Goal: Task Accomplishment & Management: Complete application form

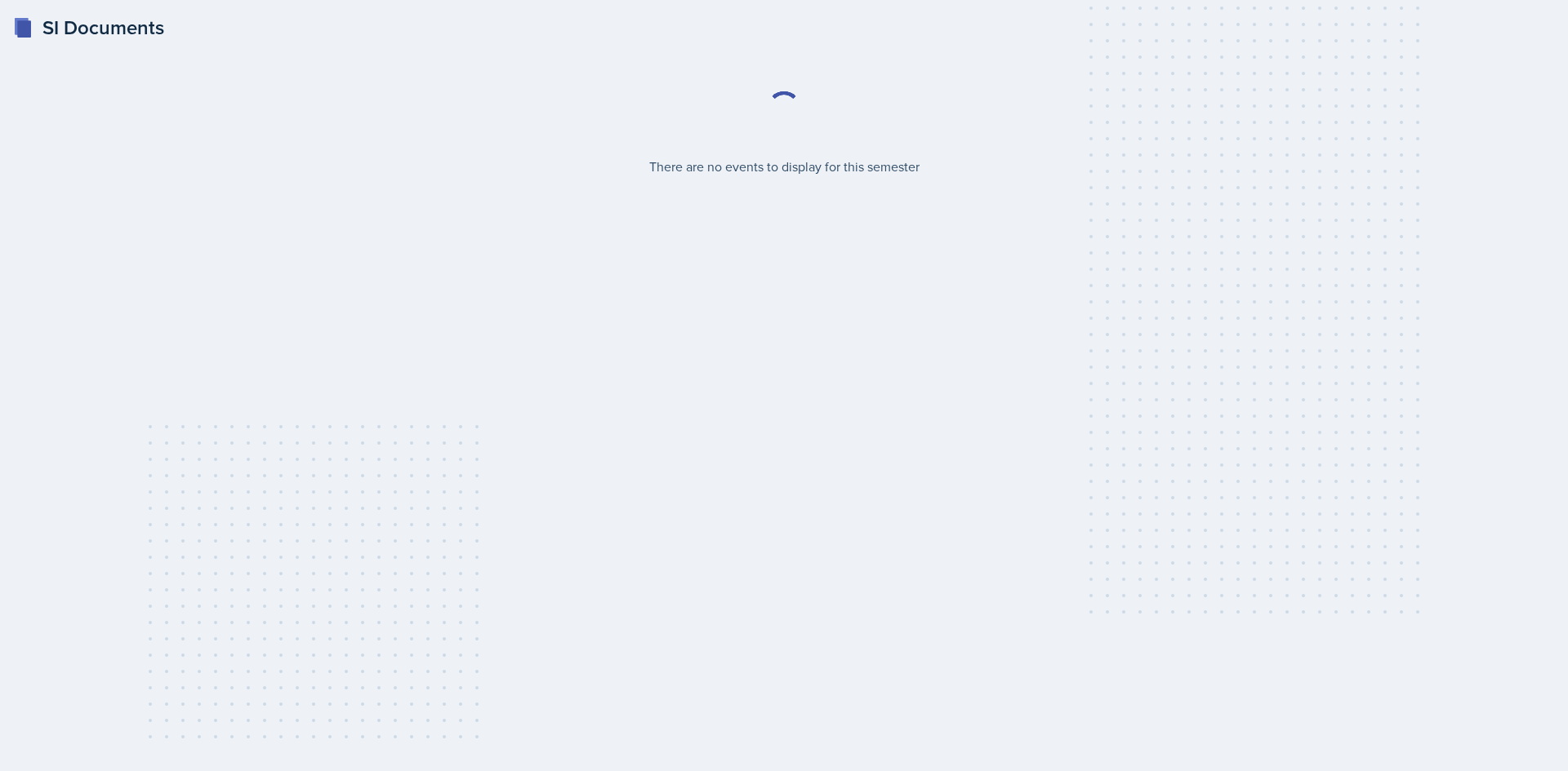
select select "2bed604d-1099-4043-b1bc-2365e8740244"
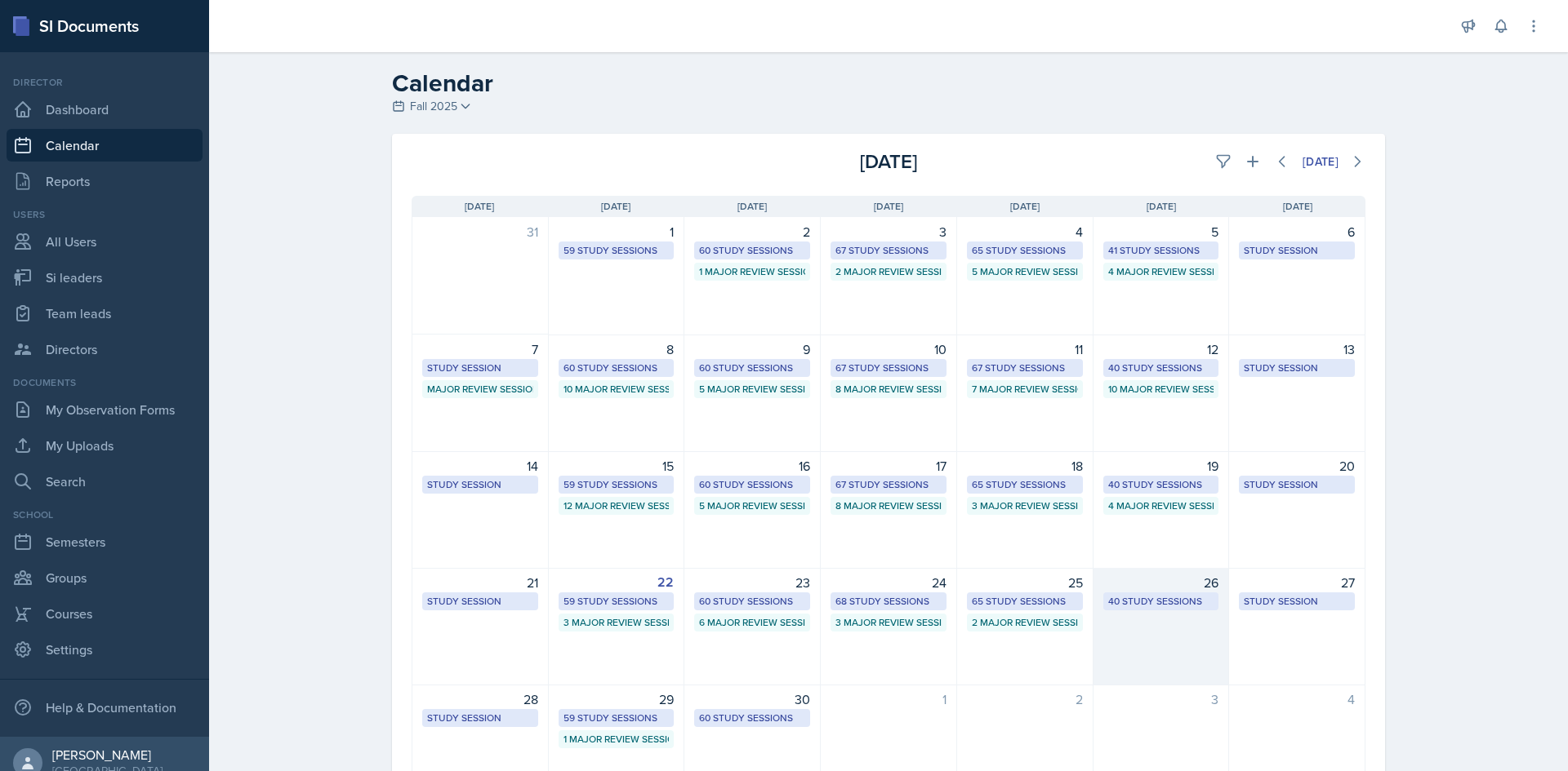
click at [1163, 607] on div "40 Study Sessions" at bounding box center [1161, 602] width 106 height 15
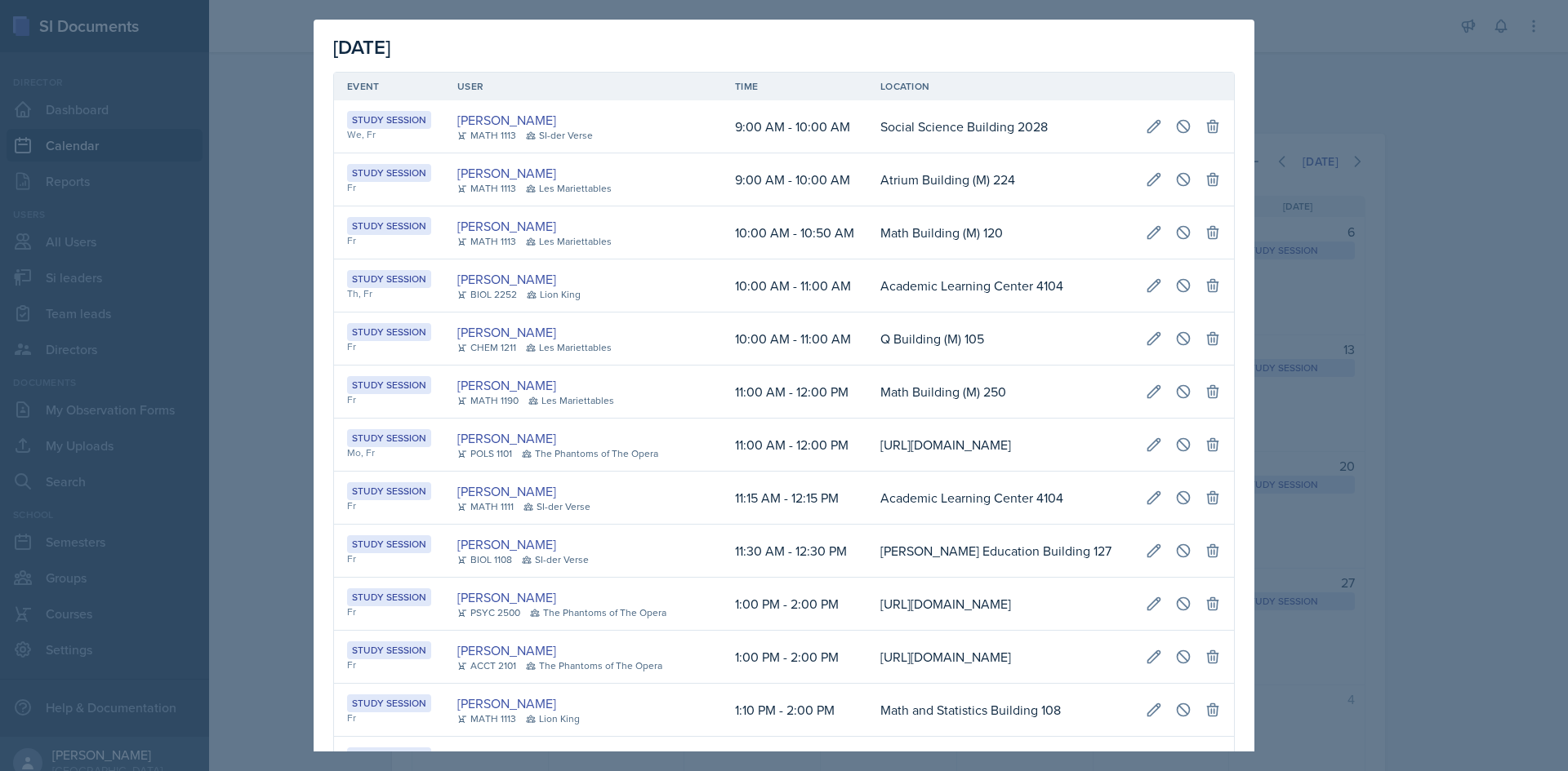
click at [890, 376] on td "Math Building (M) 250" at bounding box center [1000, 392] width 266 height 53
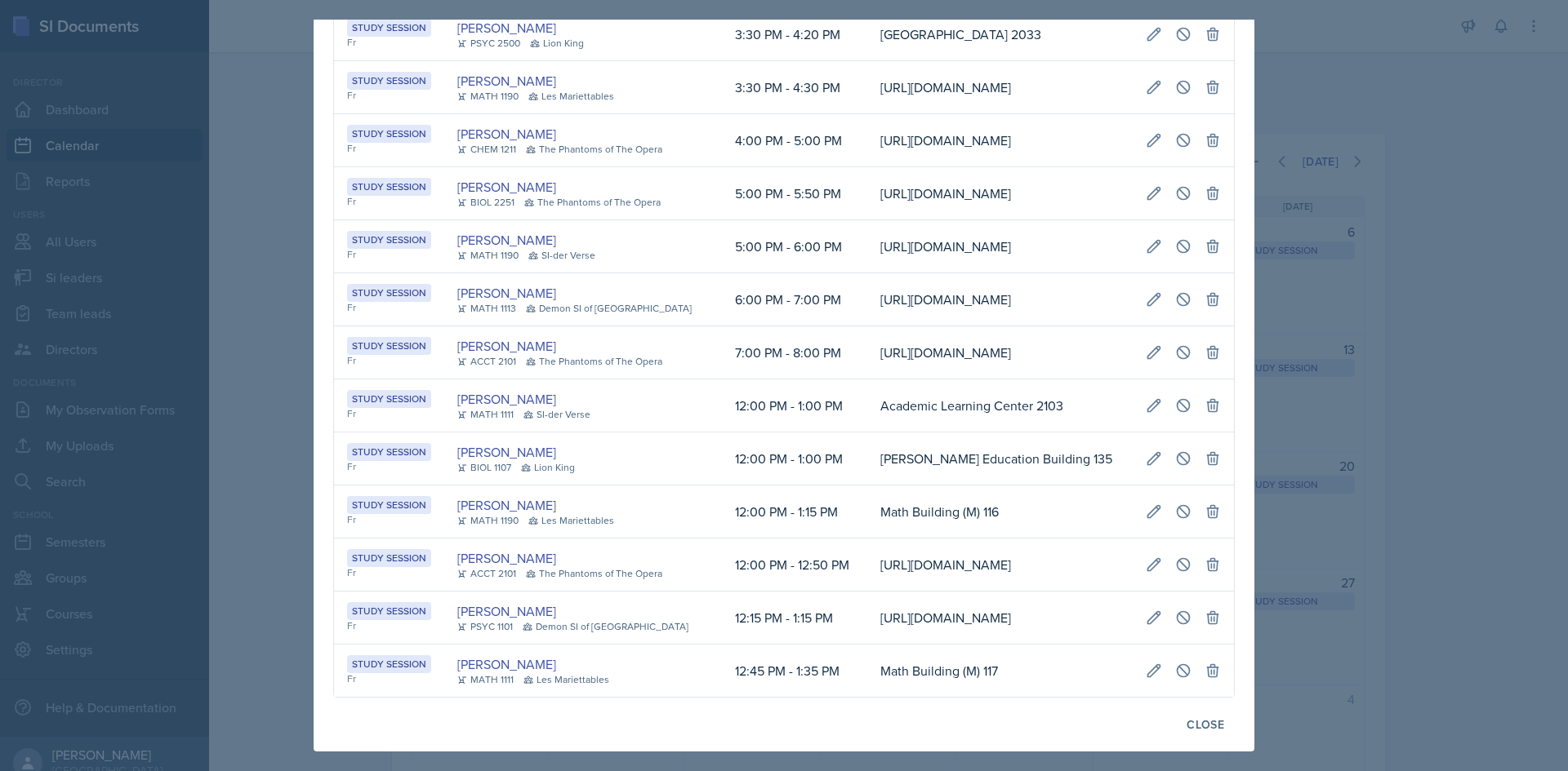
scroll to position [0, 335]
drag, startPoint x: 944, startPoint y: 405, endPoint x: 1207, endPoint y: 395, distance: 263.2
click at [1175, 149] on icon at bounding box center [1183, 140] width 17 height 17
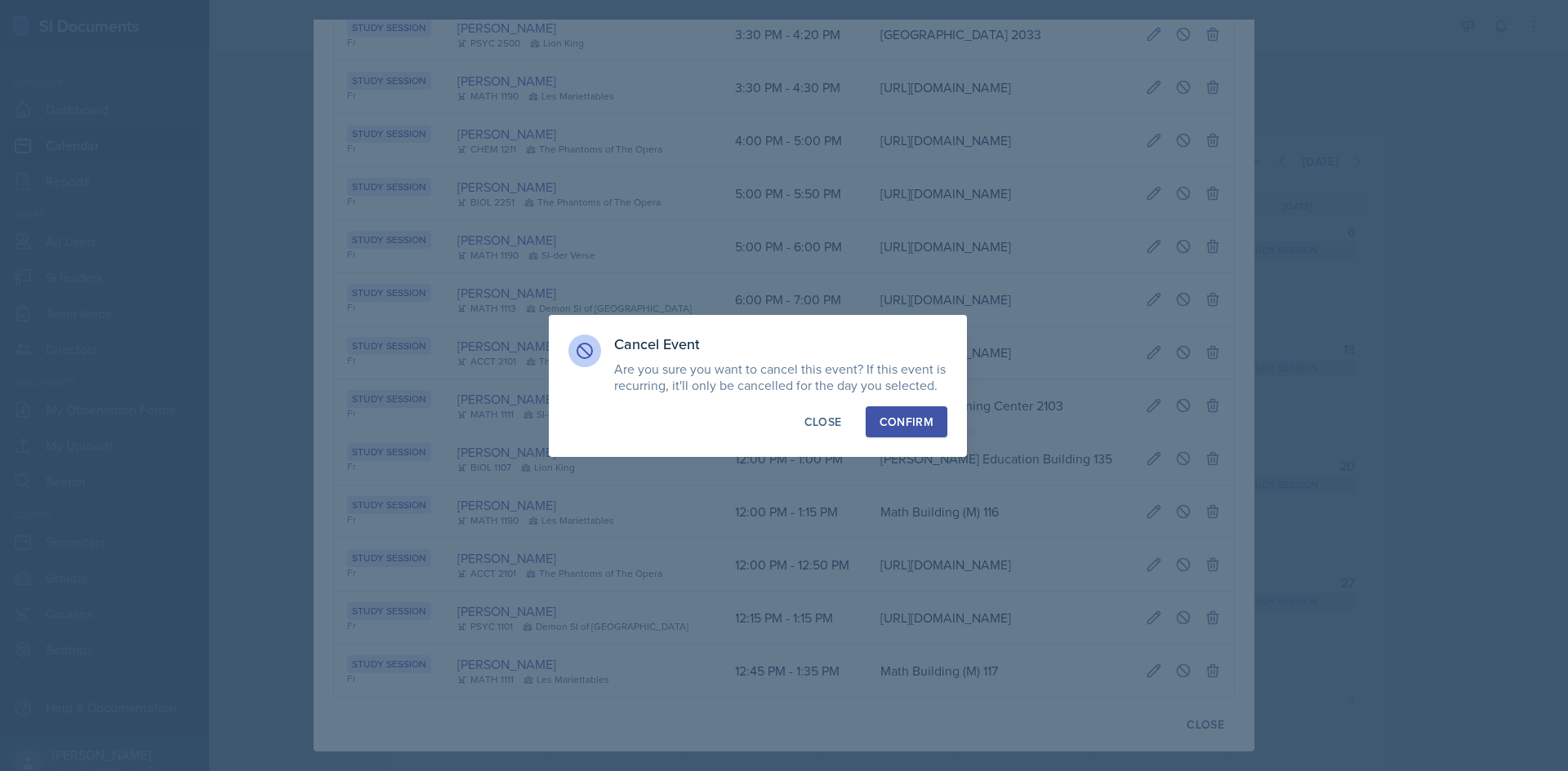
click at [929, 431] on button "Confirm" at bounding box center [906, 422] width 82 height 31
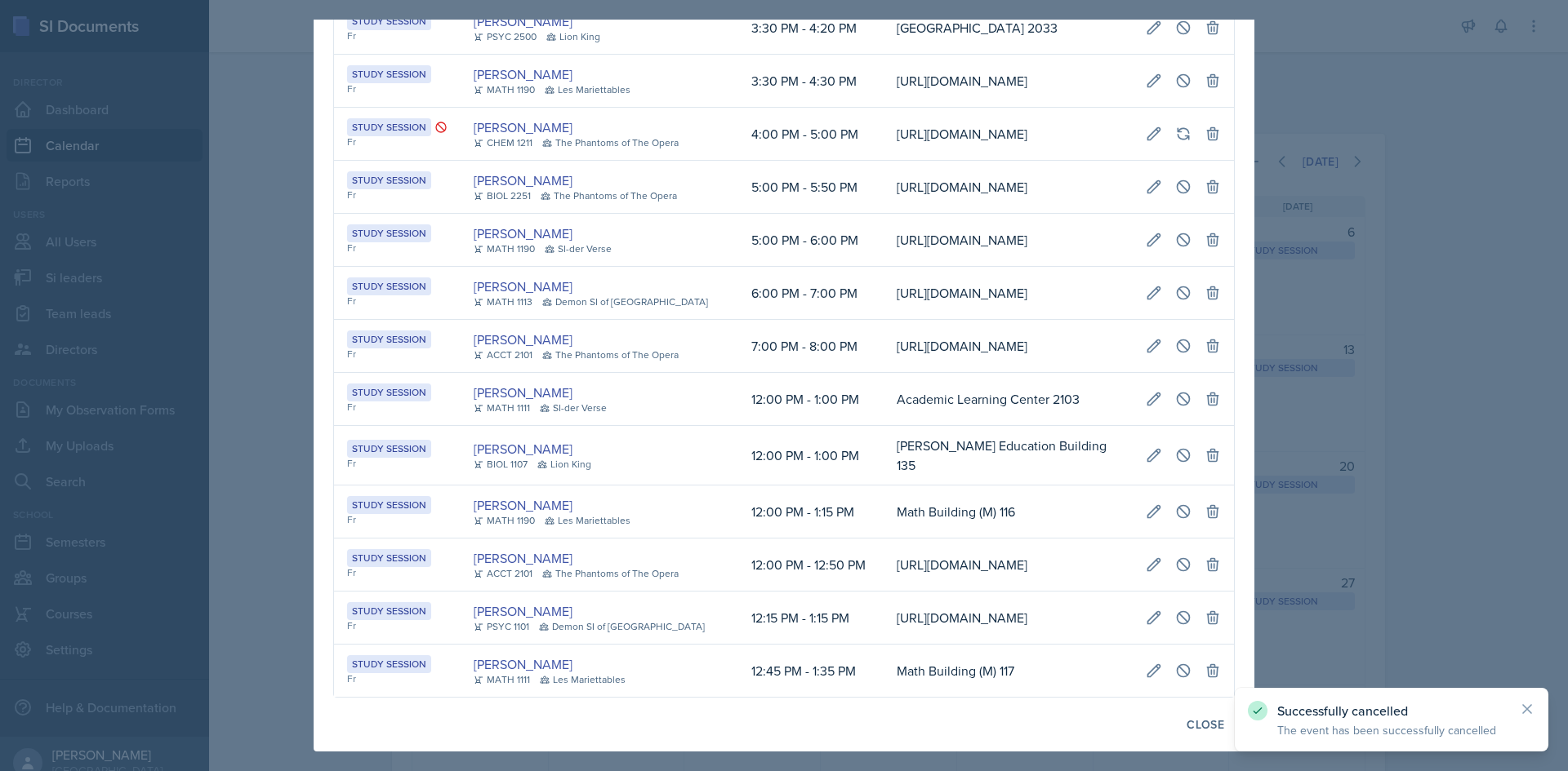
click at [1314, 415] on div at bounding box center [784, 386] width 1568 height 771
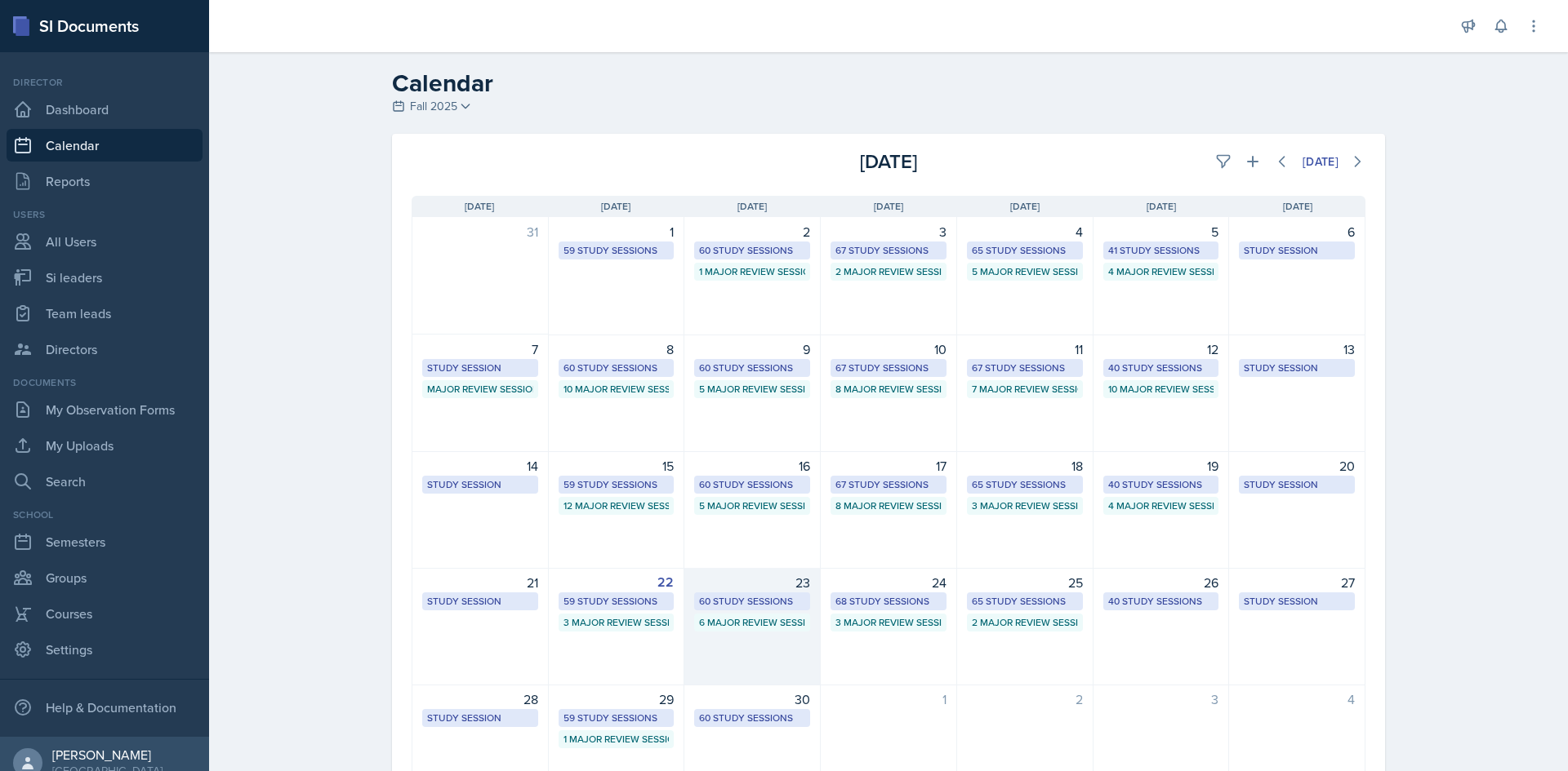
click at [771, 600] on div "60 Study Sessions" at bounding box center [752, 602] width 106 height 15
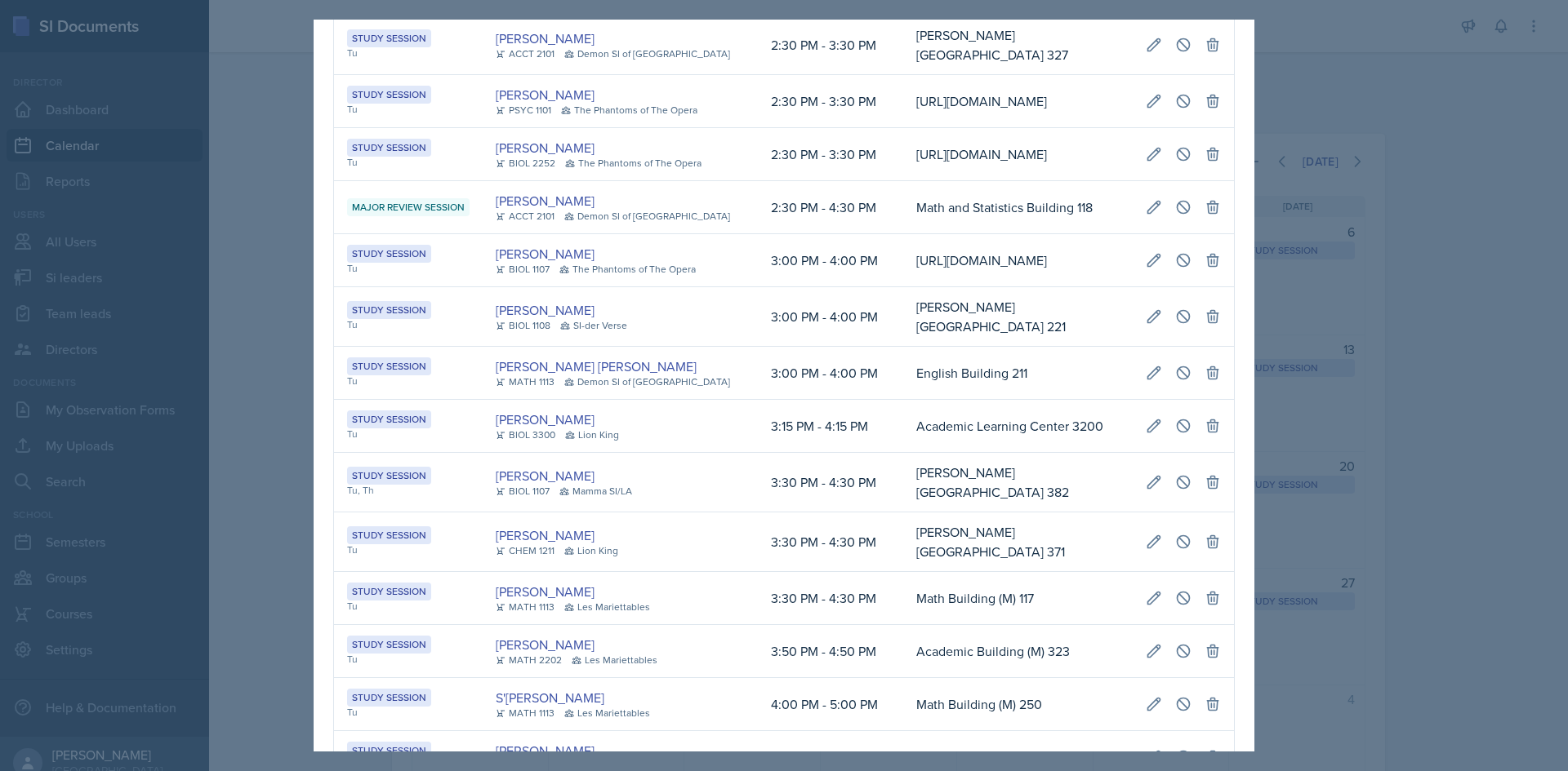
click at [903, 128] on td "[URL][DOMAIN_NAME]" at bounding box center [1018, 101] width 230 height 53
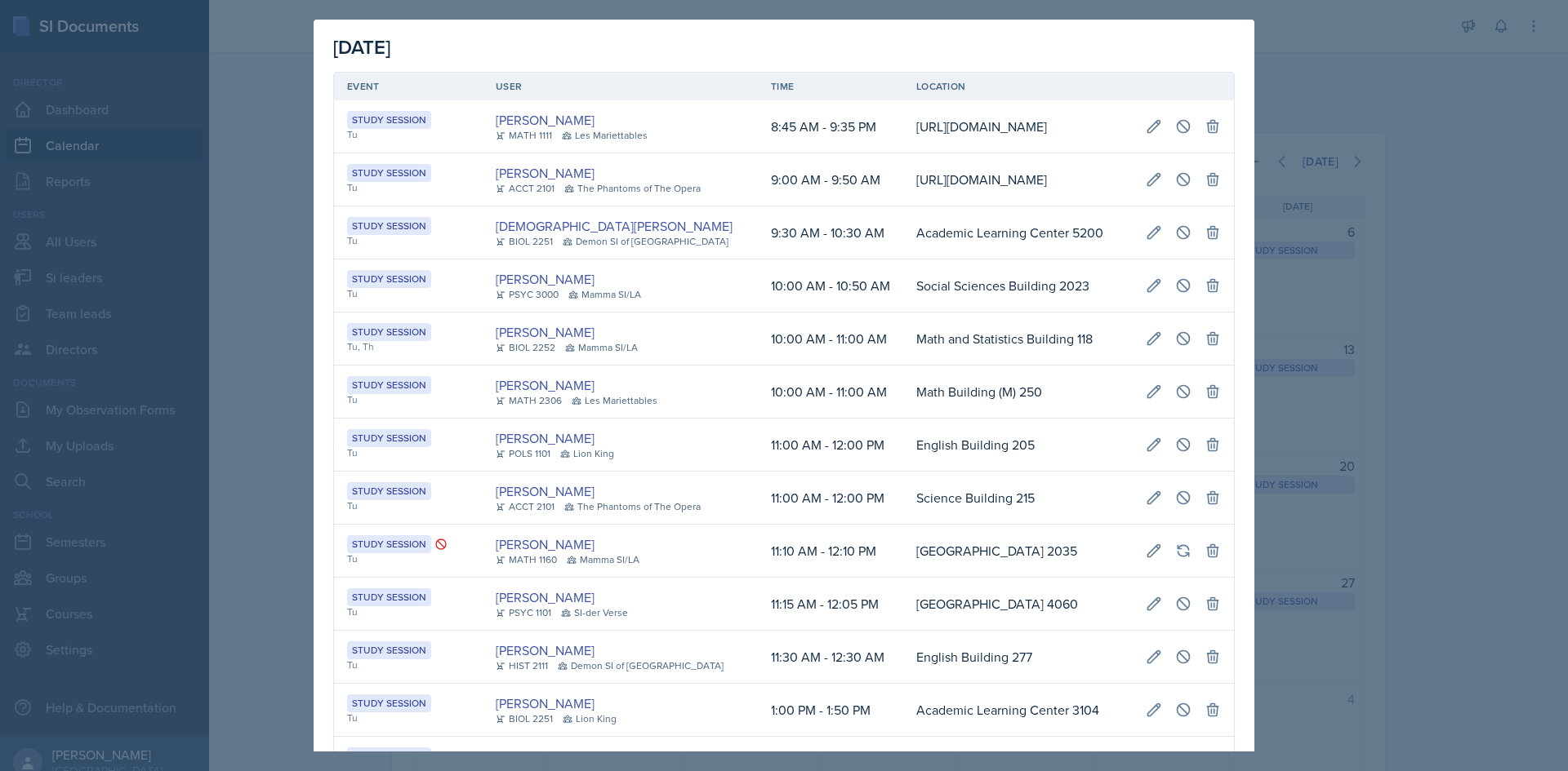
scroll to position [0, 374]
drag, startPoint x: 917, startPoint y: 252, endPoint x: 1224, endPoint y: 251, distance: 307.0
click at [1168, 194] on button at bounding box center [1183, 179] width 30 height 30
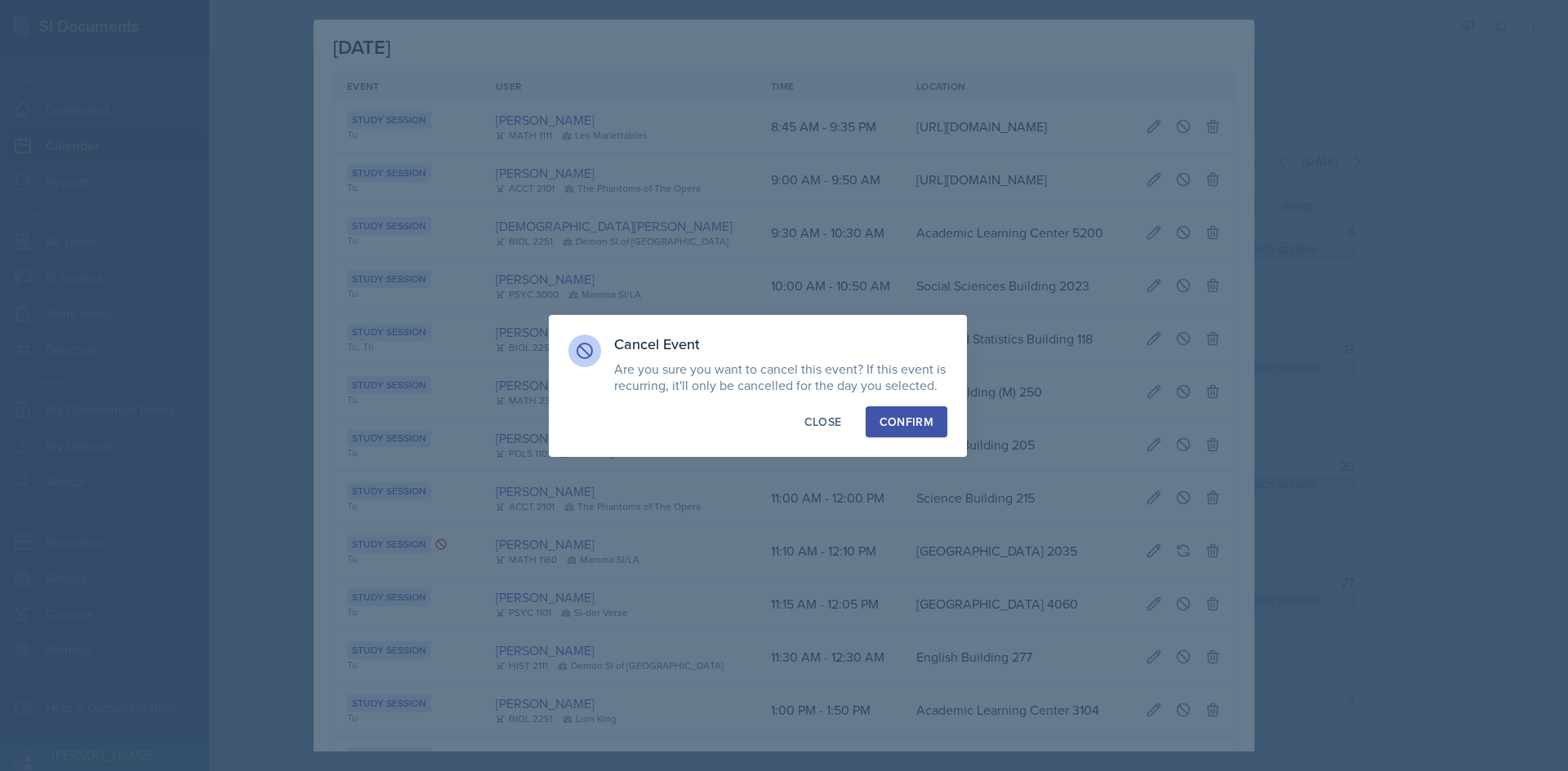
drag, startPoint x: 890, startPoint y: 438, endPoint x: 899, endPoint y: 417, distance: 22.8
click at [896, 425] on div "Cancel Event Are you sure you want to cancel this event? If this event is recur…" at bounding box center [758, 386] width 418 height 142
click at [899, 417] on div "Confirm" at bounding box center [906, 422] width 54 height 17
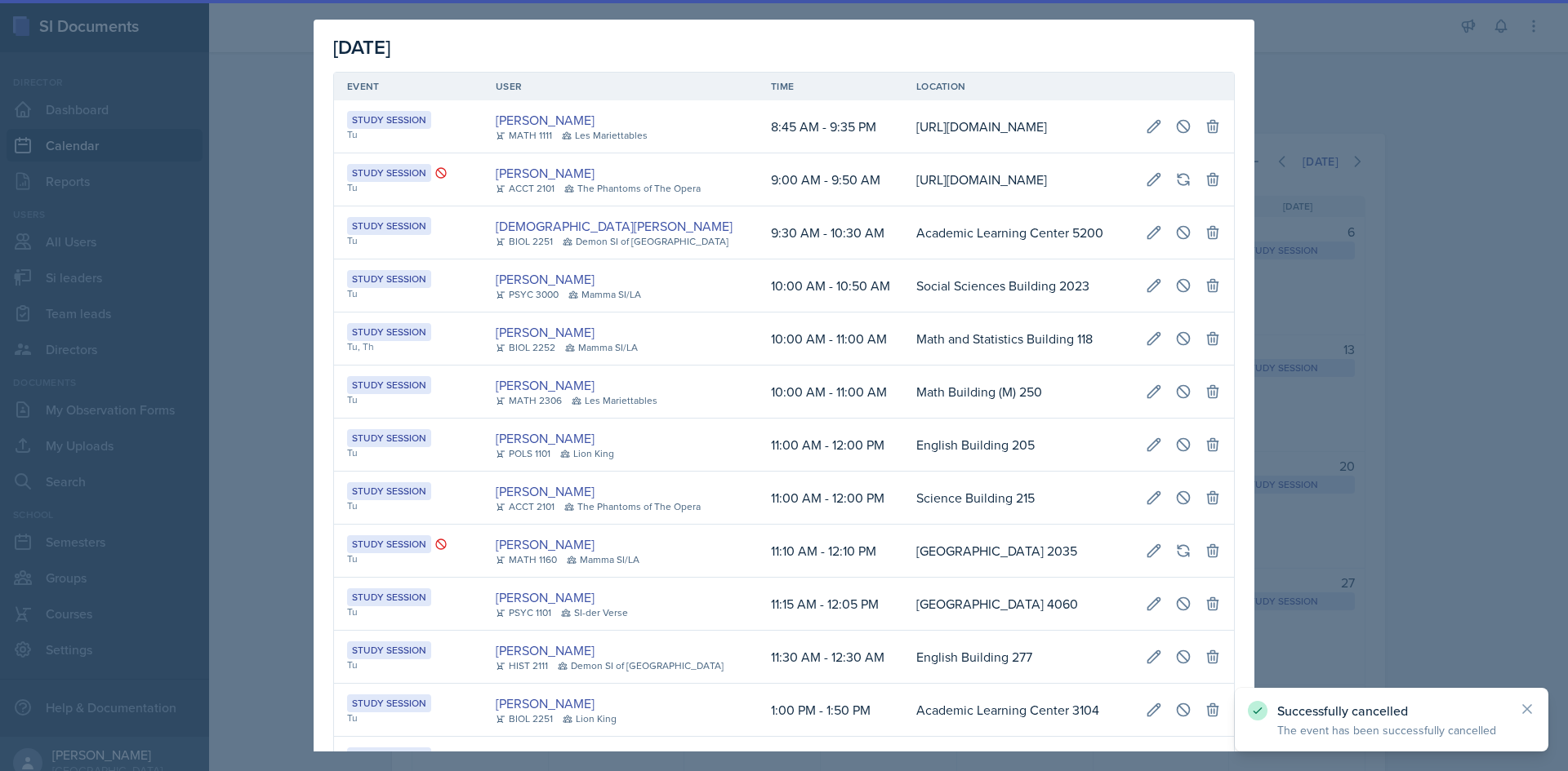
click at [1393, 394] on div at bounding box center [784, 386] width 1568 height 771
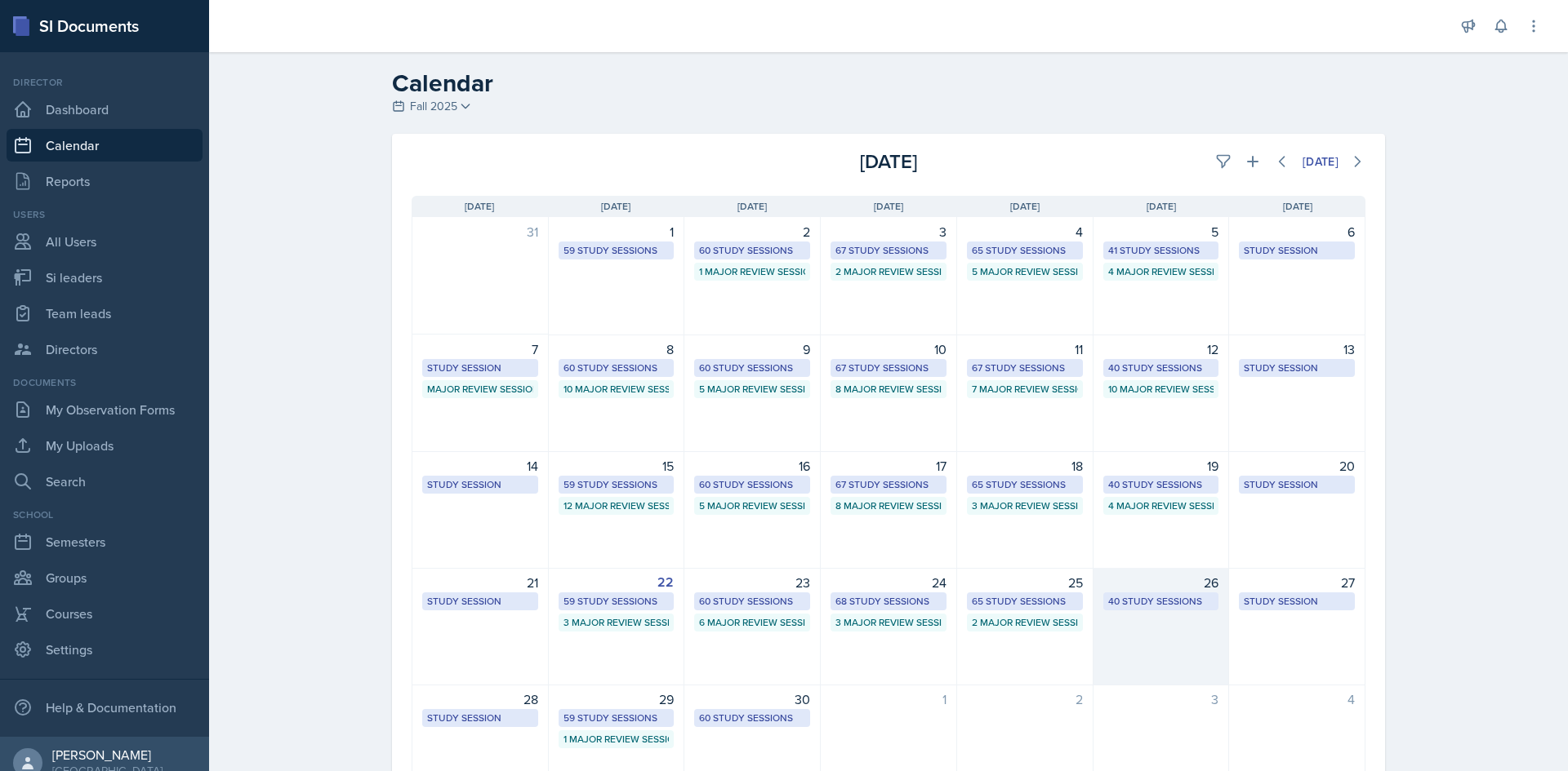
click at [1174, 595] on div "40 Study Sessions" at bounding box center [1161, 602] width 106 height 15
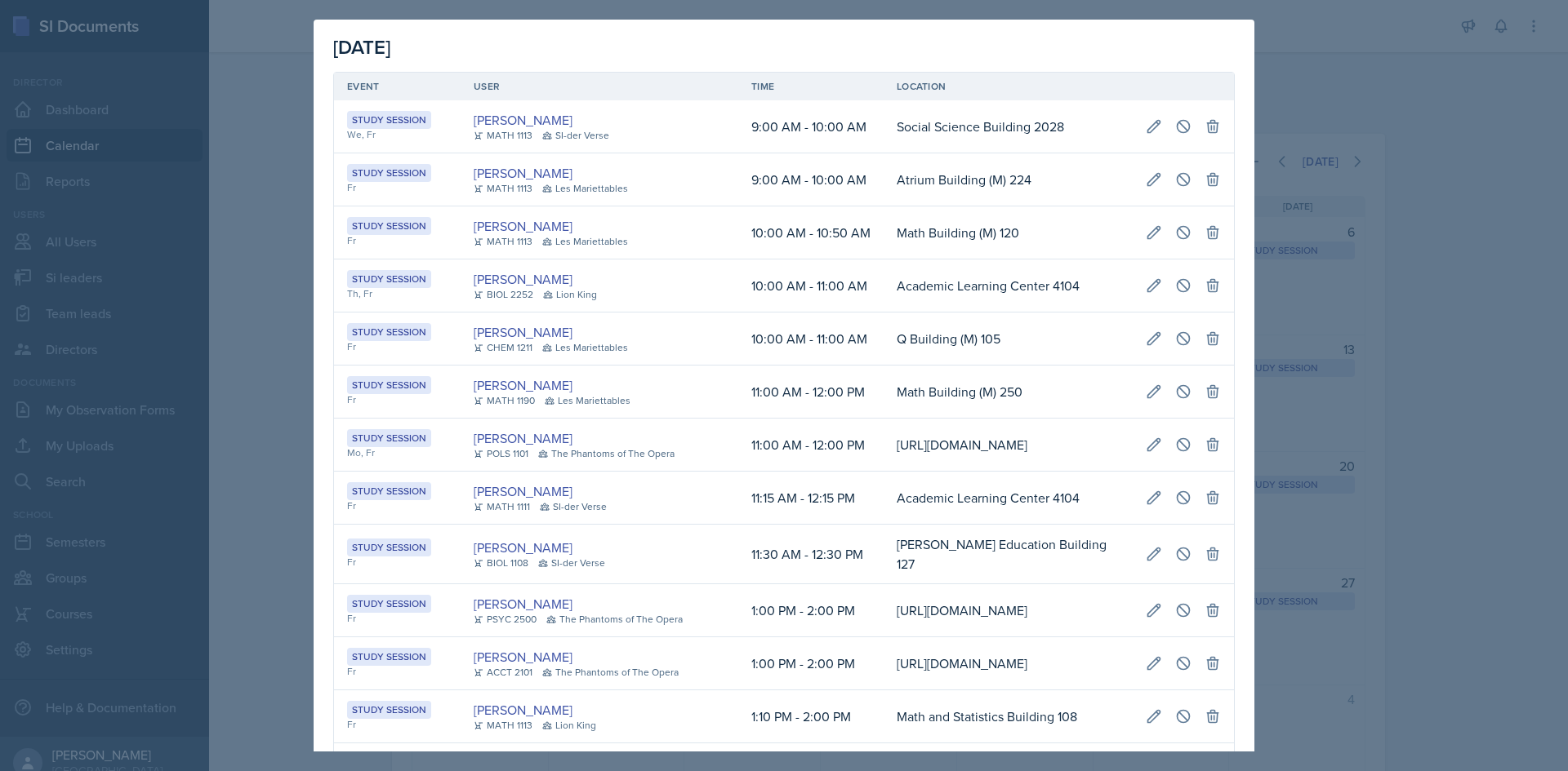
scroll to position [0, 351]
click at [884, 402] on td "Math Building (M) 250" at bounding box center [1008, 392] width 249 height 53
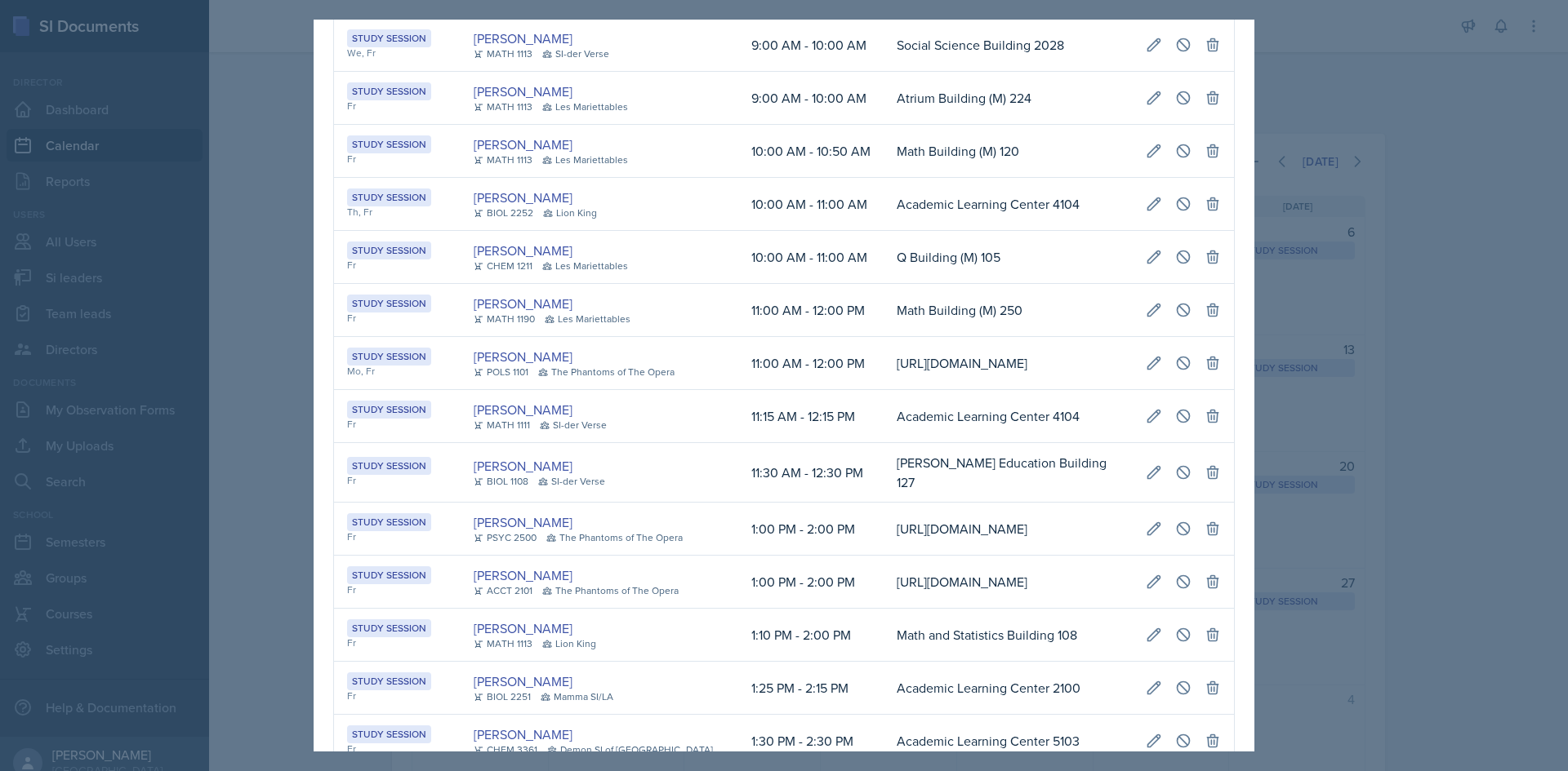
drag, startPoint x: 1021, startPoint y: 599, endPoint x: 1225, endPoint y: 600, distance: 204.0
click at [1168, 543] on button at bounding box center [1183, 529] width 30 height 30
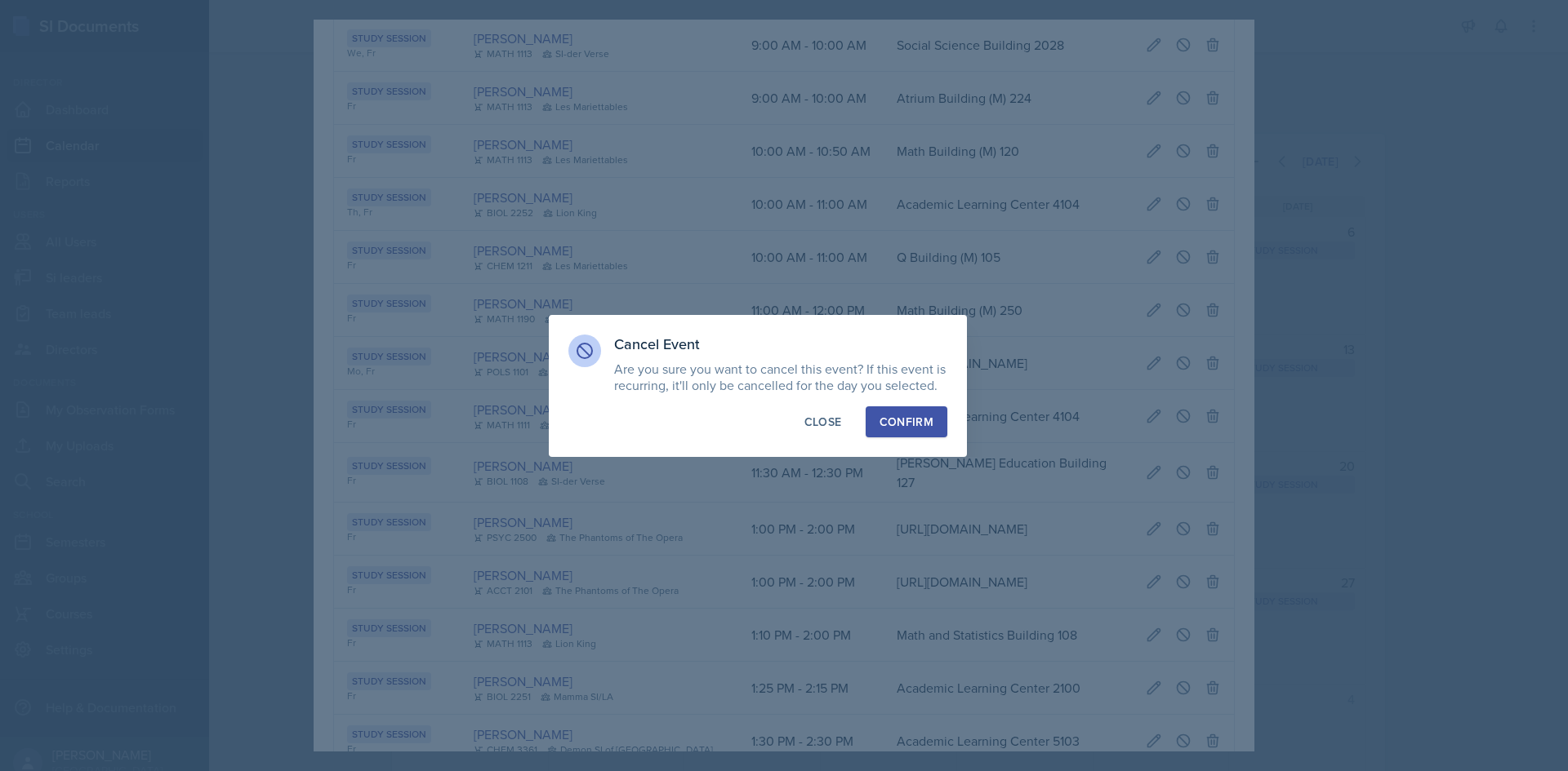
click at [915, 415] on div "Confirm" at bounding box center [906, 422] width 54 height 17
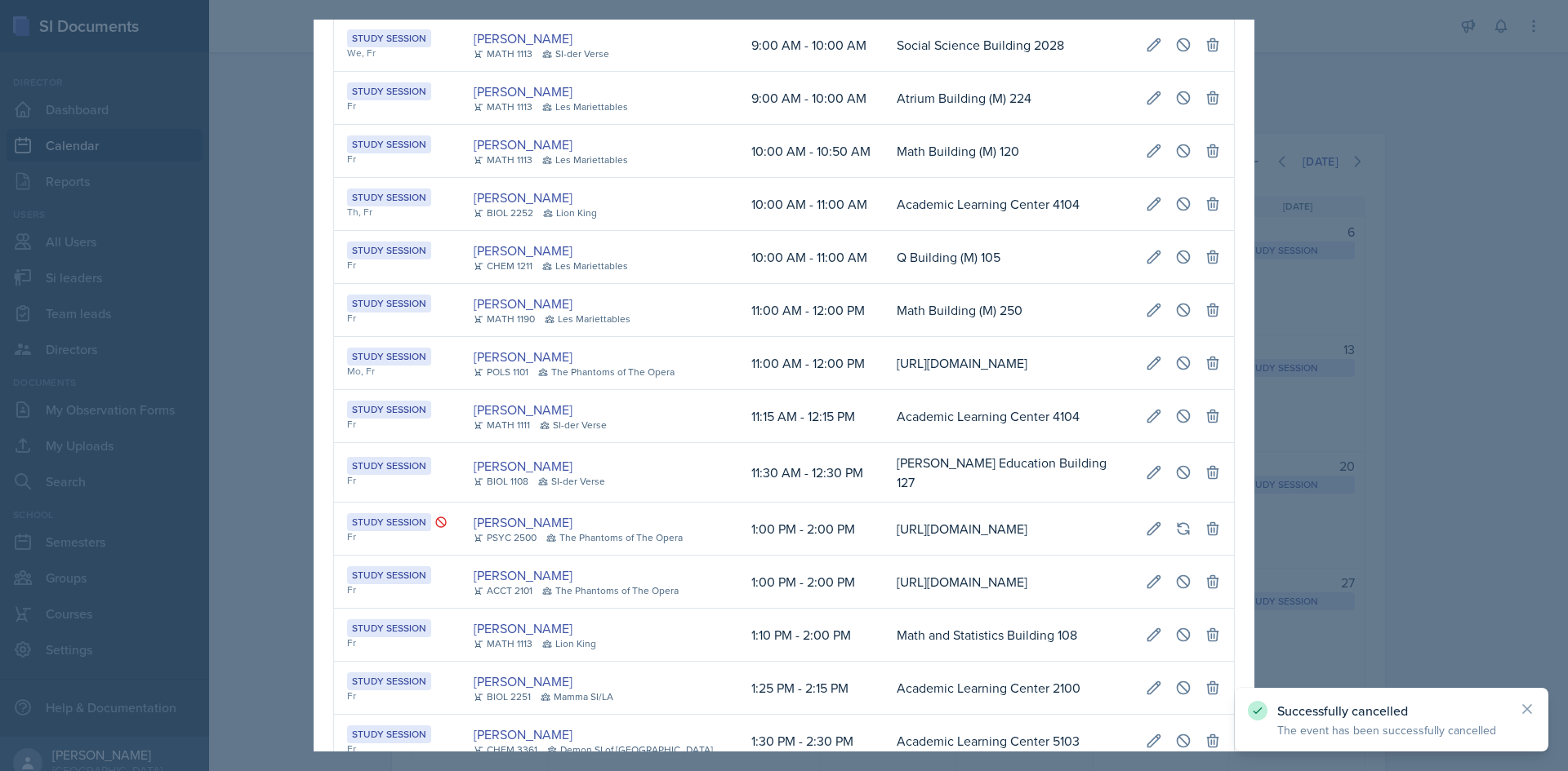
click at [235, 327] on div at bounding box center [784, 386] width 1568 height 771
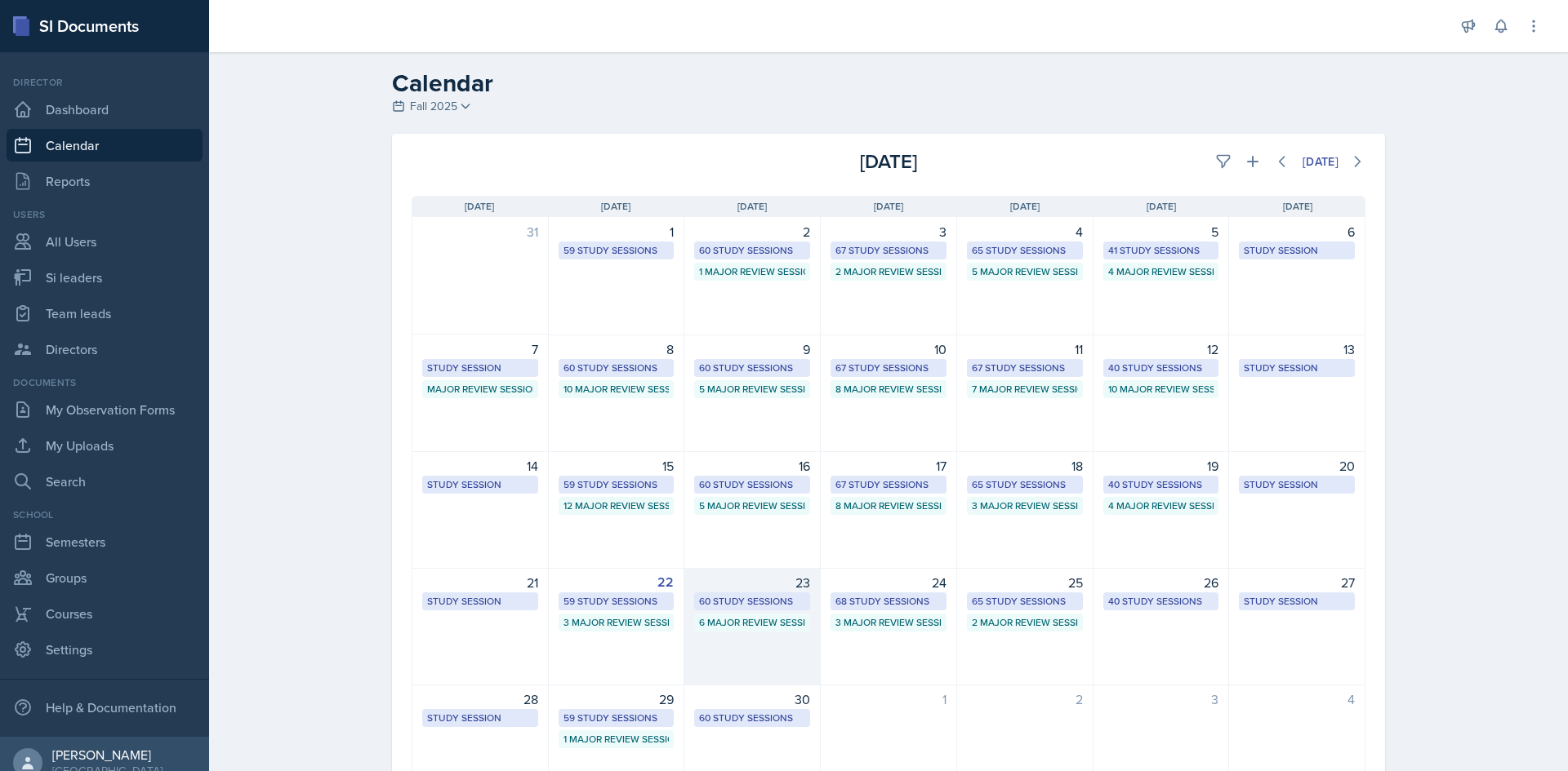
click at [732, 601] on div "60 Study Sessions" at bounding box center [752, 602] width 106 height 15
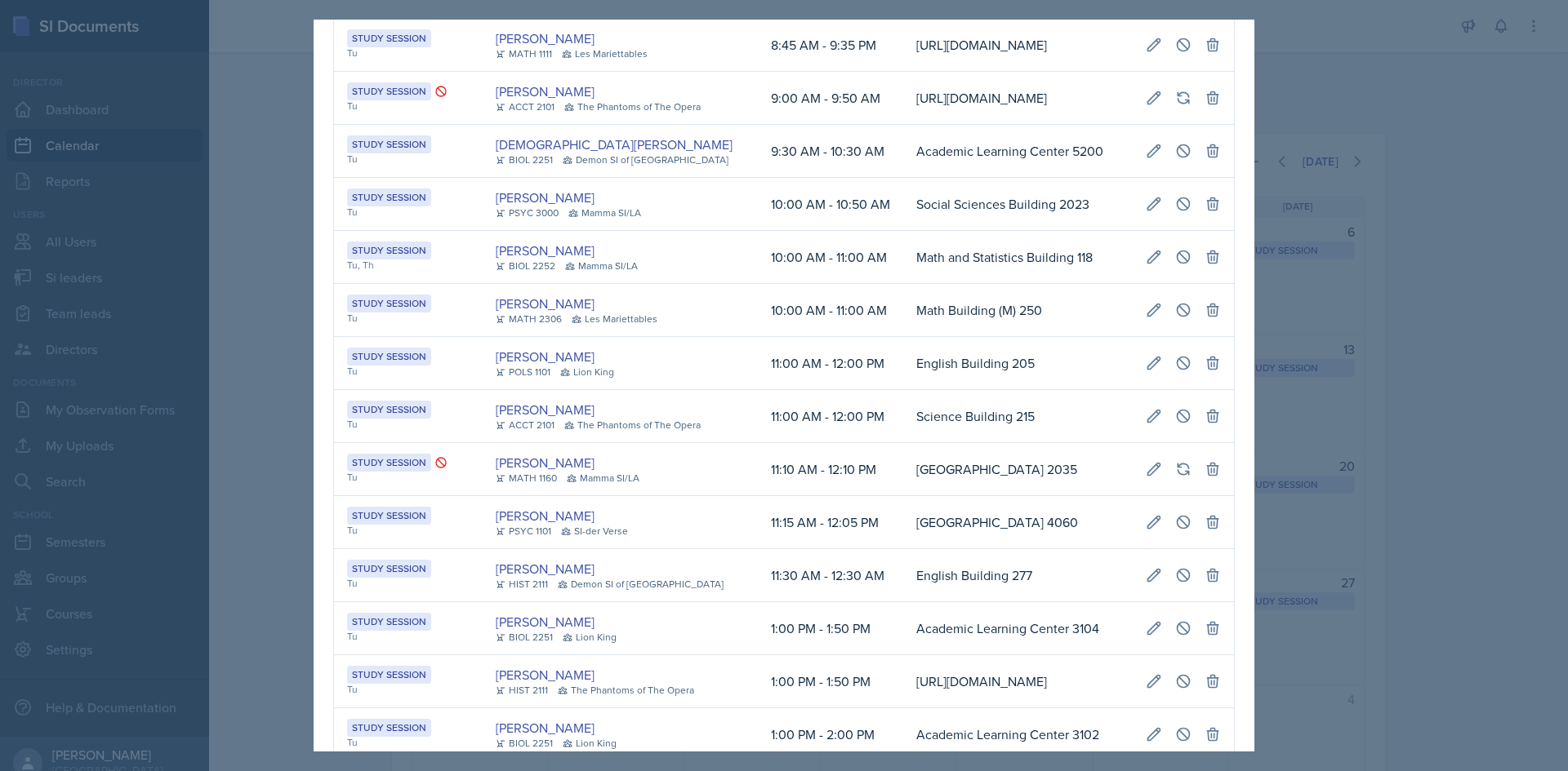
click at [903, 443] on td "Science Building 215" at bounding box center [1018, 416] width 230 height 53
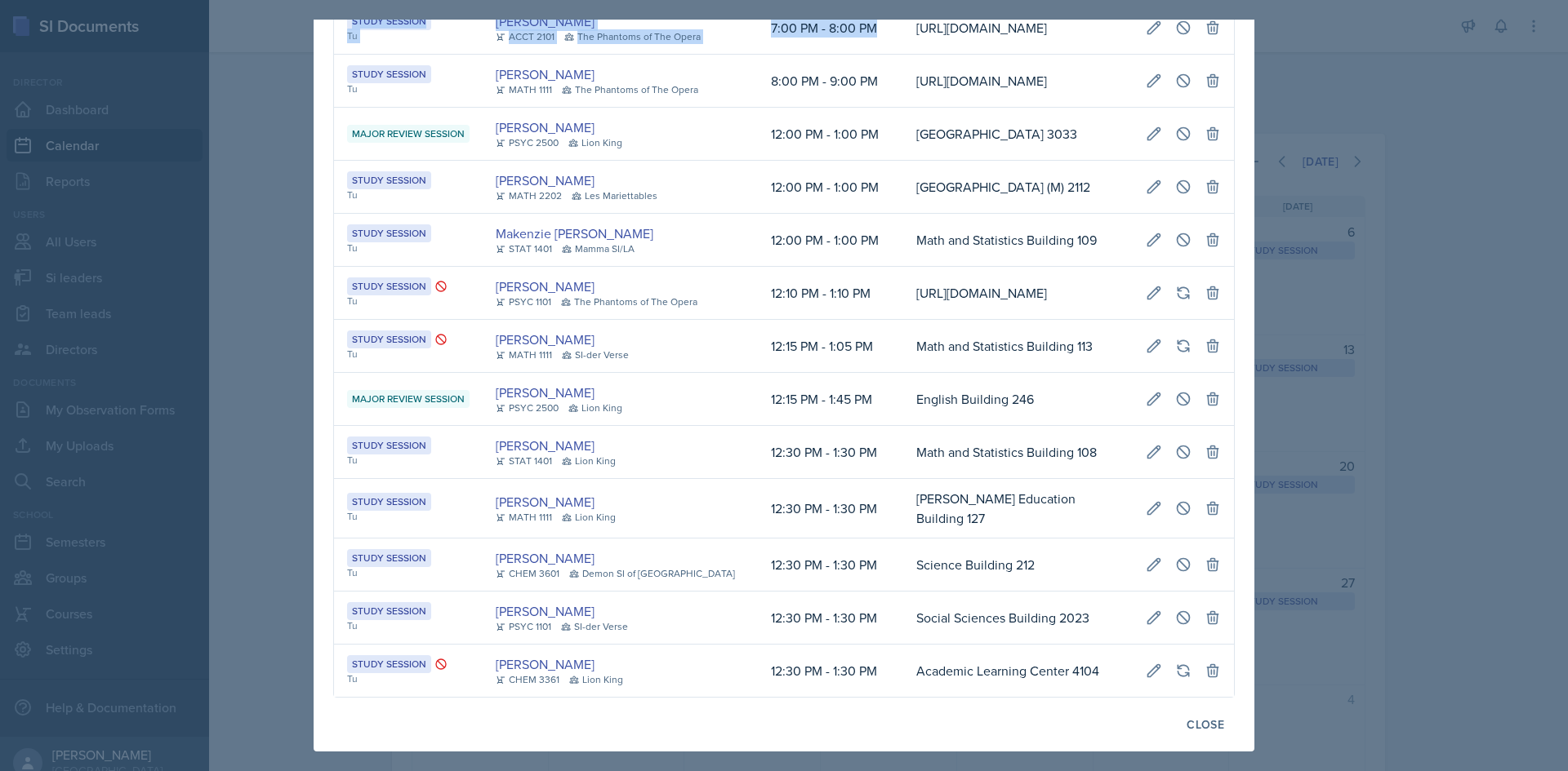
scroll to position [0, 374]
drag, startPoint x: 853, startPoint y: 377, endPoint x: 1223, endPoint y: 377, distance: 370.0
click at [1155, 43] on button at bounding box center [1154, 28] width 30 height 30
select select "7"
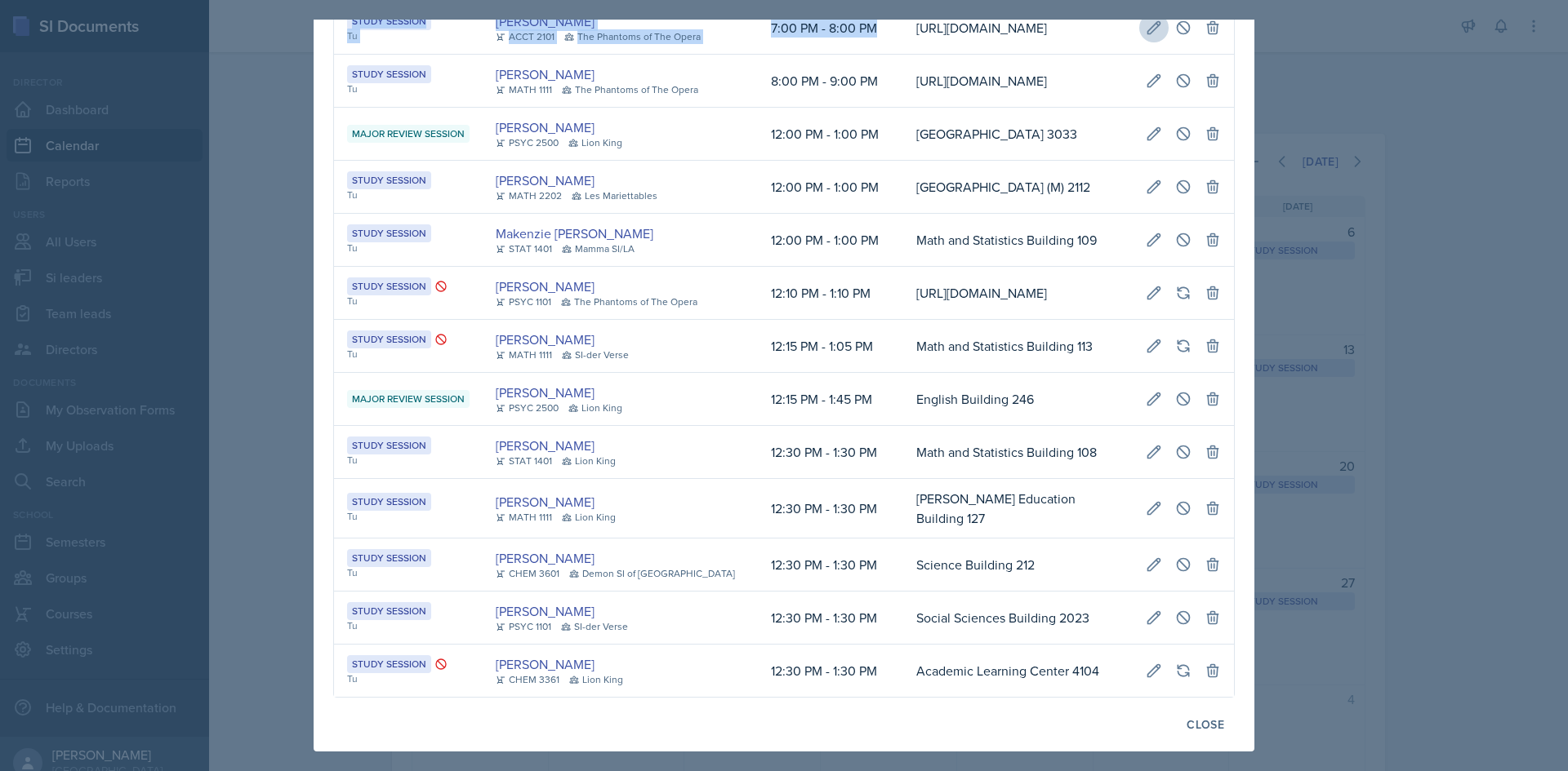
select select "0"
select select "PM"
select select "8"
select select "0"
select select "PM"
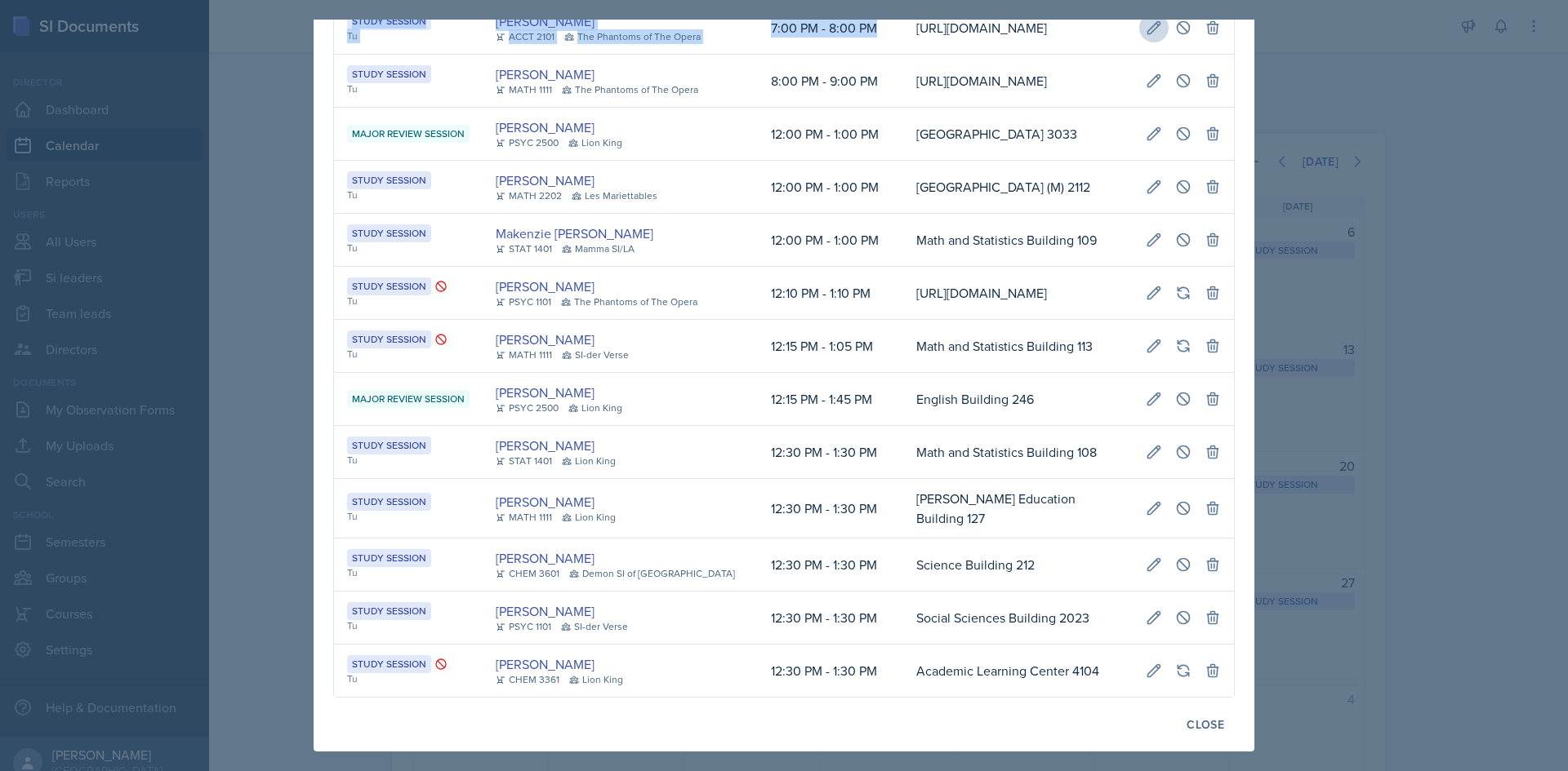
type input "[URL][DOMAIN_NAME]"
select select "d66089cd-5ee7-4f89-a345-f1bdd1643066"
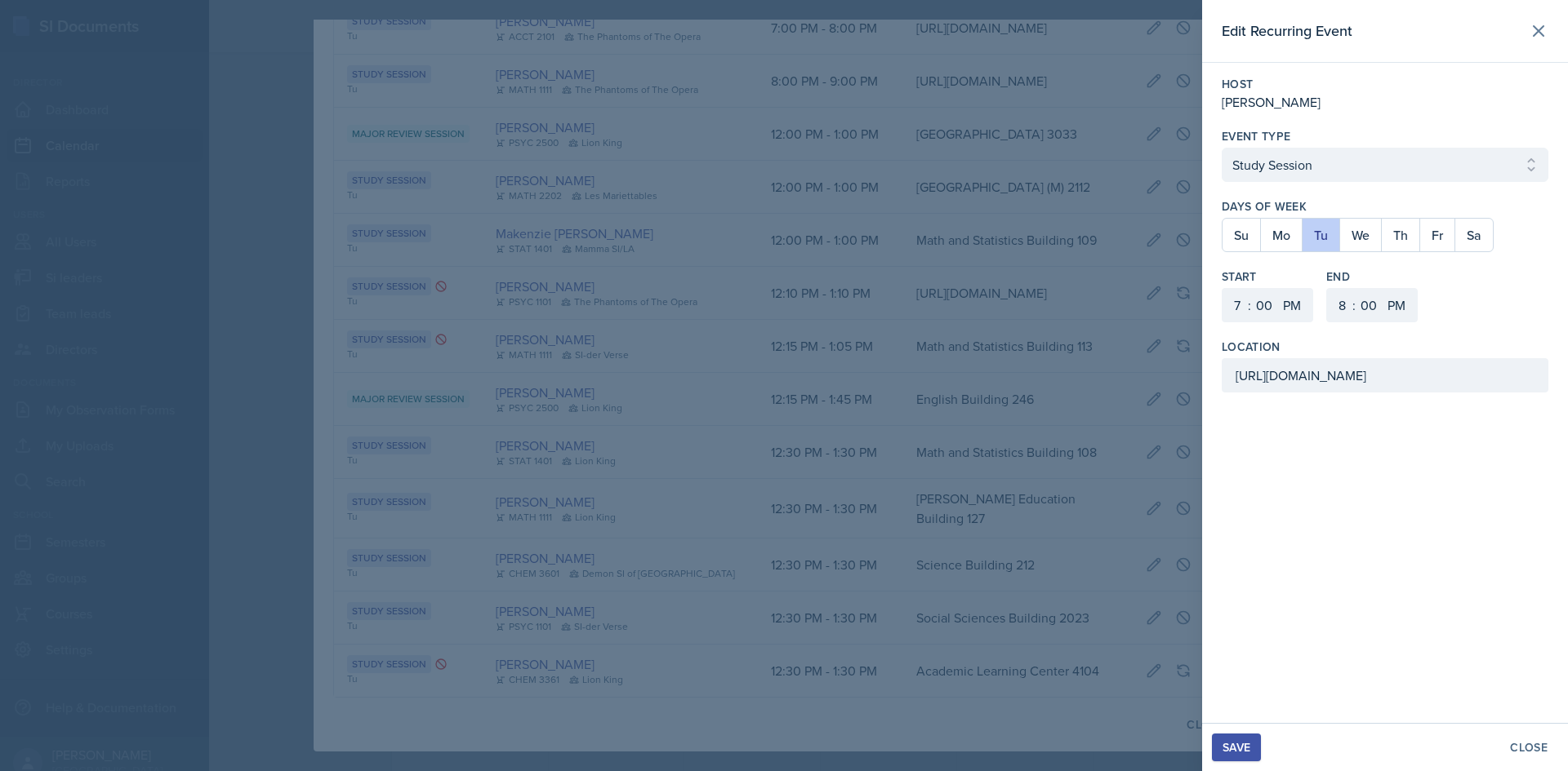
click at [1156, 392] on div at bounding box center [784, 386] width 1568 height 771
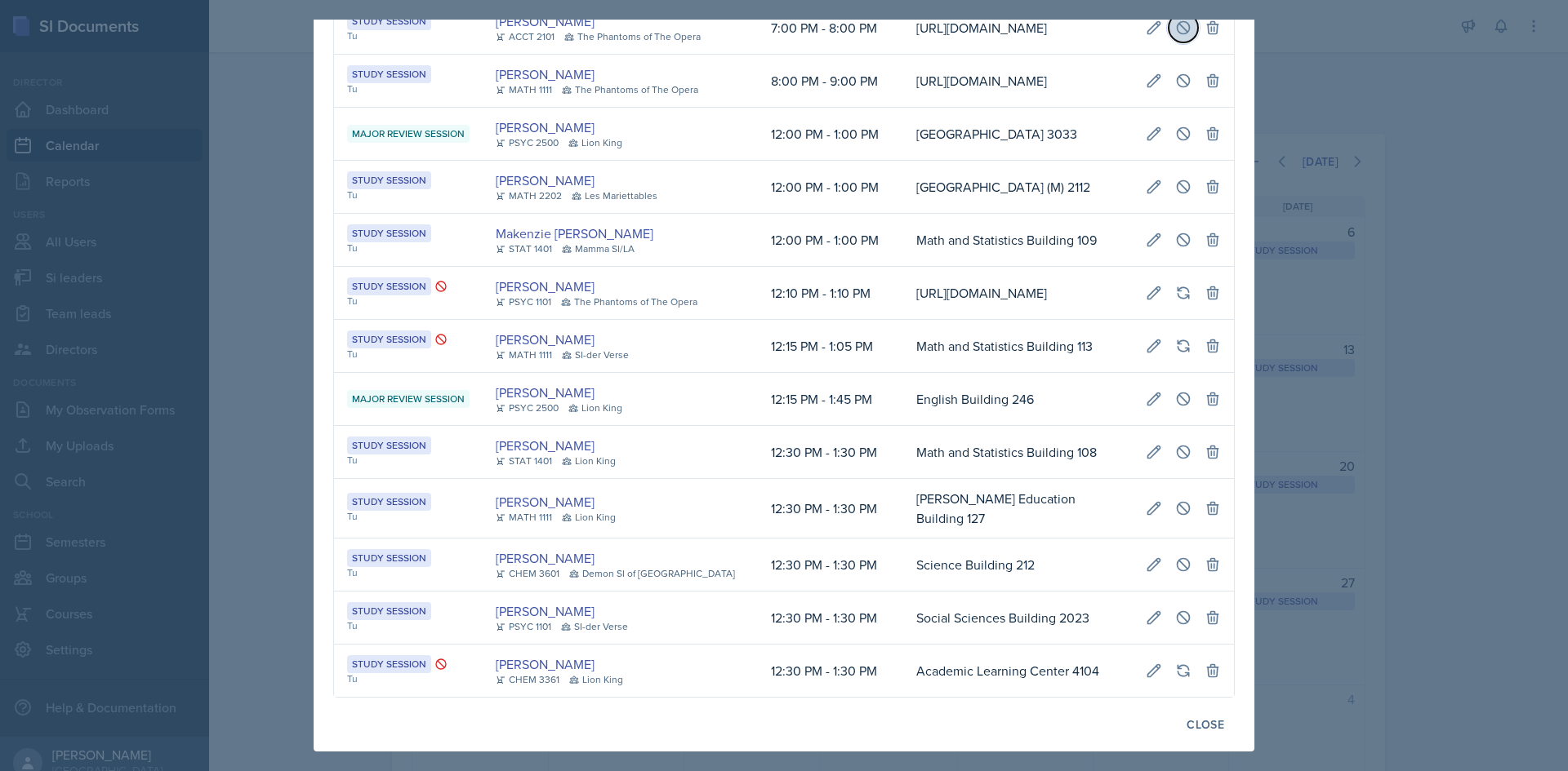
click at [1175, 36] on icon at bounding box center [1183, 28] width 17 height 17
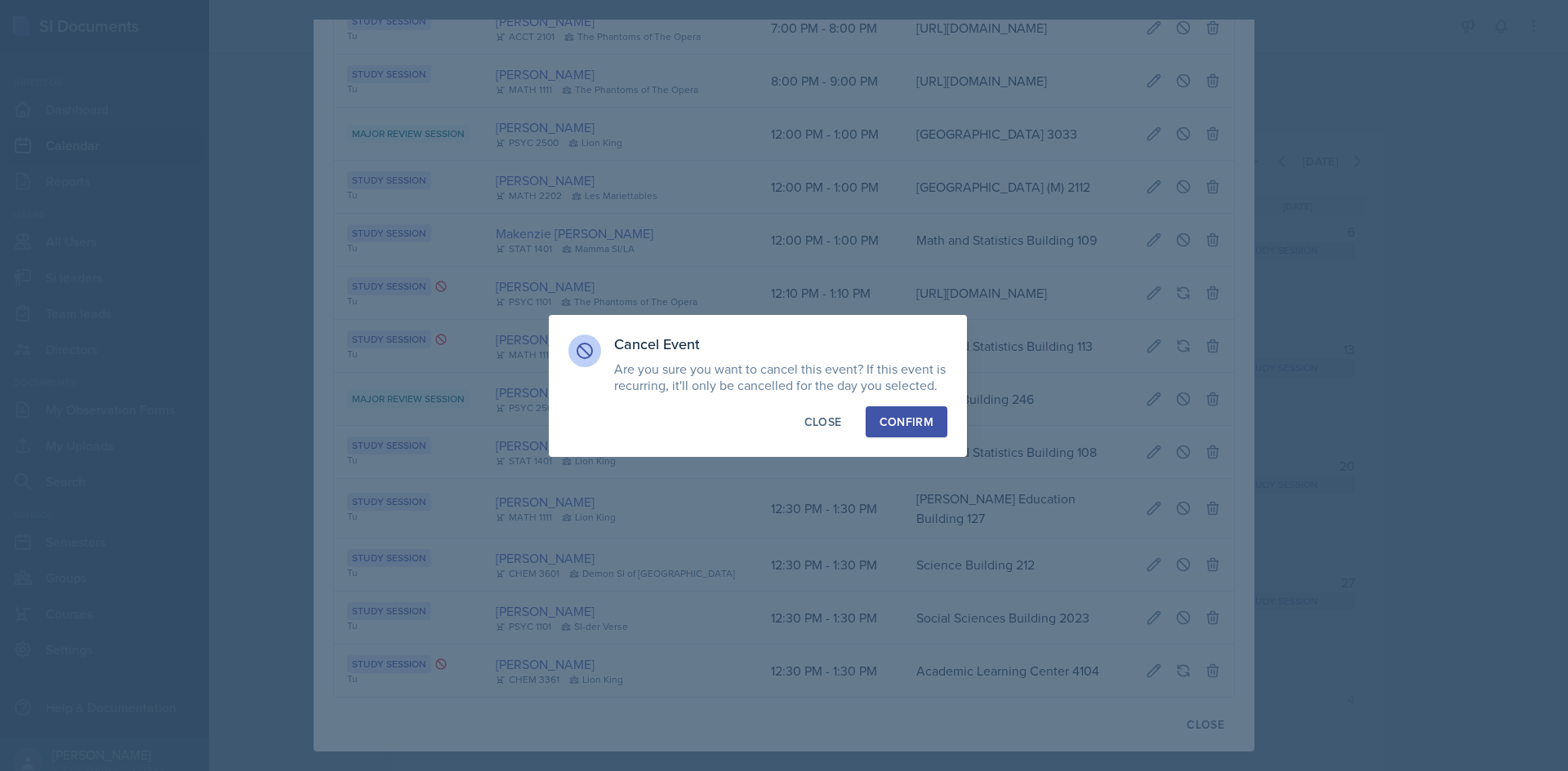
click at [900, 428] on div "Confirm" at bounding box center [906, 422] width 54 height 17
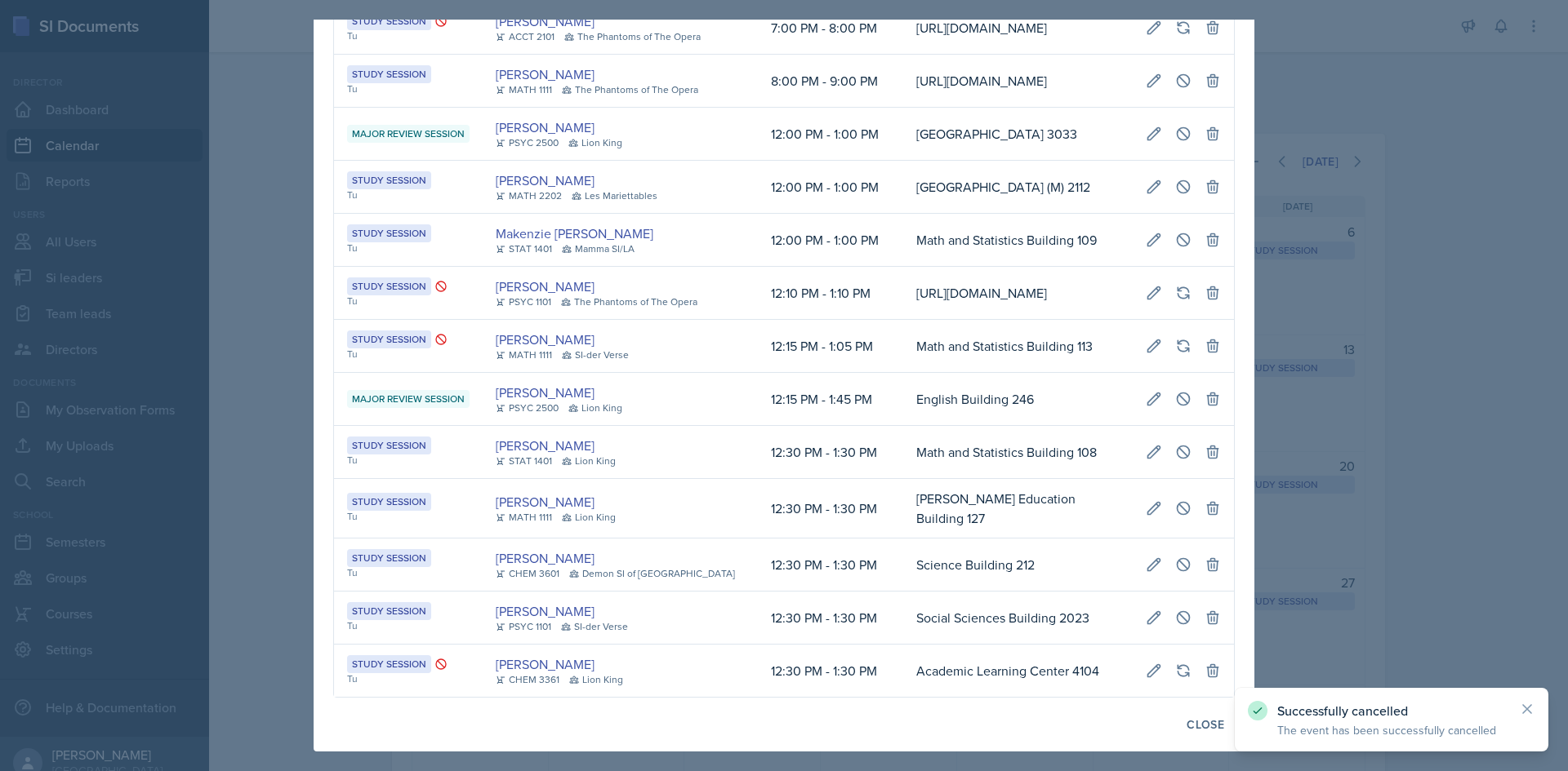
click at [296, 429] on div at bounding box center [784, 386] width 1568 height 771
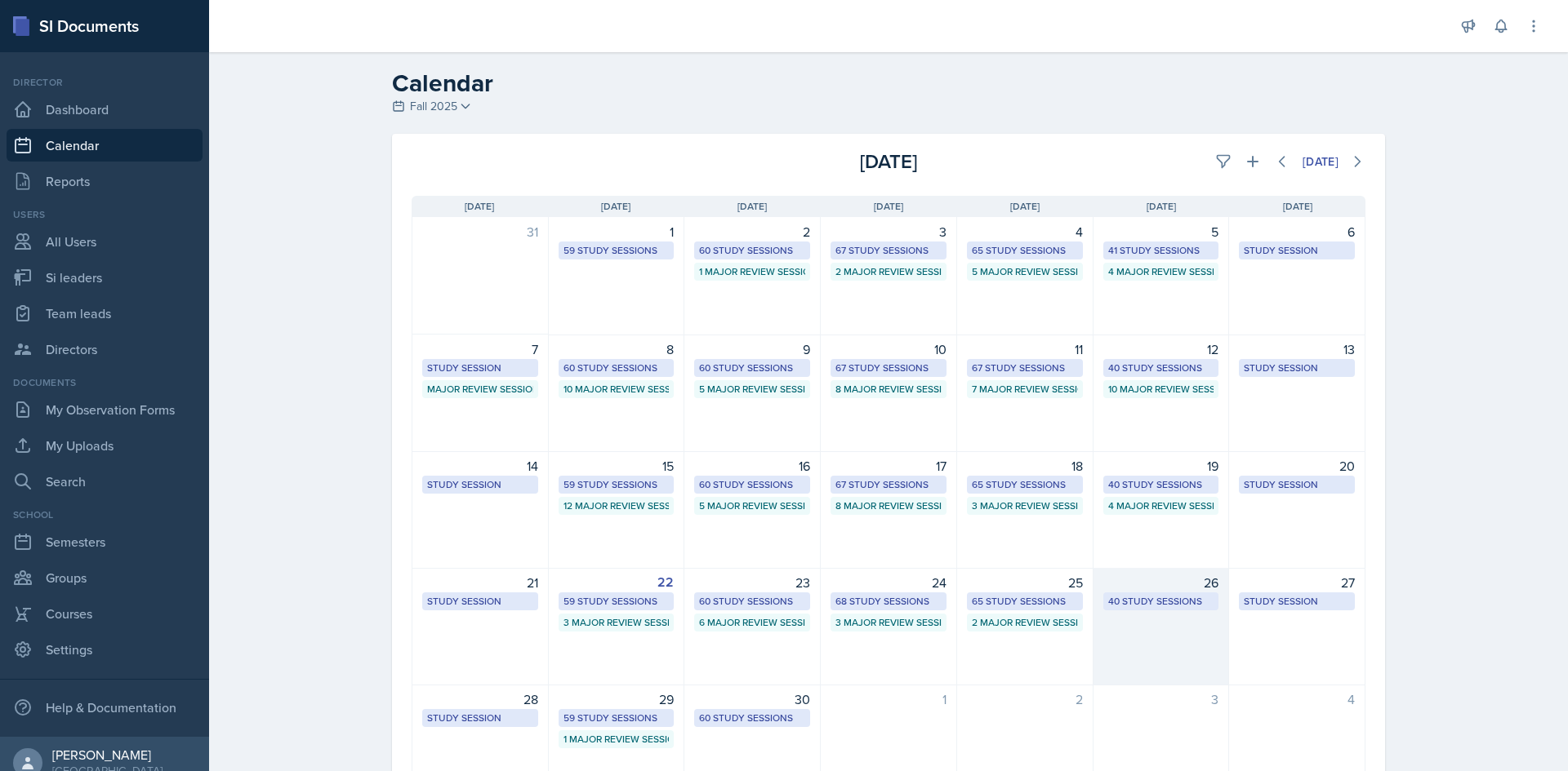
click at [1154, 599] on div "40 Study Sessions" at bounding box center [1161, 602] width 106 height 15
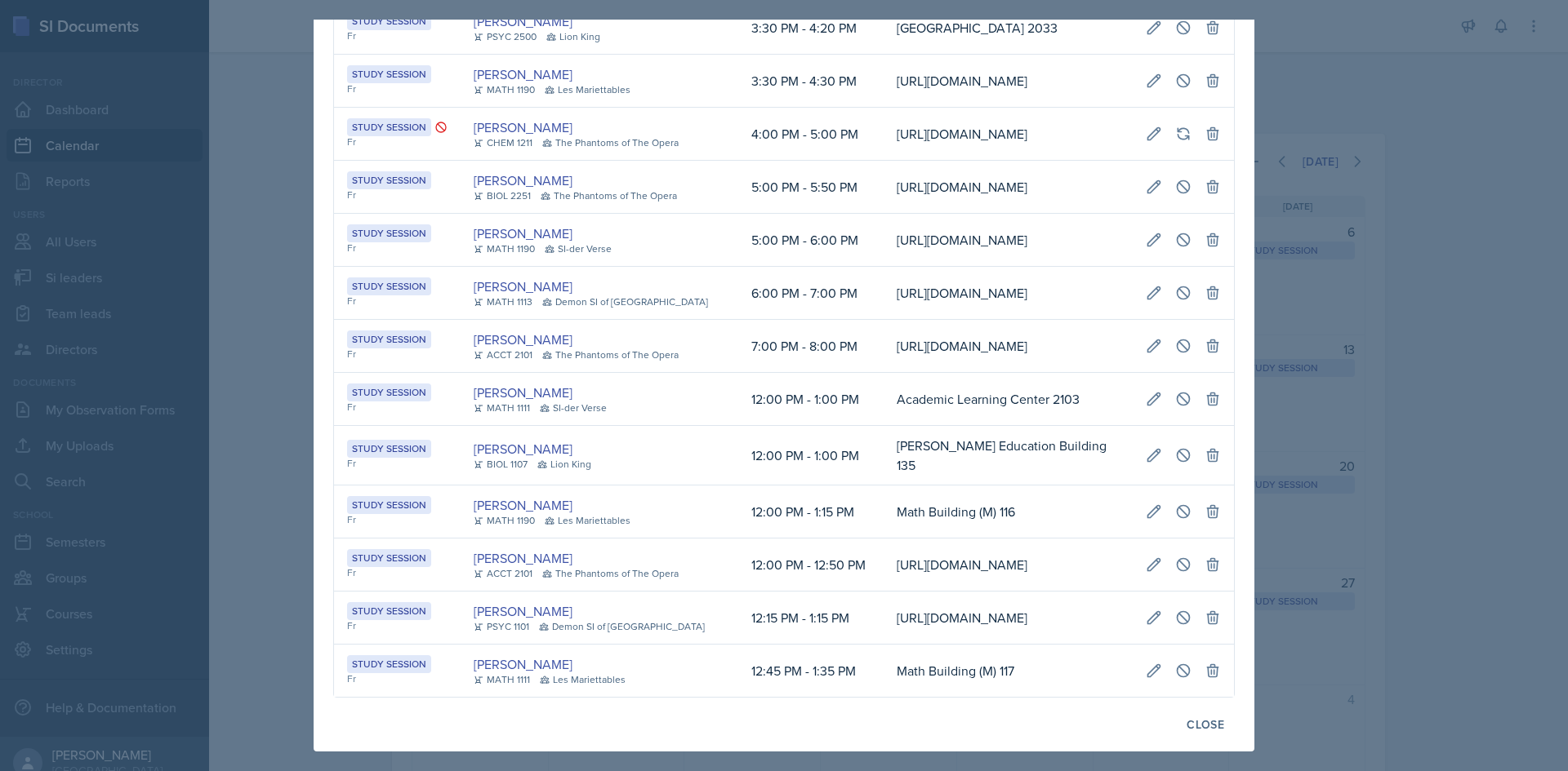
click at [961, 486] on td "Math Building (M) 116" at bounding box center [1008, 512] width 249 height 53
drag, startPoint x: 912, startPoint y: 218, endPoint x: 1228, endPoint y: 222, distance: 316.0
click at [1168, 332] on button at bounding box center [1183, 346] width 30 height 30
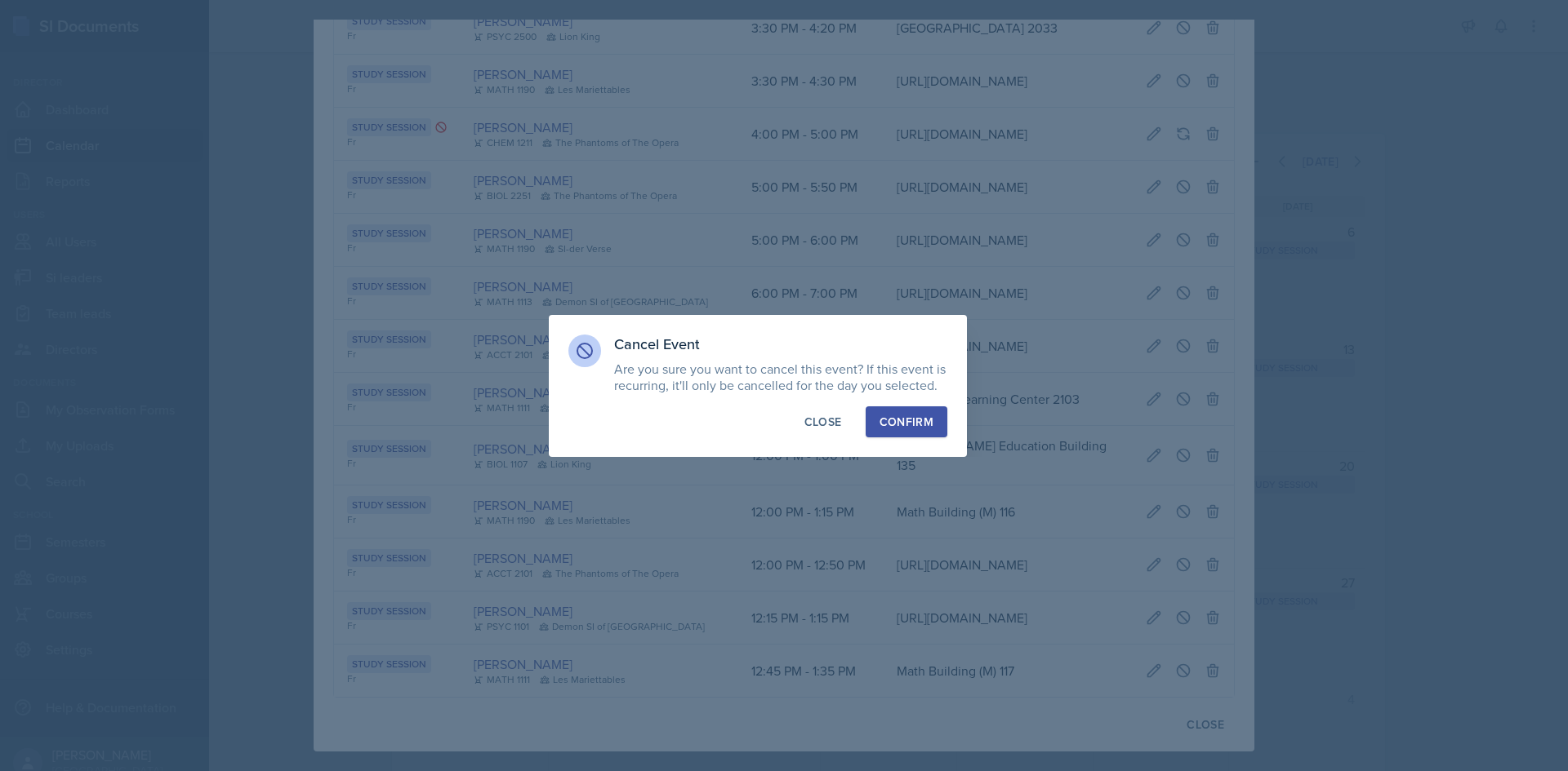
click at [947, 418] on div "Cancel Event Are you sure you want to cancel this event? If this event is recur…" at bounding box center [758, 386] width 418 height 142
click at [930, 416] on div "Confirm" at bounding box center [906, 422] width 54 height 17
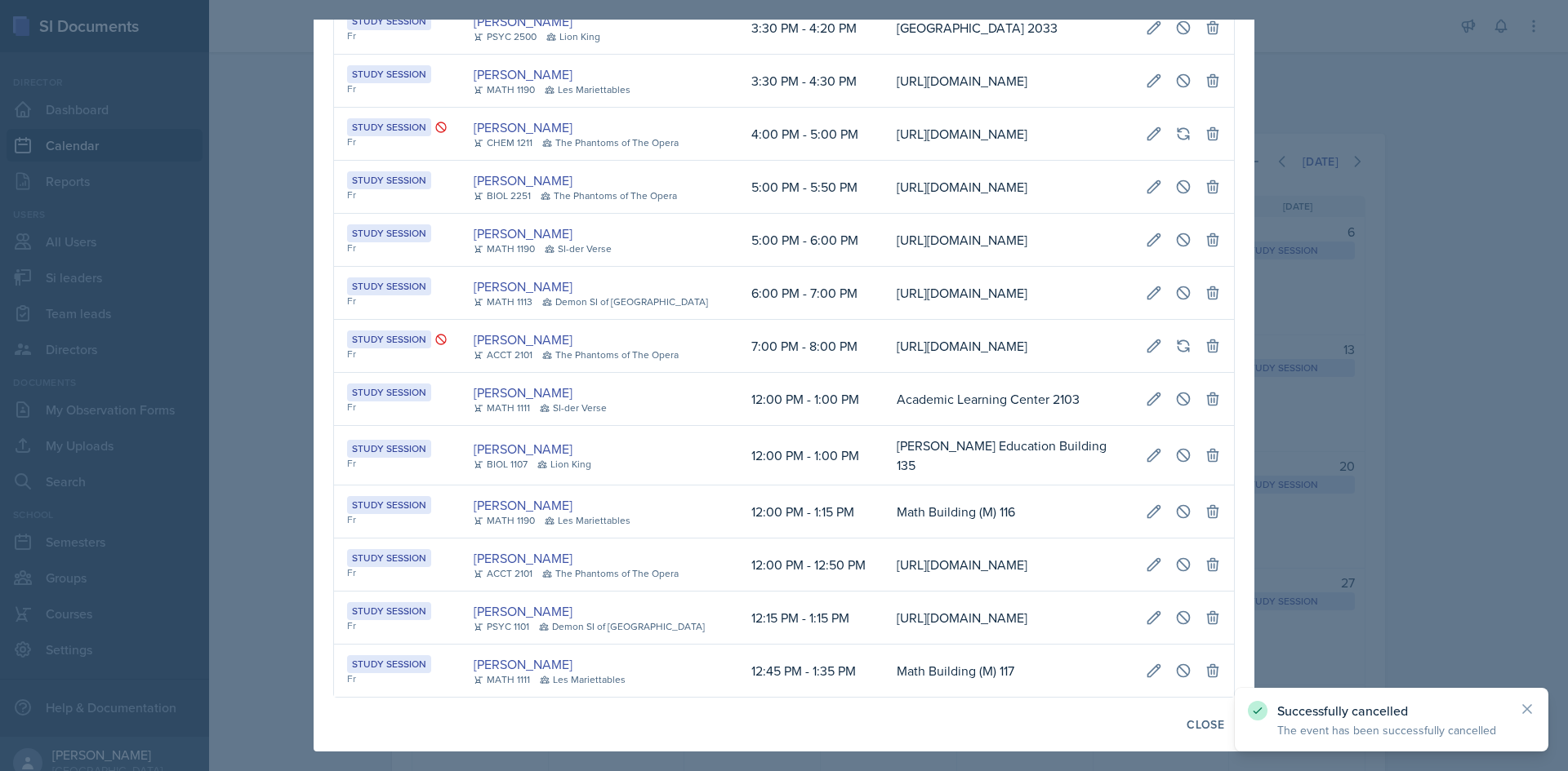
click at [1301, 352] on div at bounding box center [784, 386] width 1568 height 771
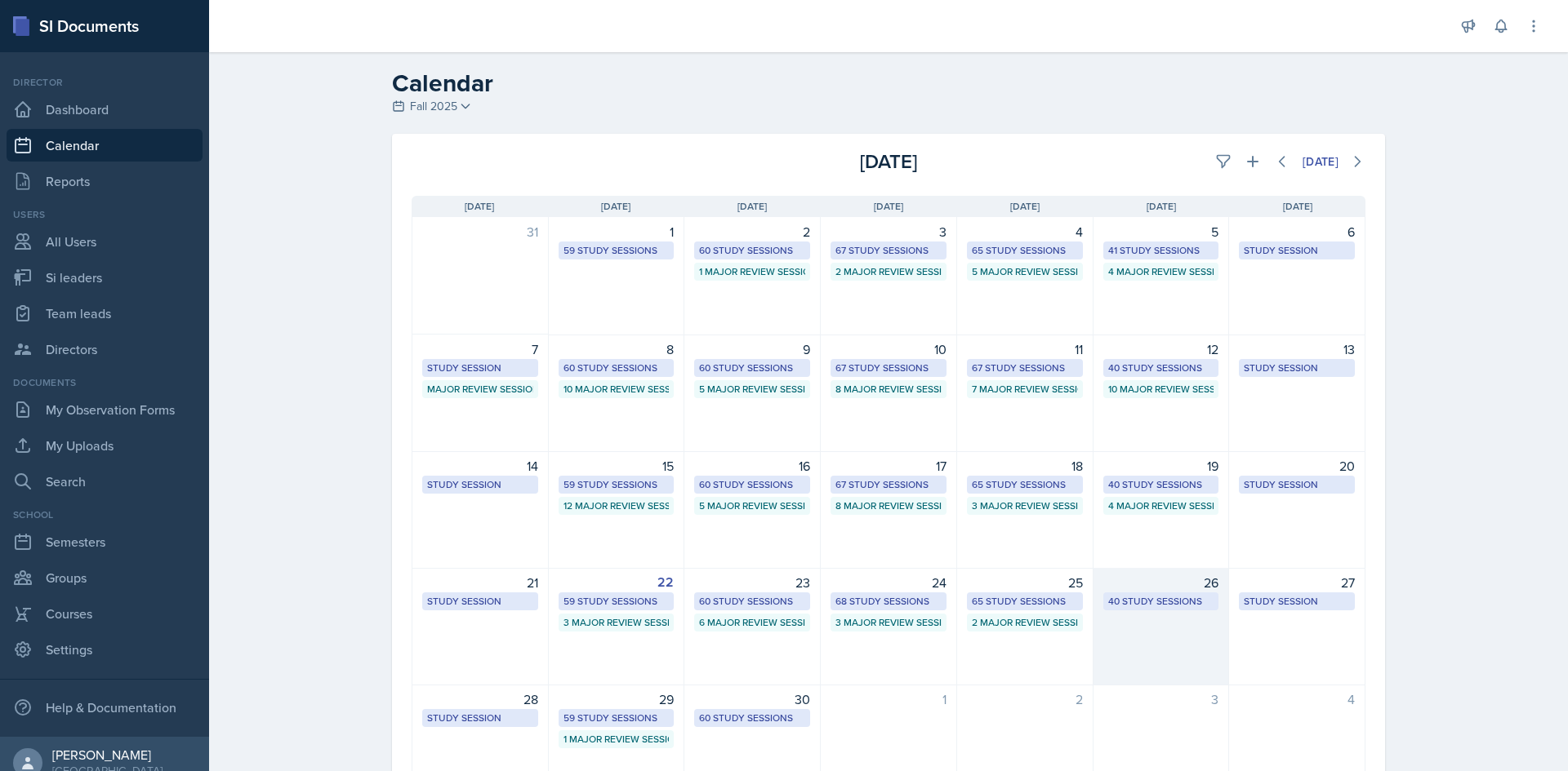
click at [1146, 583] on div "26" at bounding box center [1161, 582] width 116 height 20
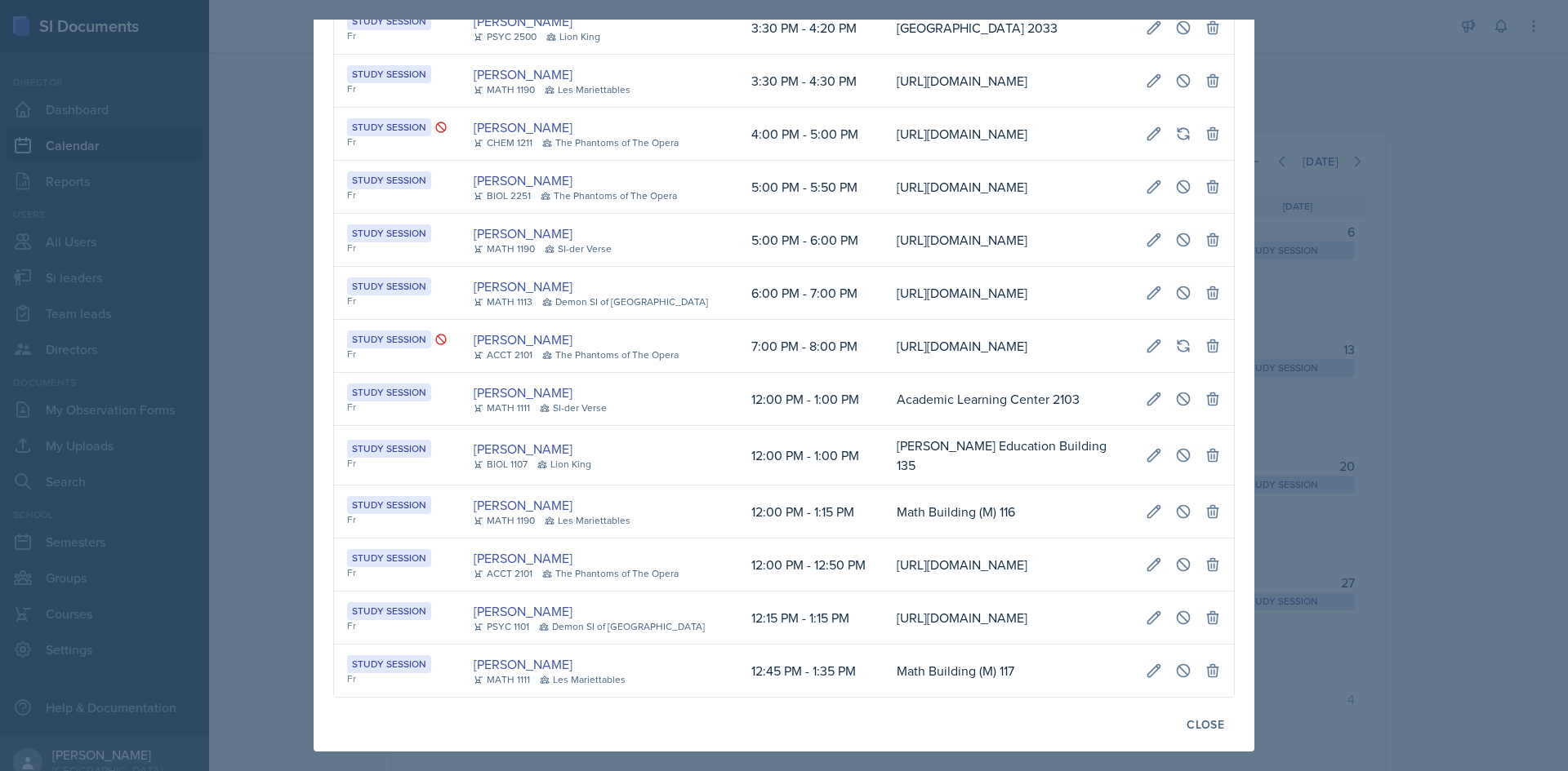
click at [1329, 544] on div at bounding box center [784, 386] width 1568 height 771
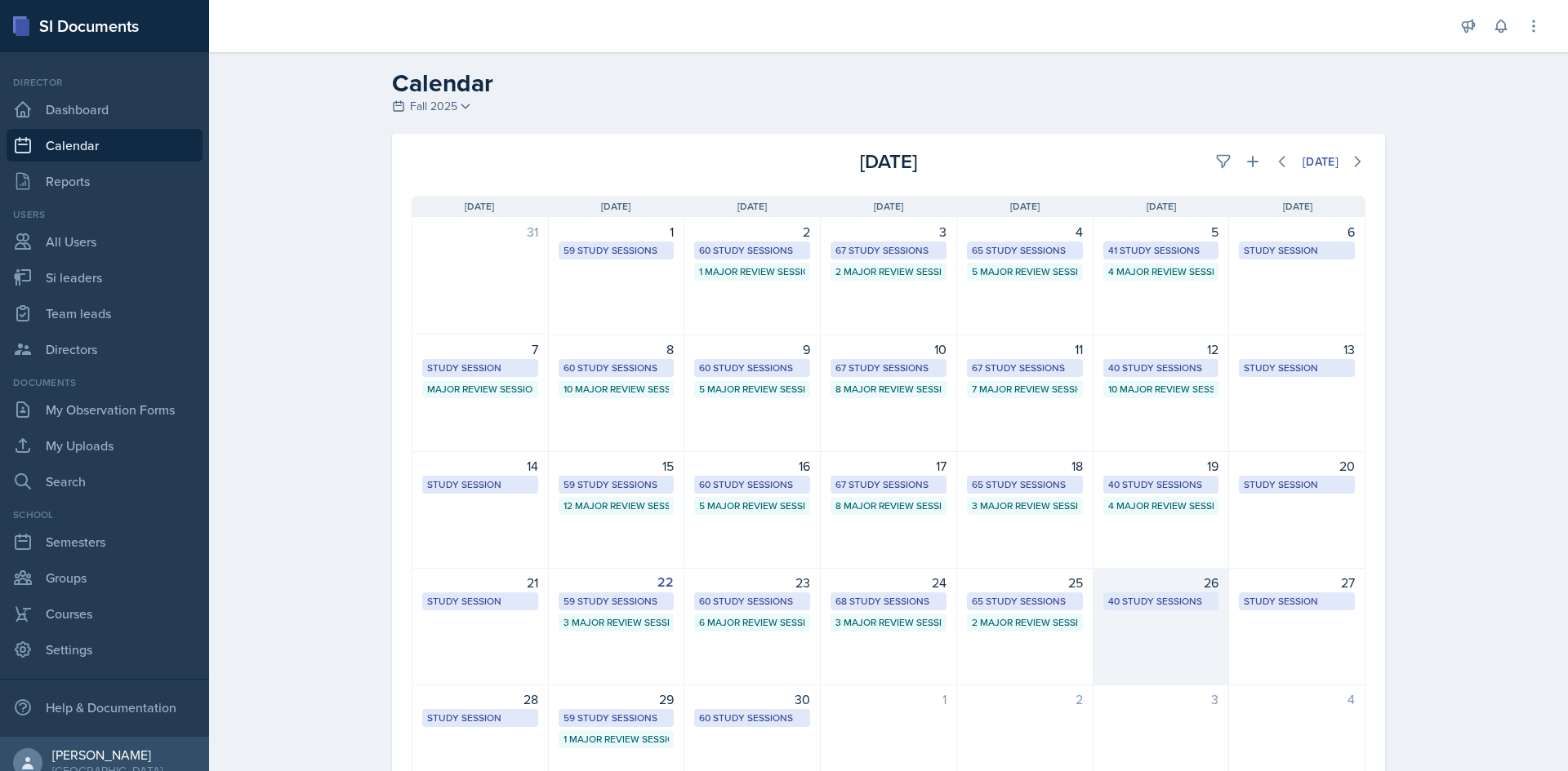
click at [1166, 593] on div "40 Study Sessions" at bounding box center [1161, 601] width 116 height 18
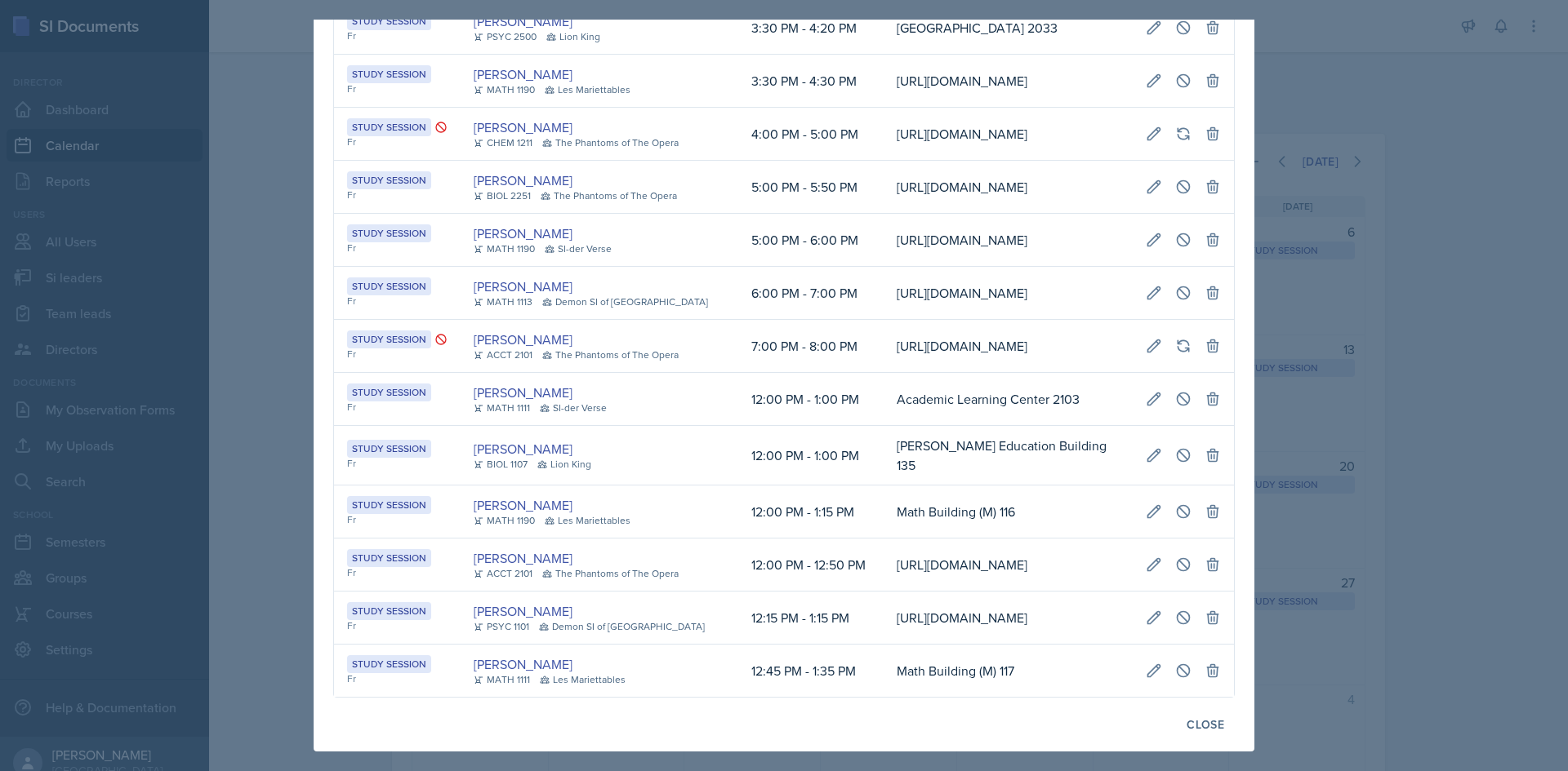
click at [884, 539] on td "[URL][DOMAIN_NAME]" at bounding box center [1008, 565] width 249 height 53
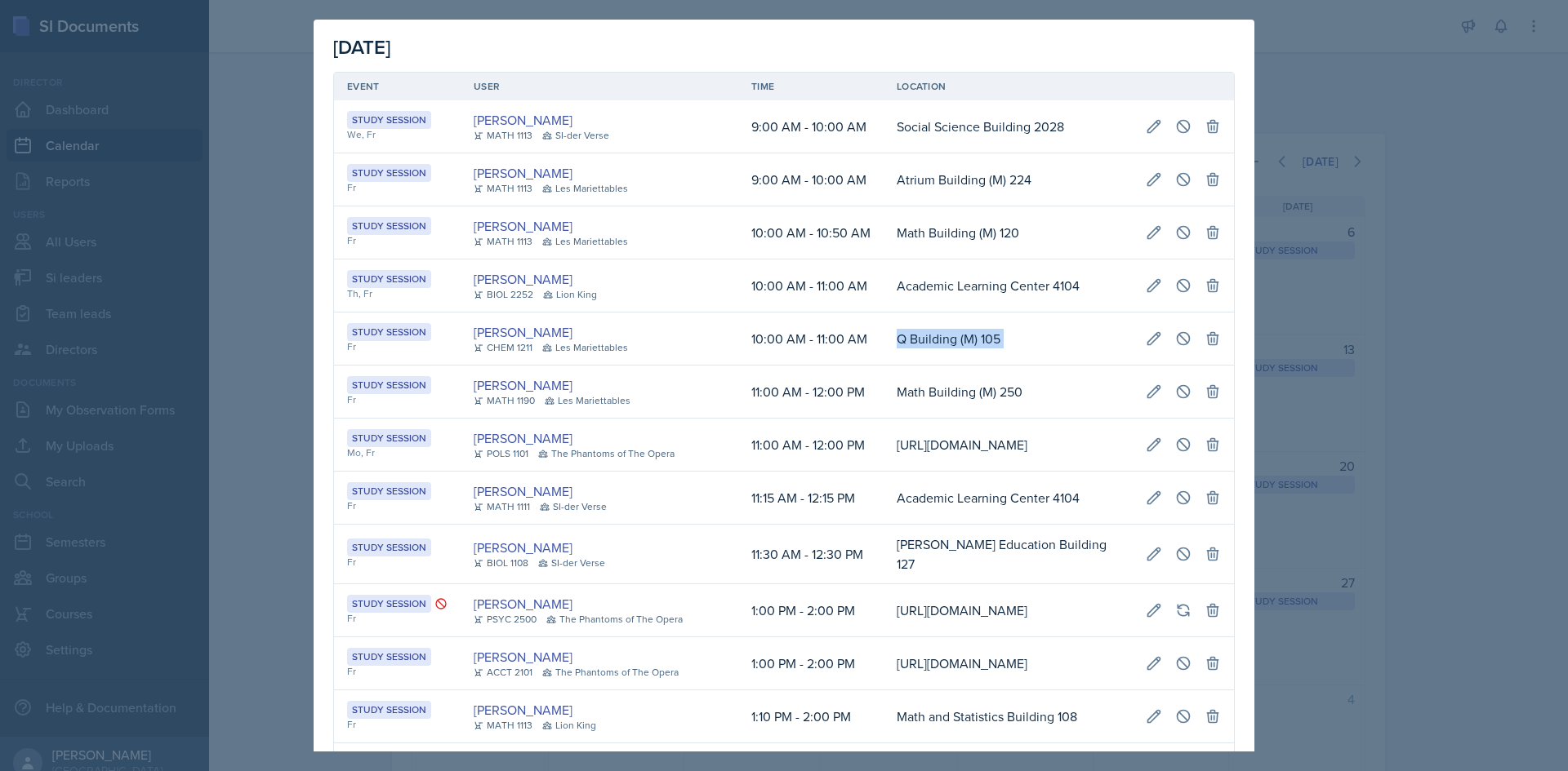
drag, startPoint x: 845, startPoint y: 344, endPoint x: 1219, endPoint y: 337, distance: 374.1
click at [1219, 337] on tr "Study Session Fr Aster Cheung CHEM 1211 Les Mariettables 10:00 AM - 11:00 AM Q …" at bounding box center [784, 338] width 900 height 53
click at [1175, 342] on icon at bounding box center [1183, 339] width 17 height 17
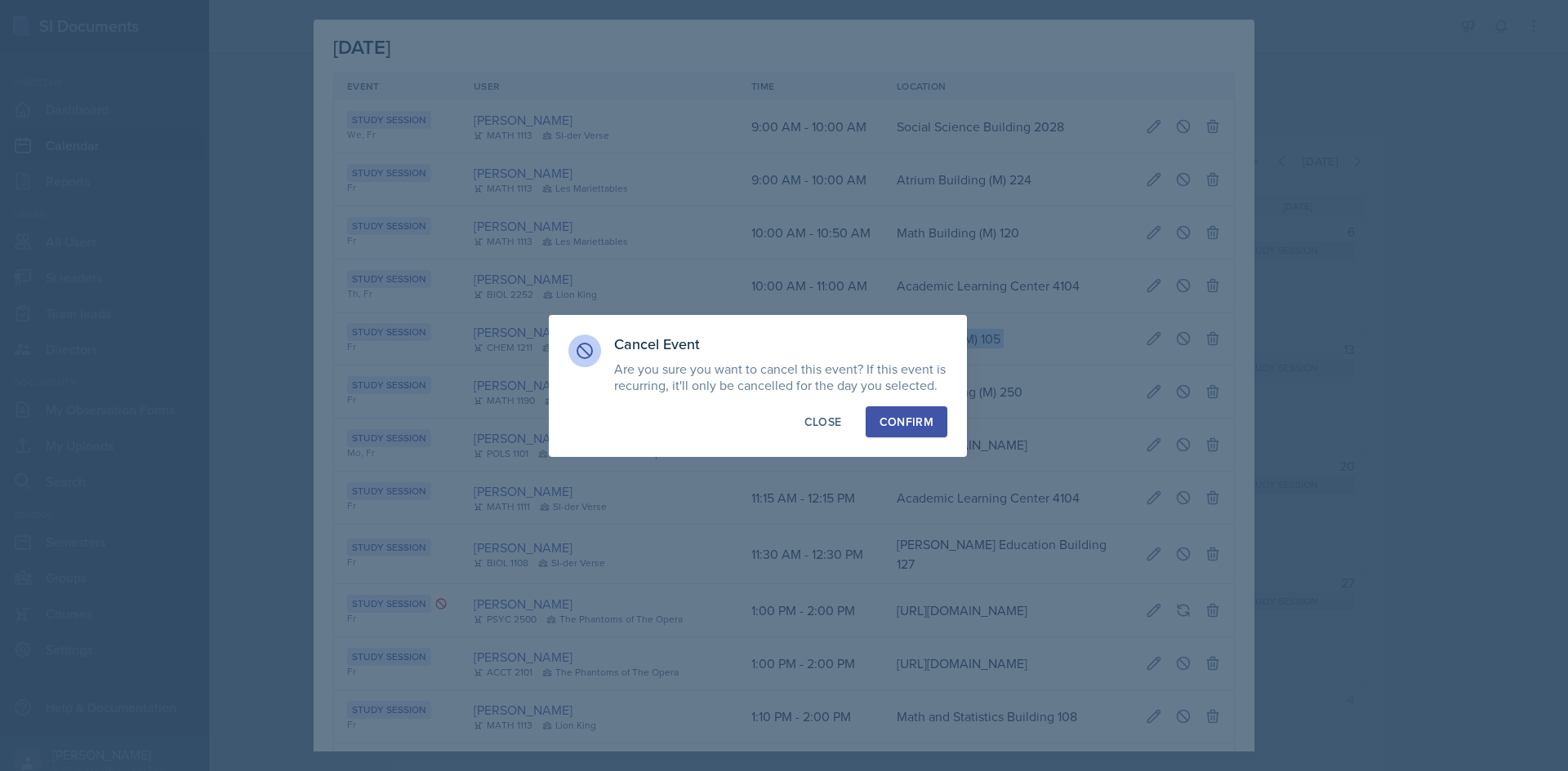
click at [903, 412] on button "Confirm" at bounding box center [906, 422] width 82 height 31
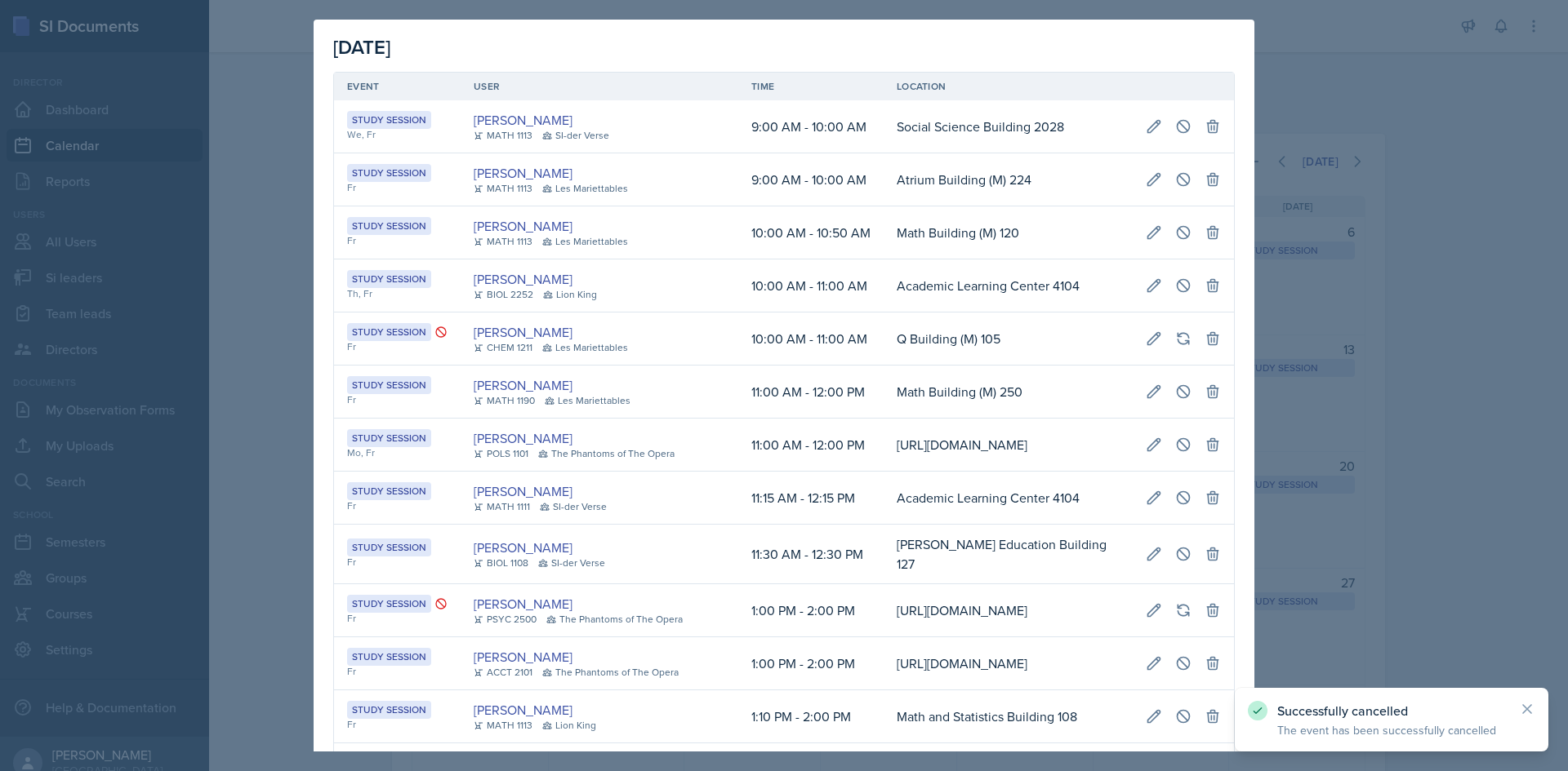
click at [1362, 366] on div at bounding box center [784, 386] width 1568 height 771
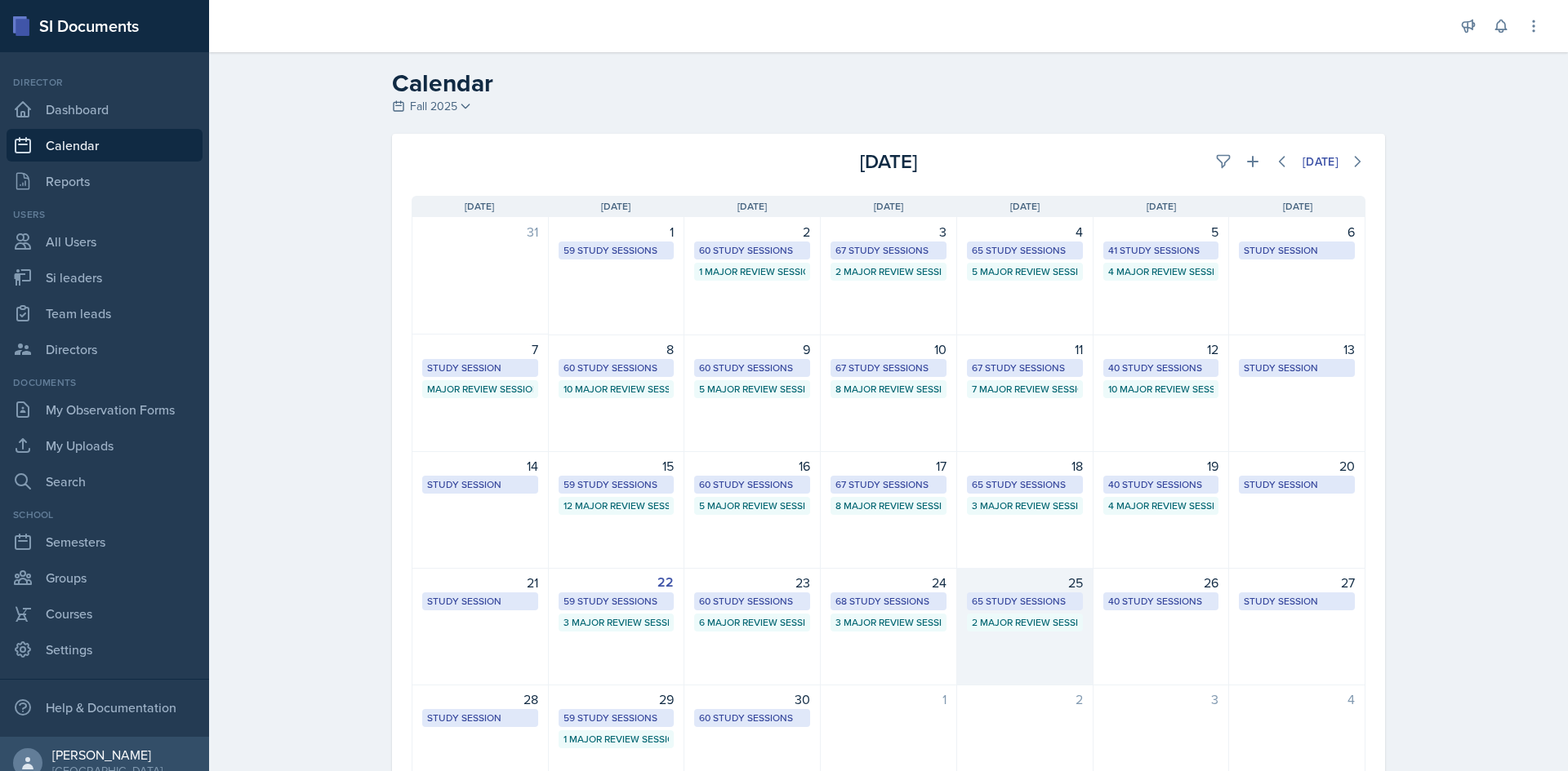
click at [1021, 596] on div "65 Study Sessions" at bounding box center [1024, 602] width 106 height 15
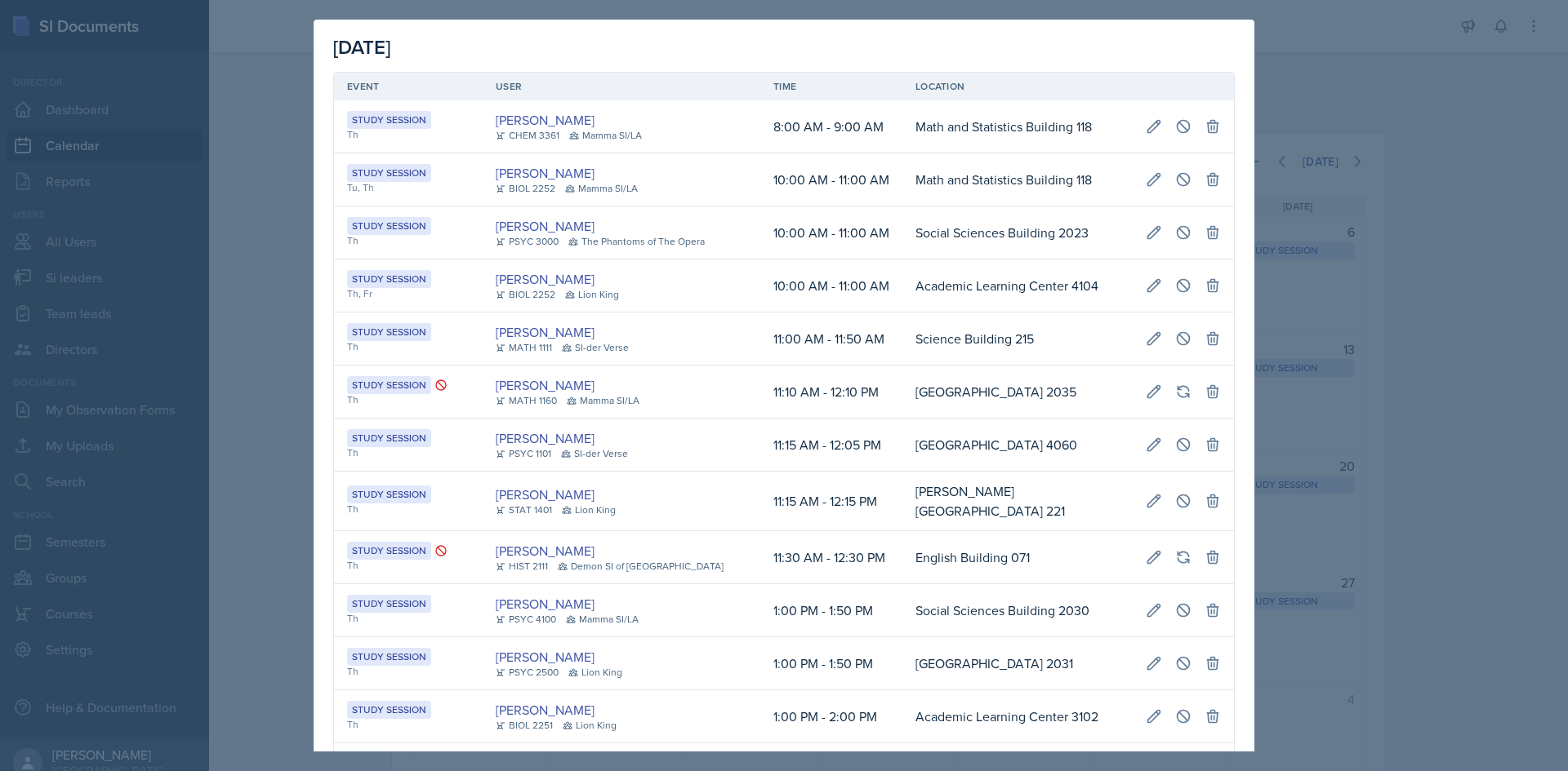
click at [980, 540] on td "English Building 071" at bounding box center [1018, 557] width 231 height 53
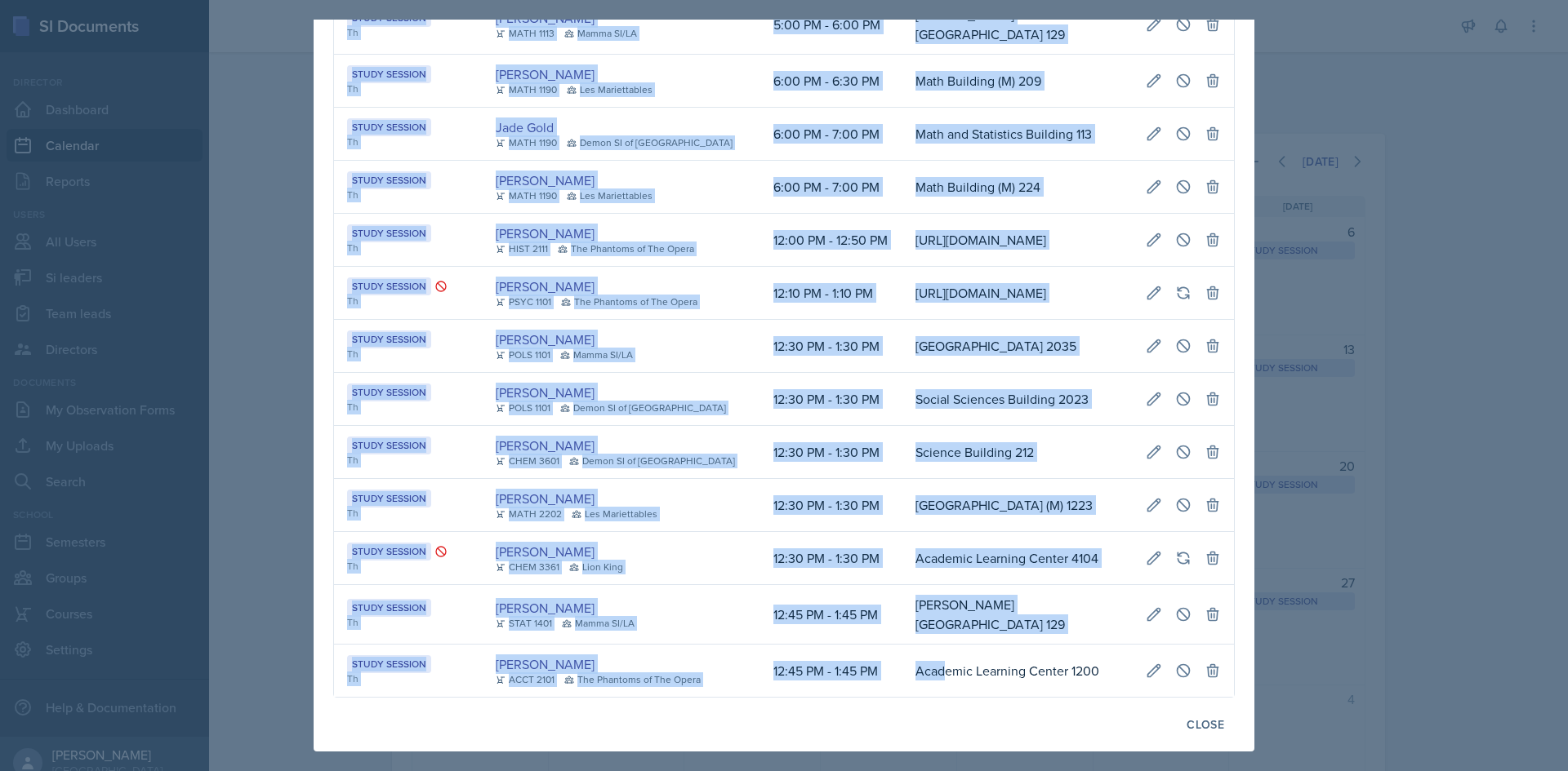
scroll to position [0, 362]
drag, startPoint x: 914, startPoint y: 664, endPoint x: 1226, endPoint y: 666, distance: 312.0
click at [1178, 664] on icon at bounding box center [1183, 670] width 12 height 12
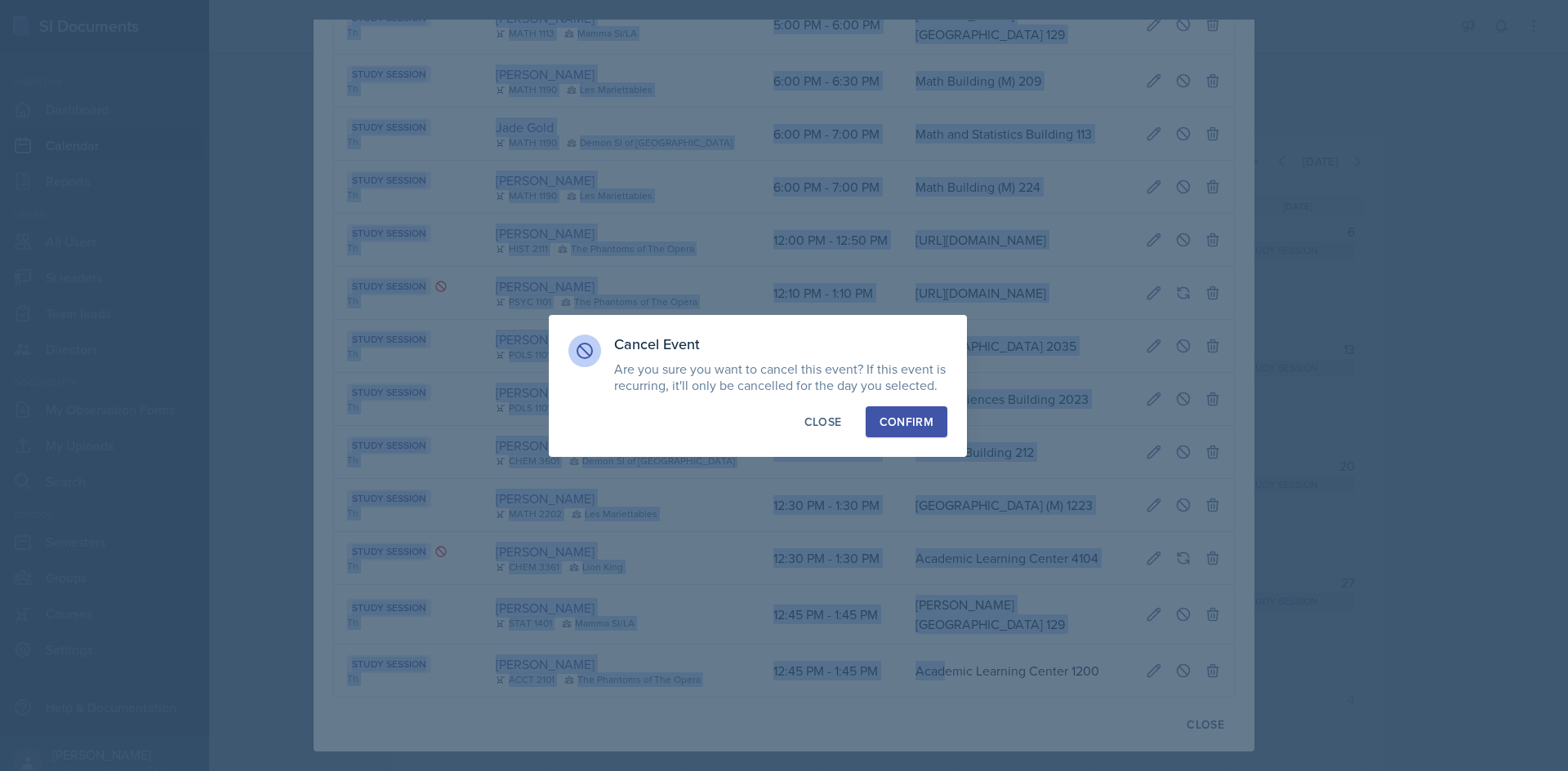
click at [916, 424] on div "Confirm" at bounding box center [906, 422] width 54 height 17
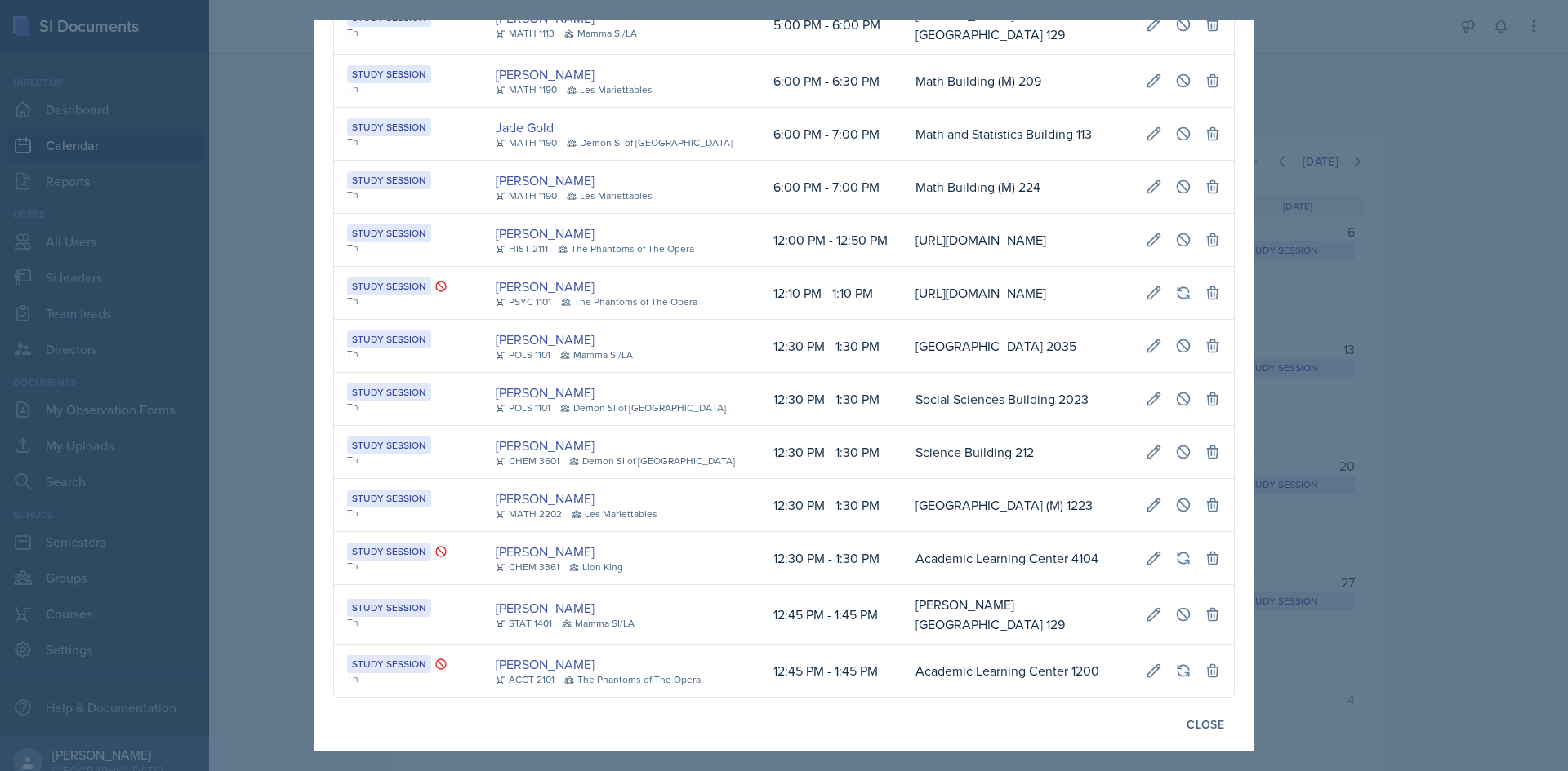
click at [228, 405] on div at bounding box center [784, 386] width 1568 height 771
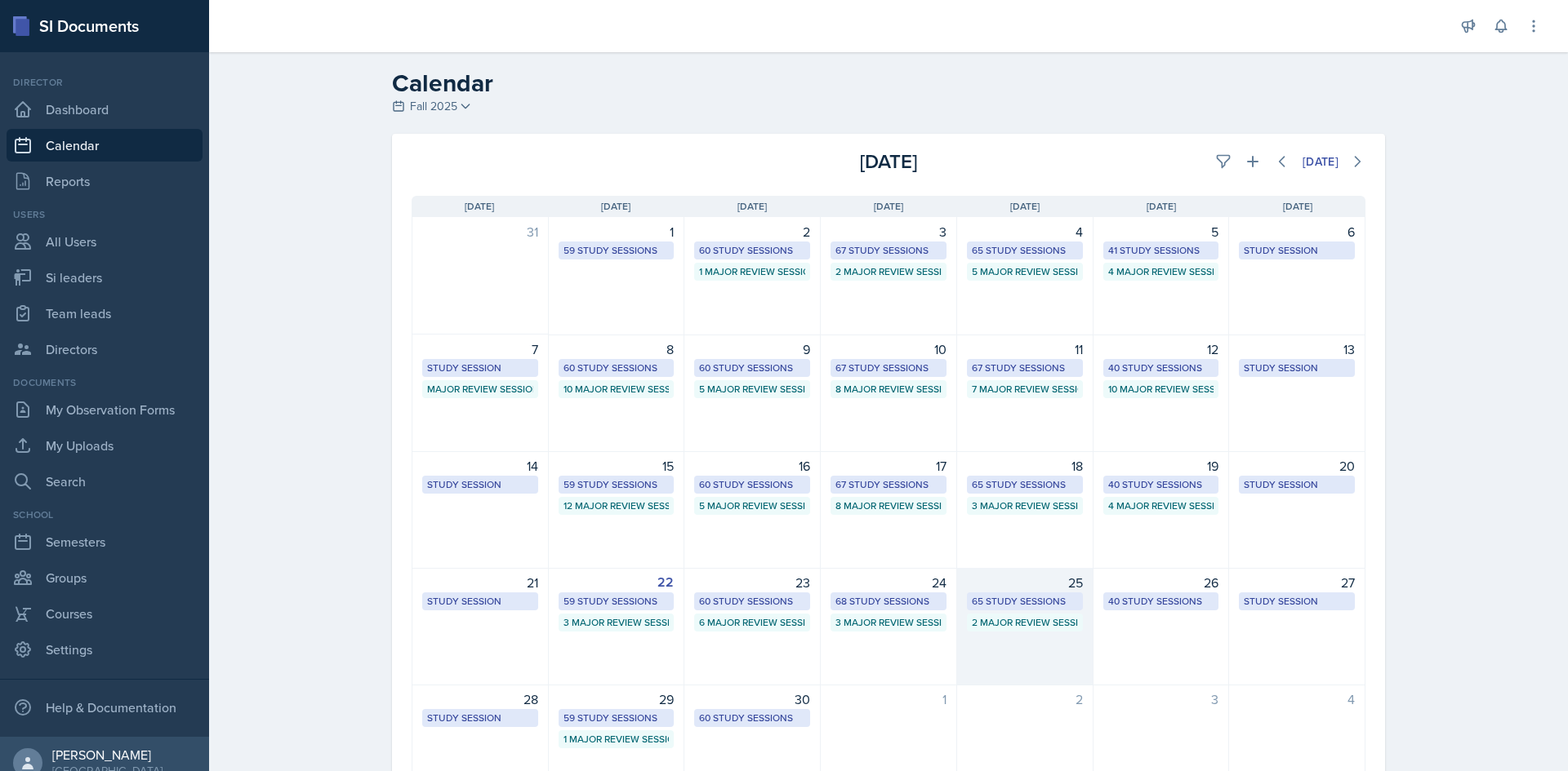
click at [1051, 605] on div "65 Study Sessions" at bounding box center [1024, 602] width 106 height 15
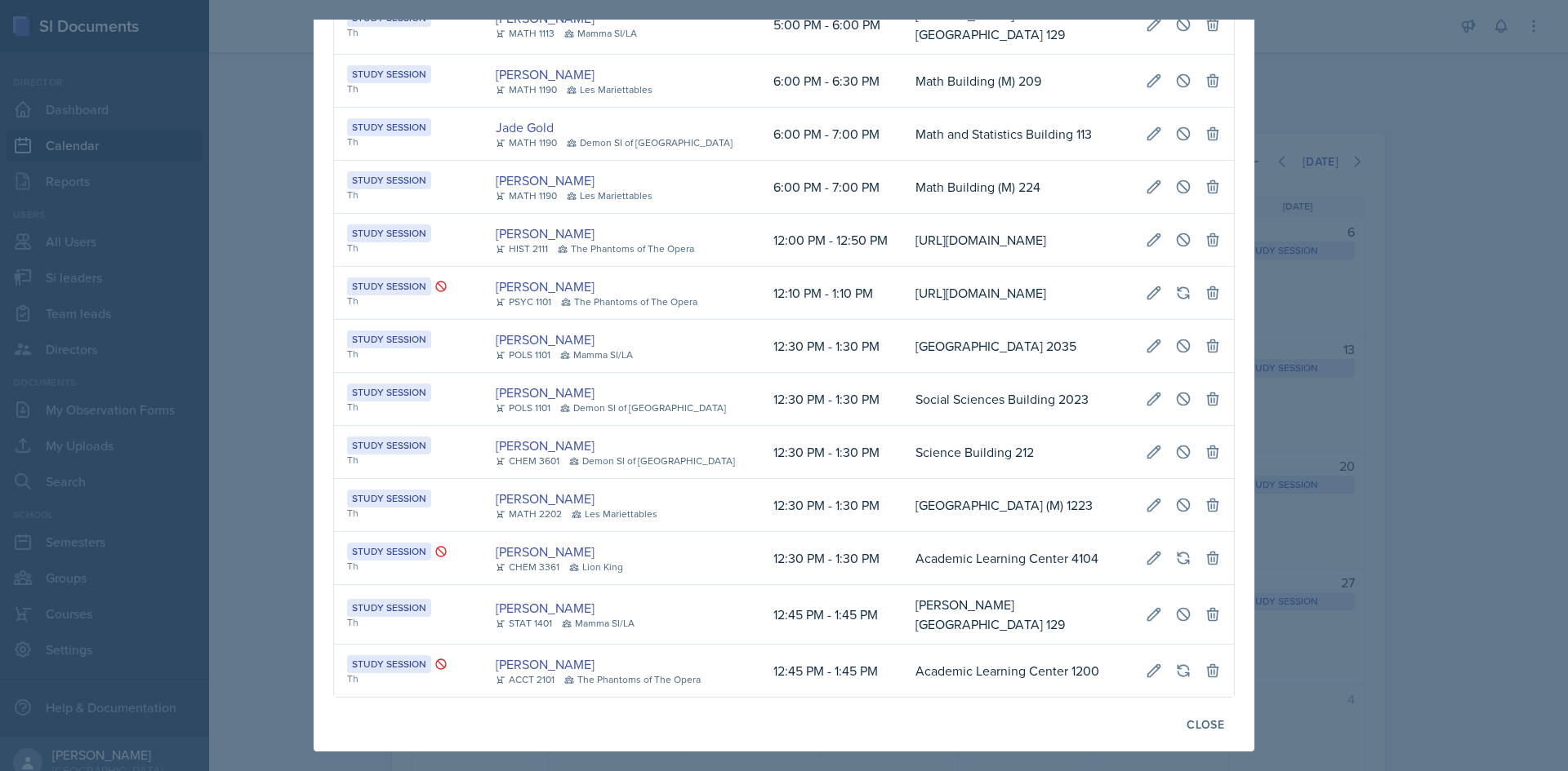
click at [903, 520] on td "Atrium Building (M) 1223" at bounding box center [1018, 505] width 231 height 53
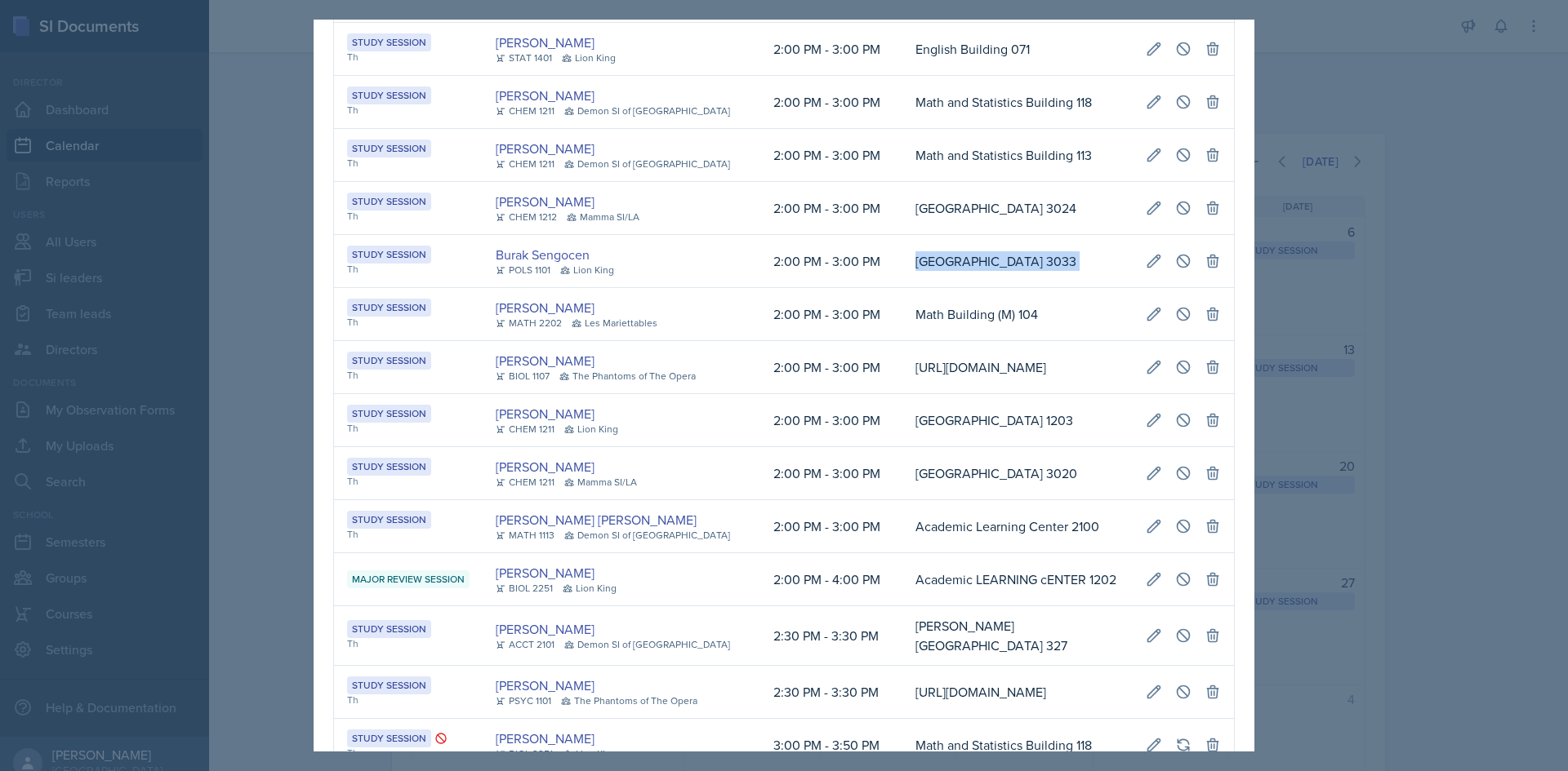
drag, startPoint x: 929, startPoint y: 398, endPoint x: 1218, endPoint y: 399, distance: 289.0
click at [1218, 288] on tr "Study Session Th Burak Sengocen POLS 1101 Lion King 2:00 PM - 3:00 PM Social Sc…" at bounding box center [784, 261] width 900 height 53
click at [1175, 269] on icon at bounding box center [1183, 261] width 17 height 17
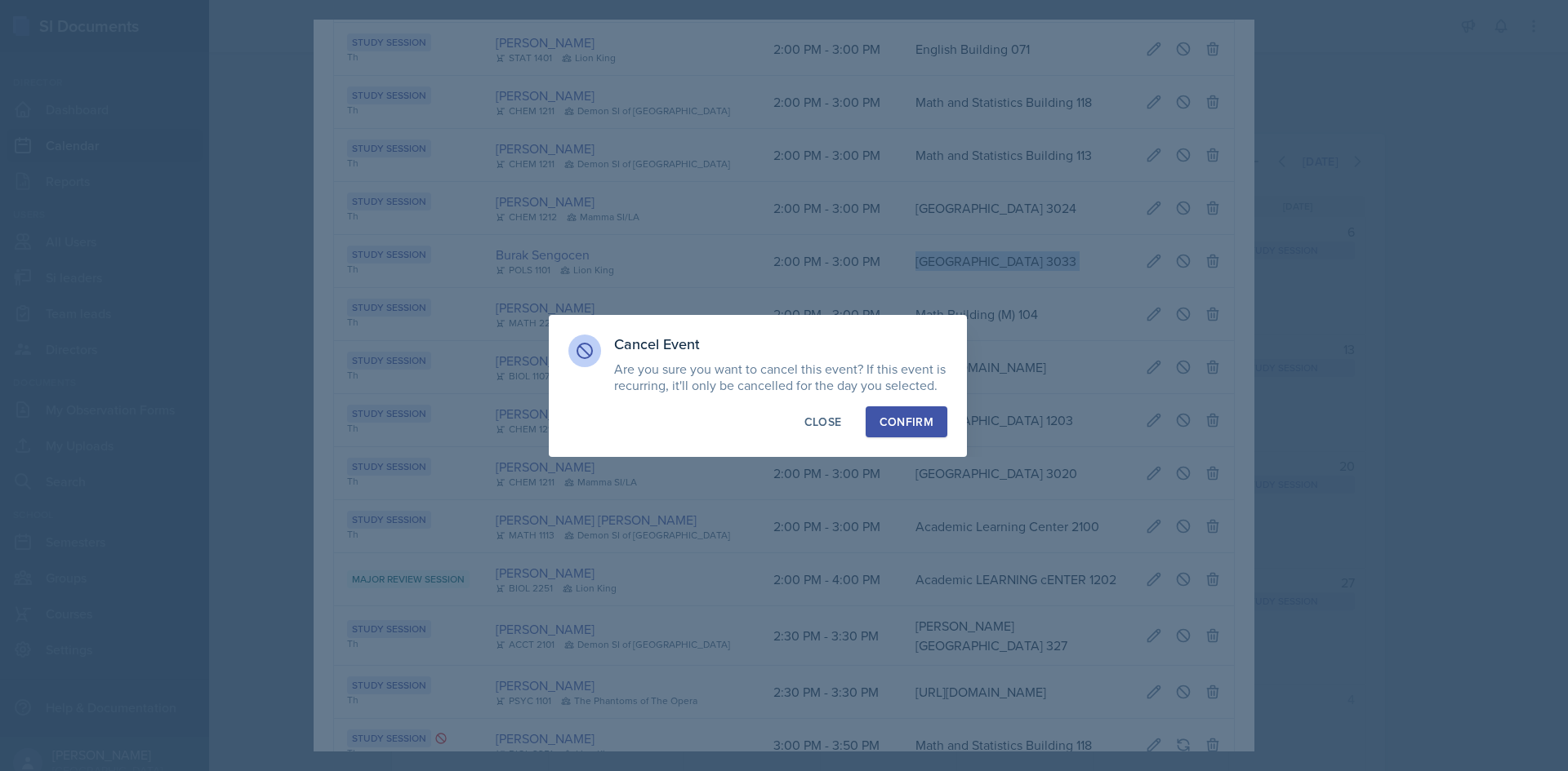
click at [917, 418] on div "Confirm" at bounding box center [906, 422] width 54 height 17
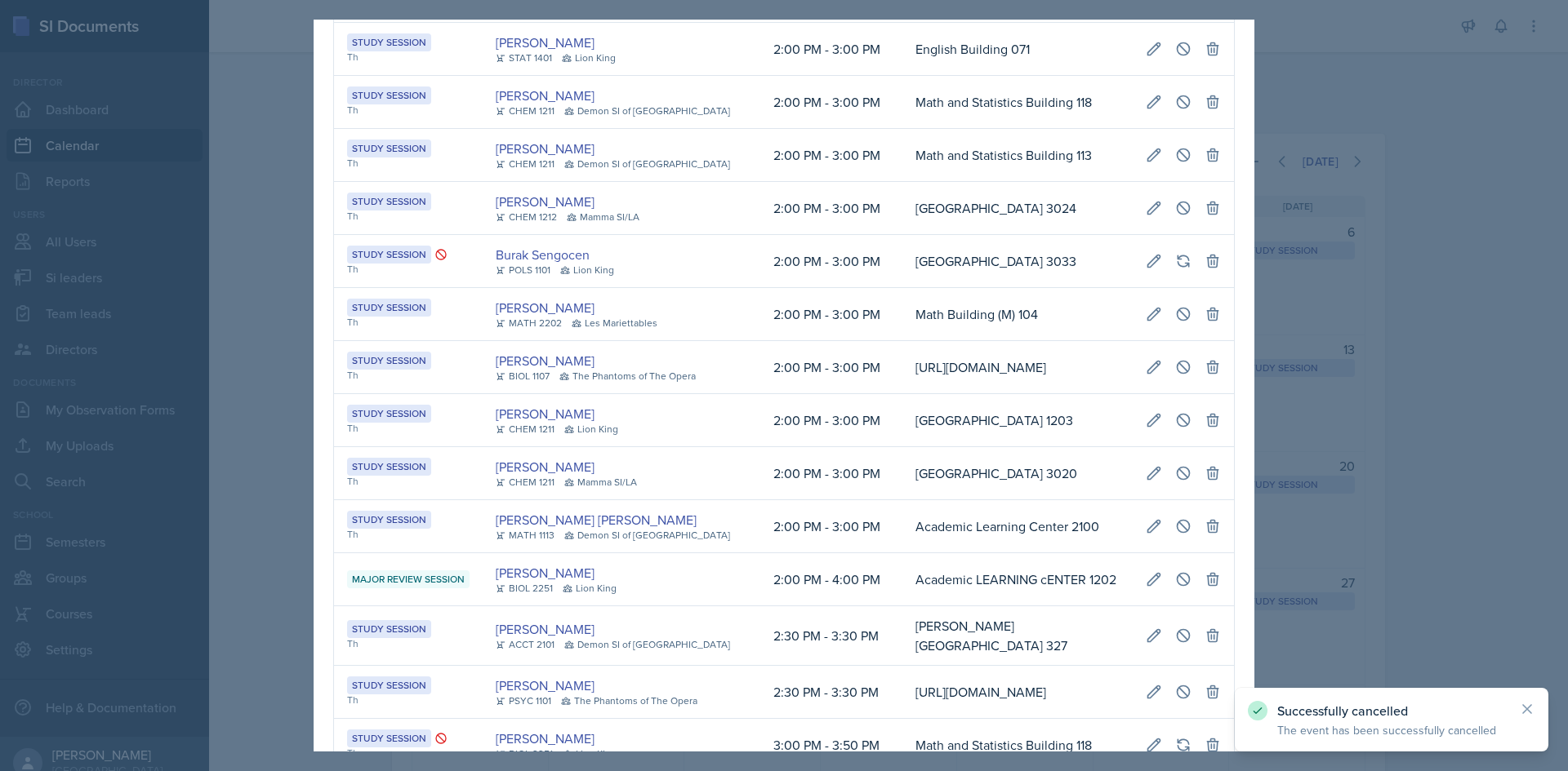
click at [1337, 422] on div at bounding box center [784, 386] width 1568 height 771
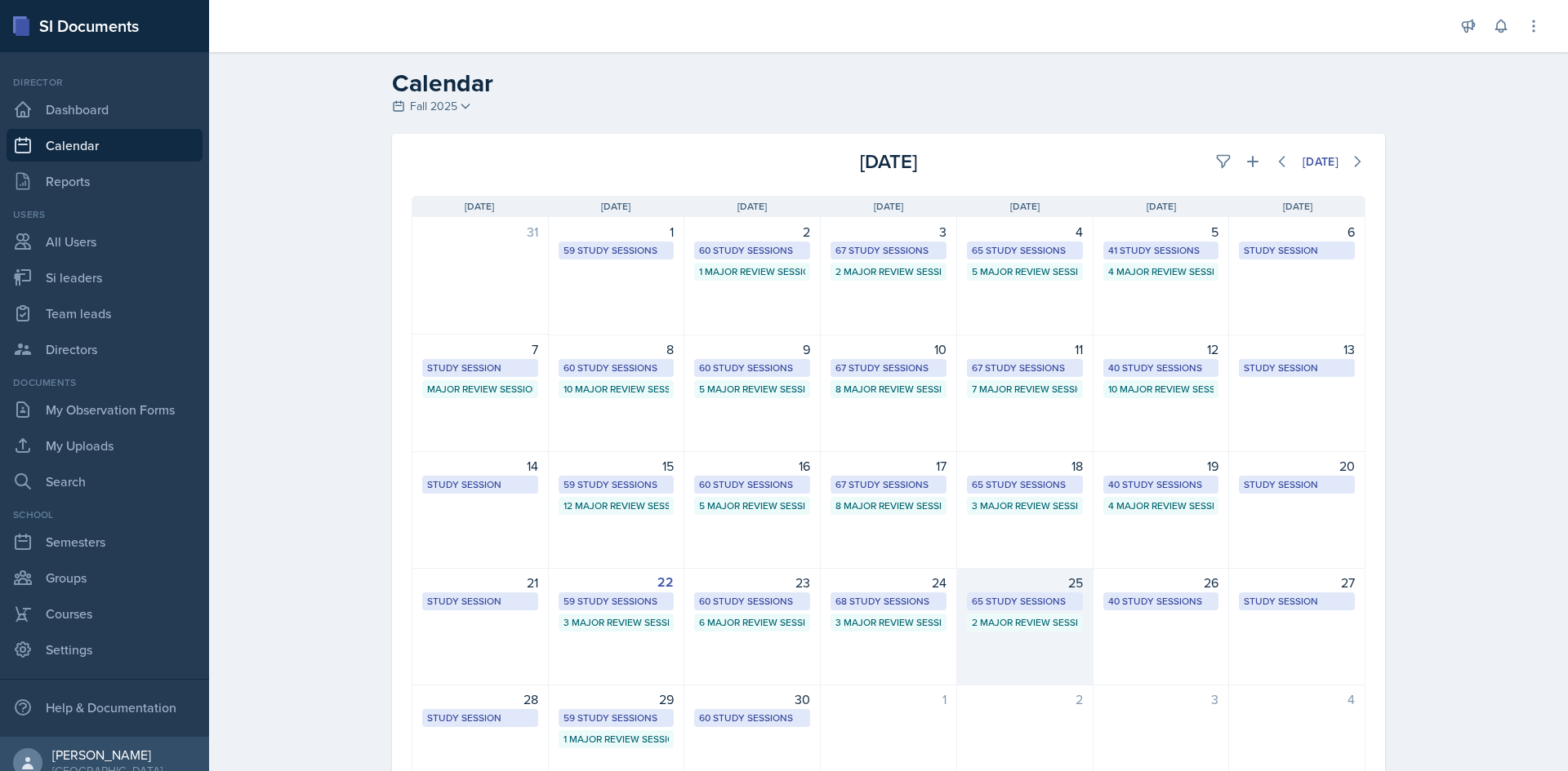
click at [1031, 597] on div "65 Study Sessions" at bounding box center [1024, 602] width 106 height 15
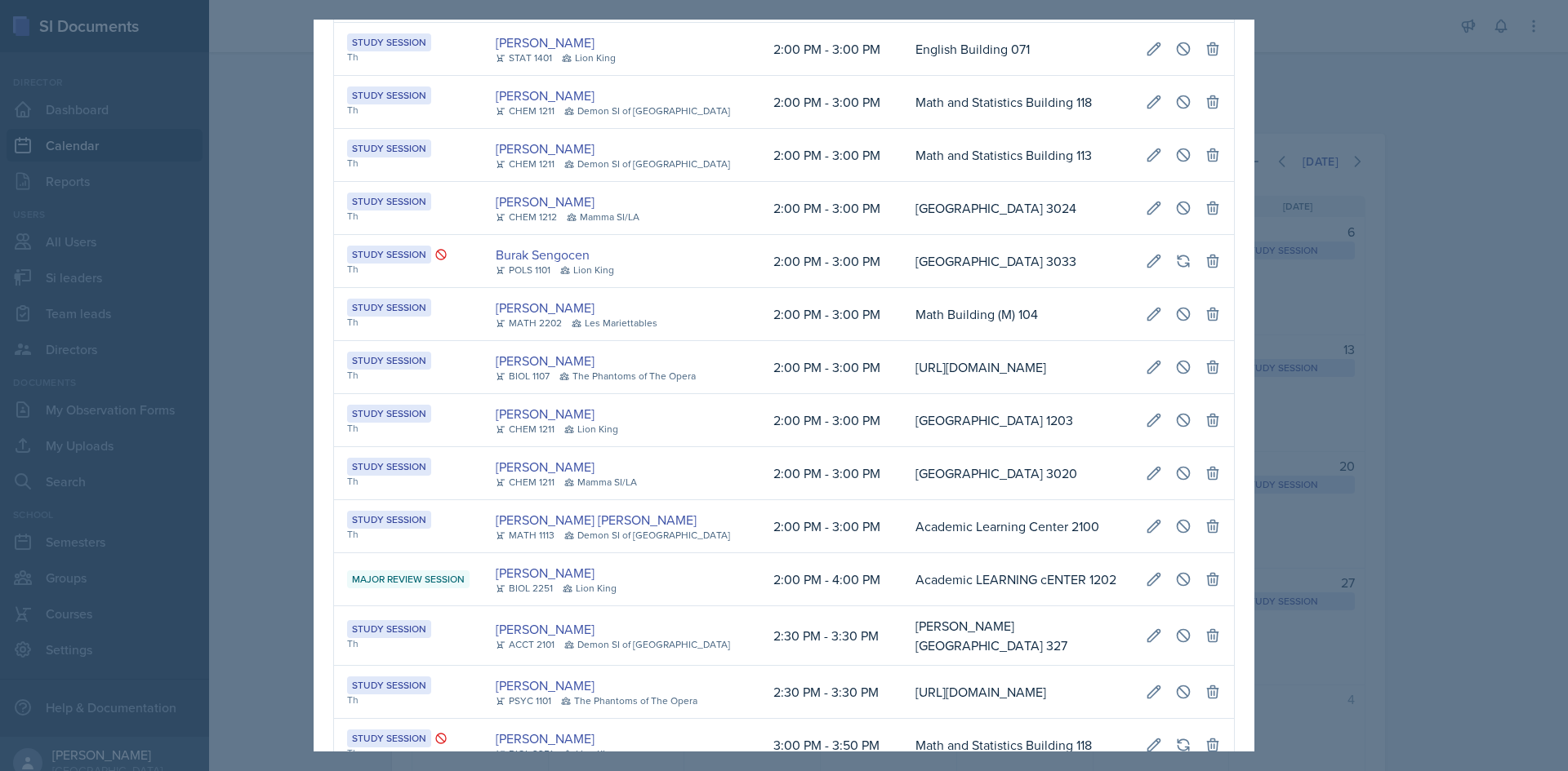
click at [903, 394] on td "[URL][DOMAIN_NAME]" at bounding box center [1018, 367] width 231 height 53
click at [1482, 475] on div at bounding box center [784, 386] width 1568 height 771
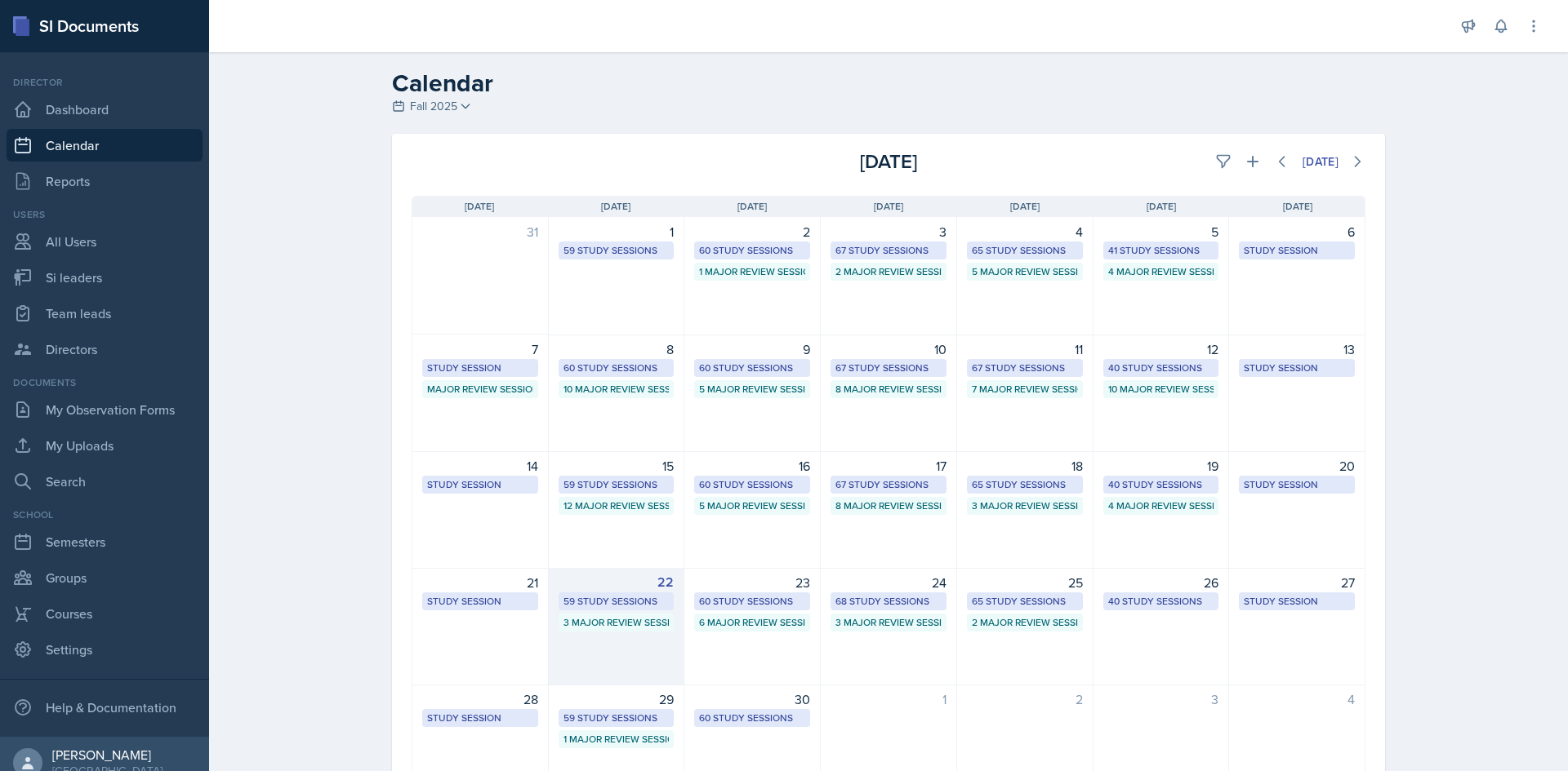
click at [627, 601] on div "59 Study Sessions" at bounding box center [616, 602] width 106 height 15
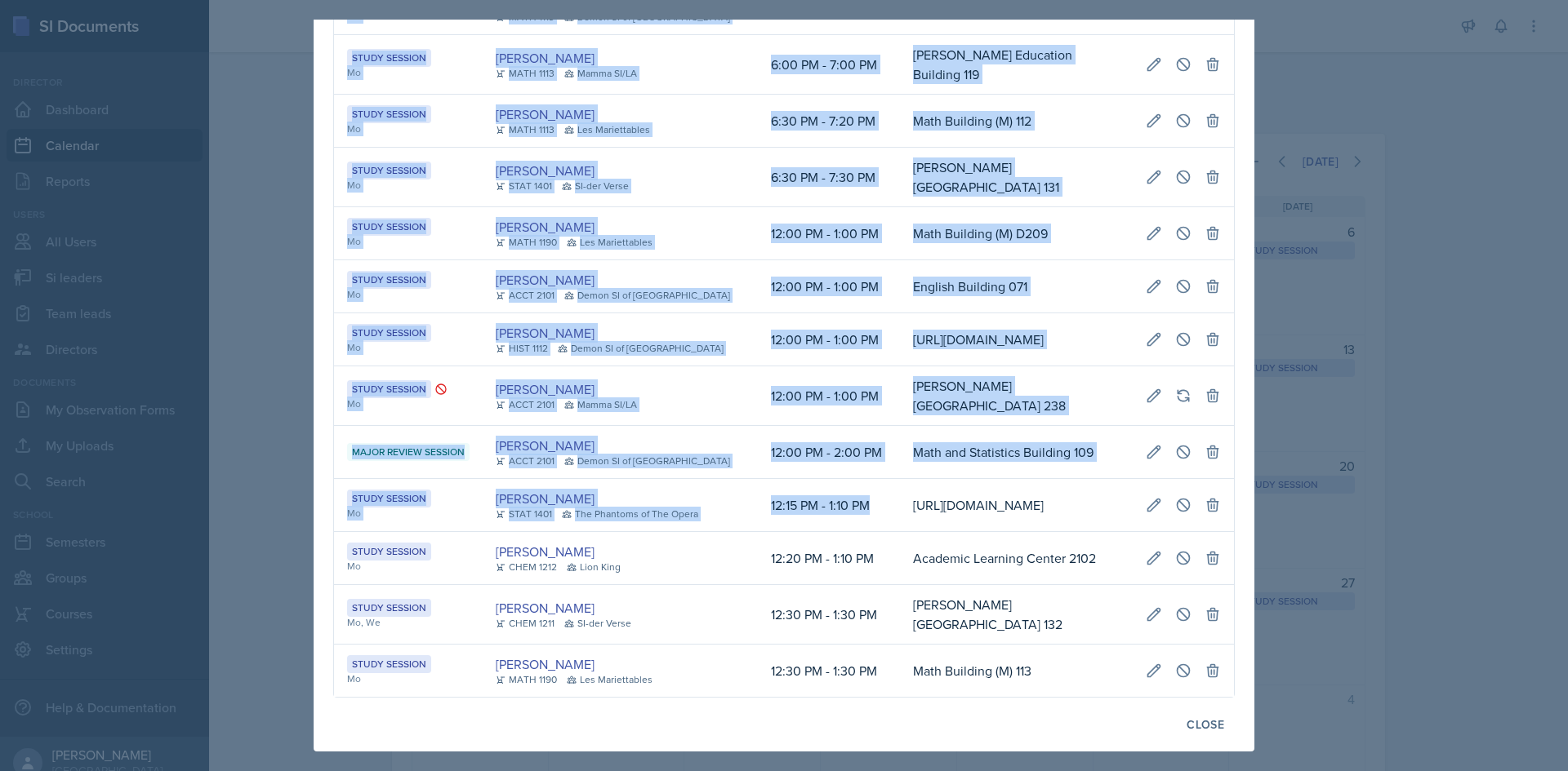
scroll to position [0, 366]
drag, startPoint x: 861, startPoint y: 477, endPoint x: 1231, endPoint y: 479, distance: 370.0
click at [1175, 497] on icon at bounding box center [1183, 505] width 17 height 17
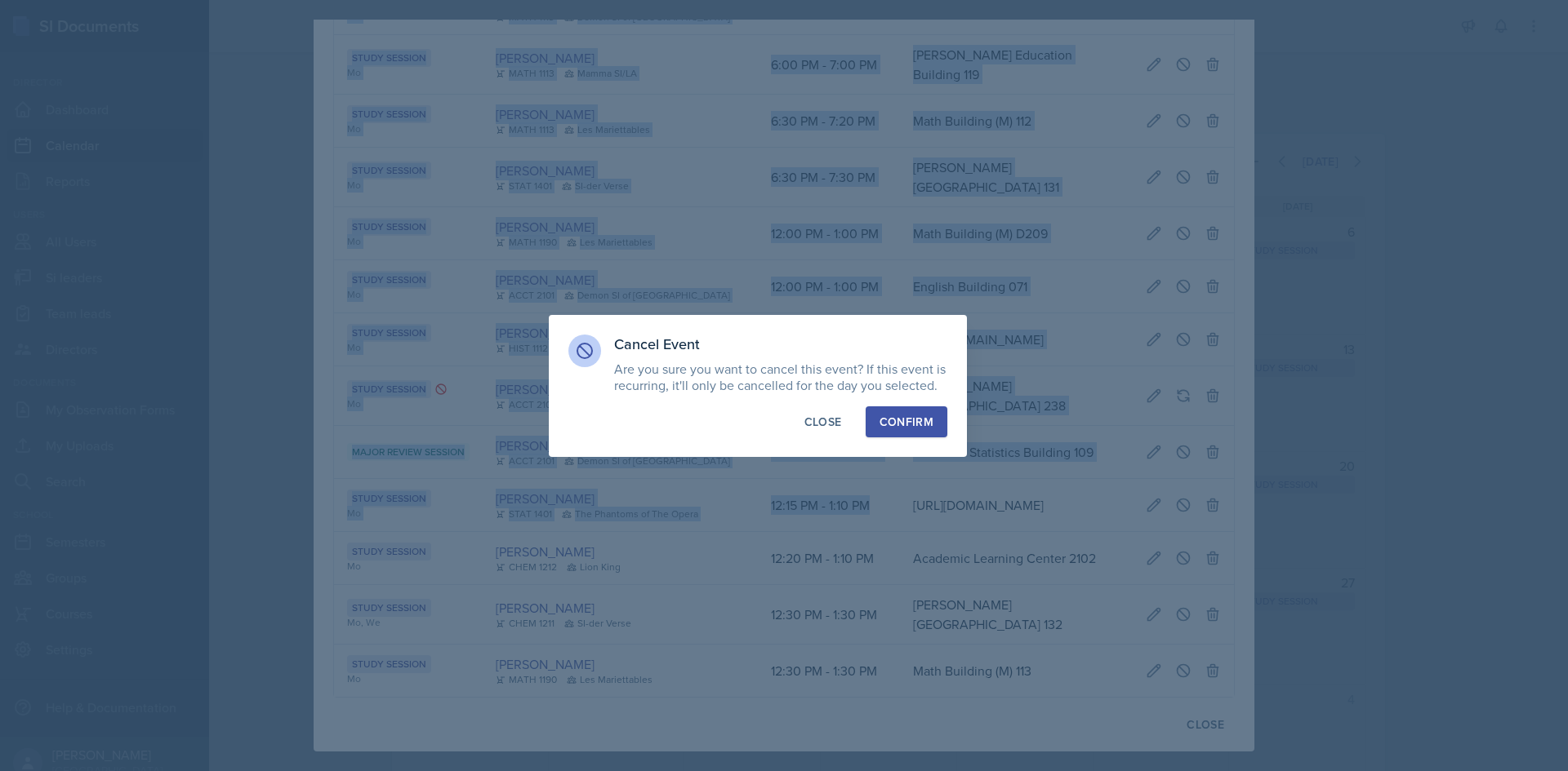
click at [920, 428] on div "Confirm" at bounding box center [906, 422] width 54 height 17
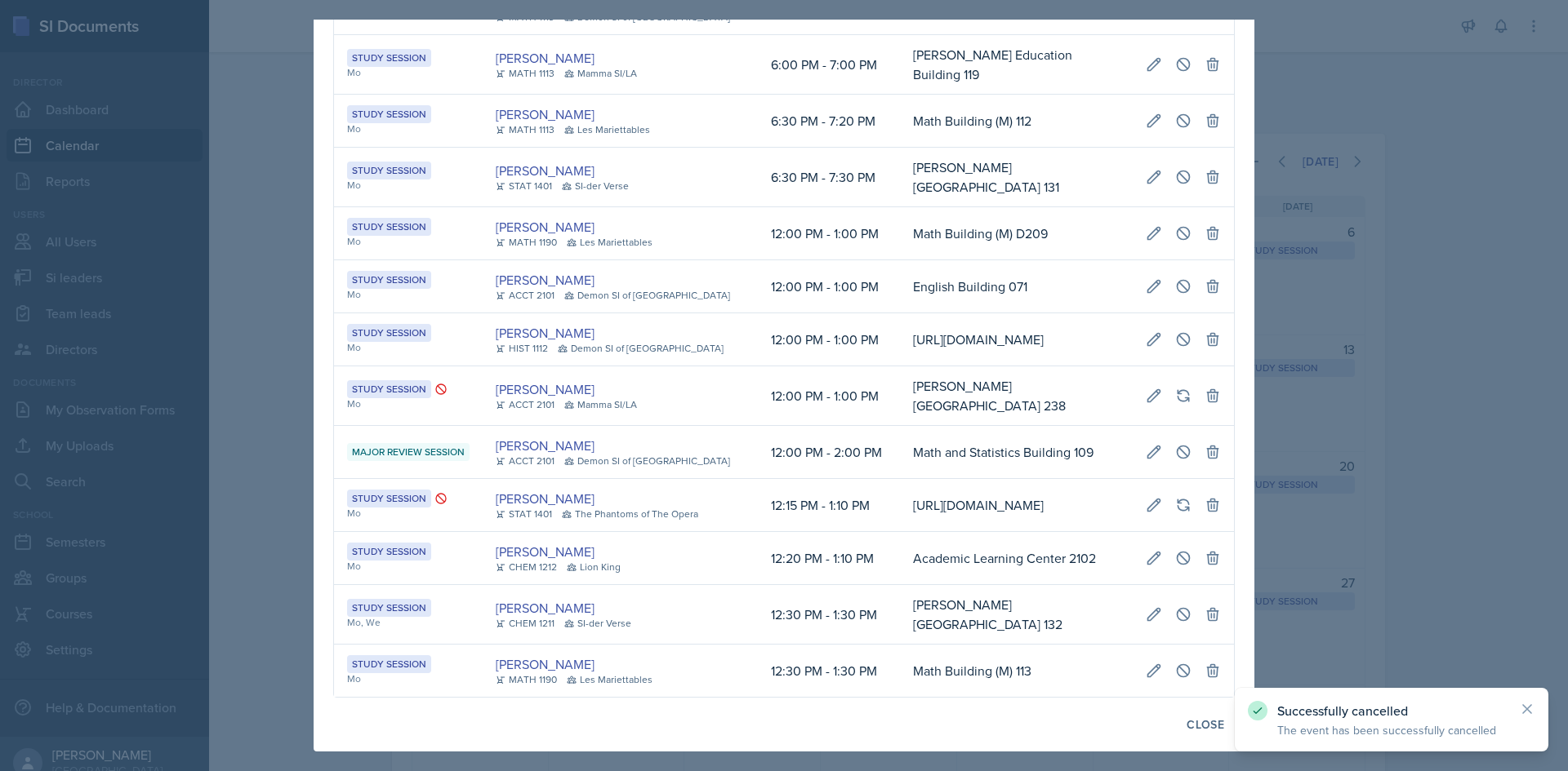
click at [309, 389] on div at bounding box center [784, 386] width 1568 height 771
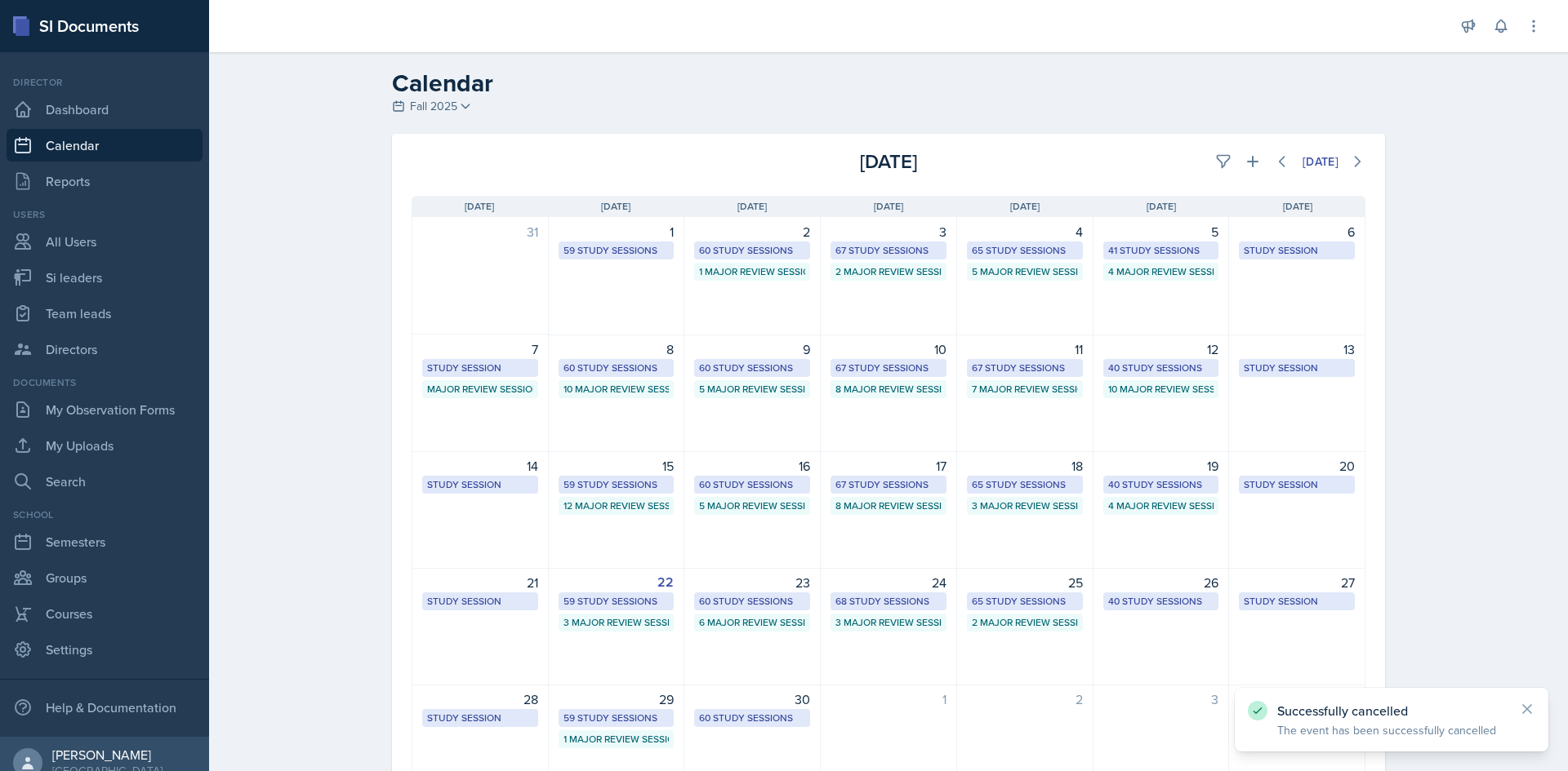
click at [285, 387] on div "Calendar Fall 2025 Fall 2025 Summer 2025 Spring 2025 Fall 2024 Summer 2024 Spri…" at bounding box center [889, 456] width 1359 height 809
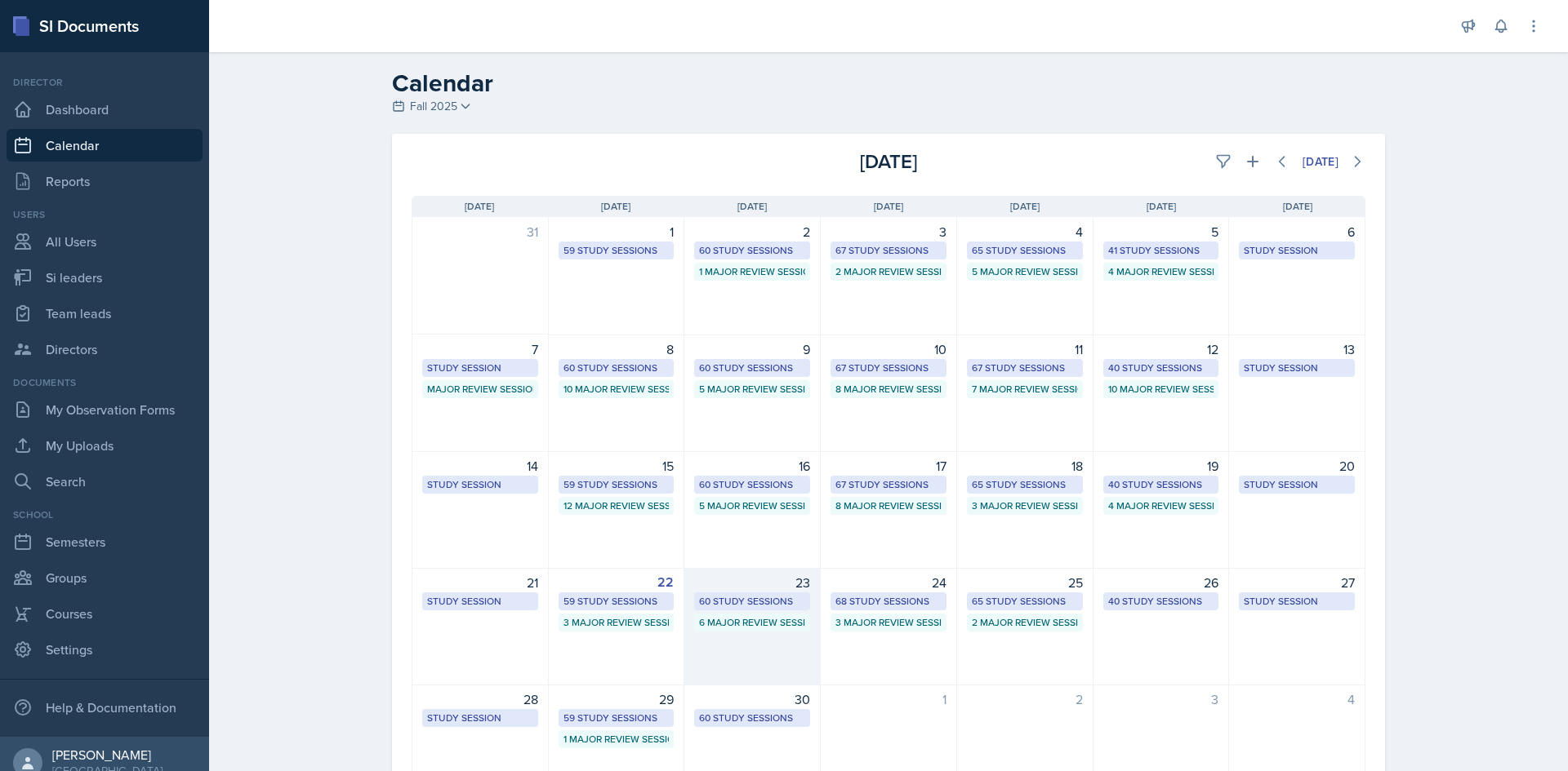
click at [732, 596] on div "60 Study Sessions" at bounding box center [752, 602] width 106 height 15
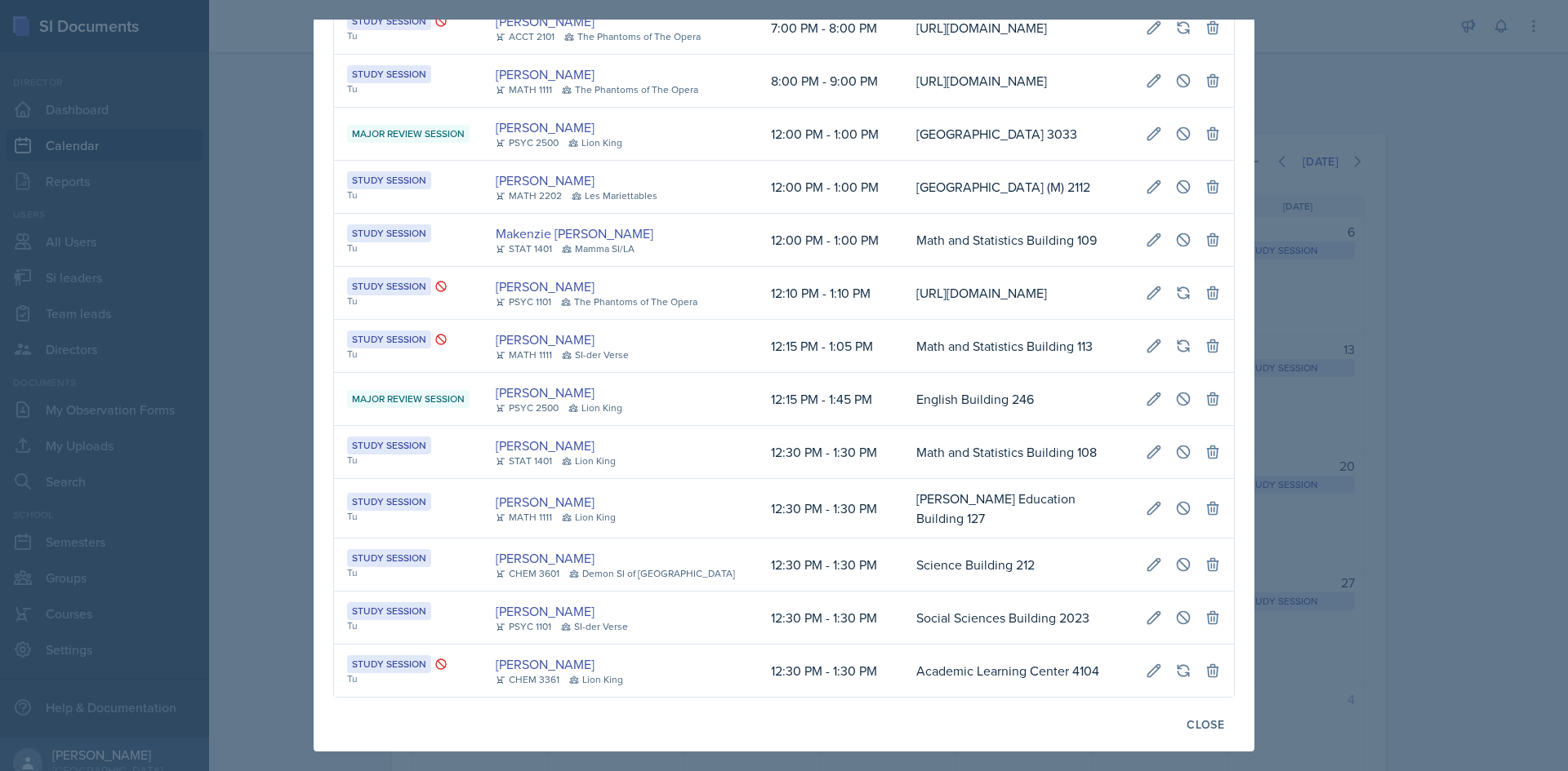
click at [903, 214] on td "[GEOGRAPHIC_DATA] (M) 2112" at bounding box center [1018, 187] width 230 height 53
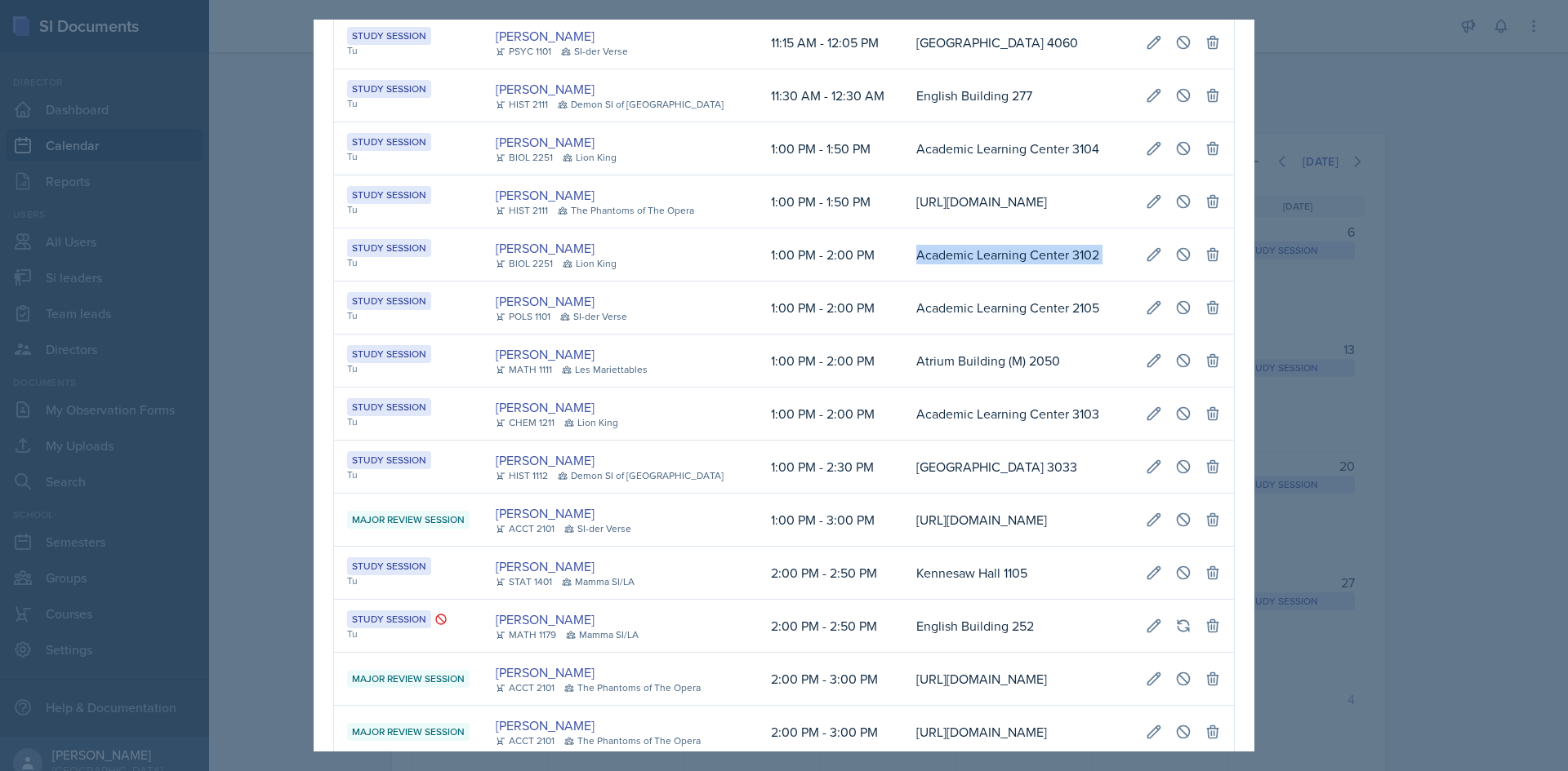
scroll to position [0, 374]
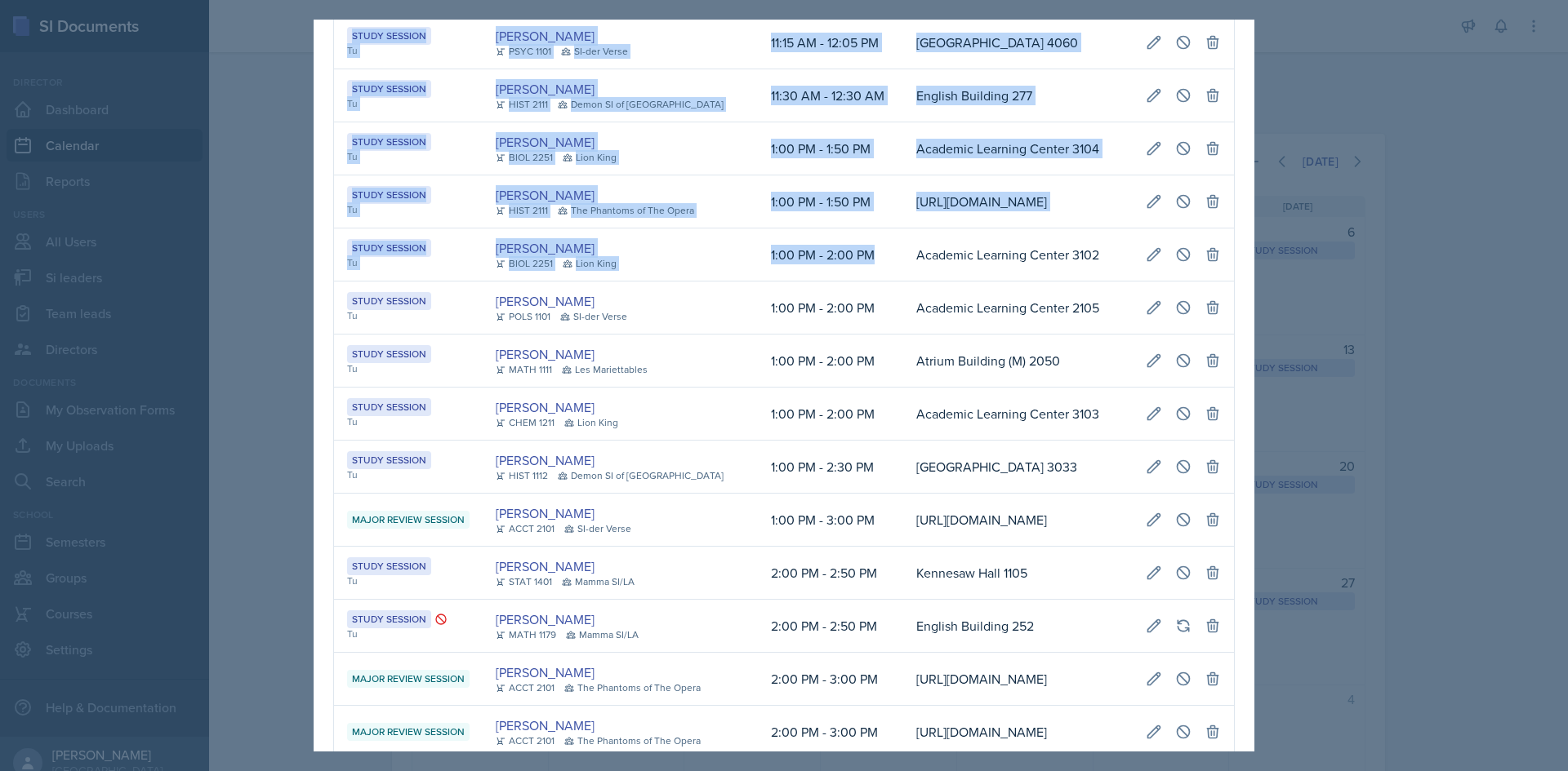
drag, startPoint x: 863, startPoint y: 396, endPoint x: 1234, endPoint y: 402, distance: 371.0
click at [1168, 269] on button at bounding box center [1183, 255] width 30 height 30
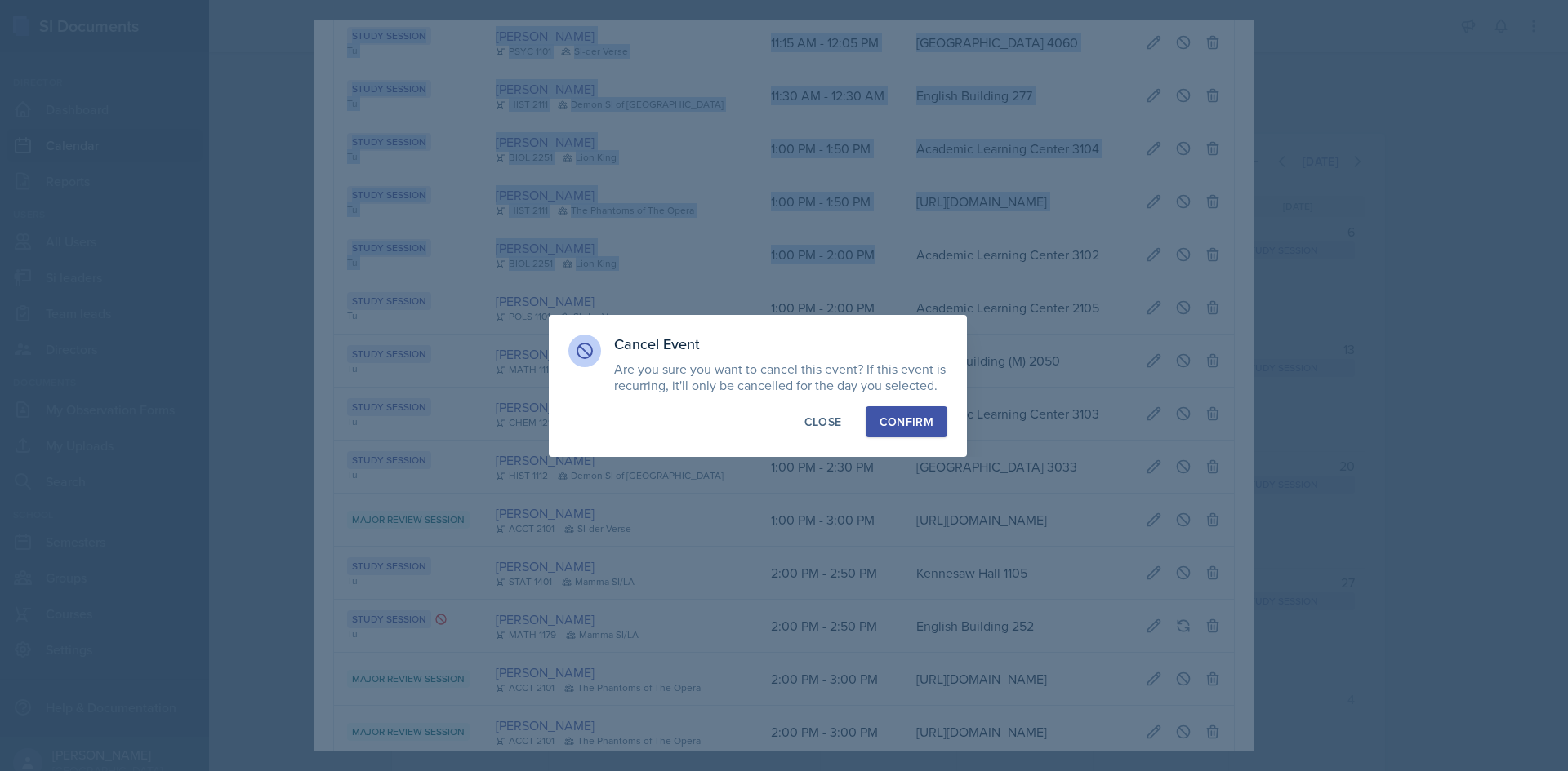
click at [918, 419] on div "Confirm" at bounding box center [906, 422] width 54 height 17
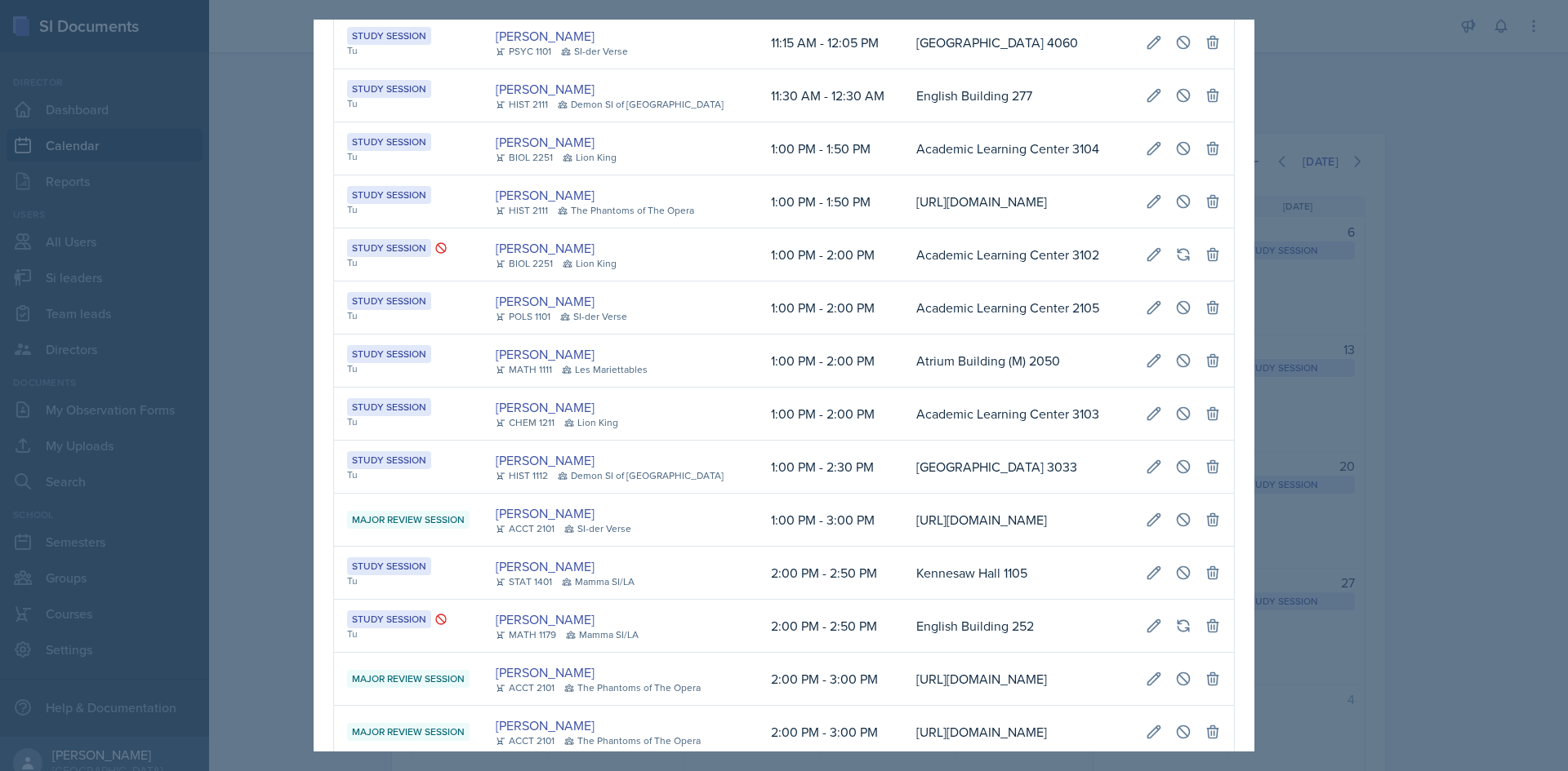
click at [1436, 435] on div at bounding box center [784, 386] width 1568 height 771
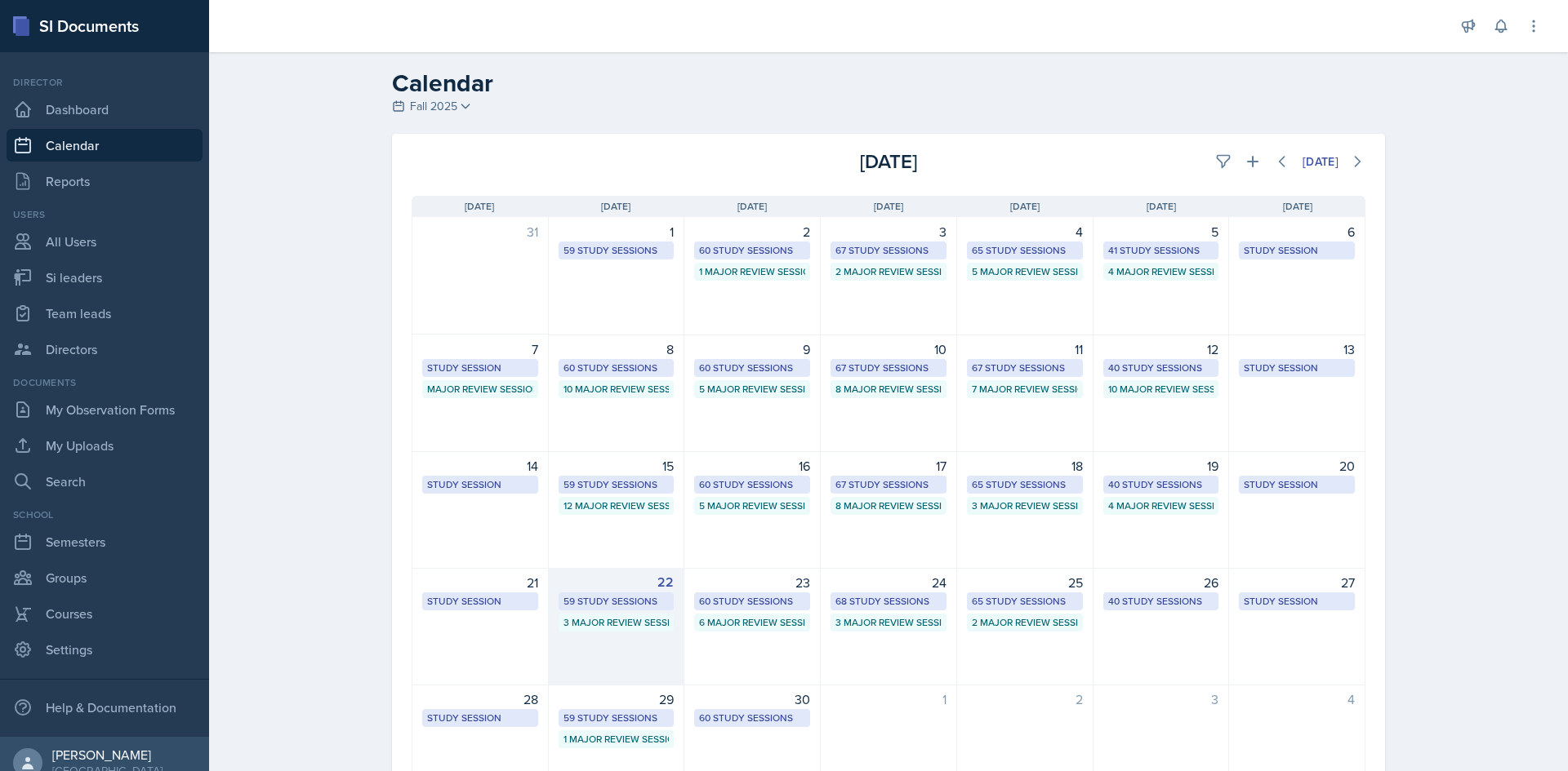
click at [622, 607] on div "59 Study Sessions" at bounding box center [616, 602] width 106 height 15
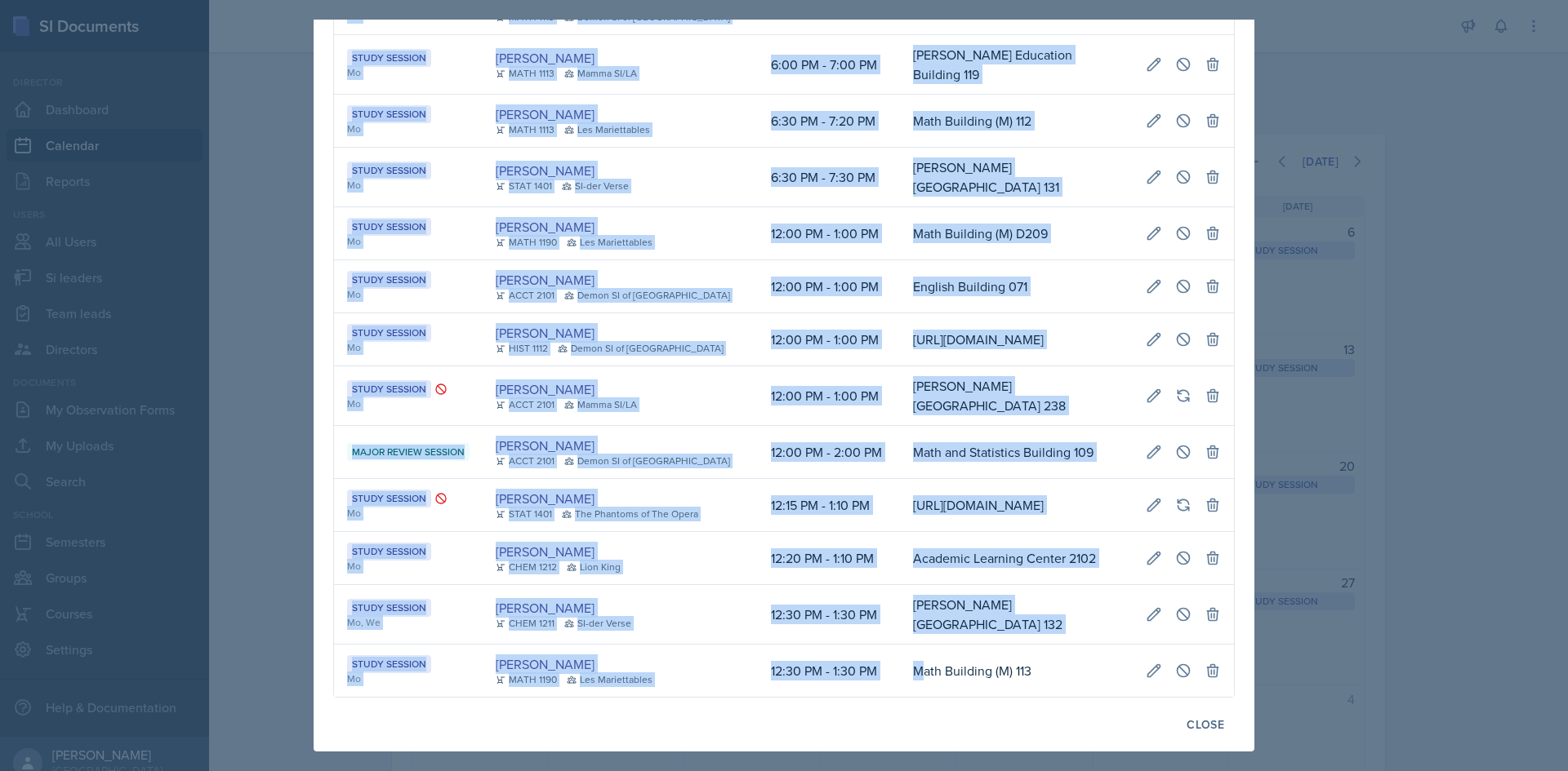
scroll to position [0, 366]
drag, startPoint x: 889, startPoint y: 669, endPoint x: 1214, endPoint y: 664, distance: 325.0
click at [1214, 664] on tr "Study Session Mo Kasia Nelson MATH 1190 Les Mariettables 12:30 PM - 1:30 PM Mat…" at bounding box center [784, 671] width 900 height 52
click at [1178, 664] on icon at bounding box center [1183, 670] width 12 height 12
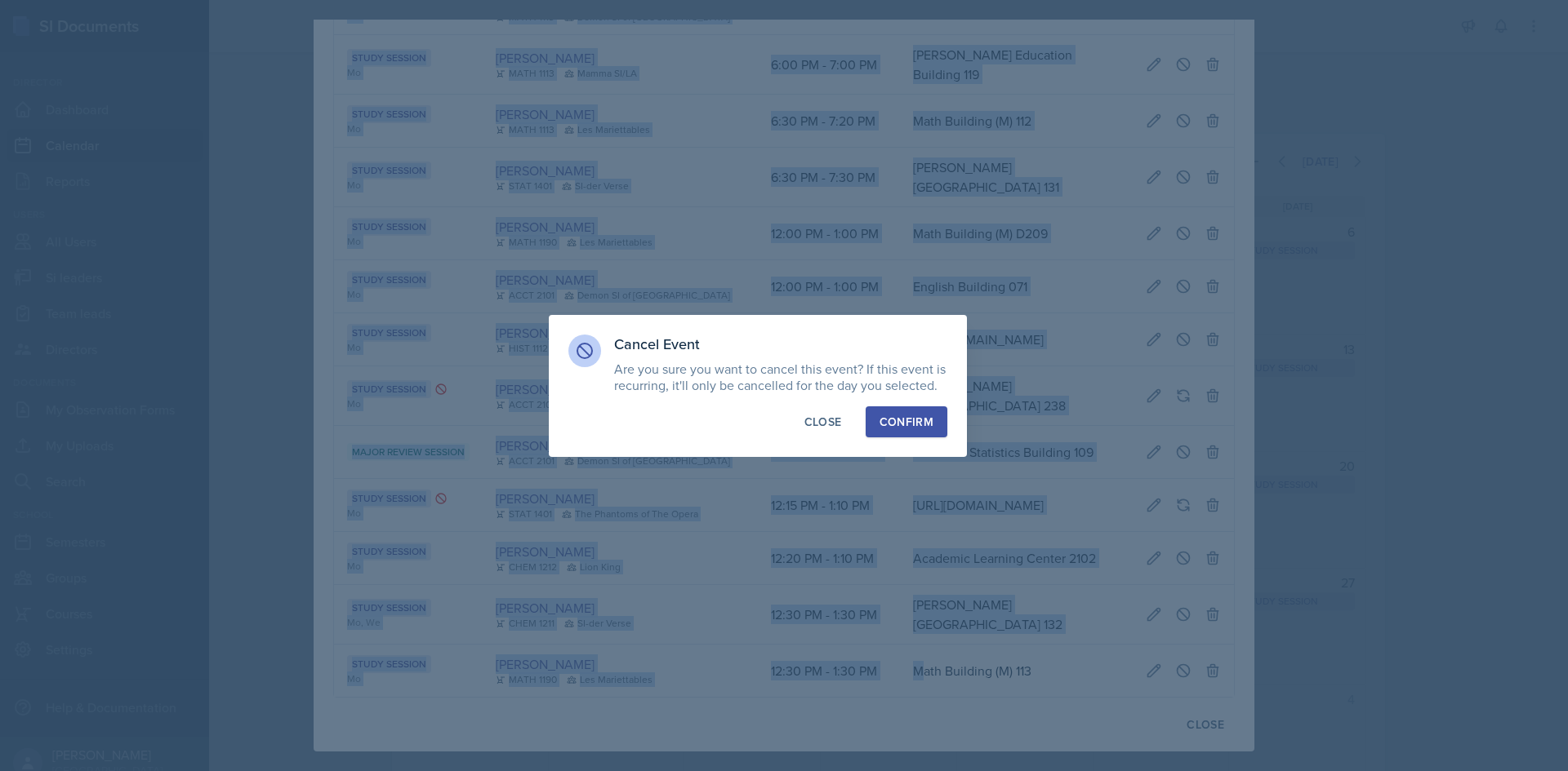
click at [930, 423] on div "Confirm" at bounding box center [906, 422] width 54 height 17
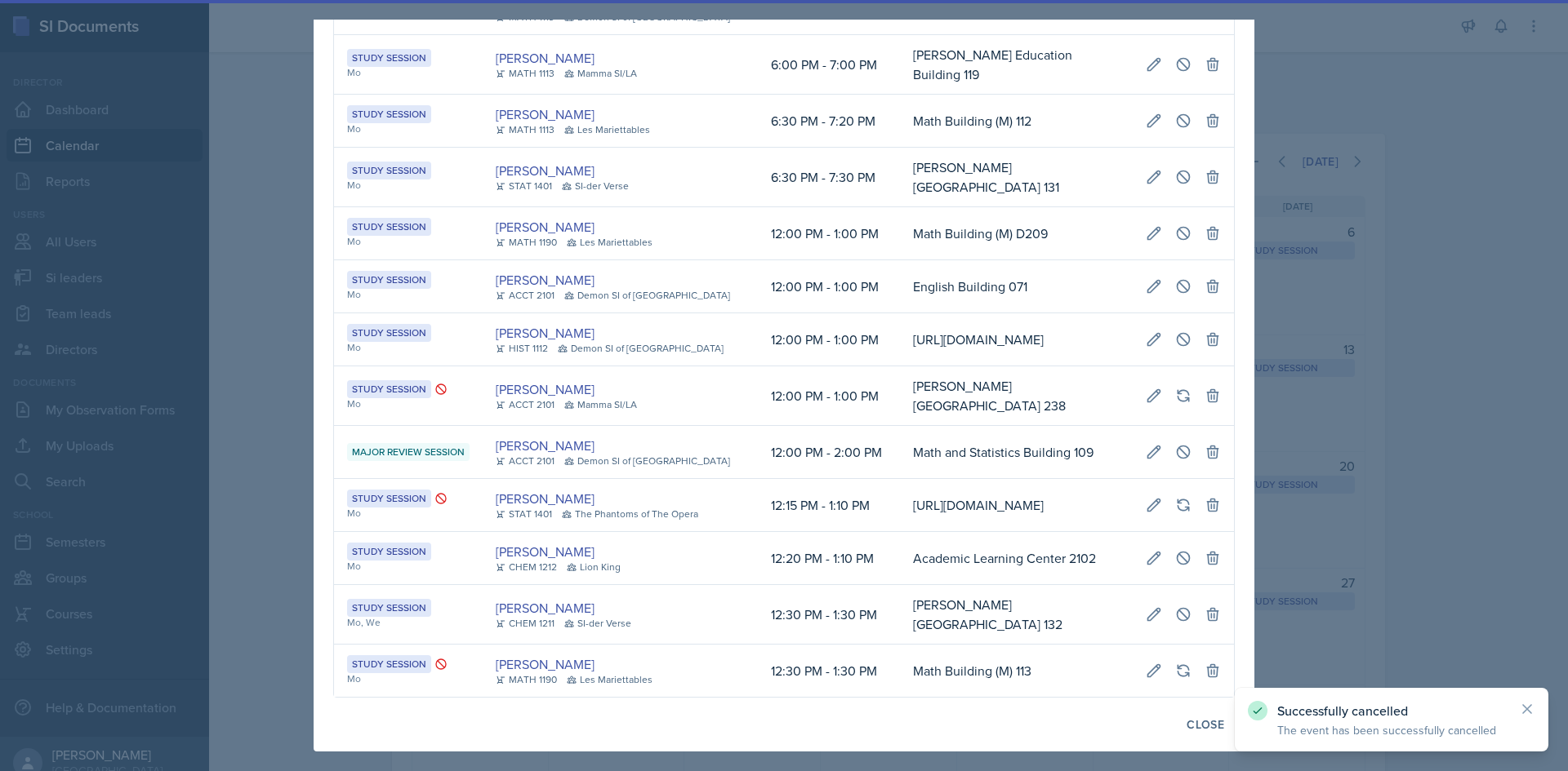
click at [1318, 437] on div at bounding box center [784, 386] width 1568 height 771
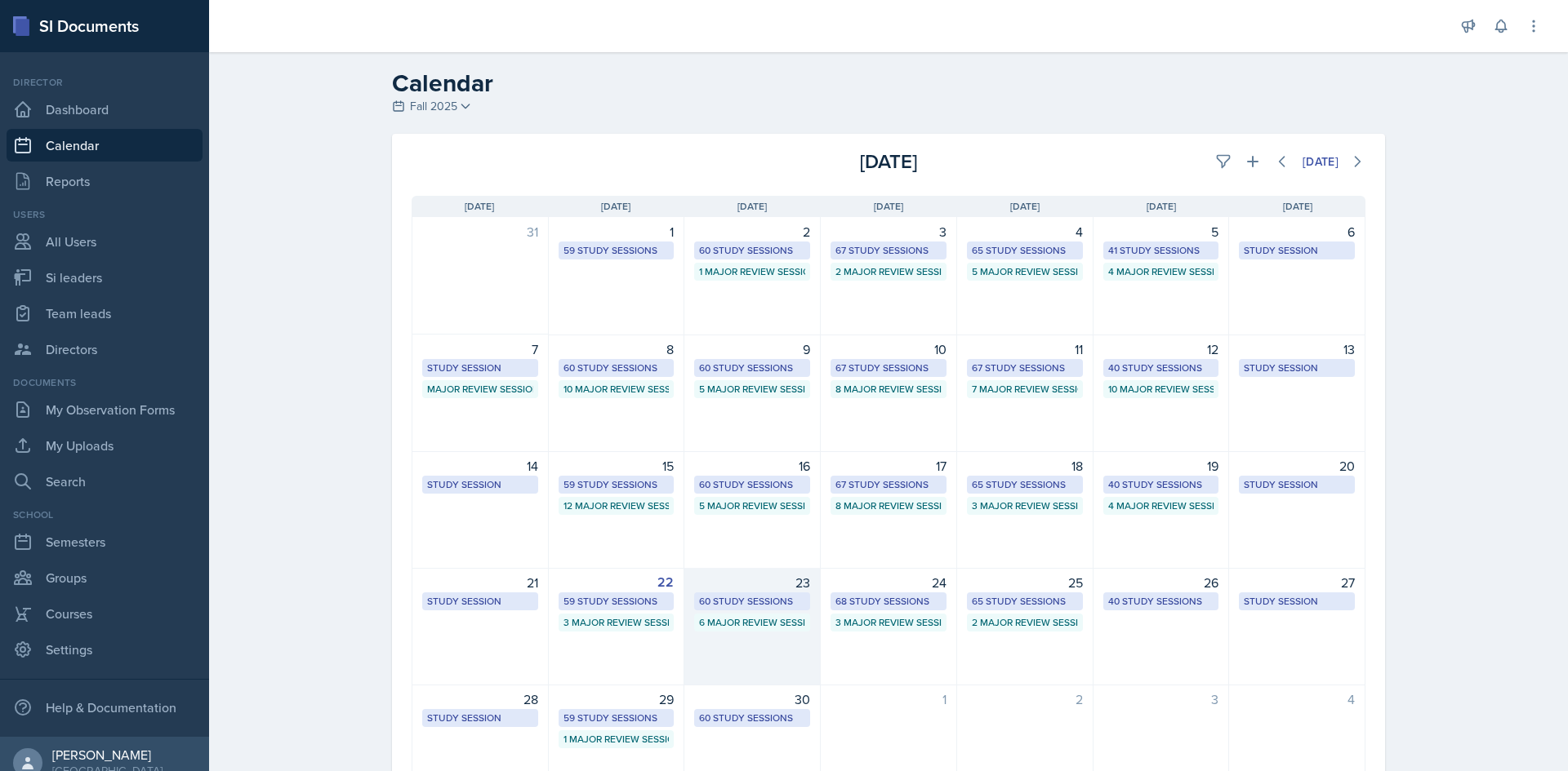
click at [699, 599] on div "60 Study Sessions" at bounding box center [752, 602] width 106 height 15
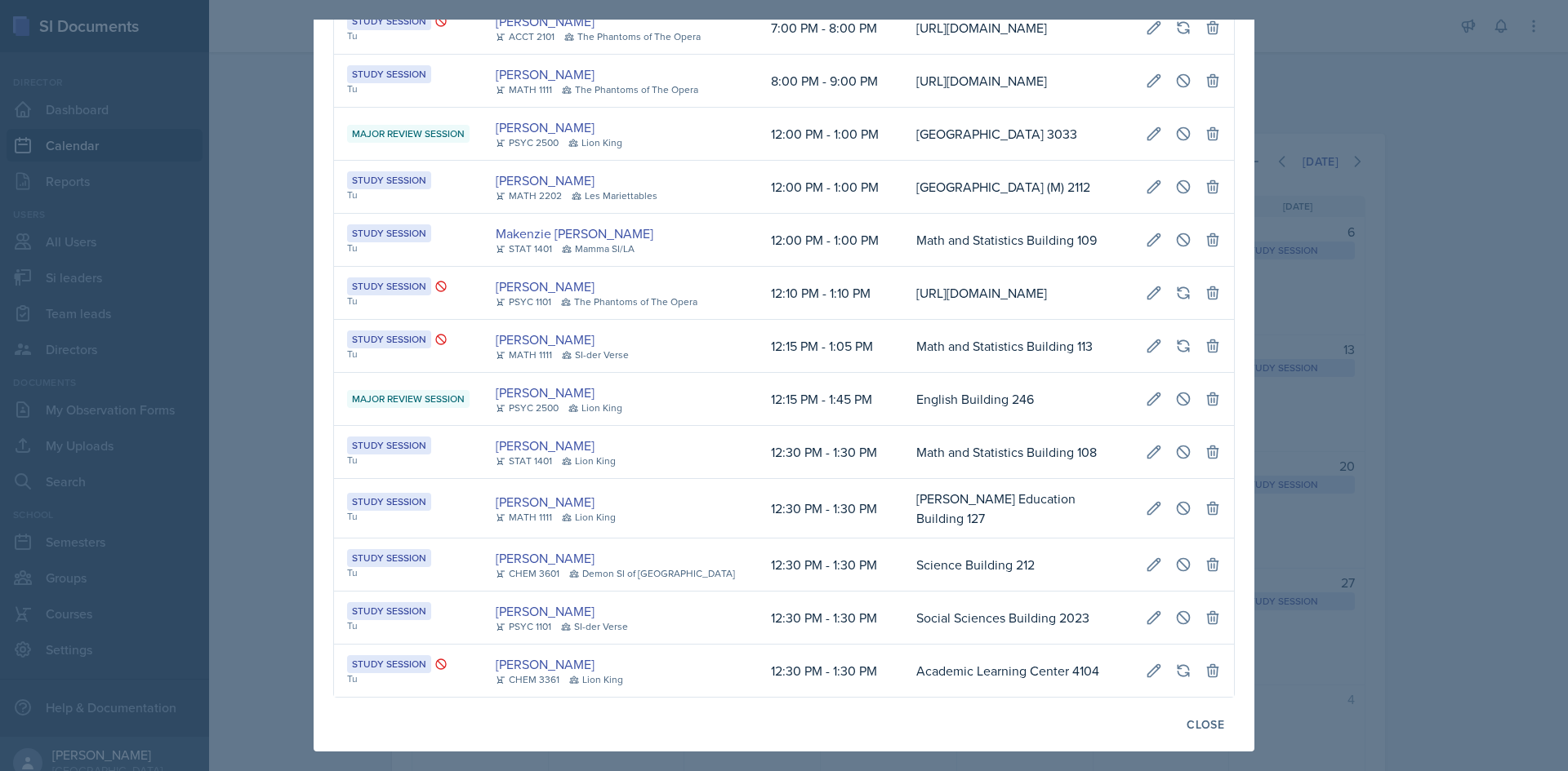
click at [903, 214] on td "[GEOGRAPHIC_DATA] (M) 2112" at bounding box center [1018, 187] width 230 height 53
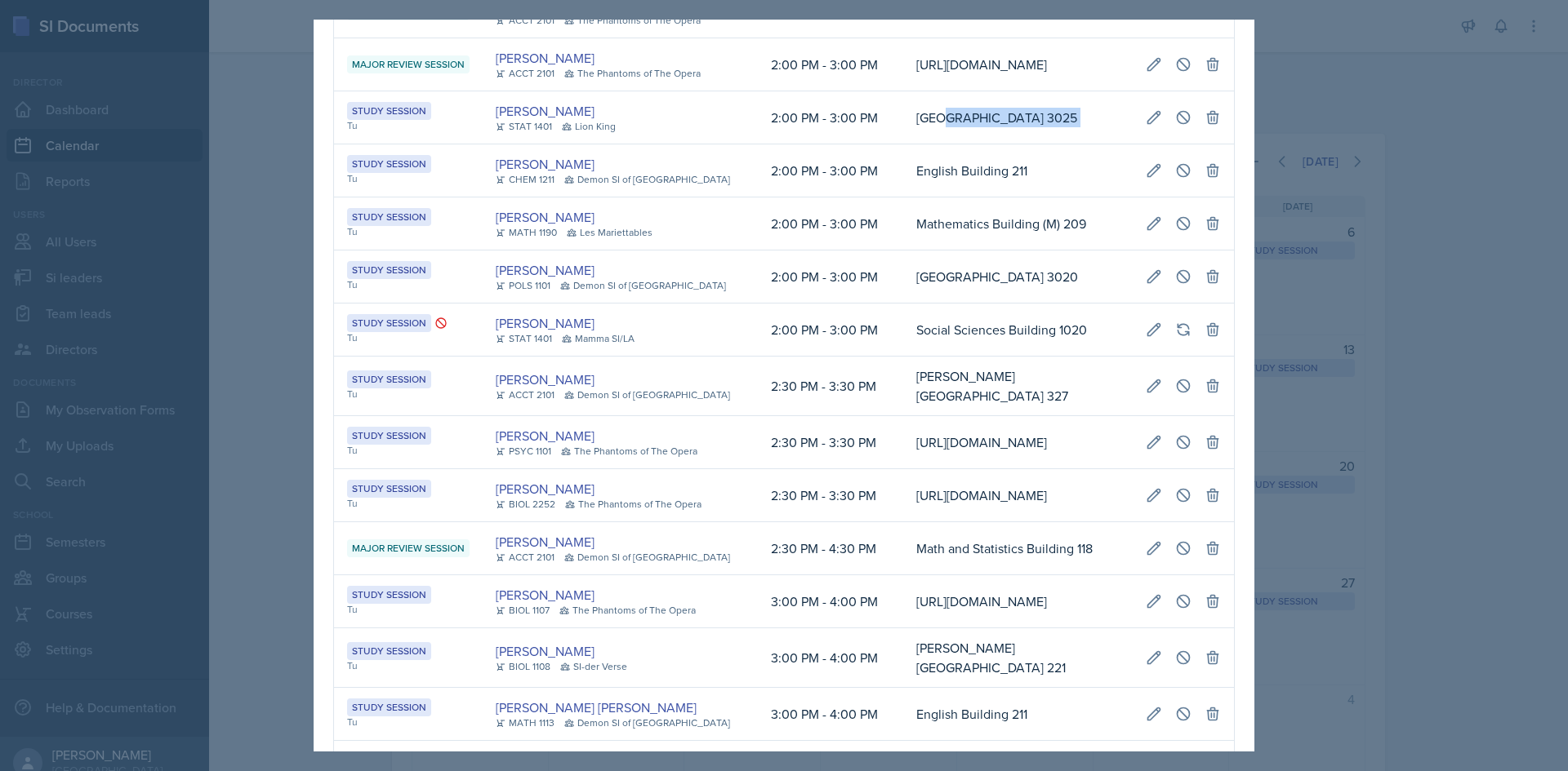
scroll to position [0, 374]
drag, startPoint x: 997, startPoint y: 387, endPoint x: 1222, endPoint y: 395, distance: 225.1
click at [1222, 395] on div "September 23rd, 2025 Event User Time Location Study Session Tu Simmy Huynh MATH…" at bounding box center [784, 628] width 941 height 3675
click at [1168, 132] on button at bounding box center [1183, 118] width 30 height 30
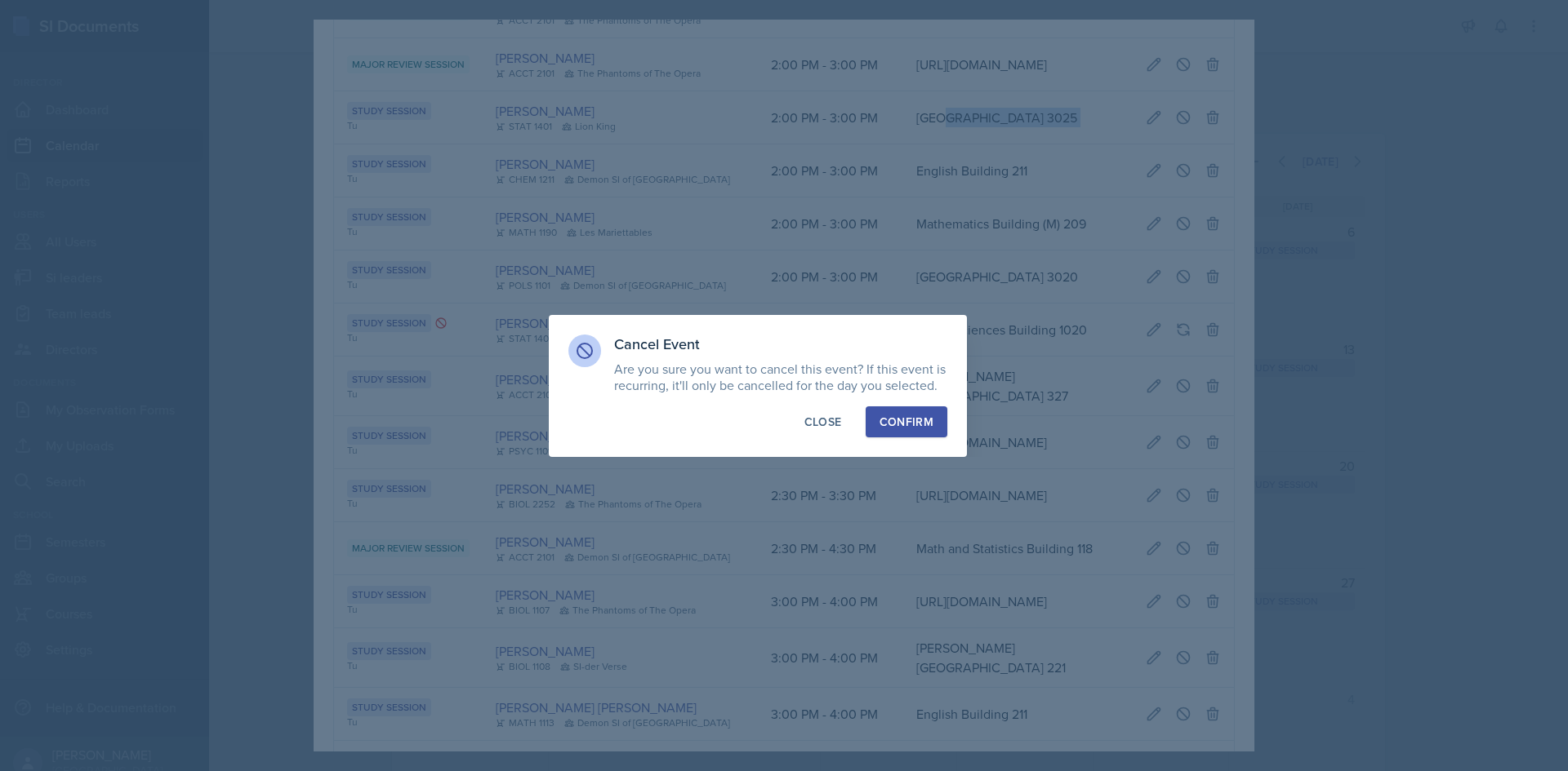
click at [890, 415] on div "Confirm" at bounding box center [906, 422] width 54 height 17
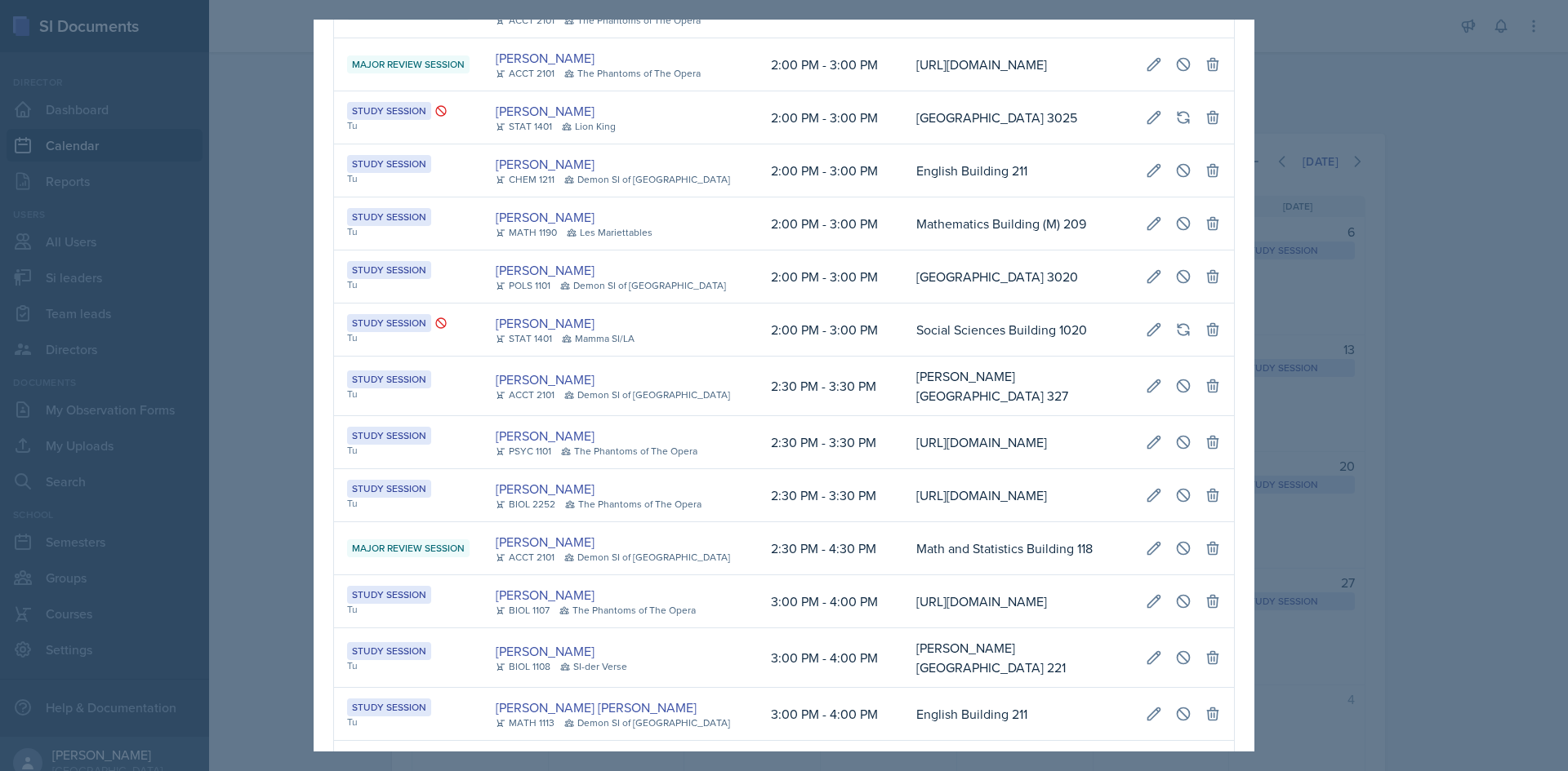
click at [214, 535] on div at bounding box center [784, 386] width 1568 height 771
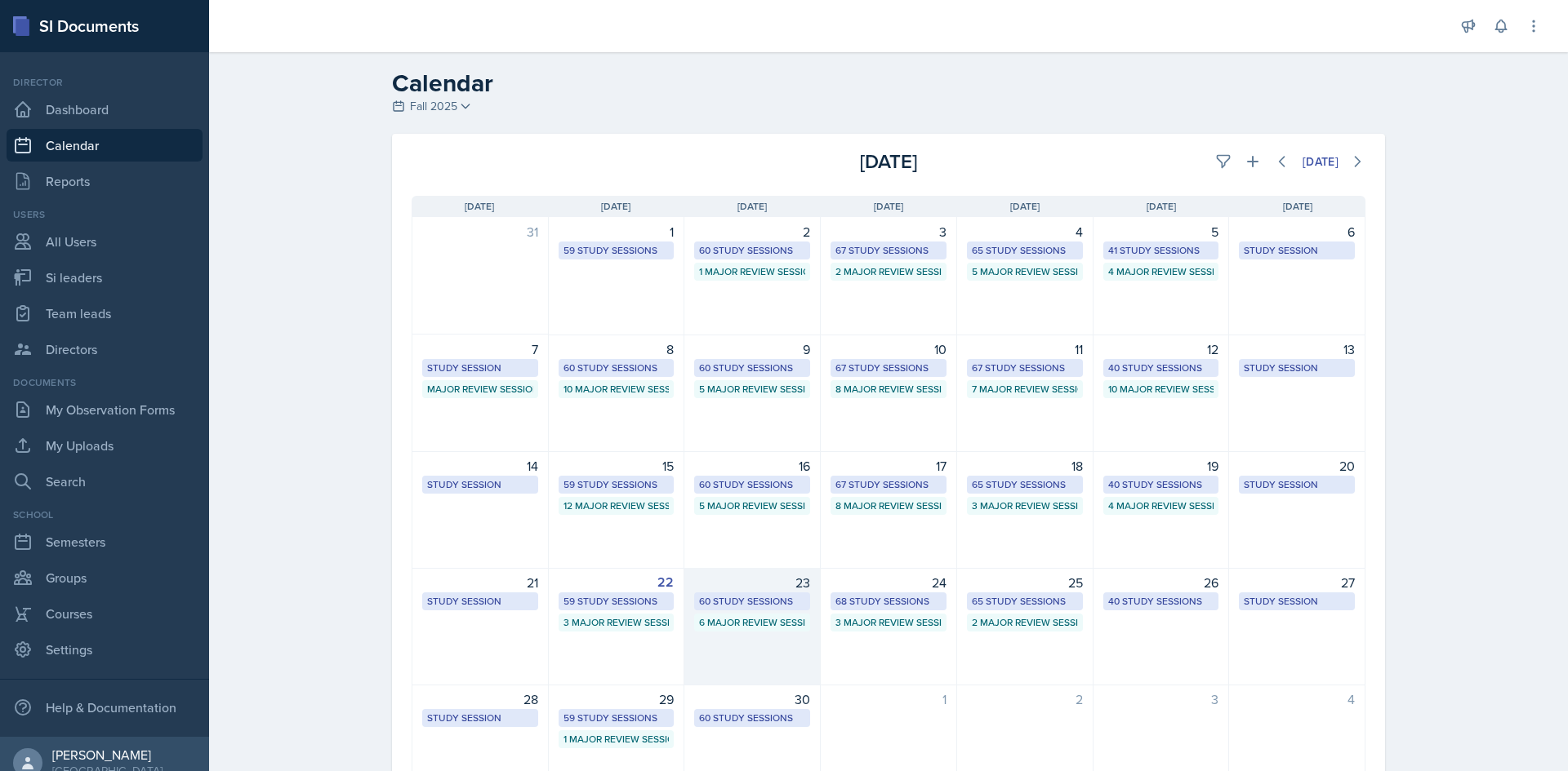
click at [758, 603] on div "60 Study Sessions" at bounding box center [752, 602] width 106 height 15
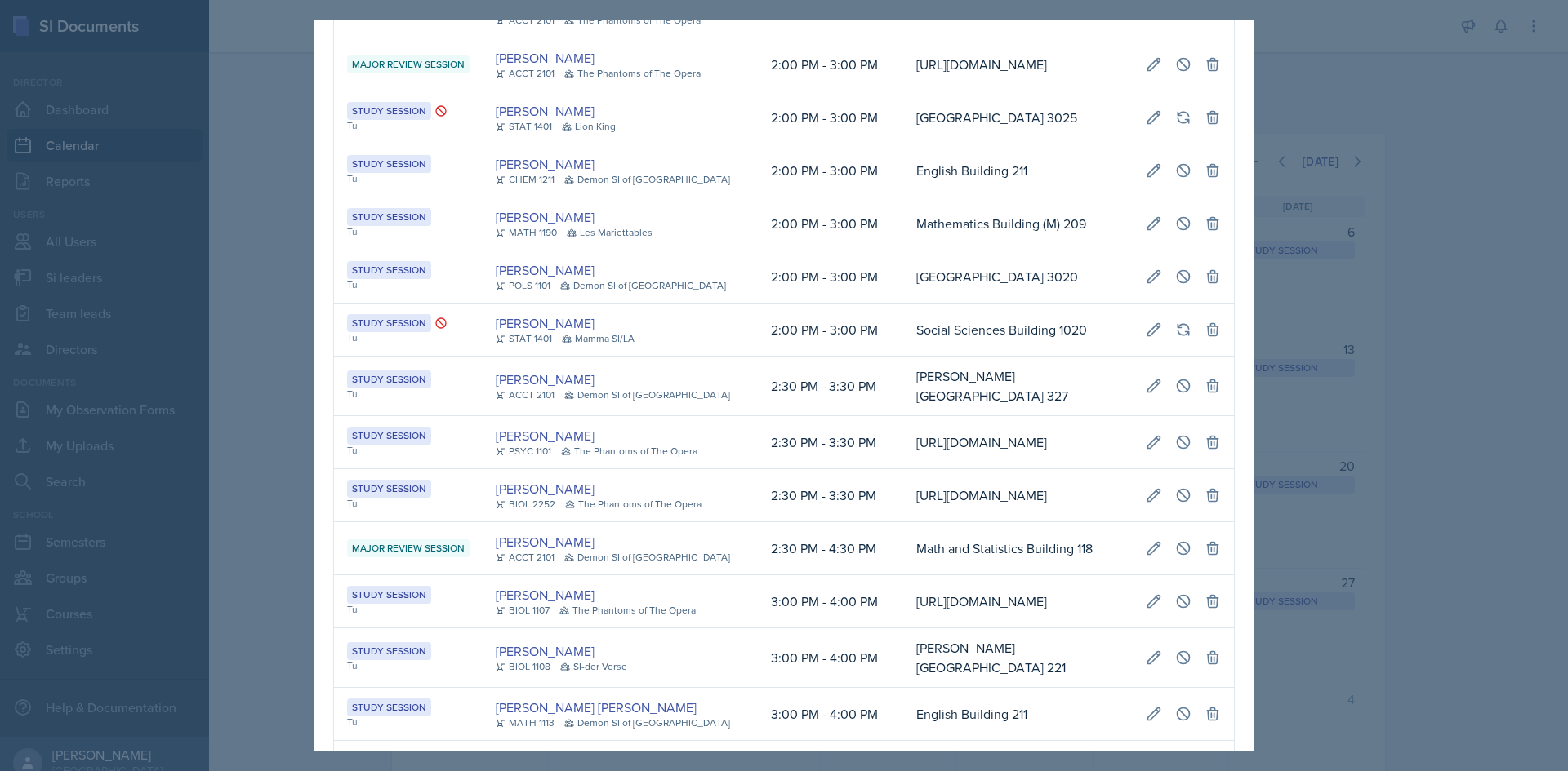
click at [903, 357] on td "Social Sciences Building 1020" at bounding box center [1018, 330] width 230 height 53
click at [233, 564] on div at bounding box center [784, 386] width 1568 height 771
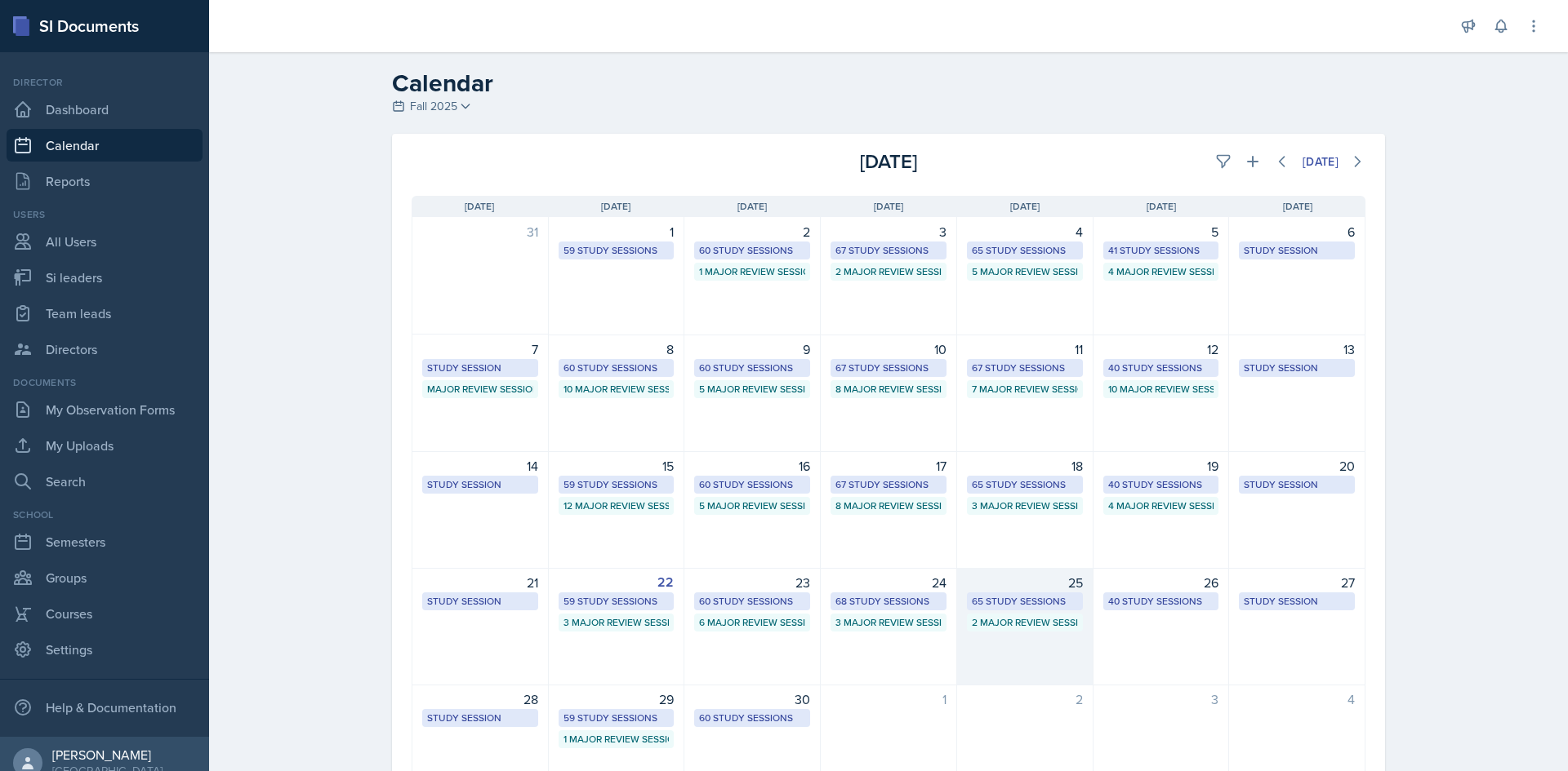
click at [1050, 601] on div "65 Study Sessions" at bounding box center [1024, 602] width 106 height 15
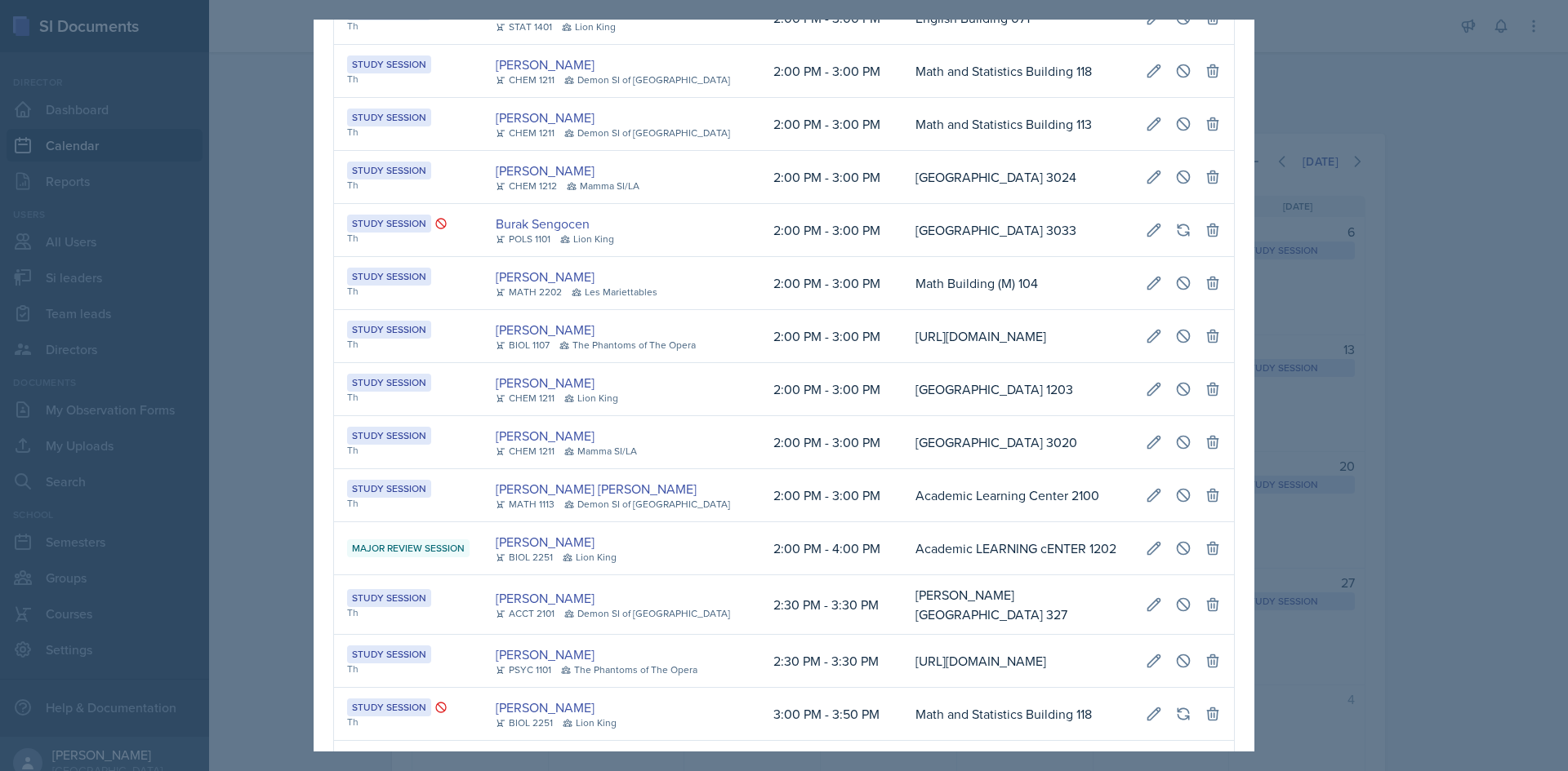
click at [1012, 416] on td "Kennesaw Hall 1203" at bounding box center [1018, 389] width 231 height 53
drag, startPoint x: 871, startPoint y: 91, endPoint x: 1222, endPoint y: 99, distance: 351.1
click at [1222, 99] on div "September 25th, 2025 Event User Time Location Study Session Th Octavia Kaham CH…" at bounding box center [784, 658] width 941 height 3734
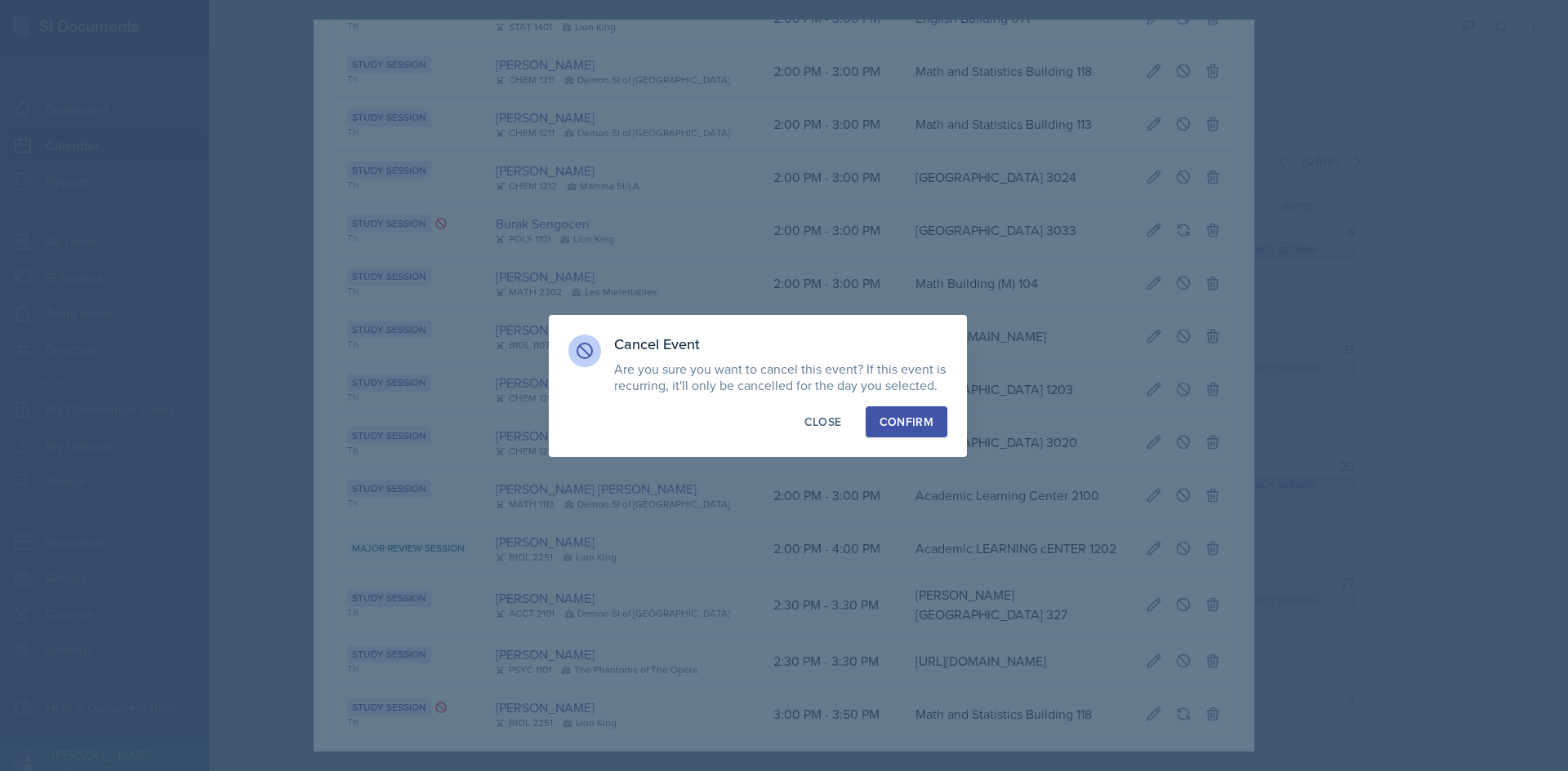
click at [917, 423] on div "Confirm" at bounding box center [906, 422] width 54 height 17
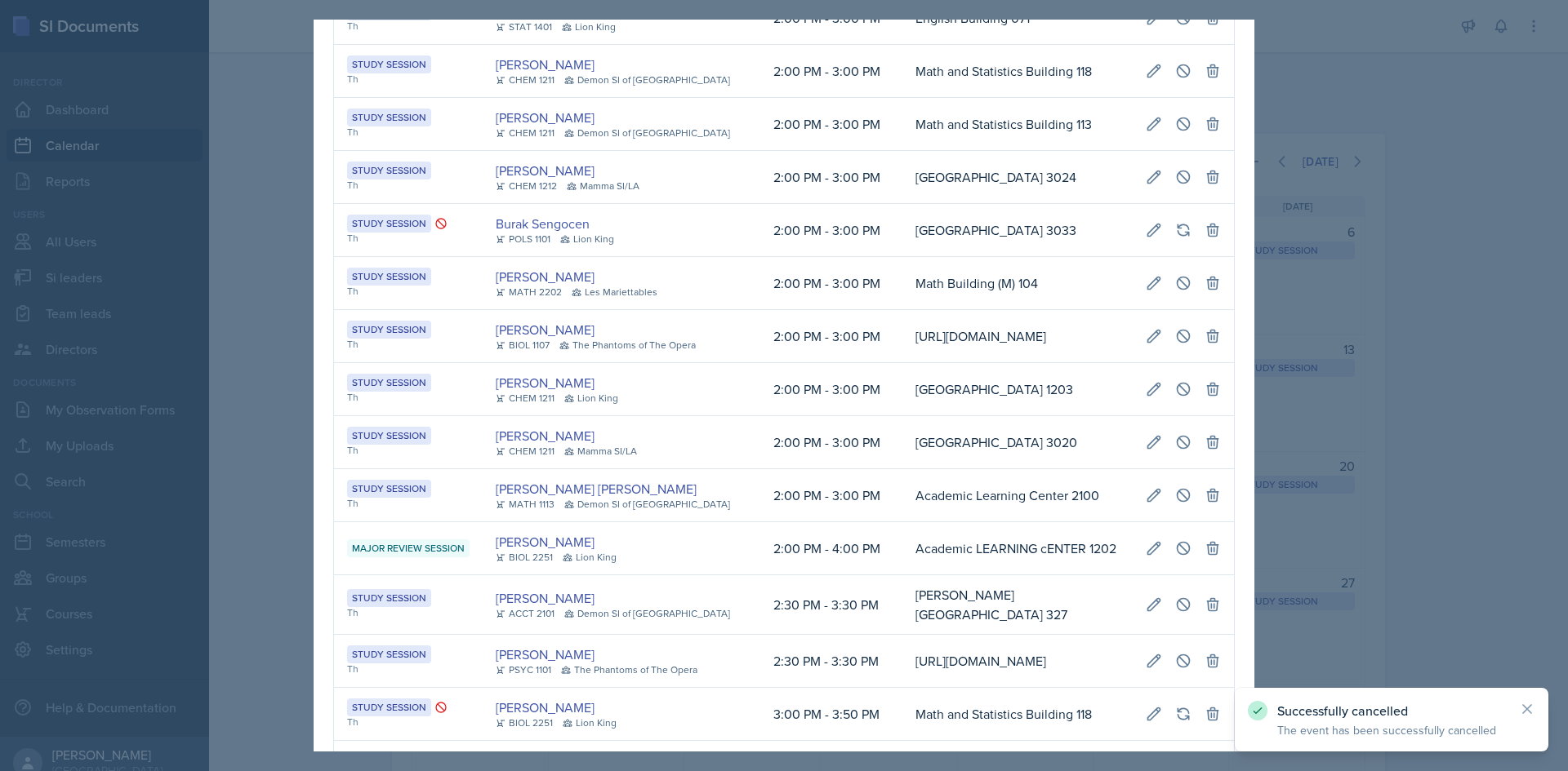
click at [258, 286] on div at bounding box center [784, 386] width 1568 height 771
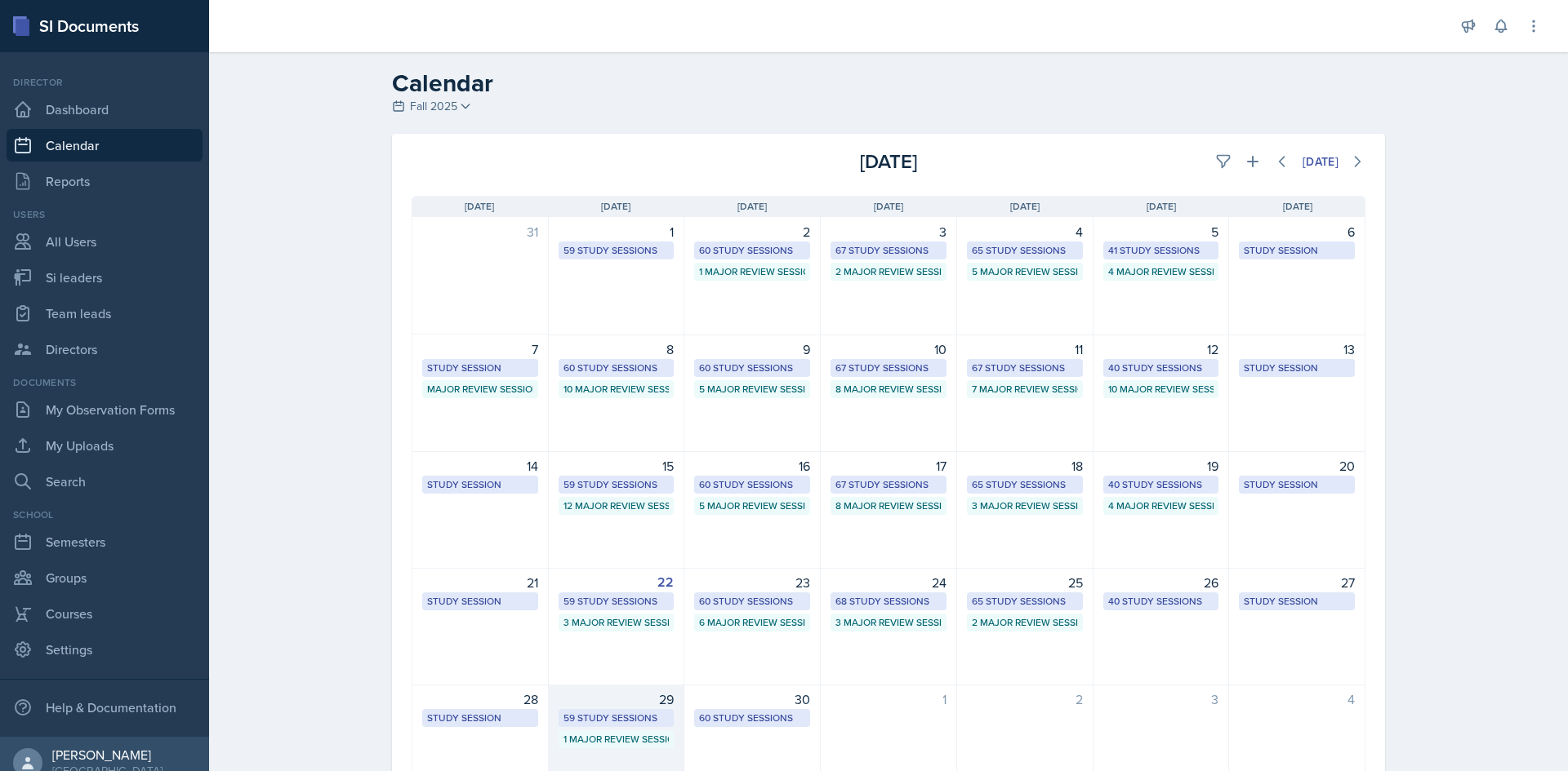
click at [613, 725] on div "59 Study Sessions" at bounding box center [616, 717] width 116 height 18
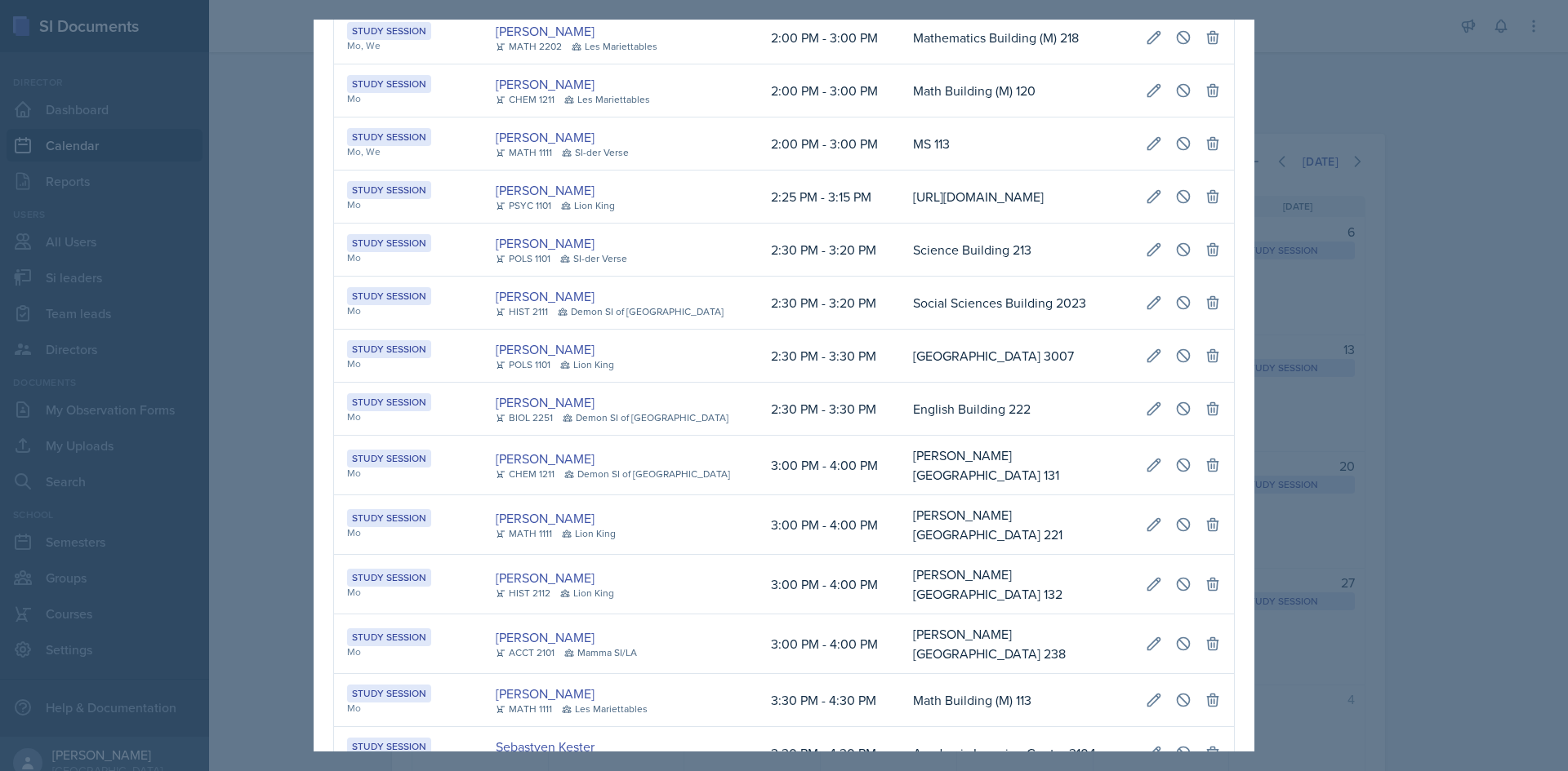
click at [900, 277] on td "Science Building 213" at bounding box center [1016, 250] width 232 height 53
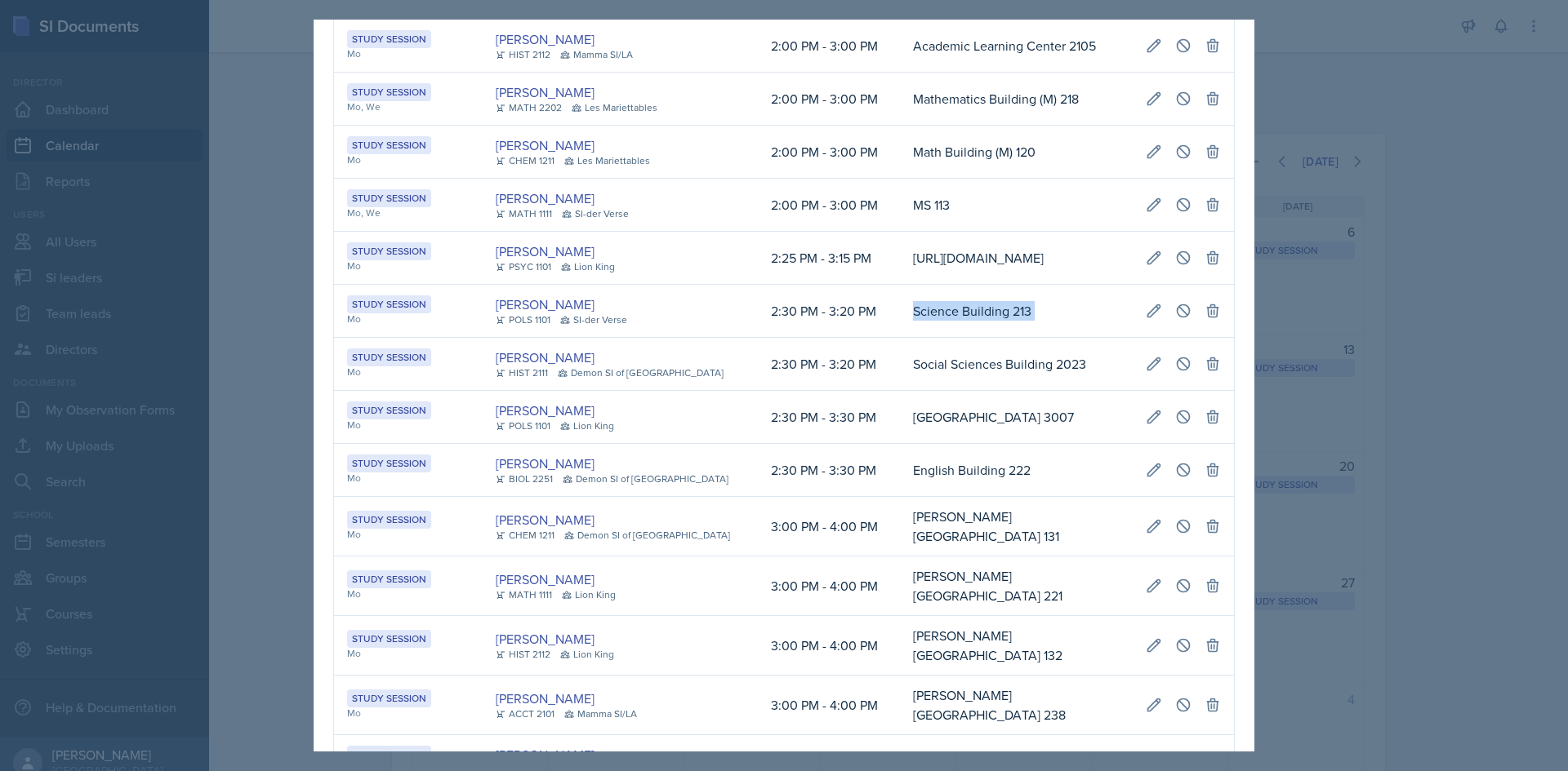
scroll to position [0, 366]
drag, startPoint x: 884, startPoint y: 470, endPoint x: 1221, endPoint y: 463, distance: 337.1
click at [1221, 463] on table "Event User Time Location Study Session Mo Skylar Hamric CHEM 1211 Mamma SI/LA 1…" at bounding box center [784, 555] width 902 height 3302
click at [1178, 317] on icon at bounding box center [1183, 310] width 12 height 12
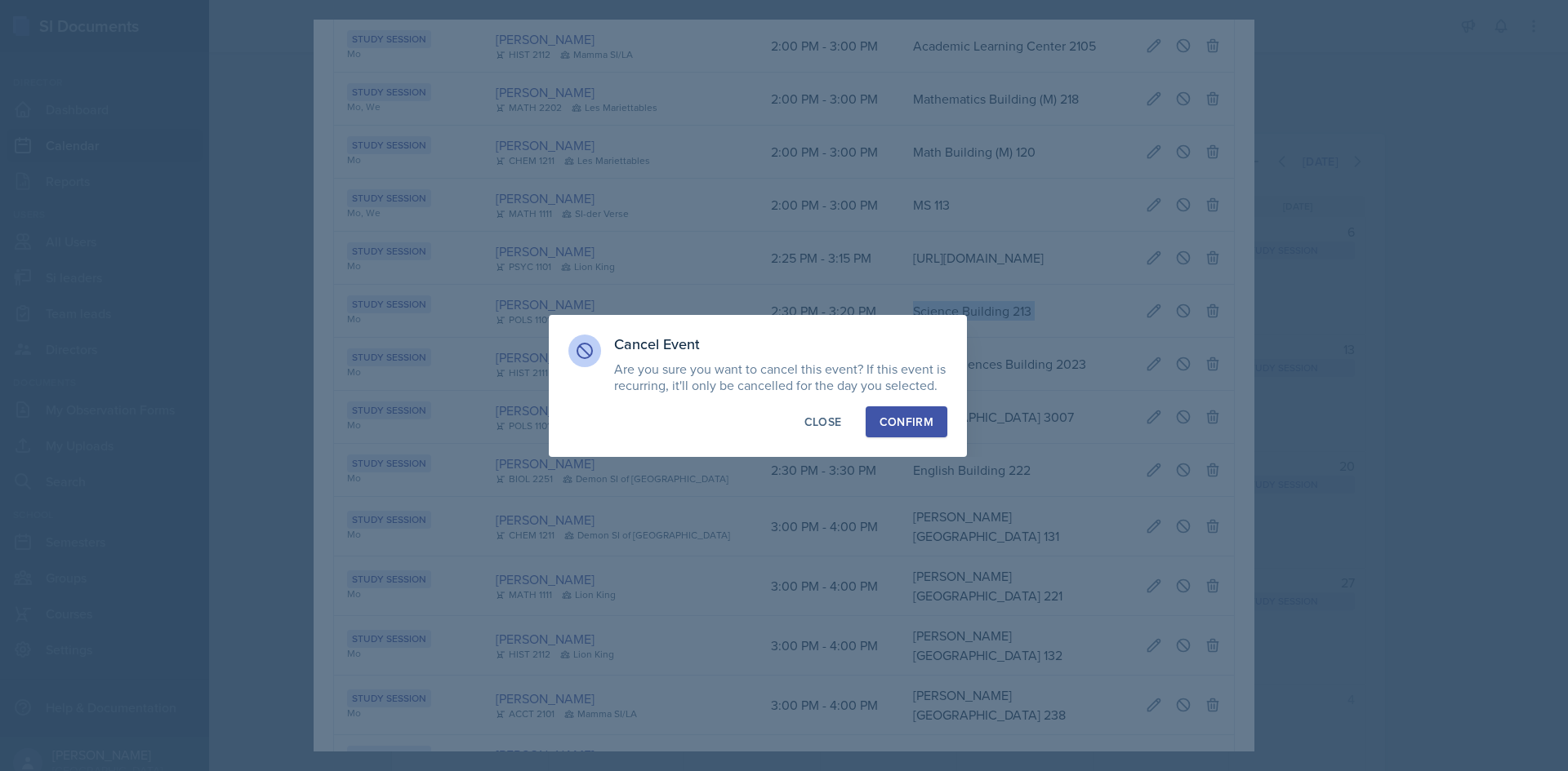
click at [945, 425] on button "Confirm" at bounding box center [906, 422] width 82 height 31
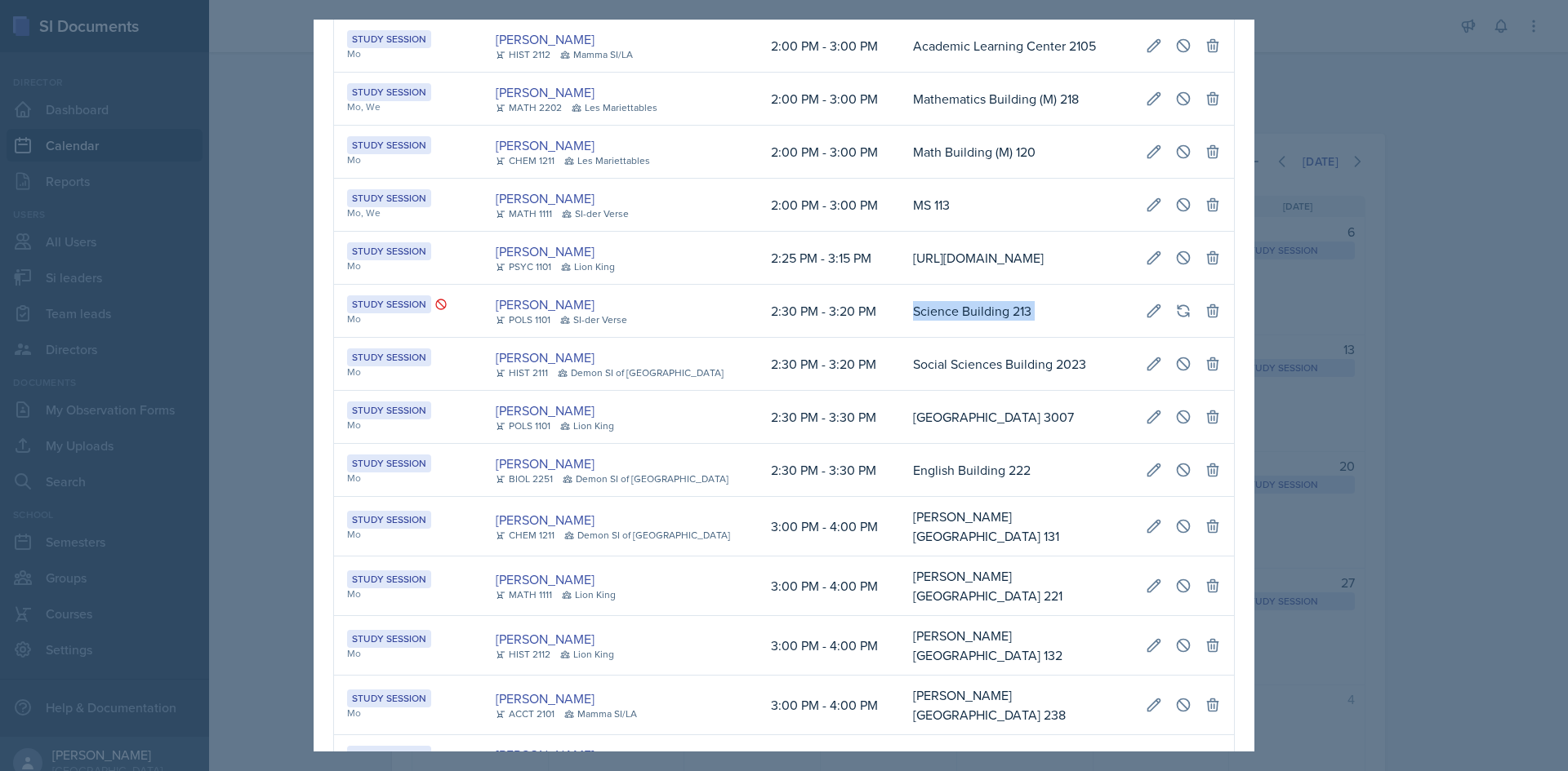
click at [900, 338] on td "Science Building 213" at bounding box center [1016, 311] width 232 height 53
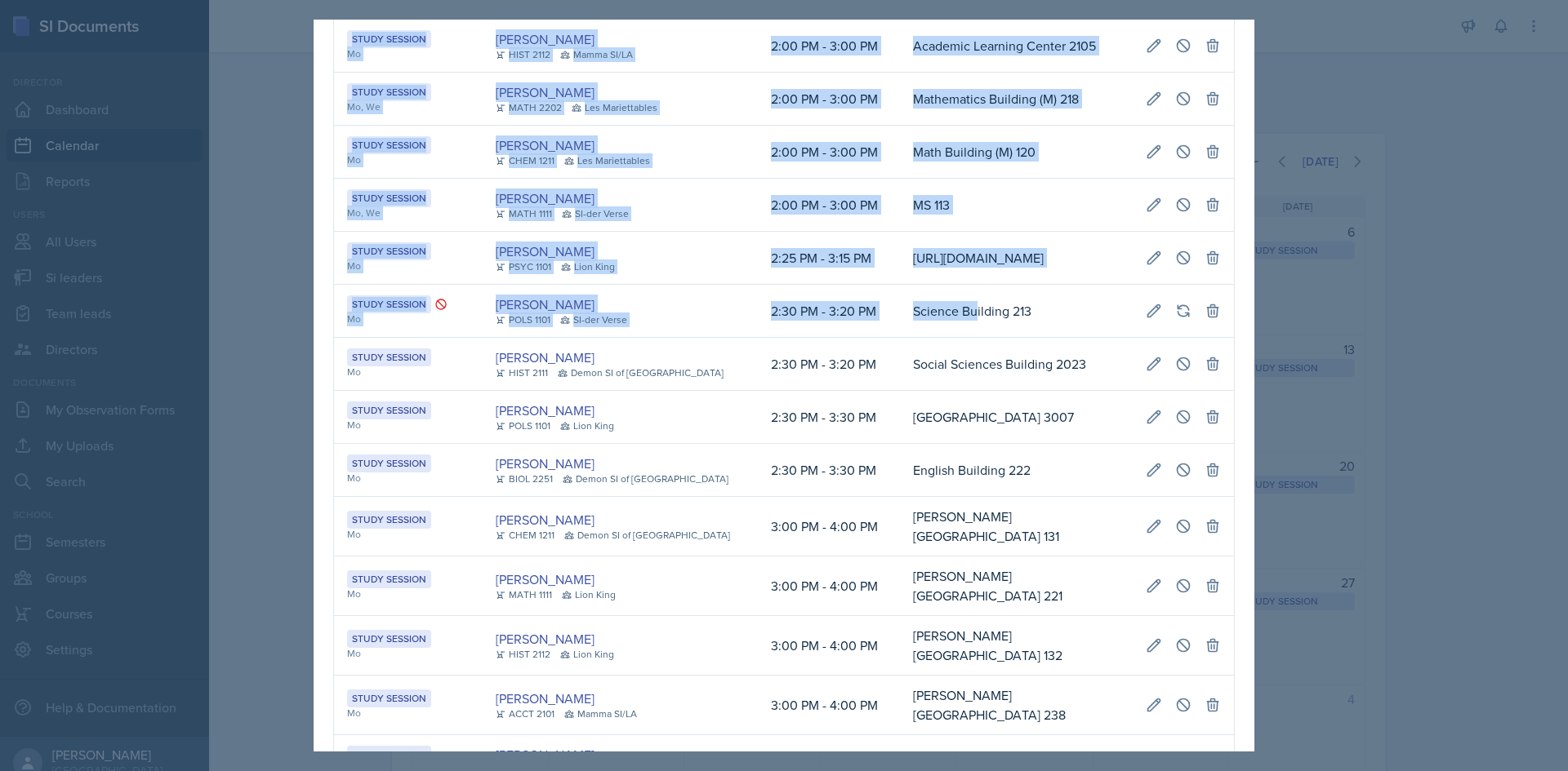
scroll to position [0, 0]
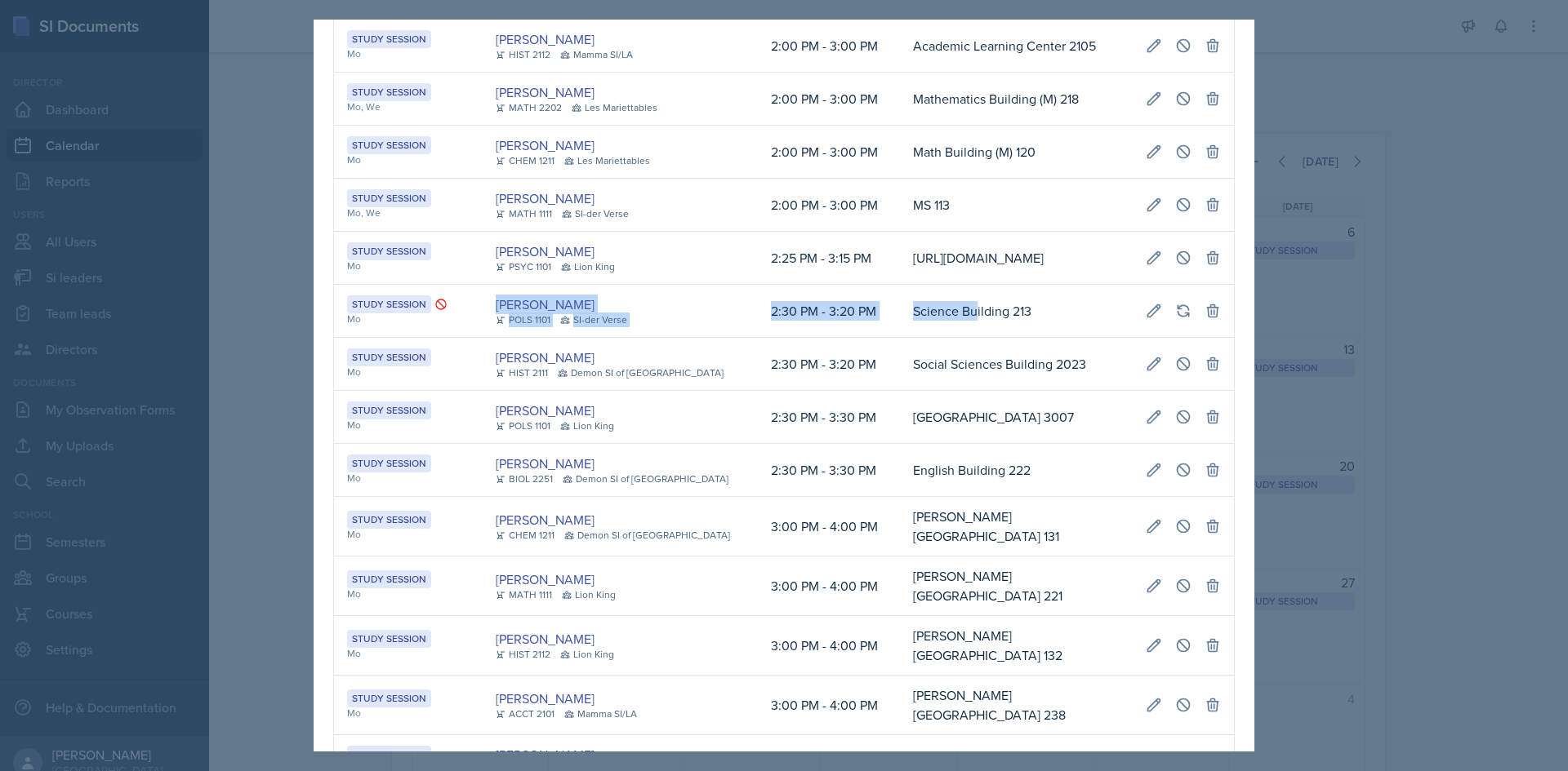
drag, startPoint x: 571, startPoint y: 473, endPoint x: 465, endPoint y: 478, distance: 106.1
click at [465, 338] on tr "Study Session Mo Destiny Hopson POLS 1101 SI-der Verse 2:30 PM - 3:20 PM Scienc…" at bounding box center [784, 311] width 900 height 53
click at [465, 326] on div "Mo" at bounding box center [408, 320] width 123 height 15
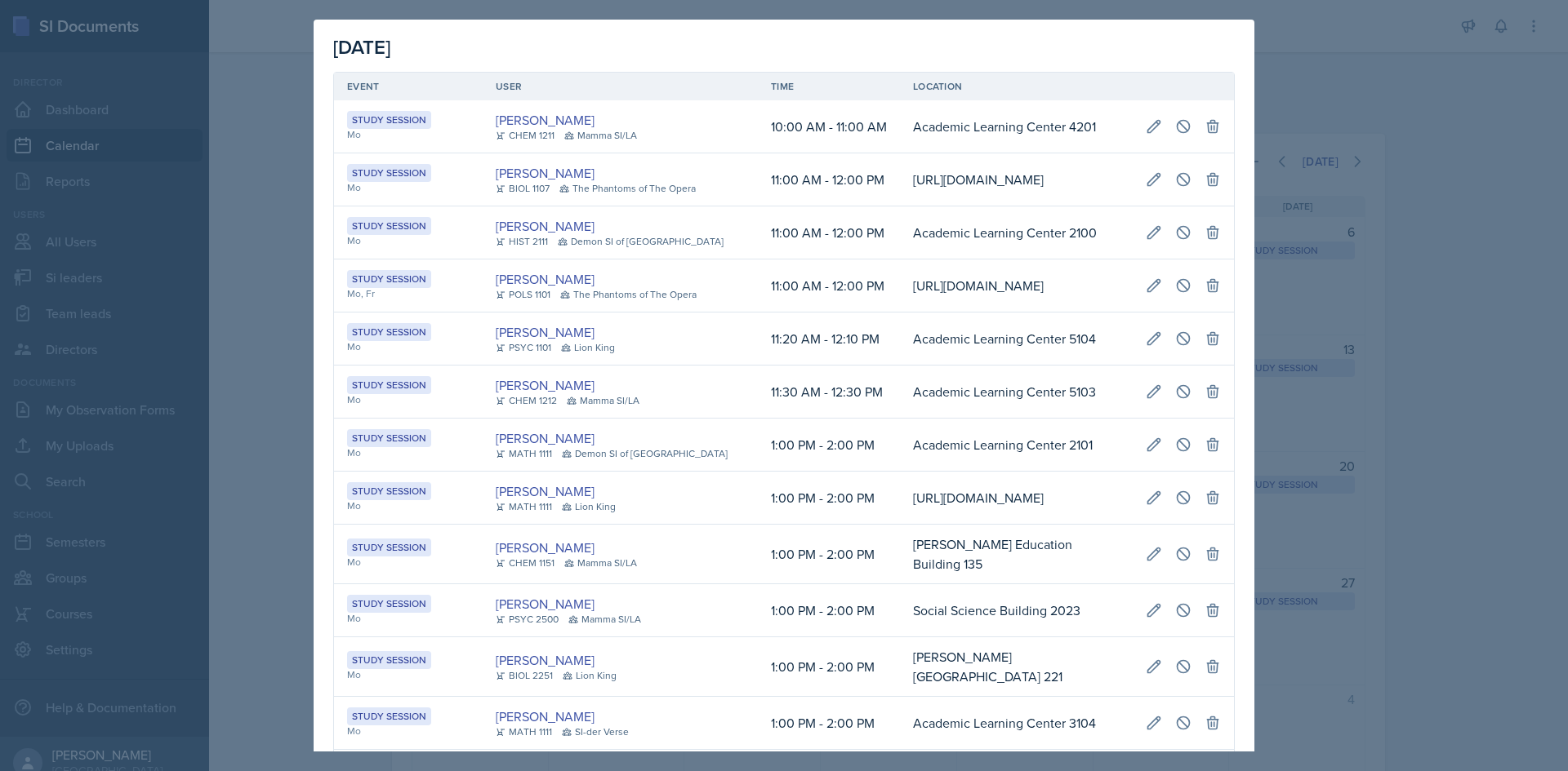
click at [1327, 471] on div at bounding box center [784, 386] width 1568 height 771
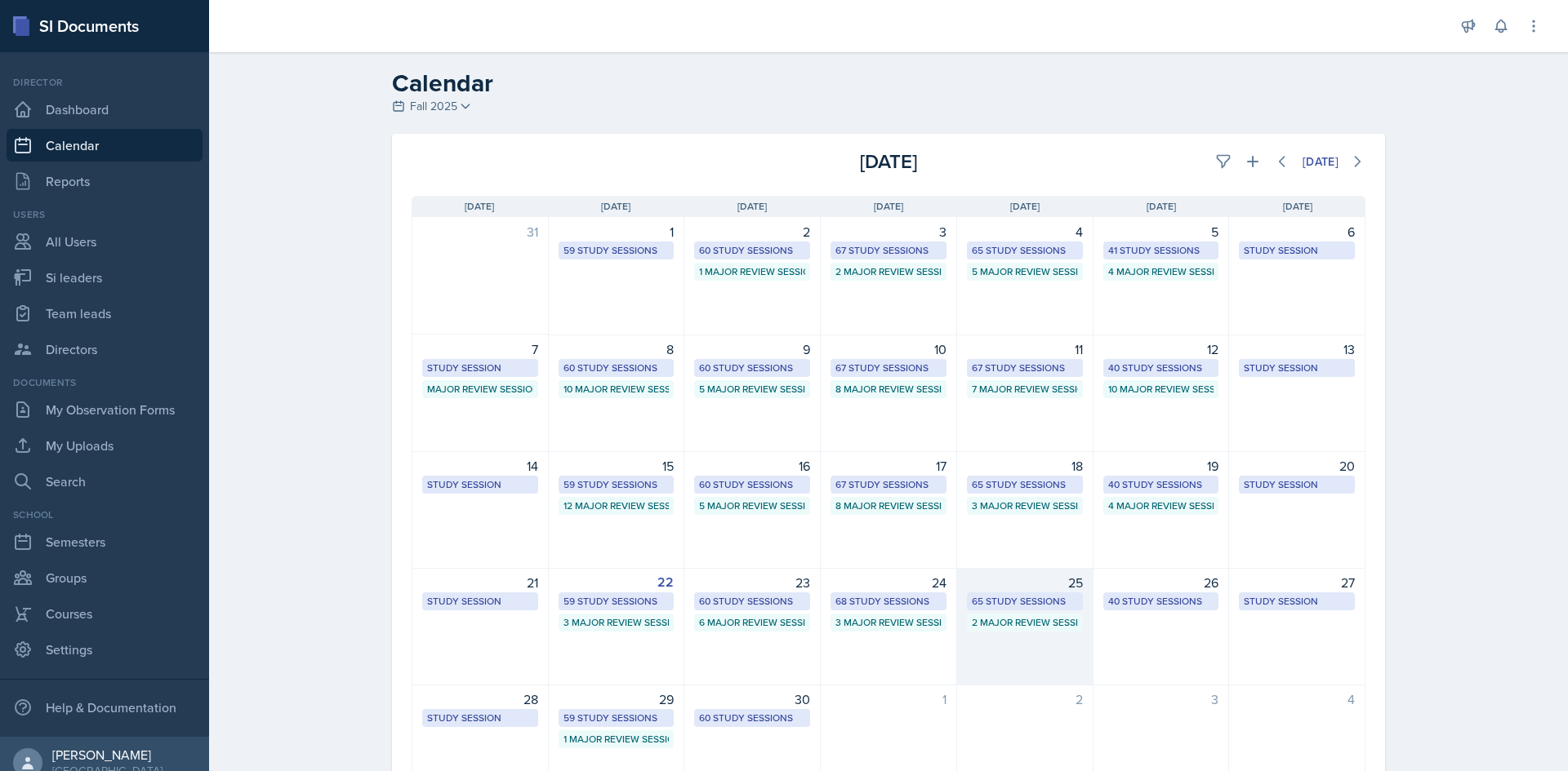
click at [986, 593] on div "65 Study Sessions" at bounding box center [1024, 601] width 116 height 18
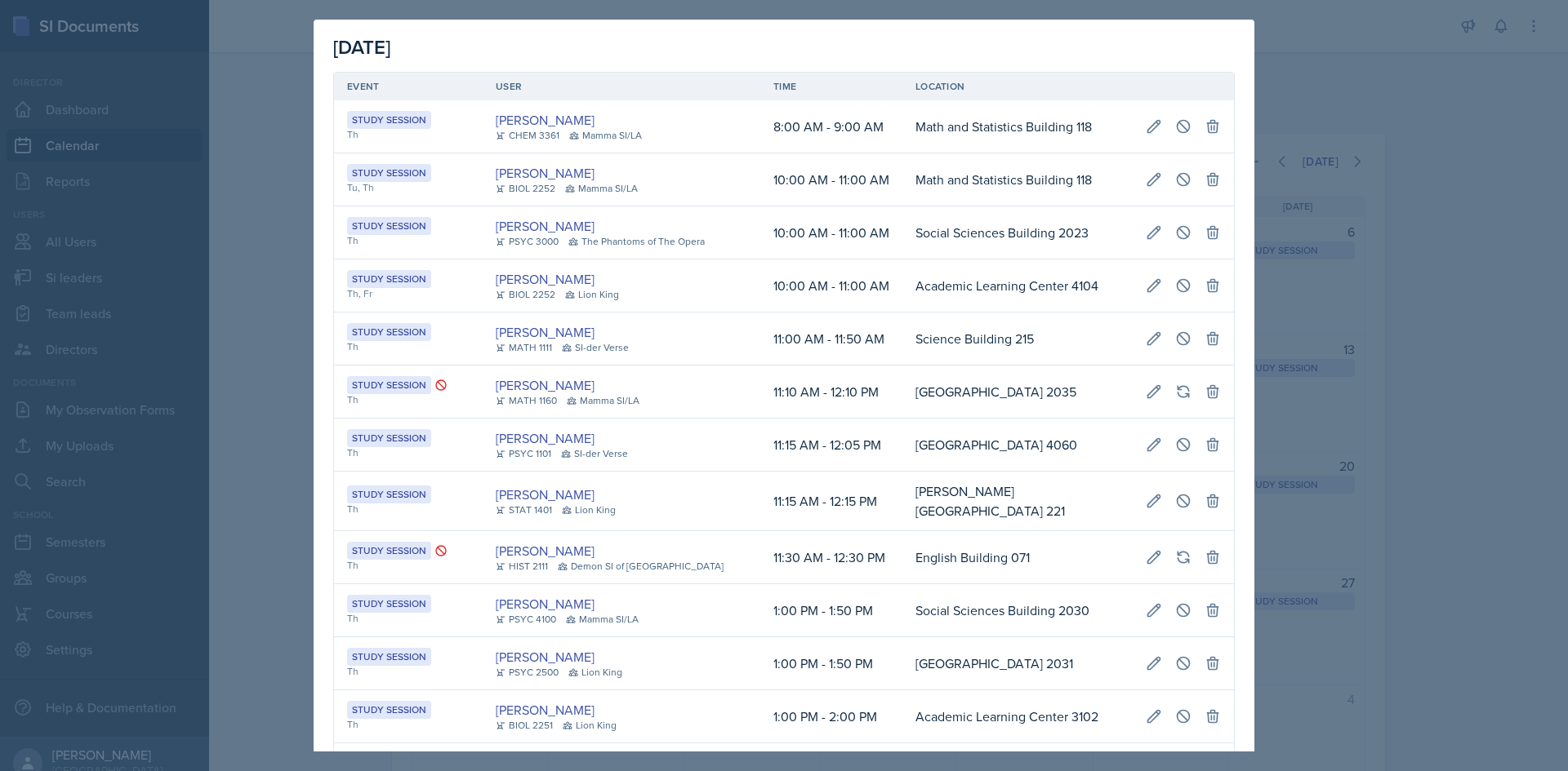
click at [837, 478] on td "11:15 AM - 12:15 PM" at bounding box center [831, 502] width 142 height 59
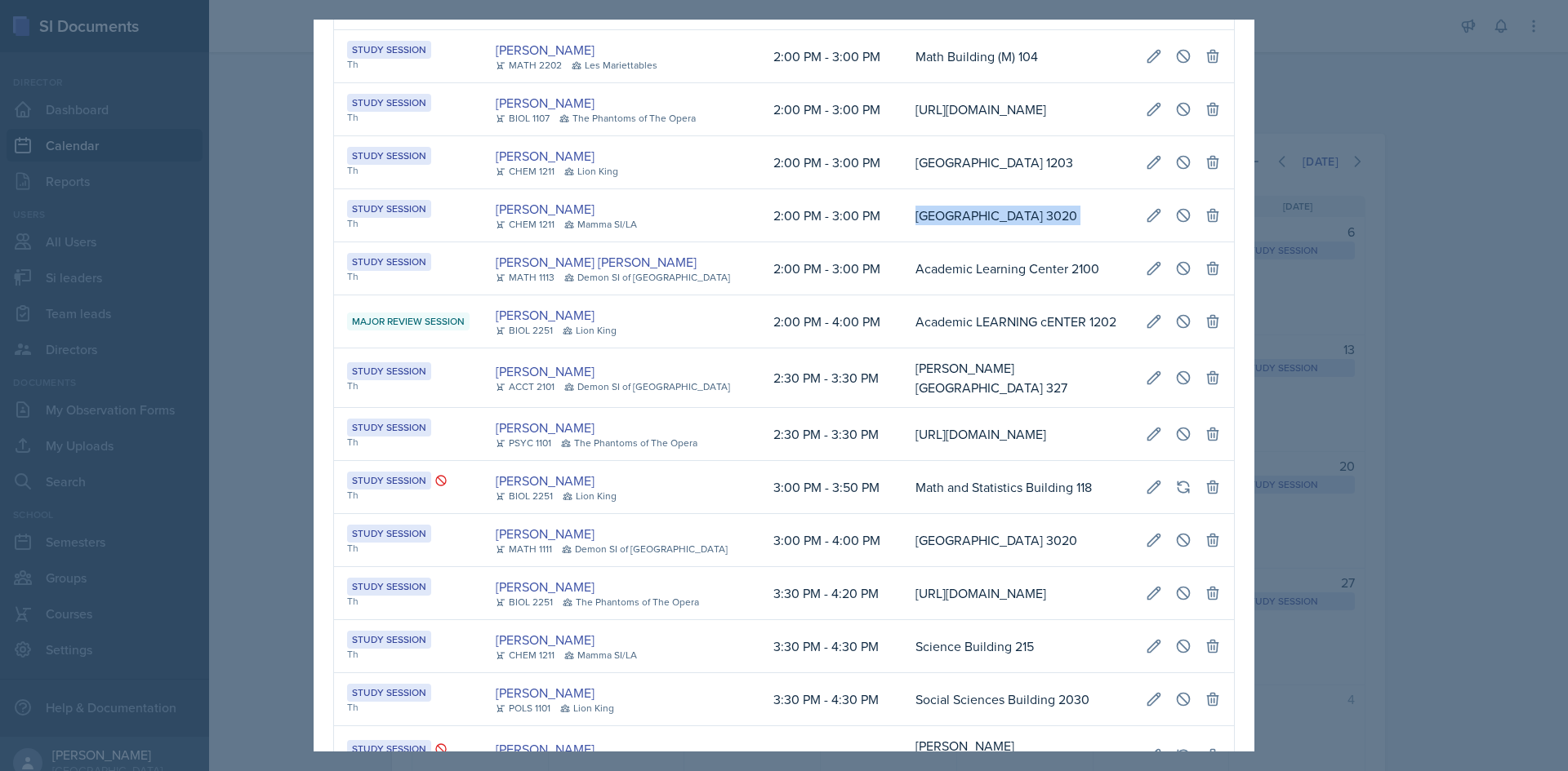
scroll to position [0, 362]
drag, startPoint x: 873, startPoint y: 389, endPoint x: 1222, endPoint y: 394, distance: 349.0
click at [1222, 394] on div "September 25th, 2025 Event User Time Location Study Session Th Octavia Kaham CH…" at bounding box center [784, 431] width 941 height 3734
click at [1175, 224] on icon at bounding box center [1183, 216] width 17 height 17
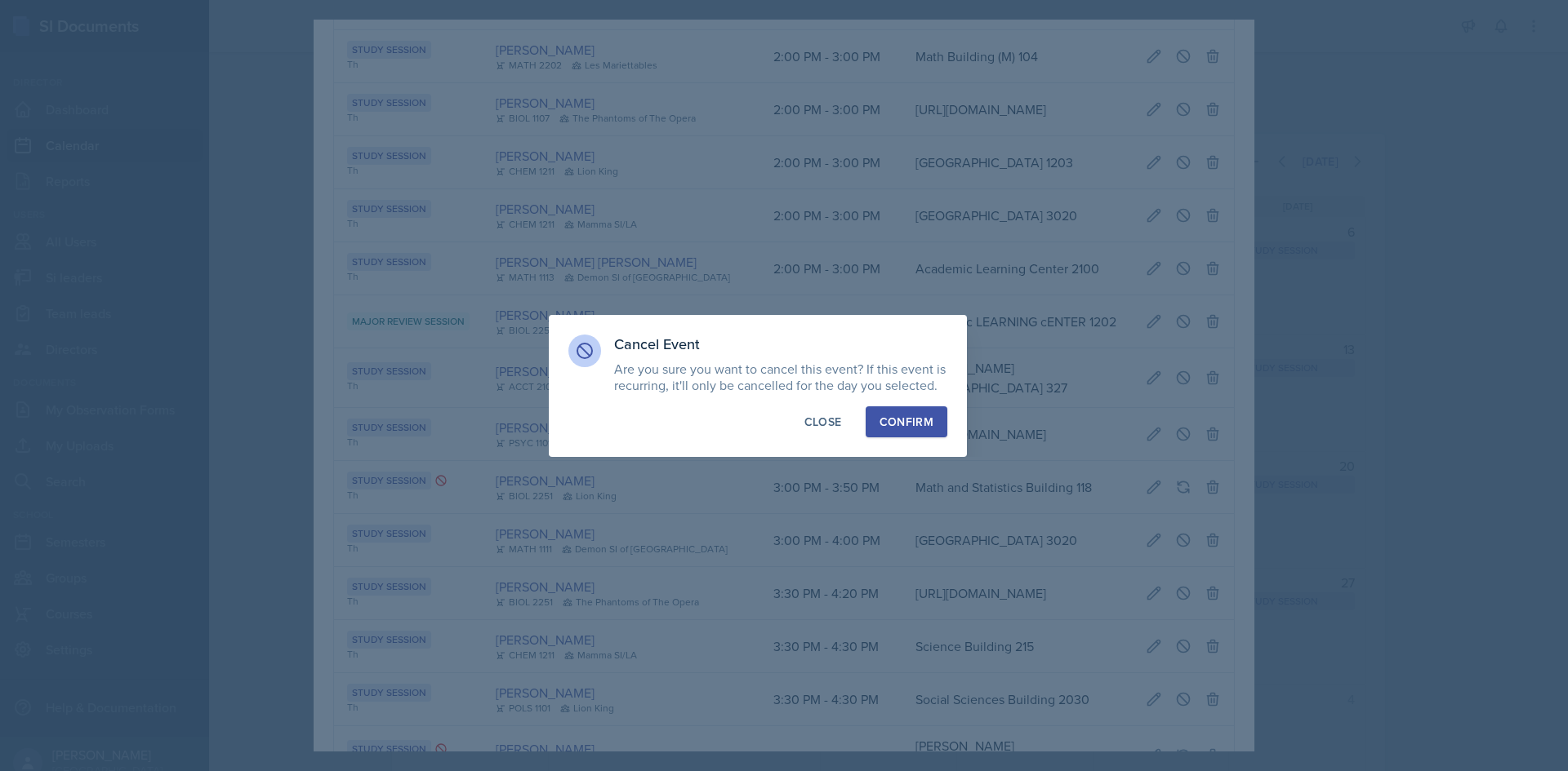
click at [950, 419] on div "Cancel Event Are you sure you want to cancel this event? If this event is recur…" at bounding box center [758, 386] width 418 height 142
click at [936, 420] on button "Confirm" at bounding box center [906, 422] width 82 height 31
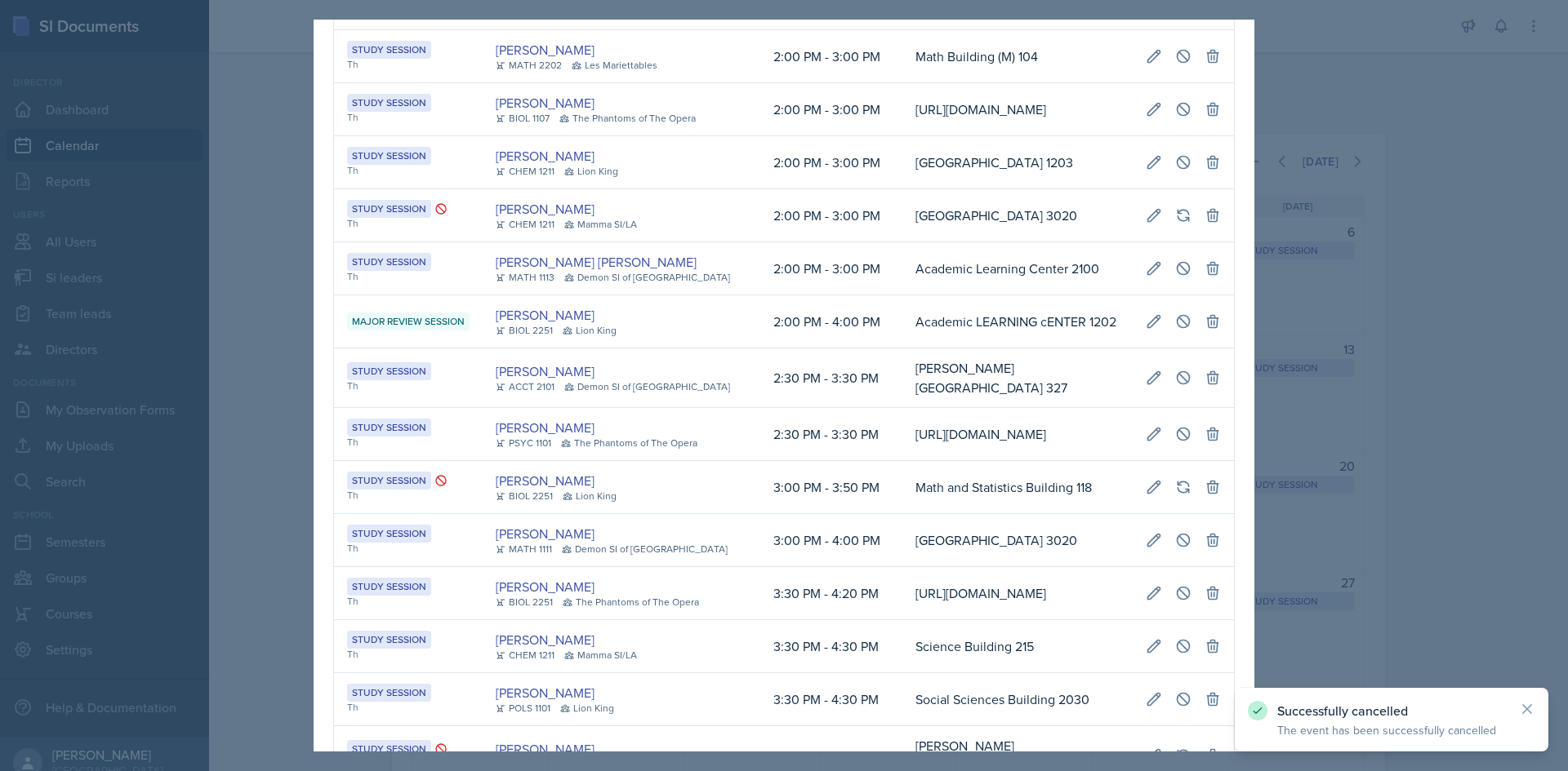
drag, startPoint x: 281, startPoint y: 128, endPoint x: 308, endPoint y: 3, distance: 127.9
click at [284, 117] on div at bounding box center [784, 386] width 1568 height 771
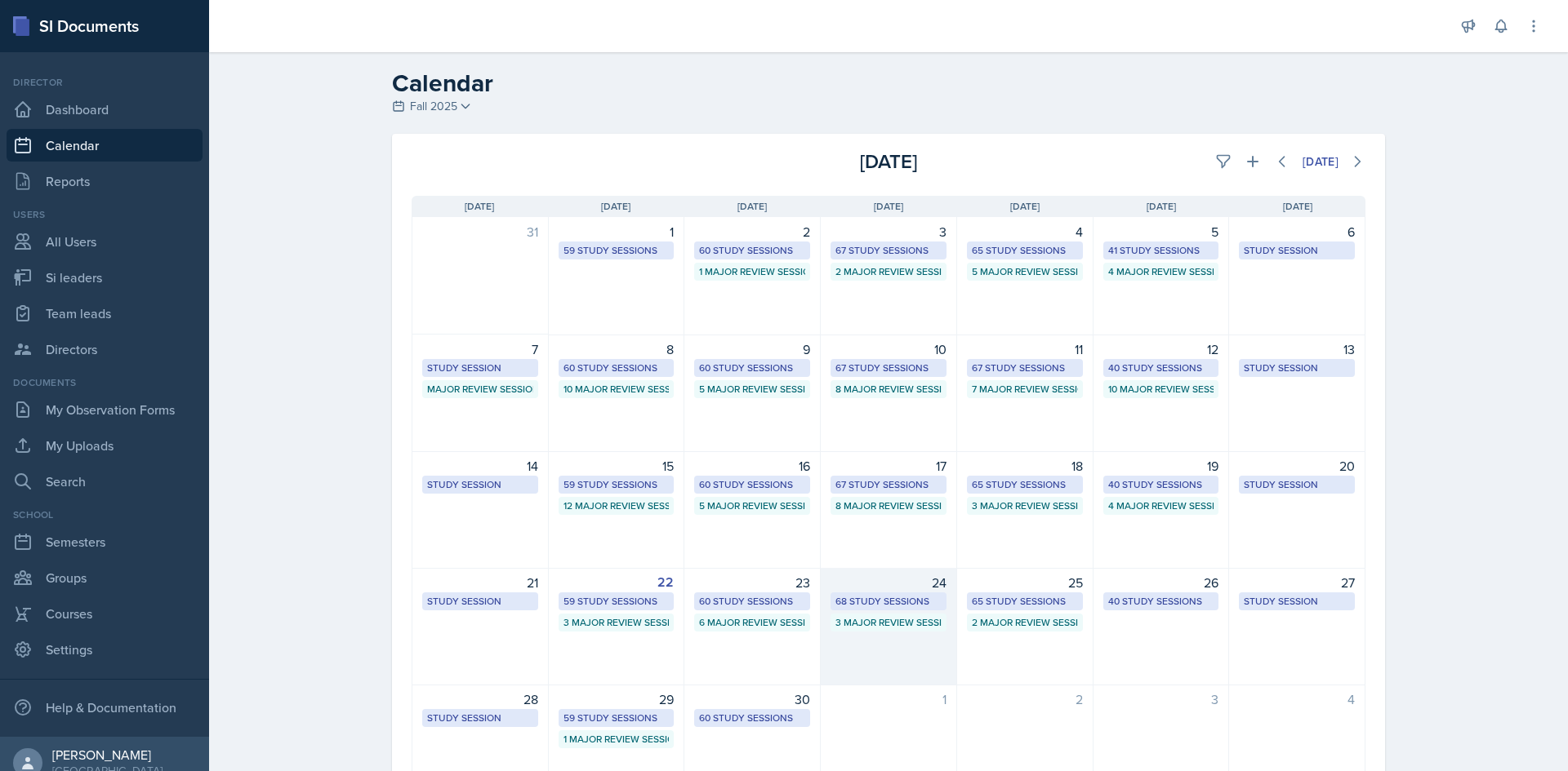
click at [912, 593] on div "68 Study Sessions" at bounding box center [888, 601] width 116 height 18
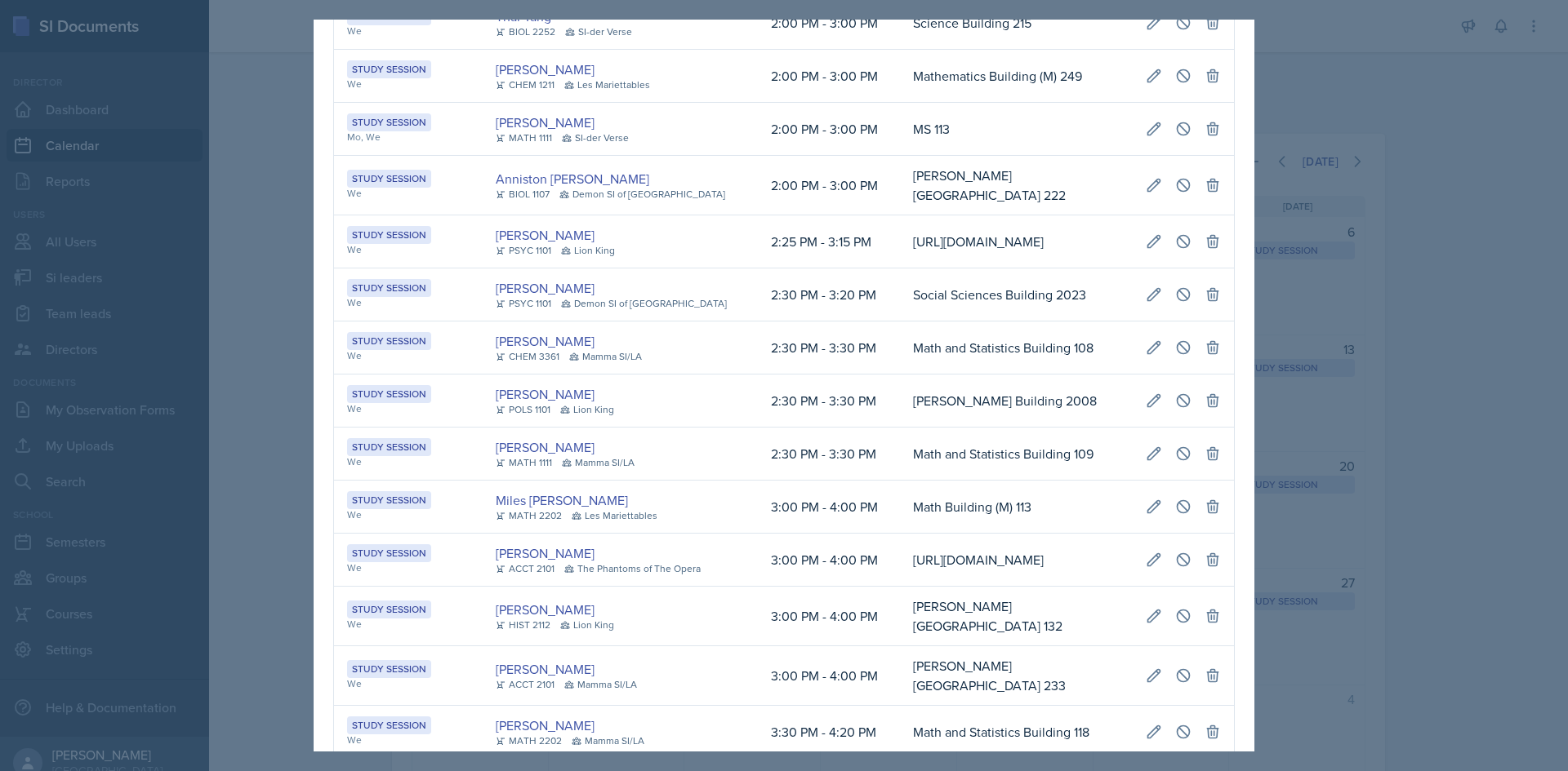
click at [900, 480] on td "Math and Statistics Building 109" at bounding box center [1016, 453] width 232 height 53
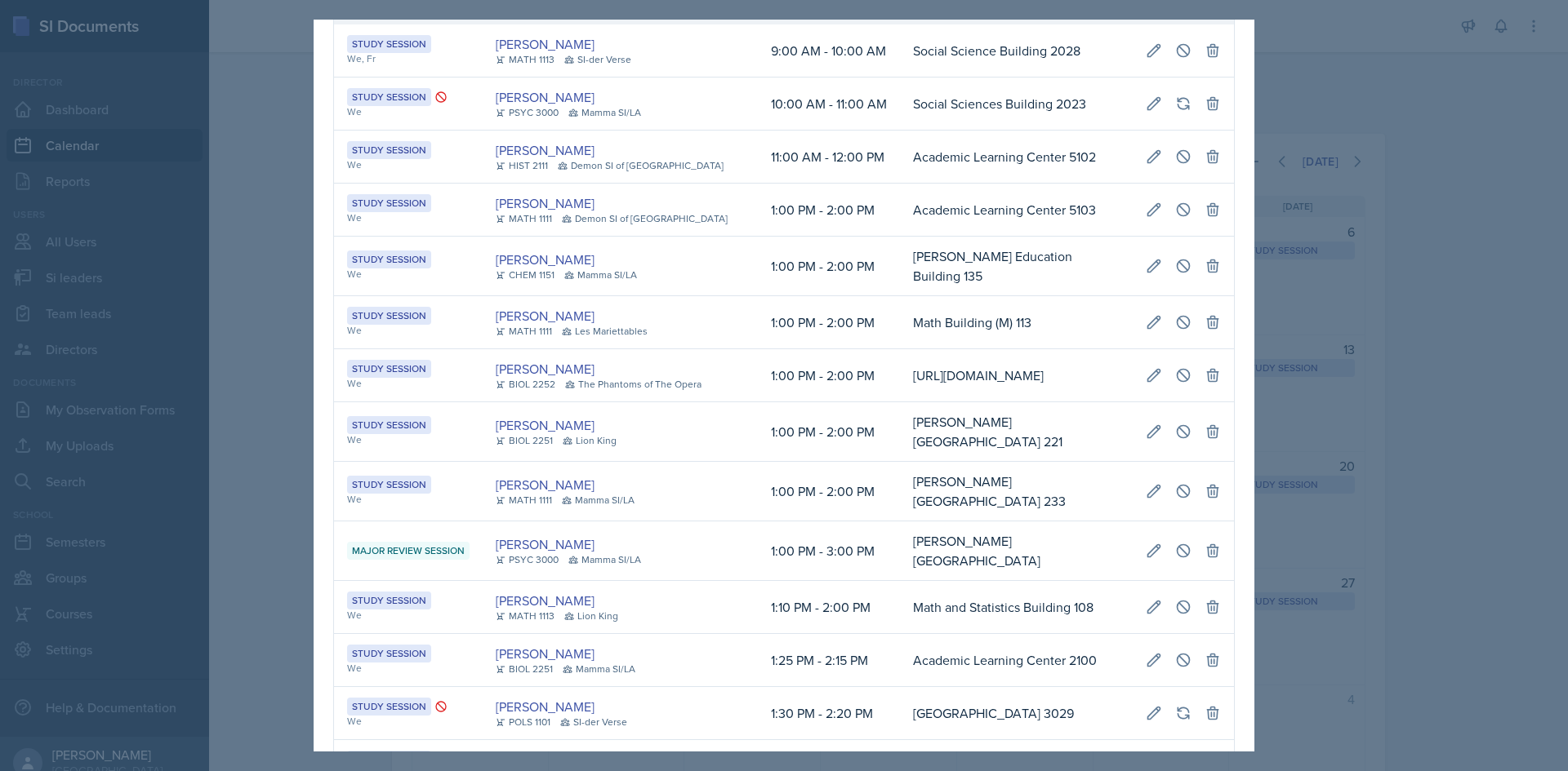
scroll to position [0, 368]
drag, startPoint x: 942, startPoint y: 391, endPoint x: 1218, endPoint y: 404, distance: 276.3
click at [1218, 402] on tr "Study Session We Shannon Williams BIOL 2252 The Phantoms of The Opera 1:00 PM -…" at bounding box center [784, 375] width 900 height 53
click at [1168, 390] on button at bounding box center [1183, 375] width 30 height 30
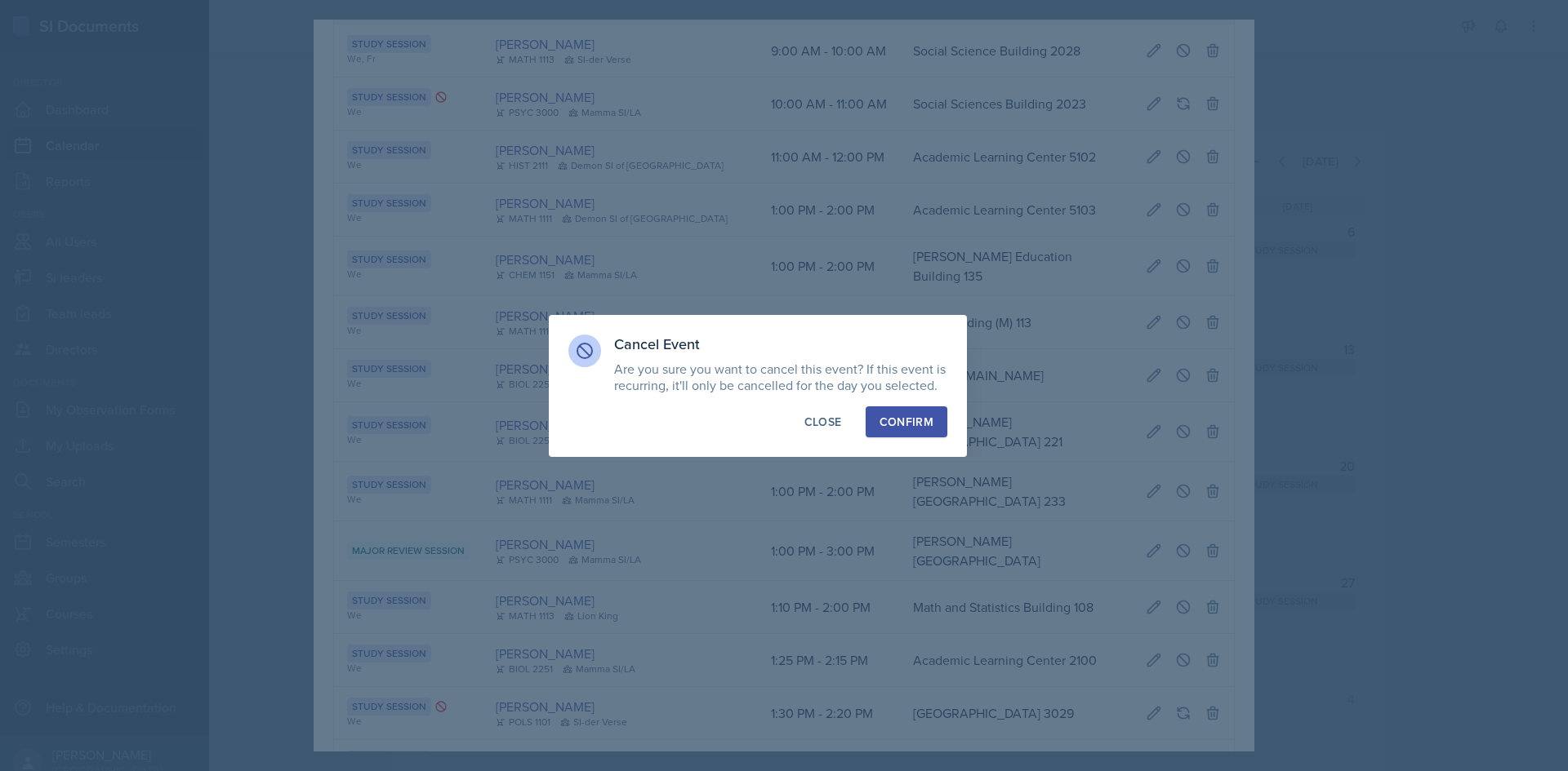
click at [931, 425] on div "Confirm" at bounding box center [906, 422] width 54 height 17
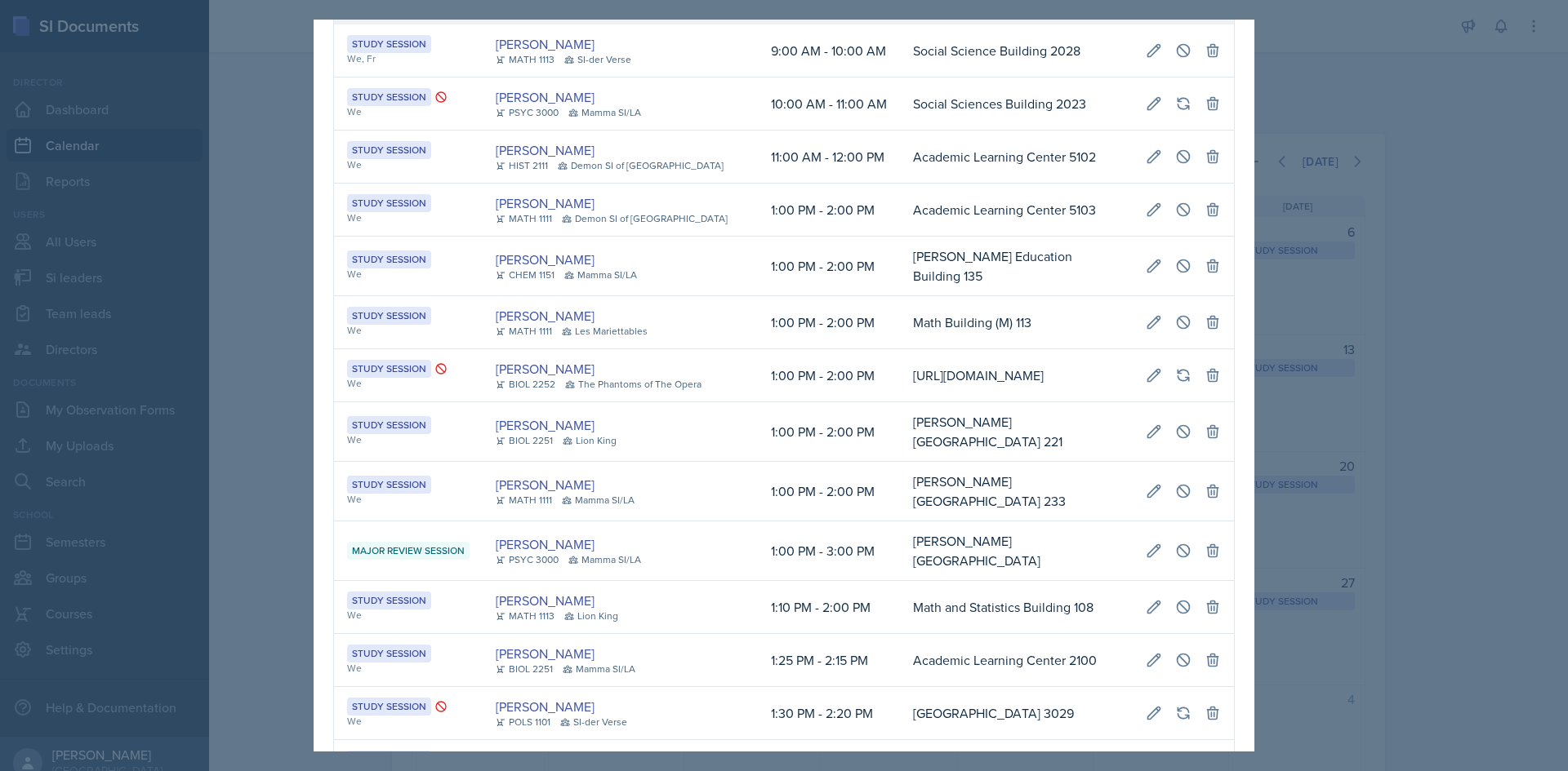
click at [996, 312] on td "Math Building (M) 113" at bounding box center [1016, 322] width 232 height 53
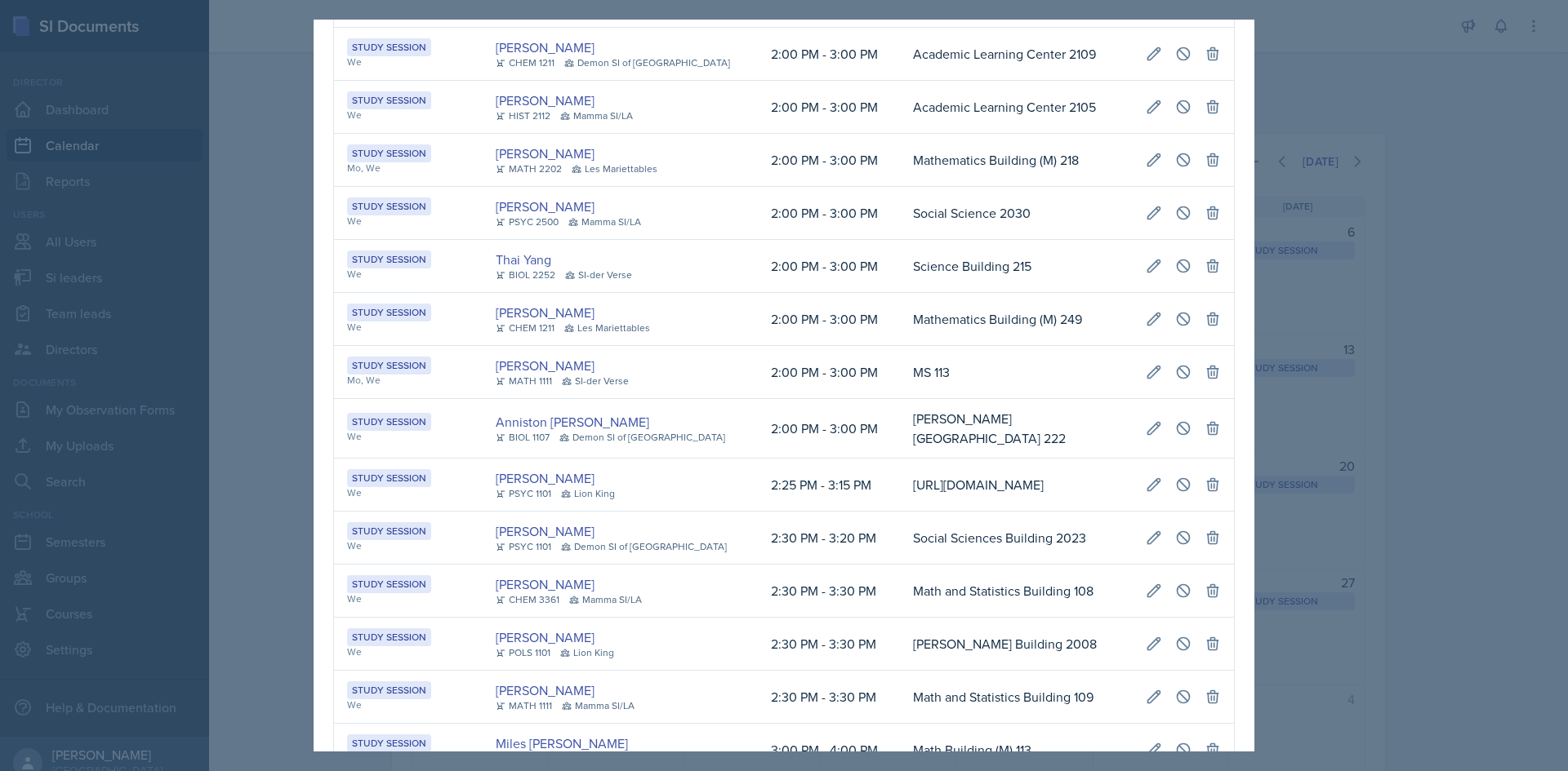
scroll to position [2381, 0]
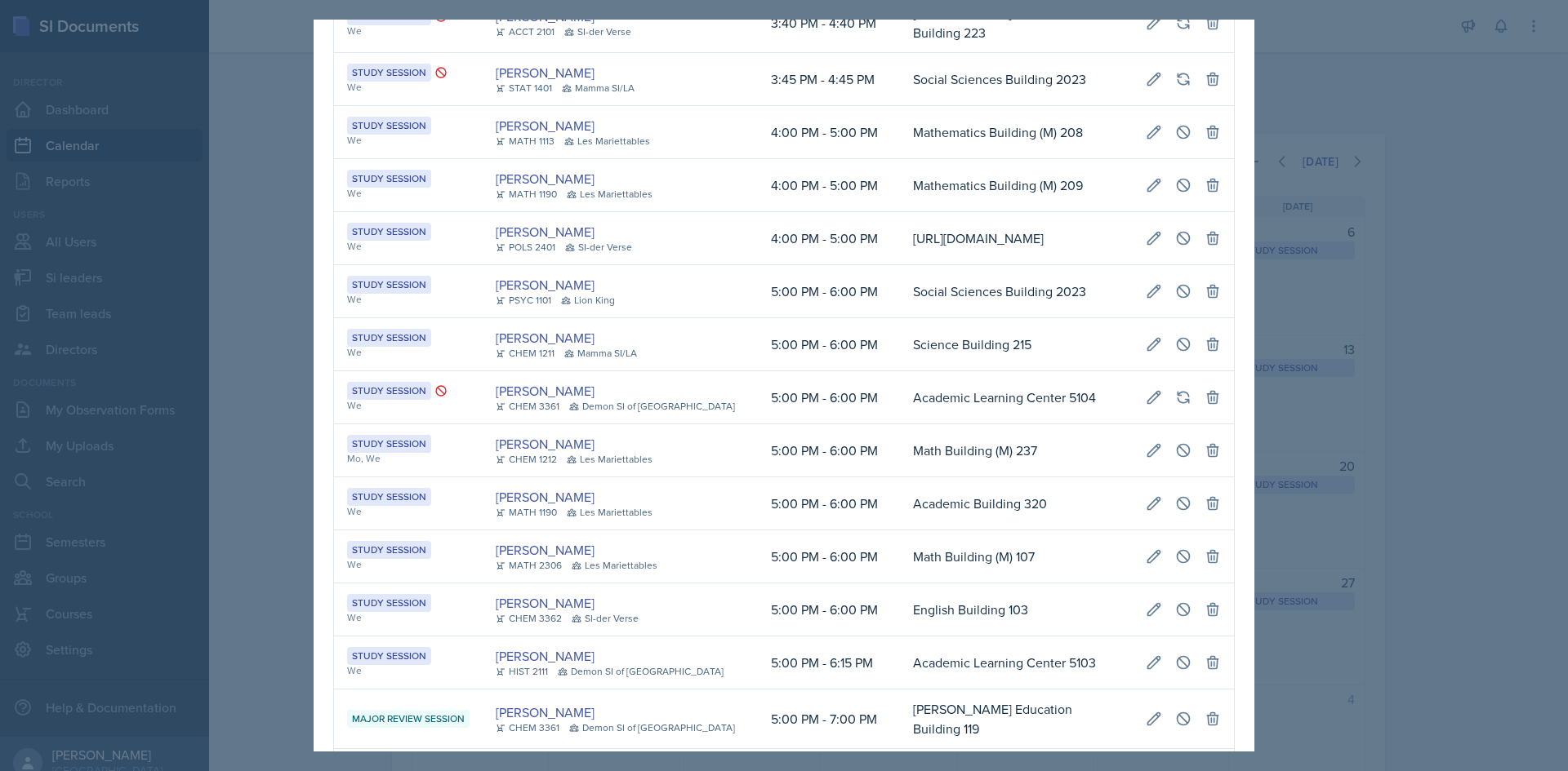
click at [1292, 381] on div at bounding box center [784, 386] width 1568 height 771
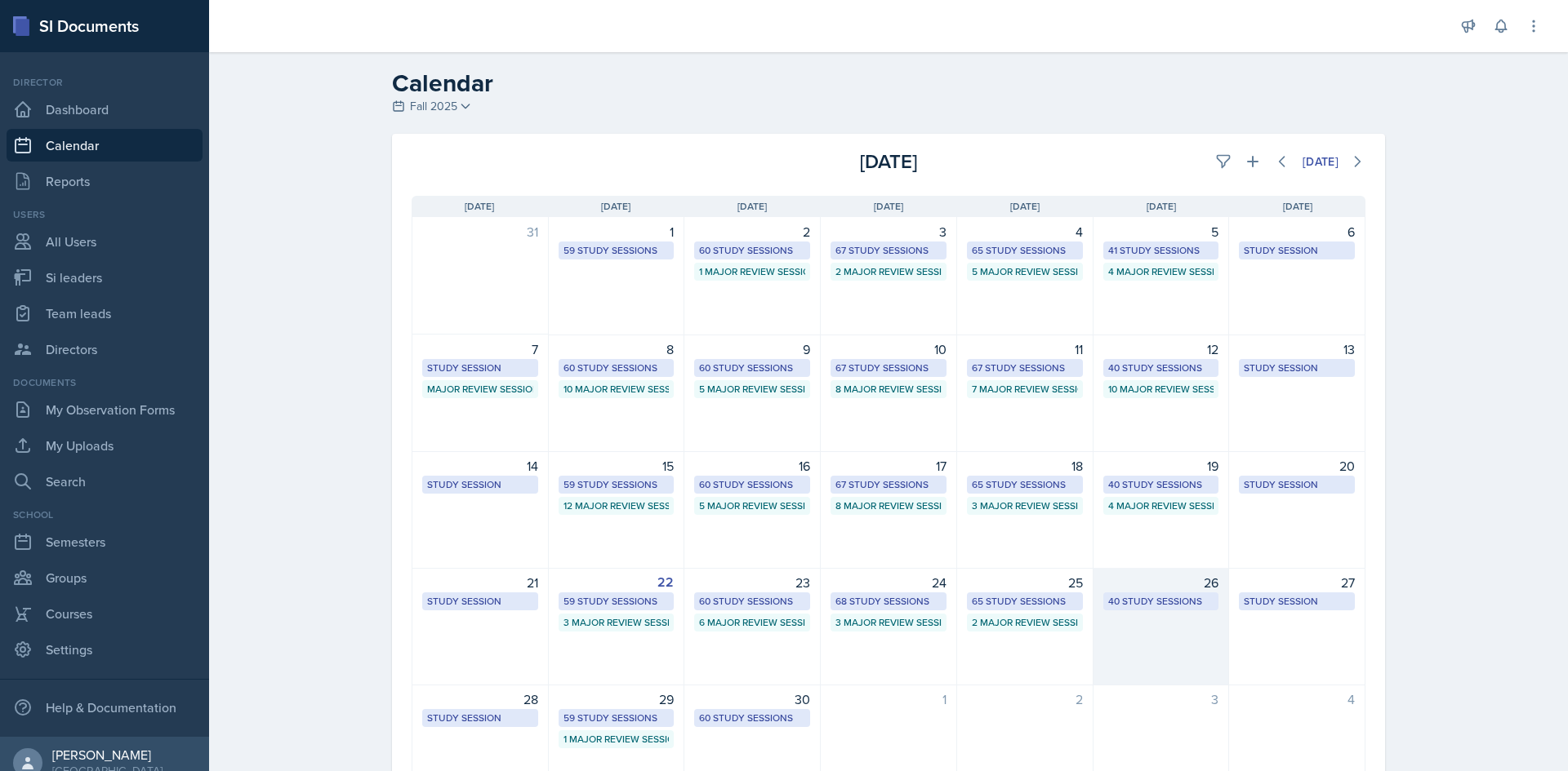
click at [1136, 603] on div "40 Study Sessions" at bounding box center [1161, 602] width 106 height 15
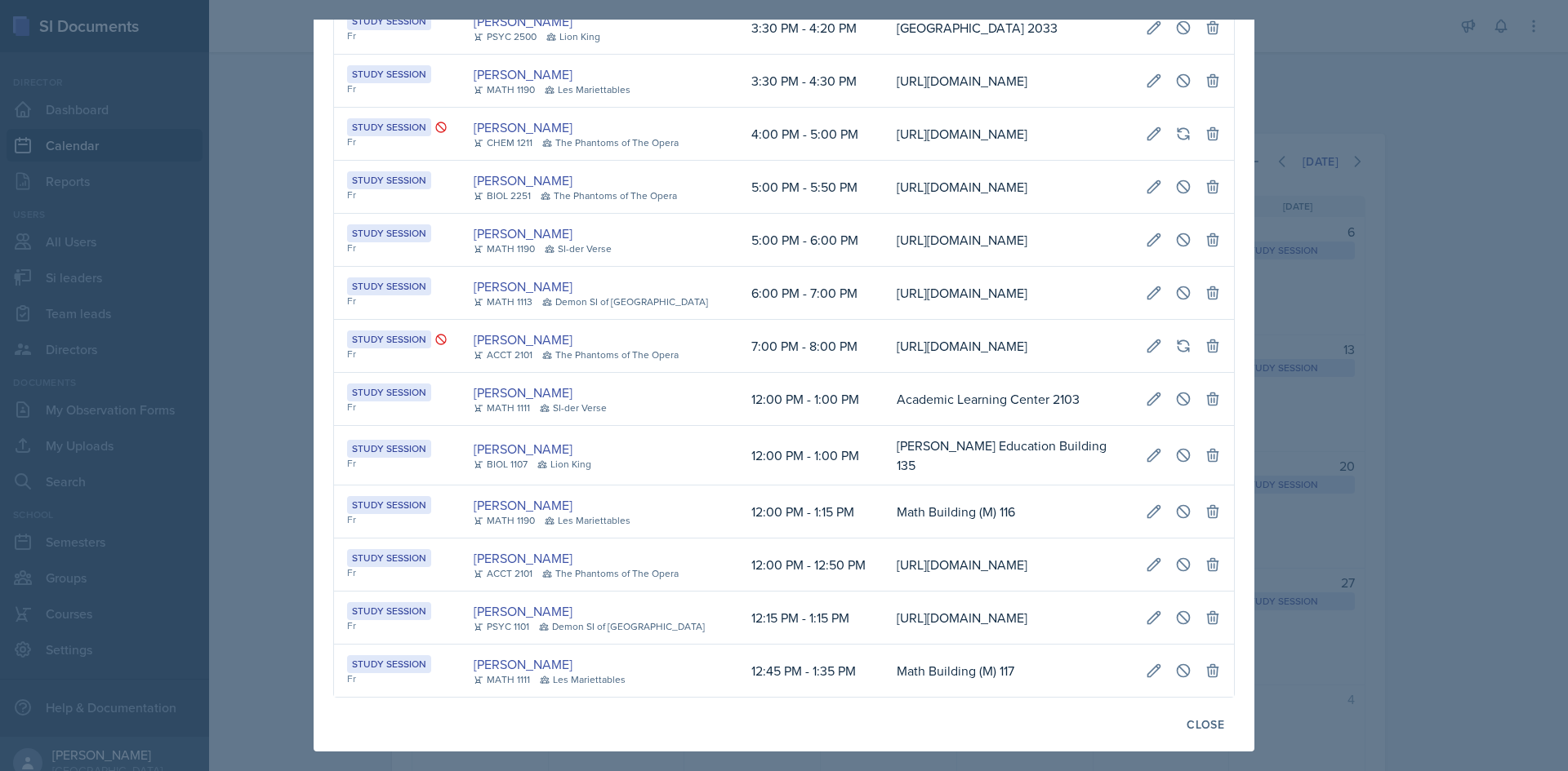
click at [775, 539] on td "12:00 PM - 12:50 PM" at bounding box center [810, 565] width 145 height 53
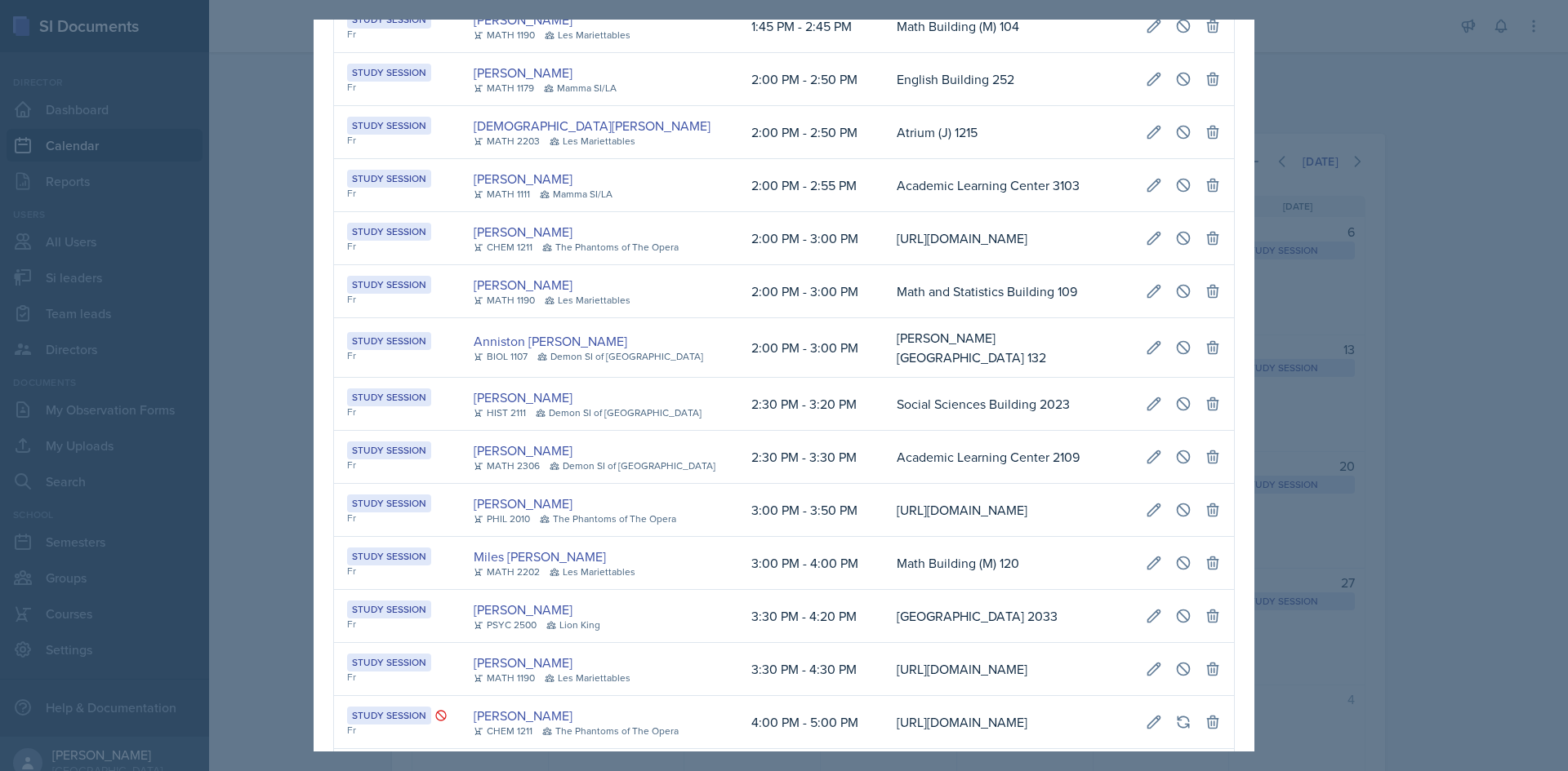
drag, startPoint x: 863, startPoint y: 407, endPoint x: 1215, endPoint y: 404, distance: 352.0
click at [1215, 266] on tr "Study Session Fr Ava Leeth CHEM 1211 The Phantoms of The Opera 2:00 PM - 3:00 P…" at bounding box center [784, 238] width 900 height 53
click at [1198, 253] on button at bounding box center [1183, 239] width 30 height 30
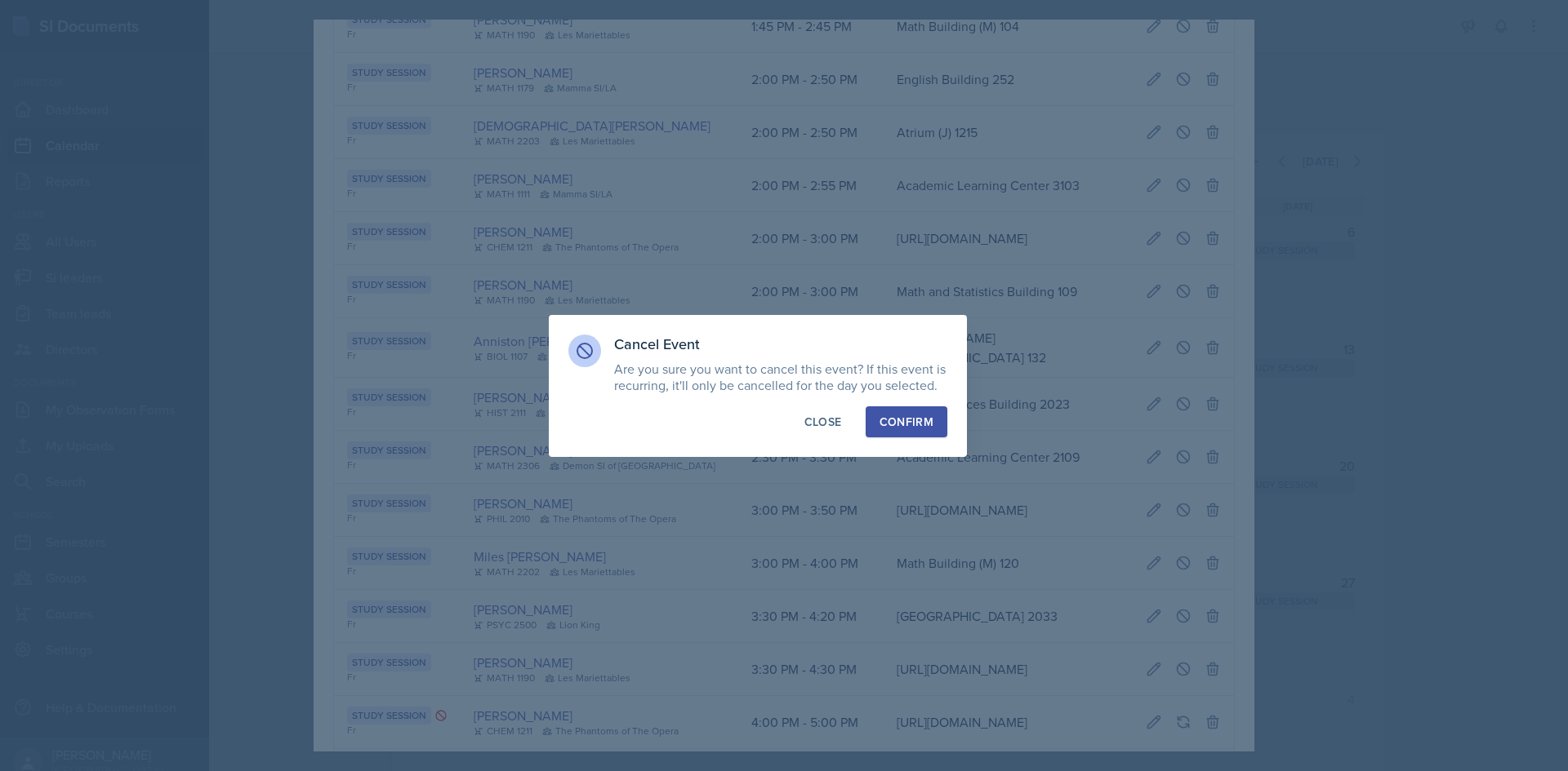
click at [931, 419] on div "Confirm" at bounding box center [906, 422] width 54 height 17
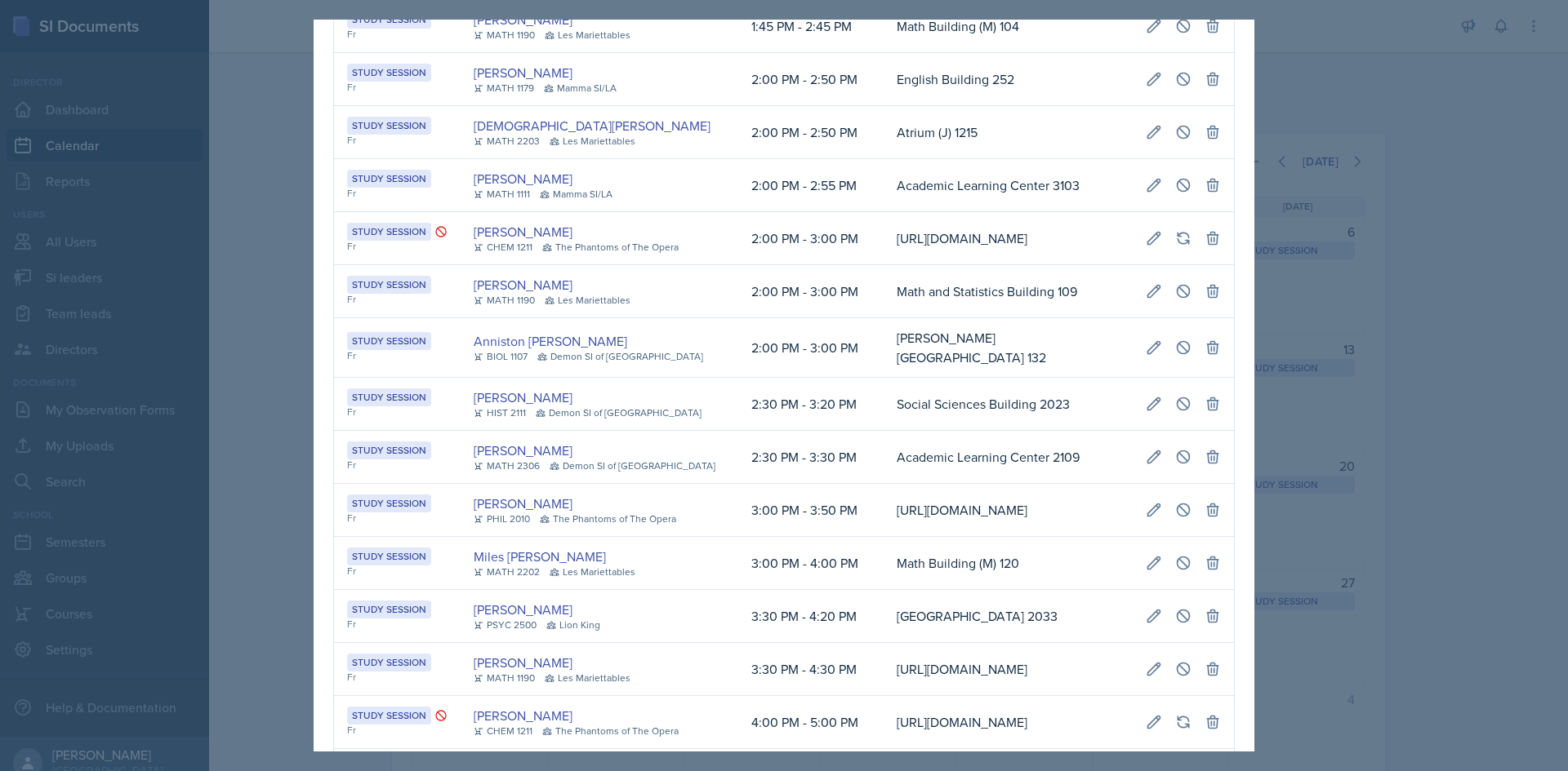
click at [267, 521] on div at bounding box center [784, 386] width 1568 height 771
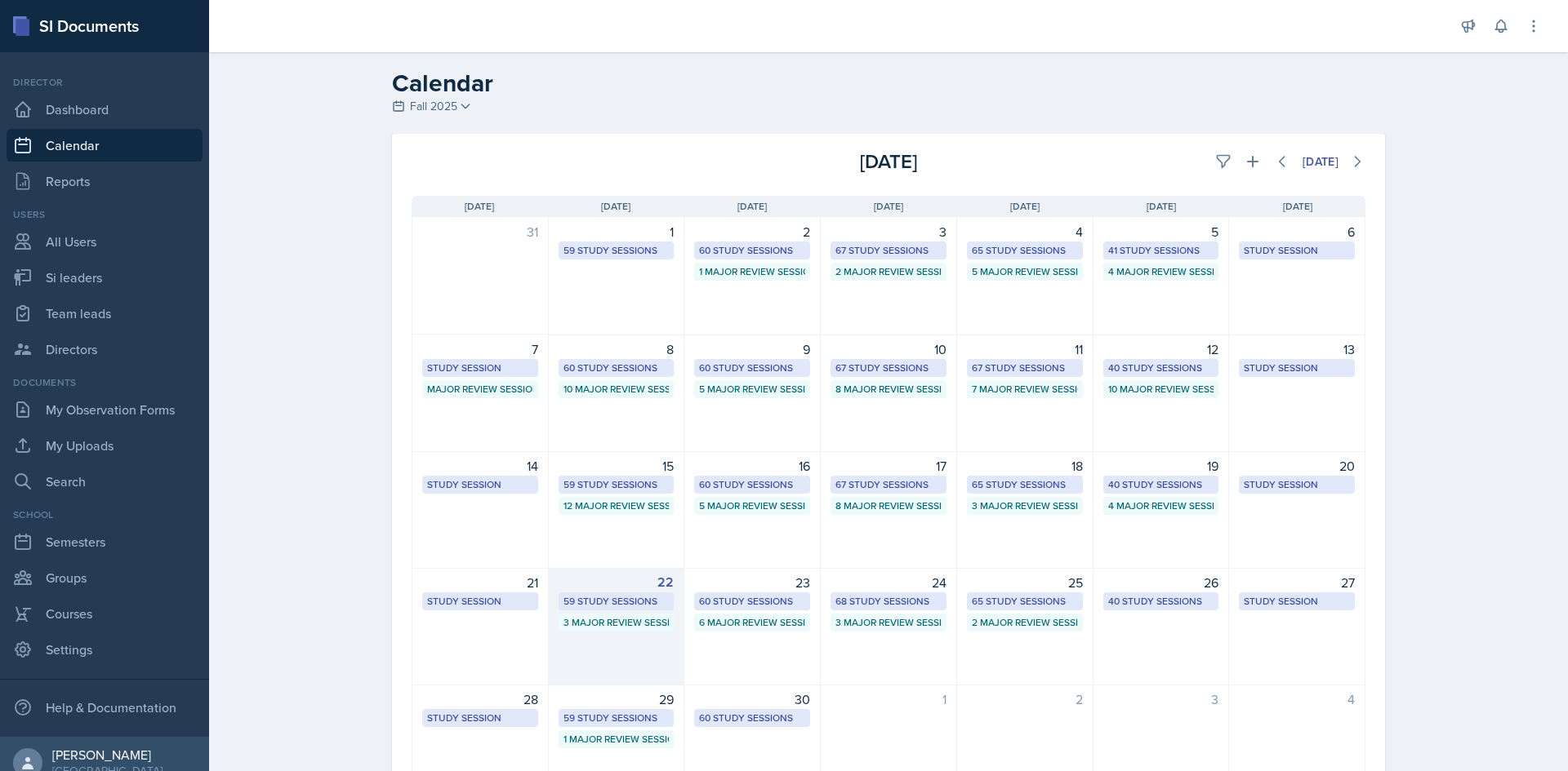
click at [594, 606] on div "59 Study Sessions" at bounding box center [616, 602] width 106 height 15
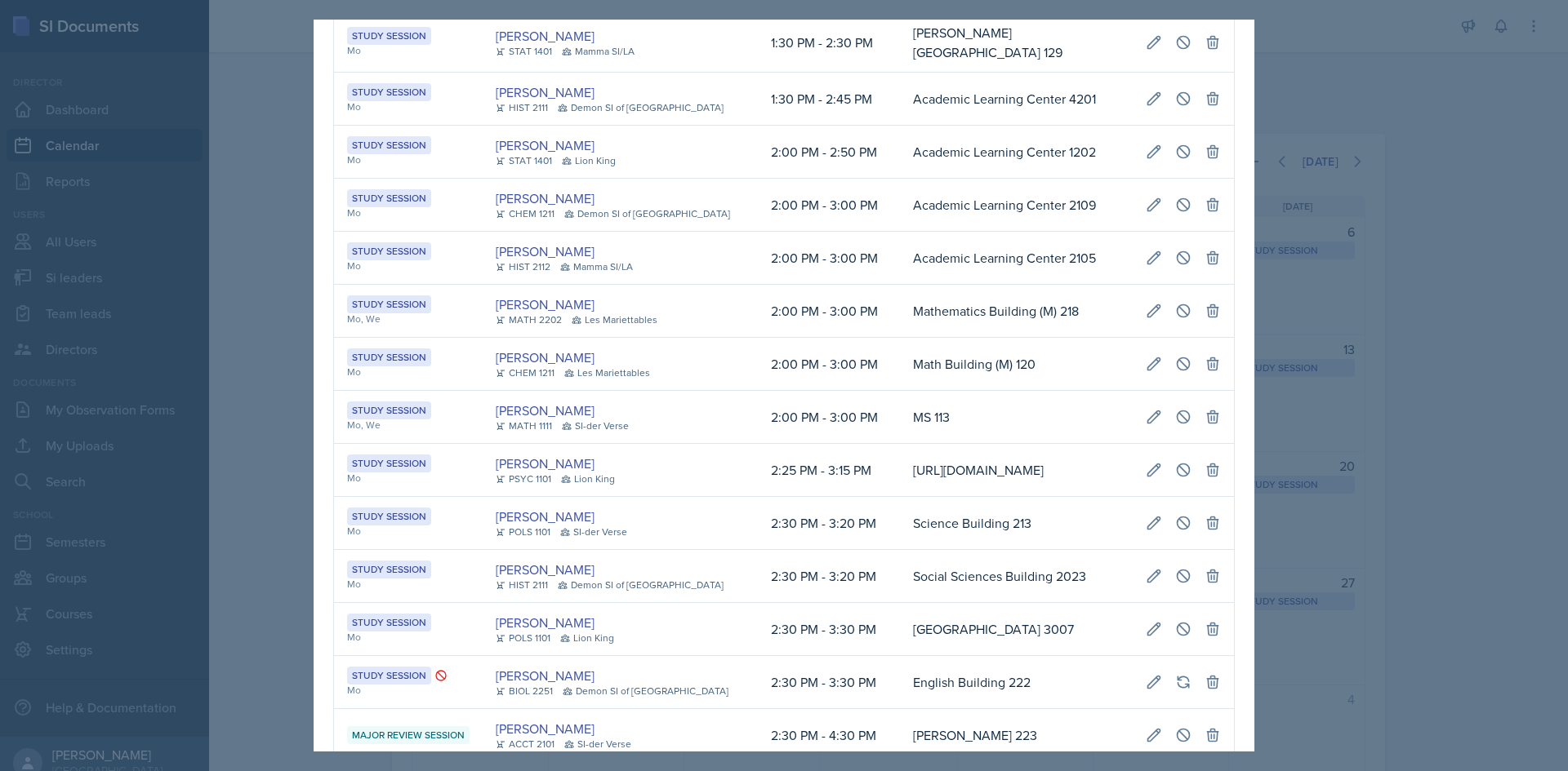
click at [900, 497] on td "https://teams.microsoft.com/l/meetup-join/19%3ameeting_MzY2Nzg1NjEtNzJhNi00ZThl…" at bounding box center [1016, 470] width 232 height 53
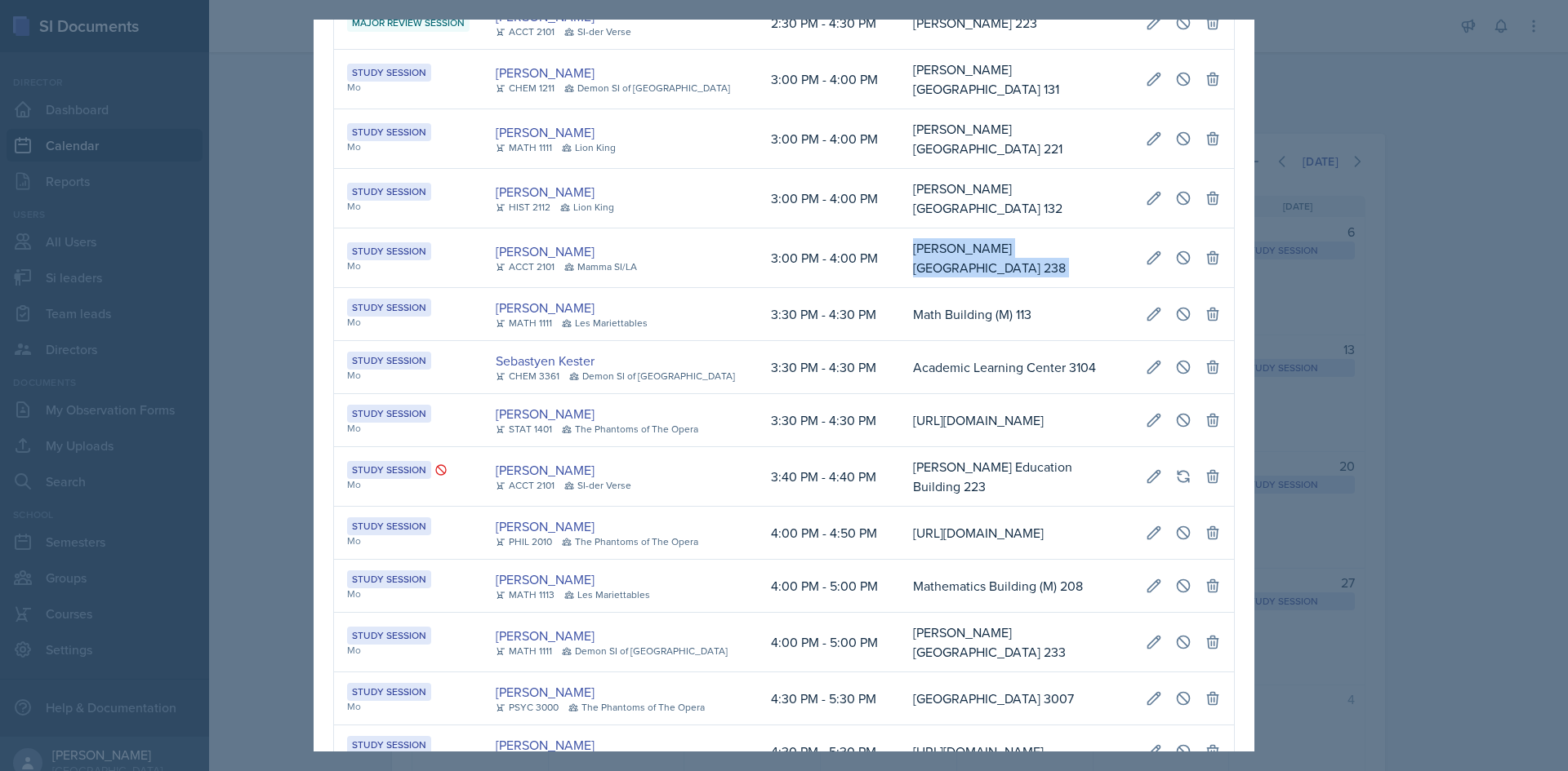
scroll to position [0, 366]
drag, startPoint x: 876, startPoint y: 380, endPoint x: 1216, endPoint y: 382, distance: 340.0
click at [1216, 288] on tr "Study Session Mo Melleah Richards ACCT 2101 Mamma SI/LA 3:00 PM - 4:00 PM Bagwe…" at bounding box center [784, 258] width 900 height 59
click at [1175, 266] on icon at bounding box center [1183, 258] width 17 height 17
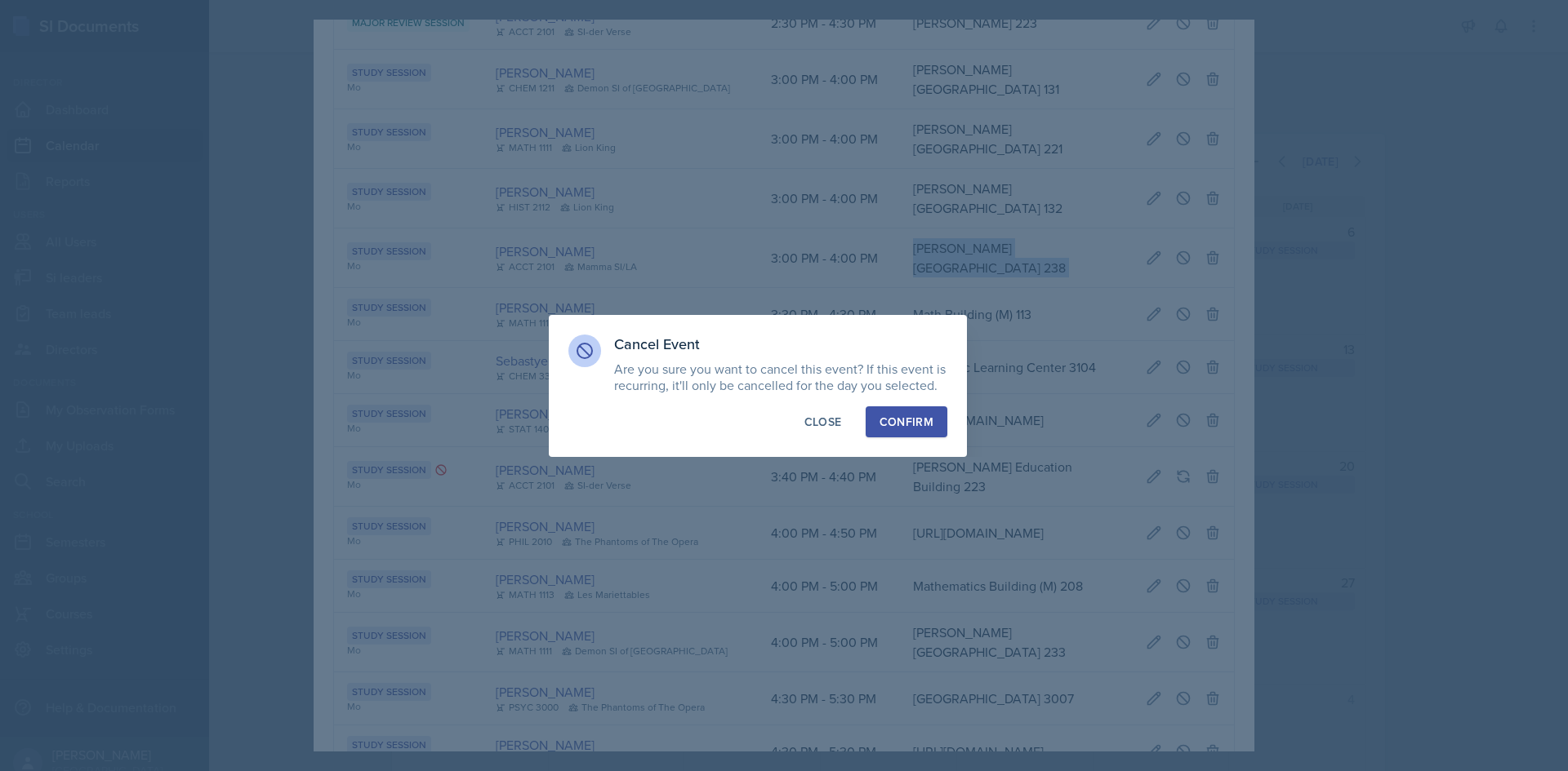
click at [915, 425] on div "Confirm" at bounding box center [906, 422] width 54 height 17
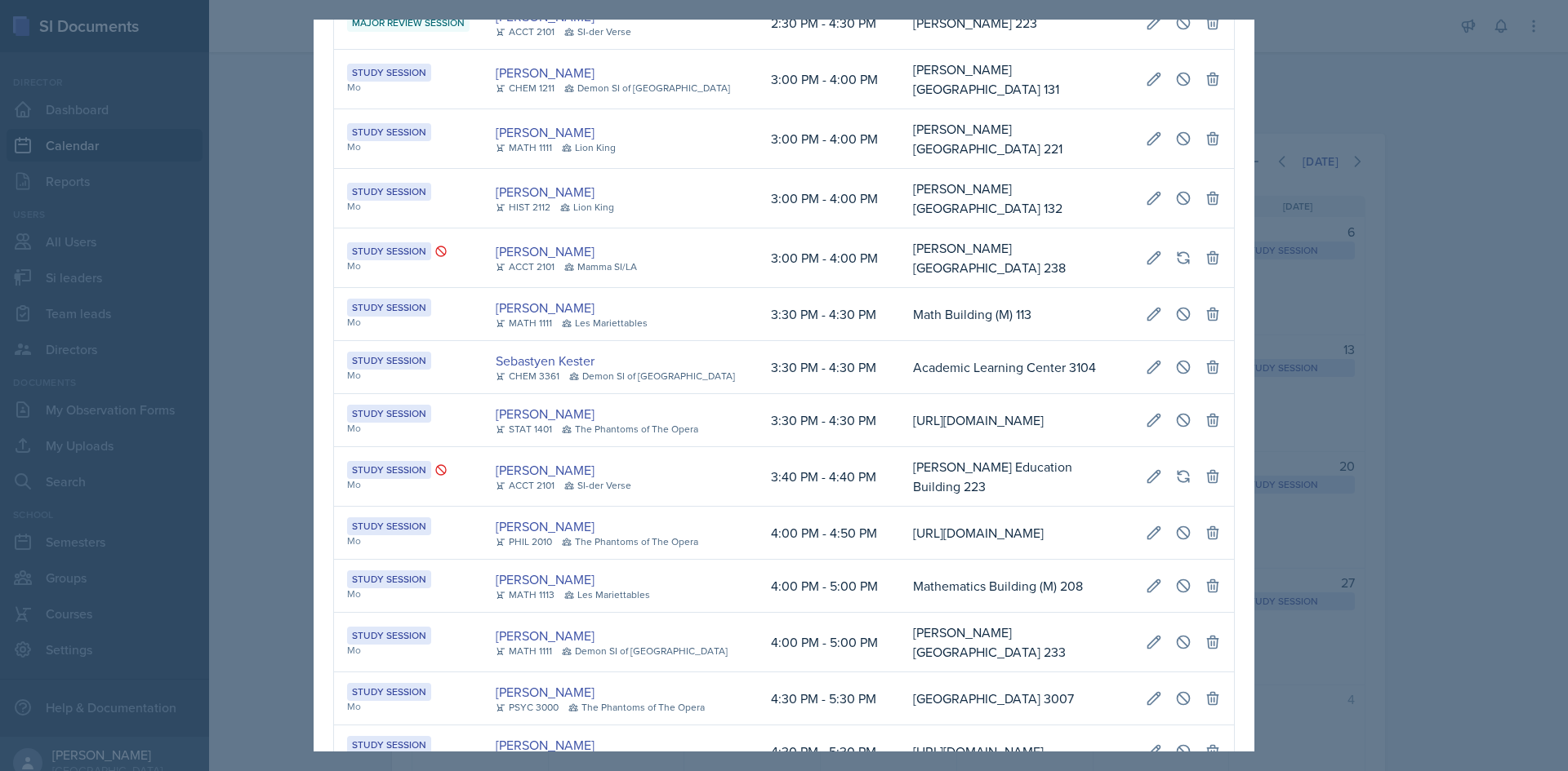
click at [239, 486] on div at bounding box center [784, 386] width 1568 height 771
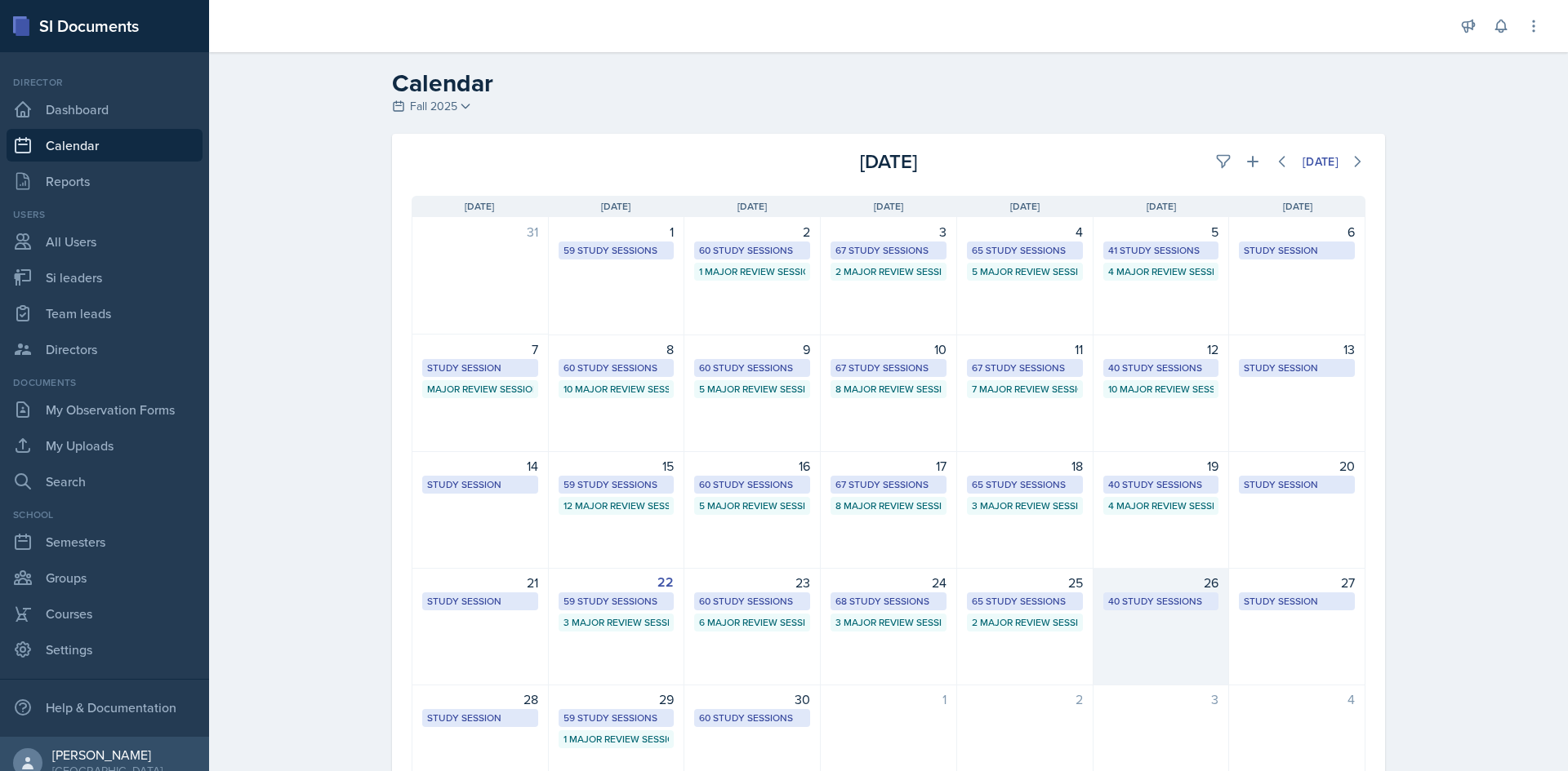
click at [1165, 596] on div "40 Study Sessions" at bounding box center [1161, 602] width 106 height 15
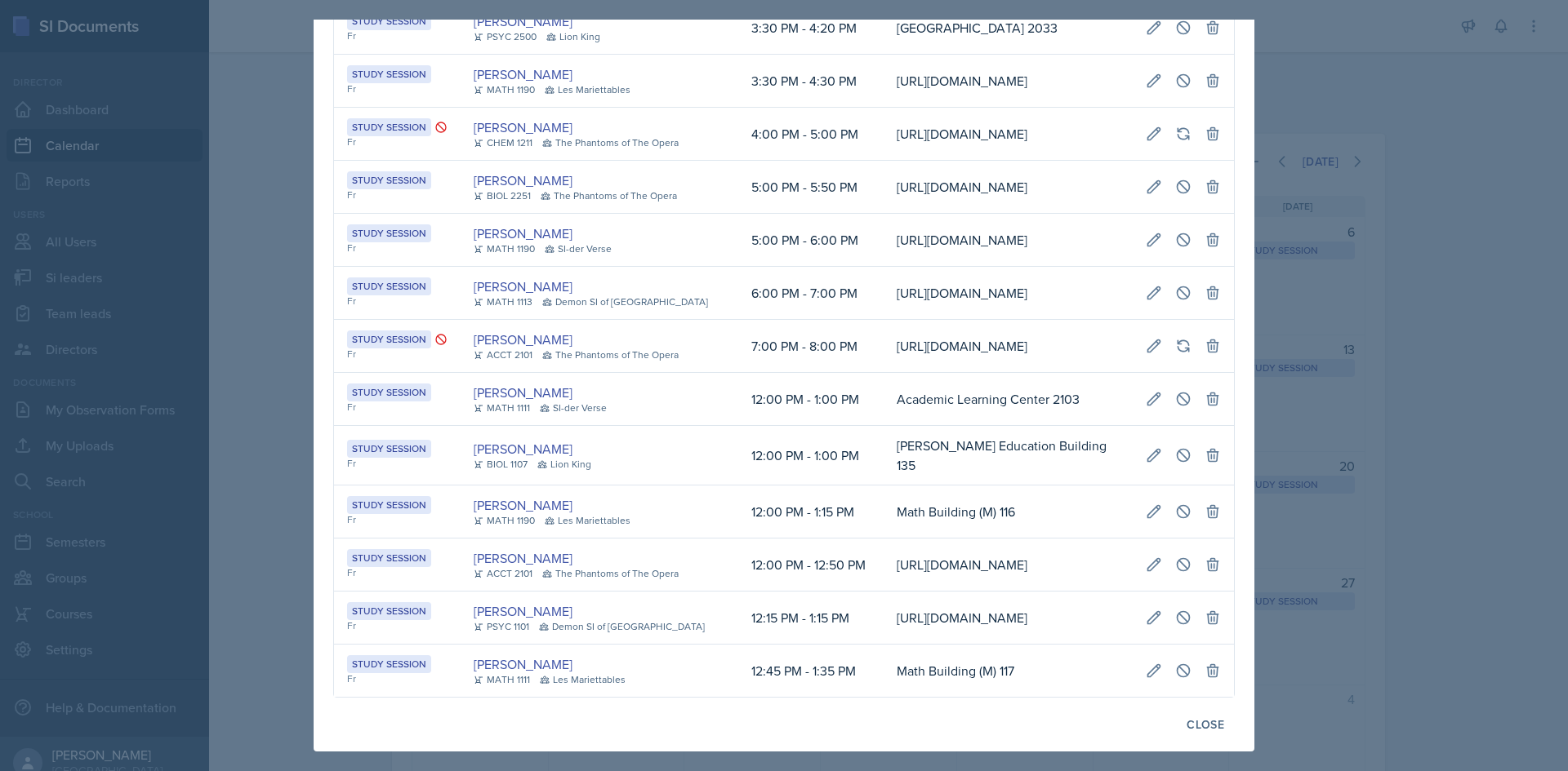
click at [884, 267] on td "https://teams.microsoft.com/l/meetup-join/19%3ameeting_NDUyNGY5OWQtN2QxMS00YjA3…" at bounding box center [1008, 240] width 249 height 53
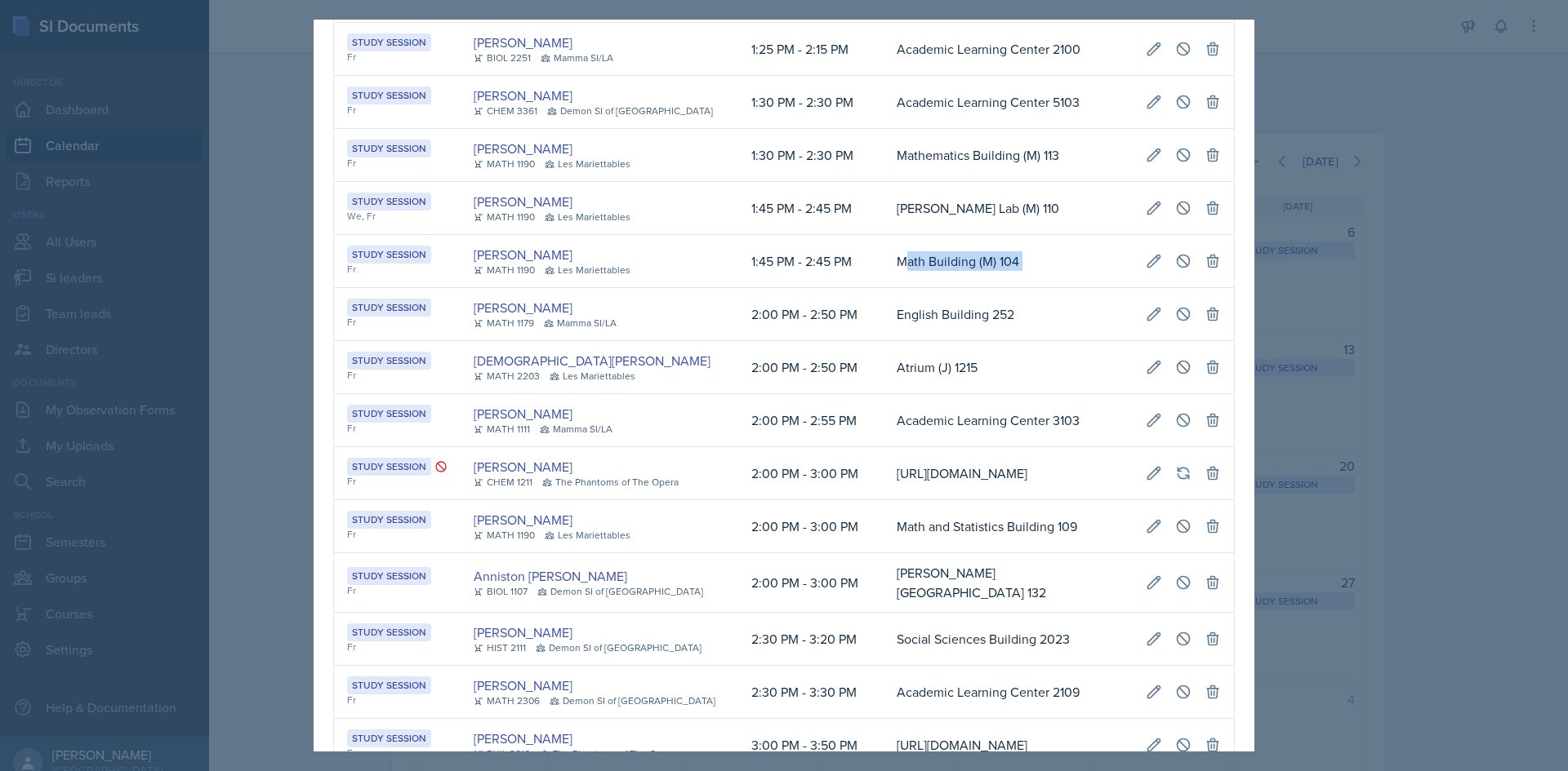
drag, startPoint x: 867, startPoint y: 396, endPoint x: 1220, endPoint y: 393, distance: 353.0
click at [1220, 288] on tr "Study Session Fr Kris Prasad MATH 1190 Les Mariettables 1:45 PM - 2:45 PM Math …" at bounding box center [784, 261] width 900 height 53
click at [1178, 267] on icon at bounding box center [1183, 260] width 12 height 12
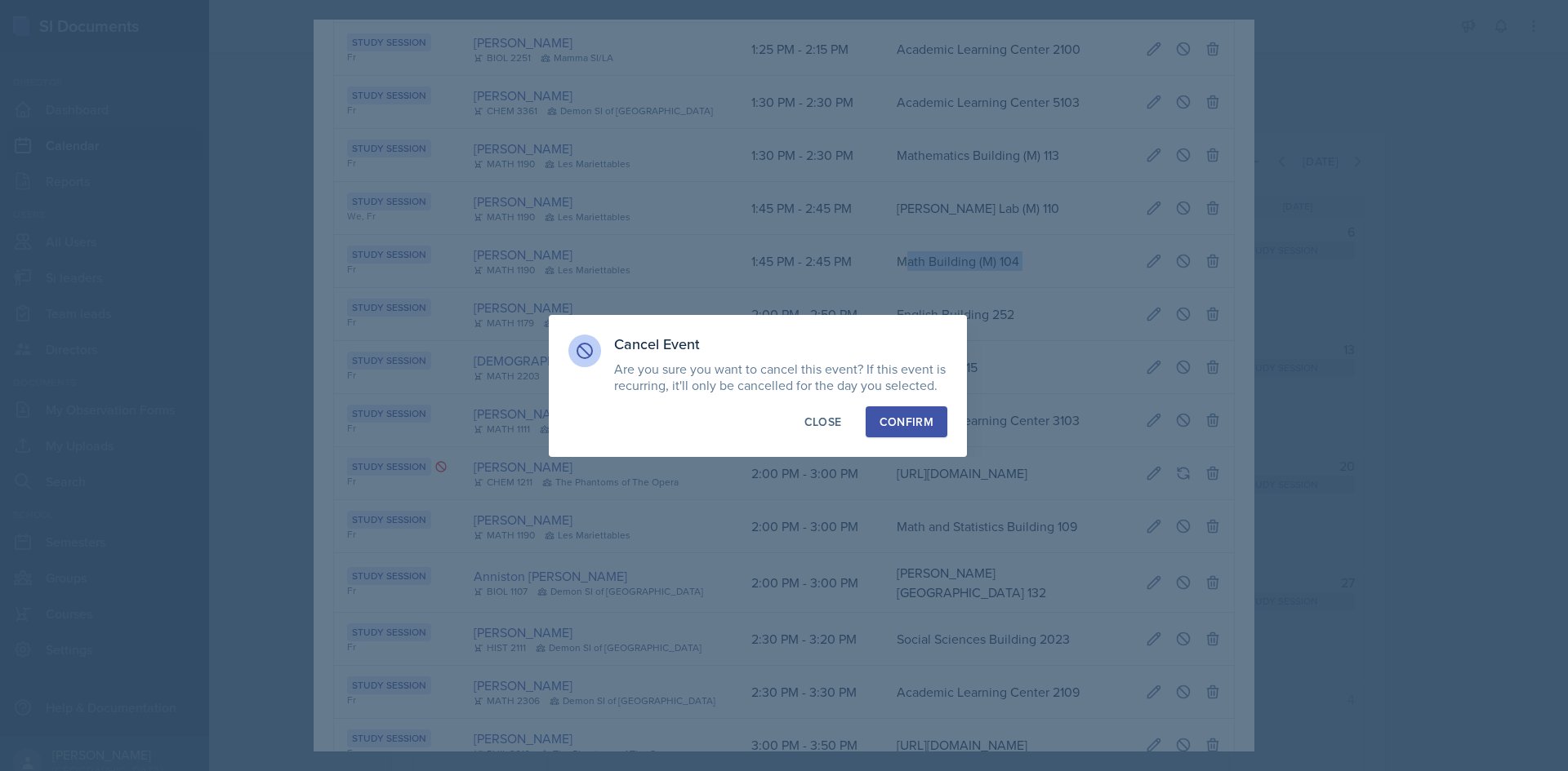
click at [919, 418] on div "Confirm" at bounding box center [906, 422] width 54 height 17
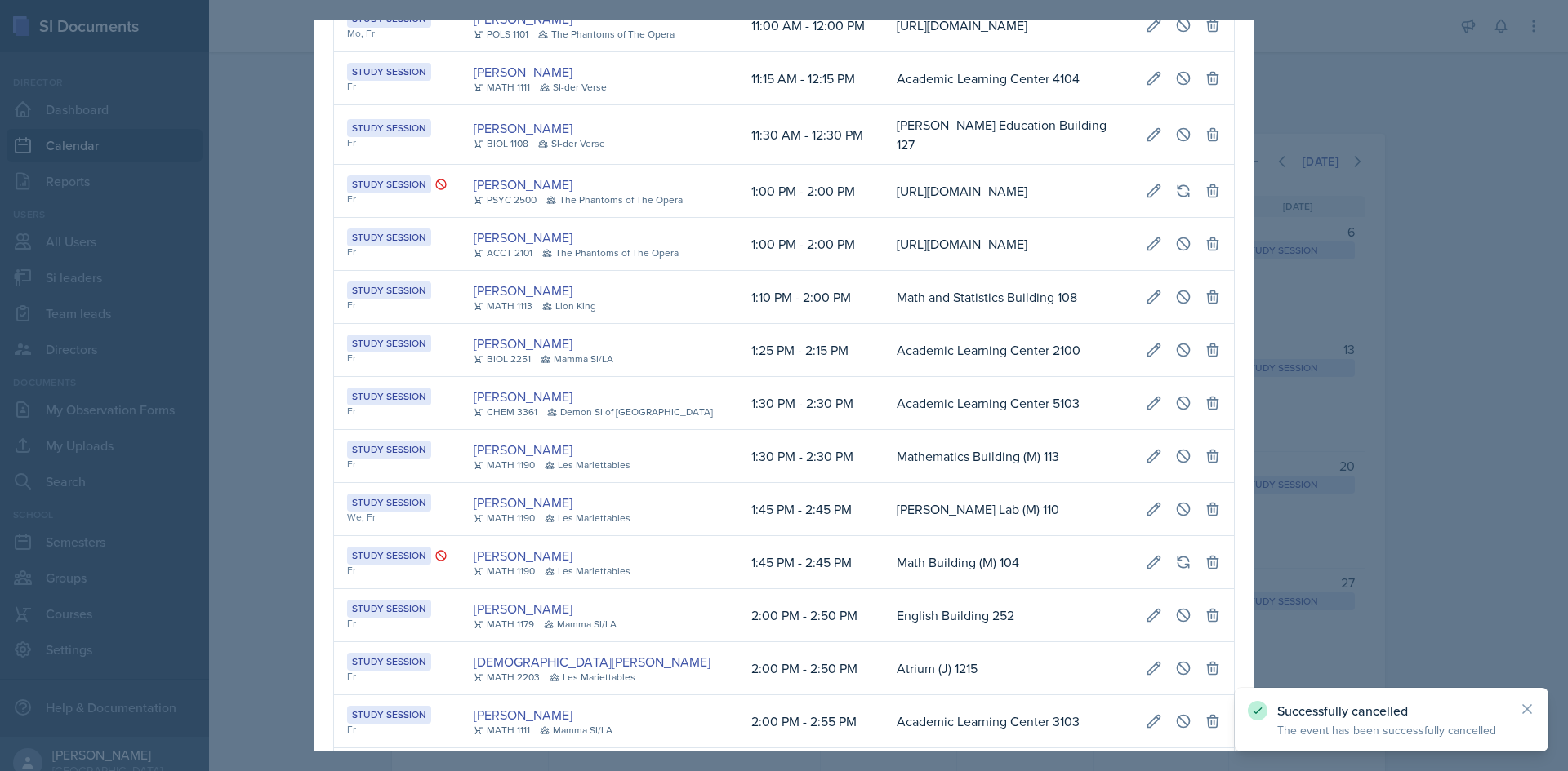
scroll to position [0, 0]
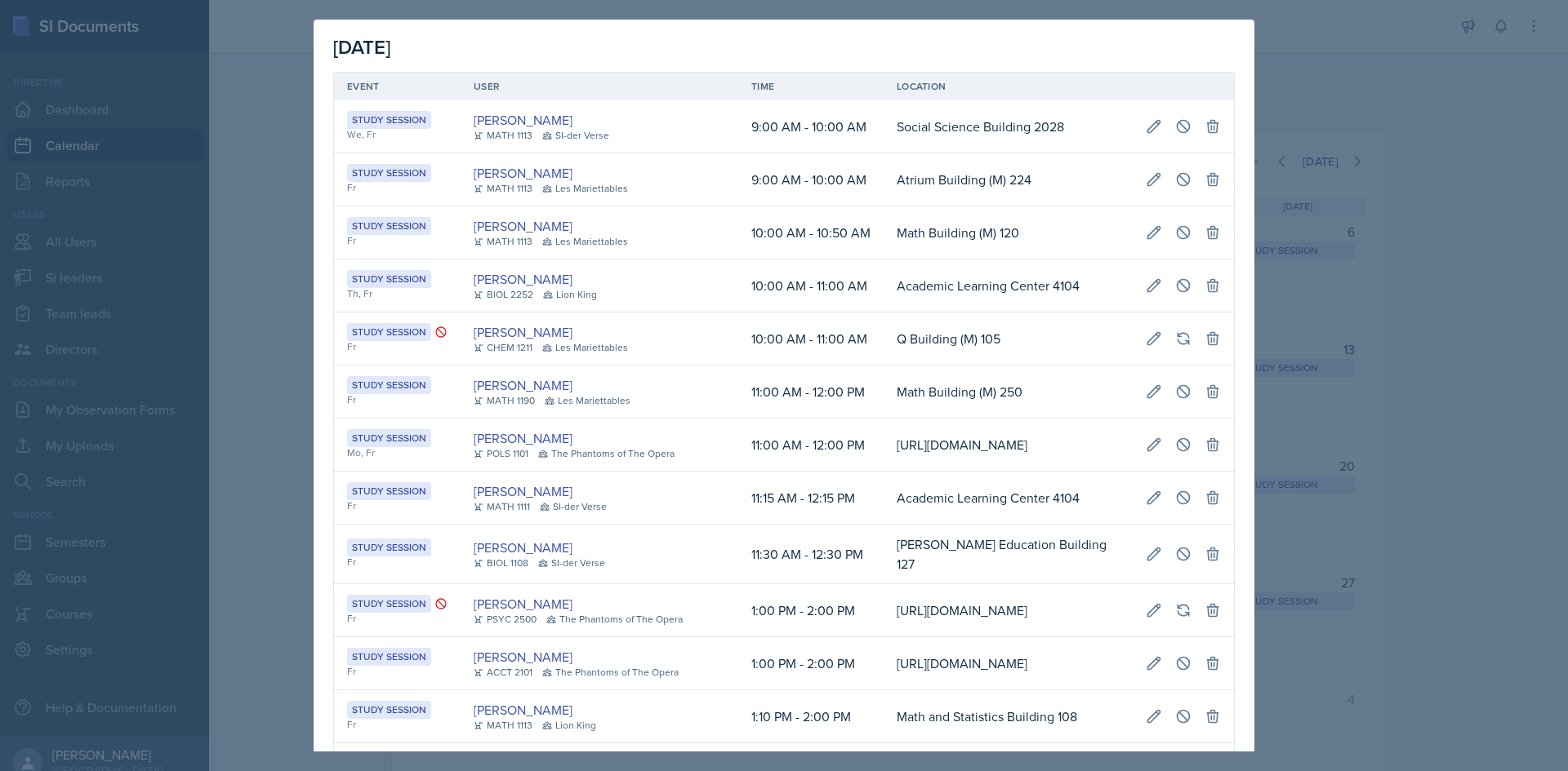
drag, startPoint x: 280, startPoint y: 417, endPoint x: 294, endPoint y: 430, distance: 19.1
click at [280, 419] on div at bounding box center [784, 386] width 1568 height 771
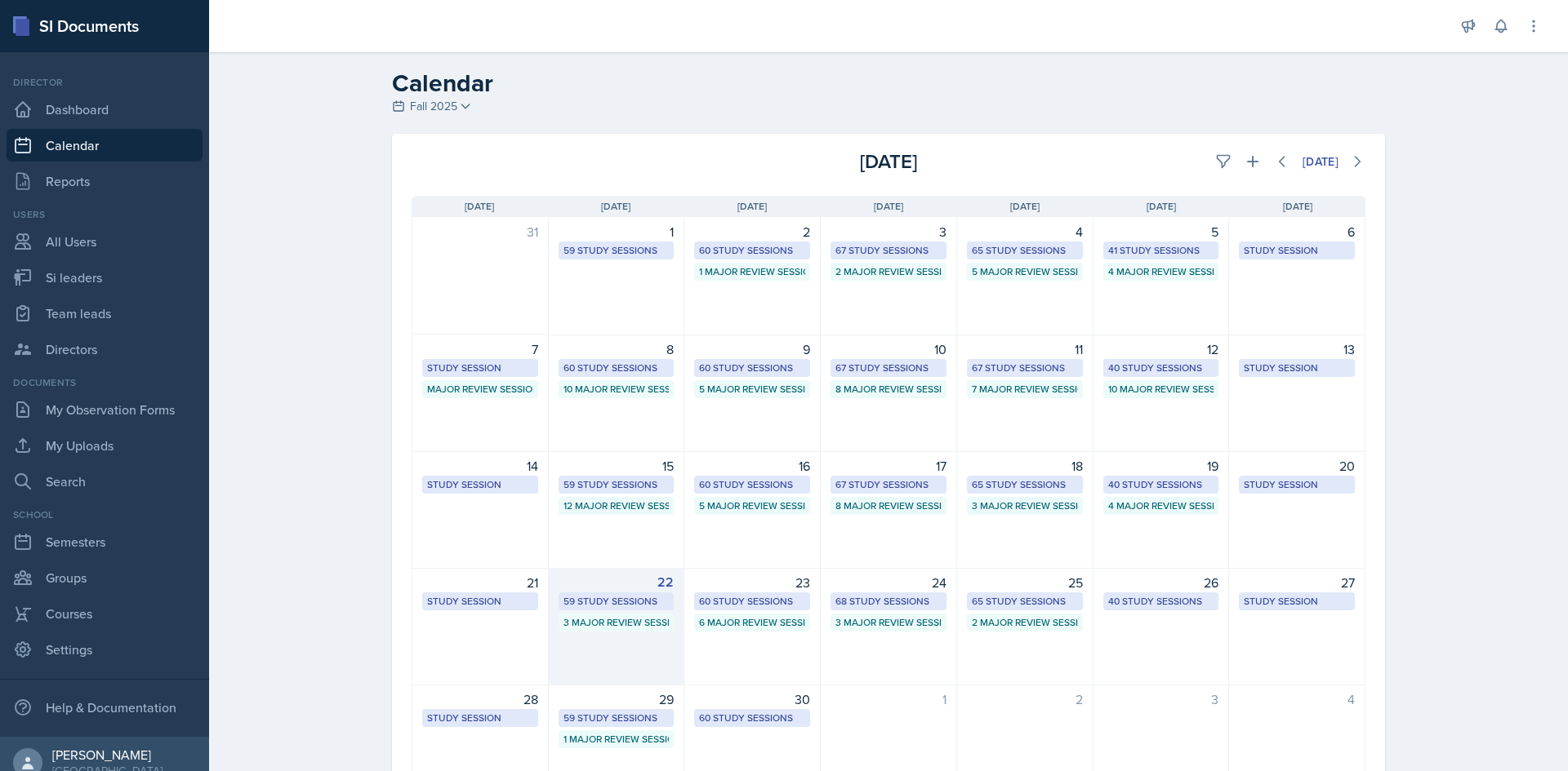
click at [595, 596] on div "59 Study Sessions" at bounding box center [616, 602] width 106 height 15
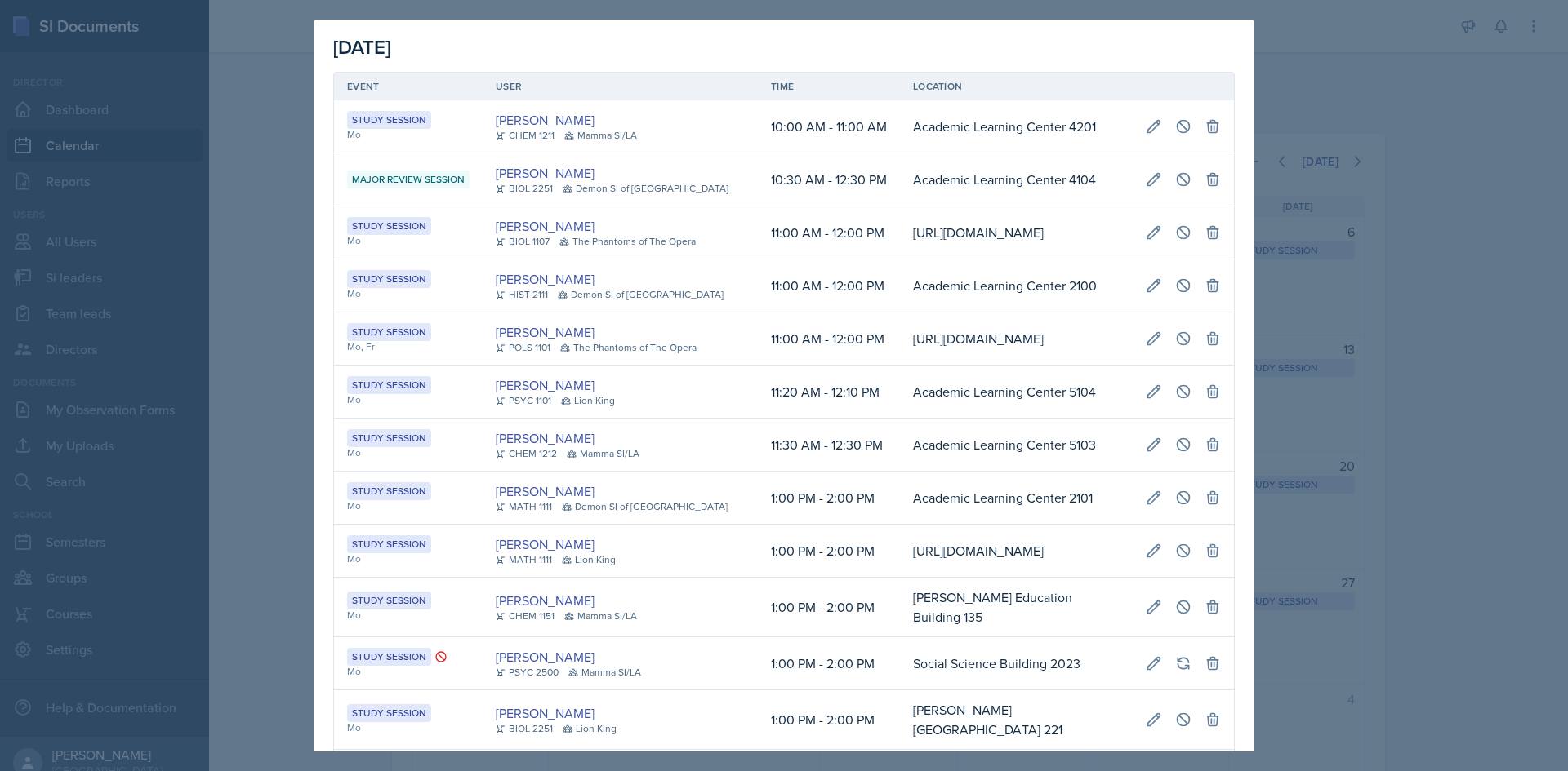
click at [900, 366] on td "https://teams.microsoft.com/l/meetup-join/19%3ameeting_NjUwNDFkOWQtYjIzZC00ZDEw…" at bounding box center [1016, 338] width 232 height 53
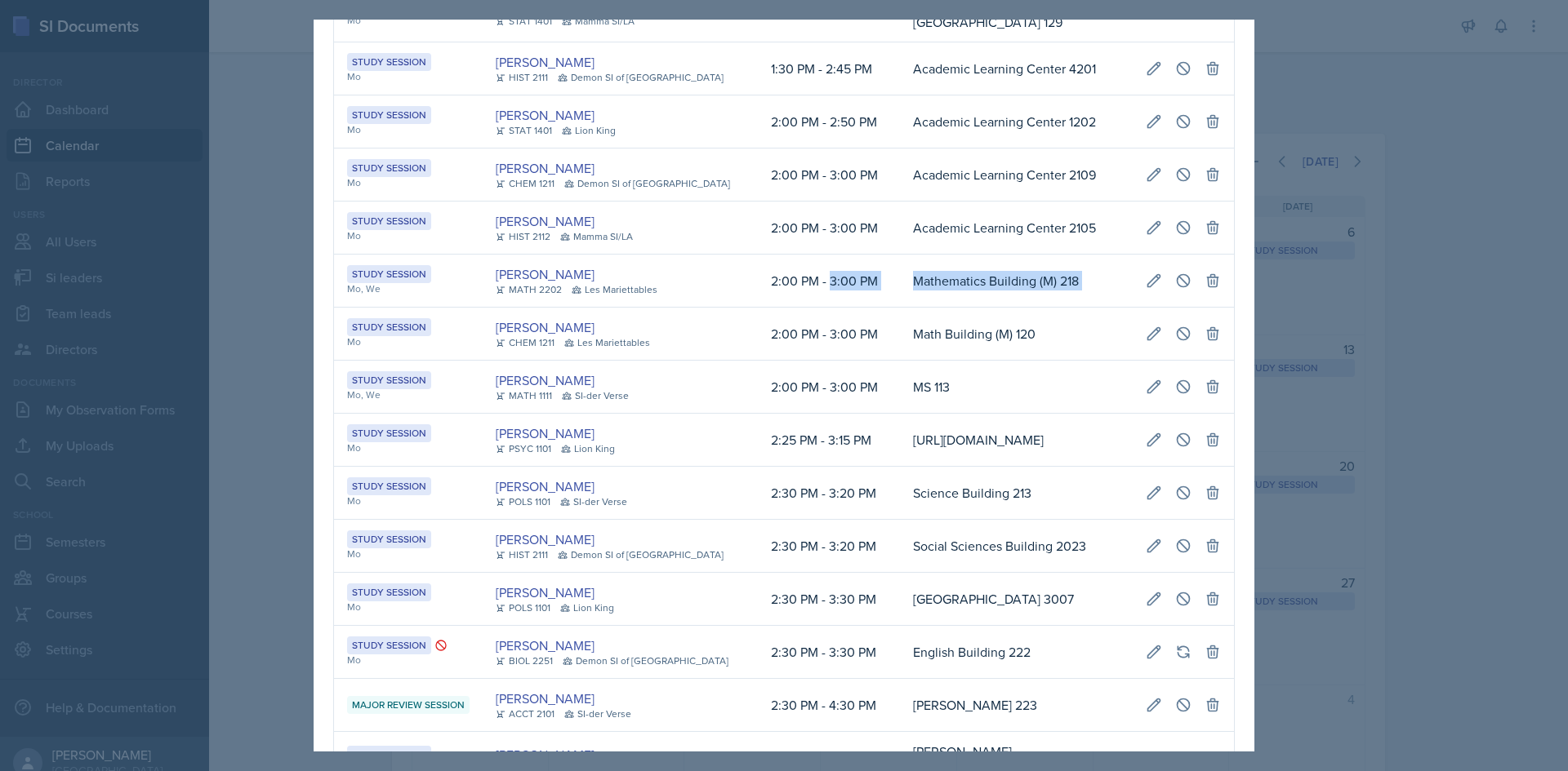
scroll to position [0, 366]
drag, startPoint x: 868, startPoint y: 376, endPoint x: 1219, endPoint y: 383, distance: 351.1
click at [1219, 307] on tr "Study Session Mo, We Ian Chapman MATH 2202 Les Mariettables 2:00 PM - 3:00 PM M…" at bounding box center [784, 281] width 900 height 53
click at [1155, 295] on button at bounding box center [1154, 281] width 30 height 30
select select "2"
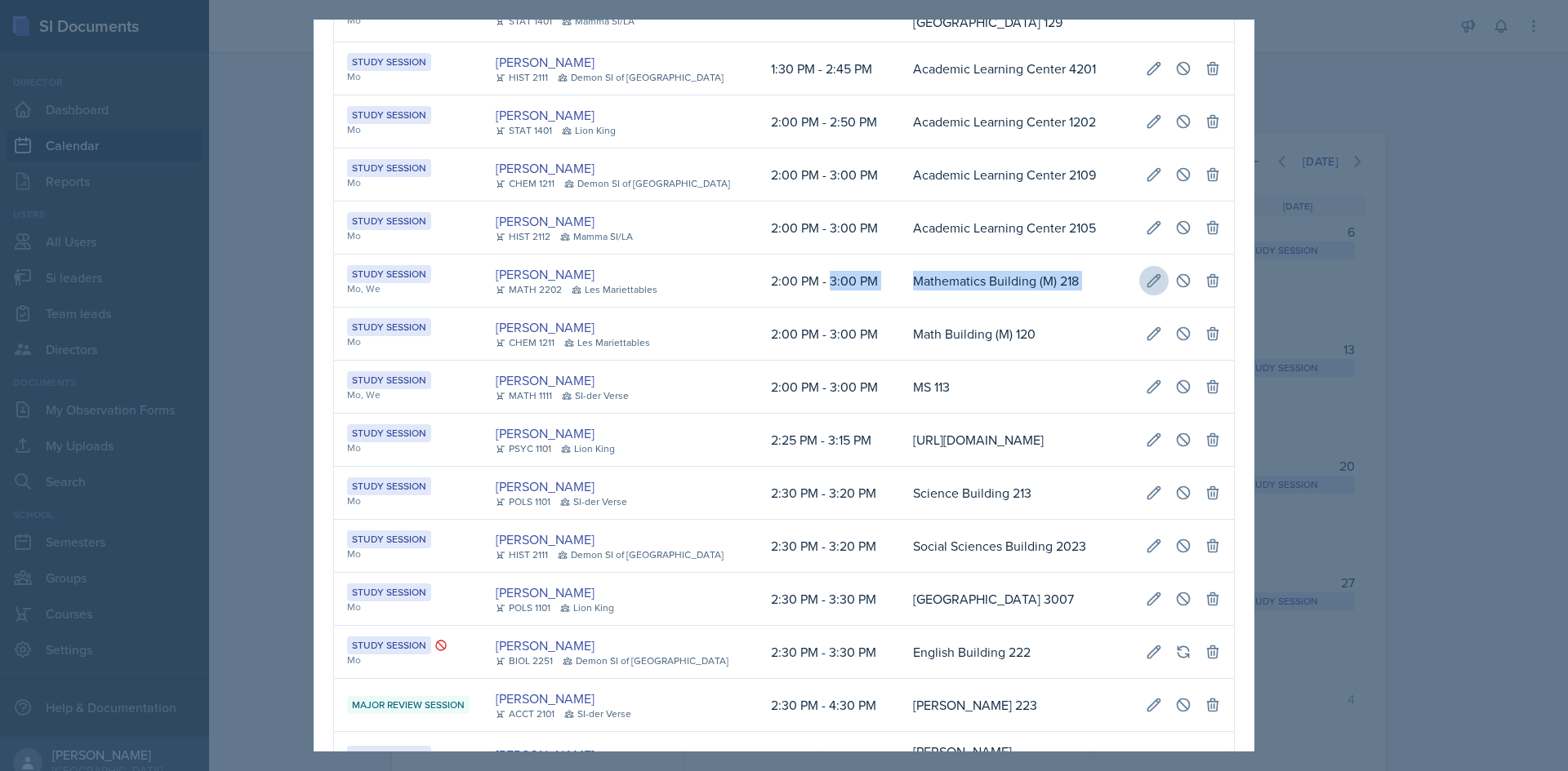
select select "3"
type input "Mathematics Building (M) 218"
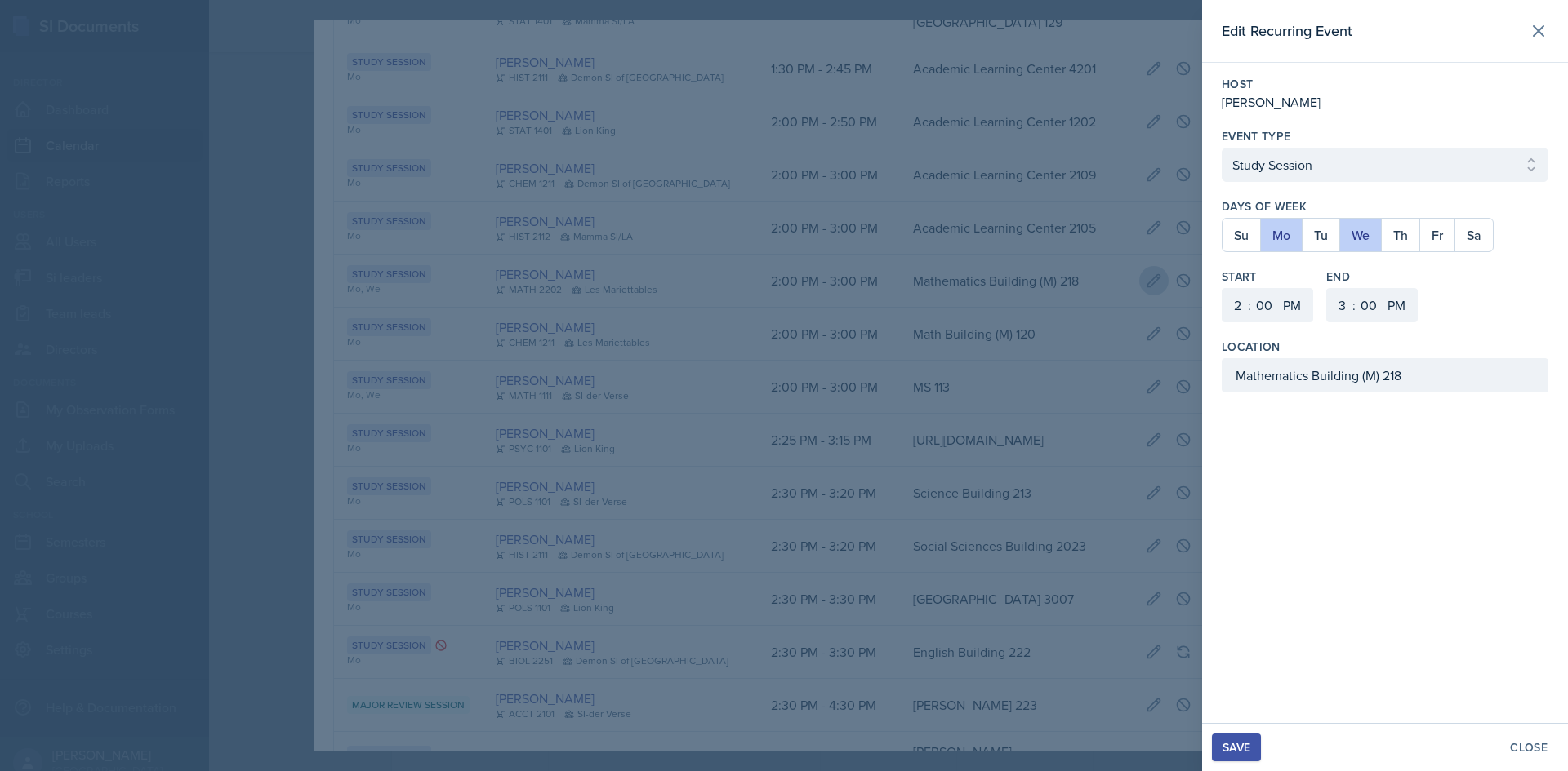
click at [1155, 393] on div at bounding box center [784, 386] width 1568 height 771
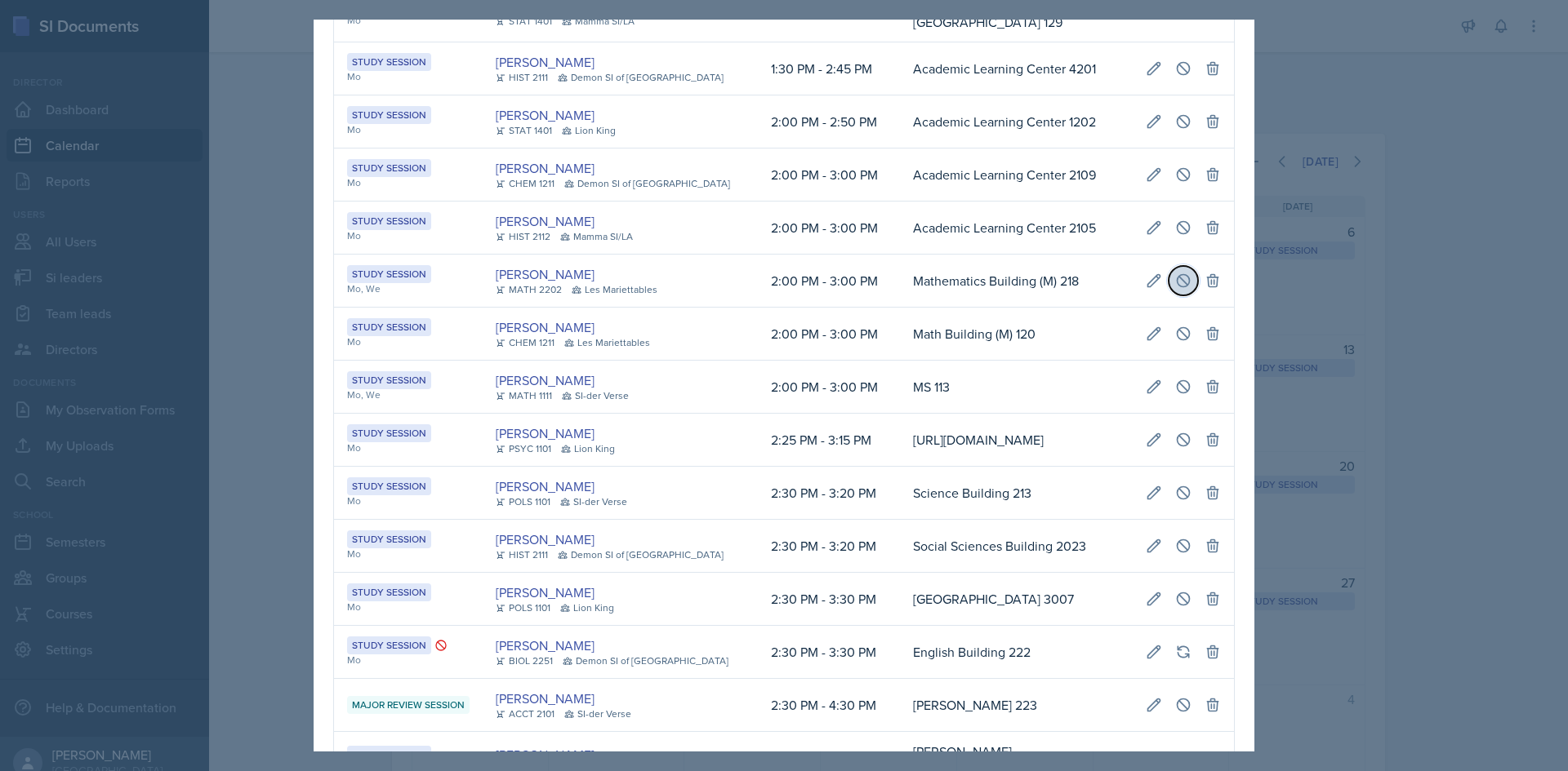
click at [1168, 295] on button at bounding box center [1183, 281] width 30 height 30
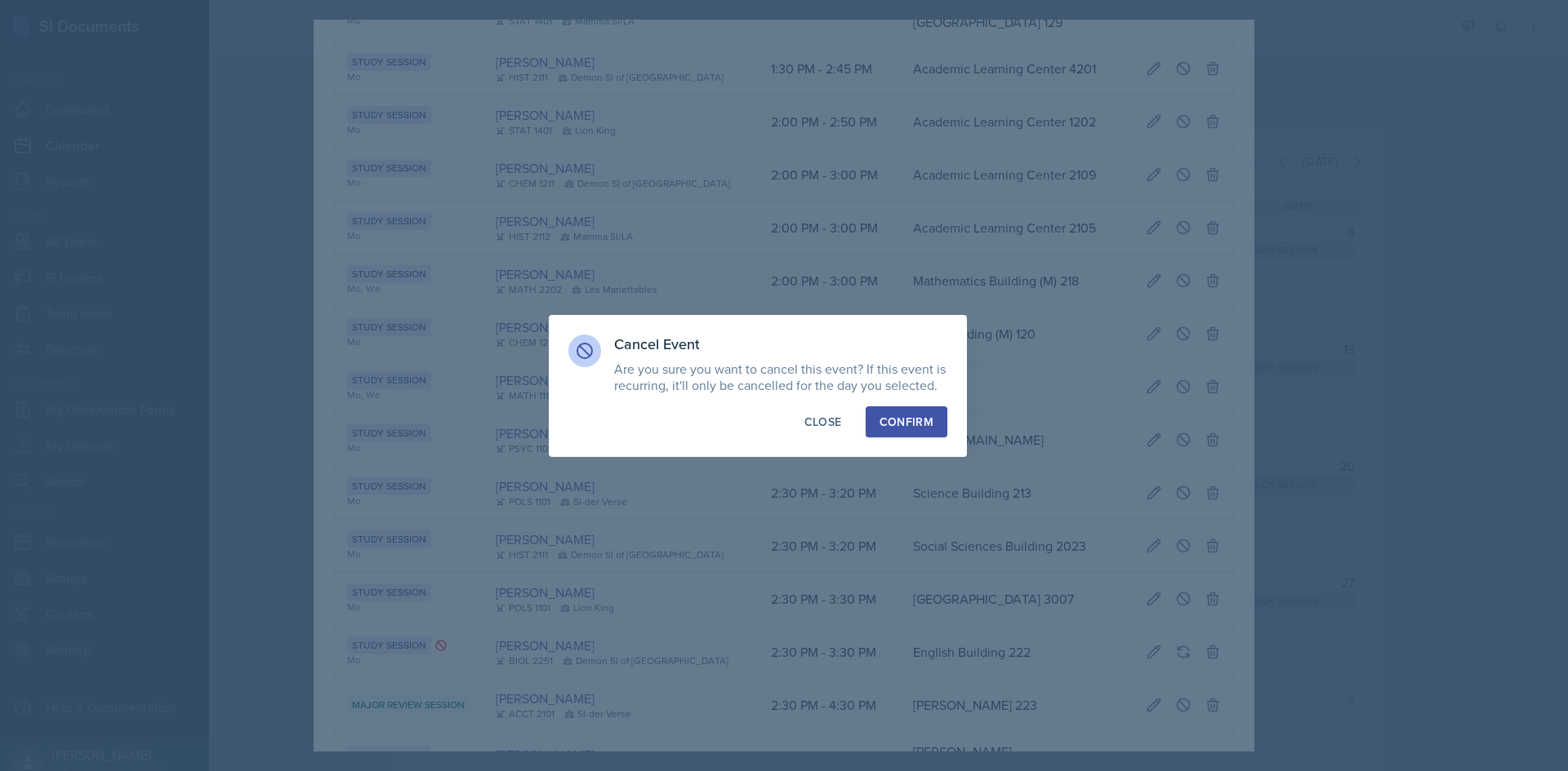
click at [900, 415] on div "Confirm" at bounding box center [906, 422] width 54 height 17
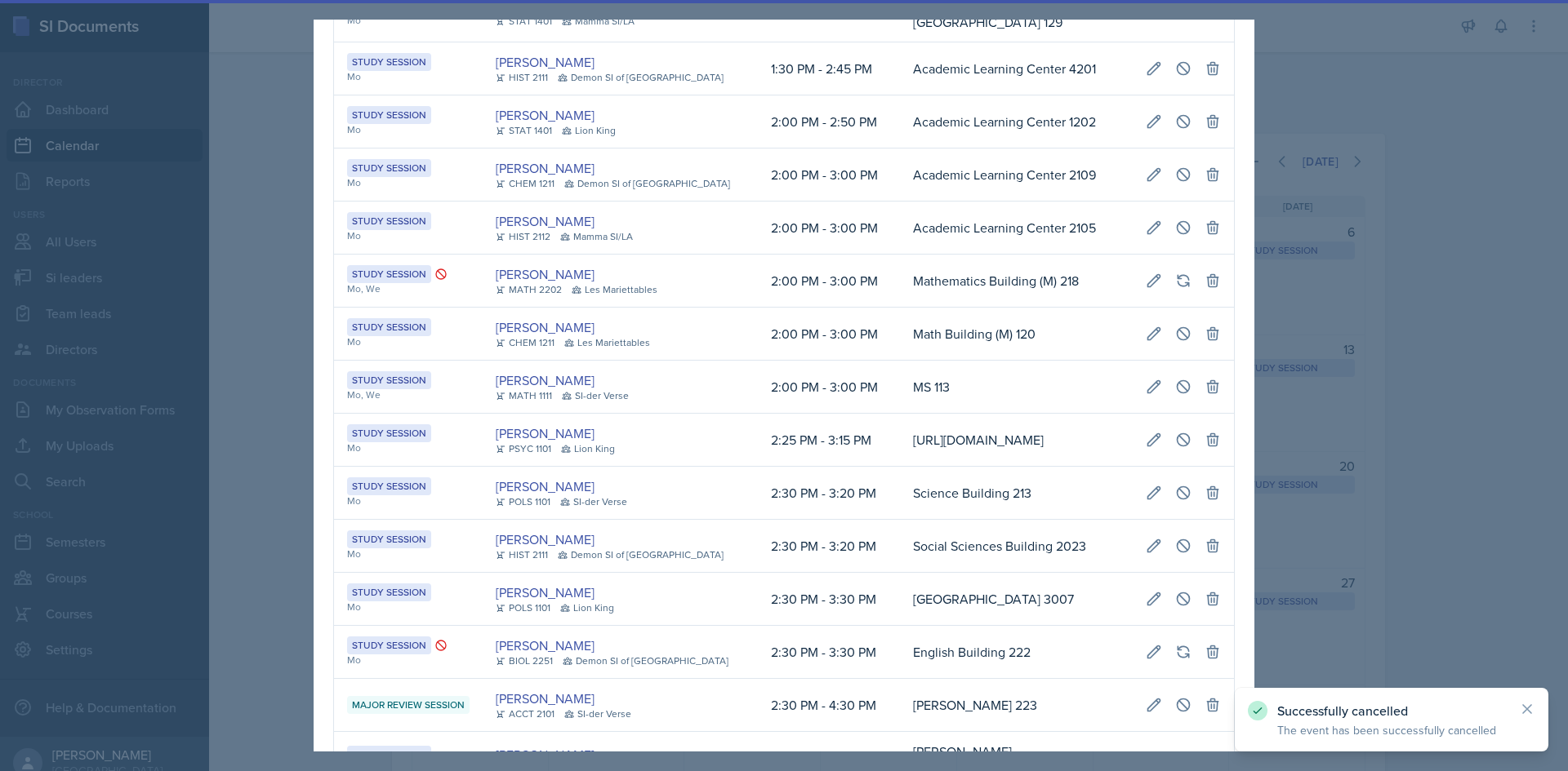
click at [293, 412] on div at bounding box center [784, 386] width 1568 height 771
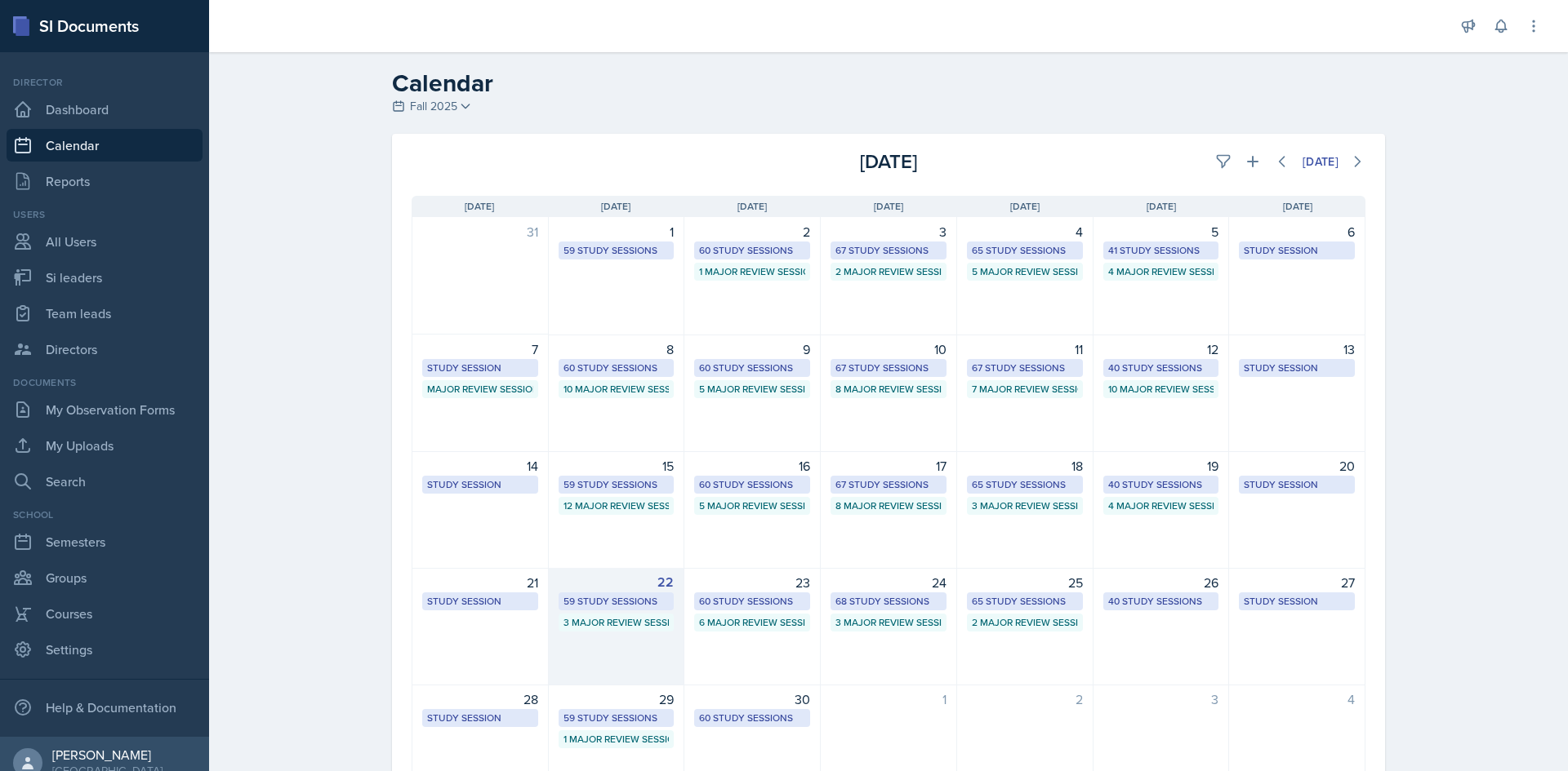
click at [639, 594] on div "59 Study Sessions" at bounding box center [616, 601] width 116 height 18
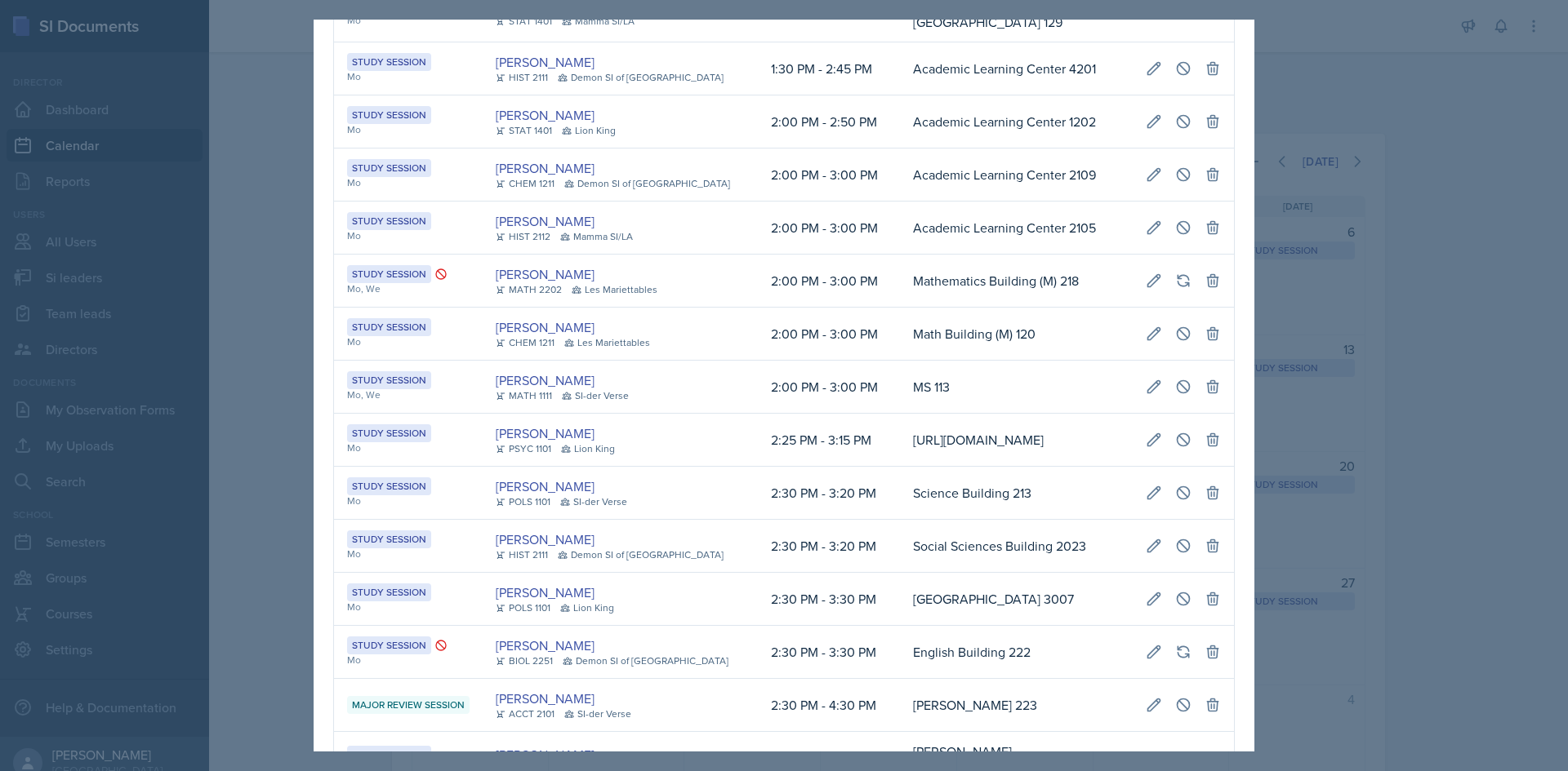
click at [900, 467] on td "https://teams.microsoft.com/l/meetup-join/19%3ameeting_MzY2Nzg1NjEtNzJhNi00ZThl…" at bounding box center [1016, 439] width 232 height 53
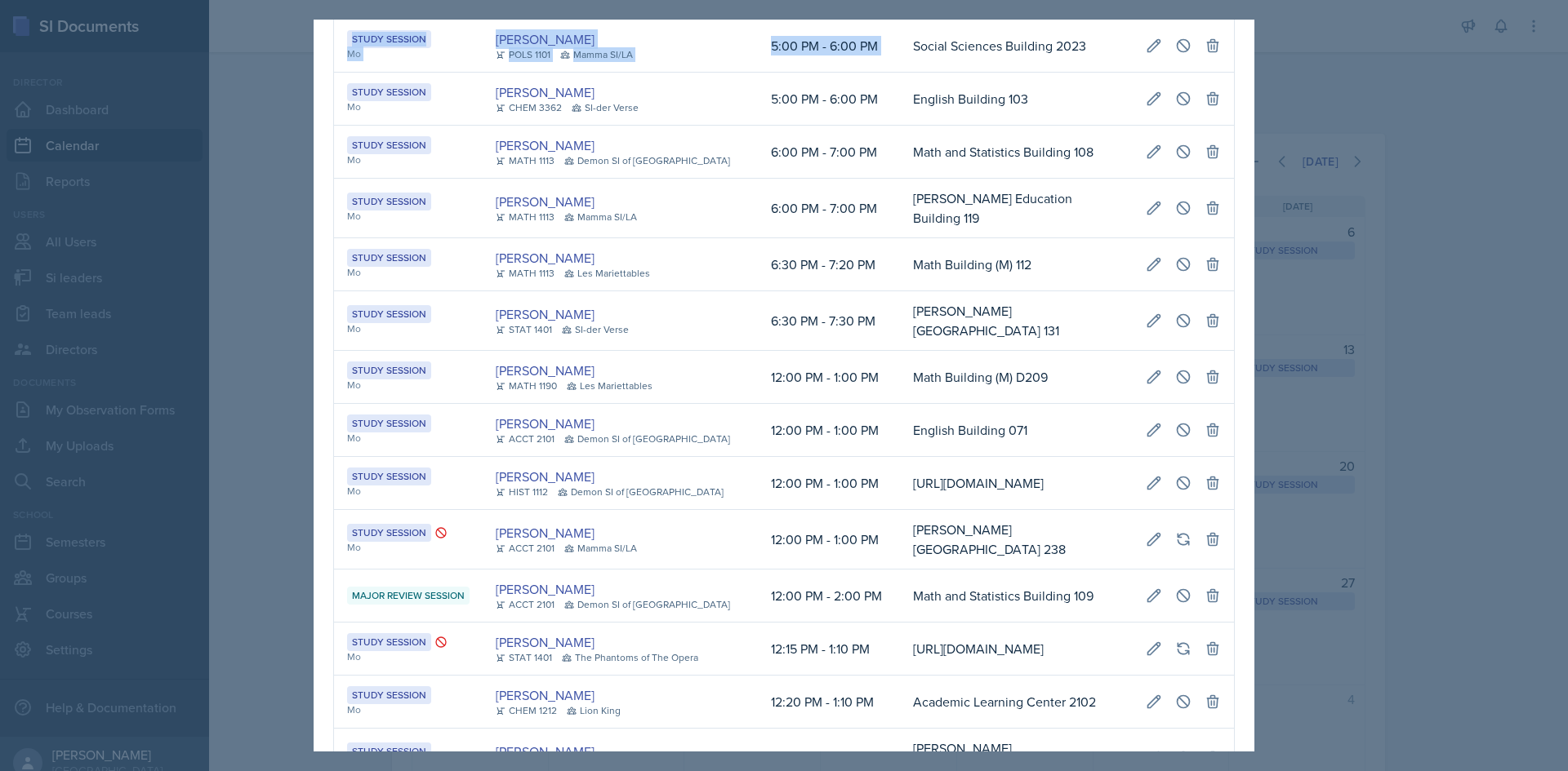
drag, startPoint x: 895, startPoint y: 399, endPoint x: 1301, endPoint y: 397, distance: 406.0
click at [1301, 397] on div "September 22nd, 2025 Event User Time Location Study Session Mo Skylar Hamric CH…" at bounding box center [784, 386] width 1568 height 771
click at [1175, 54] on icon at bounding box center [1183, 46] width 17 height 17
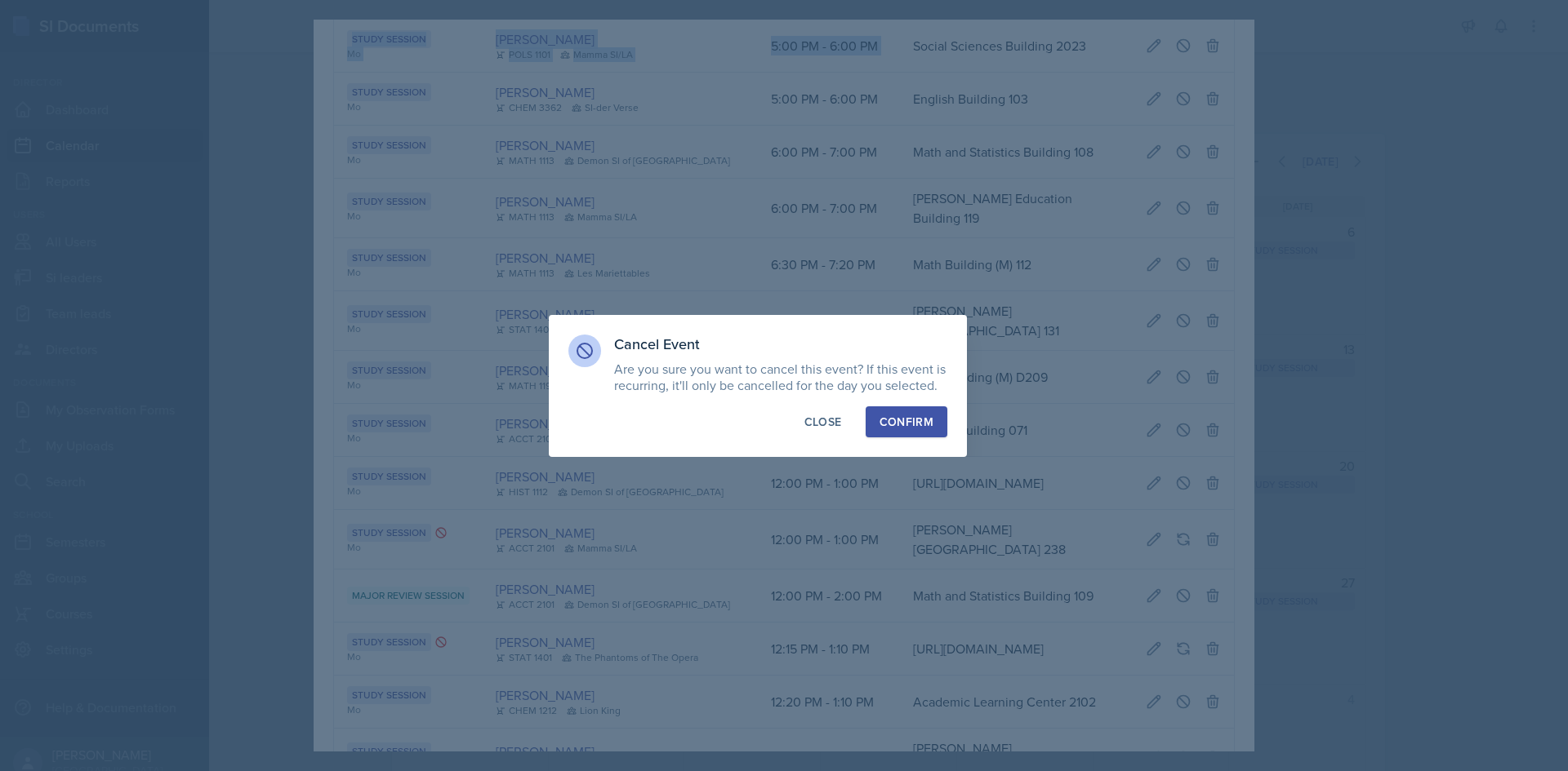
click at [913, 418] on div "Confirm" at bounding box center [906, 422] width 54 height 17
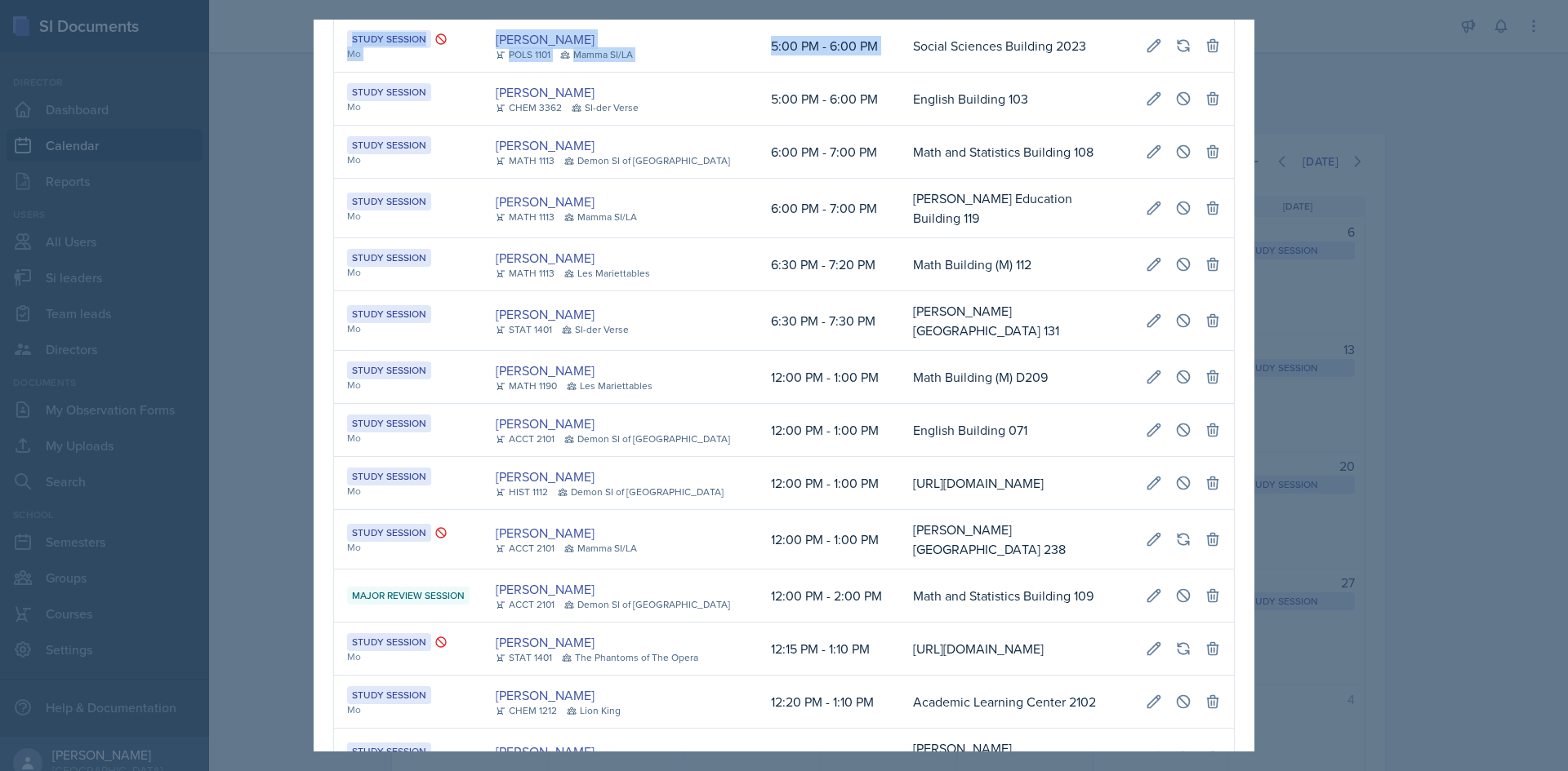
click at [1298, 385] on div at bounding box center [784, 386] width 1568 height 771
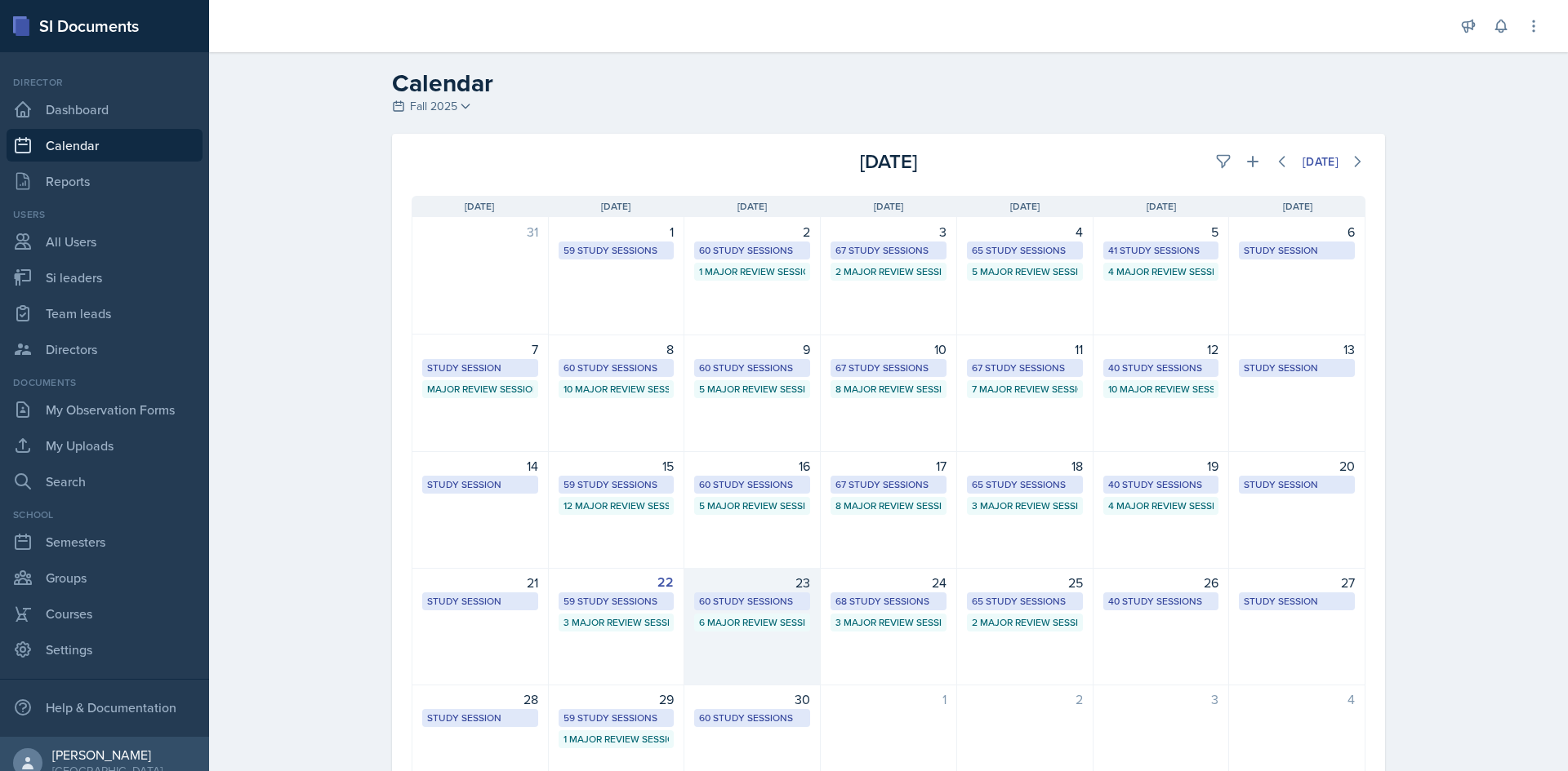
click at [711, 600] on div "60 Study Sessions" at bounding box center [752, 602] width 106 height 15
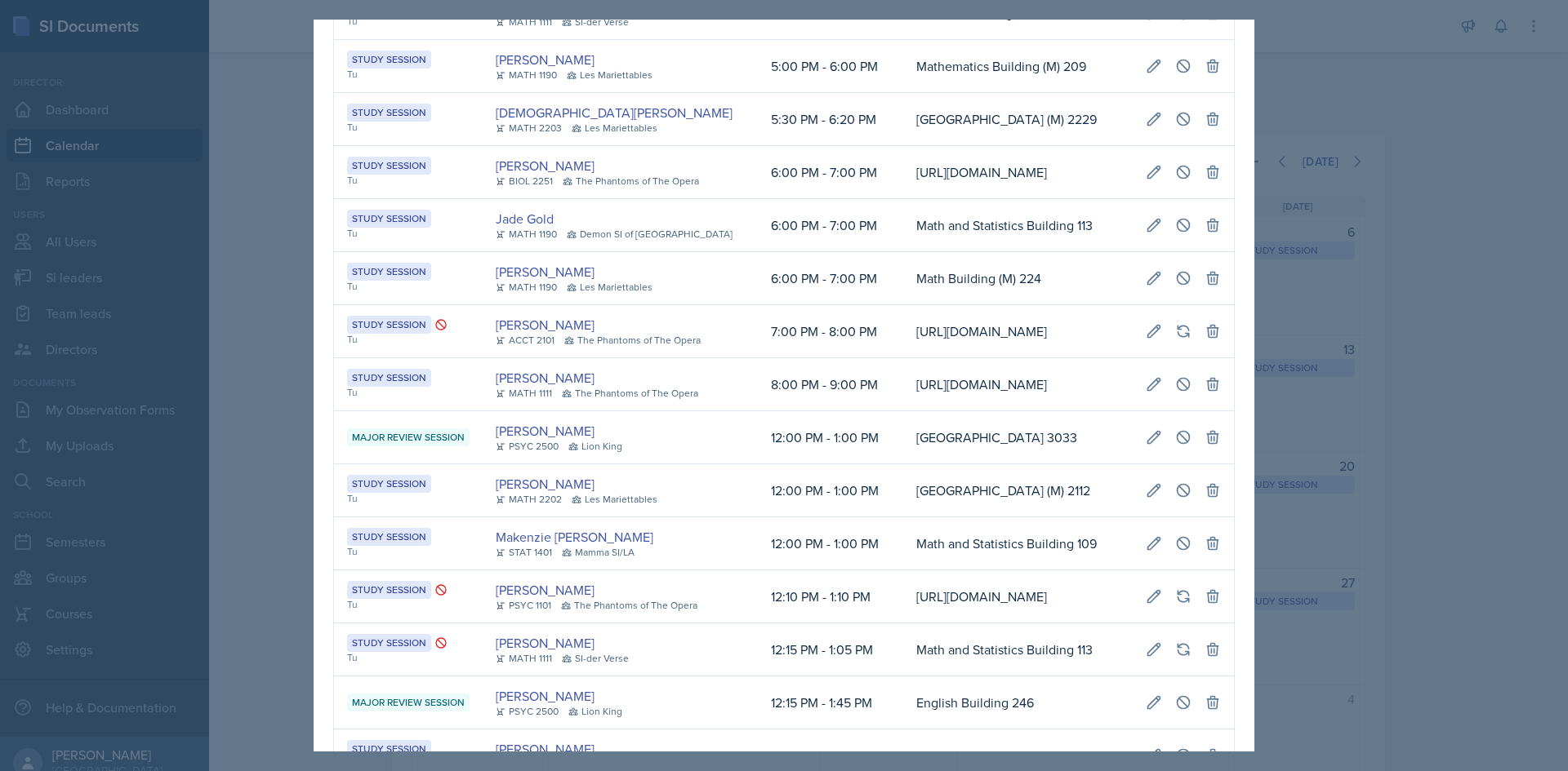
click at [903, 93] on td "Mathematics Building (M) 209" at bounding box center [1018, 66] width 230 height 53
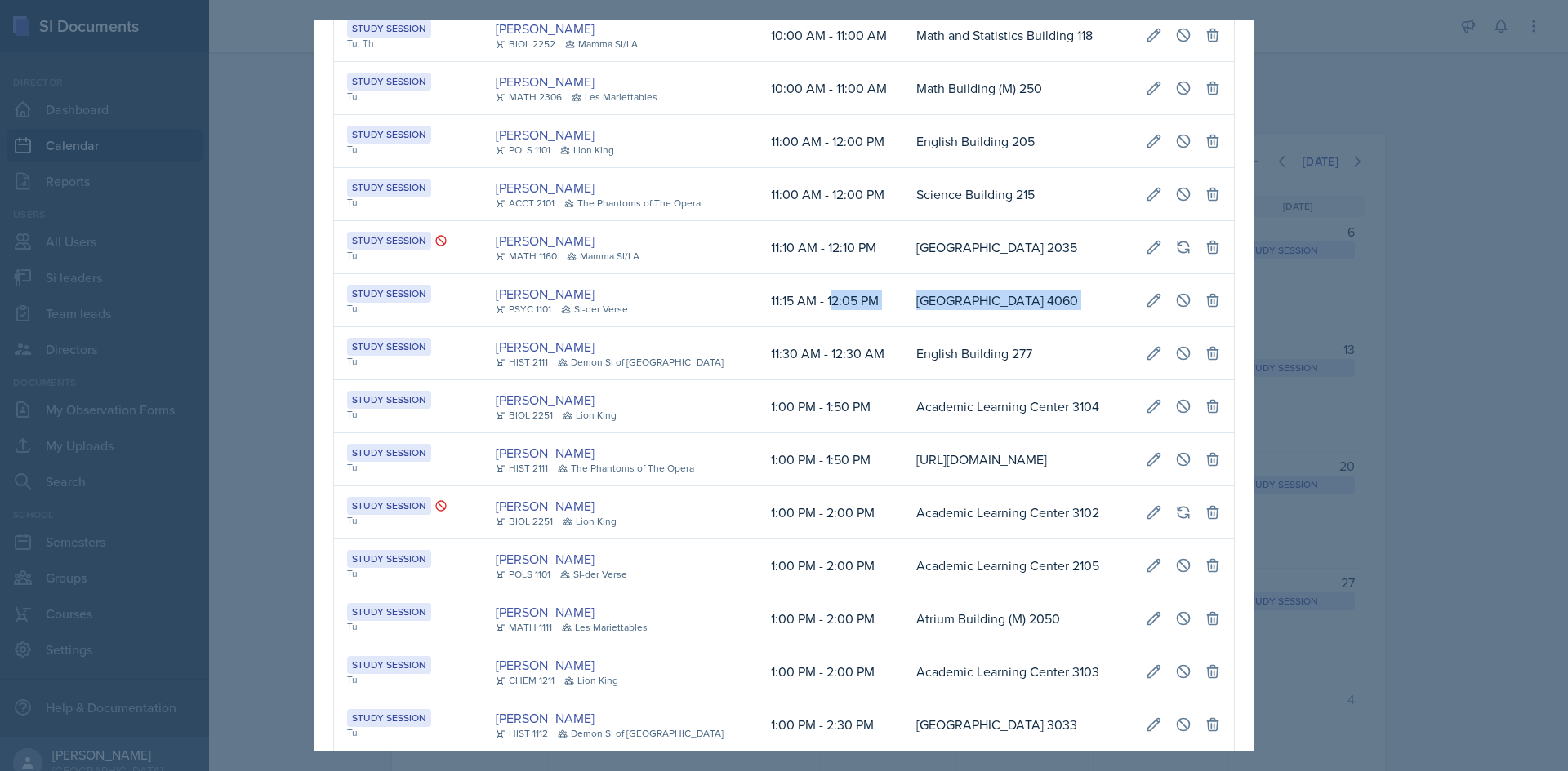
scroll to position [0, 374]
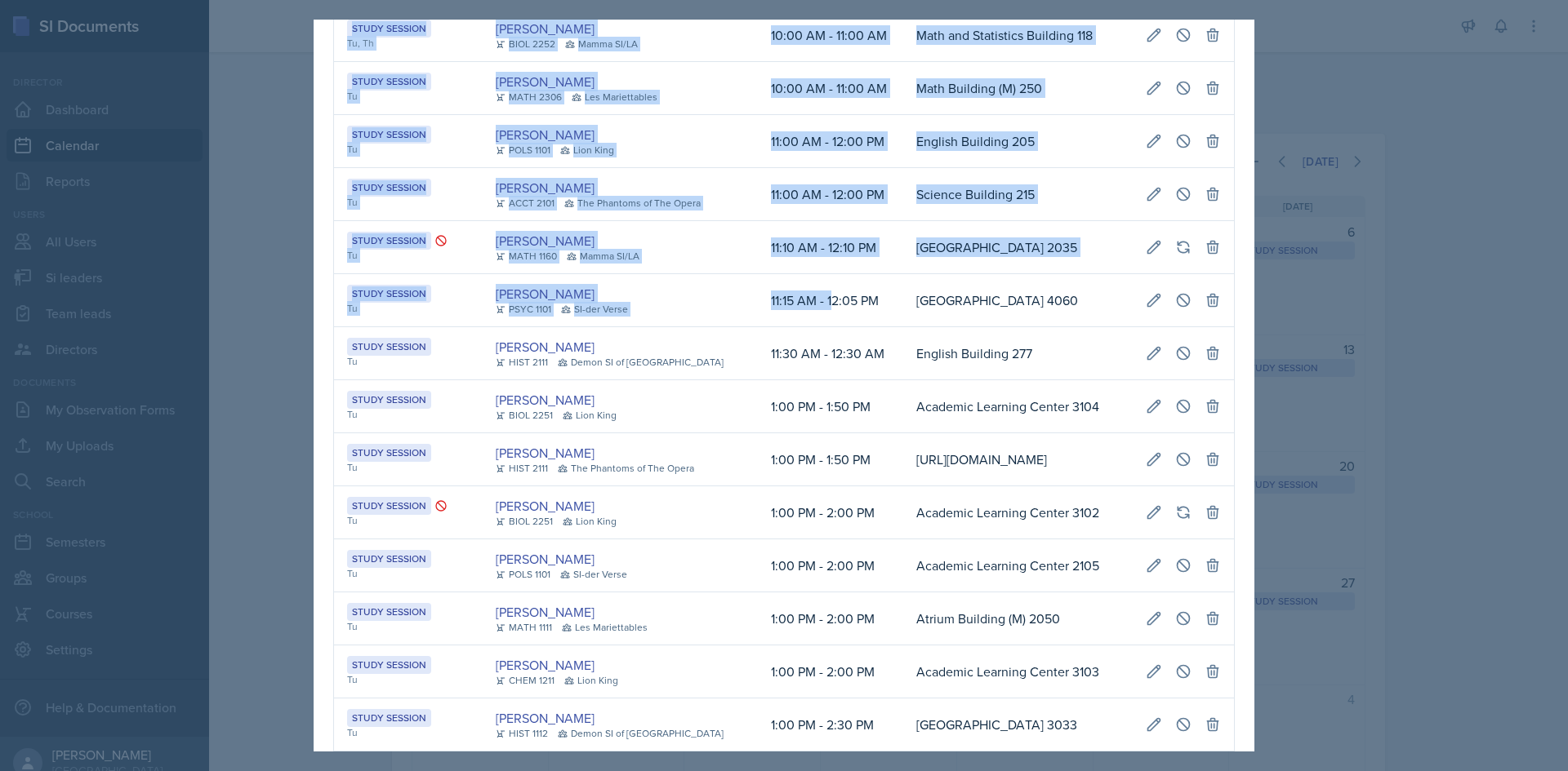
drag, startPoint x: 806, startPoint y: 399, endPoint x: 1225, endPoint y: 394, distance: 419.0
click at [1175, 308] on icon at bounding box center [1183, 301] width 17 height 17
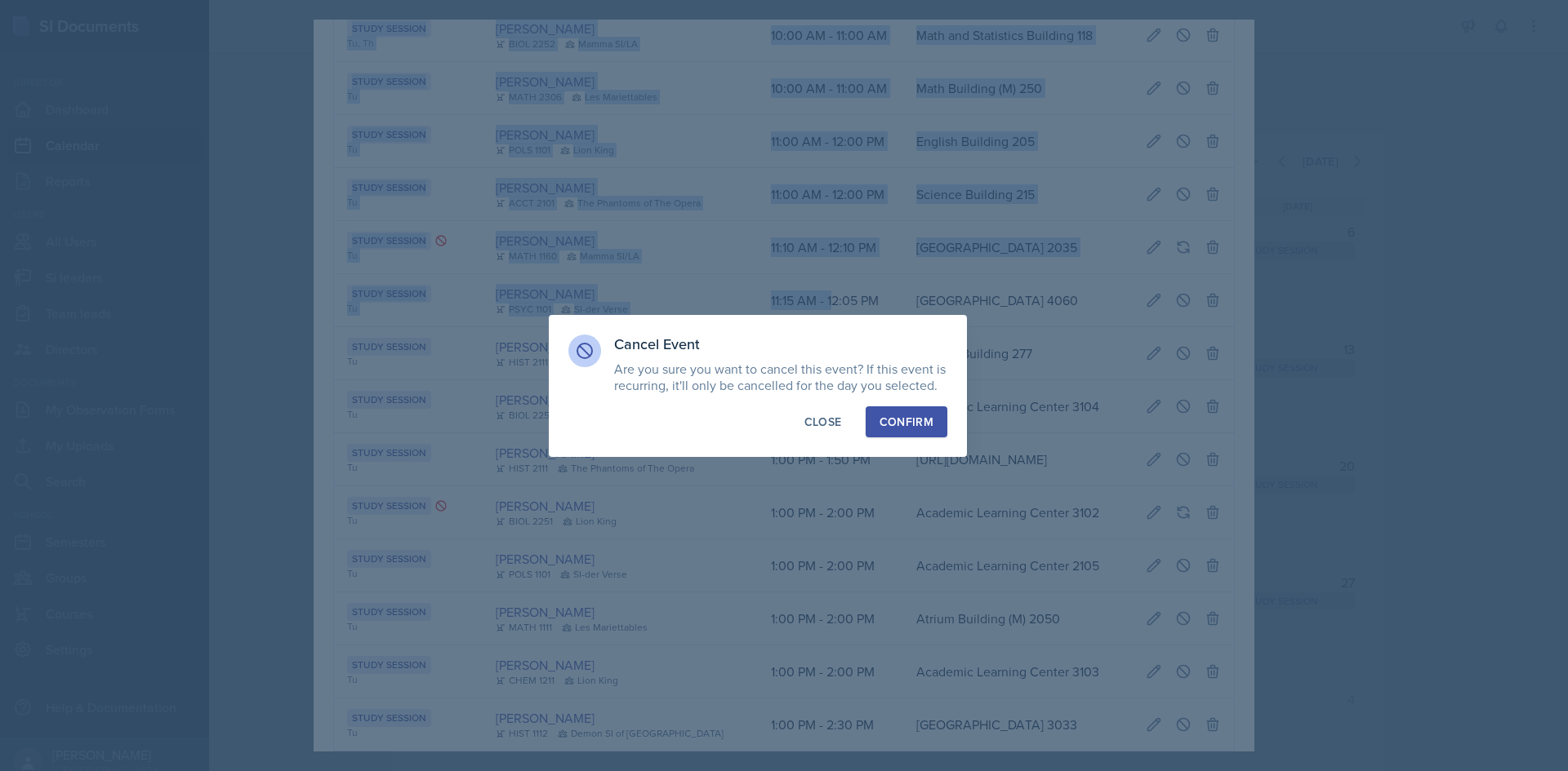
click at [913, 419] on div "Confirm" at bounding box center [906, 422] width 54 height 17
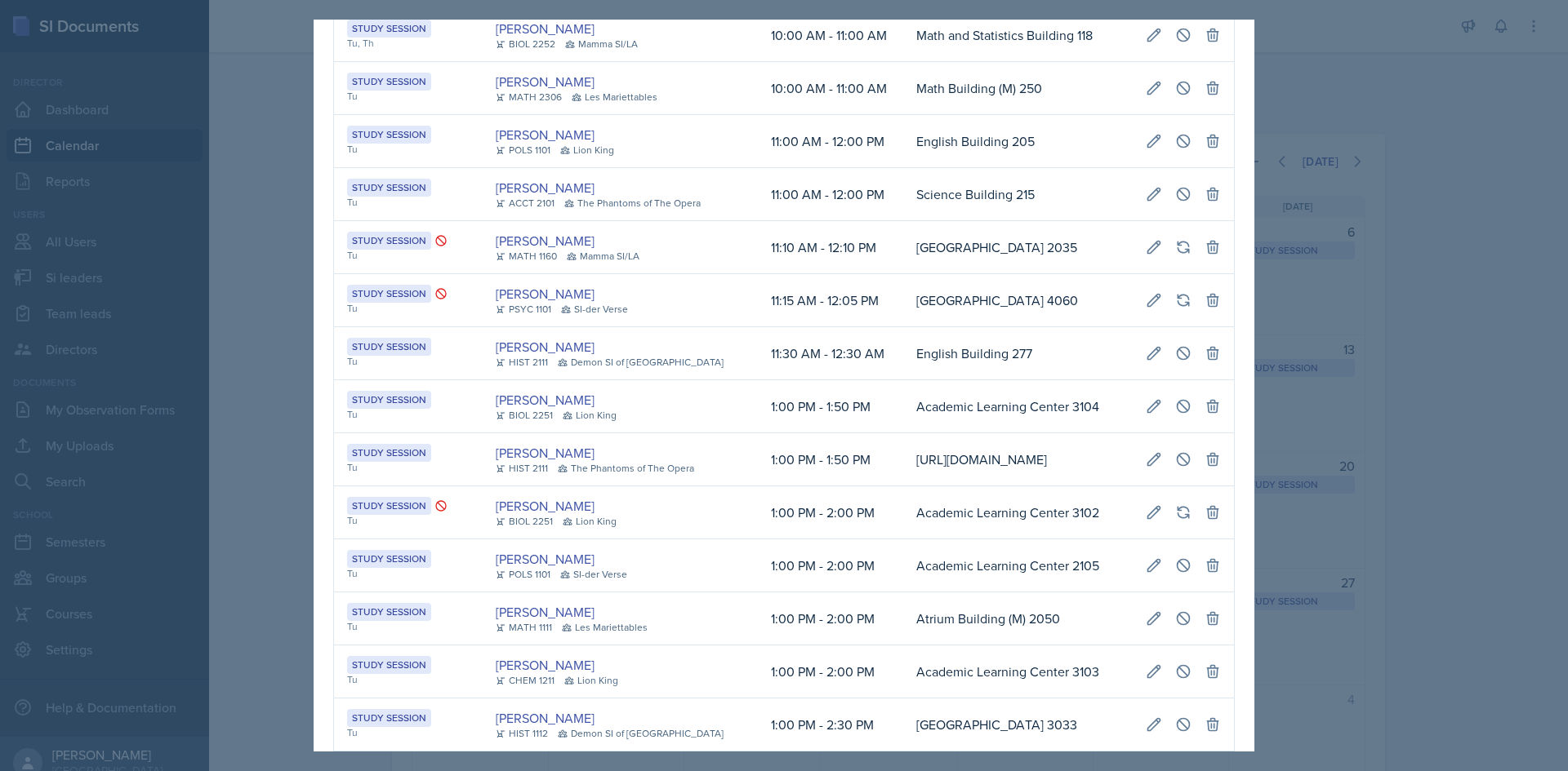
click at [281, 384] on div at bounding box center [784, 386] width 1568 height 771
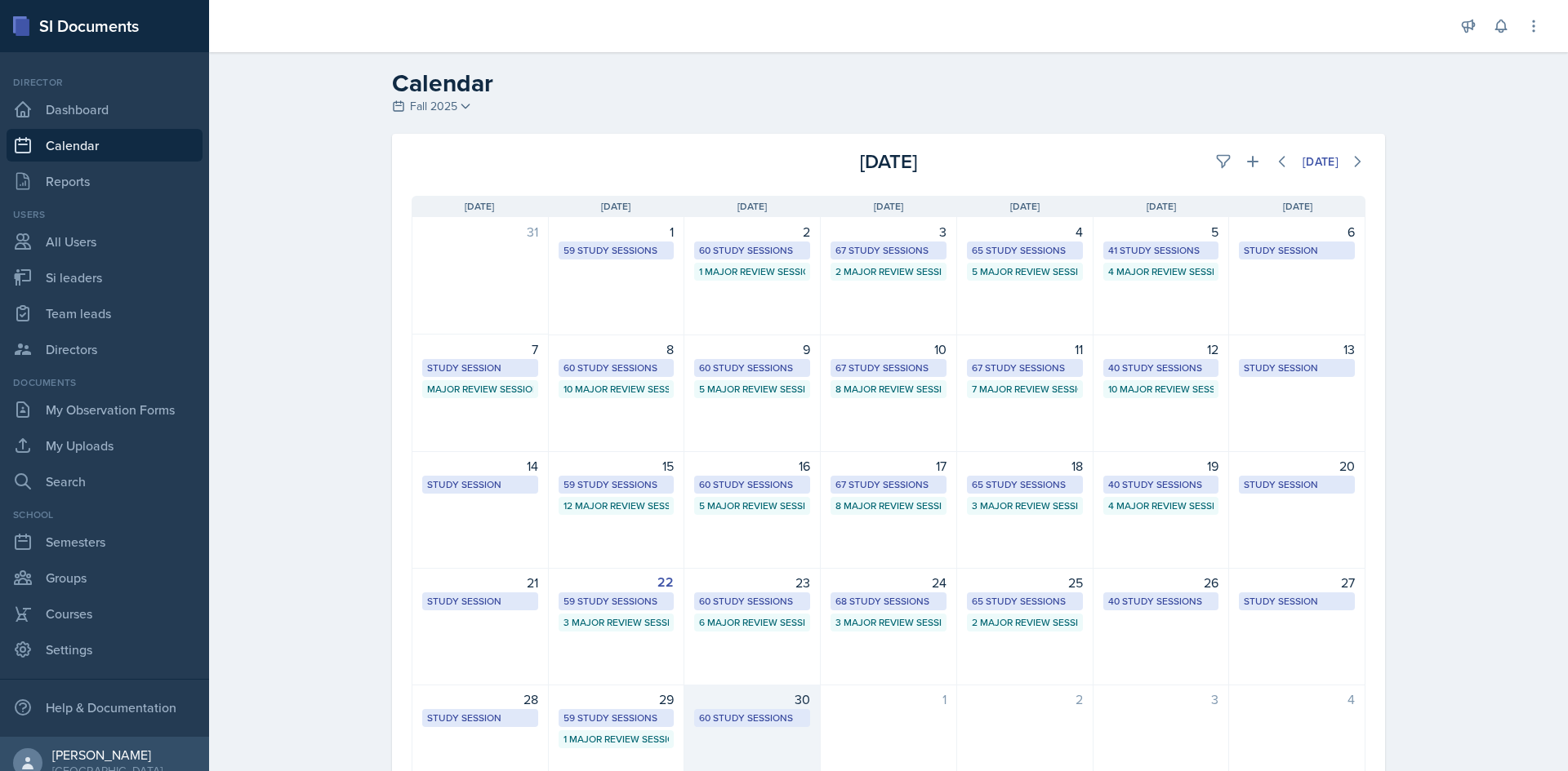
click at [790, 709] on div "60 Study Sessions" at bounding box center [752, 717] width 116 height 18
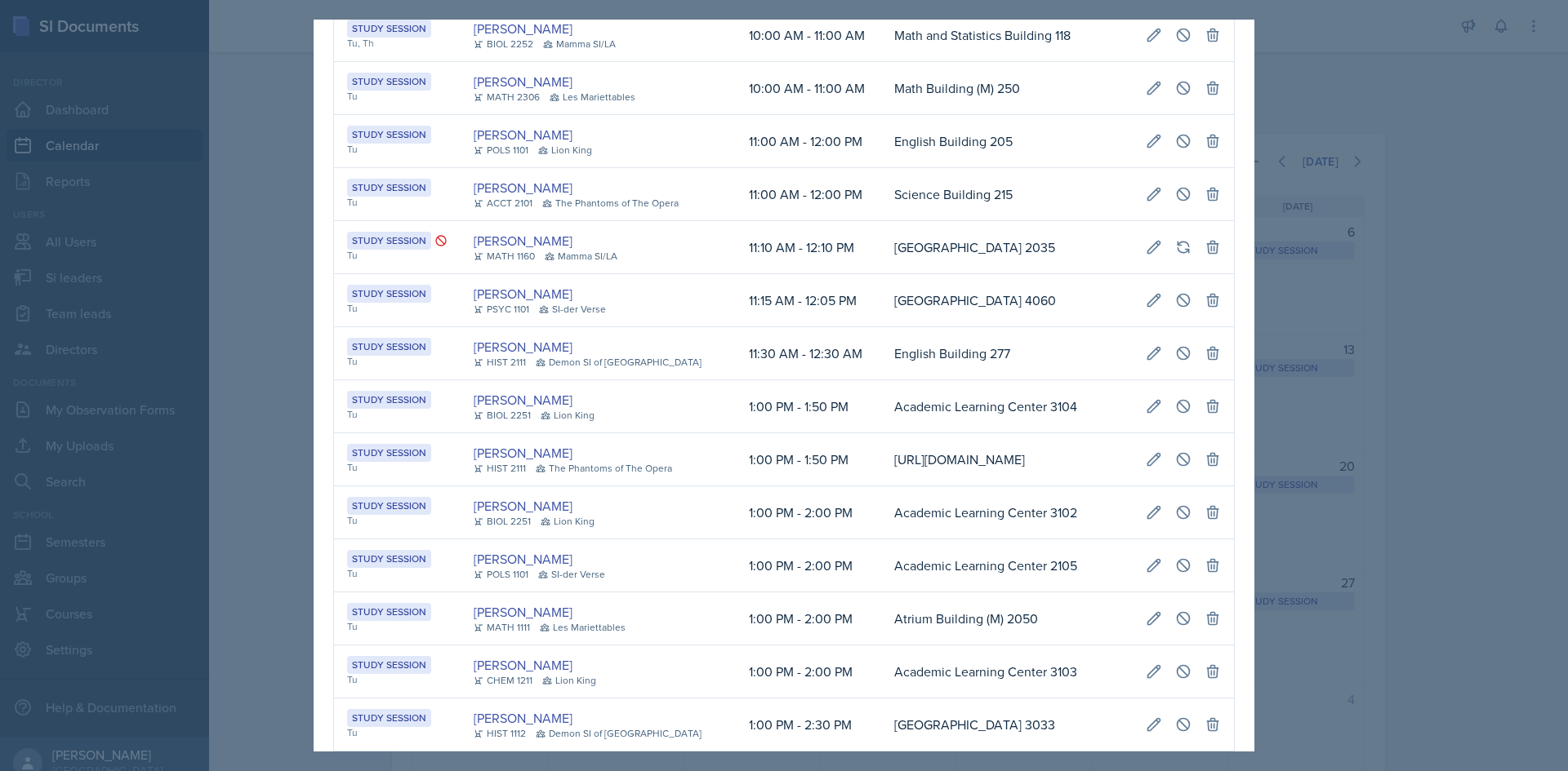
click at [881, 434] on td "Academic Learning Center 3104" at bounding box center [1007, 406] width 252 height 53
drag, startPoint x: 858, startPoint y: 76, endPoint x: 1211, endPoint y: 69, distance: 353.1
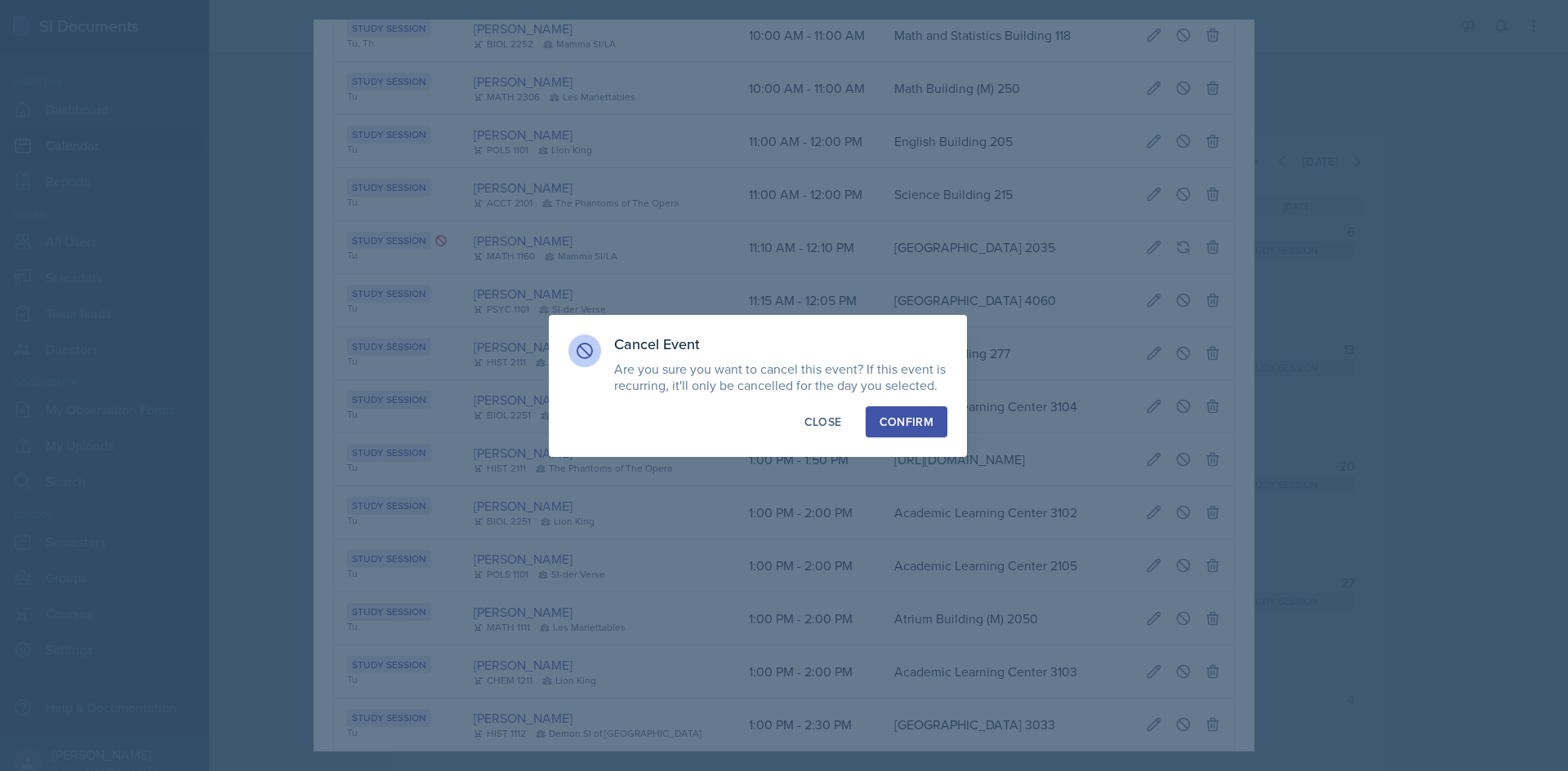
click at [922, 413] on div "Confirm" at bounding box center [906, 422] width 54 height 17
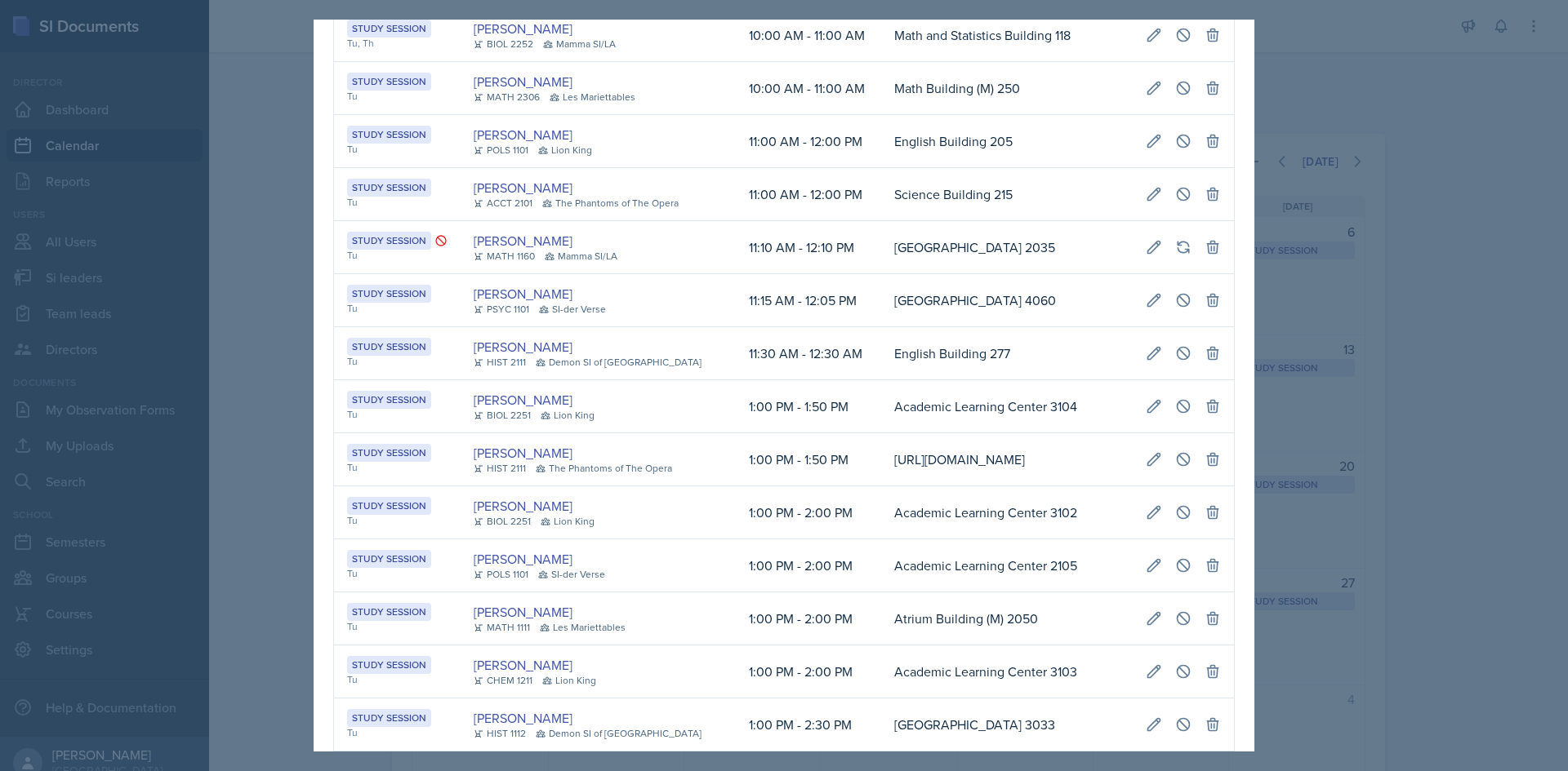
click at [1333, 367] on div at bounding box center [784, 386] width 1568 height 771
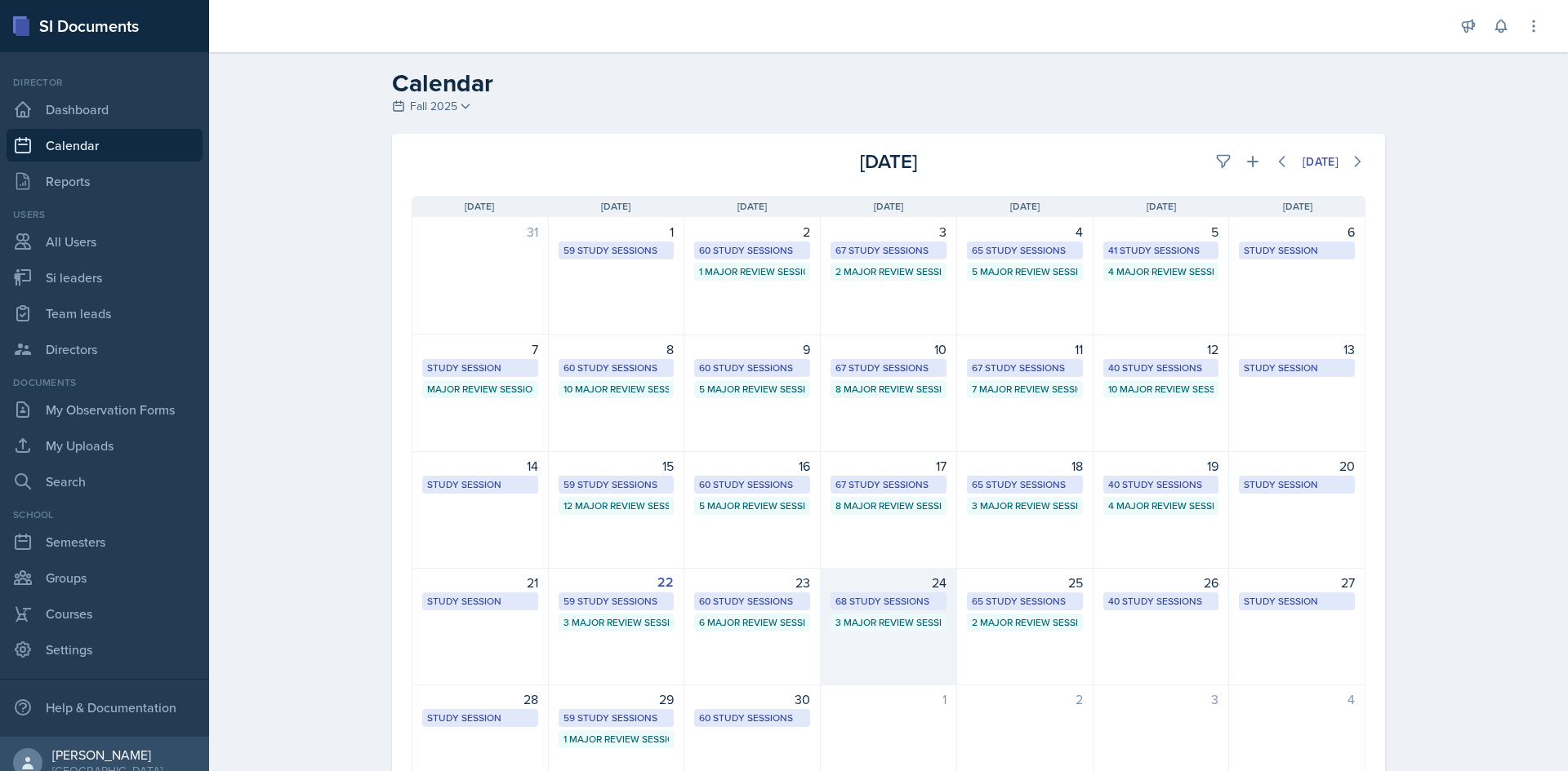
click at [908, 603] on div "68 Study Sessions" at bounding box center [889, 602] width 106 height 15
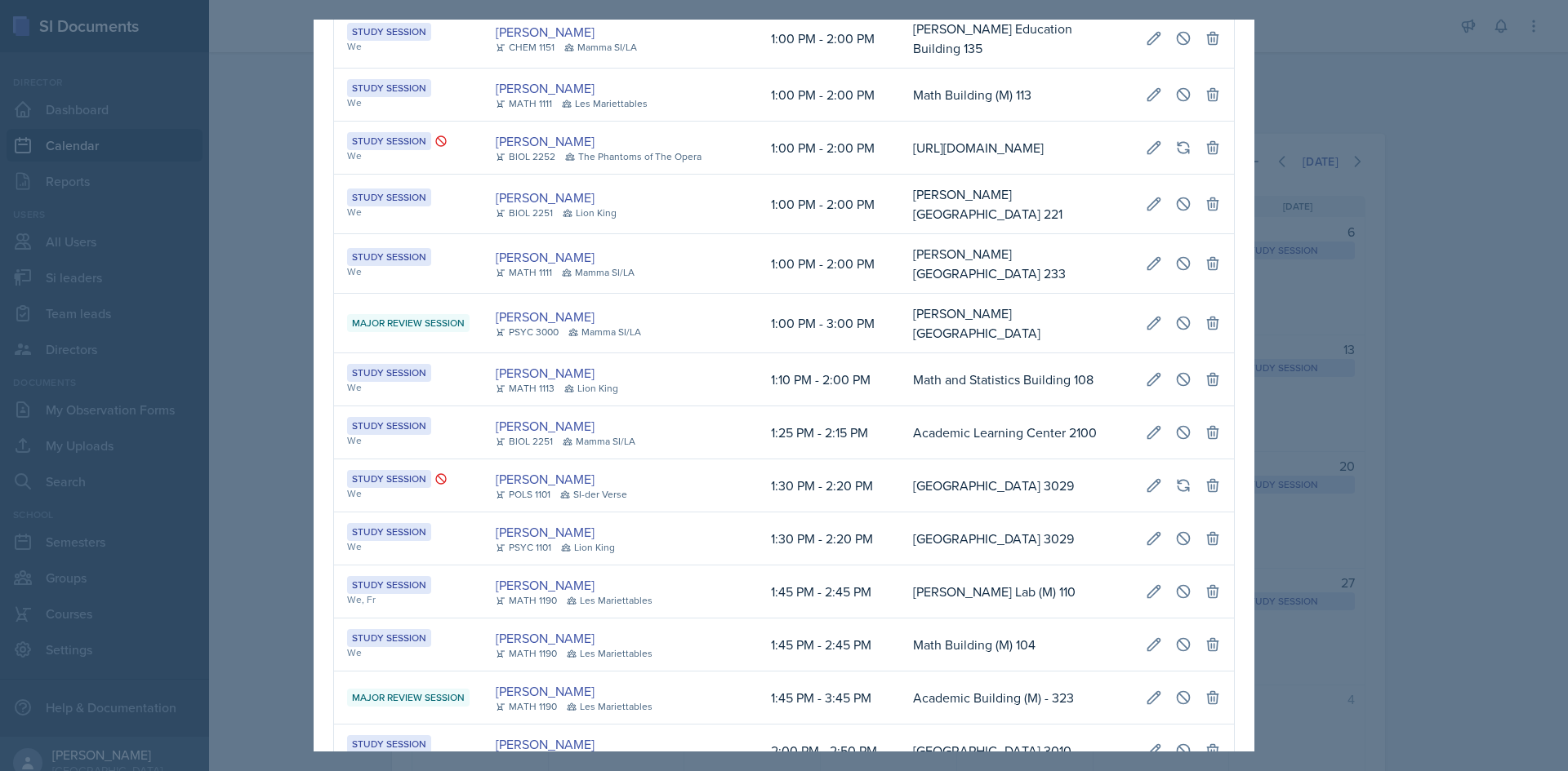
click at [926, 513] on td "Social Sciences Building 3029" at bounding box center [1016, 486] width 232 height 53
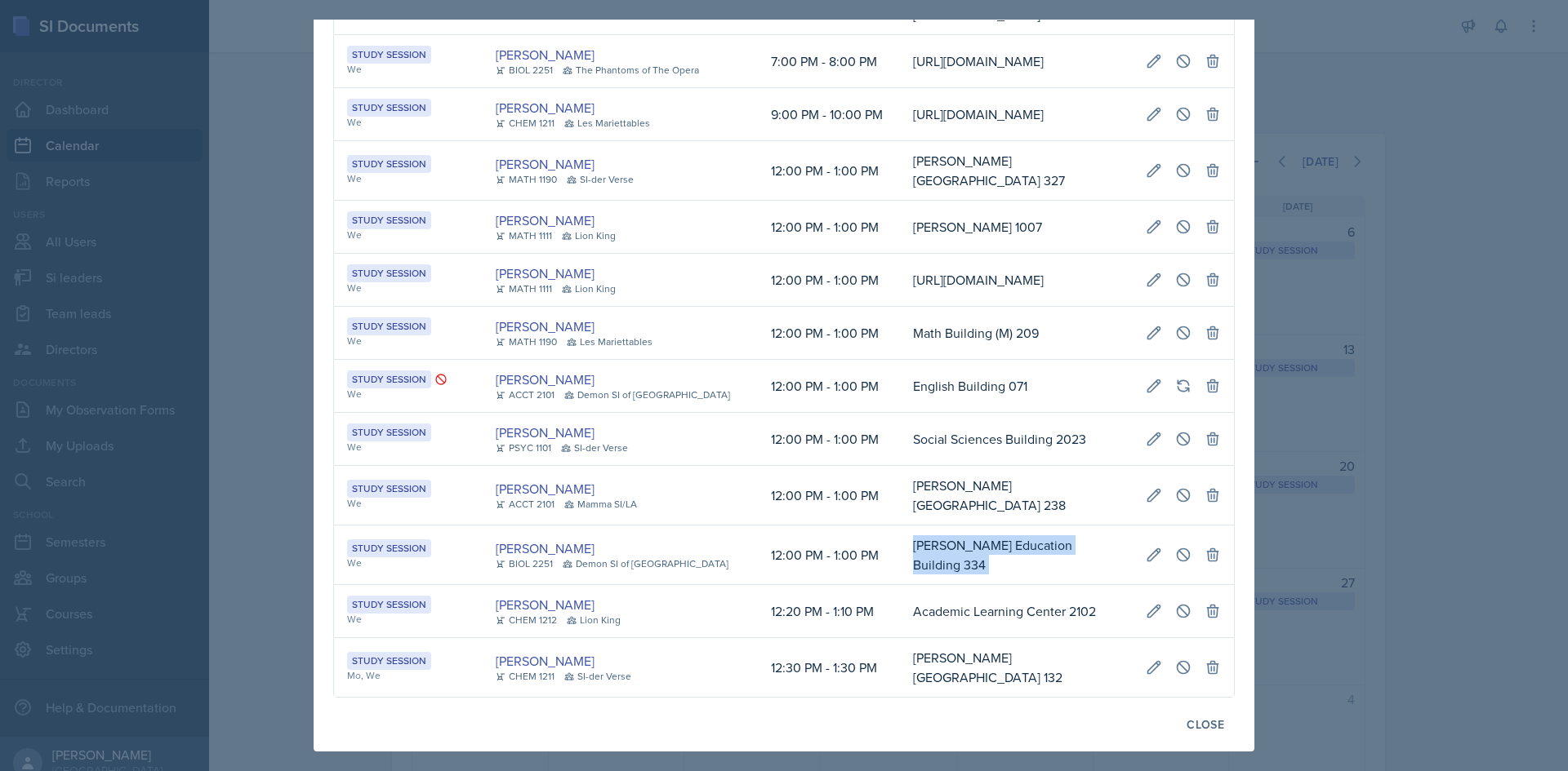
scroll to position [0, 368]
drag, startPoint x: 877, startPoint y: 555, endPoint x: 1221, endPoint y: 550, distance: 344.0
click at [1168, 554] on button at bounding box center [1183, 555] width 30 height 30
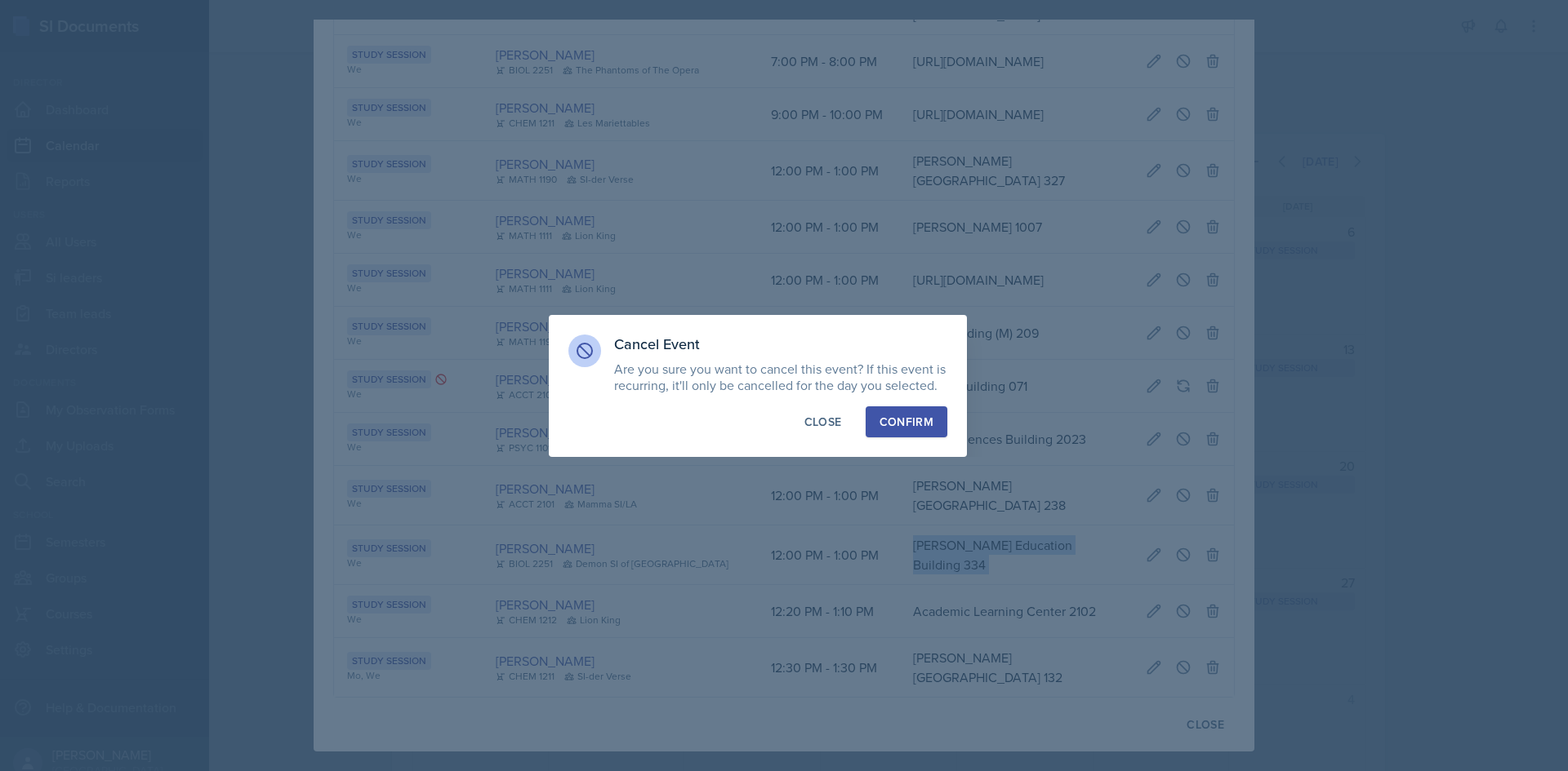
click at [908, 422] on div "Confirm" at bounding box center [906, 422] width 54 height 17
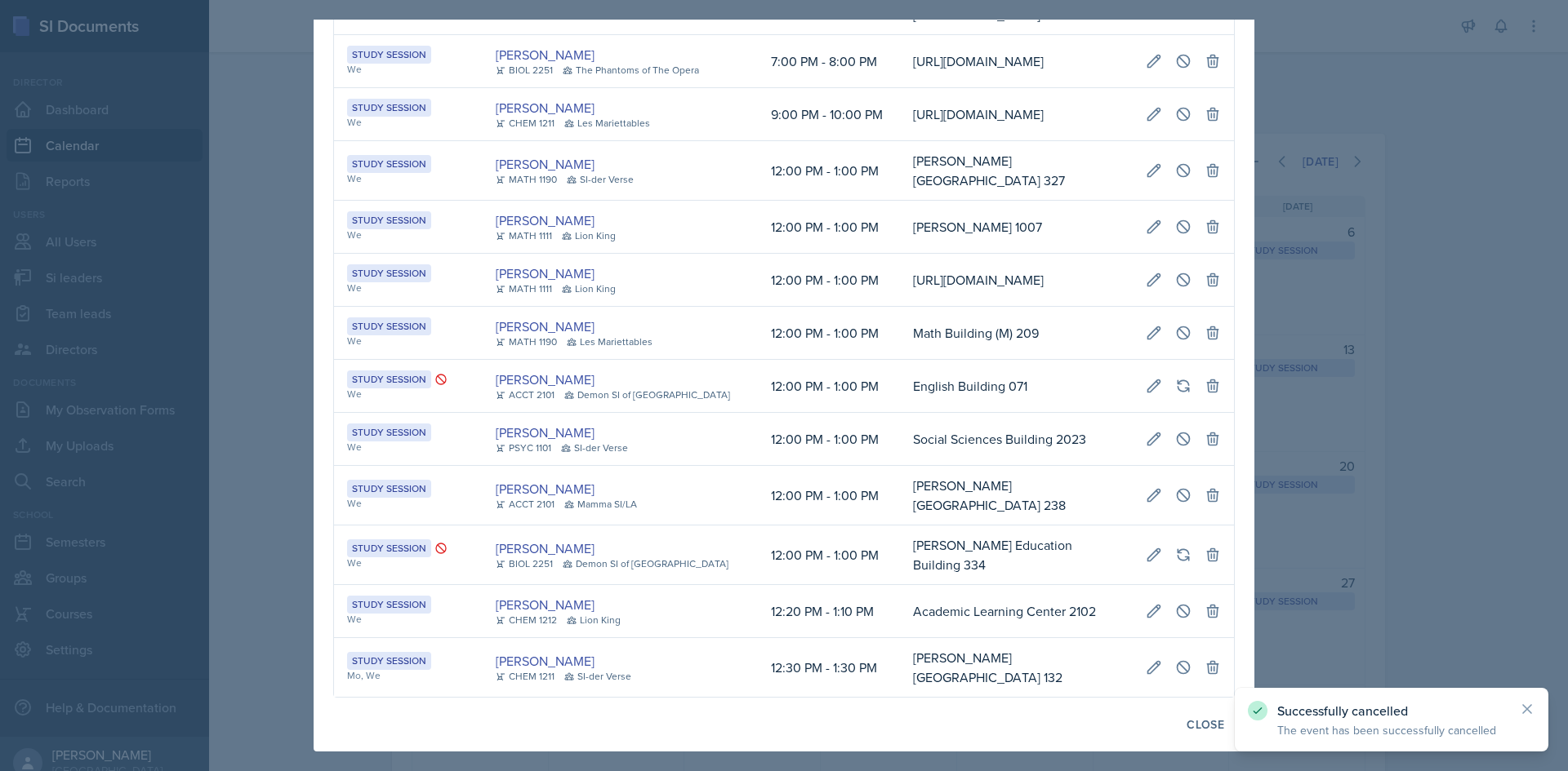
click at [286, 439] on div at bounding box center [784, 386] width 1568 height 771
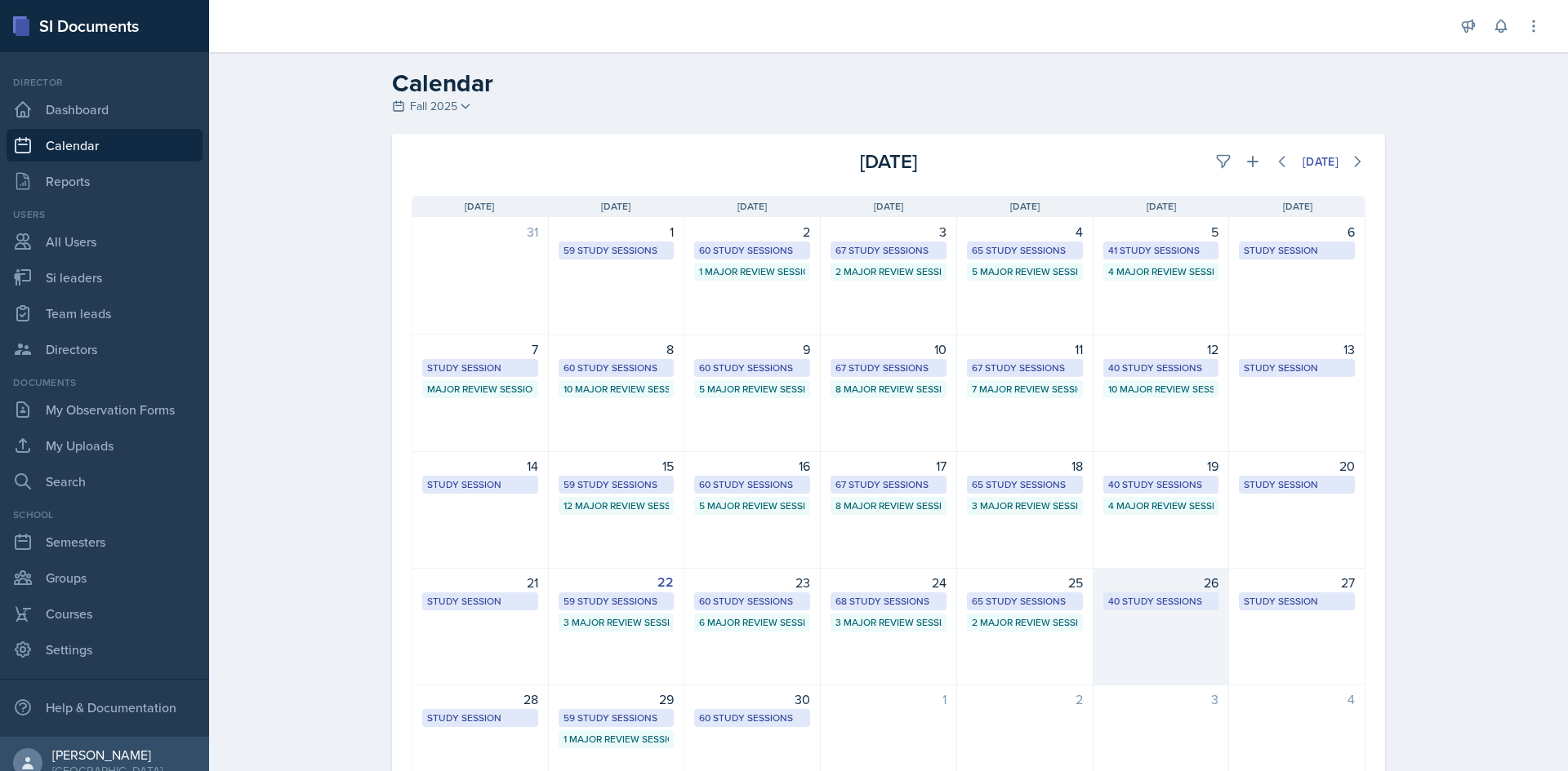
click at [1154, 595] on div "40 Study Sessions" at bounding box center [1161, 602] width 106 height 15
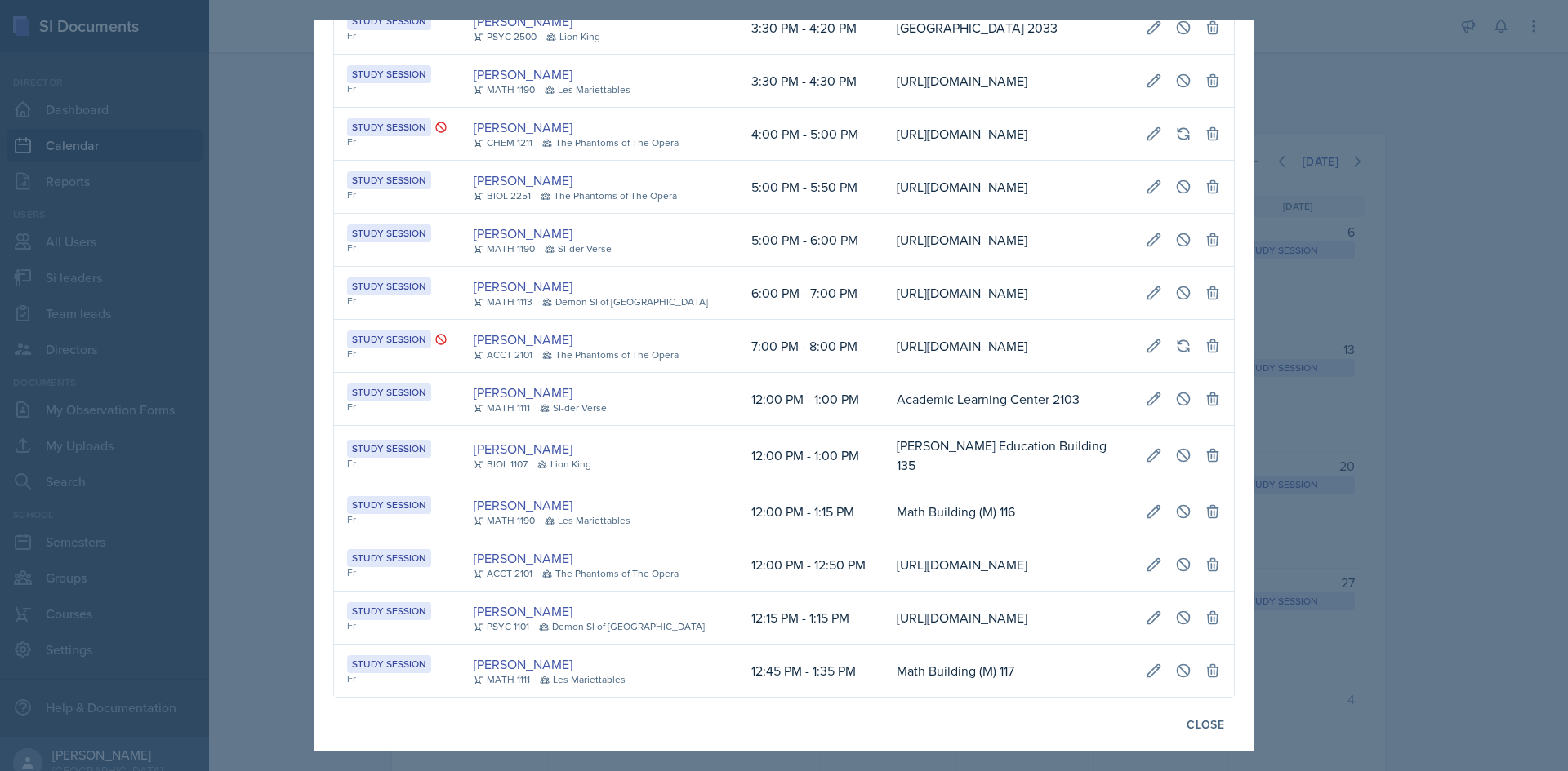
click at [934, 486] on td "Math Building (M) 116" at bounding box center [1008, 512] width 249 height 53
drag, startPoint x: 856, startPoint y: 401, endPoint x: 866, endPoint y: 401, distance: 10.0
click at [884, 161] on td "https://teams.microsoft.com/l/meetup-join/19%3ameeting_YTgyZGViMWEtMTMxNC00ODYz…" at bounding box center [1008, 134] width 249 height 53
click at [270, 177] on div at bounding box center [784, 386] width 1568 height 771
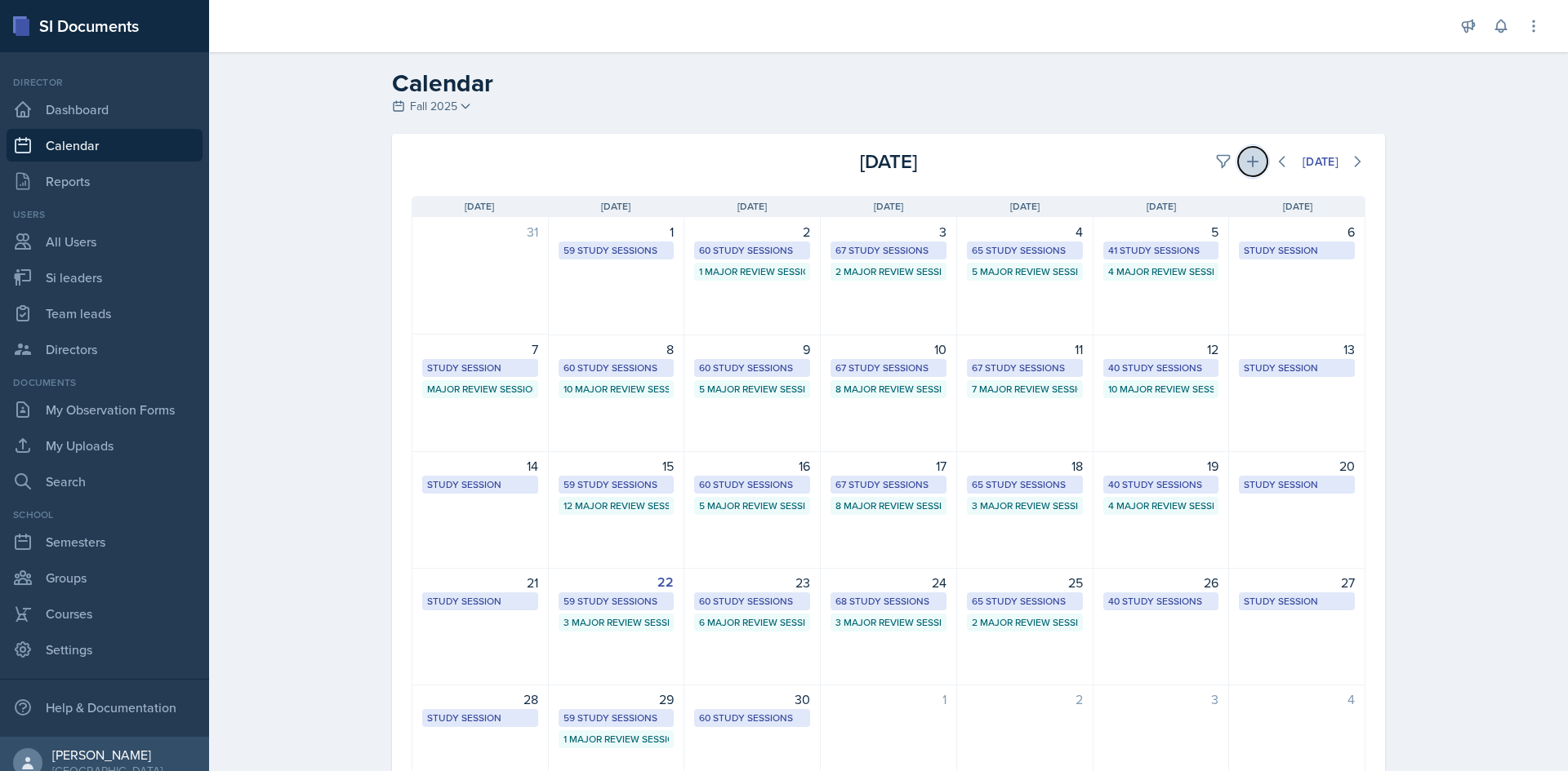
click at [1245, 158] on icon at bounding box center [1253, 162] width 17 height 17
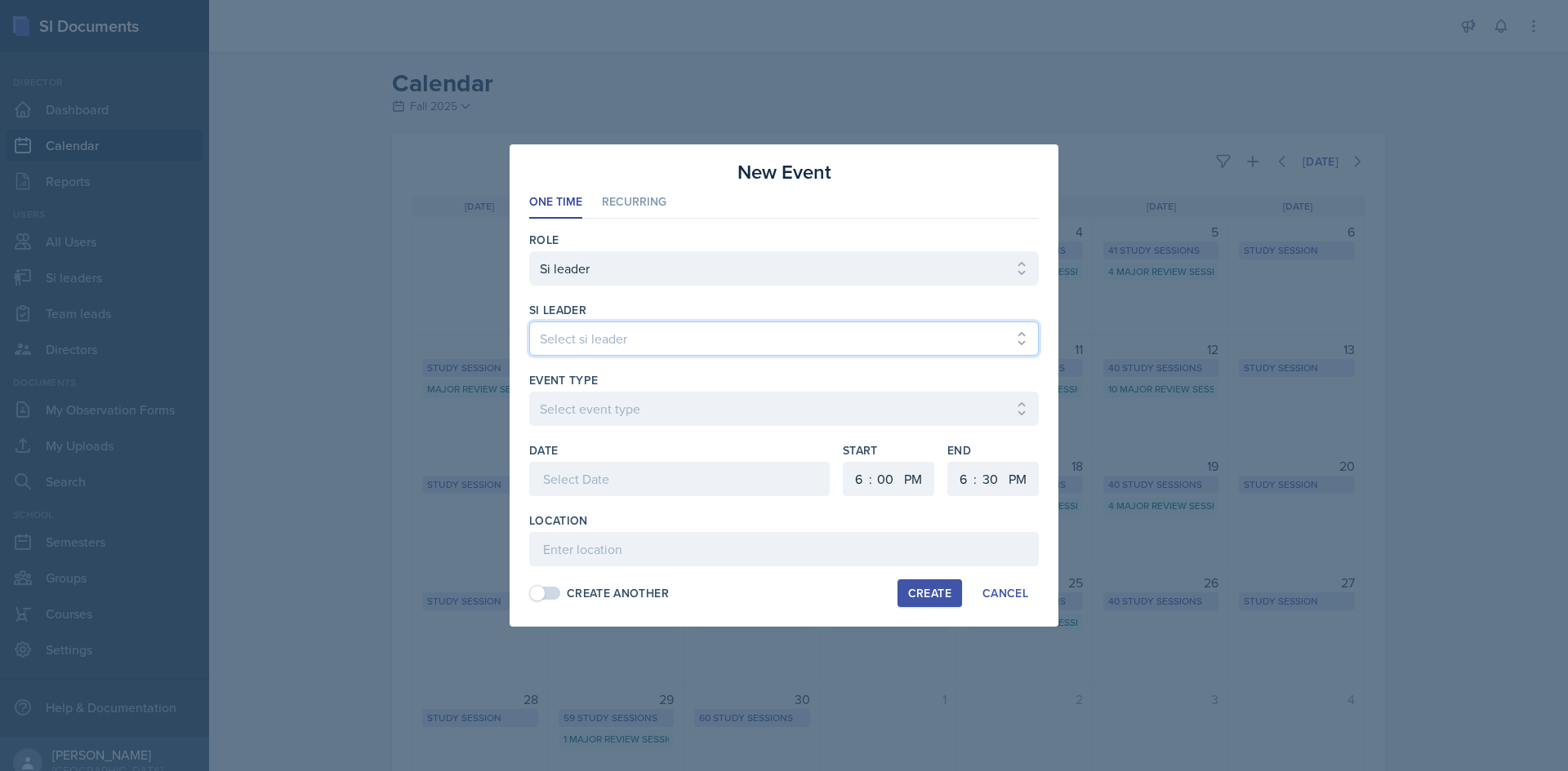
click at [688, 331] on select "Select si leader [PERSON_NAME] [PERSON_NAME] [PERSON_NAME] [PERSON_NAME] [PERSO…" at bounding box center [784, 338] width 509 height 34
select select "e9f12f22-c5ce-4f7b-bd07-8ec674afb32a"
click at [529, 321] on select "Select si leader [PERSON_NAME] [PERSON_NAME] [PERSON_NAME] [PERSON_NAME] [PERSO…" at bounding box center [784, 338] width 509 height 34
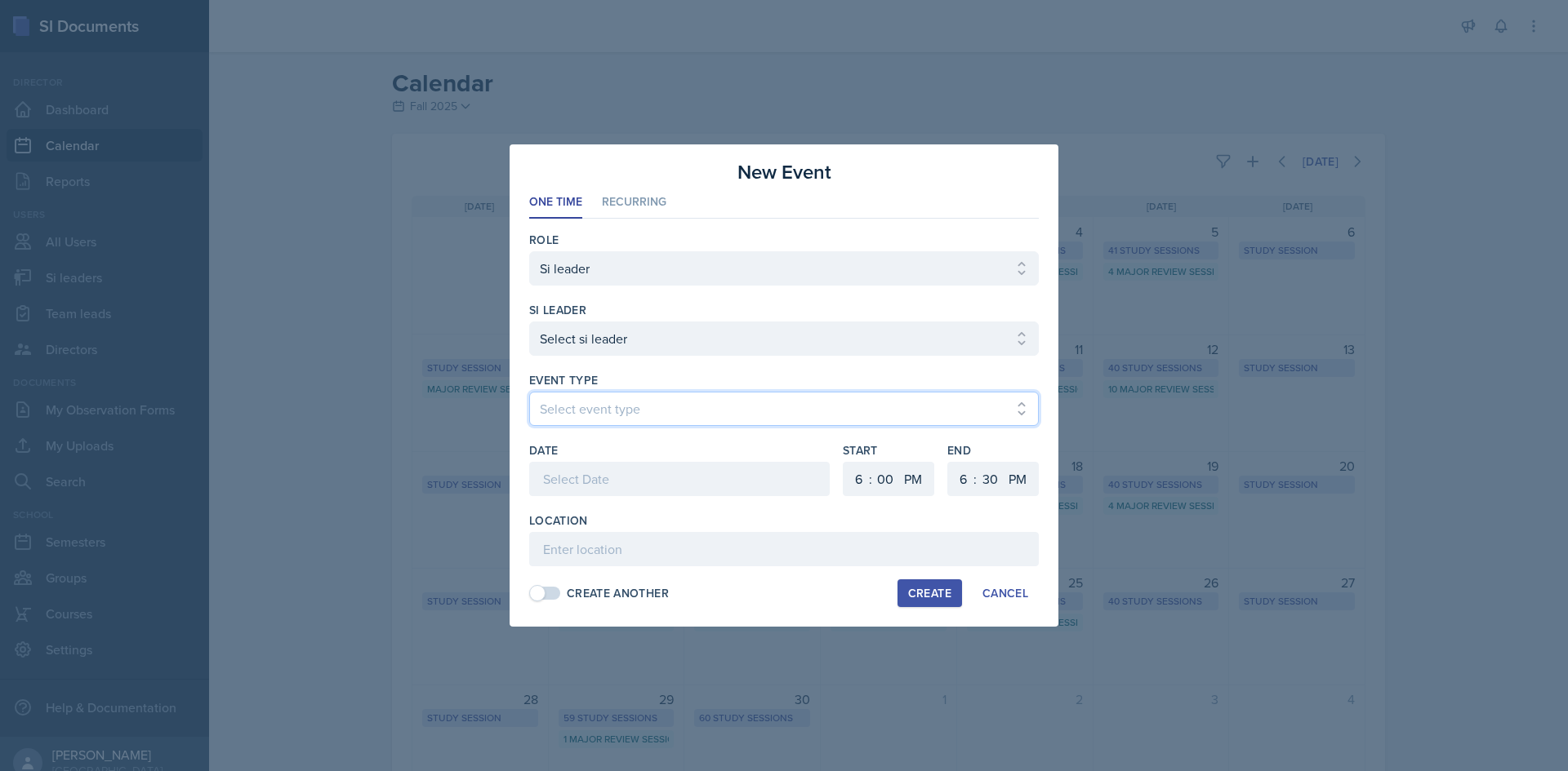
click at [695, 422] on select "Select event type Major Review Session Study Session" at bounding box center [784, 409] width 509 height 34
select select "66bb7cbf-e419-488b-a7ef-f63bc5f9ed04"
click at [529, 392] on select "Select event type Major Review Session Study Session" at bounding box center [784, 409] width 509 height 34
click at [650, 473] on div at bounding box center [679, 478] width 300 height 34
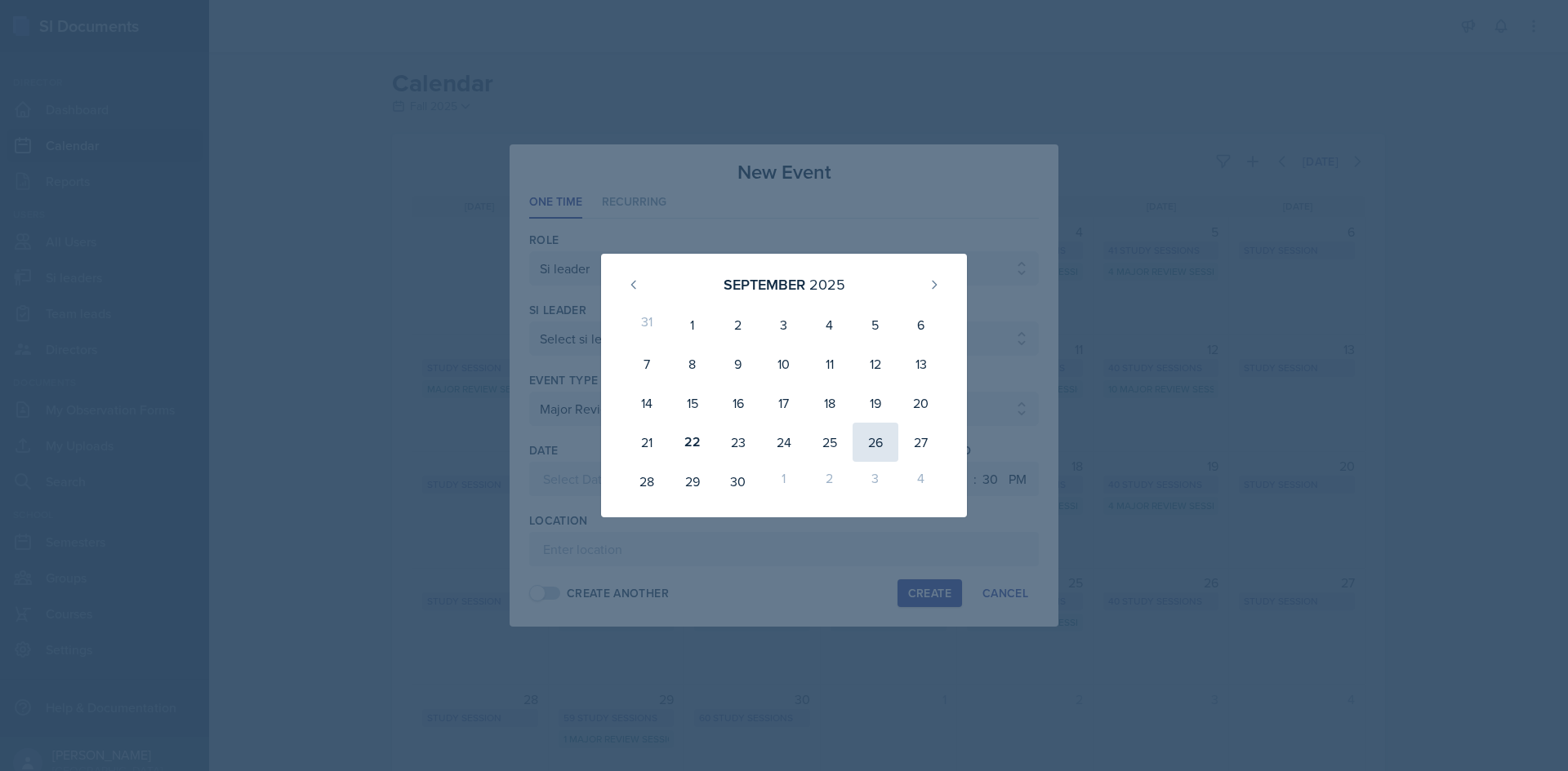
click at [864, 438] on div "26" at bounding box center [875, 442] width 46 height 39
type input "September 26th, 2025"
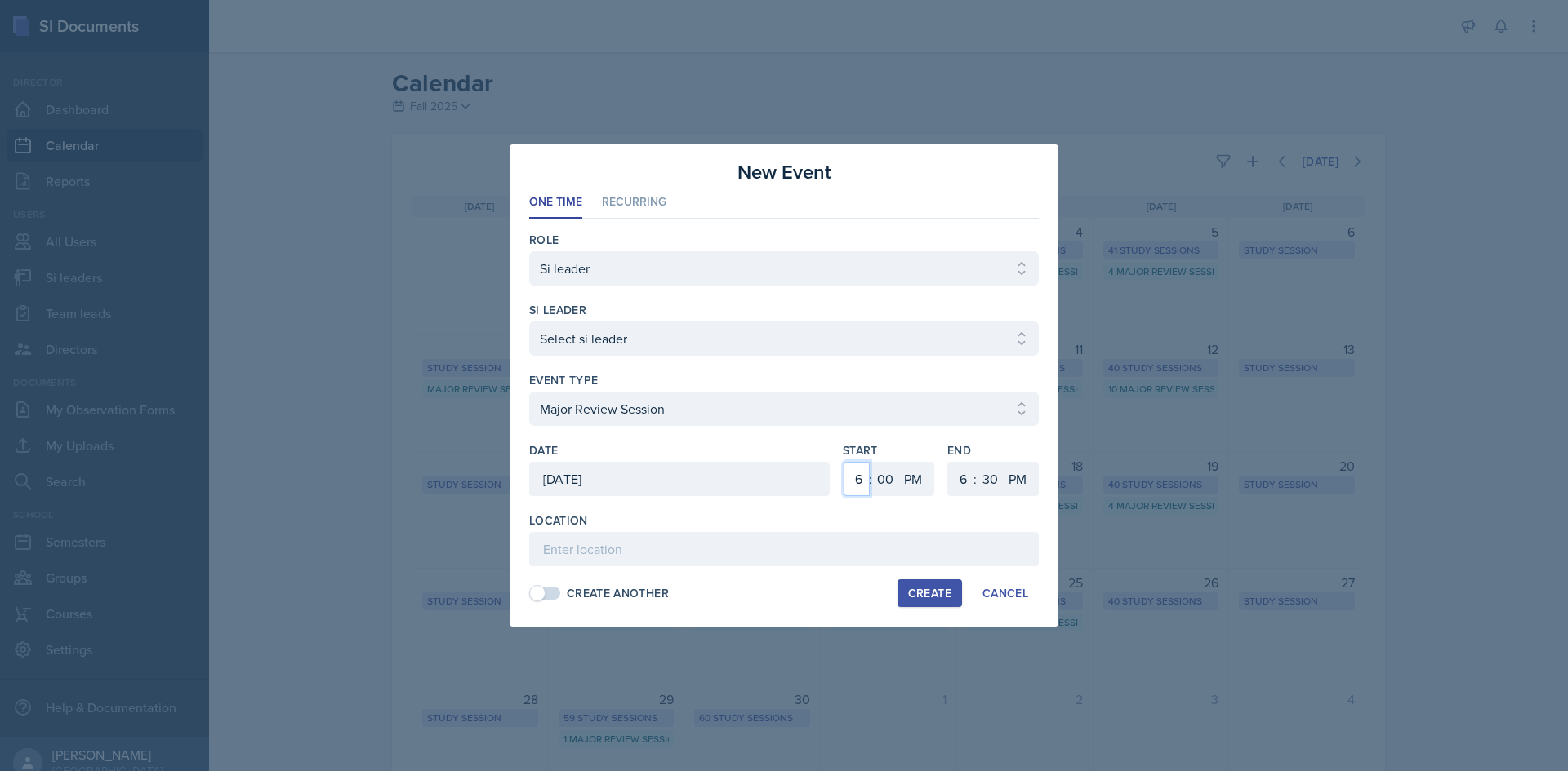
click at [843, 477] on div "1 2 3 4 5 6 7 8 9 10 11 12 : 00 05 10 15 20 25 30 35 40 45 50 55 AM PM" at bounding box center [889, 478] width 91 height 34
select select "4"
click at [844, 462] on select "1 2 3 4 5 6 7 8 9 10 11 12" at bounding box center [857, 478] width 26 height 34
click at [990, 475] on select "00 05 10 15 20 25 30 35 40 45 50 55" at bounding box center [990, 478] width 26 height 34
click at [1003, 172] on div "New Event" at bounding box center [784, 173] width 509 height 30
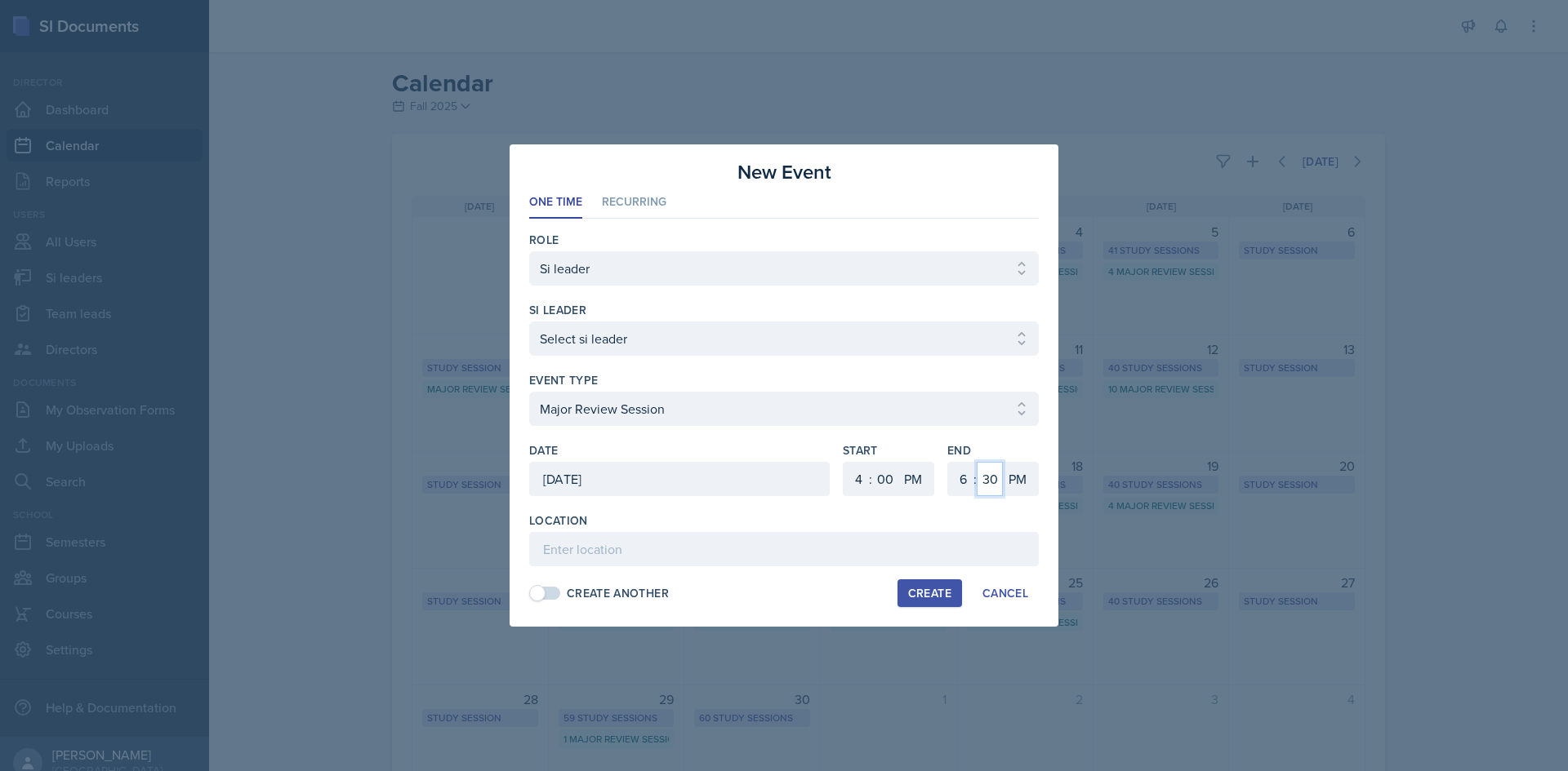
drag, startPoint x: 988, startPoint y: 478, endPoint x: 987, endPoint y: 465, distance: 13.0
click at [987, 478] on select "00 05 10 15 20 25 30 35 40 45 50 55" at bounding box center [990, 478] width 26 height 34
select select "0"
click at [977, 462] on select "00 05 10 15 20 25 30 35 40 45 50 55" at bounding box center [990, 478] width 26 height 34
click at [793, 550] on input at bounding box center [784, 549] width 509 height 34
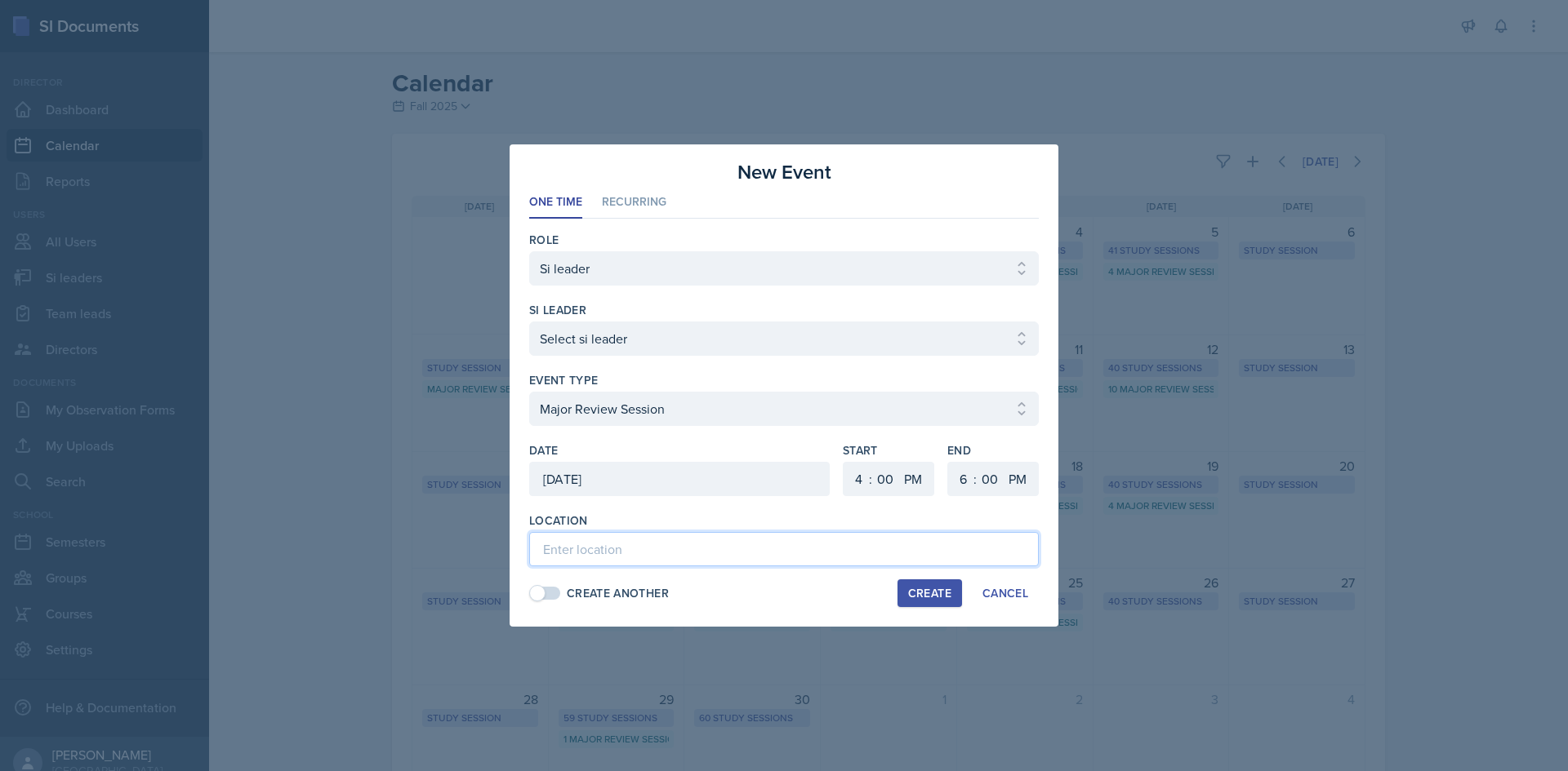
click at [791, 557] on input at bounding box center [784, 549] width 509 height 34
paste input "https://teams.microsoft.com/l/meetup-join/19%3ameeting_YTgyZGViMWEtMTMxNC00ODYz…"
type input "https://teams.microsoft.com/l/meetup-join/19%3ameeting_YTgyZGViMWEtMTMxNC00ODYz…"
click at [919, 582] on button "Create" at bounding box center [929, 594] width 64 height 28
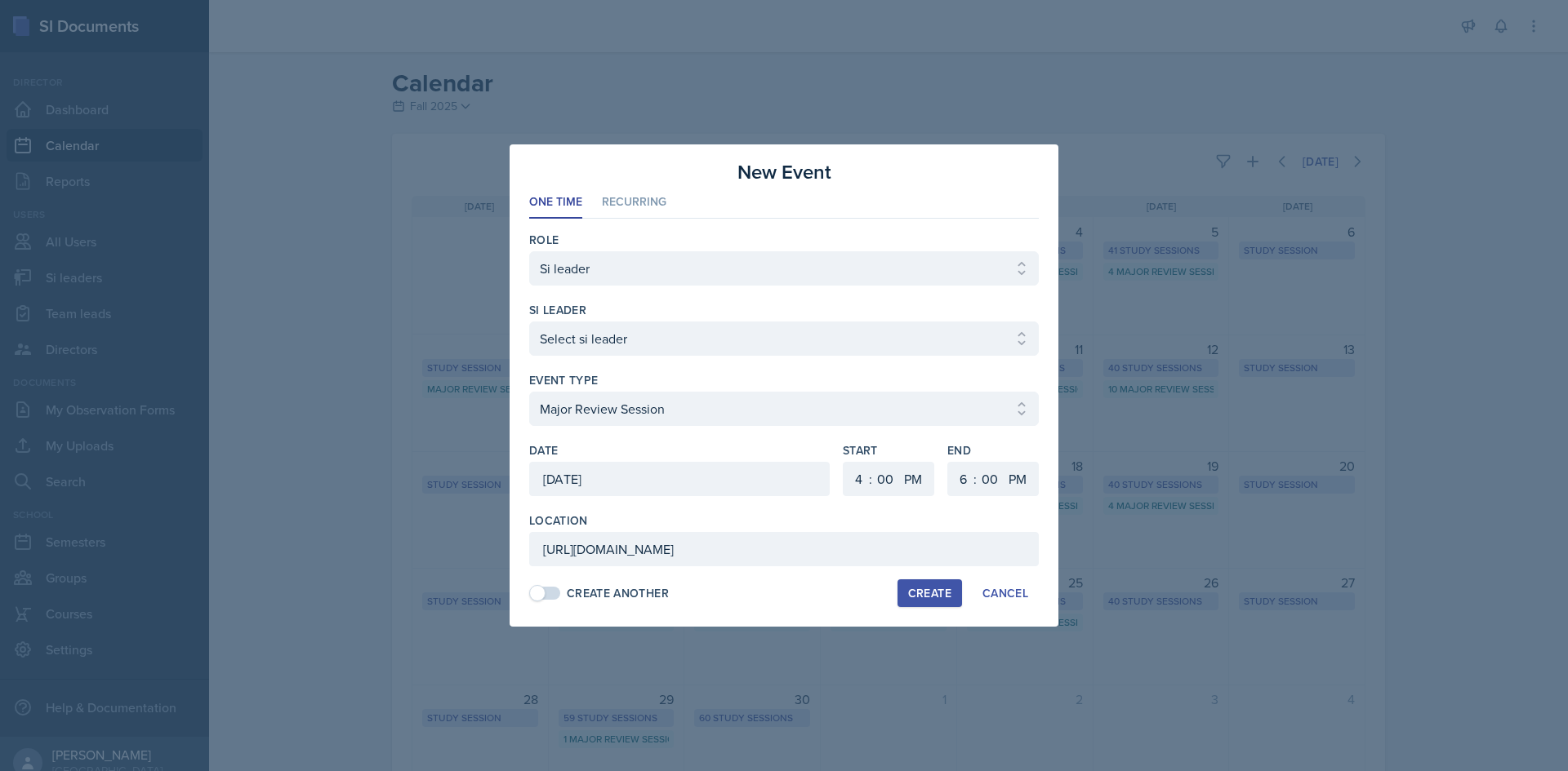
scroll to position [0, 0]
select select
select select "6"
select select "30"
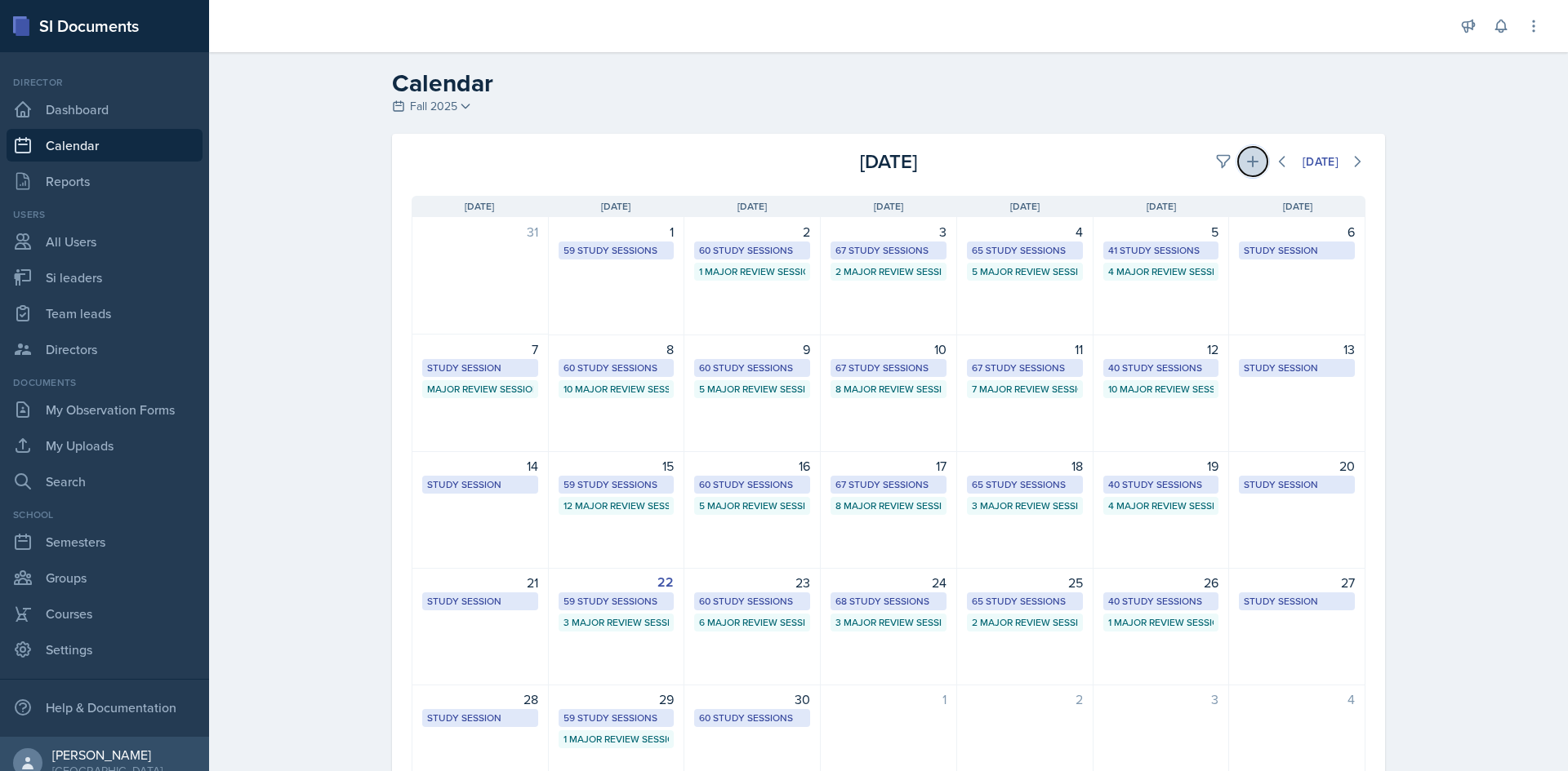
click at [1238, 161] on button at bounding box center [1253, 162] width 30 height 30
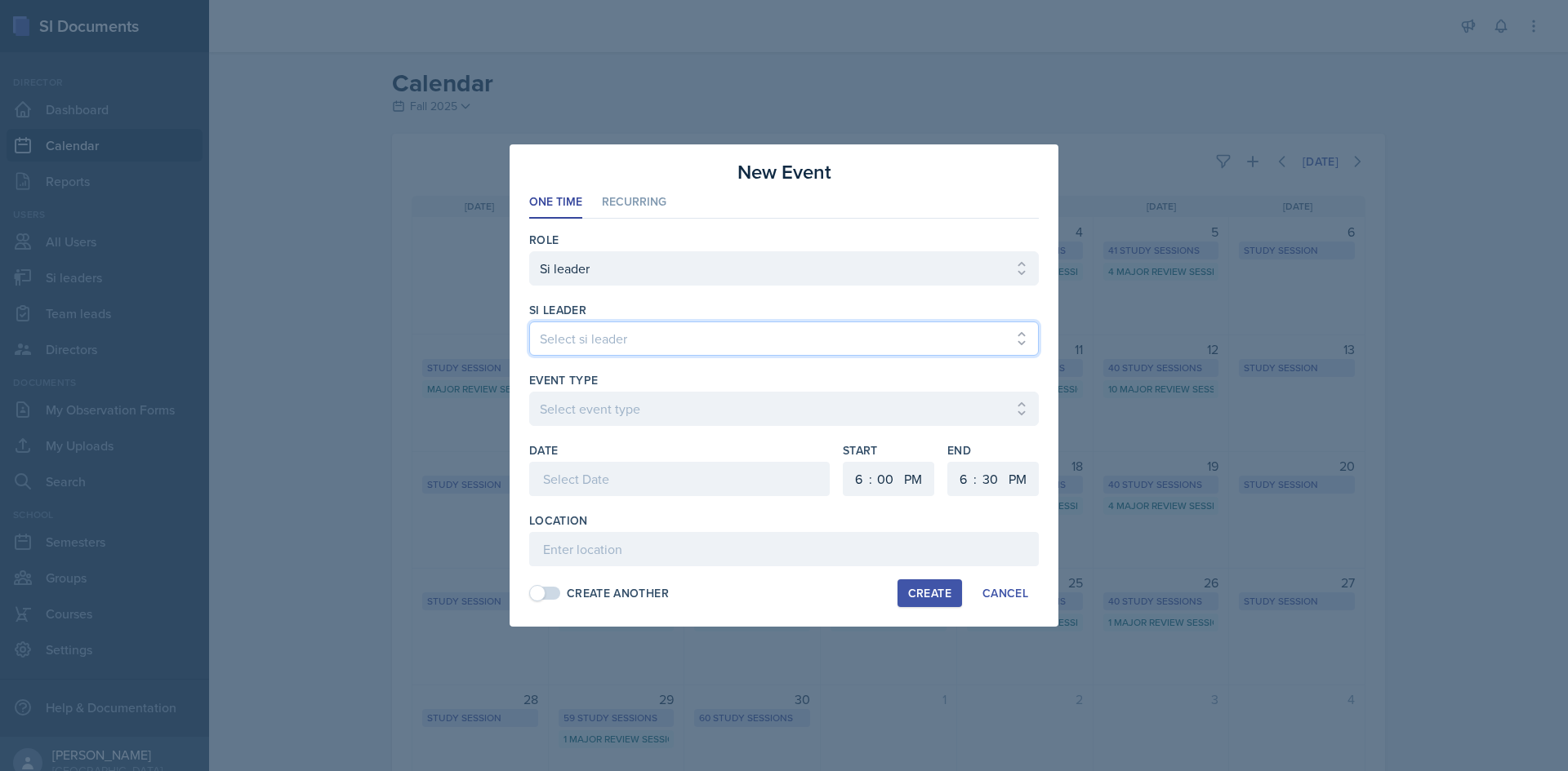
click at [914, 341] on select "Select si leader [PERSON_NAME] [PERSON_NAME] [PERSON_NAME] [PERSON_NAME] [PERSO…" at bounding box center [784, 338] width 509 height 34
select select "61f3d8c0-7c6b-467e-aa4c-dcdc9eabd6da"
click at [529, 321] on select "Select si leader [PERSON_NAME] [PERSON_NAME] [PERSON_NAME] [PERSON_NAME] [PERSO…" at bounding box center [784, 338] width 509 height 34
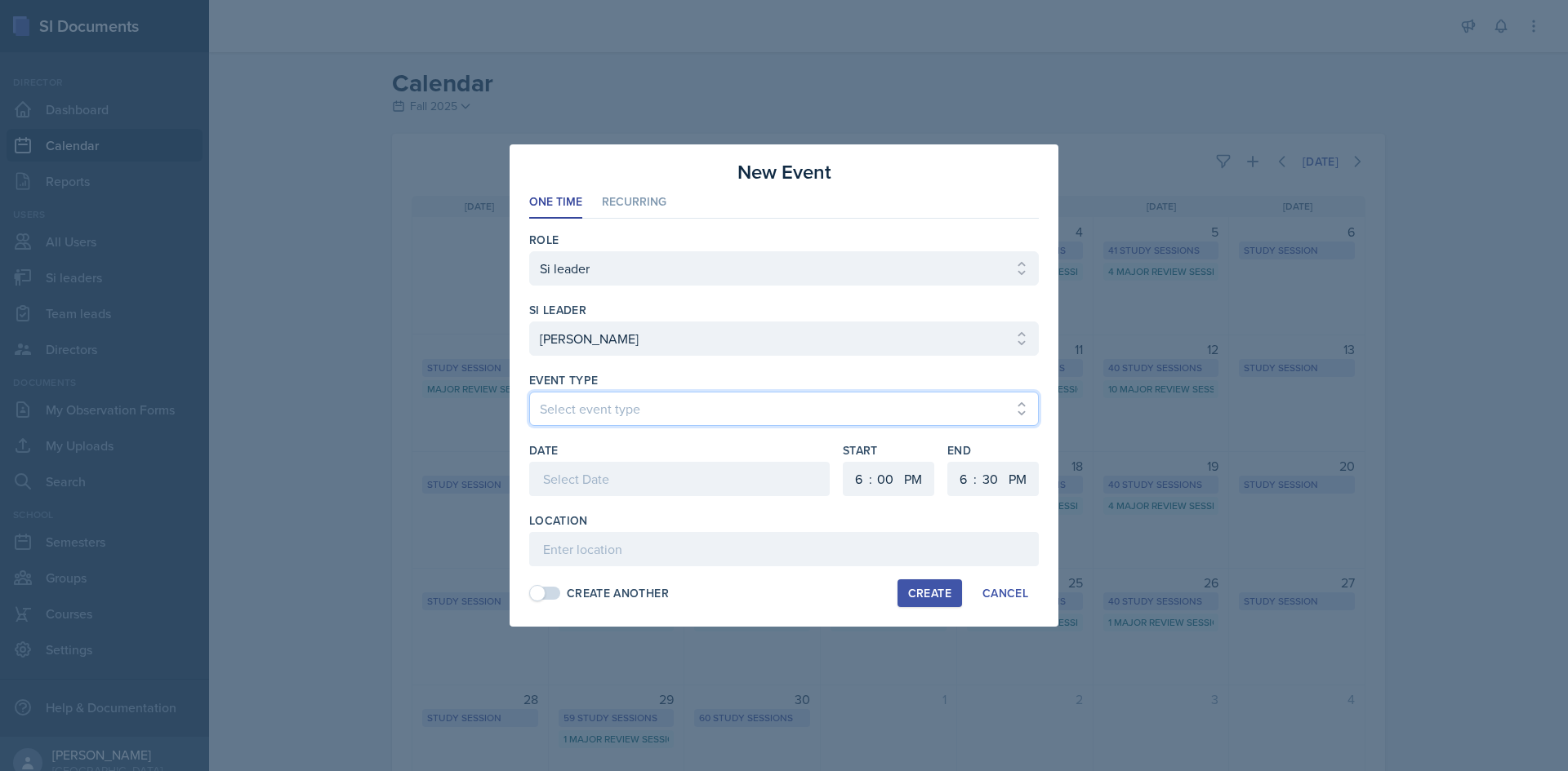
click at [660, 412] on select "Select event type Major Review Session Study Session" at bounding box center [784, 409] width 509 height 34
select select "66bb7cbf-e419-488b-a7ef-f63bc5f9ed04"
click at [529, 392] on select "Select event type Major Review Session Study Session" at bounding box center [784, 409] width 509 height 34
click at [649, 474] on div at bounding box center [679, 478] width 300 height 34
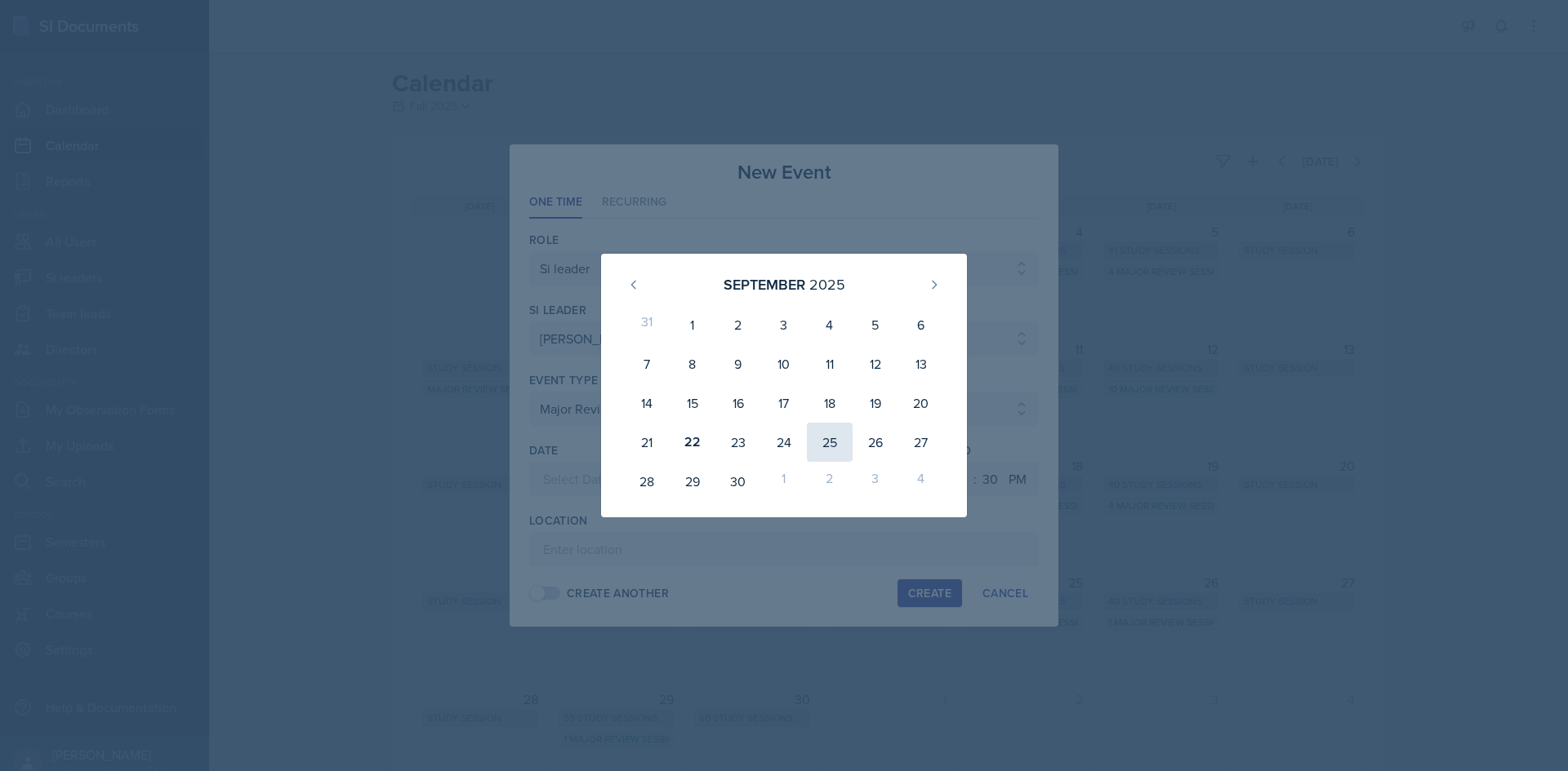
click at [816, 442] on div "25" at bounding box center [829, 442] width 46 height 39
type input "September 25th, 2025"
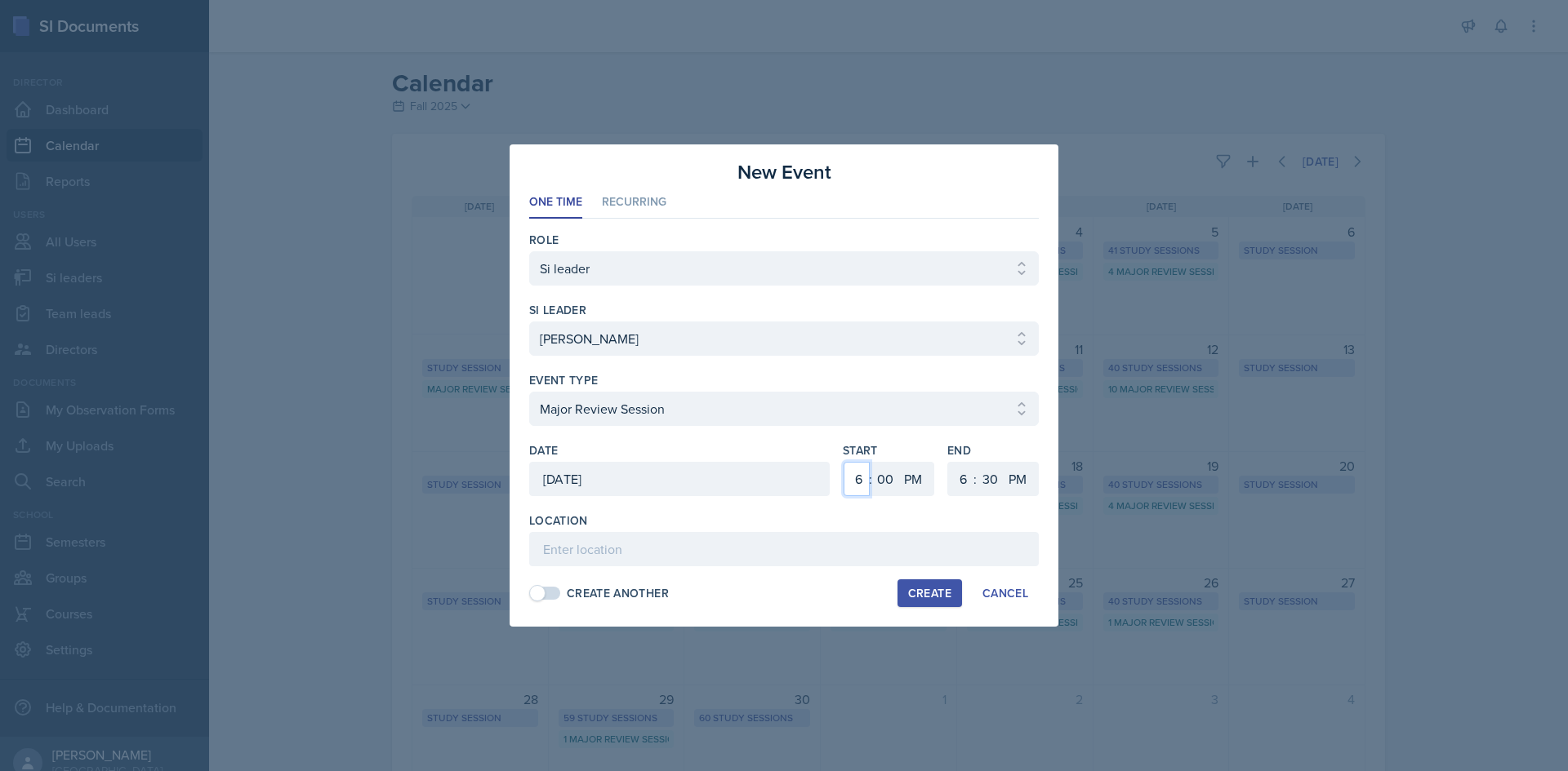
click at [861, 478] on select "1 2 3 4 5 6 7 8 9 10 11 12" at bounding box center [857, 478] width 26 height 34
select select "8"
click at [844, 462] on select "1 2 3 4 5 6 7 8 9 10 11 12" at bounding box center [857, 478] width 26 height 34
click at [955, 474] on select "1 2 3 4 5 6 7 8 9 10 11 12" at bounding box center [961, 478] width 26 height 34
select select "10"
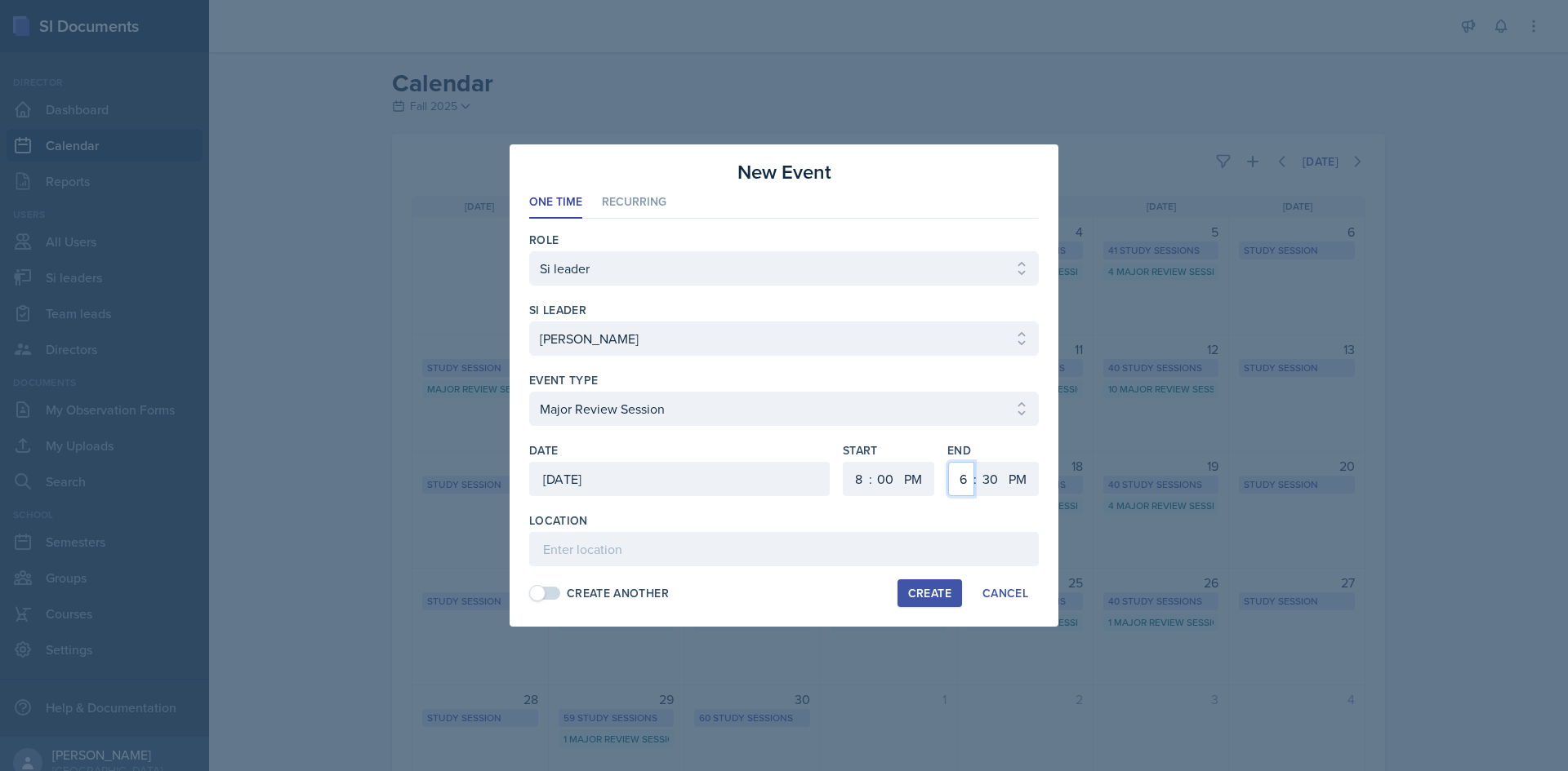
click at [948, 462] on select "1 2 3 4 5 6 7 8 9 10 11 12" at bounding box center [961, 478] width 26 height 34
drag, startPoint x: 987, startPoint y: 489, endPoint x: 984, endPoint y: 470, distance: 19.2
click at [987, 489] on select "00 05 10 15 20 25 30 35 40 45 50 55" at bounding box center [990, 478] width 26 height 34
select select "0"
click at [977, 462] on select "00 05 10 15 20 25 30 35 40 45 50 55" at bounding box center [990, 478] width 26 height 34
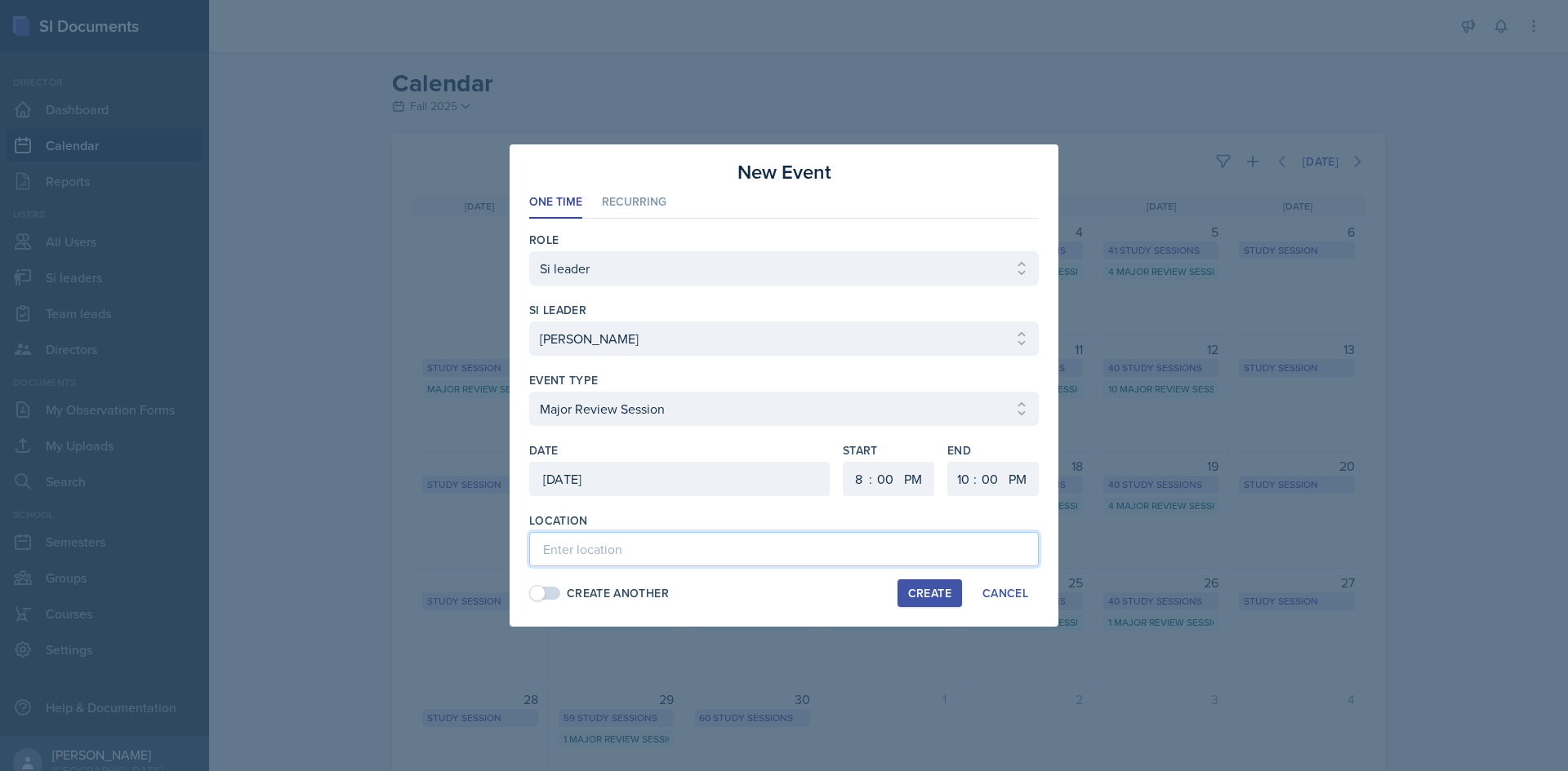
click at [629, 546] on input at bounding box center [784, 549] width 509 height 34
paste input "https://teams.microsoft.com/l/meetup-join/19%3ameeting_ZGEzZWMxNGMtMDVhOS00NGI0…"
type input "https://teams.microsoft.com/l/meetup-join/19%3ameeting_ZGEzZWMxNGMtMDVhOS00NGI0…"
click at [923, 594] on div "Create" at bounding box center [929, 594] width 44 height 13
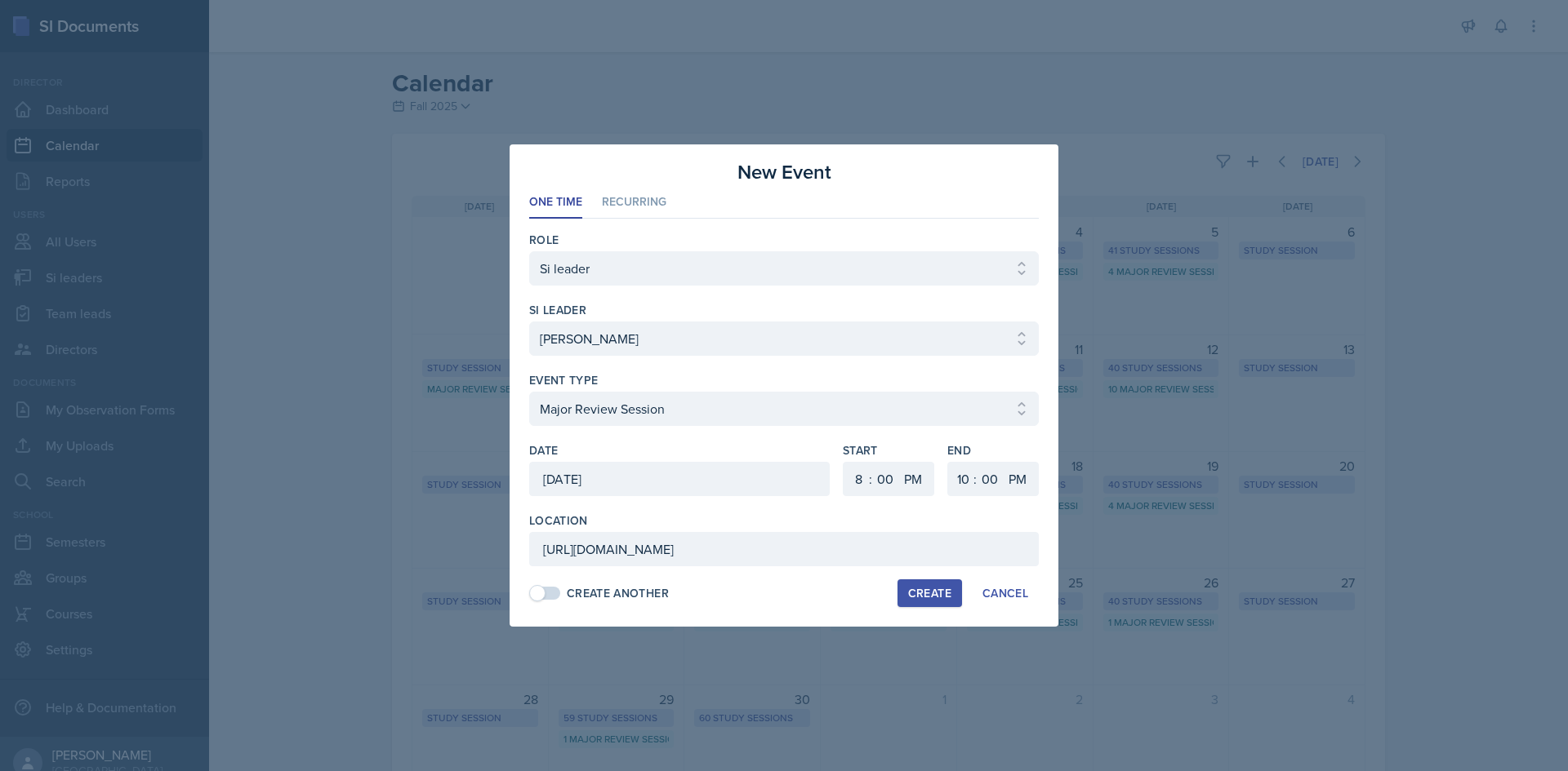
scroll to position [0, 0]
select select
select select "6"
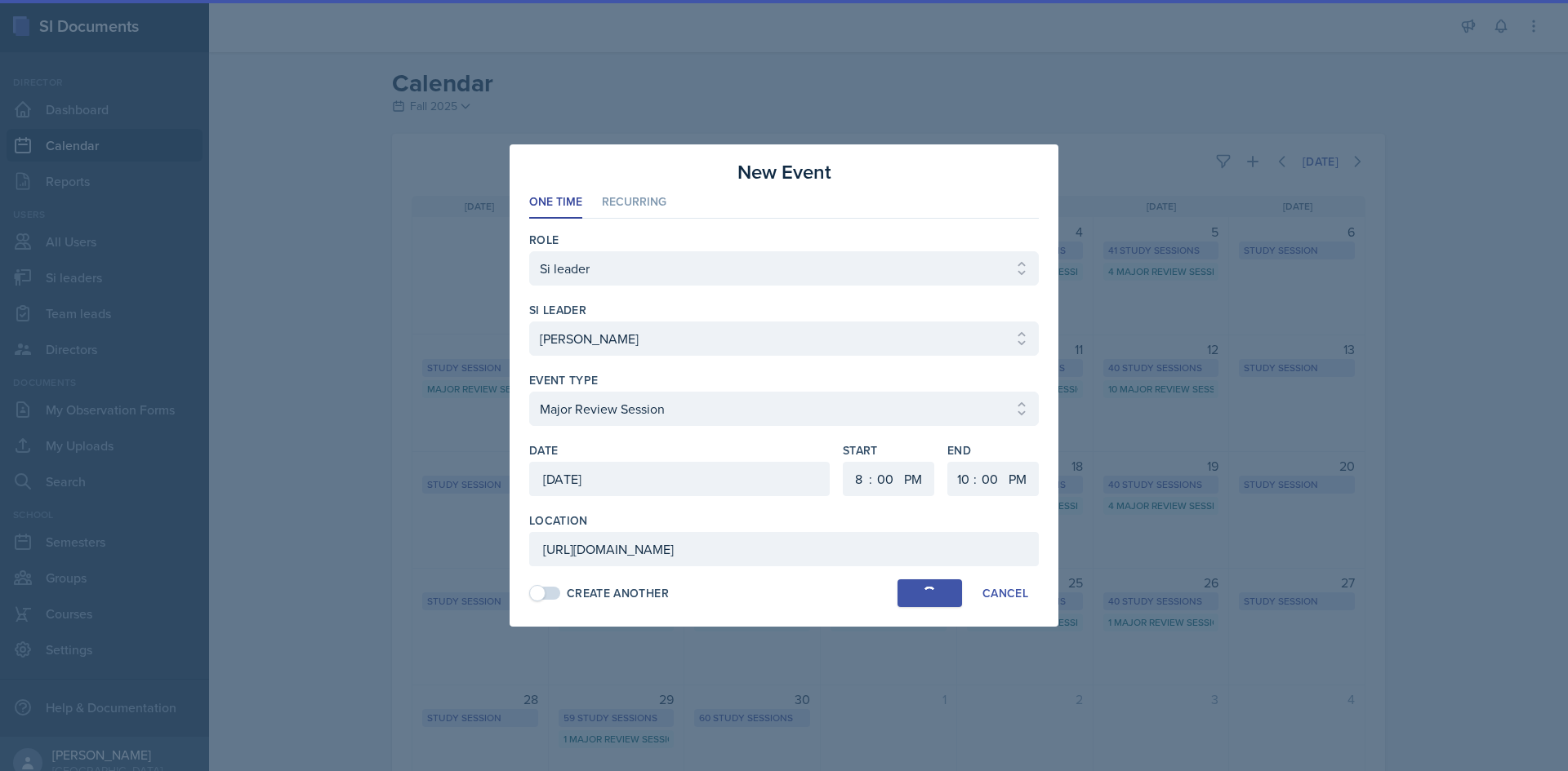
select select "30"
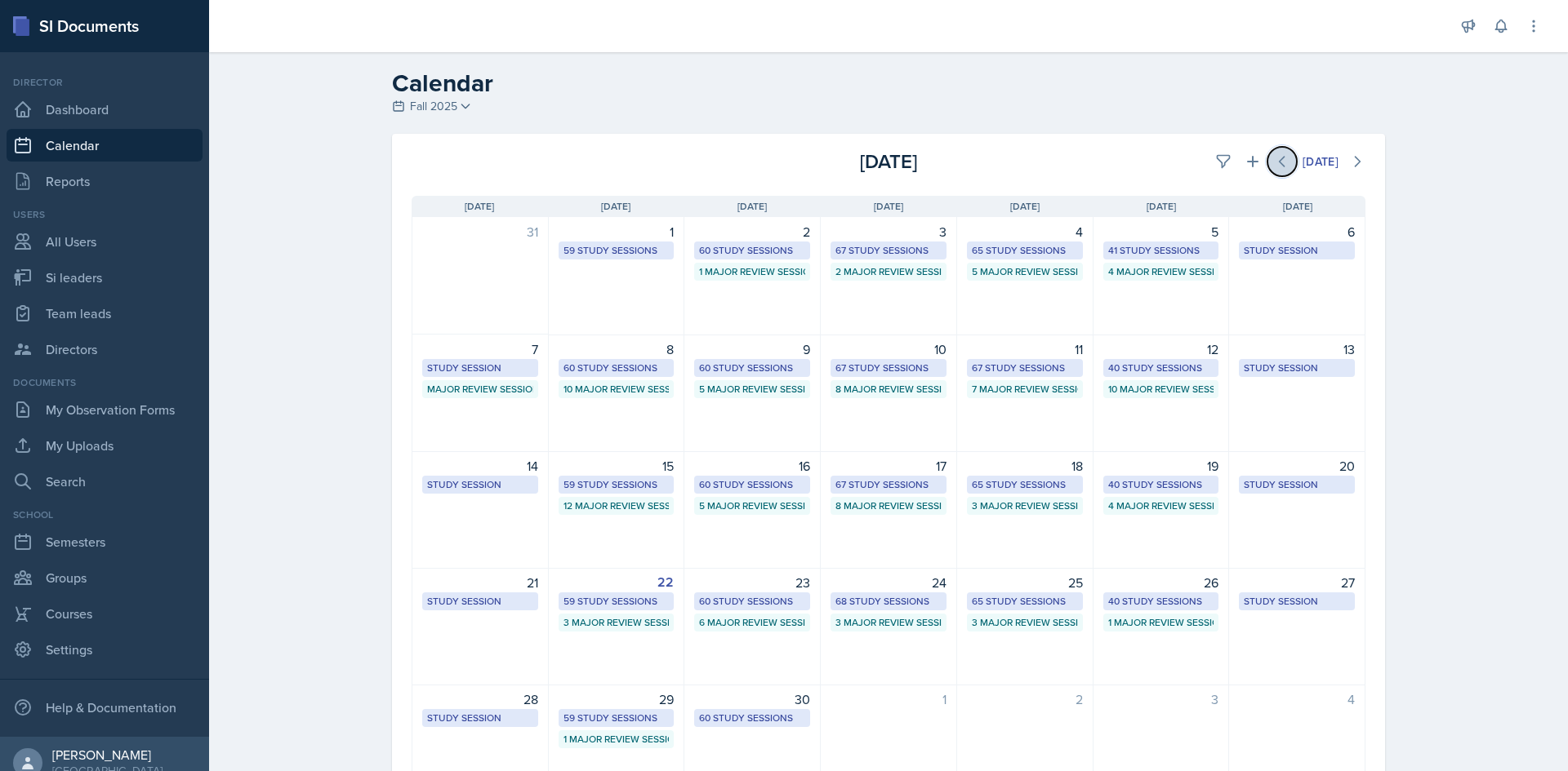
click at [1267, 164] on button at bounding box center [1282, 162] width 30 height 30
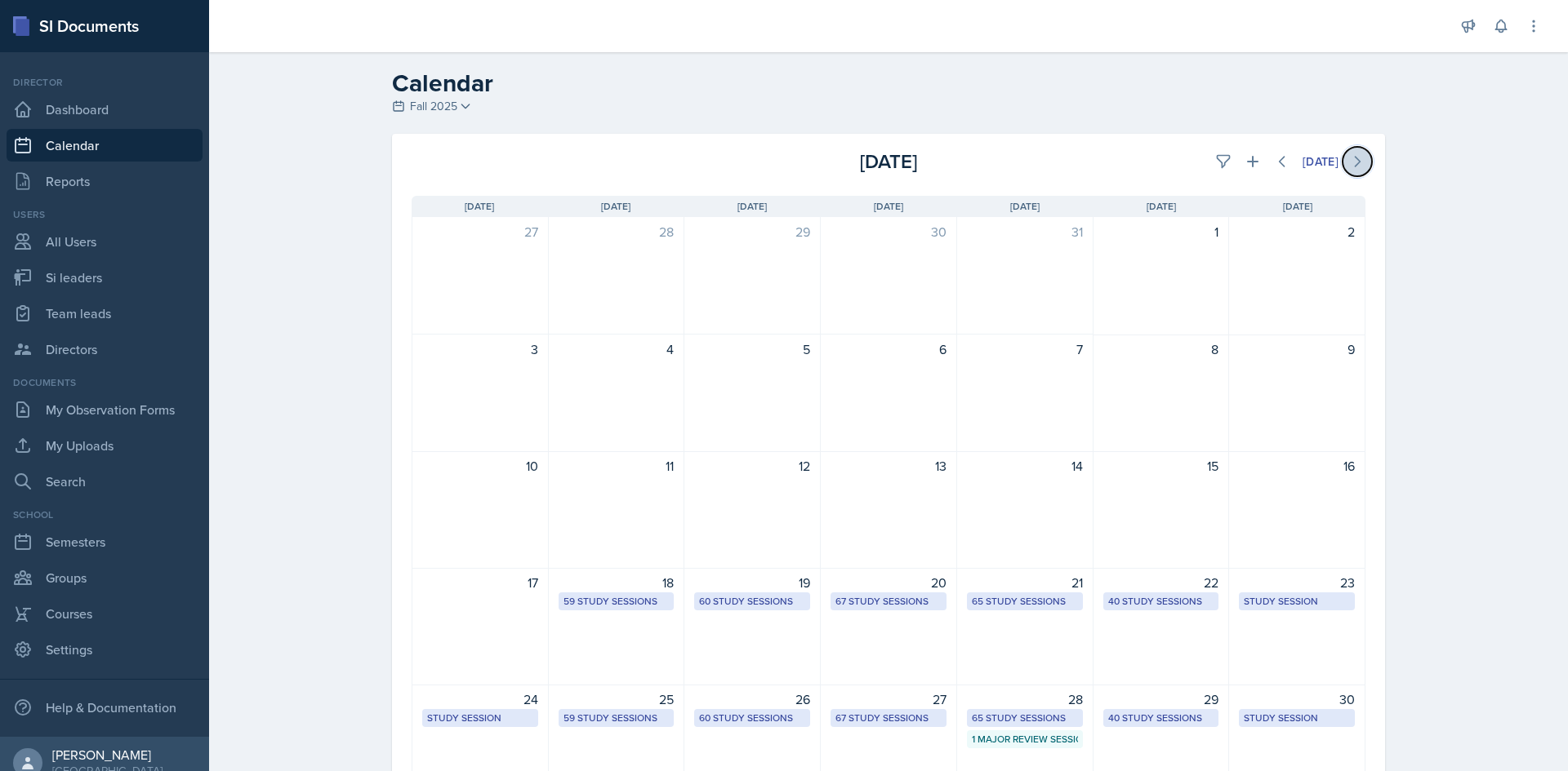
click at [1354, 164] on icon at bounding box center [1357, 162] width 17 height 17
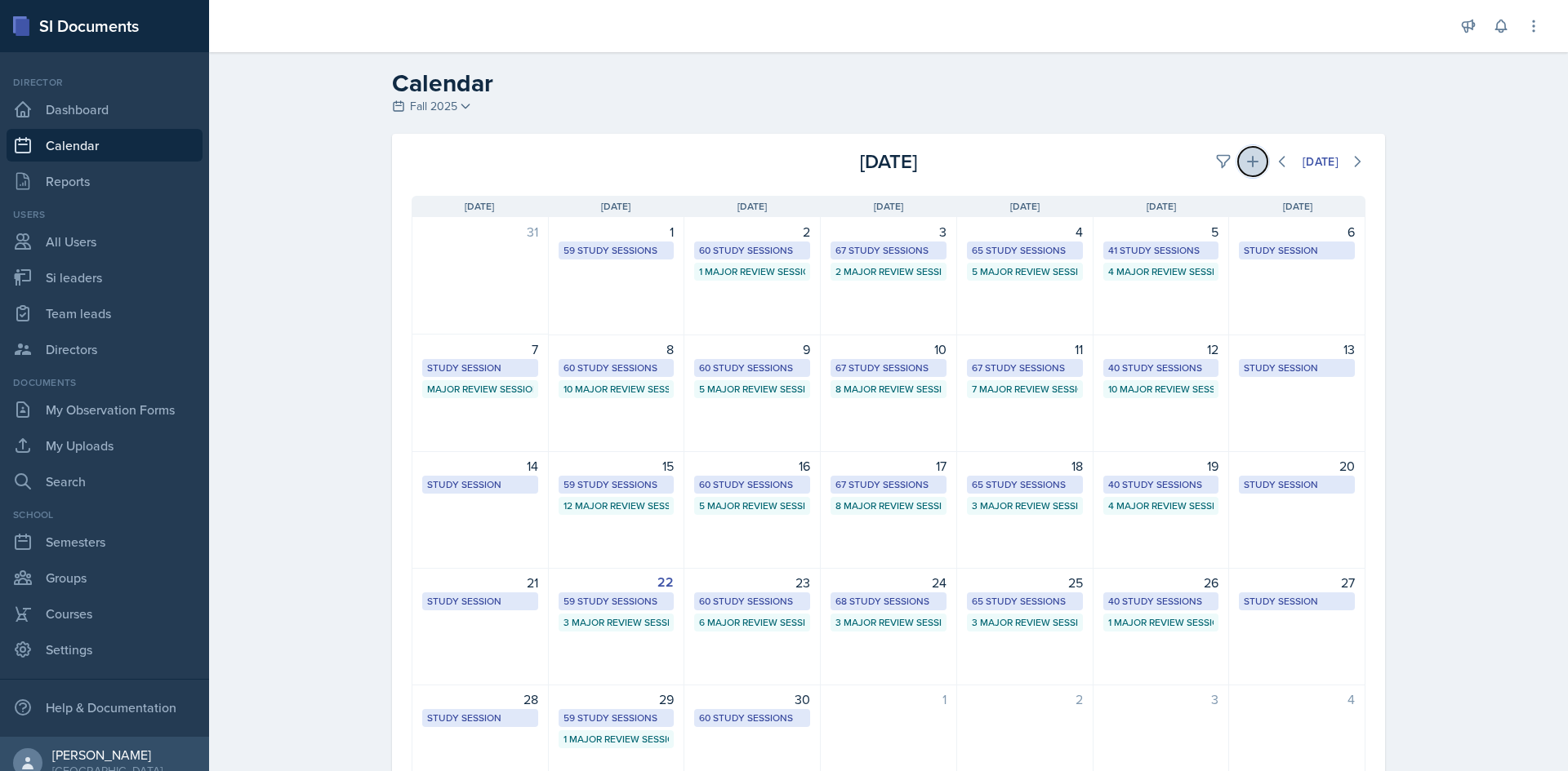
click at [1250, 162] on icon at bounding box center [1253, 162] width 17 height 17
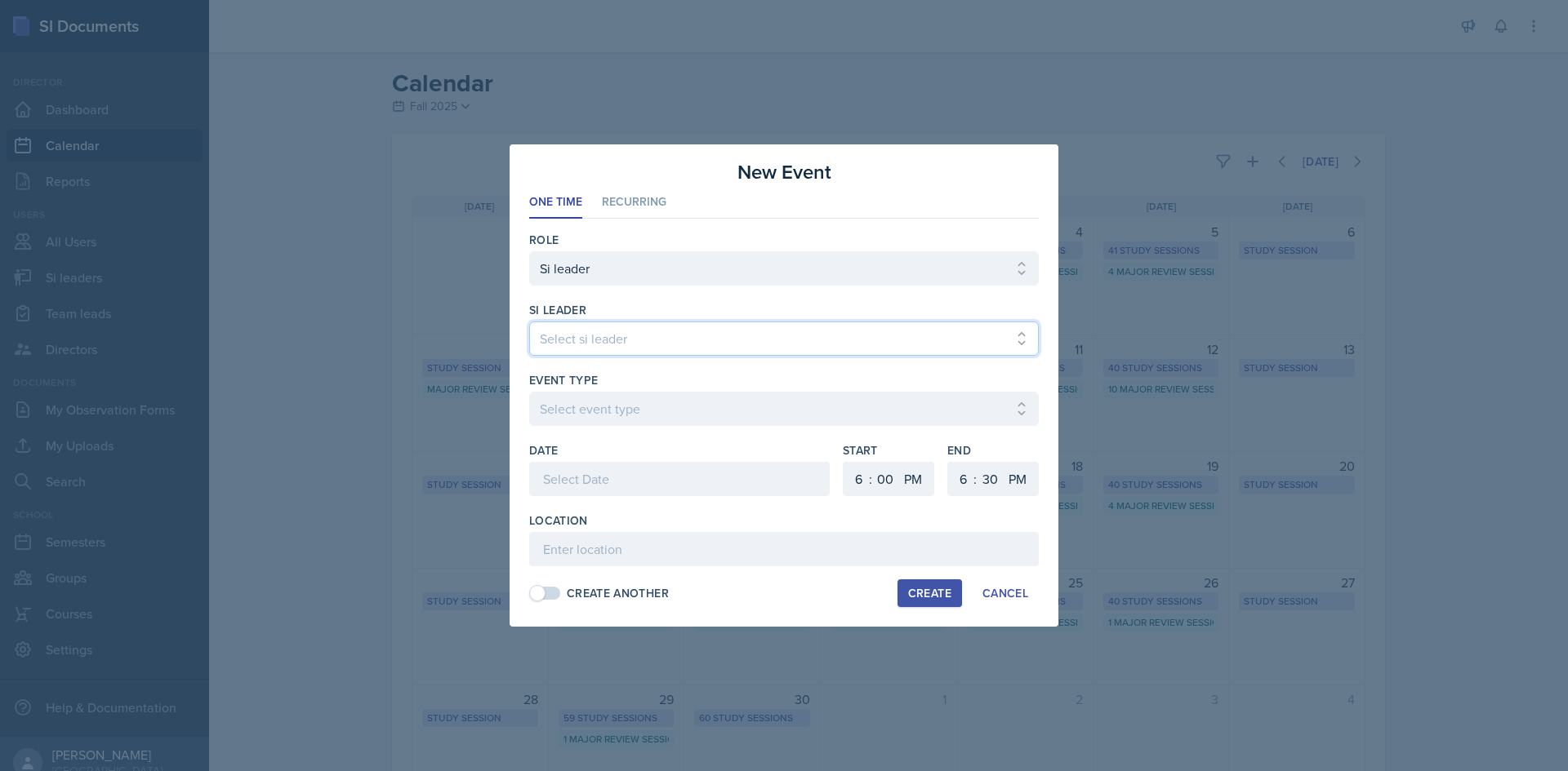
click at [586, 344] on select "Select si leader [PERSON_NAME] [PERSON_NAME] [PERSON_NAME] [PERSON_NAME] [PERSO…" at bounding box center [784, 338] width 509 height 34
select select "e8f43499-5592-4514-bb2a-04d6e76df90f"
click at [529, 321] on select "Select si leader [PERSON_NAME] [PERSON_NAME] [PERSON_NAME] [PERSON_NAME] [PERSO…" at bounding box center [784, 338] width 509 height 34
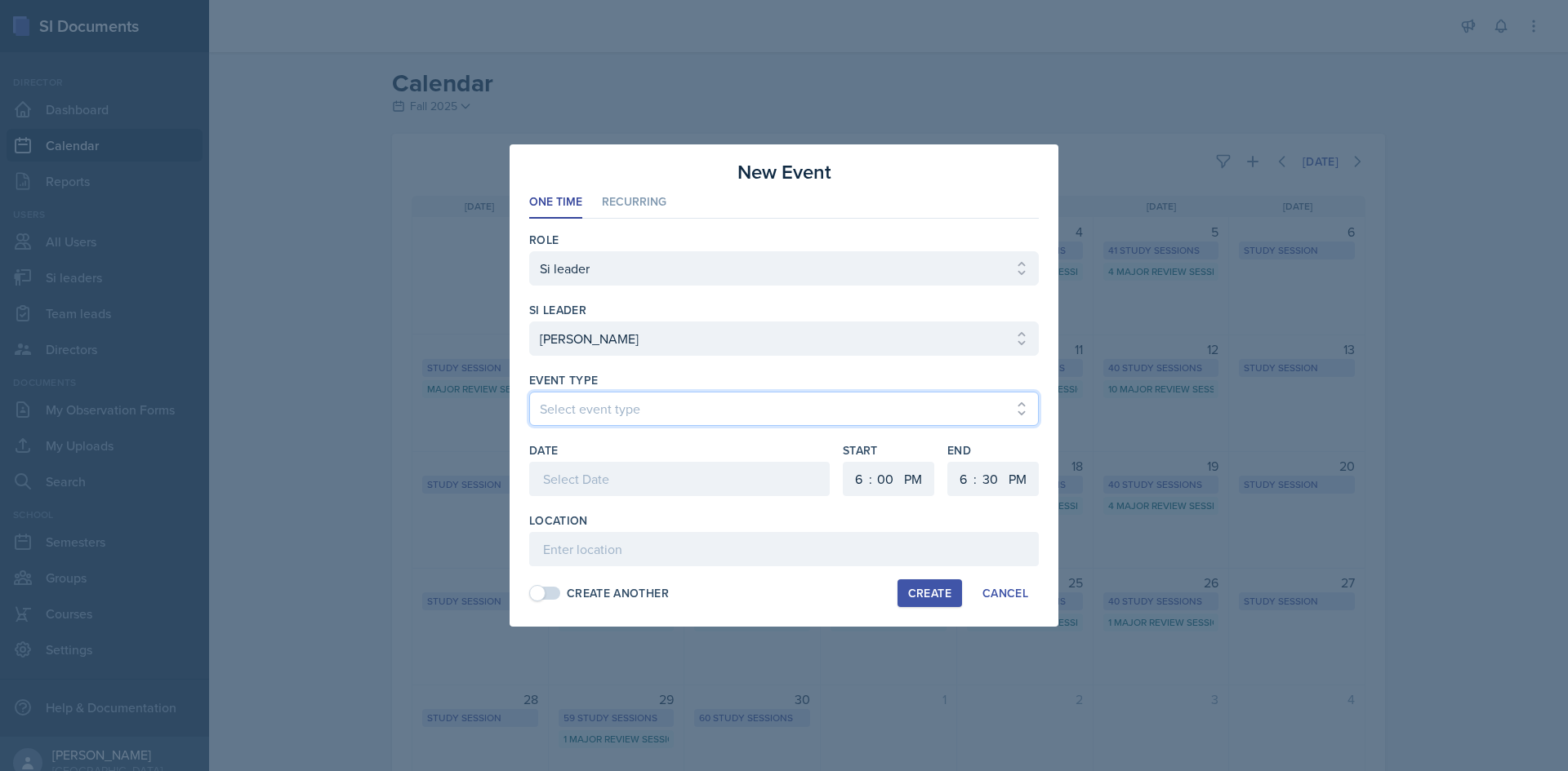
click at [601, 420] on select "Select event type Major Review Session Study Session" at bounding box center [784, 409] width 509 height 34
select select "66bb7cbf-e419-488b-a7ef-f63bc5f9ed04"
click at [529, 392] on select "Select event type Major Review Session Study Session" at bounding box center [784, 409] width 509 height 34
click at [683, 473] on div at bounding box center [679, 478] width 300 height 34
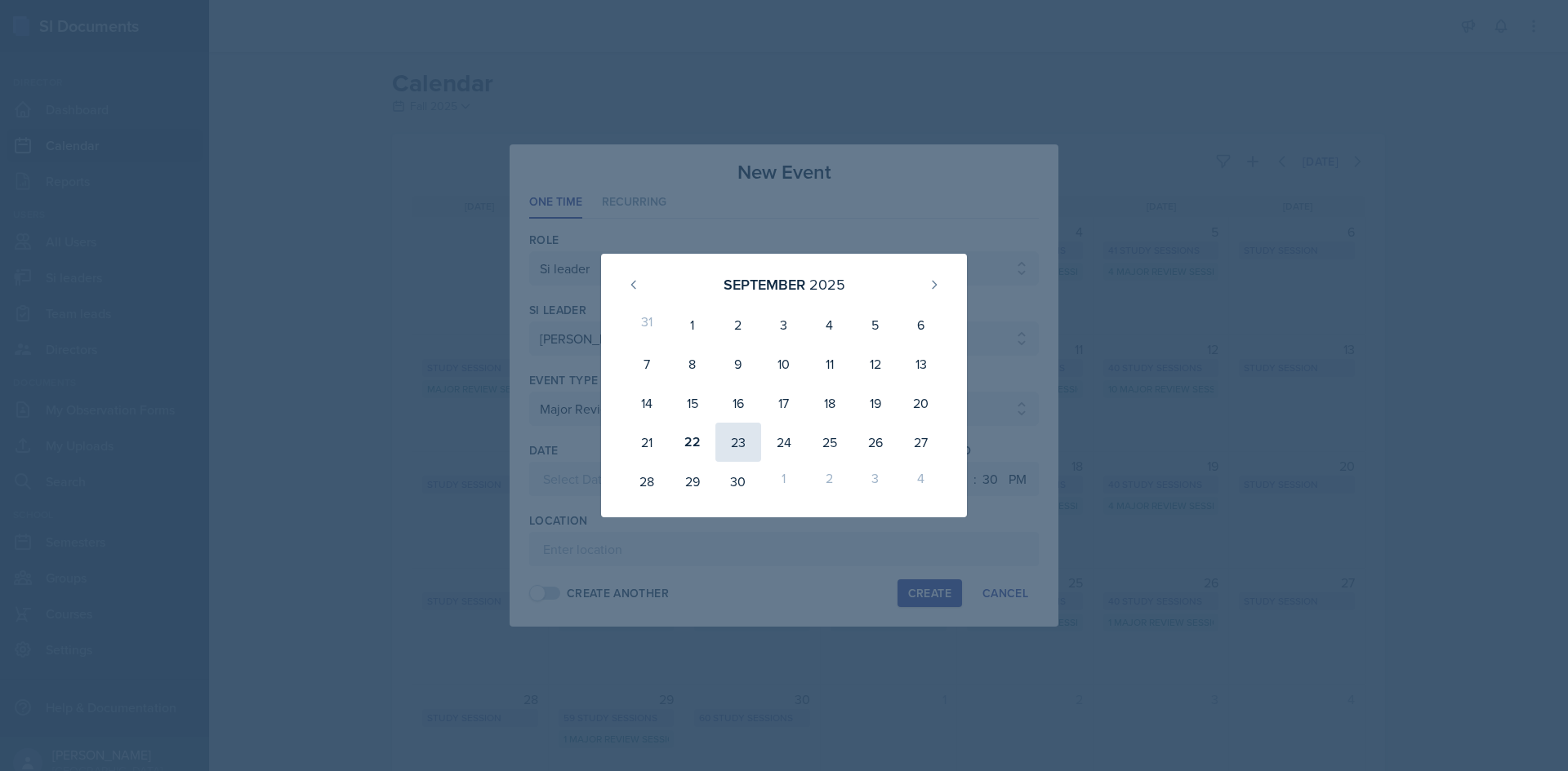
click at [747, 447] on div "23" at bounding box center [738, 442] width 46 height 39
type input "[DATE]"
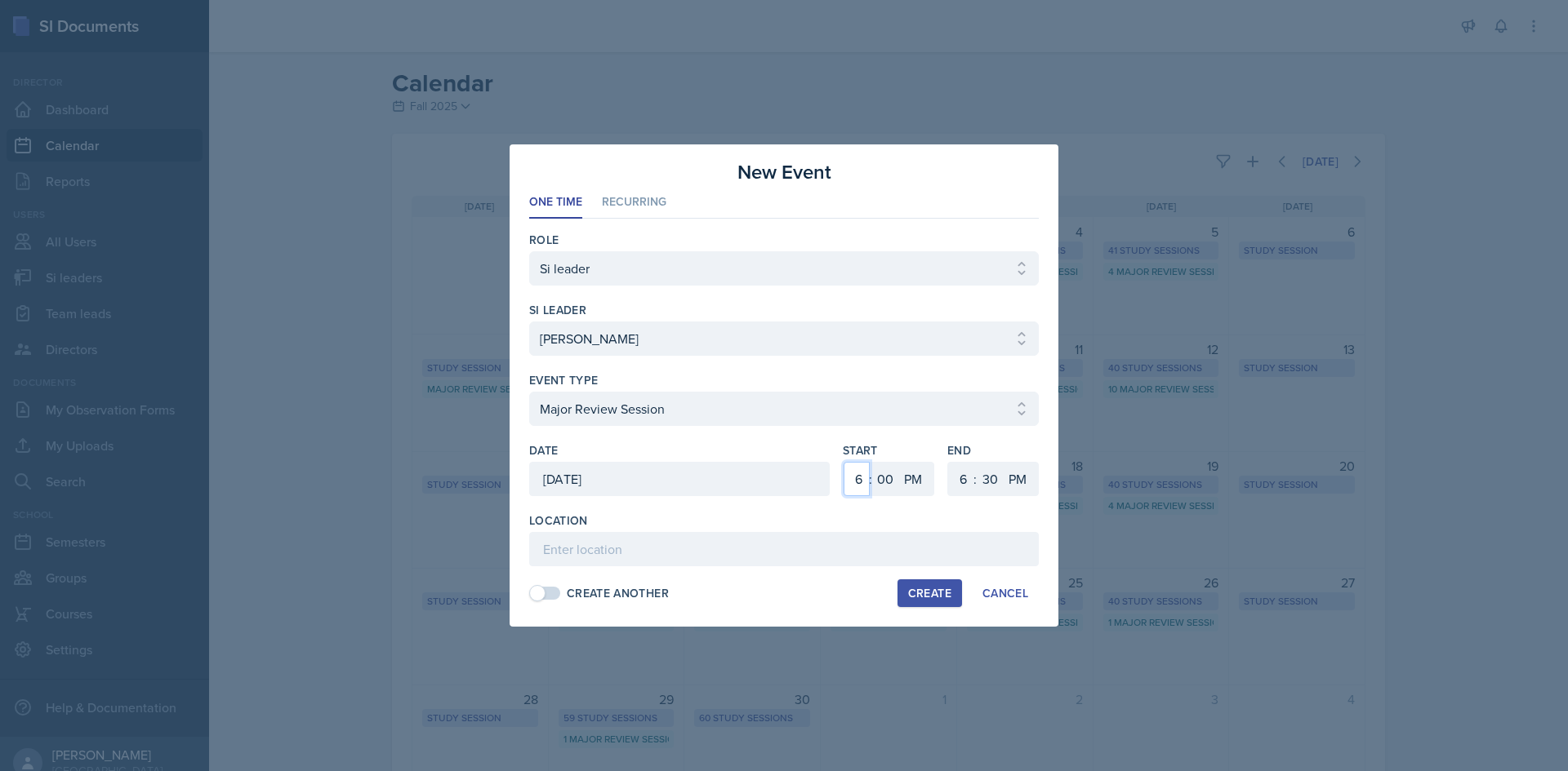
drag, startPoint x: 857, startPoint y: 490, endPoint x: 857, endPoint y: 481, distance: 9.0
click at [857, 490] on select "1 2 3 4 5 6 7 8 9 10 11 12" at bounding box center [857, 478] width 26 height 34
click at [844, 462] on select "1 2 3 4 5 6 7 8 9 10 11 12" at bounding box center [857, 478] width 26 height 34
drag, startPoint x: 850, startPoint y: 474, endPoint x: 850, endPoint y: 464, distance: 10.0
click at [849, 474] on select "1 2 3 4 5 6 7 8 9 10 11 12" at bounding box center [857, 478] width 26 height 34
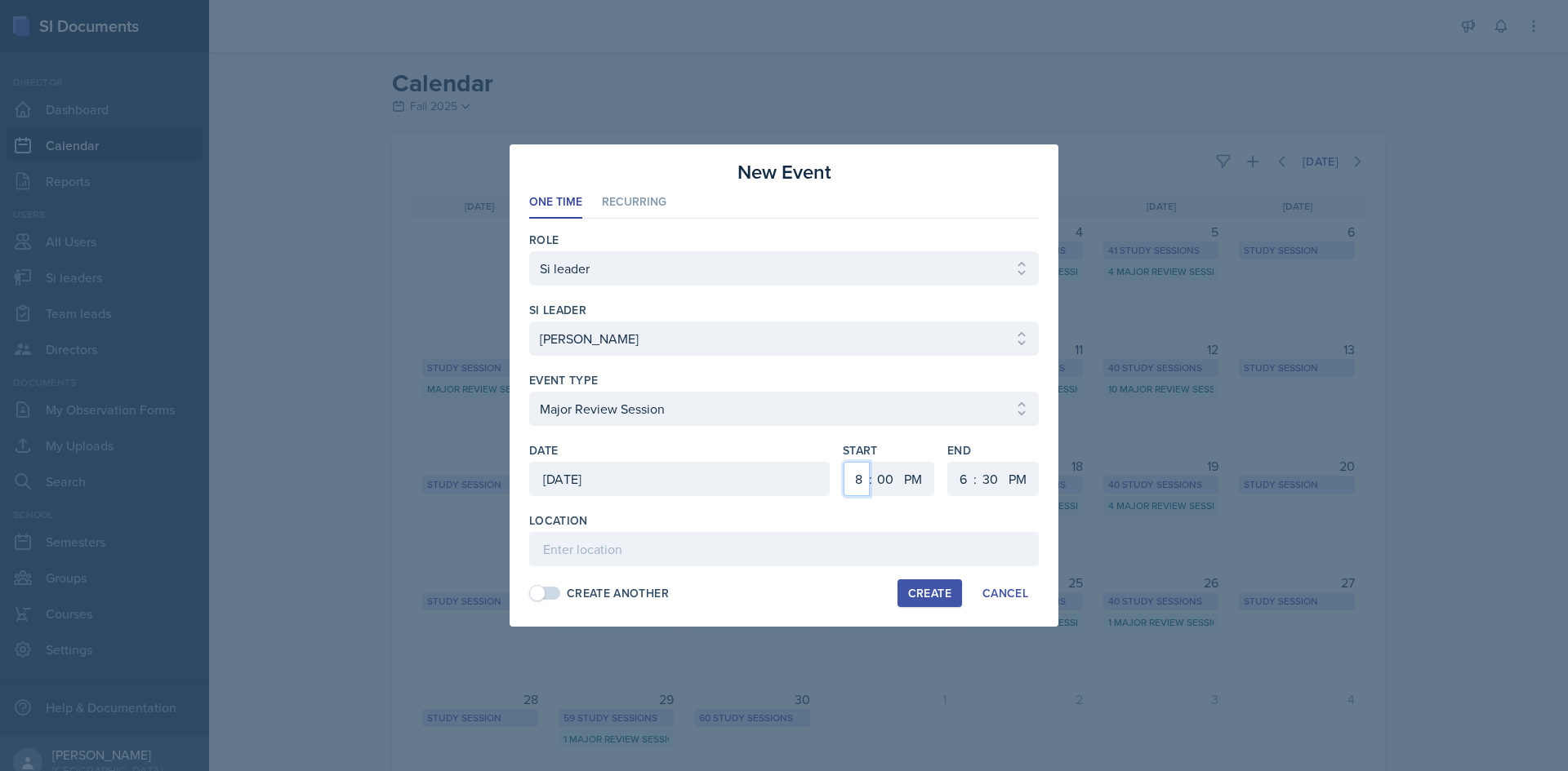
select select "7"
click at [844, 462] on select "1 2 3 4 5 6 7 8 9 10 11 12" at bounding box center [857, 478] width 26 height 34
click at [951, 477] on select "1 2 3 4 5 6 7 8 9 10 11 12" at bounding box center [961, 478] width 26 height 34
select select "9"
click at [948, 462] on select "1 2 3 4 5 6 7 8 9 10 11 12" at bounding box center [961, 478] width 26 height 34
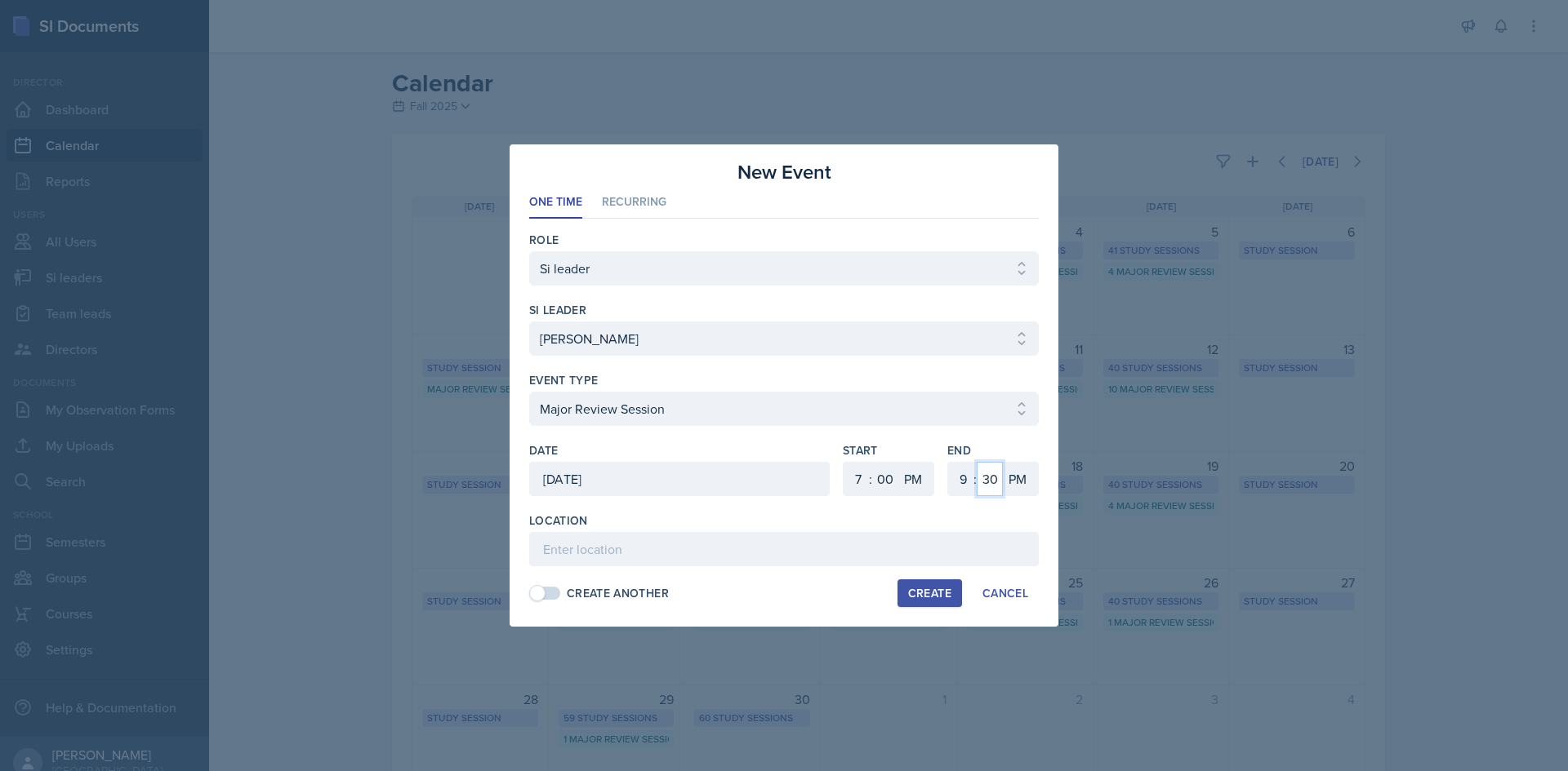
click at [987, 477] on select "00 05 10 15 20 25 30 35 40 45 50 55" at bounding box center [990, 478] width 26 height 34
select select "0"
click at [977, 462] on select "00 05 10 15 20 25 30 35 40 45 50 55" at bounding box center [990, 478] width 26 height 34
click at [711, 568] on div "Location Create Another Create Cancel" at bounding box center [784, 560] width 509 height 95
click at [720, 555] on input at bounding box center [784, 549] width 509 height 34
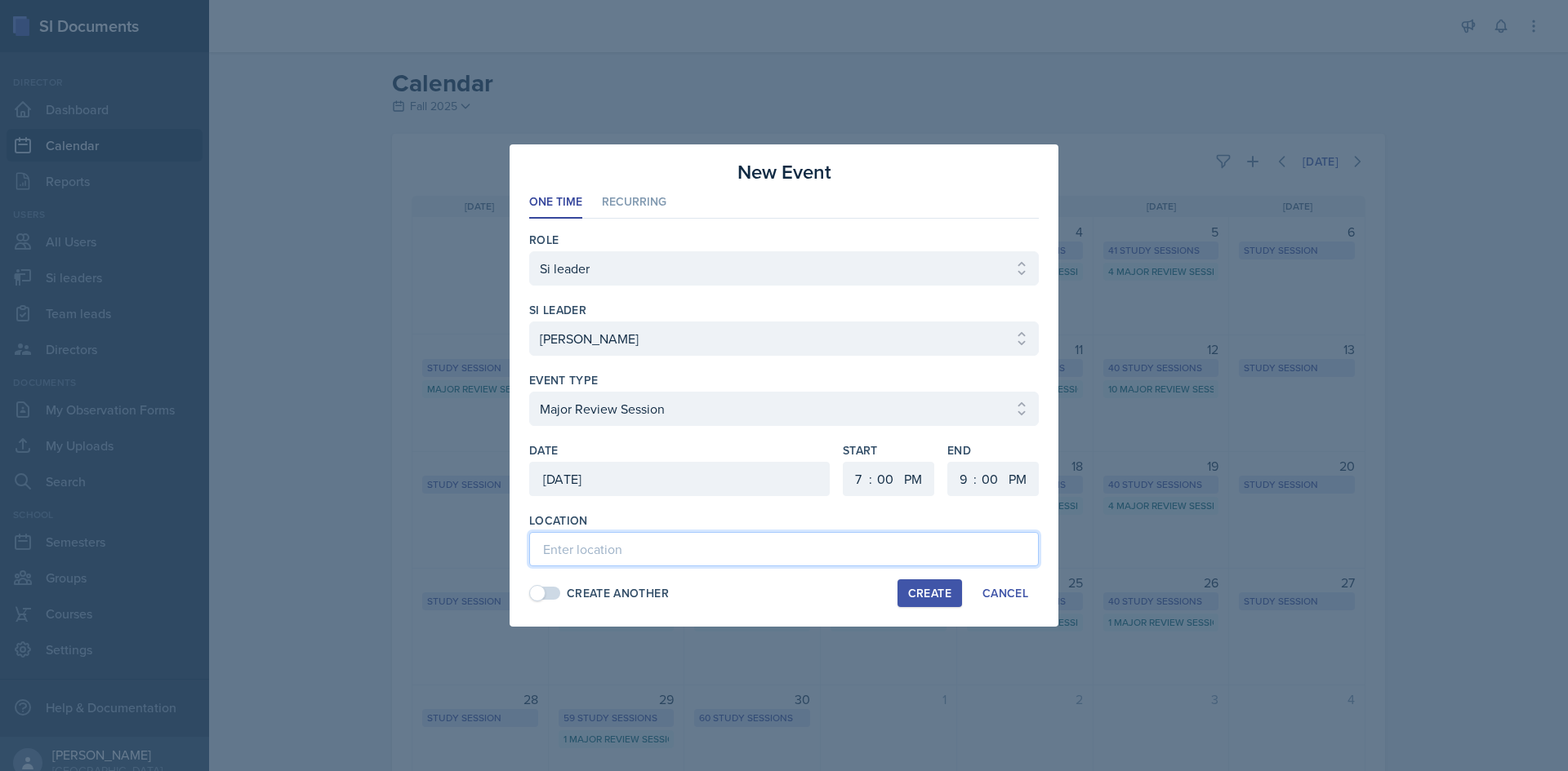
paste input "[URL][DOMAIN_NAME]"
type input "[URL][DOMAIN_NAME]"
click at [912, 595] on div "Create" at bounding box center [929, 594] width 44 height 13
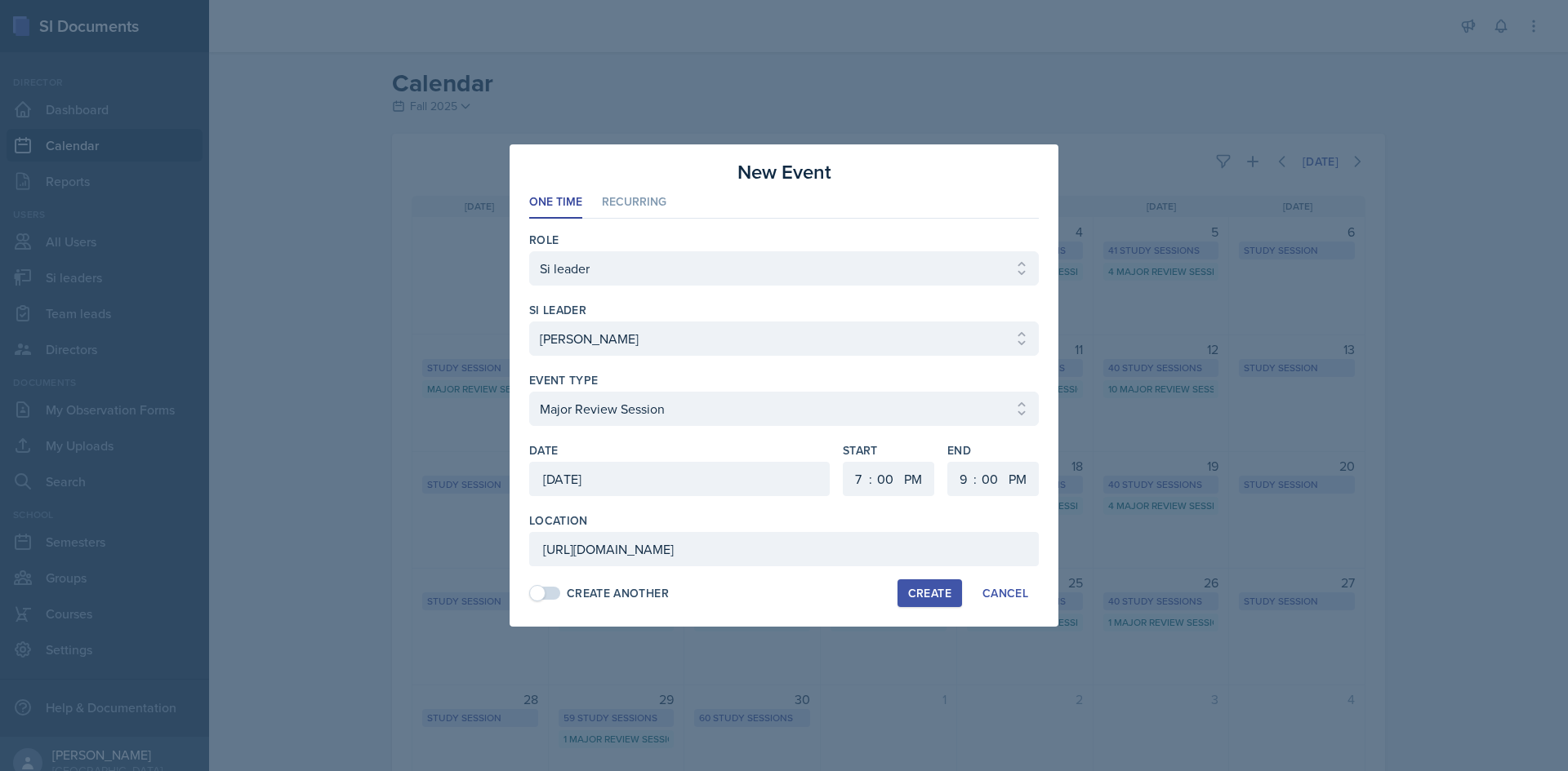
select select
select select "6"
select select "30"
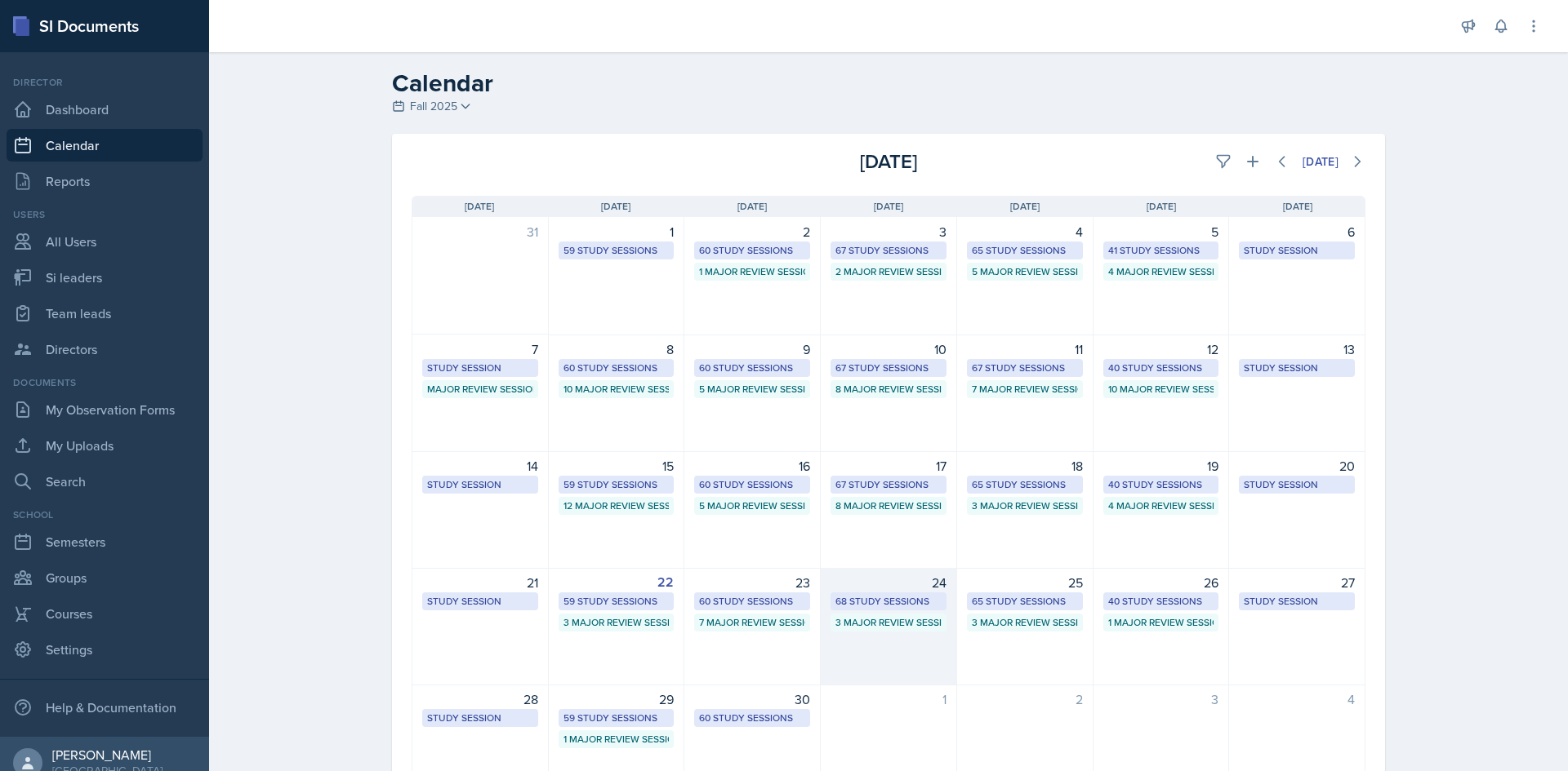
click at [921, 601] on div "68 Study Sessions" at bounding box center [889, 602] width 106 height 15
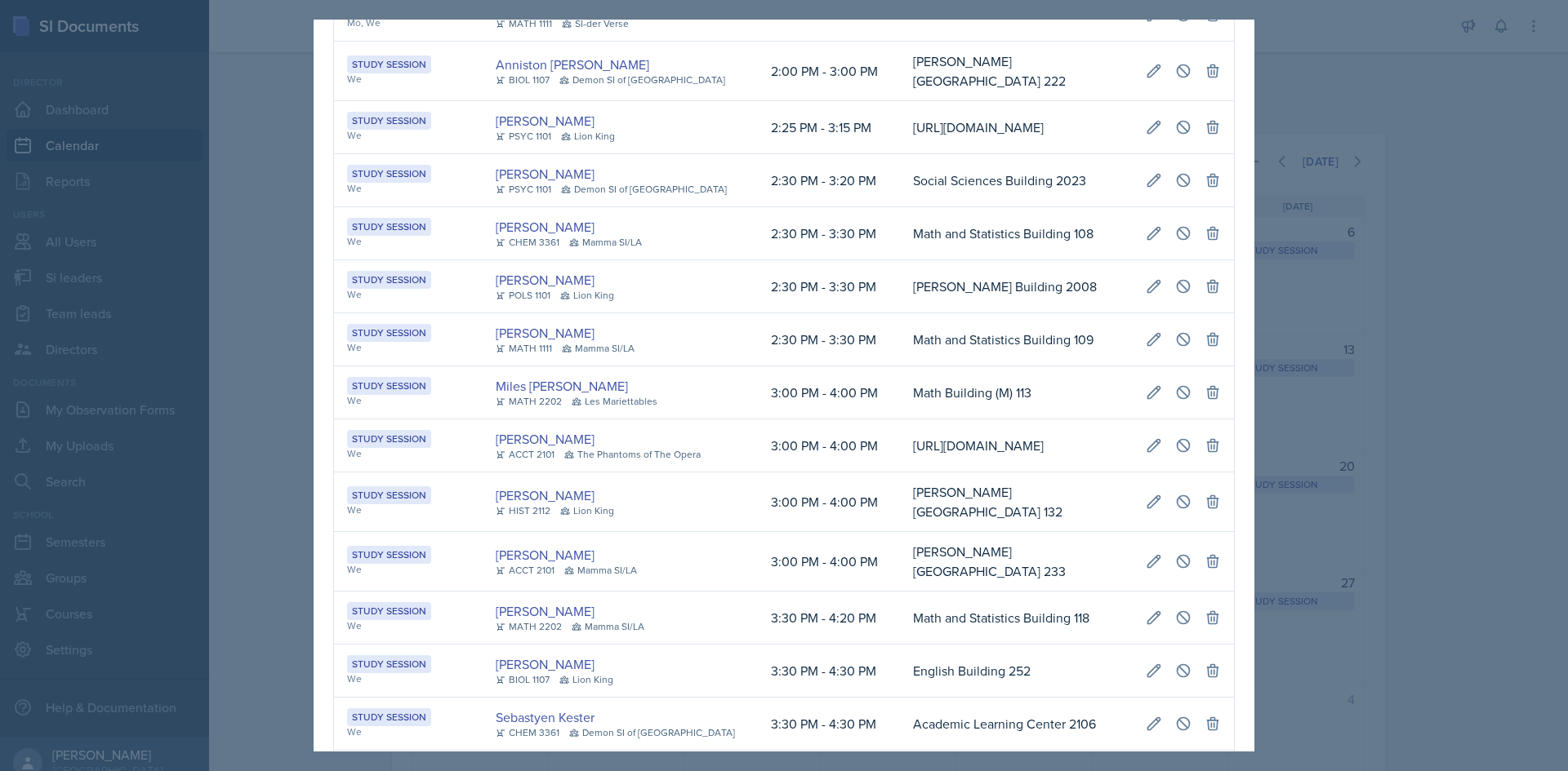
drag, startPoint x: 1410, startPoint y: 368, endPoint x: 1385, endPoint y: 306, distance: 66.9
click at [1416, 359] on div at bounding box center [784, 386] width 1568 height 771
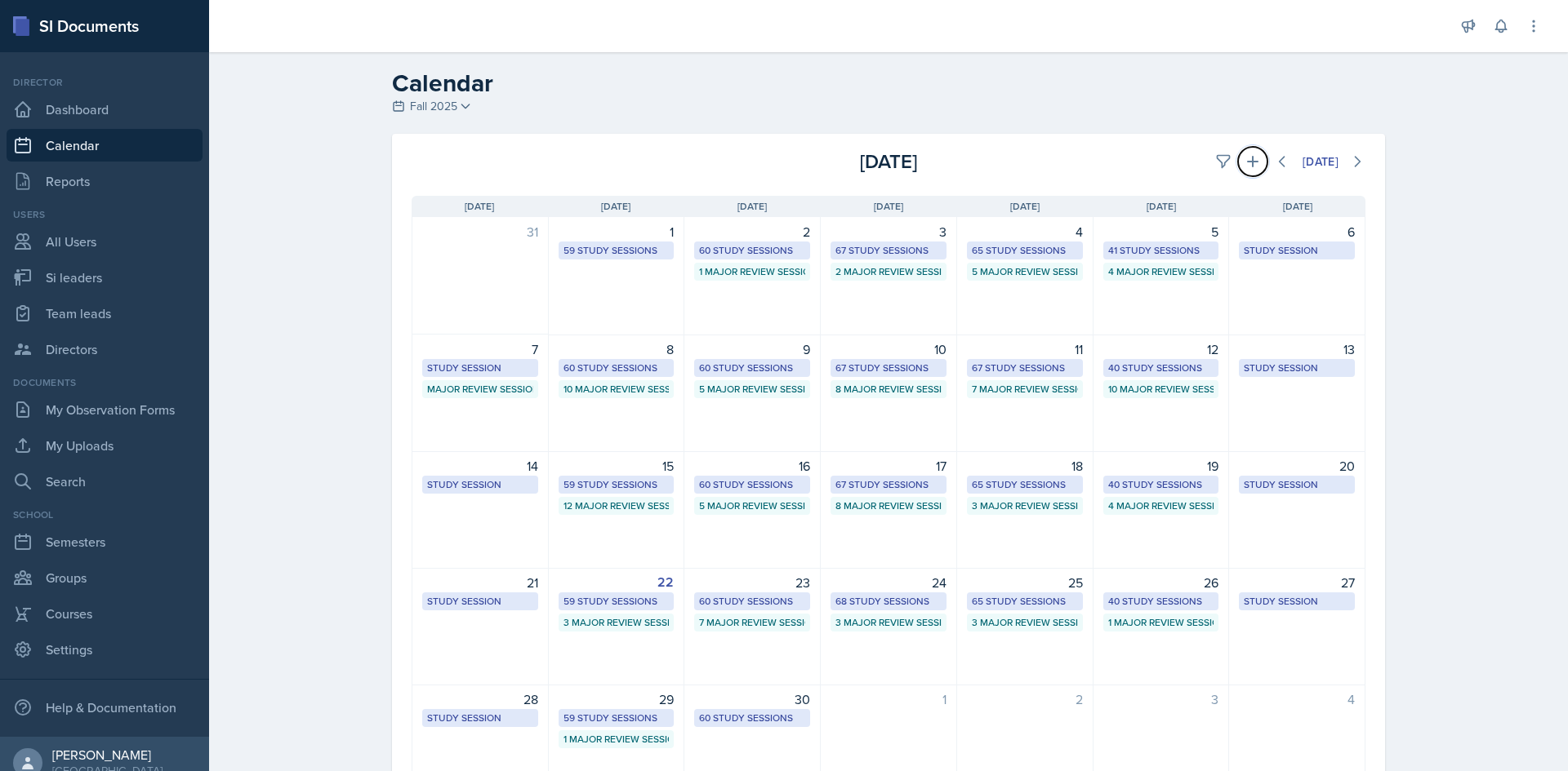
click at [1247, 162] on icon at bounding box center [1253, 162] width 11 height 11
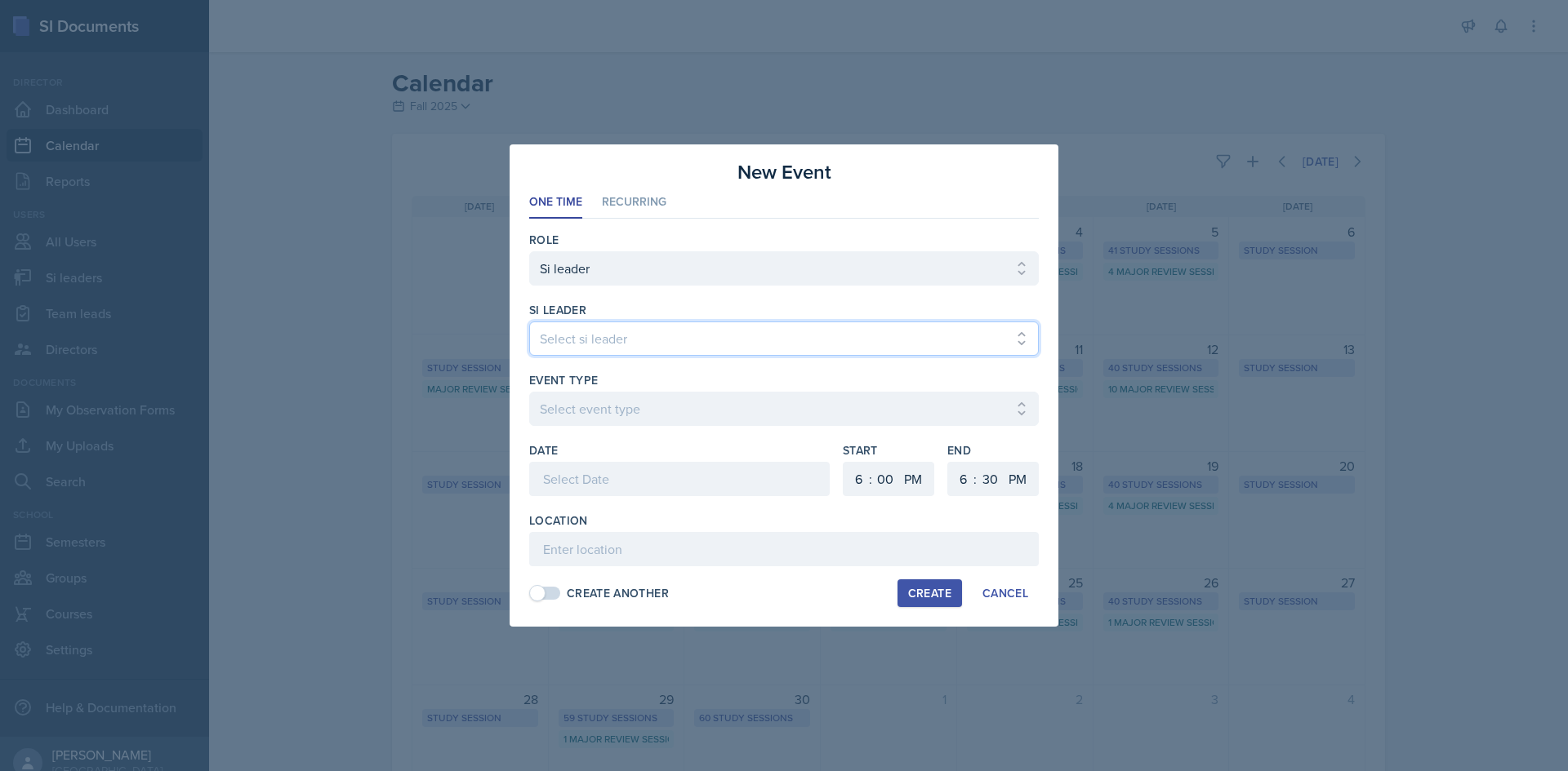
click at [719, 337] on select "Select si leader [PERSON_NAME] [PERSON_NAME] [PERSON_NAME] [PERSON_NAME] [PERSO…" at bounding box center [784, 338] width 509 height 34
select select "e8f43499-5592-4514-bb2a-04d6e76df90f"
click at [529, 321] on select "Select si leader [PERSON_NAME] [PERSON_NAME] [PERSON_NAME] [PERSON_NAME] [PERSO…" at bounding box center [784, 338] width 509 height 34
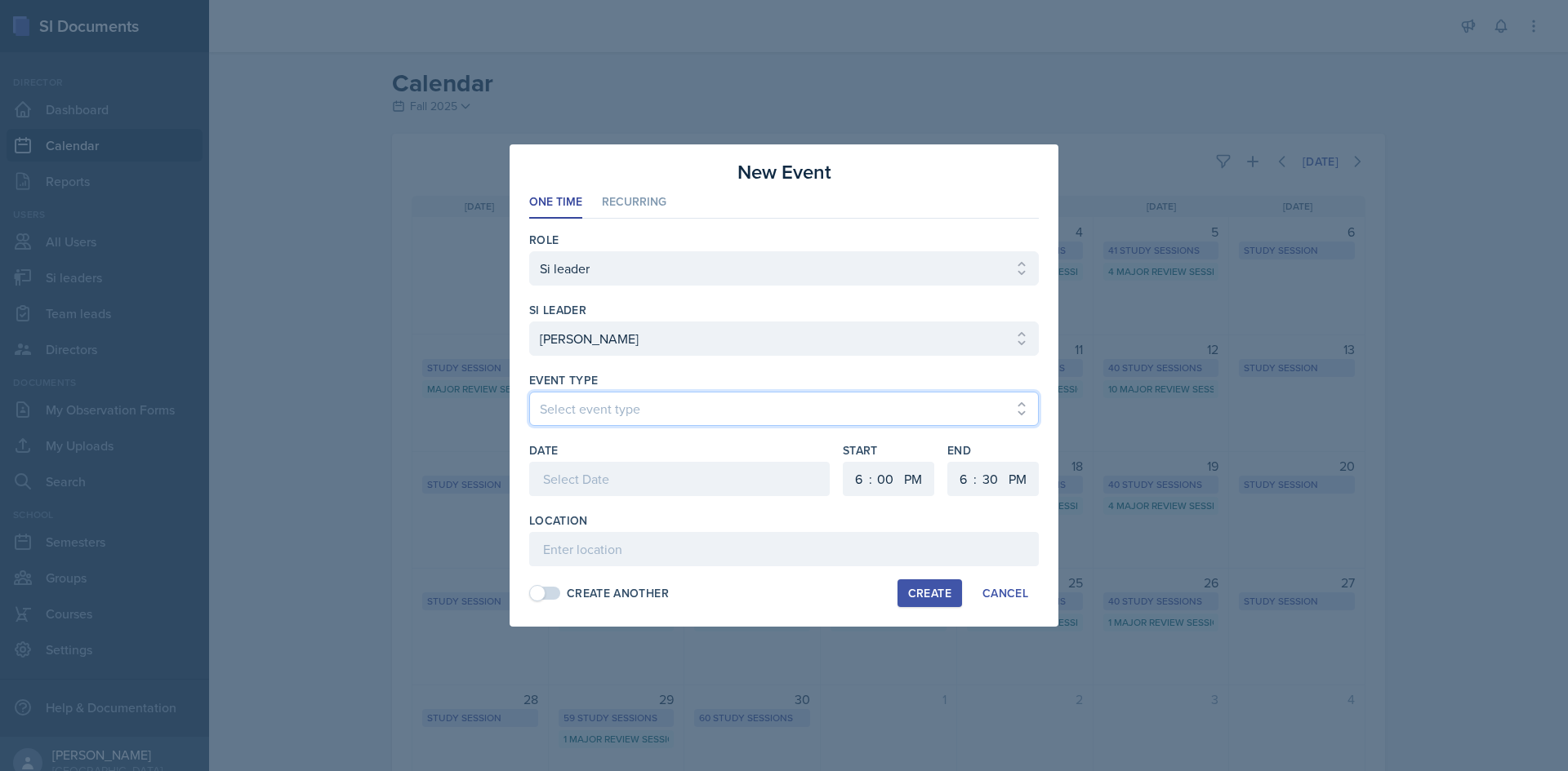
click at [679, 398] on select "Select event type Major Review Session Study Session" at bounding box center [784, 409] width 509 height 34
select select "66bb7cbf-e419-488b-a7ef-f63bc5f9ed04"
click at [529, 392] on select "Select event type Major Review Session Study Session" at bounding box center [784, 409] width 509 height 34
click at [771, 481] on div at bounding box center [679, 478] width 300 height 34
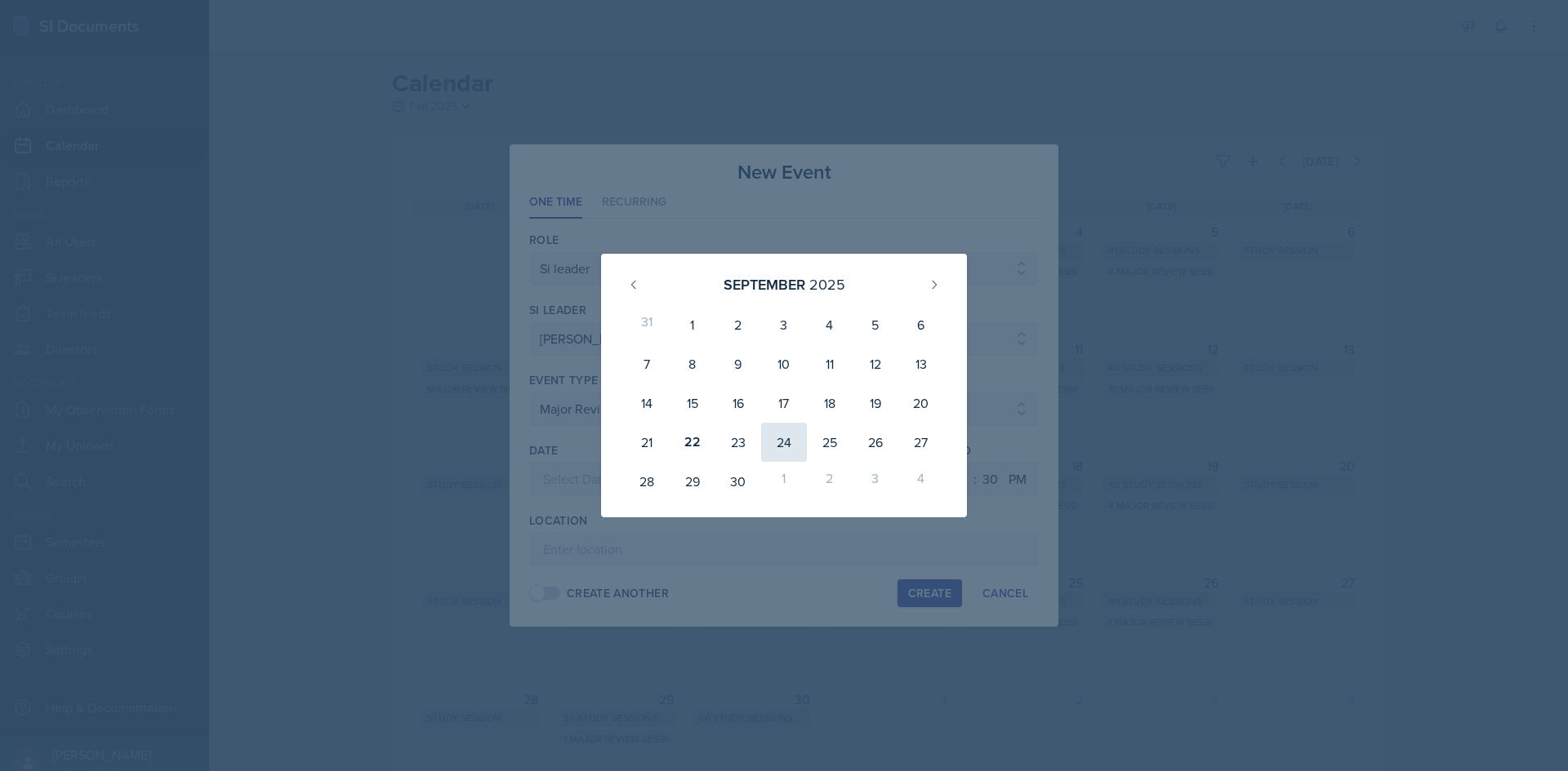
click at [779, 438] on div "24" at bounding box center [784, 442] width 46 height 39
type input "September 24th, 2025"
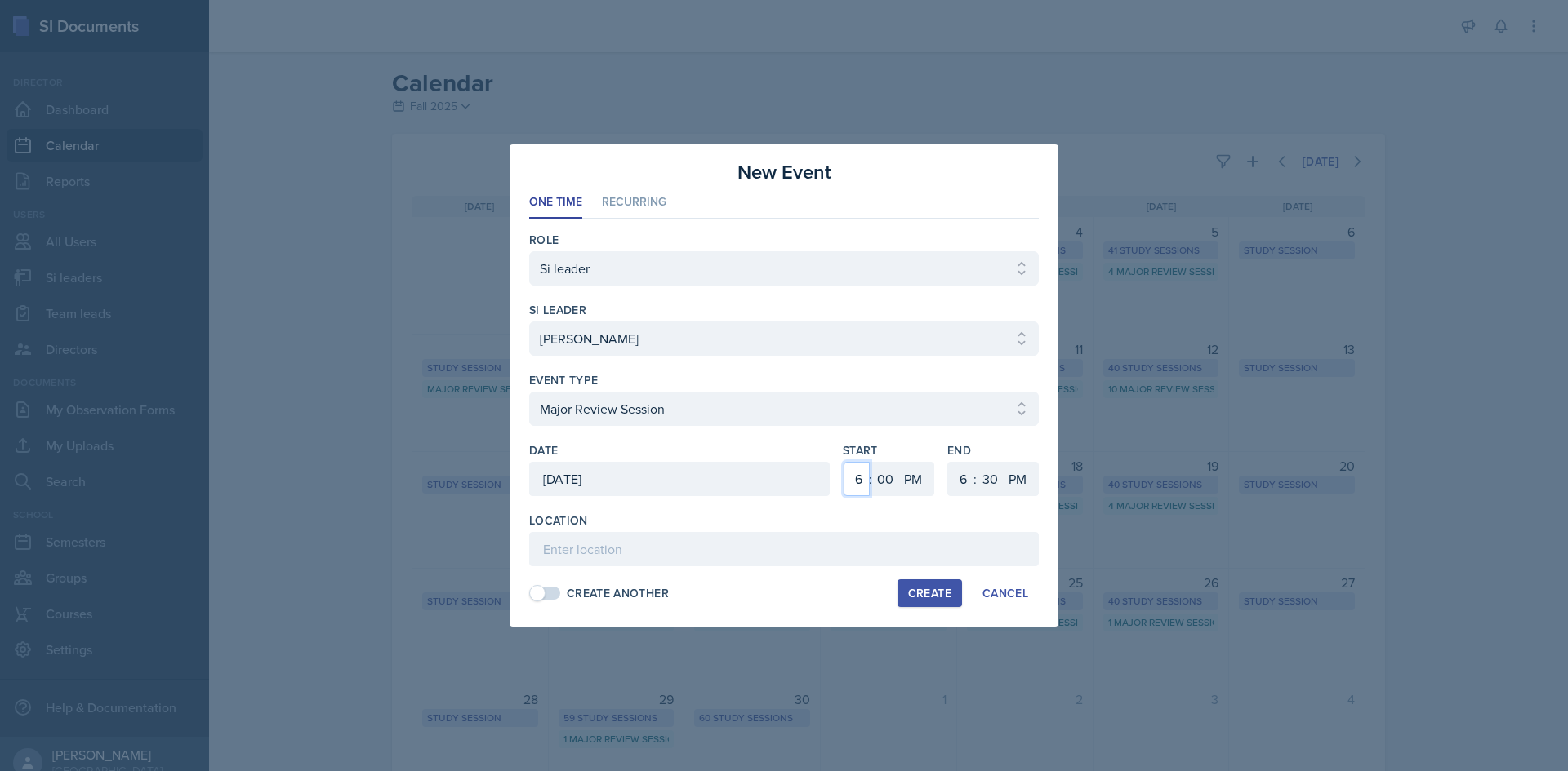
click at [862, 480] on select "1 2 3 4 5 6 7 8 9 10 11 12" at bounding box center [857, 478] width 26 height 34
click at [844, 462] on select "1 2 3 4 5 6 7 8 9 10 11 12" at bounding box center [857, 478] width 26 height 34
click at [951, 474] on select "1 2 3 4 5 6 7 8 9 10 11 12" at bounding box center [961, 478] width 26 height 34
click at [855, 472] on select "1 2 3 4 5 6 7 8 9 10 11 12" at bounding box center [857, 478] width 26 height 34
select select "7"
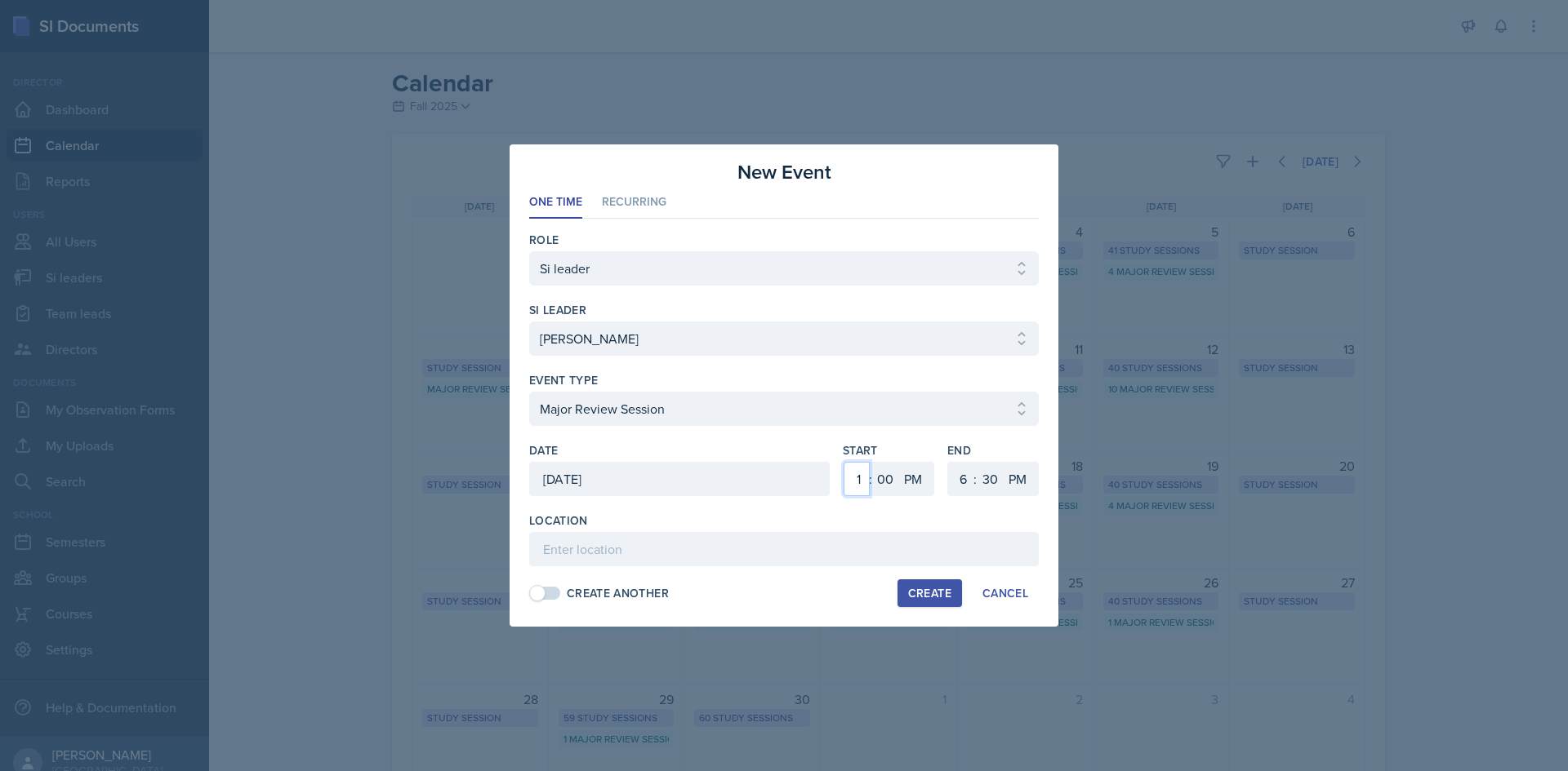
click at [844, 462] on select "1 2 3 4 5 6 7 8 9 10 11 12" at bounding box center [857, 478] width 26 height 34
click at [954, 481] on select "1 2 3 4 5 6 7 8 9 10 11 12" at bounding box center [961, 478] width 26 height 34
select select "8"
click at [948, 462] on select "1 2 3 4 5 6 7 8 9 10 11 12" at bounding box center [961, 478] width 26 height 34
click at [983, 477] on select "00 05 10 15 20 25 30 35 40 45 50 55" at bounding box center [990, 478] width 26 height 34
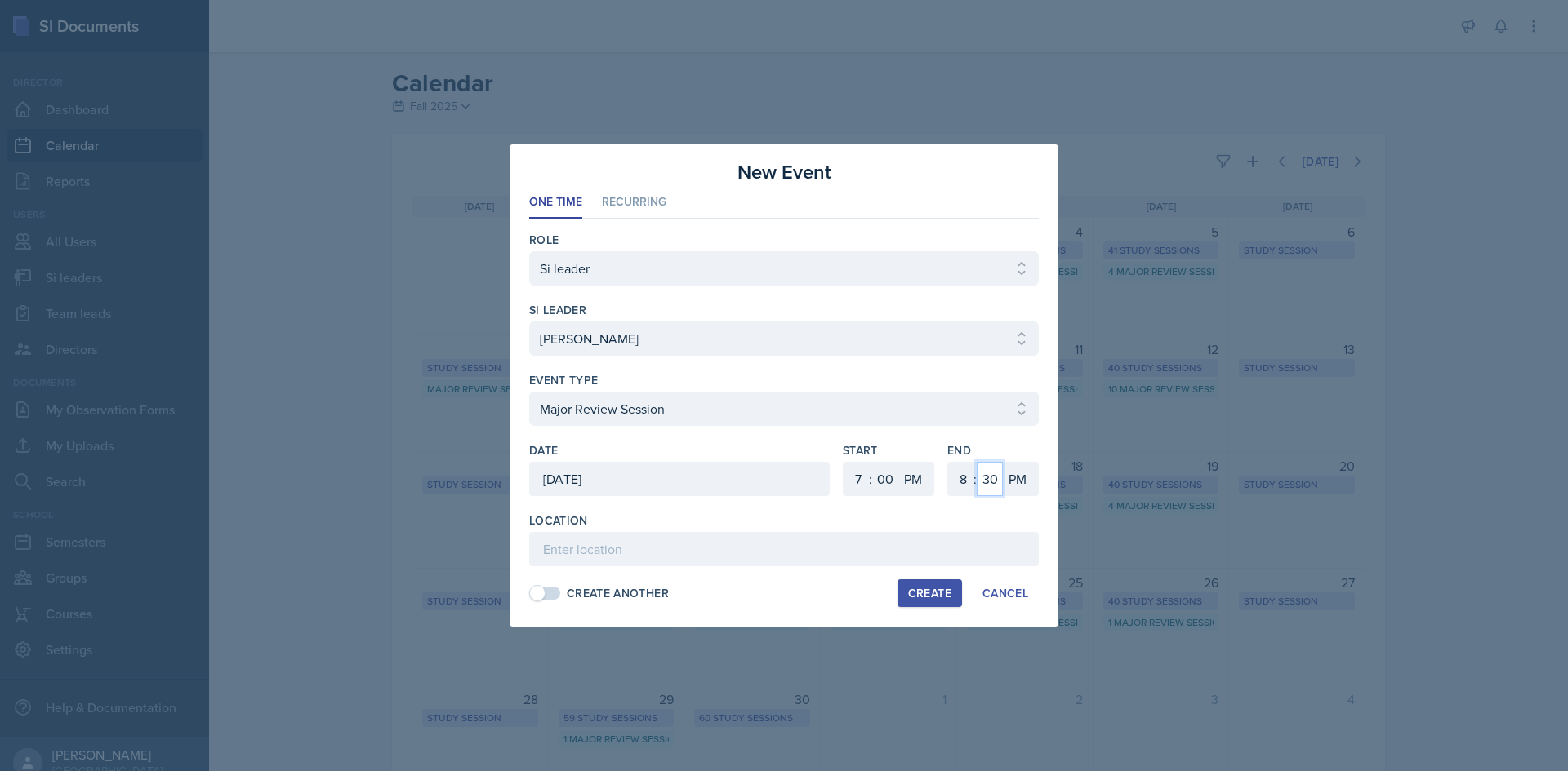
select select "0"
click at [977, 462] on select "00 05 10 15 20 25 30 35 40 45 50 55" at bounding box center [990, 478] width 26 height 34
click at [713, 538] on input at bounding box center [784, 549] width 509 height 34
click at [698, 547] on input at bounding box center [784, 549] width 509 height 34
paste input "[URL][DOMAIN_NAME]"
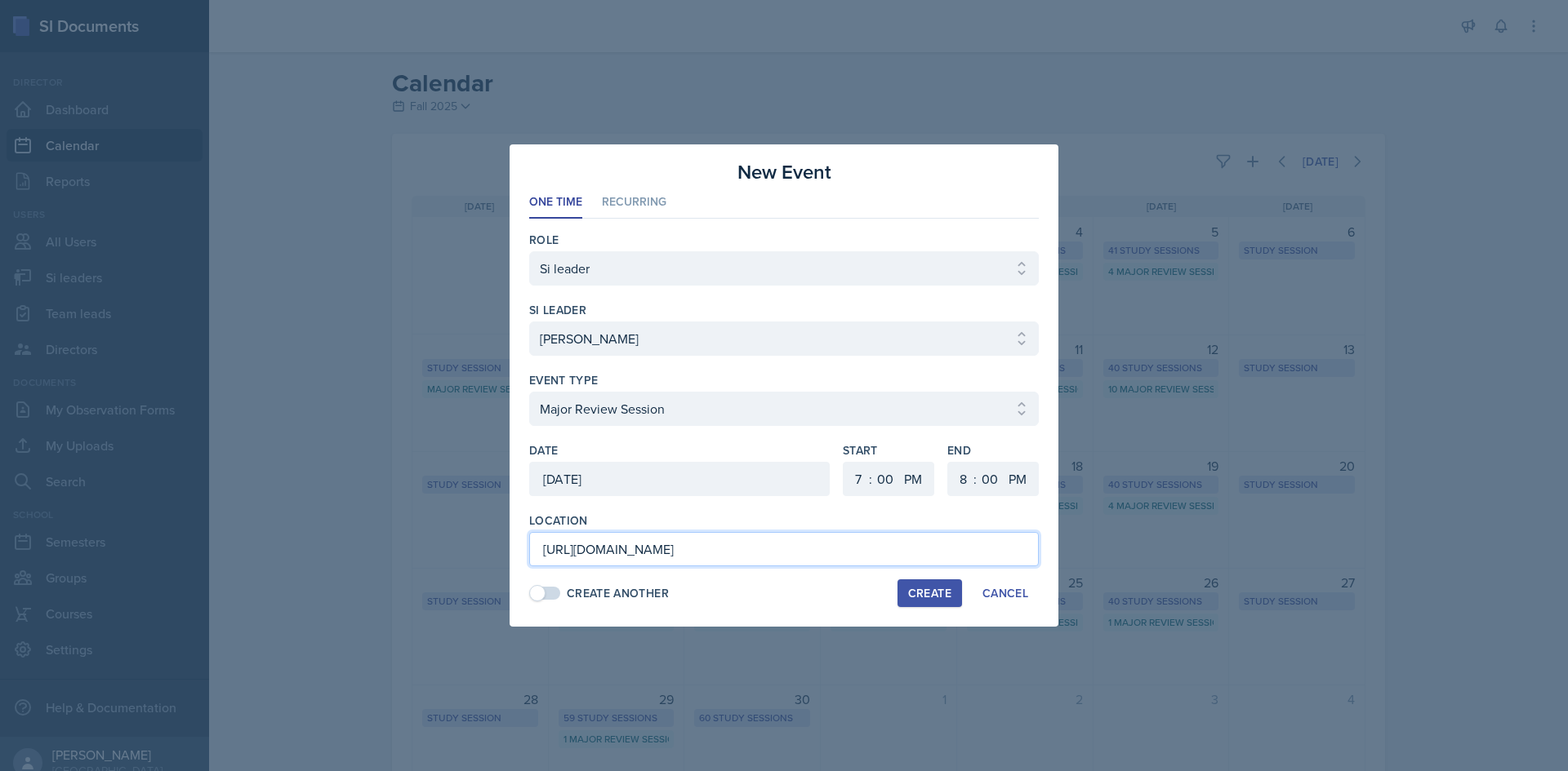
scroll to position [0, 1202]
type input "[URL][DOMAIN_NAME]"
click at [924, 595] on div "Create" at bounding box center [929, 594] width 44 height 13
select select
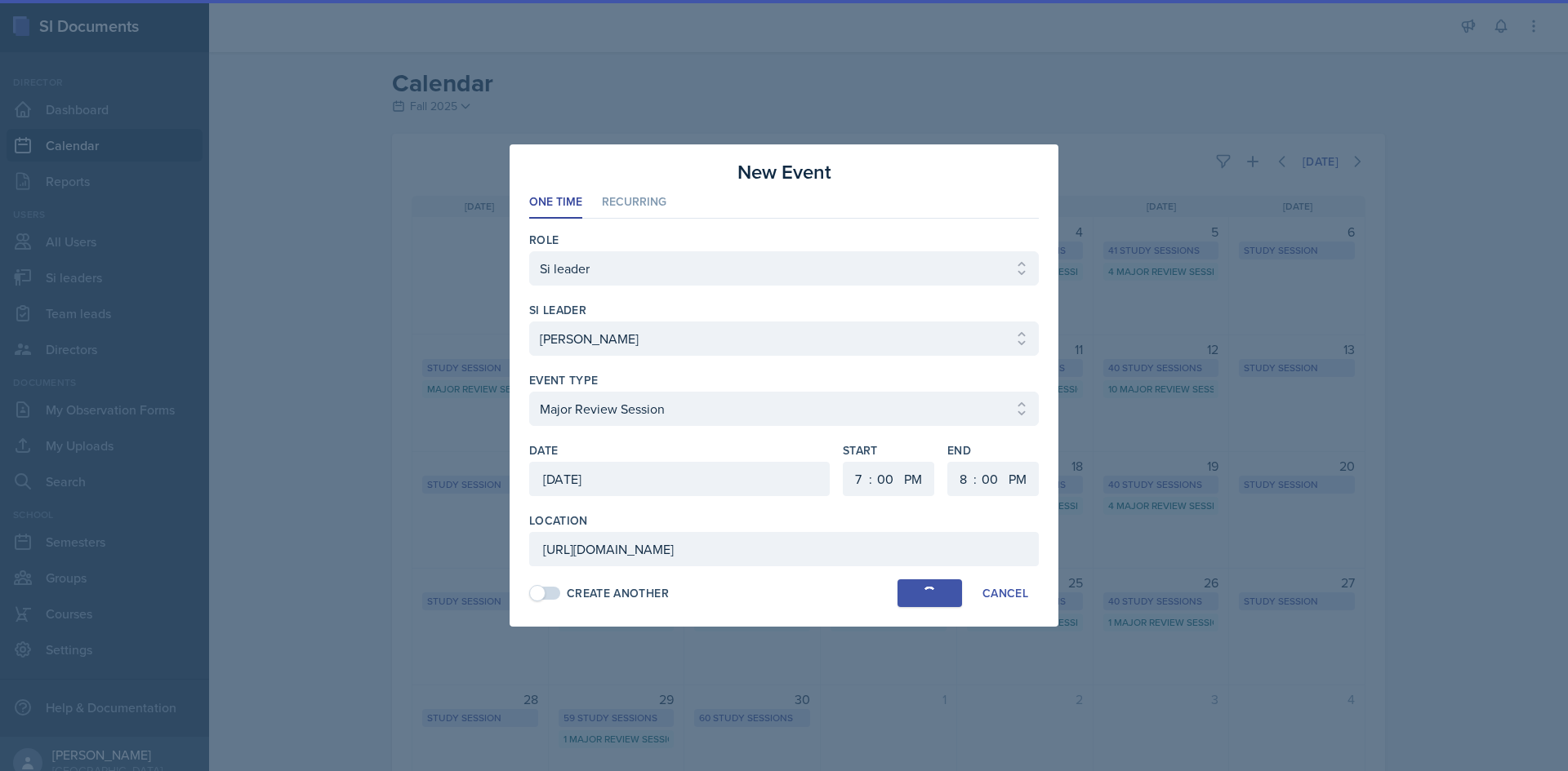
select select
select select "6"
select select "30"
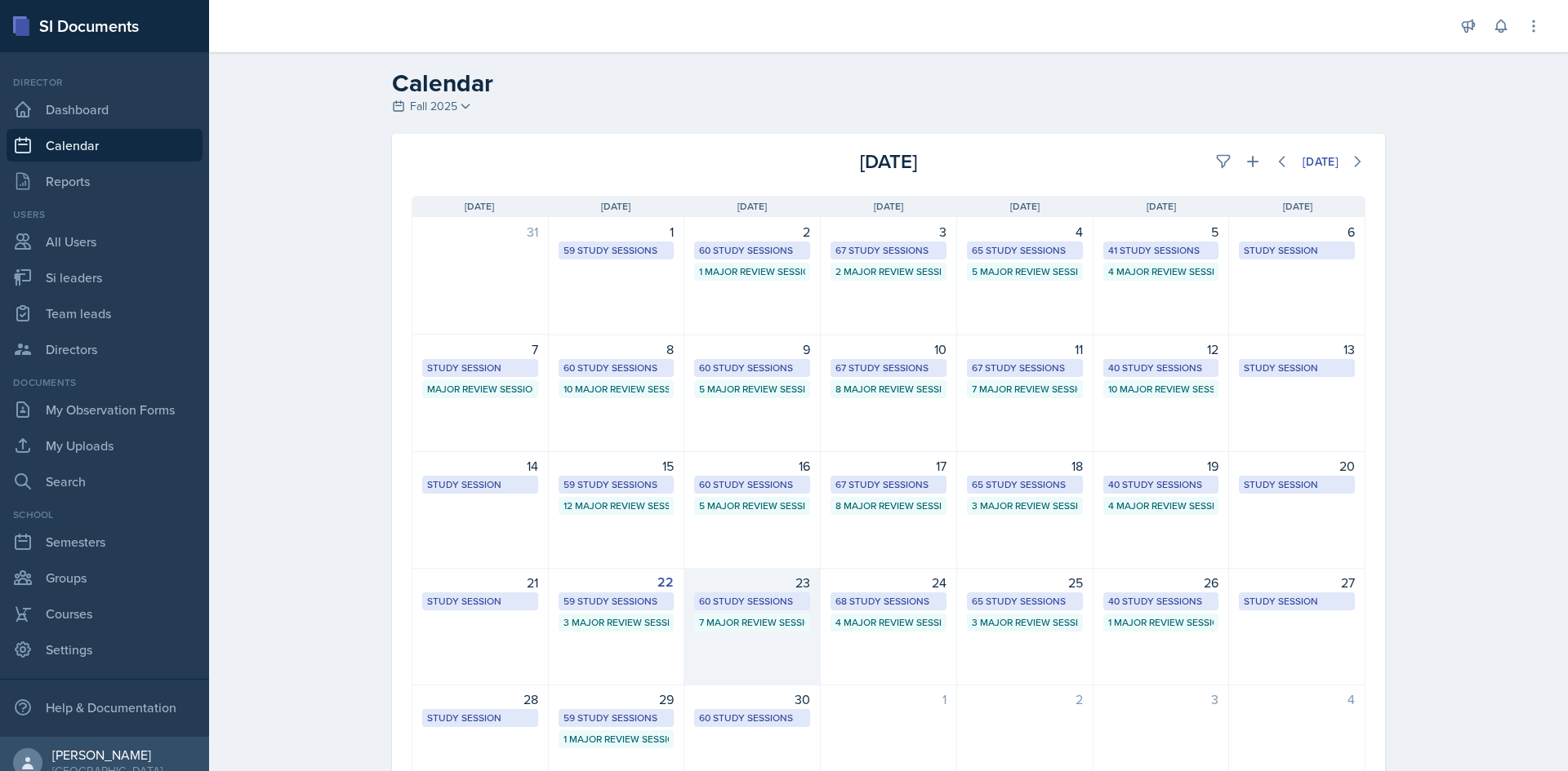
click at [775, 603] on div "60 Study Sessions" at bounding box center [752, 602] width 106 height 15
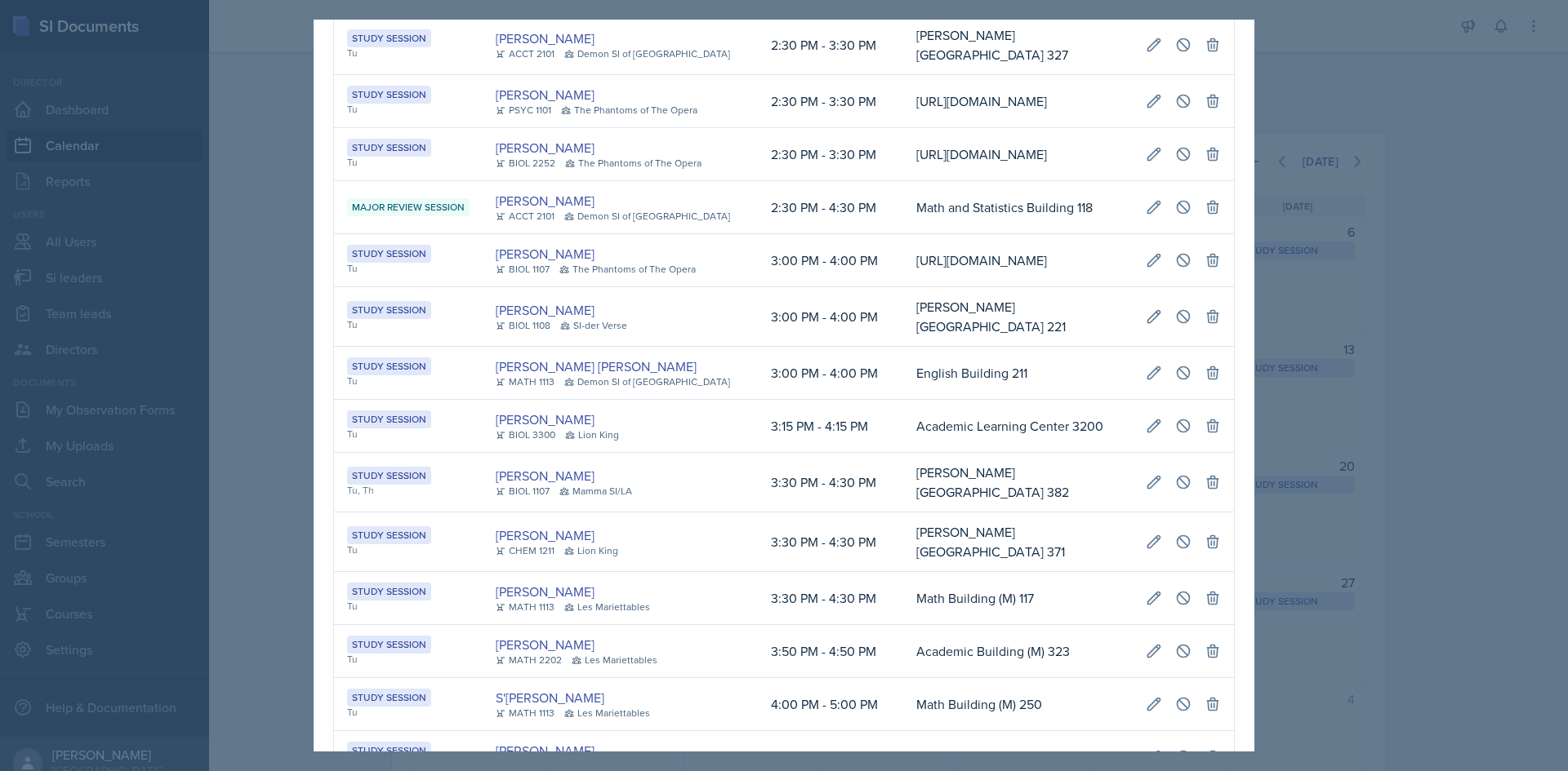
click at [710, 224] on div "Mellayne Richards ACCT 2101 Demon SI of Fleet Street" at bounding box center [620, 207] width 249 height 33
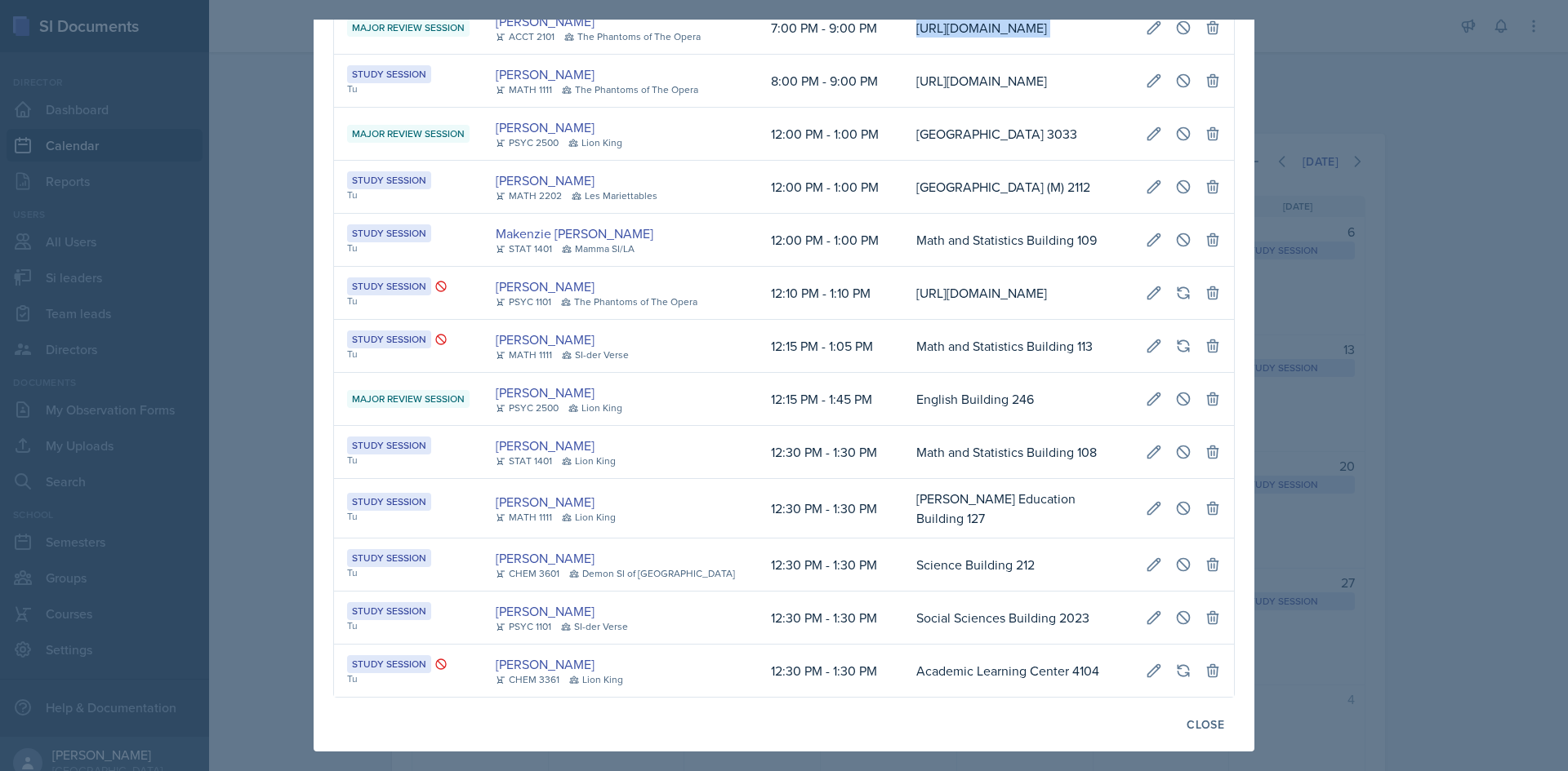
scroll to position [0, 374]
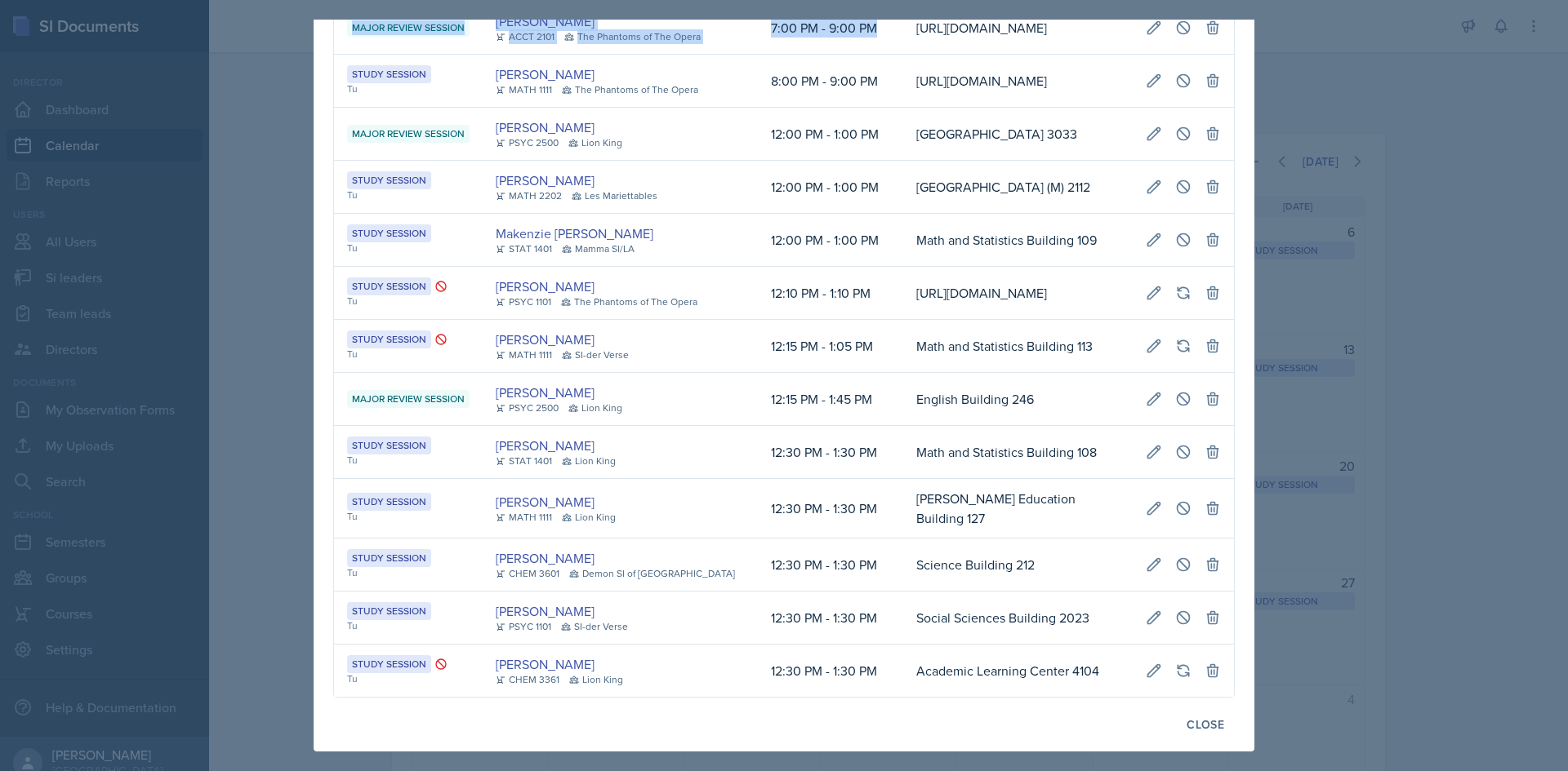
drag, startPoint x: 860, startPoint y: 396, endPoint x: 1247, endPoint y: 399, distance: 387.0
click at [1247, 399] on div "September 23rd, 2025 Event User Time Location Study Session Tu Simmy Huynh MATH…" at bounding box center [784, 386] width 941 height 732
click at [1175, 36] on icon at bounding box center [1183, 28] width 17 height 17
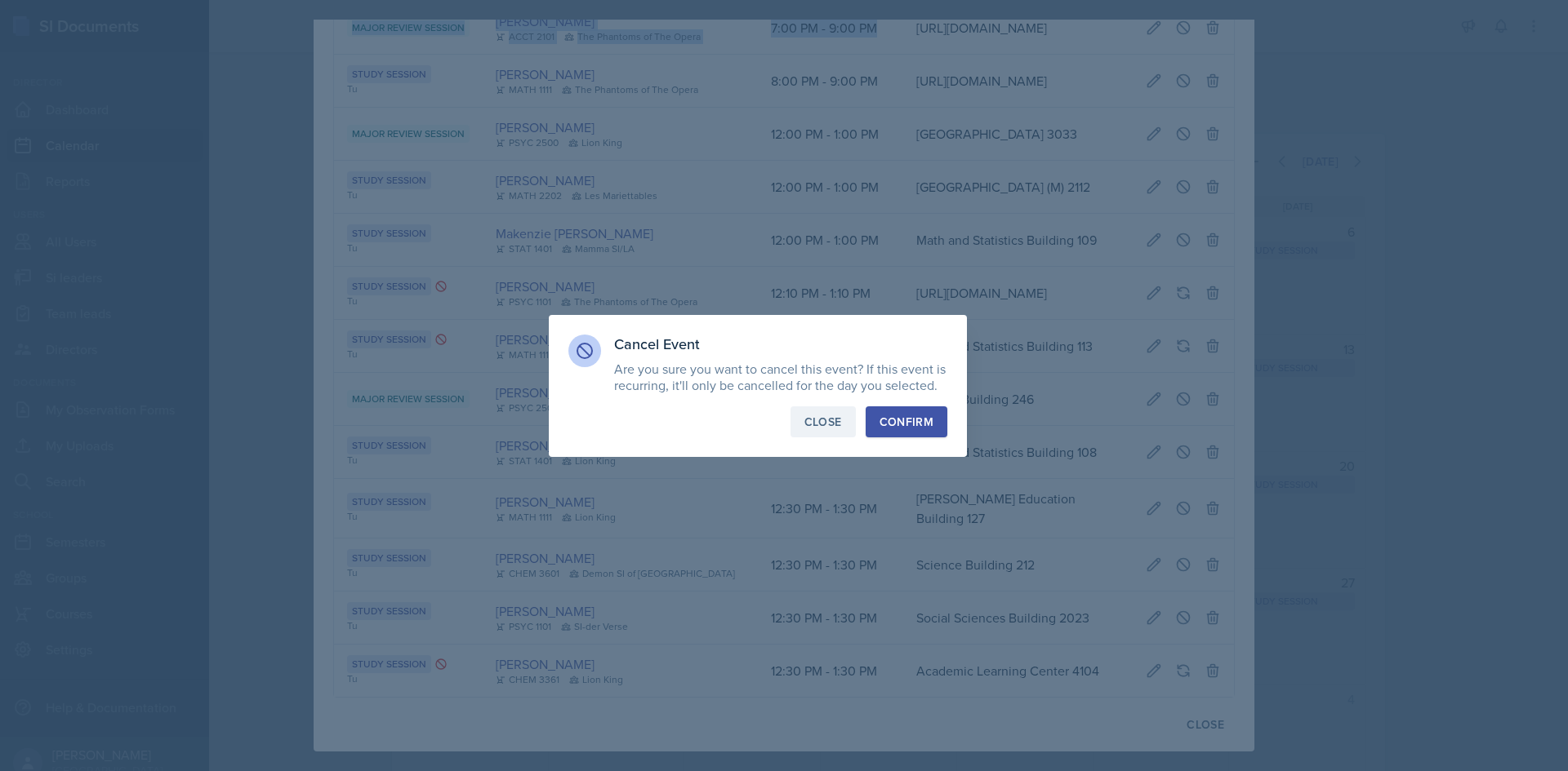
click at [837, 424] on div "Close" at bounding box center [823, 422] width 37 height 17
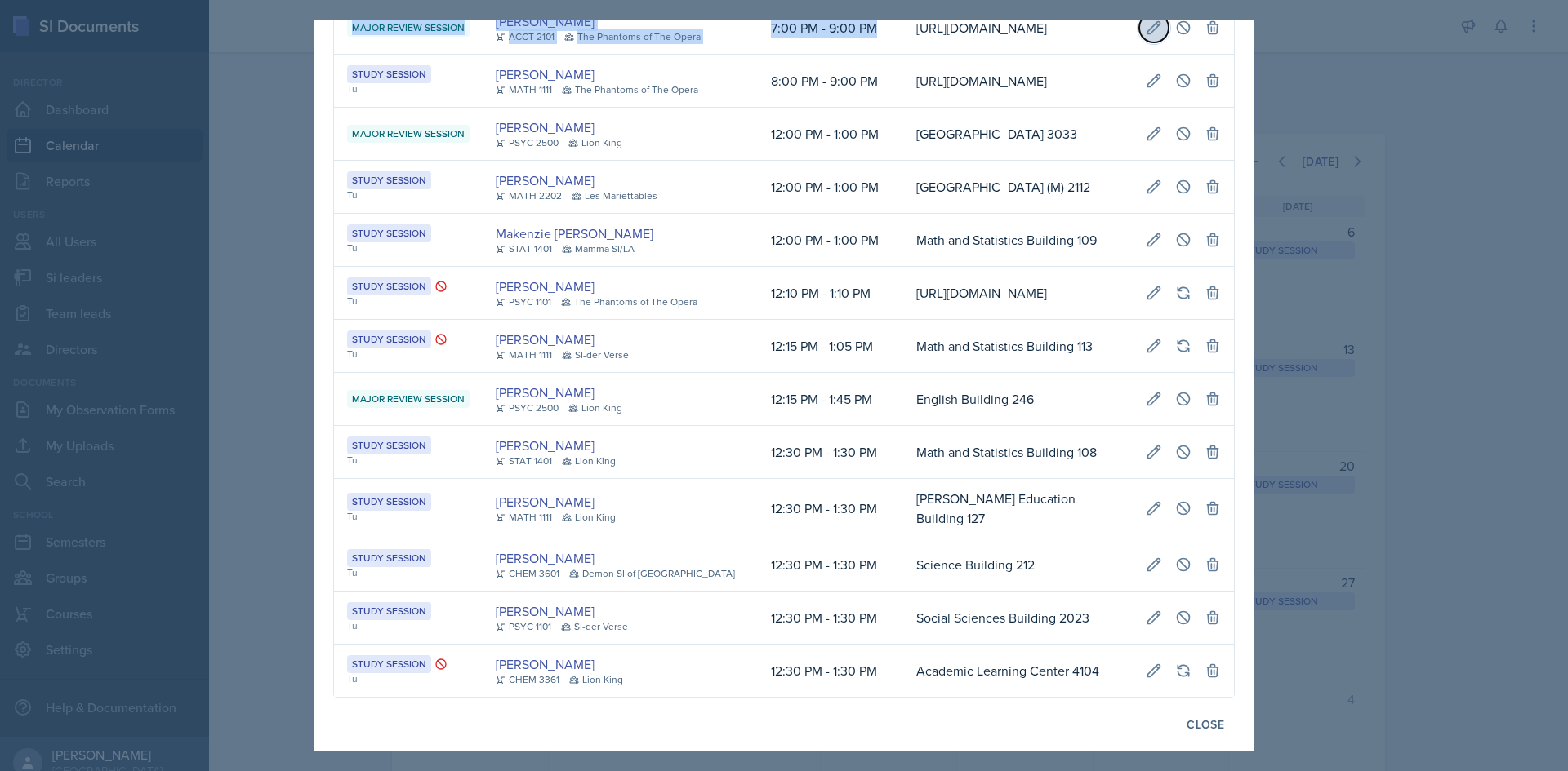
click at [1140, 43] on button at bounding box center [1154, 28] width 30 height 30
type input "[DATE]"
select select "7"
select select "0"
select select "PM"
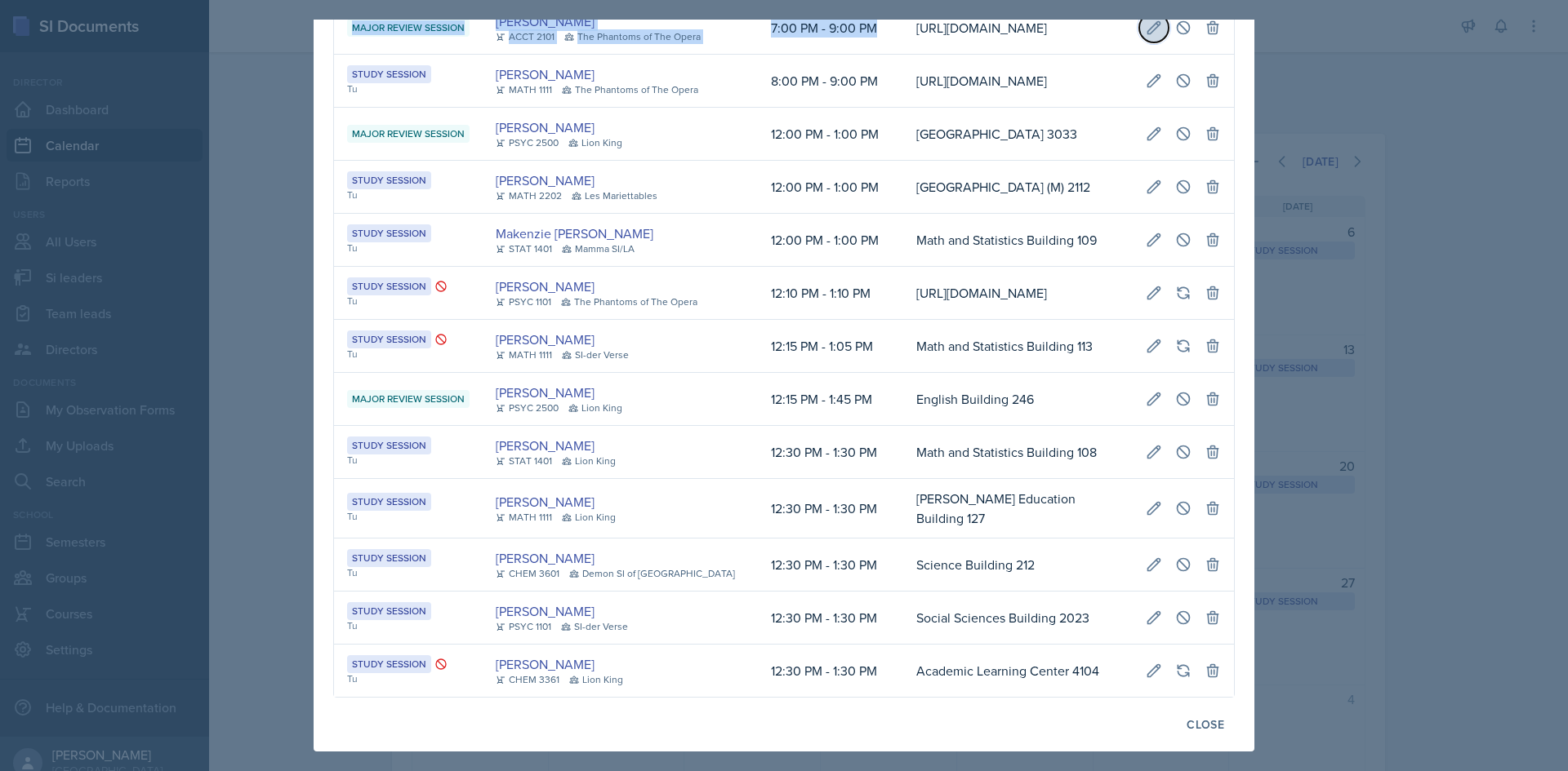
select select "9"
select select "0"
select select "PM"
type input "[URL][DOMAIN_NAME]"
select select "66bb7cbf-e419-488b-a7ef-f63bc5f9ed04"
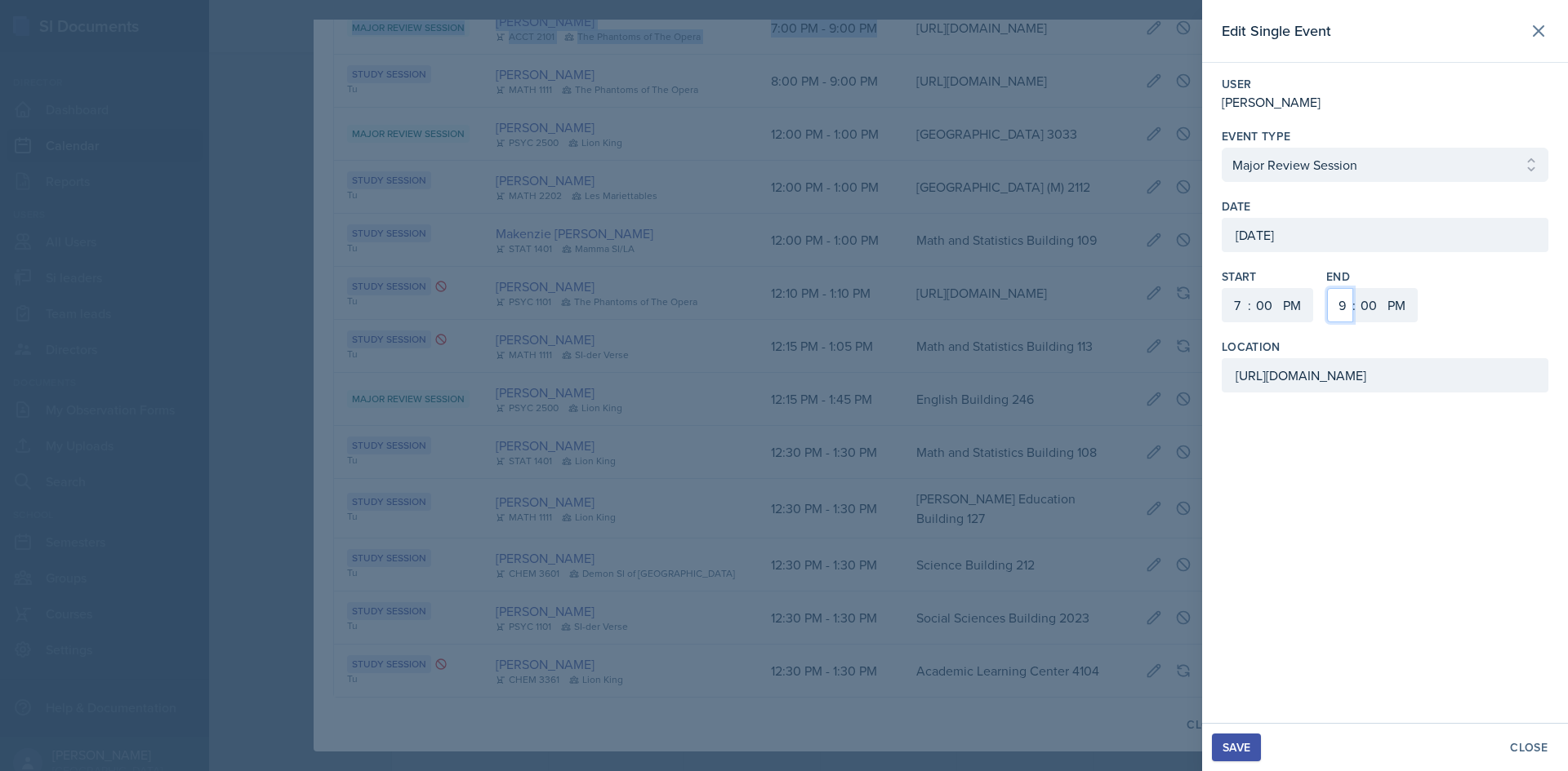
click at [1342, 308] on select "1 2 3 4 5 6 7 8 9 10 11 12" at bounding box center [1340, 305] width 26 height 34
select select "8"
click at [1327, 288] on select "1 2 3 4 5 6 7 8 9 10 11 12" at bounding box center [1340, 305] width 26 height 34
click at [1237, 750] on div "Save" at bounding box center [1236, 748] width 28 height 13
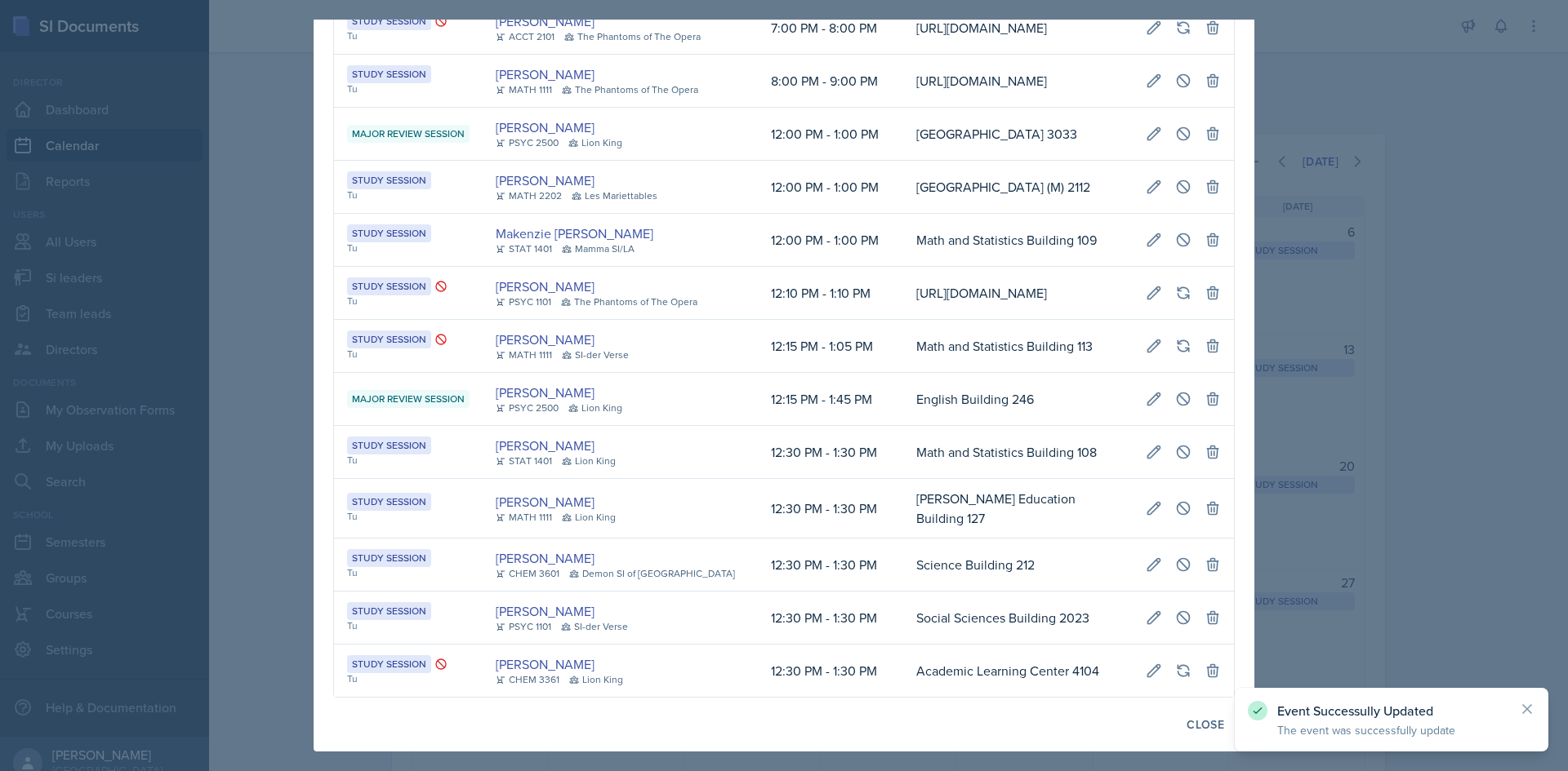
click at [280, 555] on div at bounding box center [784, 386] width 1568 height 771
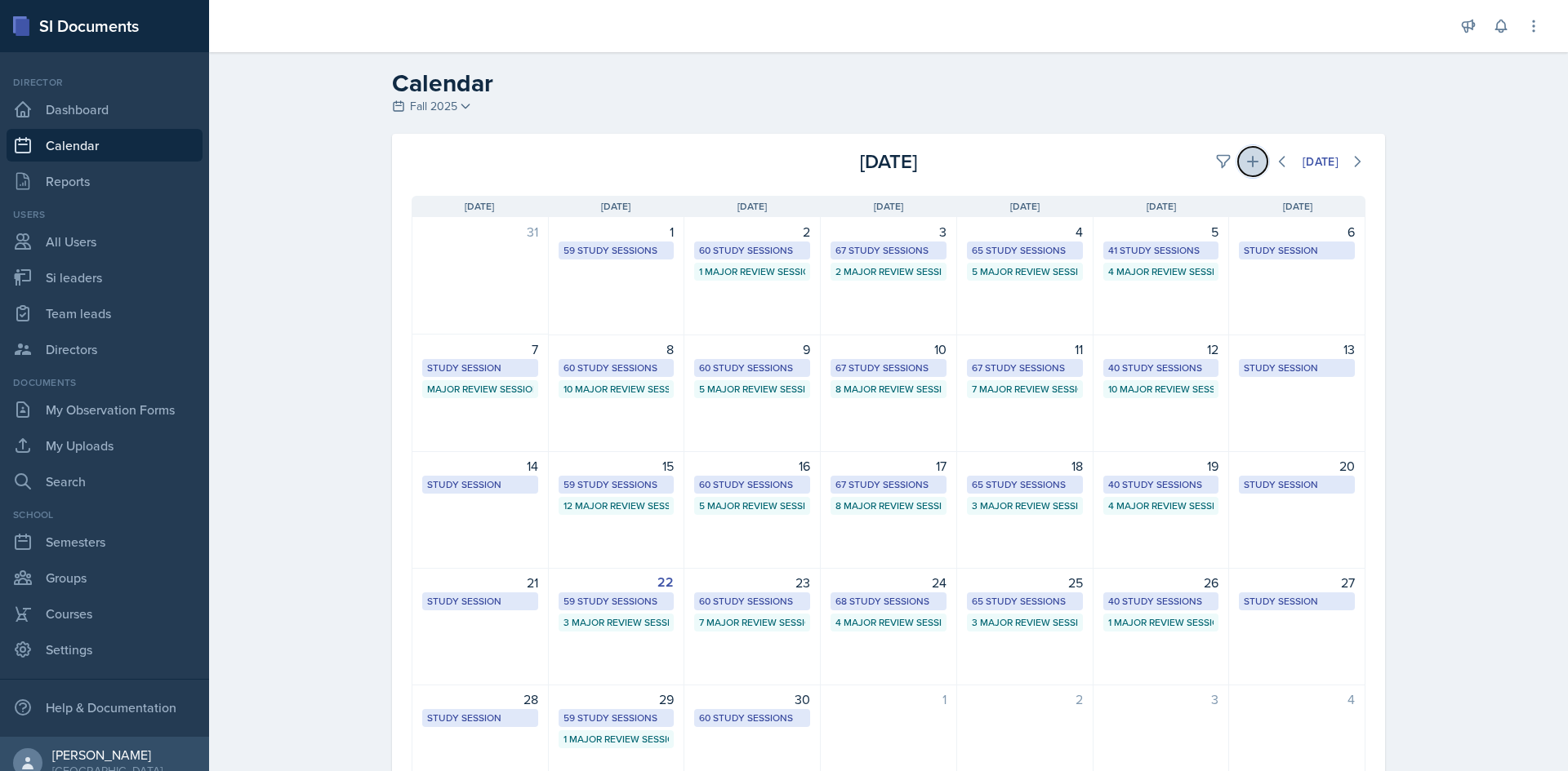
click at [1245, 168] on icon at bounding box center [1253, 162] width 17 height 17
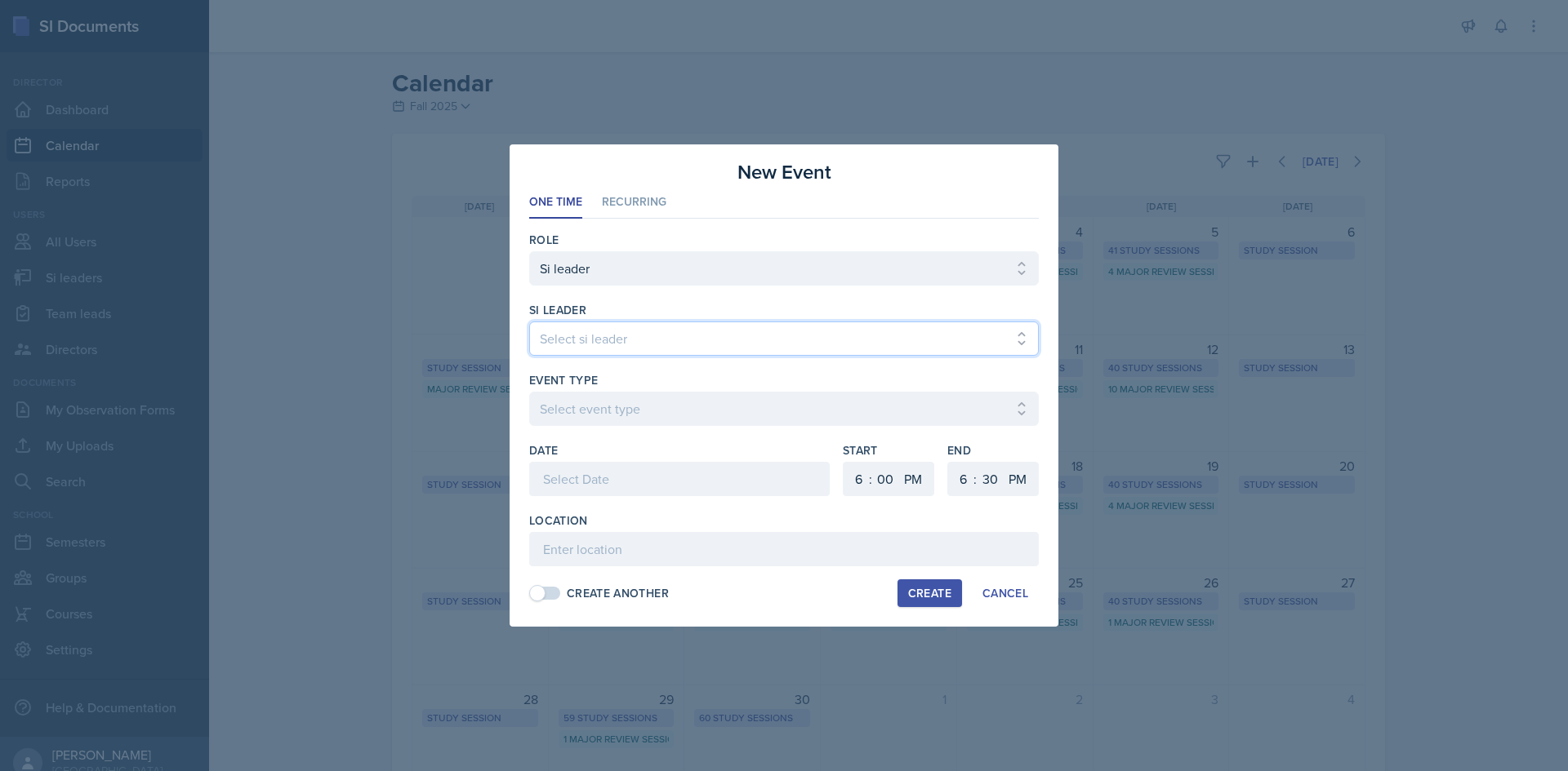
click at [652, 337] on select "Select si leader [PERSON_NAME] [PERSON_NAME] [PERSON_NAME] [PERSON_NAME] [PERSO…" at bounding box center [784, 338] width 509 height 34
select select "75a20c42-f955-4c0a-9132-0a29a47220a7"
click at [529, 321] on select "Select si leader [PERSON_NAME] [PERSON_NAME] [PERSON_NAME] [PERSON_NAME] [PERSO…" at bounding box center [784, 338] width 509 height 34
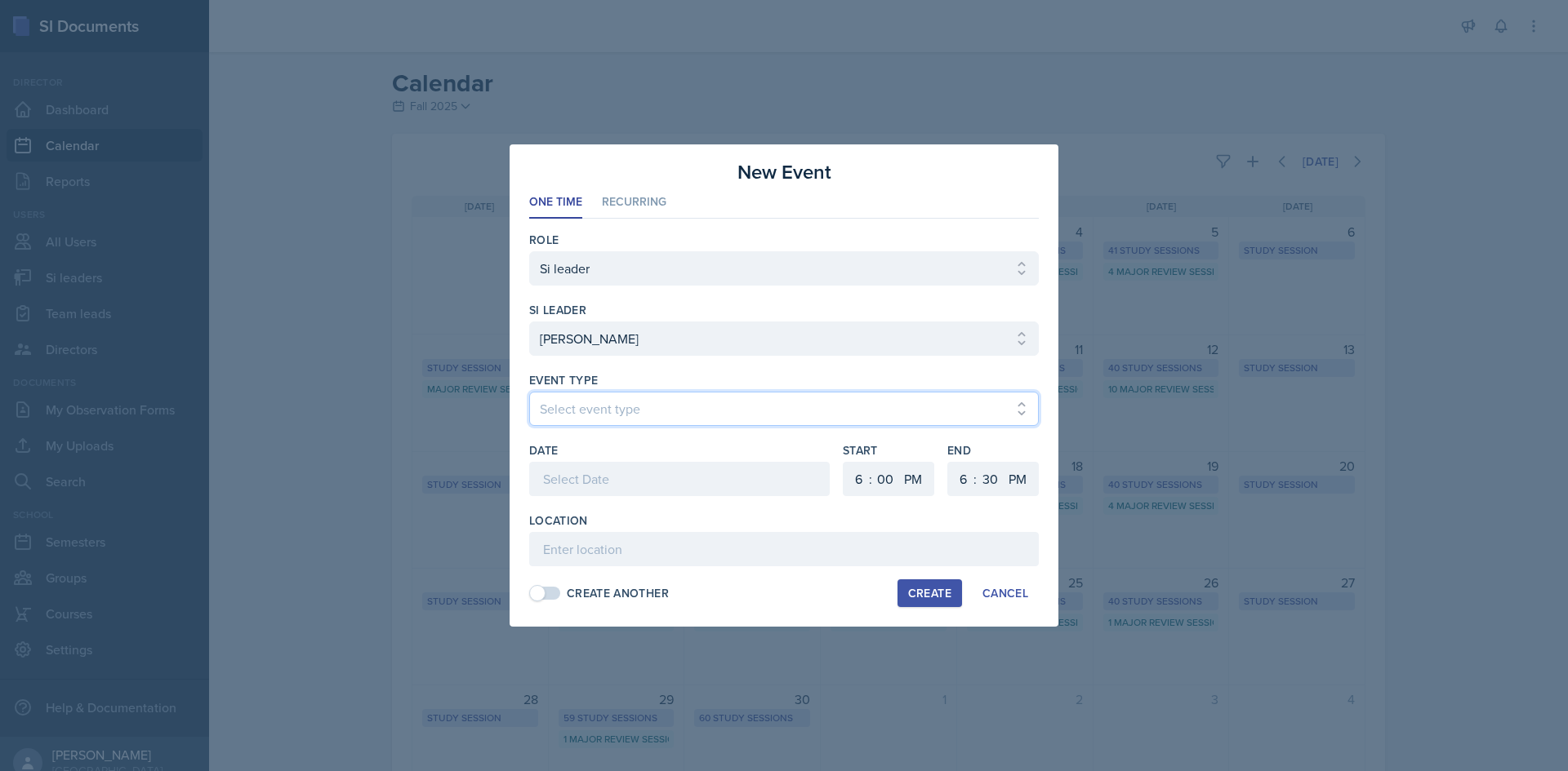
click at [629, 415] on select "Select event type Major Review Session Study Session" at bounding box center [784, 409] width 509 height 34
select select "66bb7cbf-e419-488b-a7ef-f63bc5f9ed04"
click at [529, 392] on select "Select event type Major Review Session Study Session" at bounding box center [784, 409] width 509 height 34
click at [625, 478] on div at bounding box center [679, 478] width 300 height 34
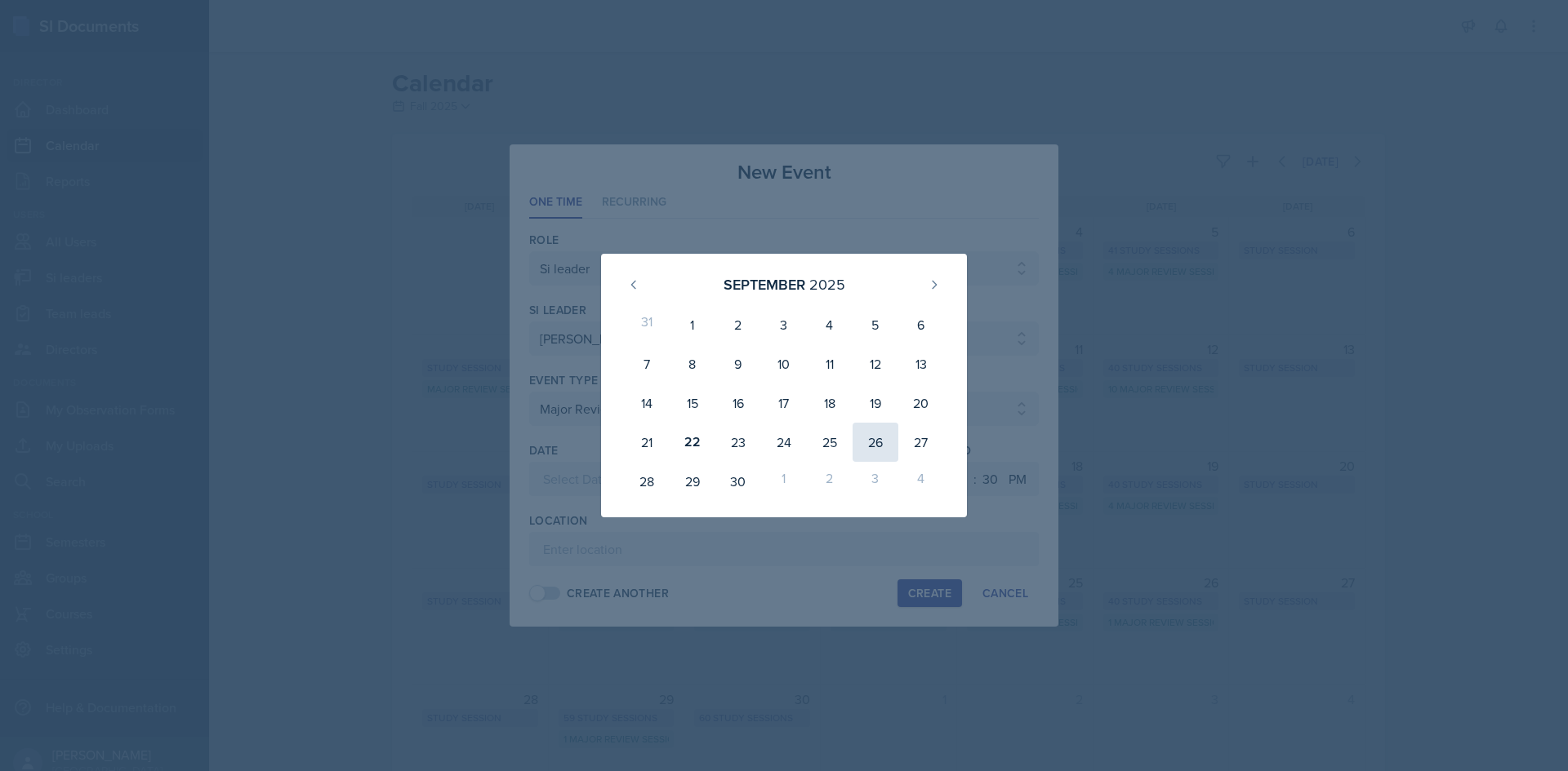
click at [876, 438] on div "26" at bounding box center [875, 442] width 46 height 39
type input "September 26th, 2025"
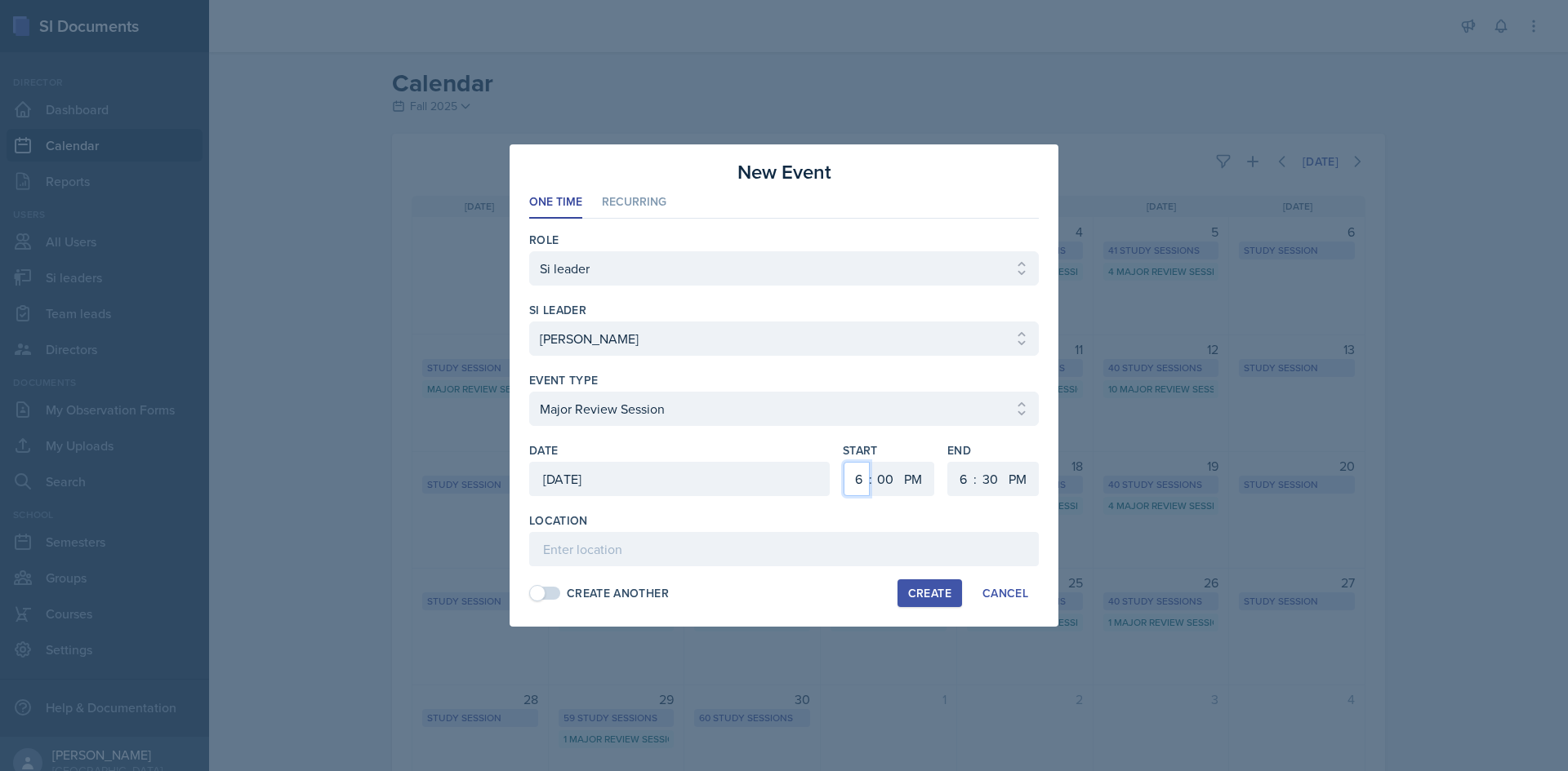
click at [855, 482] on select "1 2 3 4 5 6 7 8 9 10 11 12" at bounding box center [857, 478] width 26 height 34
select select "2"
click at [844, 462] on select "1 2 3 4 5 6 7 8 9 10 11 12" at bounding box center [857, 478] width 26 height 34
click at [890, 472] on select "00 05 10 15 20 25 30 35 40 45 50 55" at bounding box center [885, 478] width 26 height 34
select select "30"
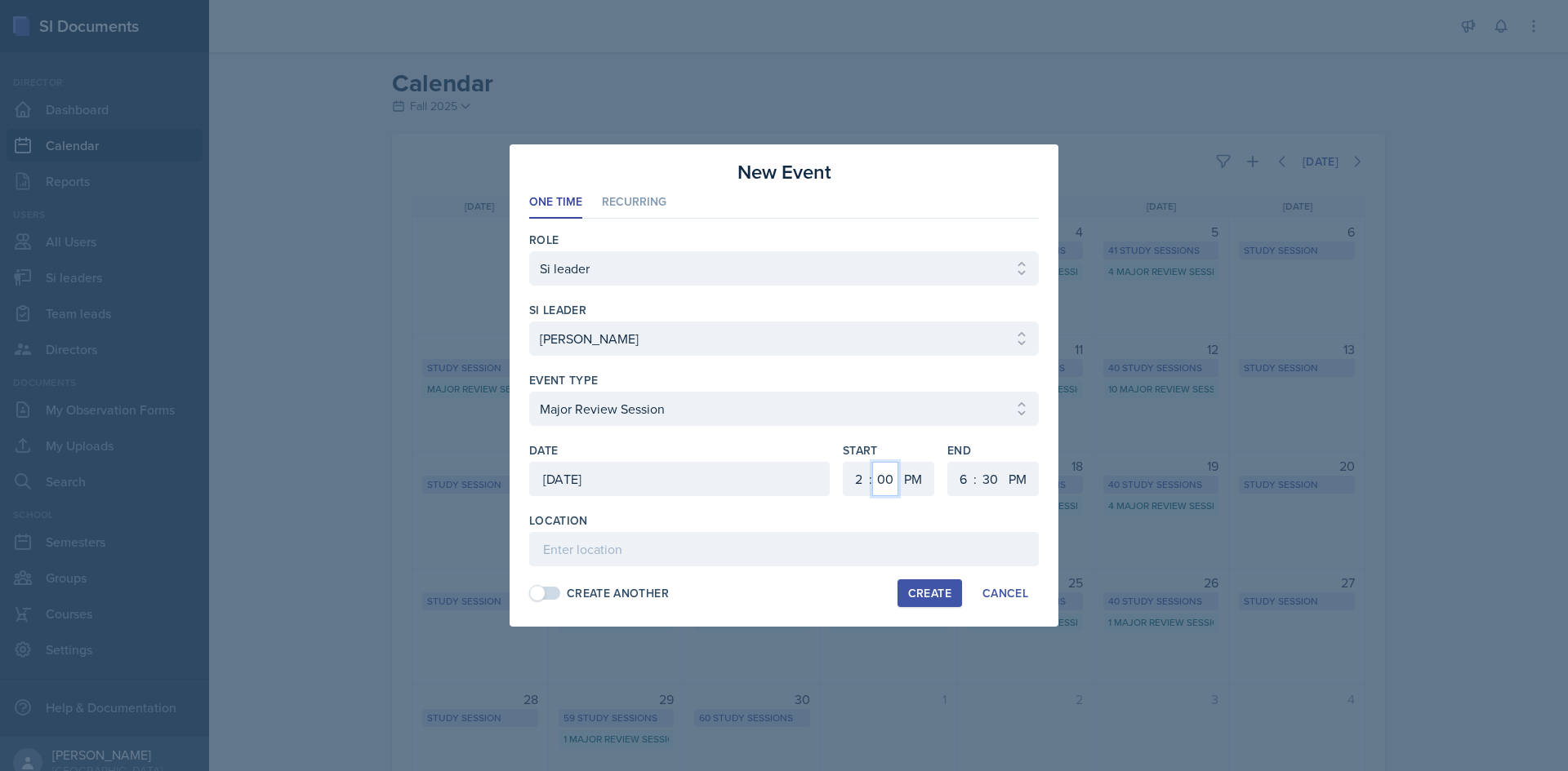
click at [872, 462] on select "00 05 10 15 20 25 30 35 40 45 50 55" at bounding box center [885, 478] width 26 height 34
click at [958, 469] on select "1 2 3 4 5 6 7 8 9 10 11 12" at bounding box center [961, 478] width 26 height 34
click at [948, 462] on select "1 2 3 4 5 6 7 8 9 10 11 12" at bounding box center [961, 478] width 26 height 34
click at [965, 465] on select "1 2 3 4 5 6 7 8 9 10 11 12" at bounding box center [961, 478] width 26 height 34
select select "3"
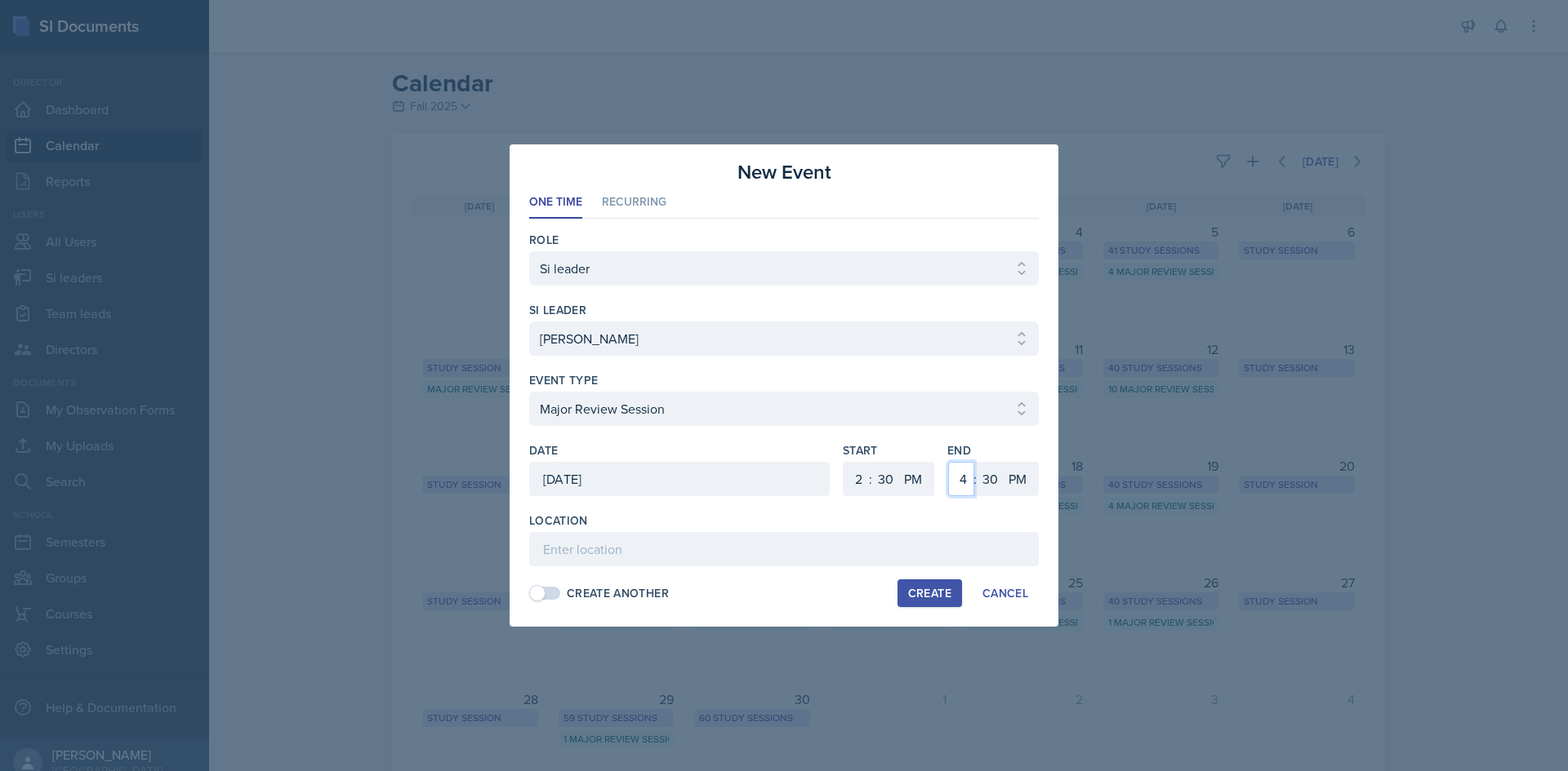
click at [948, 462] on select "1 2 3 4 5 6 7 8 9 10 11 12" at bounding box center [961, 478] width 26 height 34
click at [888, 540] on input at bounding box center [784, 549] width 509 height 34
paste input "Social Sciences Building 2023"
type input "Social Sciences Building 2023"
click at [931, 598] on div "Create" at bounding box center [929, 594] width 44 height 13
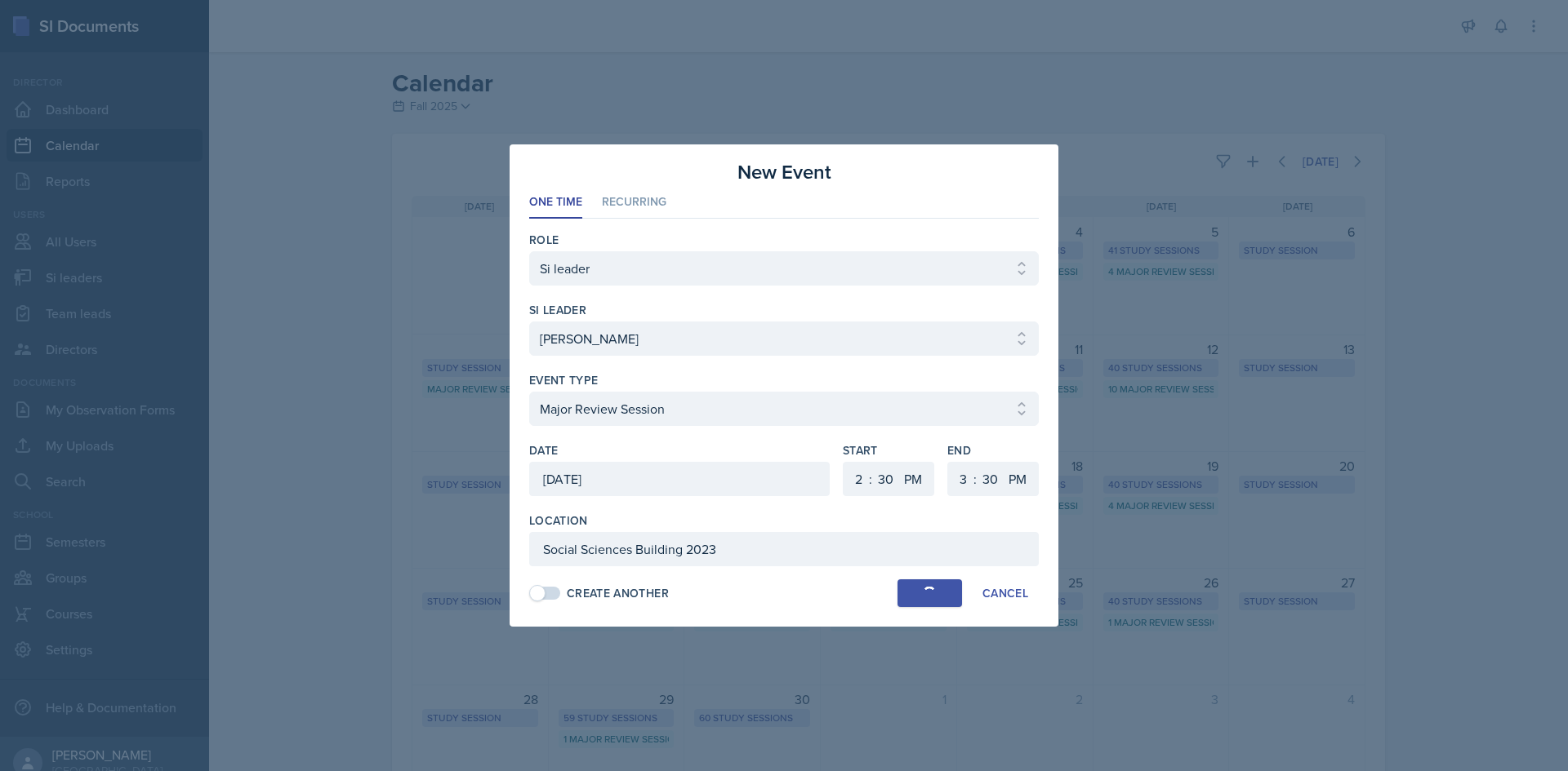
select select
select select "6"
select select "0"
select select "6"
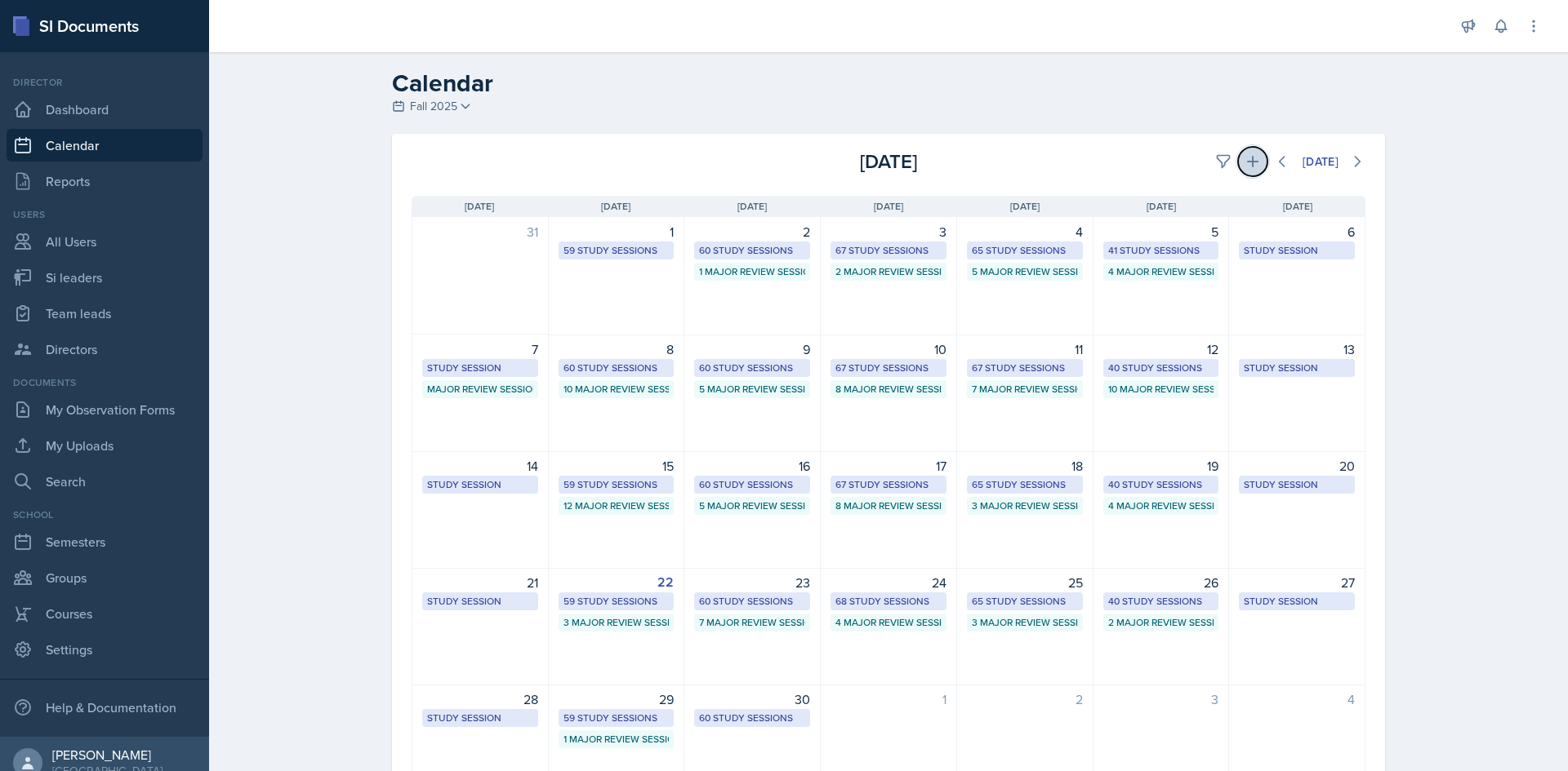
click at [1250, 159] on icon at bounding box center [1253, 162] width 17 height 17
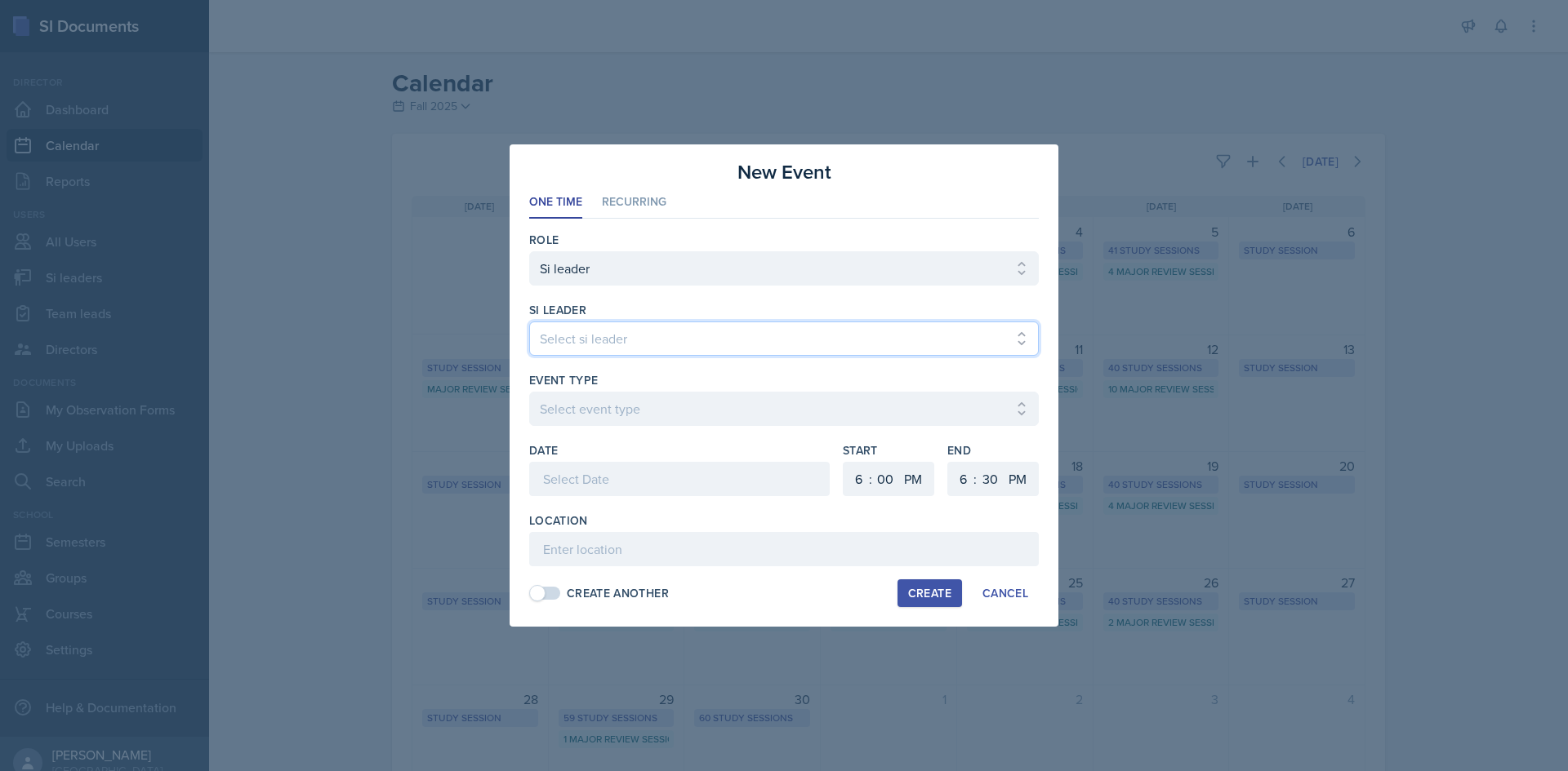
click at [873, 344] on select "Select si leader [PERSON_NAME] [PERSON_NAME] [PERSON_NAME] [PERSON_NAME] [PERSO…" at bounding box center [784, 338] width 509 height 34
select select "32bd1468-5985-4ffb-aaa5-e4faee211699"
click at [529, 321] on select "Select si leader [PERSON_NAME] [PERSON_NAME] [PERSON_NAME] [PERSON_NAME] [PERSO…" at bounding box center [784, 338] width 509 height 34
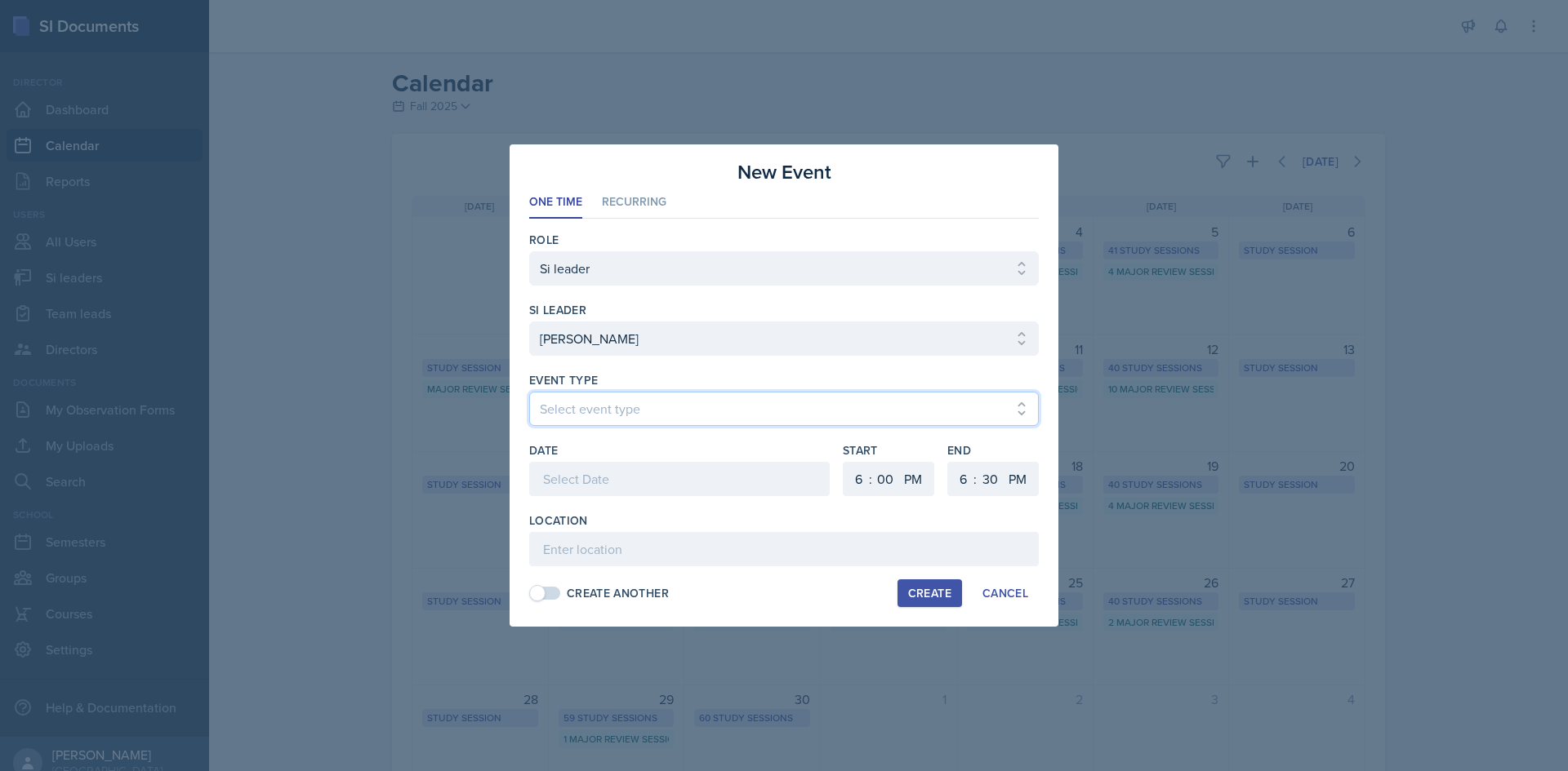
click at [720, 420] on select "Select event type Major Review Session Study Session" at bounding box center [784, 409] width 509 height 34
select select "66bb7cbf-e419-488b-a7ef-f63bc5f9ed04"
click at [529, 392] on select "Select event type Major Review Session Study Session" at bounding box center [784, 409] width 509 height 34
click at [642, 476] on div at bounding box center [679, 478] width 300 height 34
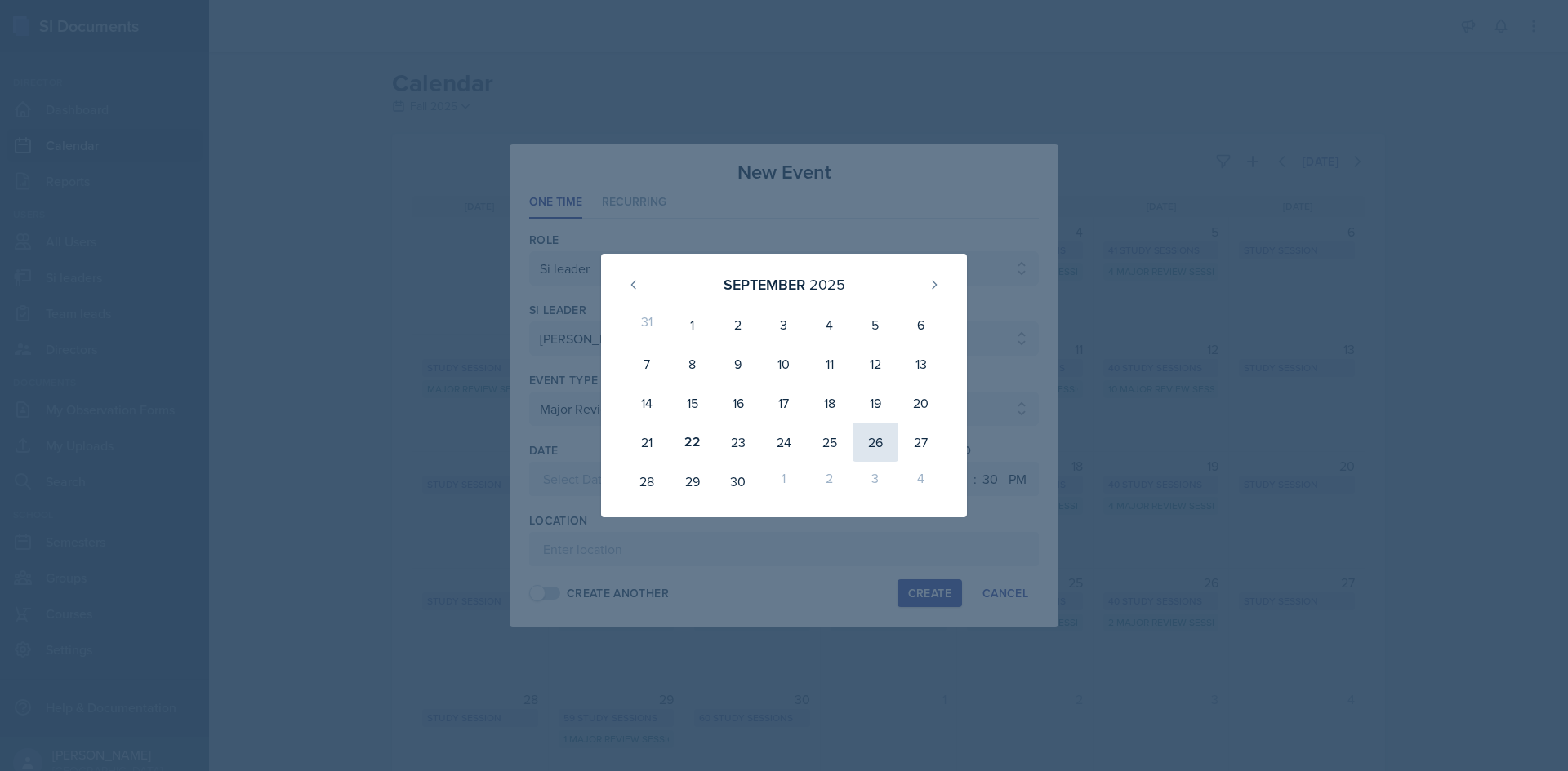
click at [876, 434] on div "26" at bounding box center [875, 442] width 46 height 39
type input "September 26th, 2025"
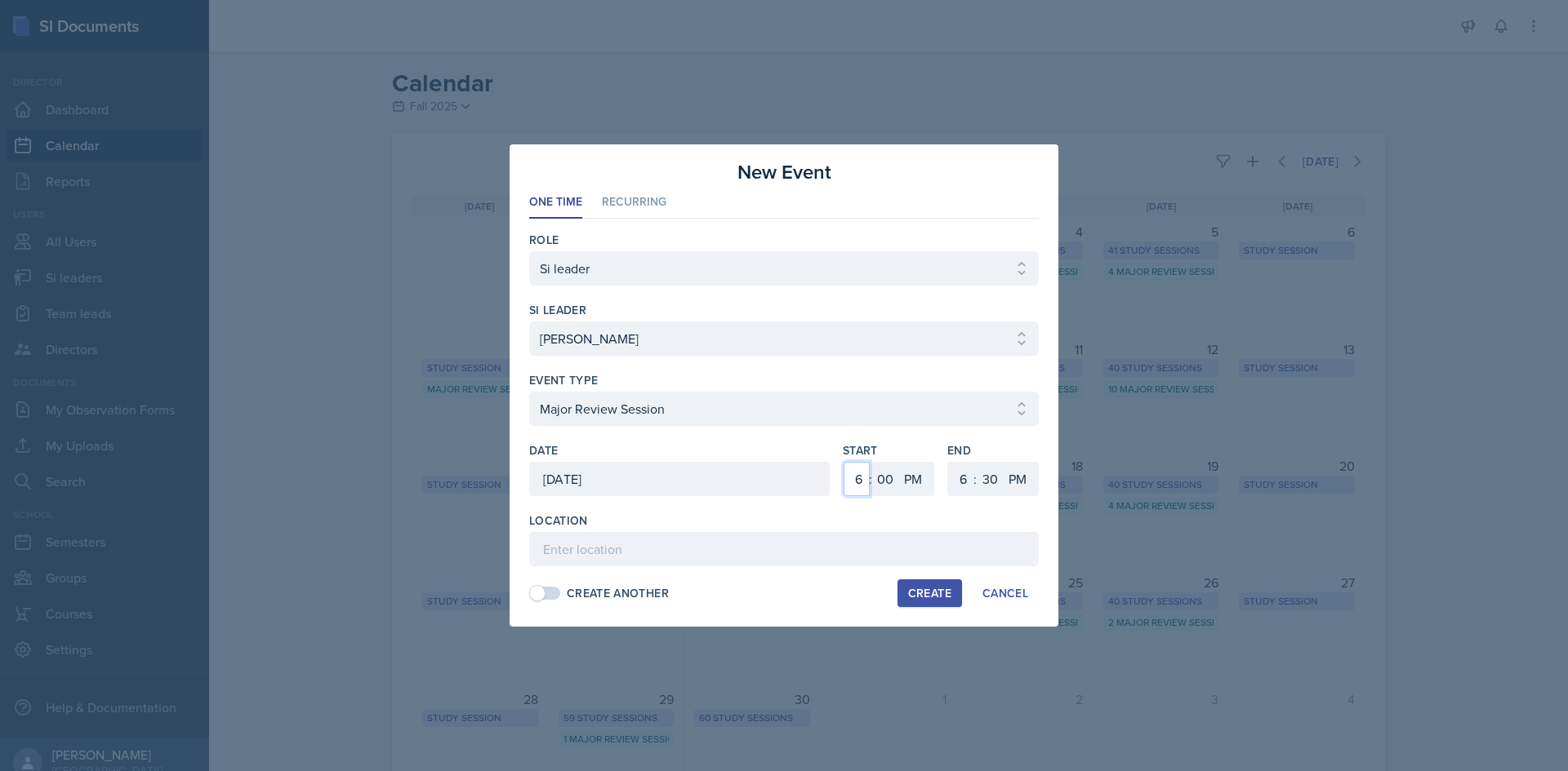
click at [852, 480] on select "1 2 3 4 5 6 7 8 9 10 11 12" at bounding box center [857, 478] width 26 height 34
select select "11"
click at [844, 462] on select "1 2 3 4 5 6 7 8 9 10 11 12" at bounding box center [857, 478] width 26 height 34
click at [876, 471] on select "00 05 10 15 20 25 30 35 40 45 50 55" at bounding box center [885, 478] width 26 height 34
select select "30"
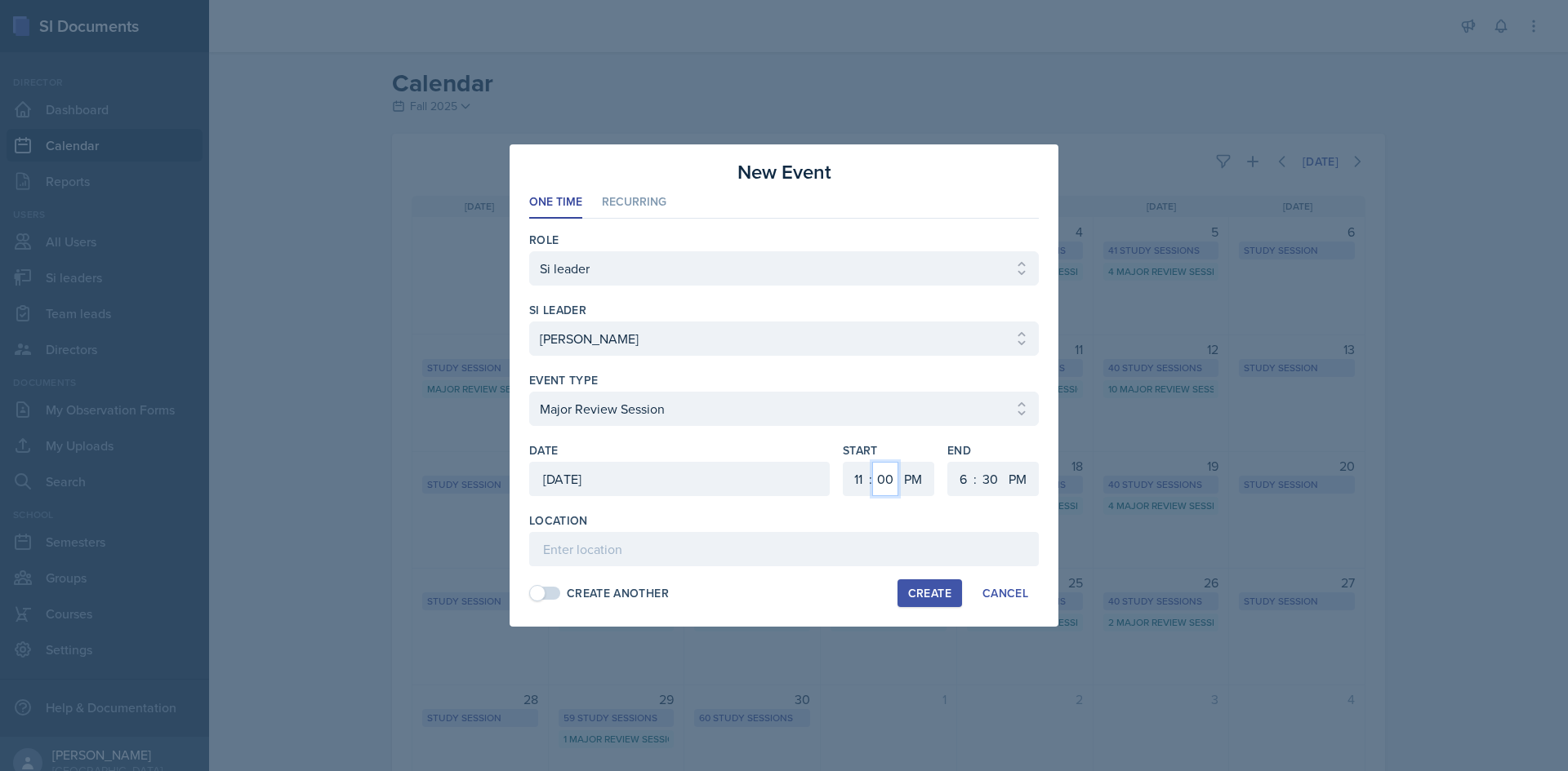
click at [872, 462] on select "00 05 10 15 20 25 30 35 40 45 50 55" at bounding box center [885, 478] width 26 height 34
click at [911, 493] on select "AM PM" at bounding box center [914, 478] width 33 height 34
select select "AM"
click at [898, 462] on select "AM PM" at bounding box center [914, 478] width 33 height 34
drag, startPoint x: 946, startPoint y: 478, endPoint x: 958, endPoint y: 479, distance: 12.0
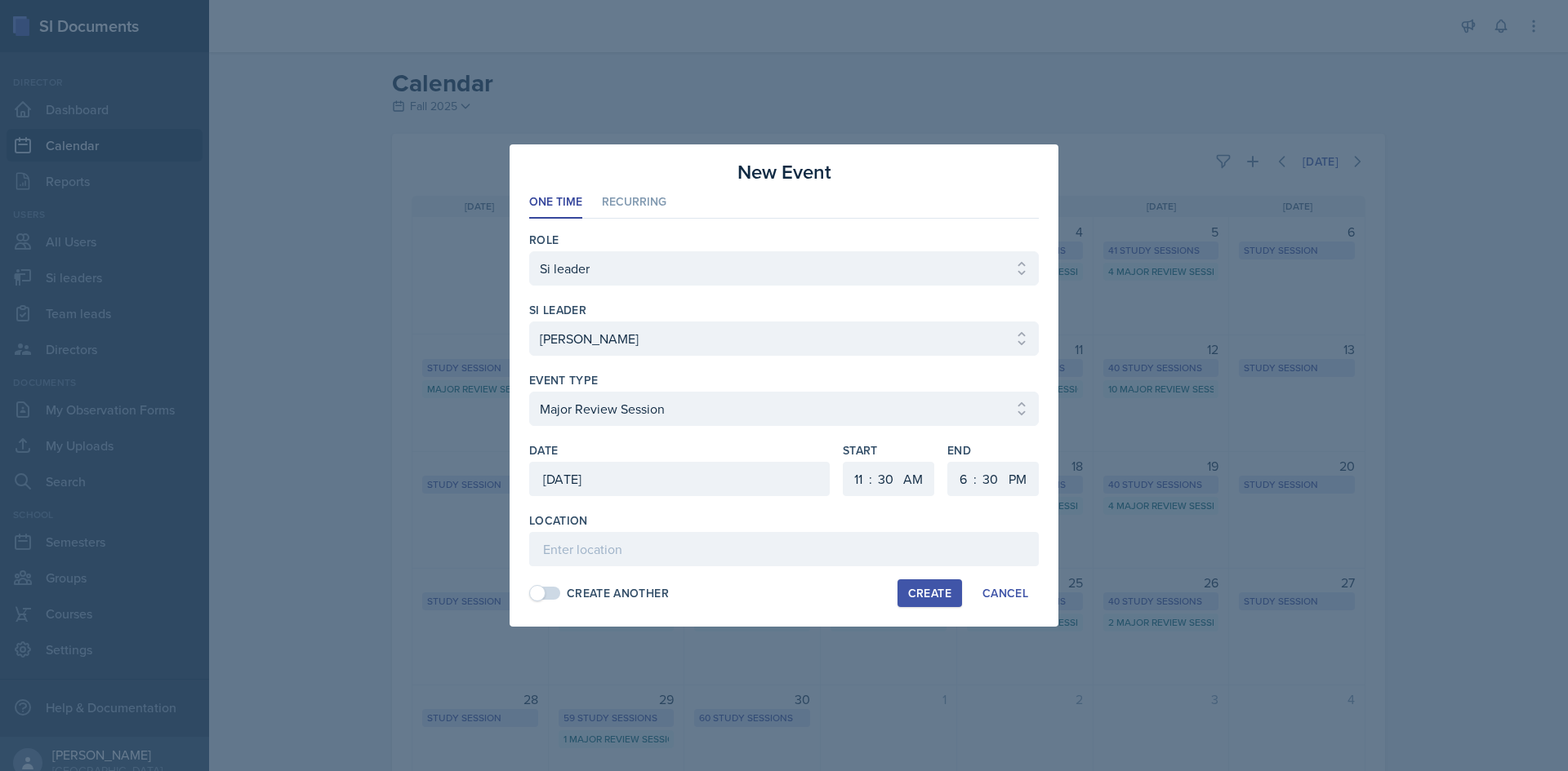
click at [948, 478] on div "Start 1 2 3 4 5 6 7 8 9 10 11 12 : 00 05 10 15 20 25 30 35 40 45 50 55 AM PM En…" at bounding box center [941, 477] width 196 height 71
click at [963, 480] on select "1 2 3 4 5 6 7 8 9 10 11 12" at bounding box center [961, 478] width 26 height 34
select select "1"
click at [948, 462] on select "1 2 3 4 5 6 7 8 9 10 11 12" at bounding box center [961, 478] width 26 height 34
click at [948, 537] on input at bounding box center [784, 549] width 509 height 34
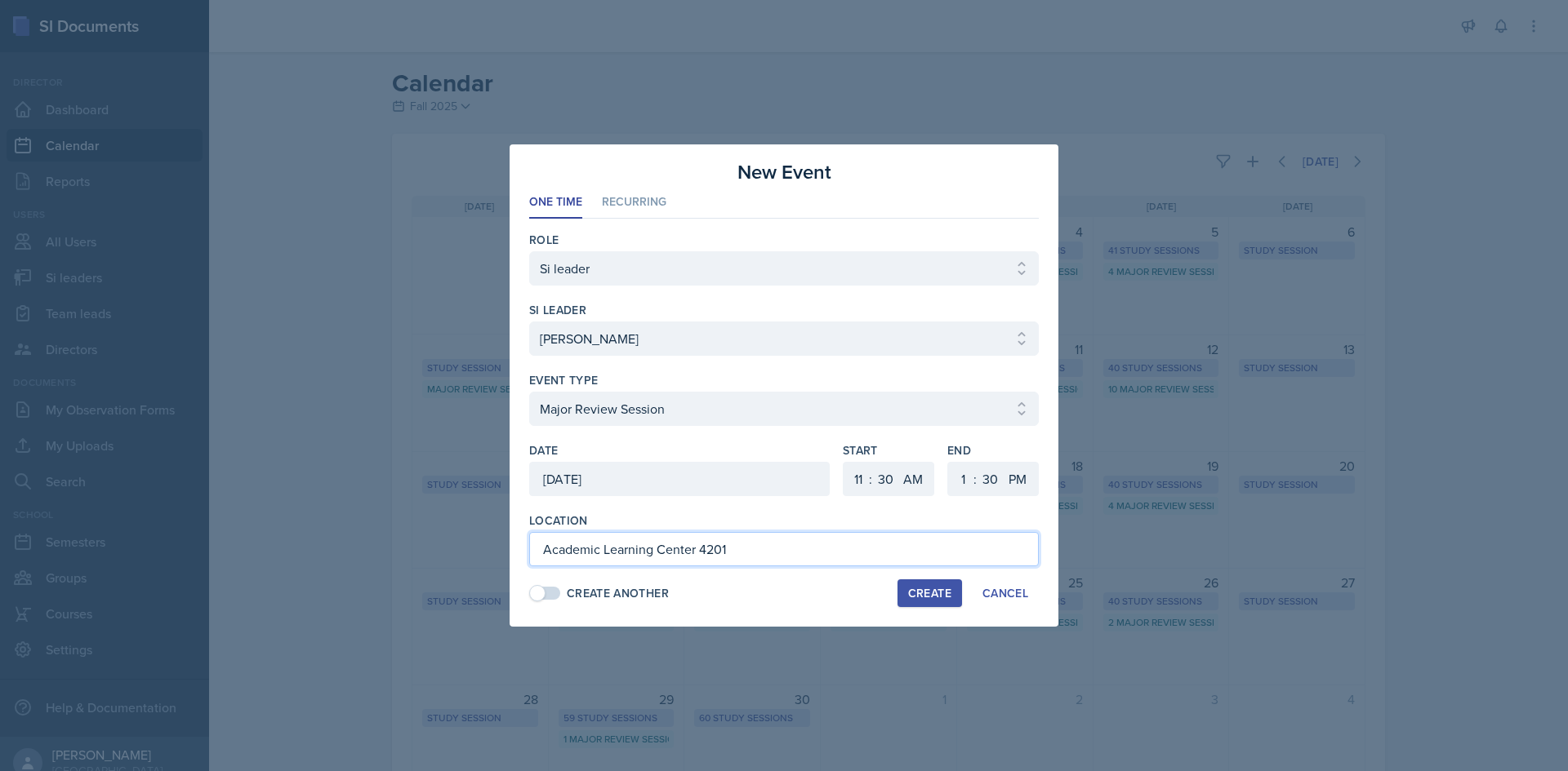
type input "Academic Learning Center 4201"
click at [939, 581] on button "Create" at bounding box center [929, 594] width 64 height 28
select select
select select "6"
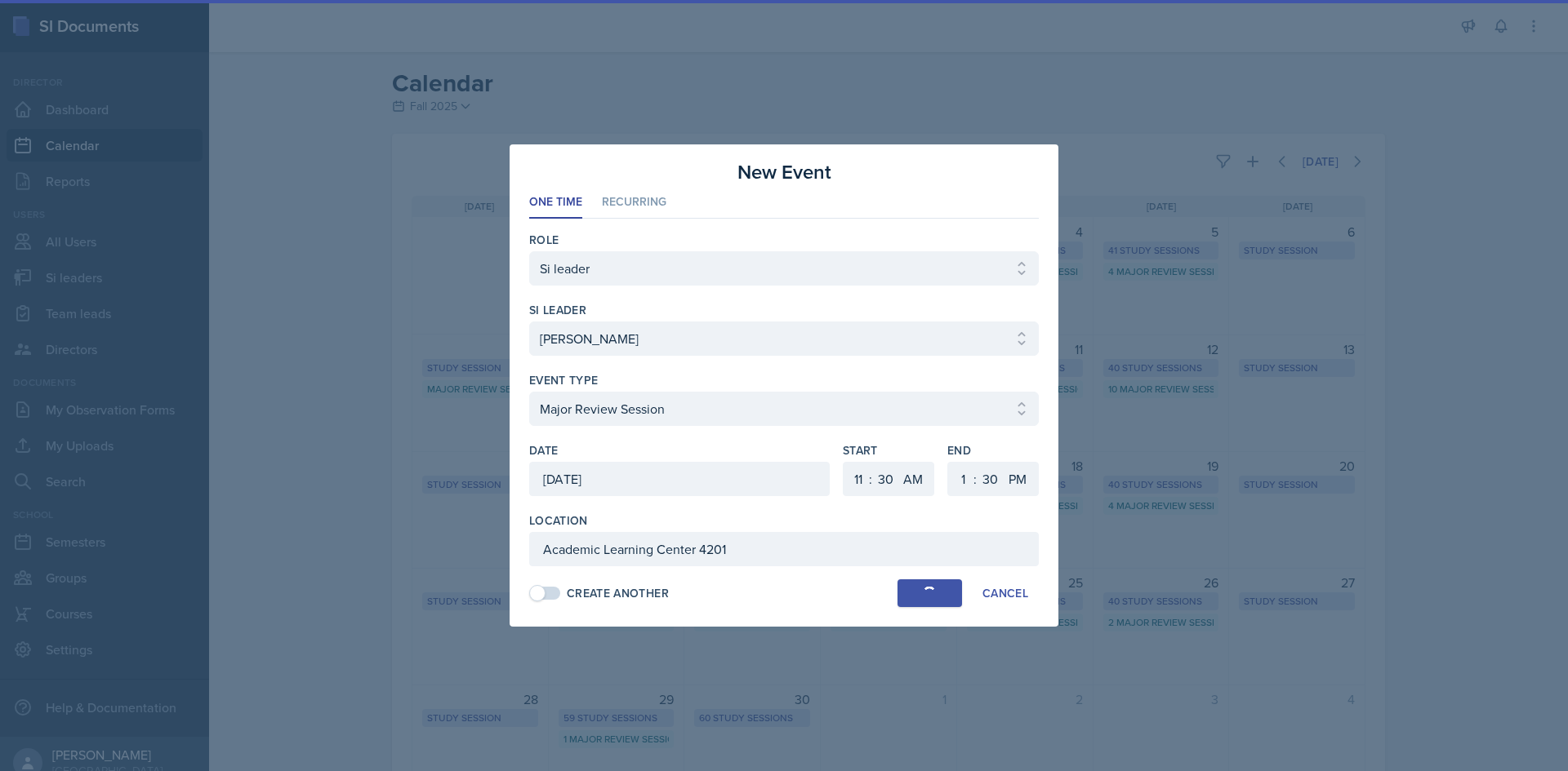
select select "0"
select select "PM"
select select "6"
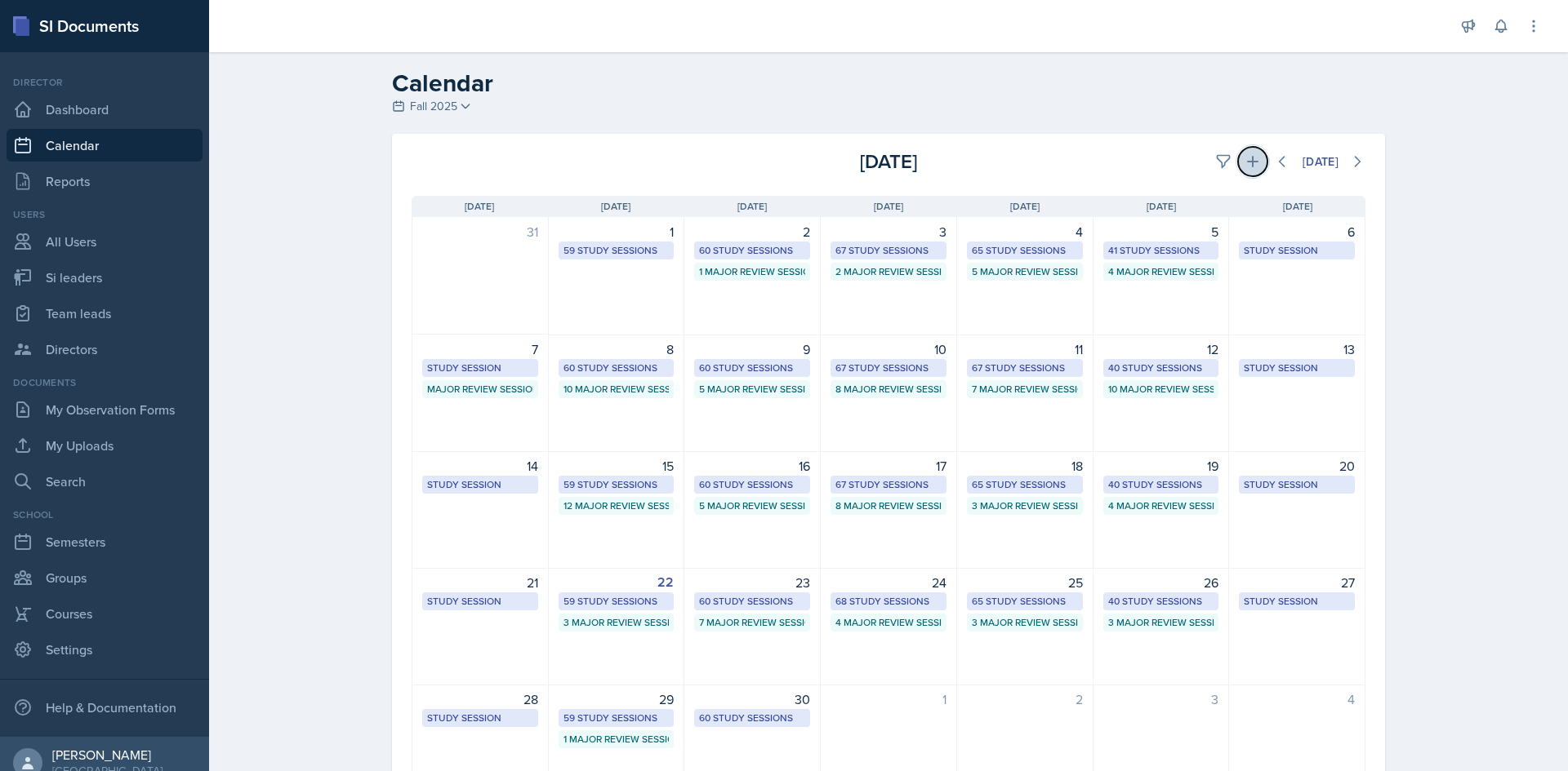
click at [1240, 171] on button at bounding box center [1253, 162] width 30 height 30
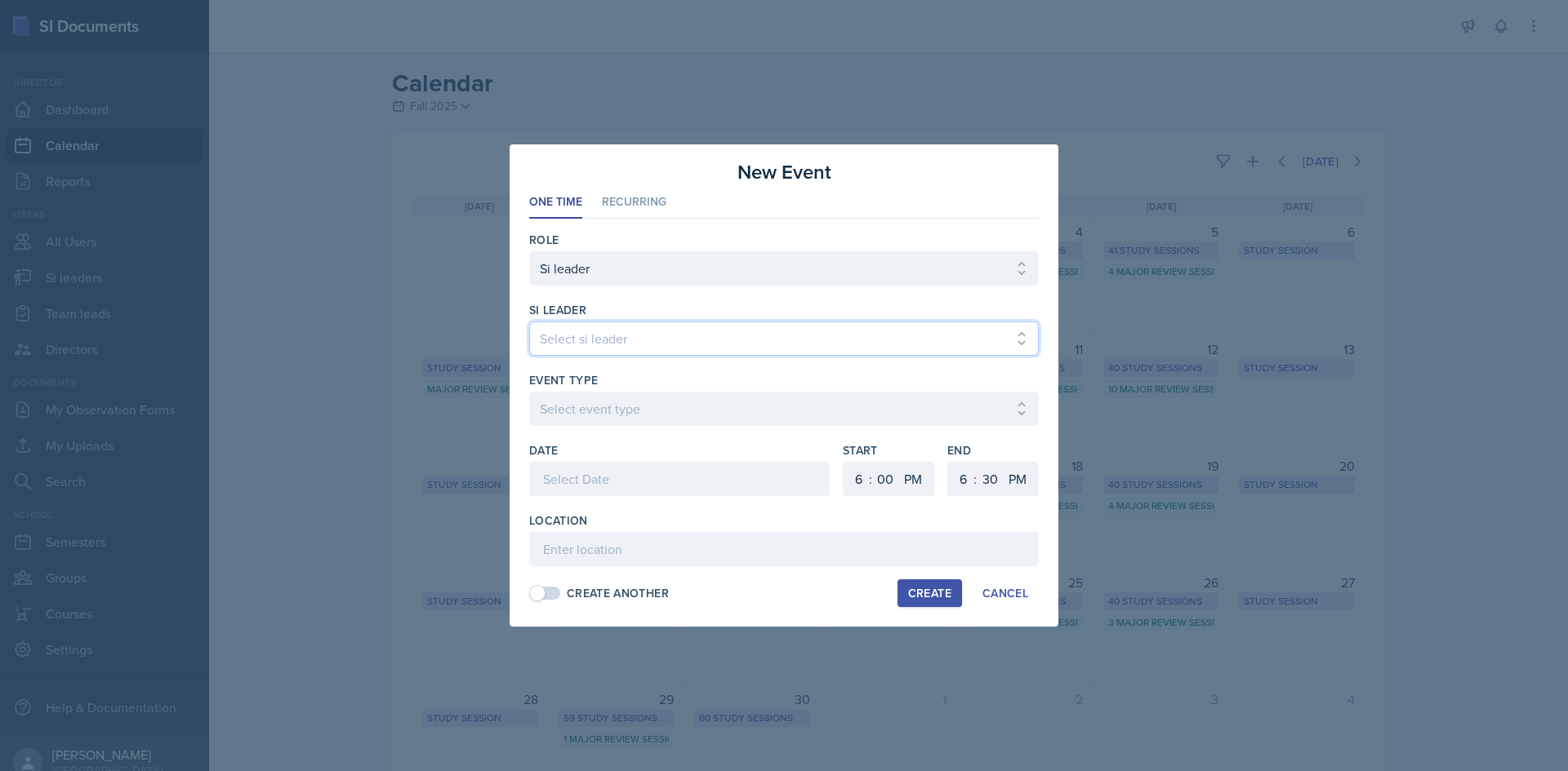
click at [916, 342] on select "Select si leader [PERSON_NAME] [PERSON_NAME] [PERSON_NAME] [PERSON_NAME] [PERSO…" at bounding box center [784, 338] width 509 height 34
select select "a260eafd-bda8-4f81-8702-22762ddf07d8"
click at [529, 321] on select "Select si leader [PERSON_NAME] [PERSON_NAME] [PERSON_NAME] [PERSON_NAME] [PERSO…" at bounding box center [784, 338] width 509 height 34
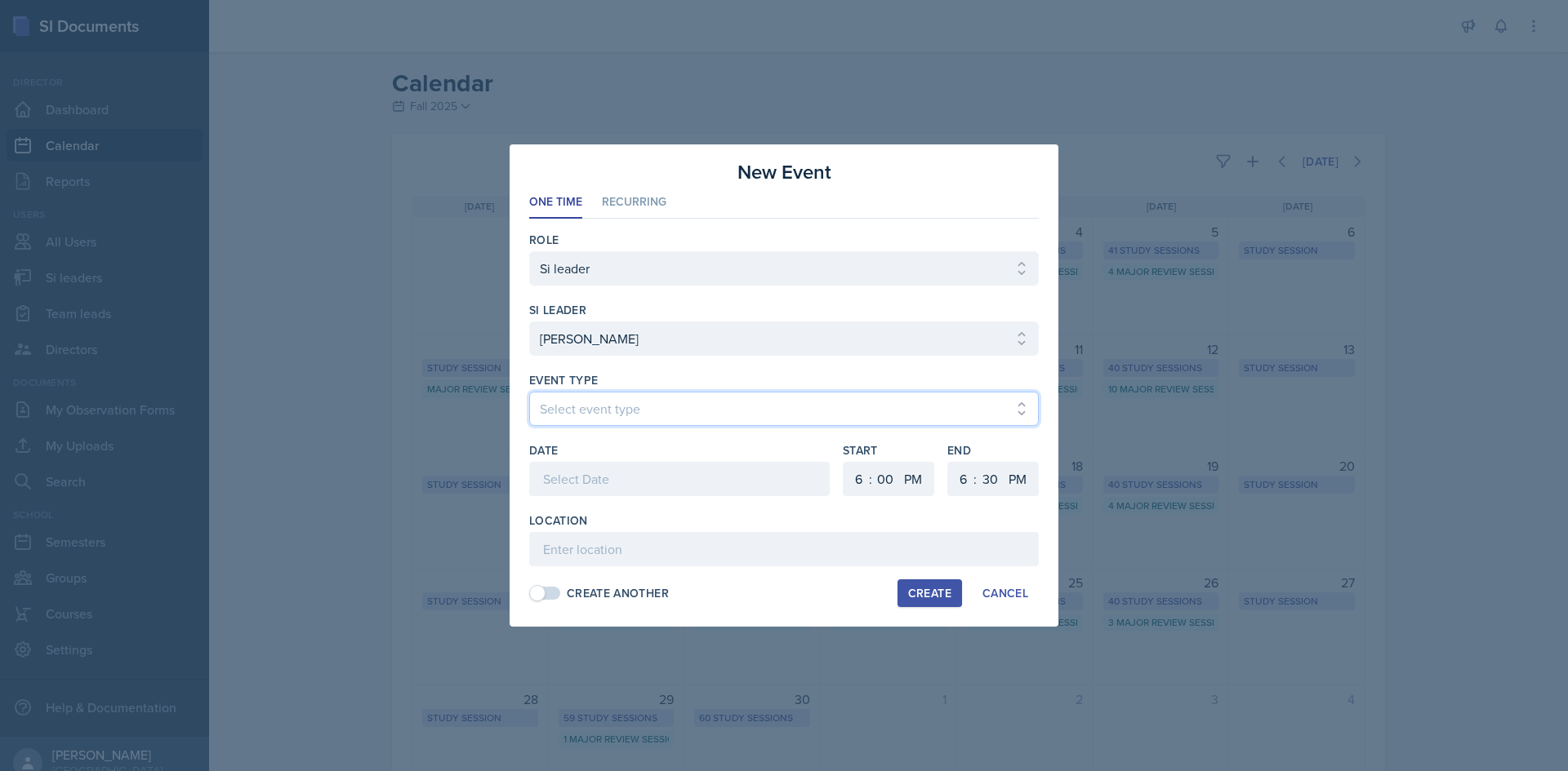
click at [857, 407] on select "Select event type Major Review Session Study Session" at bounding box center [784, 409] width 509 height 34
click at [529, 392] on select "Select event type Major Review Session Study Session" at bounding box center [784, 409] width 509 height 34
click at [764, 421] on select "Select event type Major Review Session Study Session" at bounding box center [784, 409] width 509 height 34
select select "66bb7cbf-e419-488b-a7ef-f63bc5f9ed04"
click at [529, 392] on select "Select event type Major Review Session Study Session" at bounding box center [784, 409] width 509 height 34
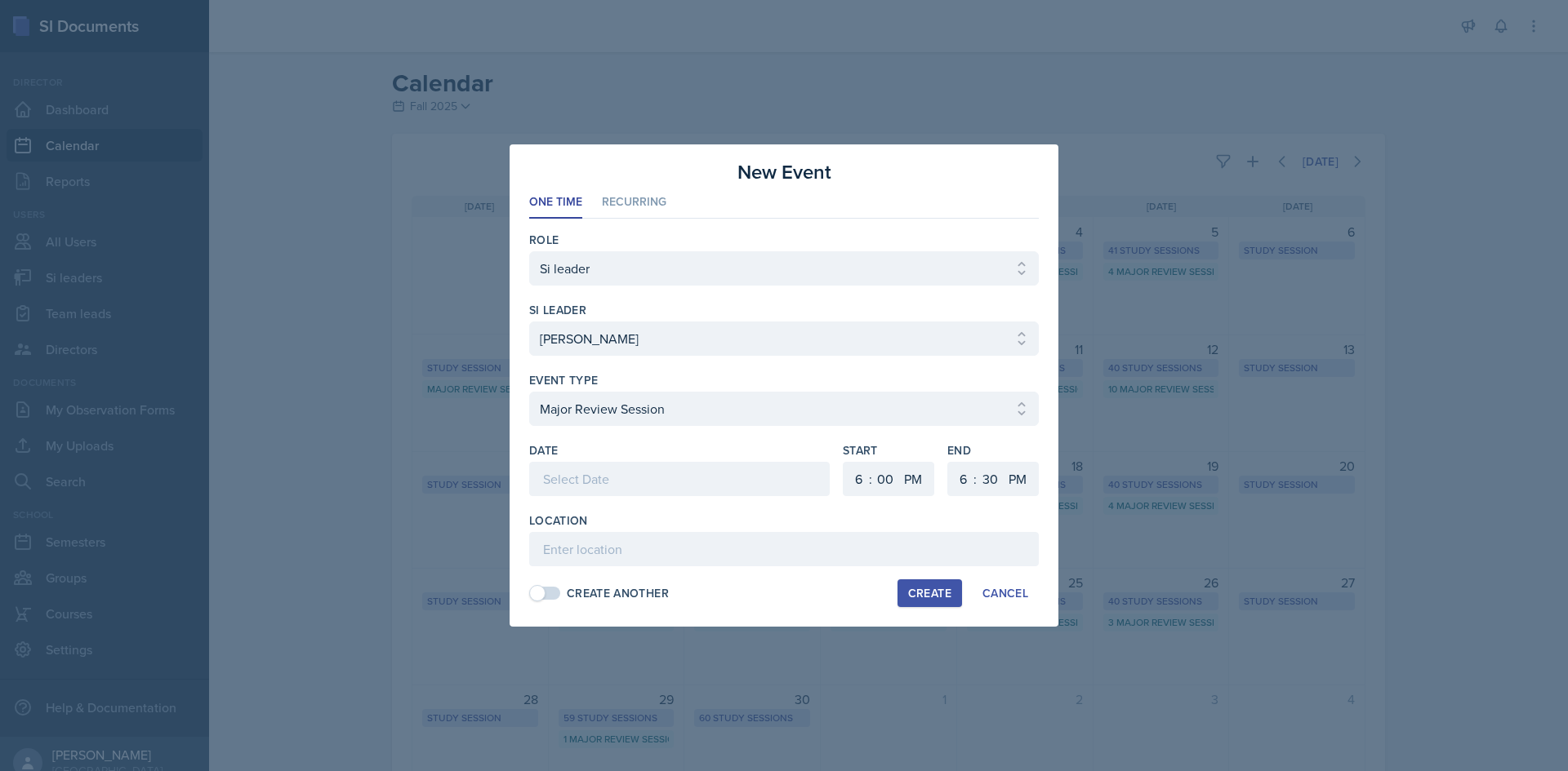
click at [739, 473] on div at bounding box center [679, 478] width 300 height 34
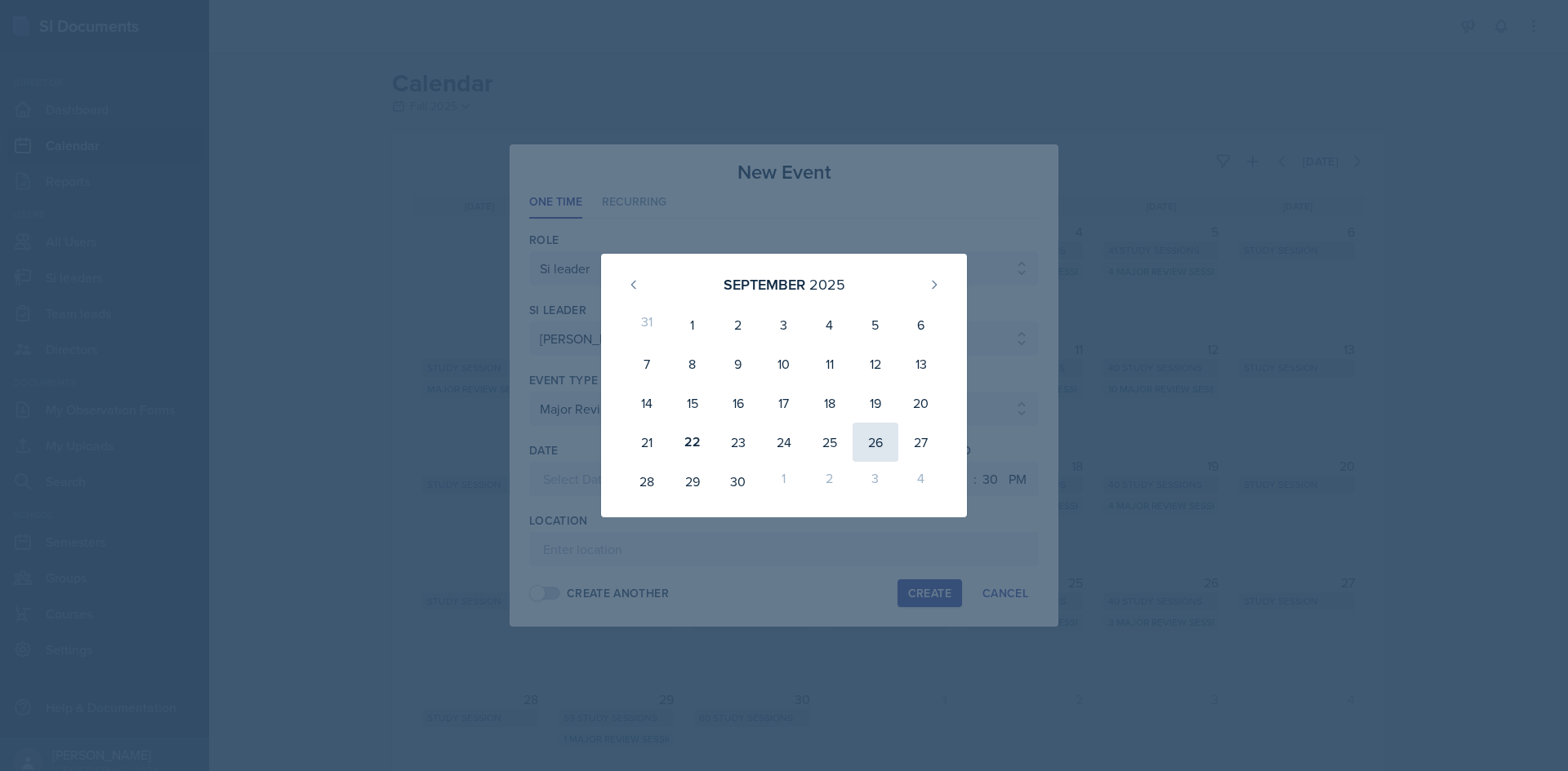
click at [873, 447] on div "26" at bounding box center [875, 442] width 46 height 39
type input "September 26th, 2025"
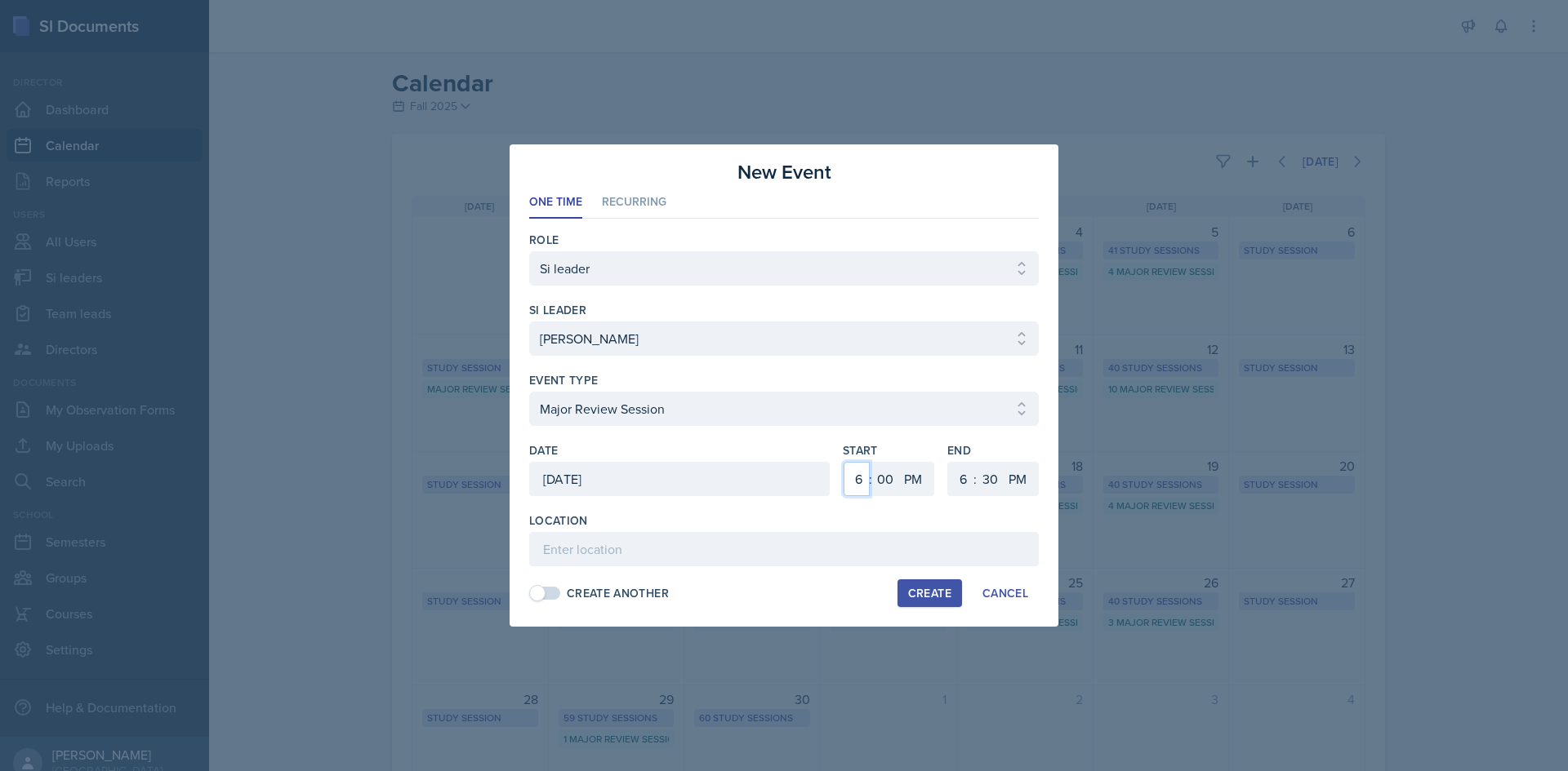
click at [865, 477] on select "1 2 3 4 5 6 7 8 9 10 11 12" at bounding box center [857, 478] width 26 height 34
select select "2"
click at [844, 462] on select "1 2 3 4 5 6 7 8 9 10 11 12" at bounding box center [857, 478] width 26 height 34
click at [957, 480] on select "1 2 3 4 5 6 7 8 9 10 11 12" at bounding box center [961, 478] width 26 height 34
select select "4"
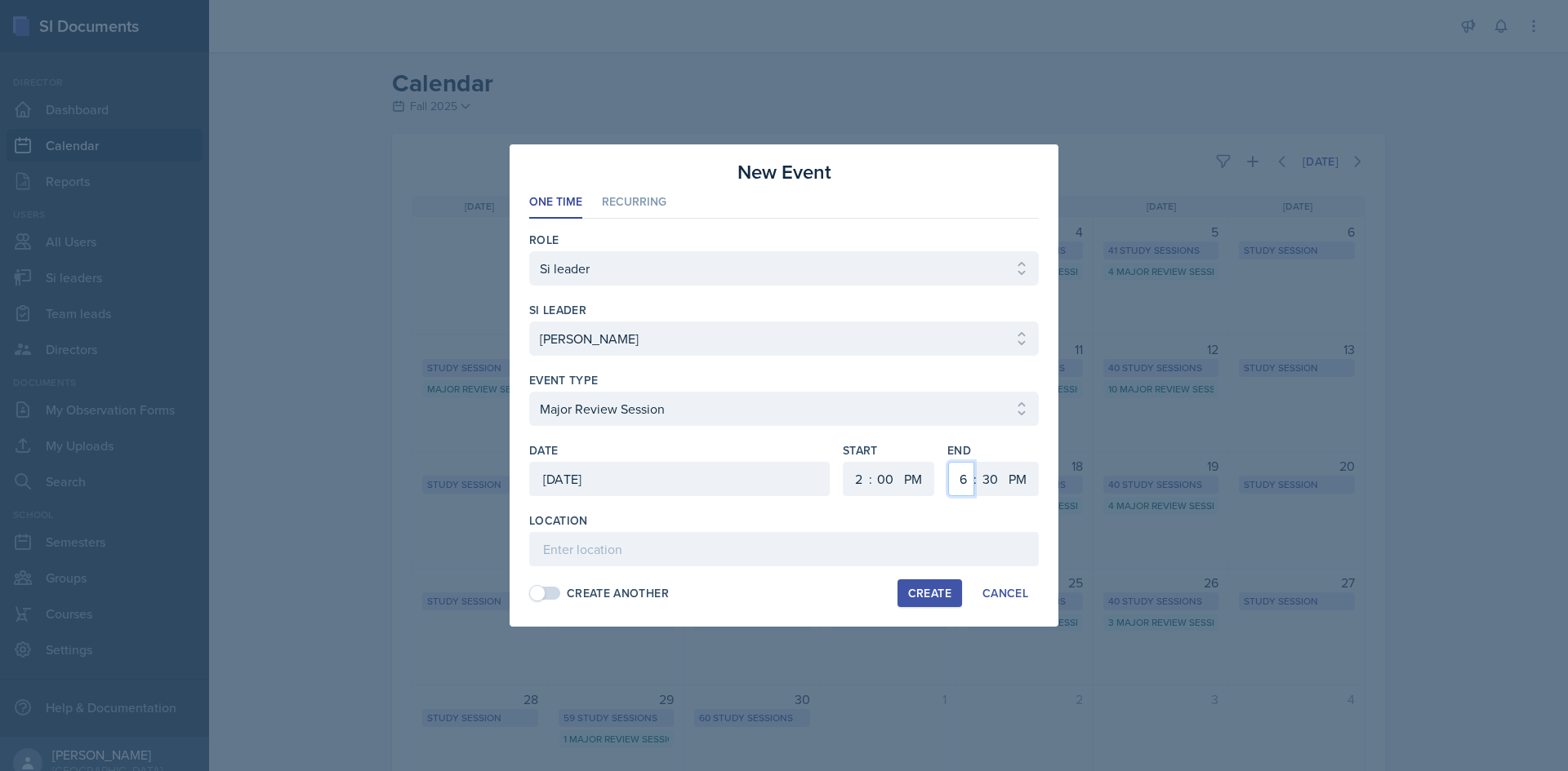
click at [948, 462] on select "1 2 3 4 5 6 7 8 9 10 11 12" at bounding box center [961, 478] width 26 height 34
click at [990, 474] on select "00 05 10 15 20 25 30 35 40 45 50 55" at bounding box center [990, 478] width 26 height 34
select select "0"
click at [977, 462] on select "00 05 10 15 20 25 30 35 40 45 50 55" at bounding box center [990, 478] width 26 height 34
click at [752, 542] on input at bounding box center [784, 549] width 509 height 34
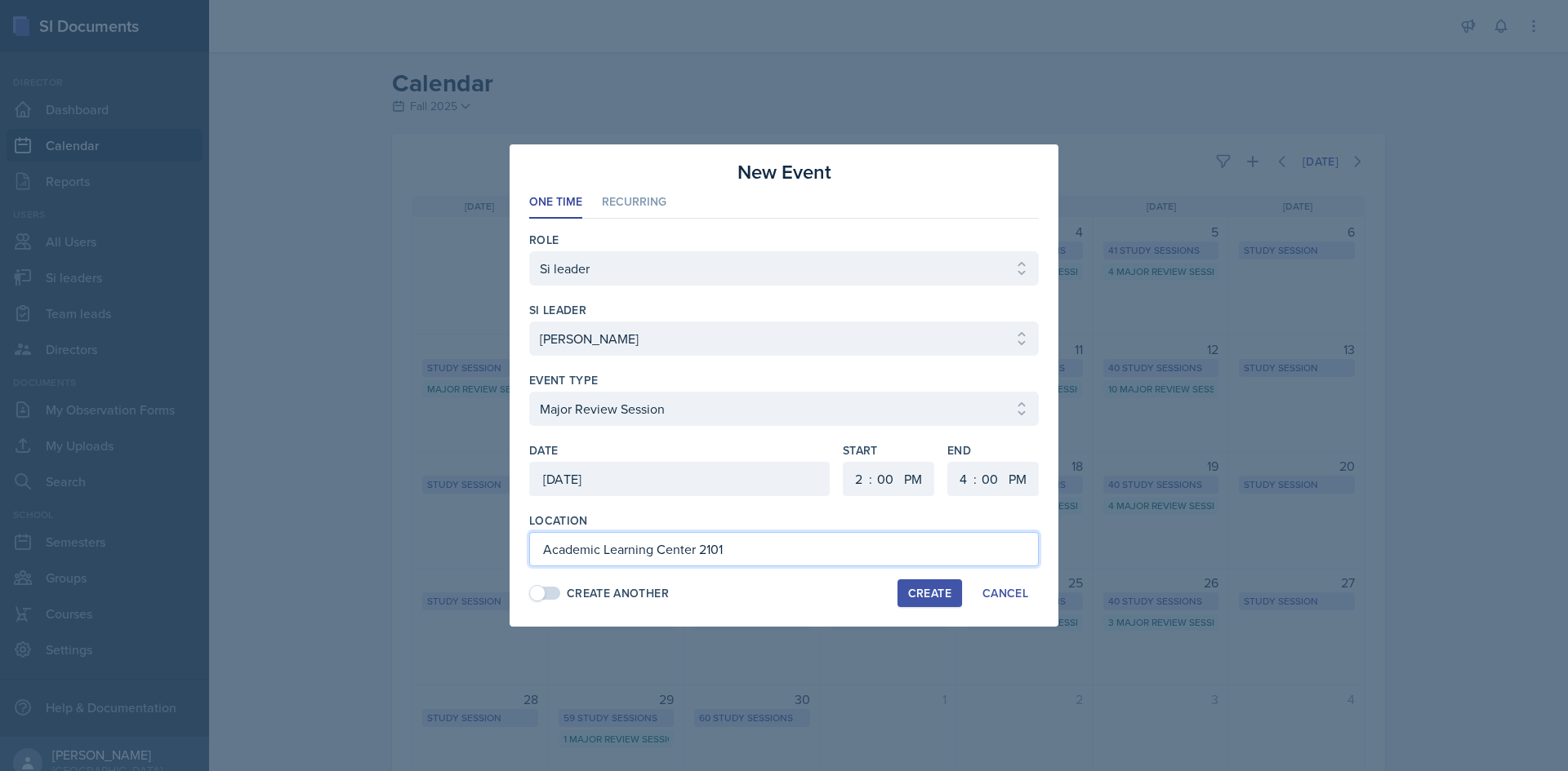
type input "Academic Learning Center 2101"
click at [942, 589] on div "Create" at bounding box center [929, 594] width 44 height 13
select select
select select "6"
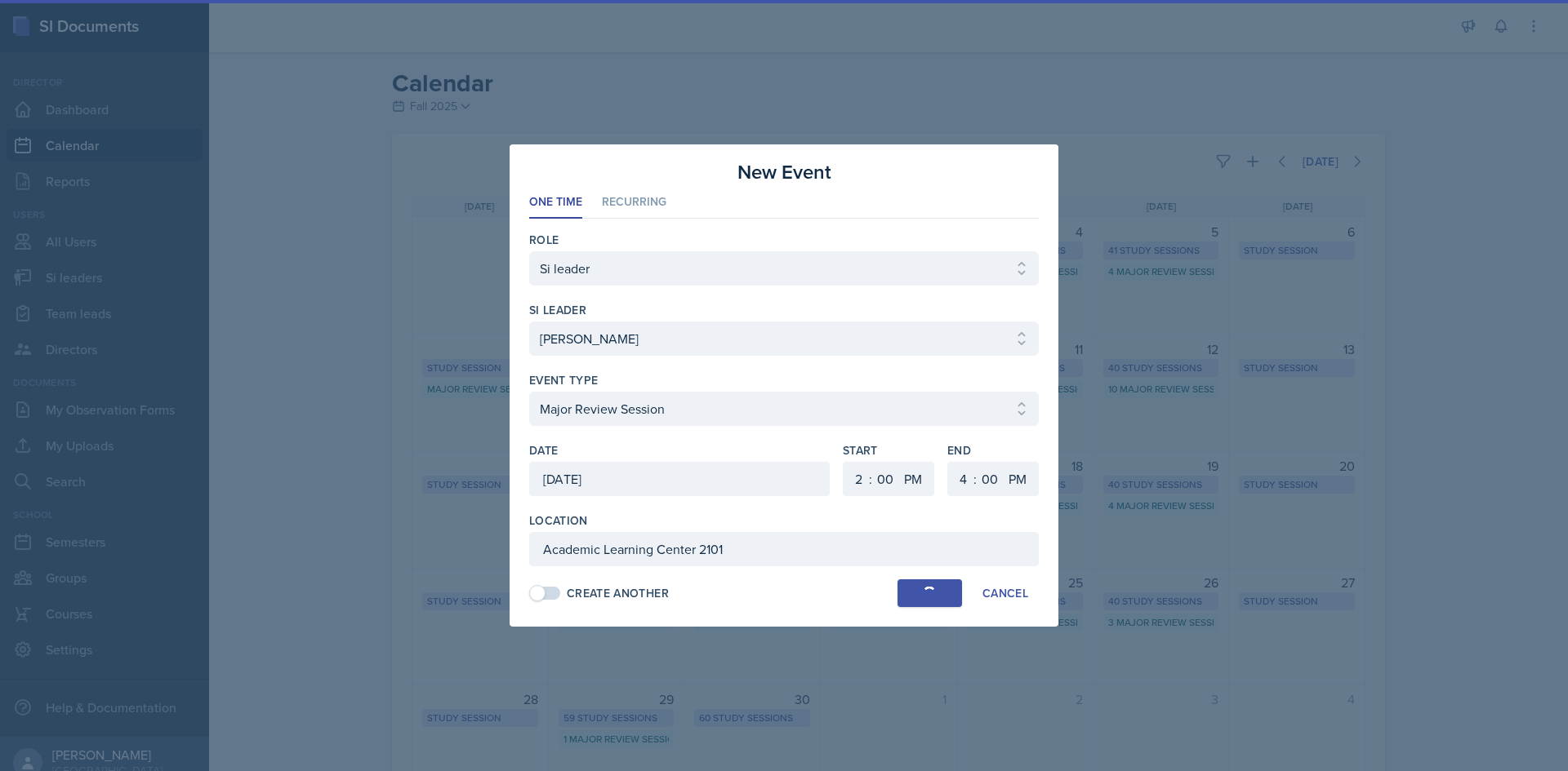
select select "6"
select select "30"
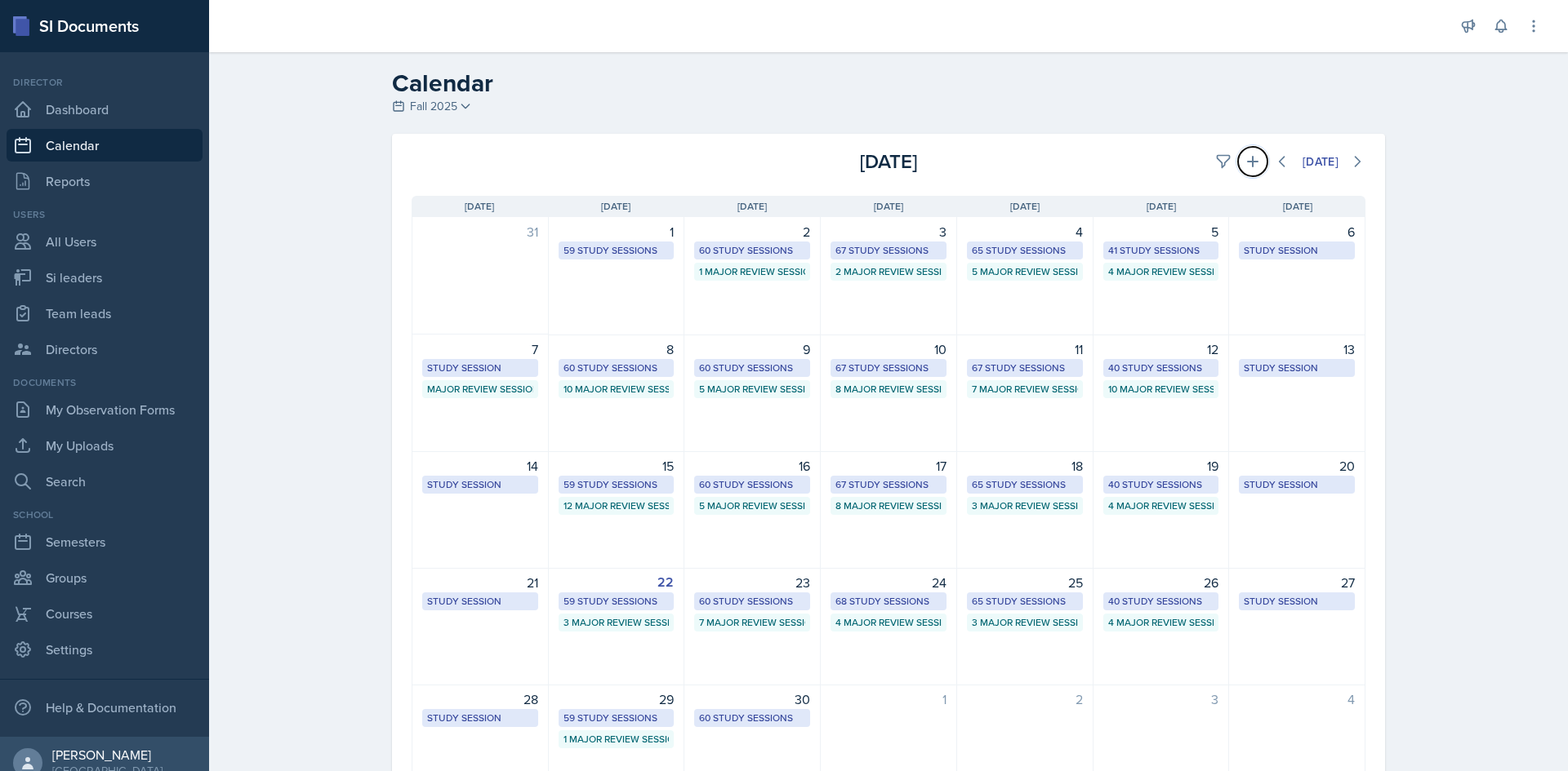
drag, startPoint x: 1253, startPoint y: 171, endPoint x: 1245, endPoint y: 178, distance: 10.6
click at [1252, 171] on button at bounding box center [1253, 162] width 30 height 30
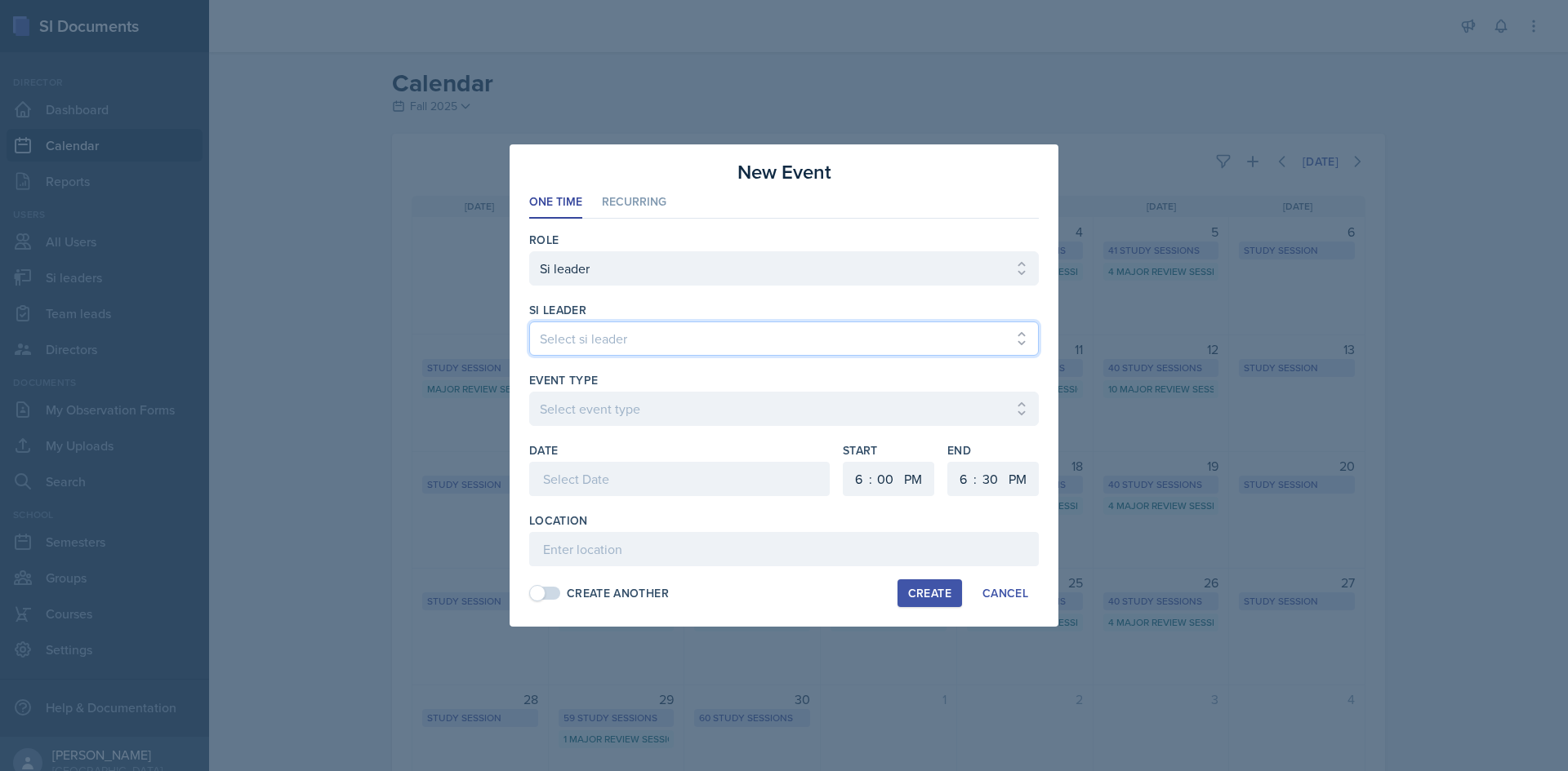
click at [783, 345] on select "Select si leader [PERSON_NAME] [PERSON_NAME] [PERSON_NAME] [PERSON_NAME] [PERSO…" at bounding box center [784, 338] width 509 height 34
select select "0be5b9c3-a0a1-4c2e-8794-119af98cbd9f"
click at [529, 321] on select "Select si leader [PERSON_NAME] [PERSON_NAME] [PERSON_NAME] [PERSON_NAME] [PERSO…" at bounding box center [784, 338] width 509 height 34
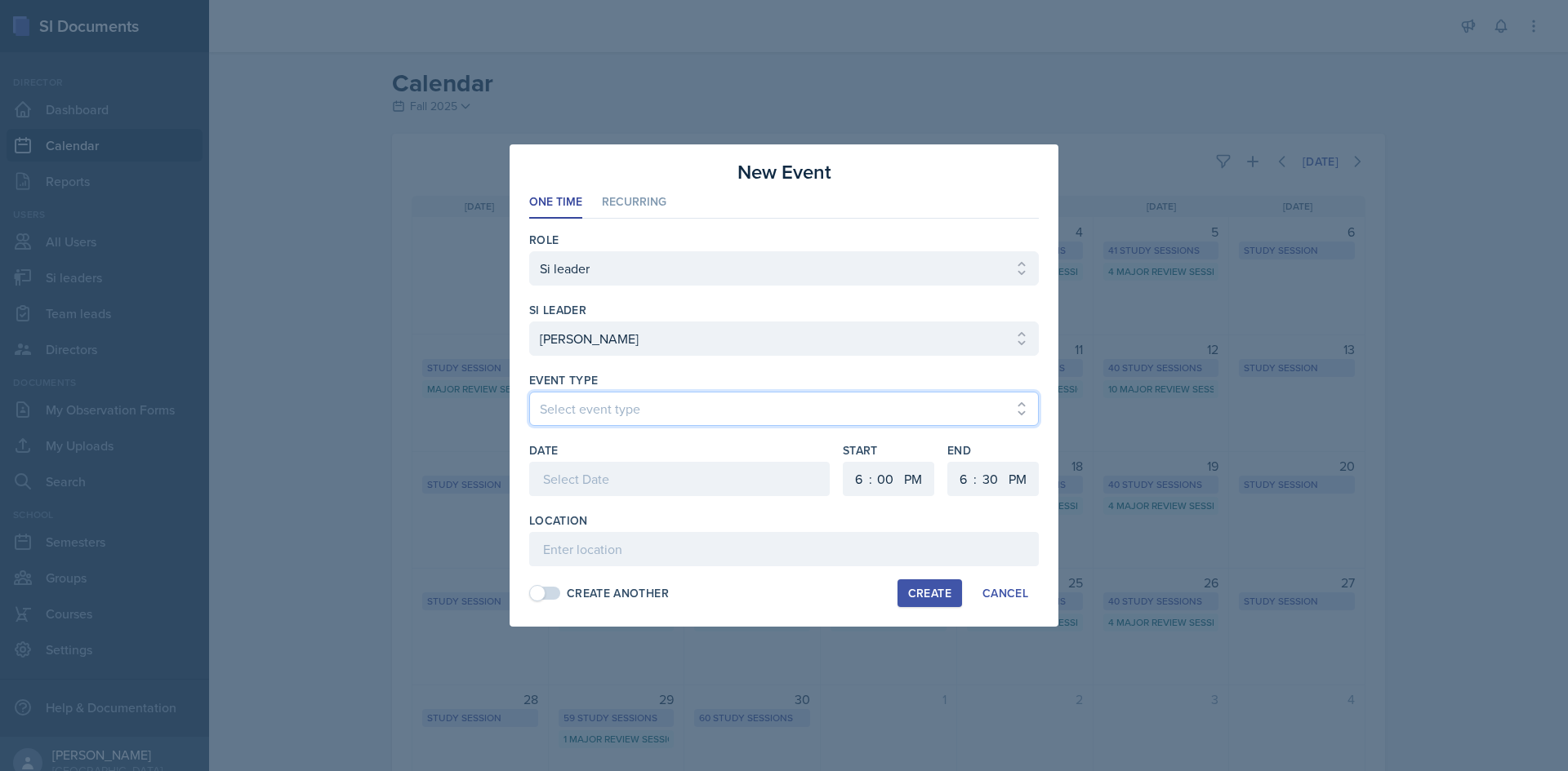
click at [697, 404] on select "Select event type Major Review Session Study Session" at bounding box center [784, 409] width 509 height 34
select select "66bb7cbf-e419-488b-a7ef-f63bc5f9ed04"
click at [529, 392] on select "Select event type Major Review Session Study Session" at bounding box center [784, 409] width 509 height 34
click at [648, 474] on div at bounding box center [679, 478] width 300 height 34
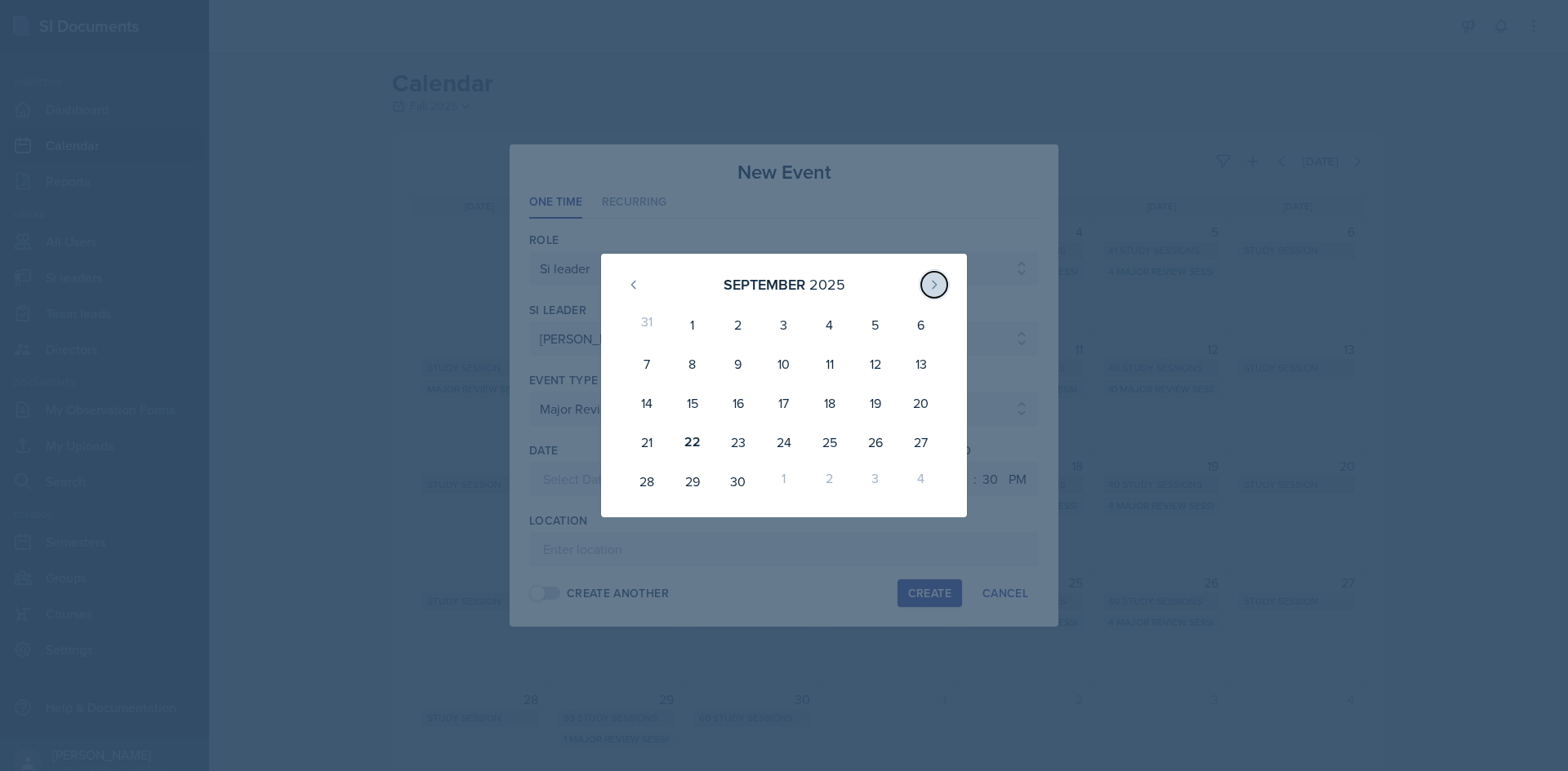
click at [945, 281] on button at bounding box center [934, 285] width 26 height 26
click at [823, 320] on div "2" at bounding box center [829, 325] width 46 height 39
type input "October 2nd, 2025"
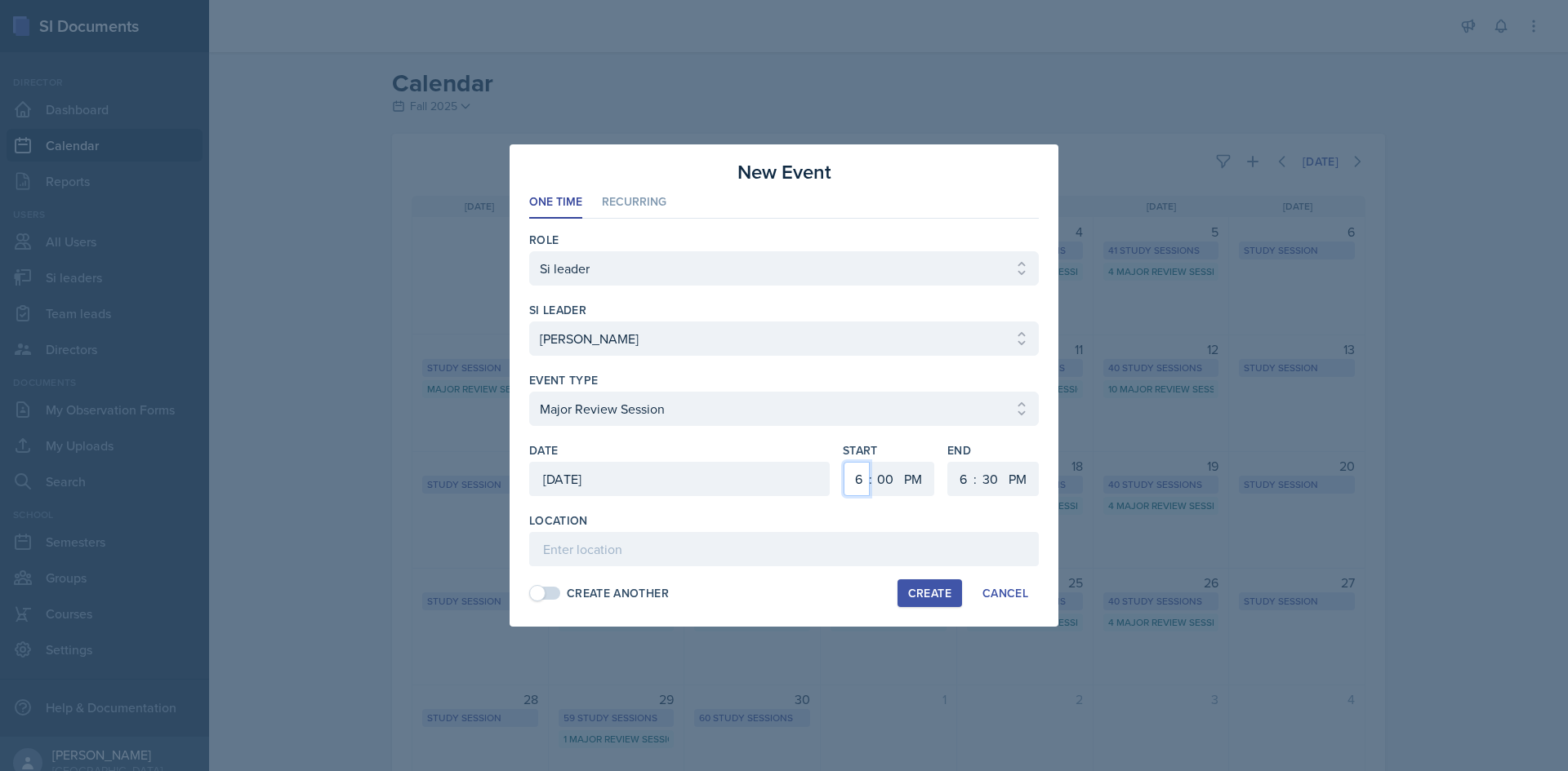
click at [851, 475] on select "1 2 3 4 5 6 7 8 9 10 11 12" at bounding box center [857, 478] width 26 height 34
select select "3"
click at [844, 462] on select "1 2 3 4 5 6 7 8 9 10 11 12" at bounding box center [857, 478] width 26 height 34
click at [956, 474] on select "1 2 3 4 5 6 7 8 9 10 11 12" at bounding box center [961, 478] width 26 height 34
click at [948, 462] on select "1 2 3 4 5 6 7 8 9 10 11 12" at bounding box center [961, 478] width 26 height 34
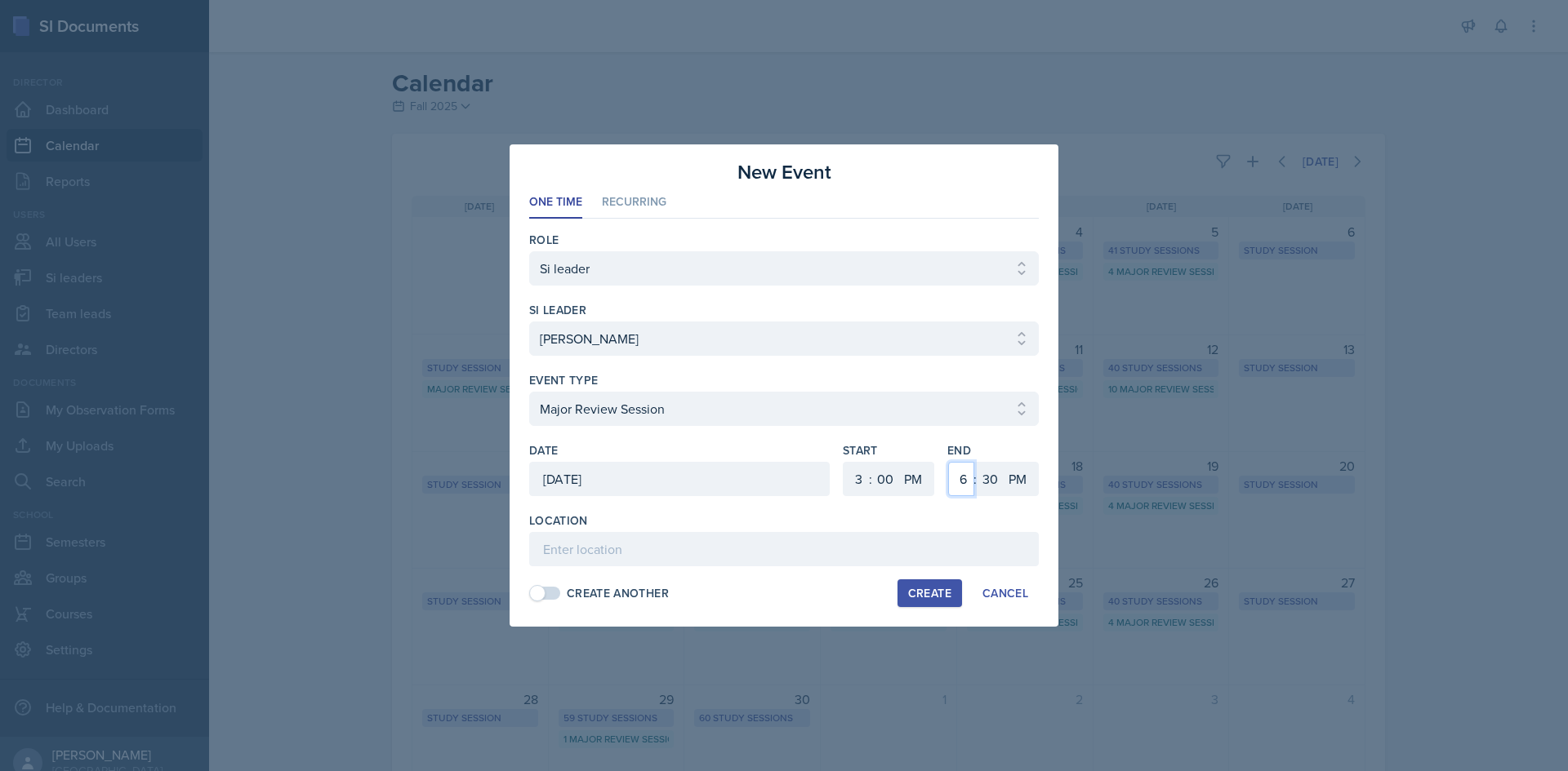
drag, startPoint x: 960, startPoint y: 476, endPoint x: 959, endPoint y: 466, distance: 10.0
click at [959, 476] on select "1 2 3 4 5 6 7 8 9 10 11 12" at bounding box center [961, 478] width 26 height 34
select select "5"
click at [948, 462] on select "1 2 3 4 5 6 7 8 9 10 11 12" at bounding box center [961, 478] width 26 height 34
click at [980, 479] on select "00 05 10 15 20 25 30 35 40 45 50 55" at bounding box center [990, 478] width 26 height 34
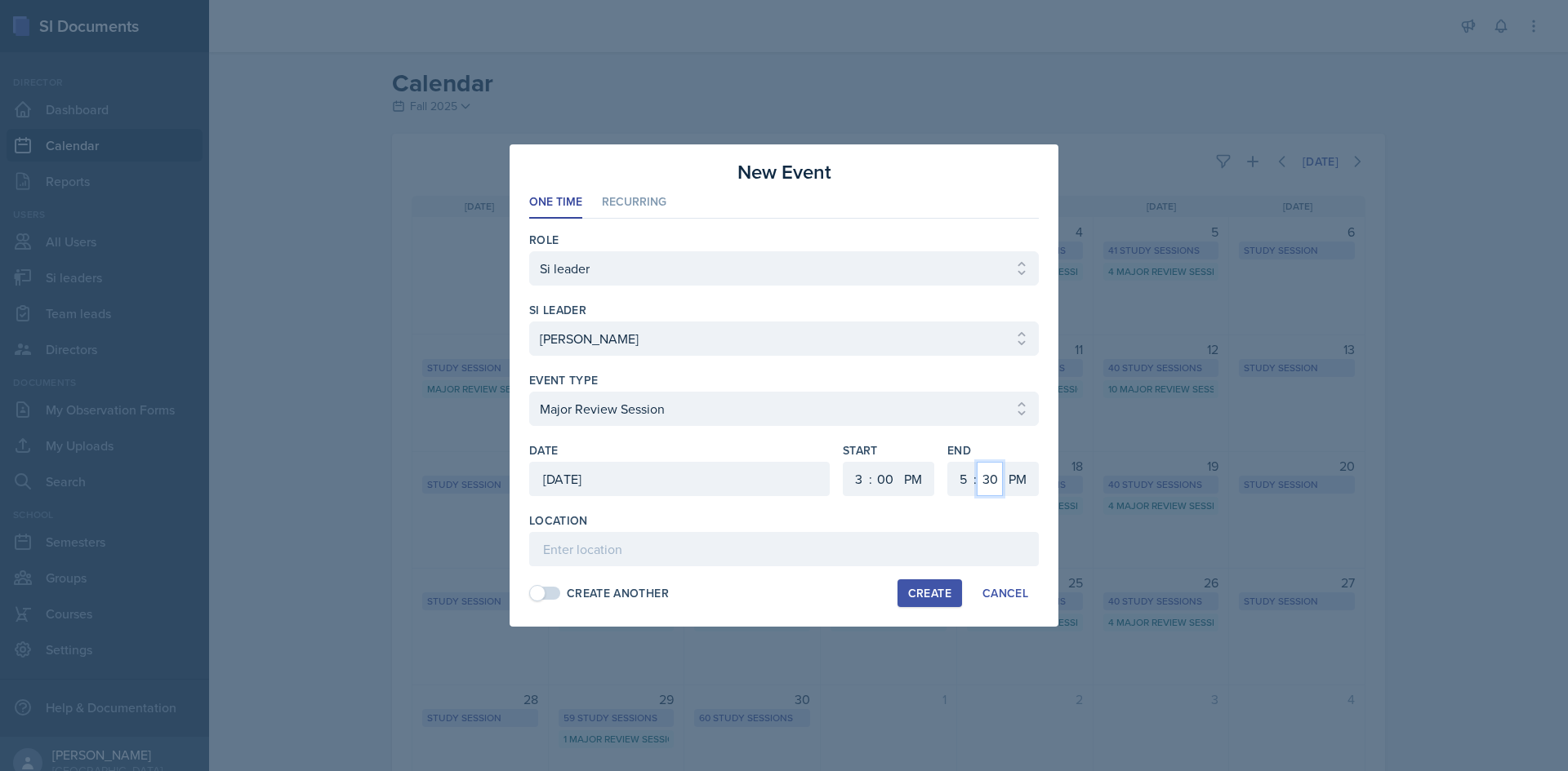
select select "0"
click at [977, 462] on select "00 05 10 15 20 25 30 35 40 45 50 55" at bounding box center [990, 478] width 26 height 34
click at [862, 559] on input at bounding box center [784, 549] width 509 height 34
type input "Academic Learning Center 3104"
click at [910, 583] on button "Create" at bounding box center [929, 594] width 64 height 28
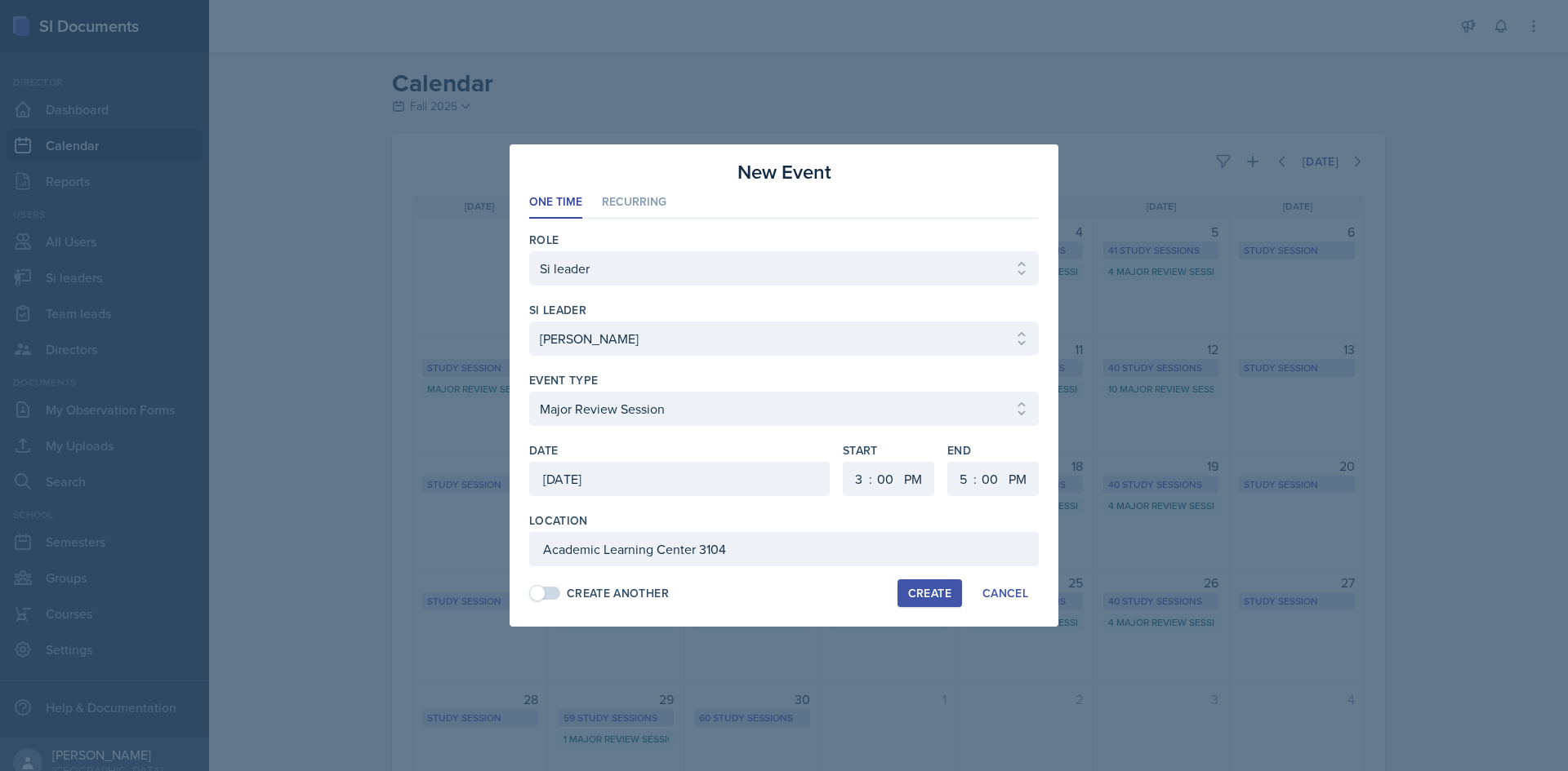
select select
select select "6"
select select "30"
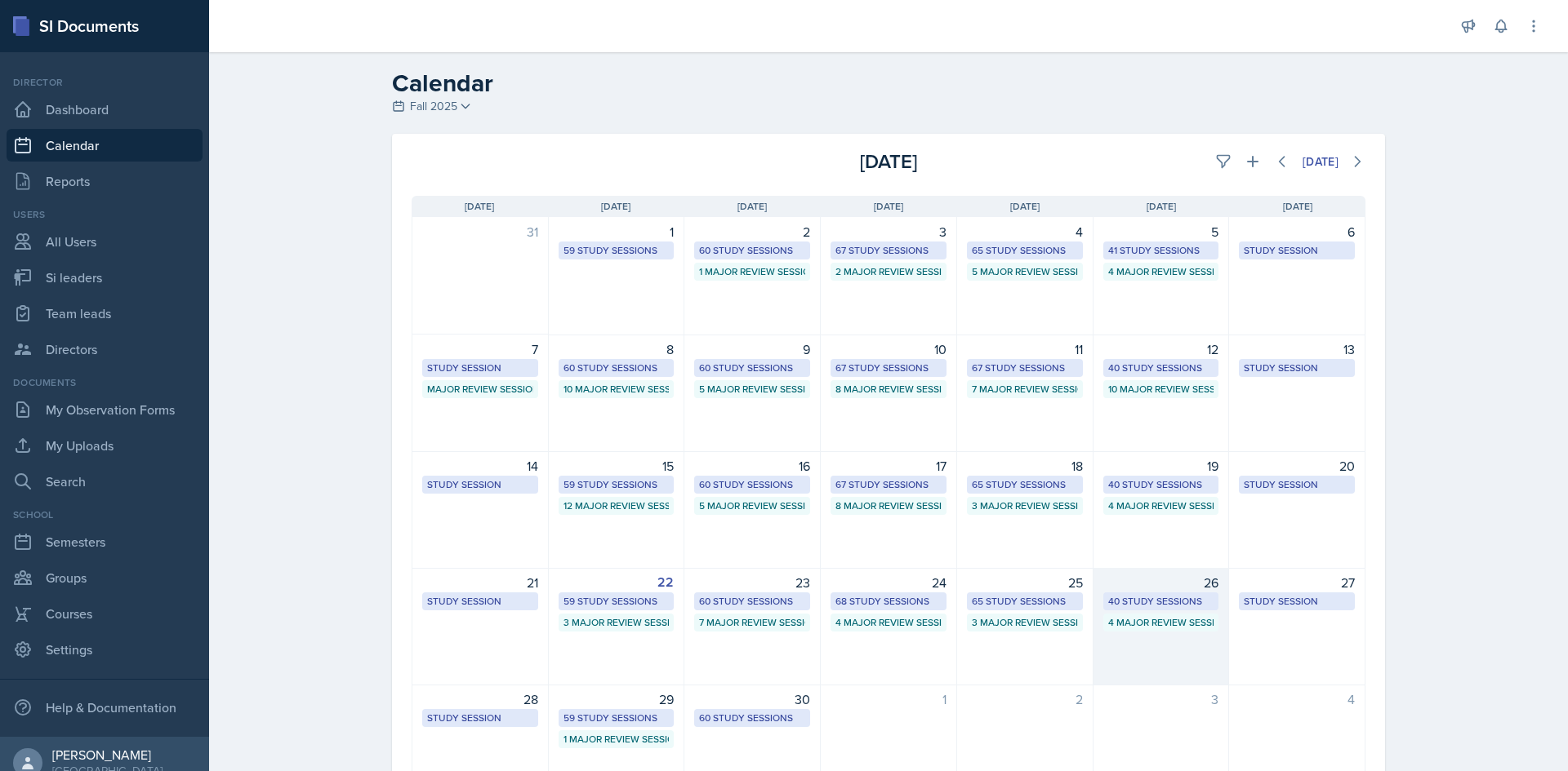
click at [1140, 600] on div "40 Study Sessions" at bounding box center [1161, 602] width 106 height 15
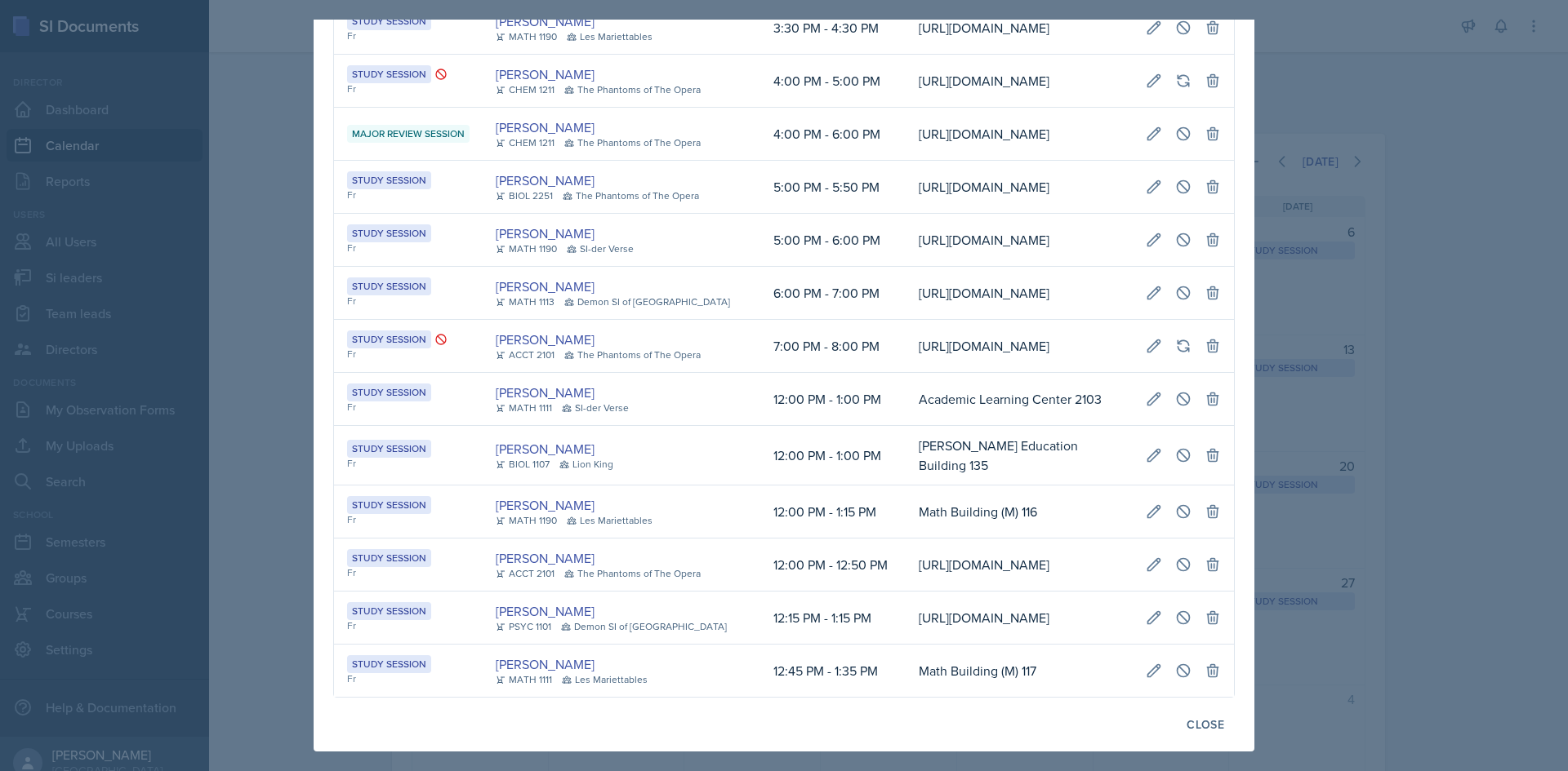
scroll to position [2388, 0]
click at [905, 486] on td "Math Building (M) 116" at bounding box center [1019, 512] width 227 height 53
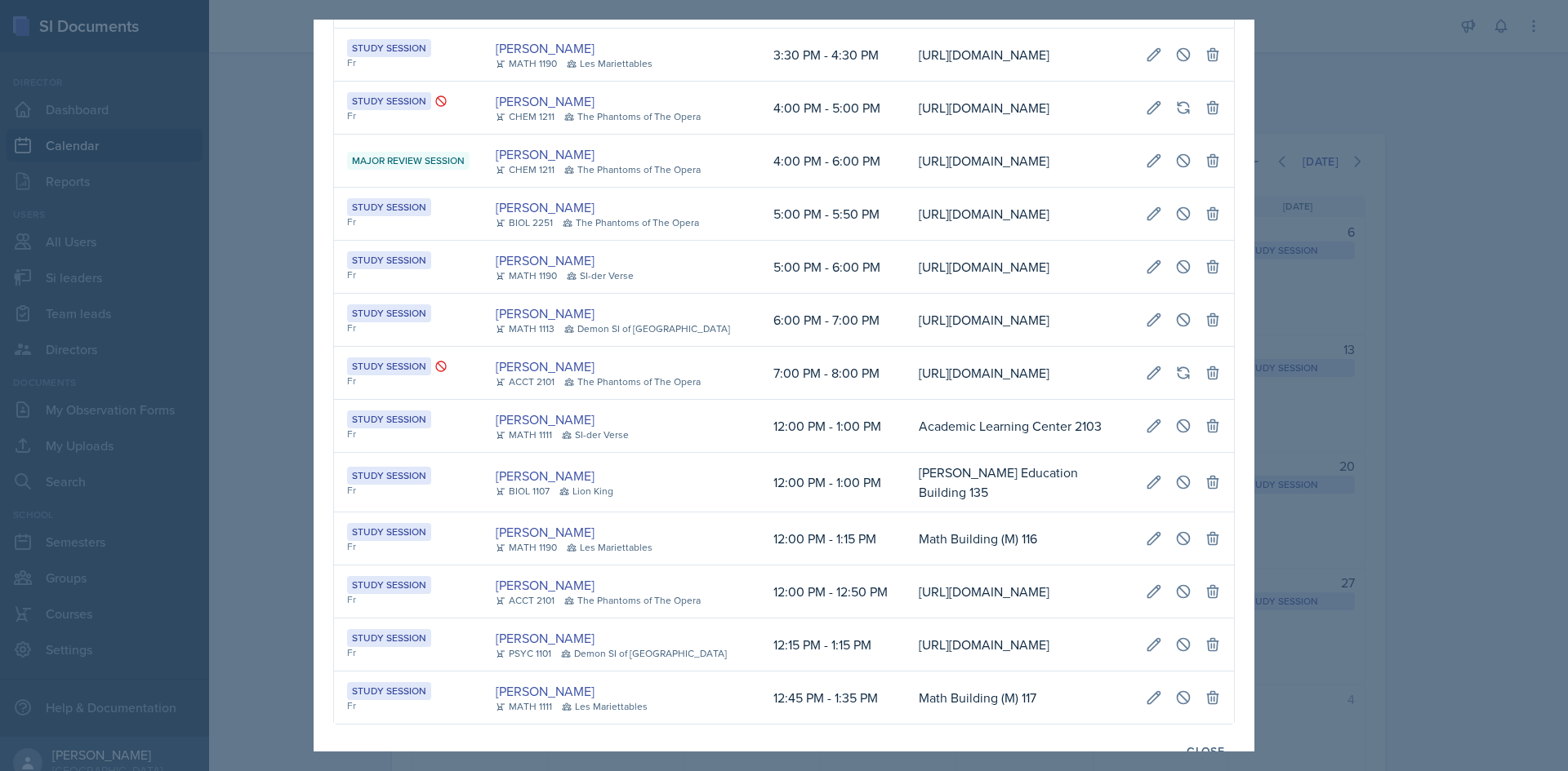
click at [1334, 191] on div at bounding box center [784, 386] width 1568 height 771
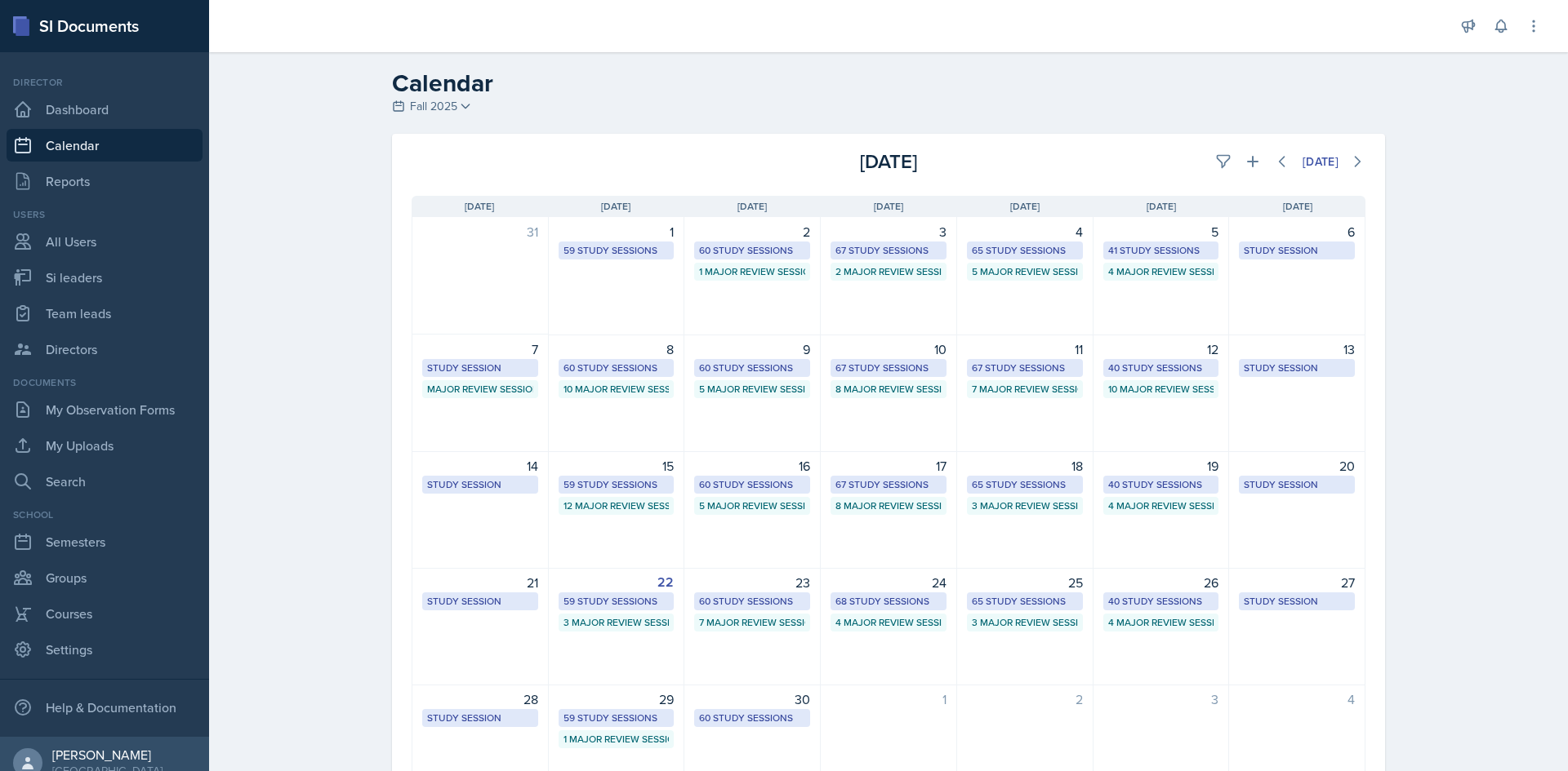
click at [1468, 614] on div "Calendar Fall 2025 Fall 2025 Summer 2025 Spring 2025 Fall 2024 Summer 2024 Spri…" at bounding box center [889, 456] width 1359 height 809
click at [757, 597] on div "60 Study Sessions" at bounding box center [752, 602] width 106 height 15
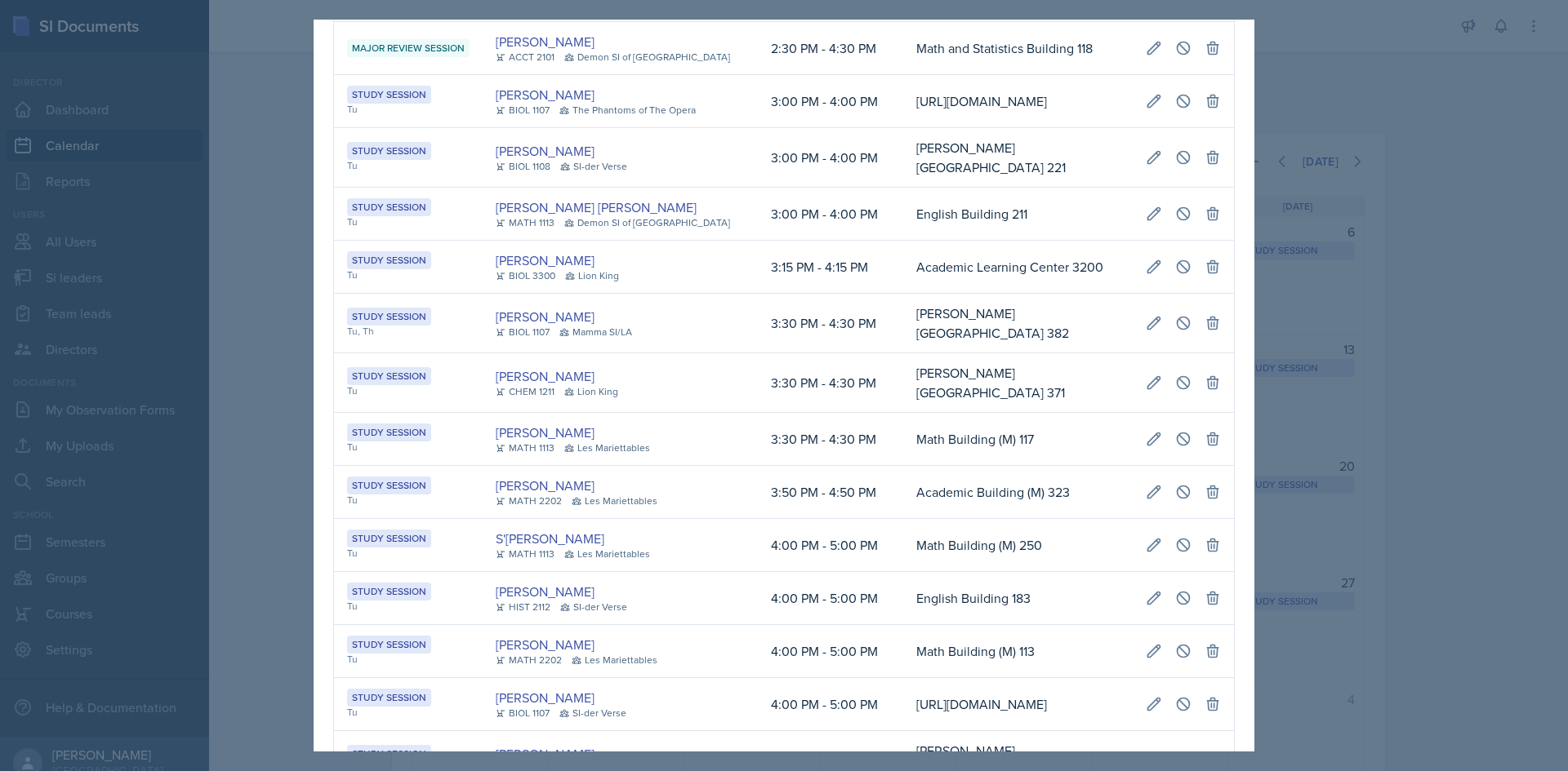
click at [770, 128] on td "3:00 PM - 4:00 PM" at bounding box center [830, 101] width 145 height 53
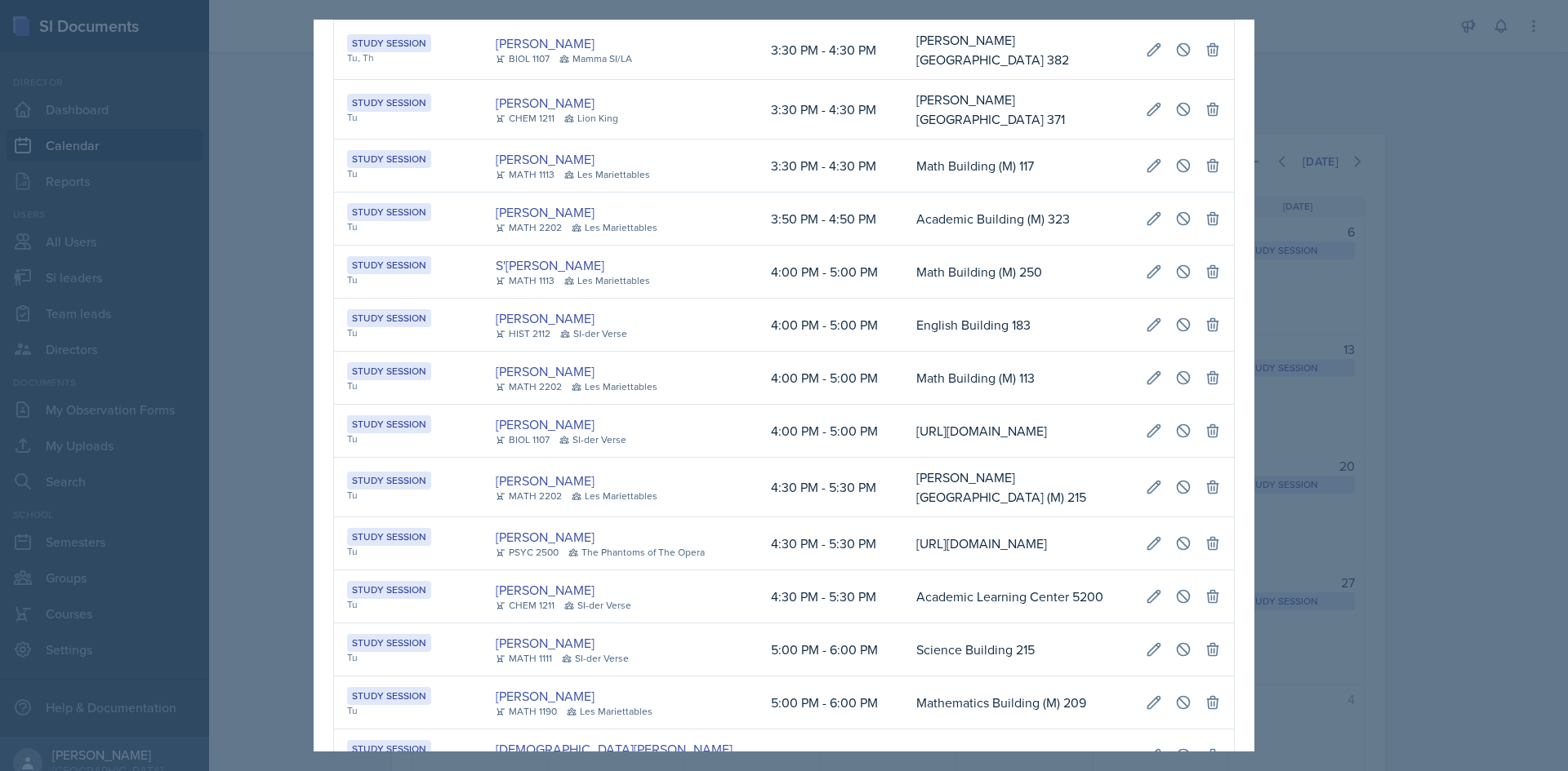
scroll to position [0, 374]
drag, startPoint x: 875, startPoint y: 386, endPoint x: 1239, endPoint y: 386, distance: 364.0
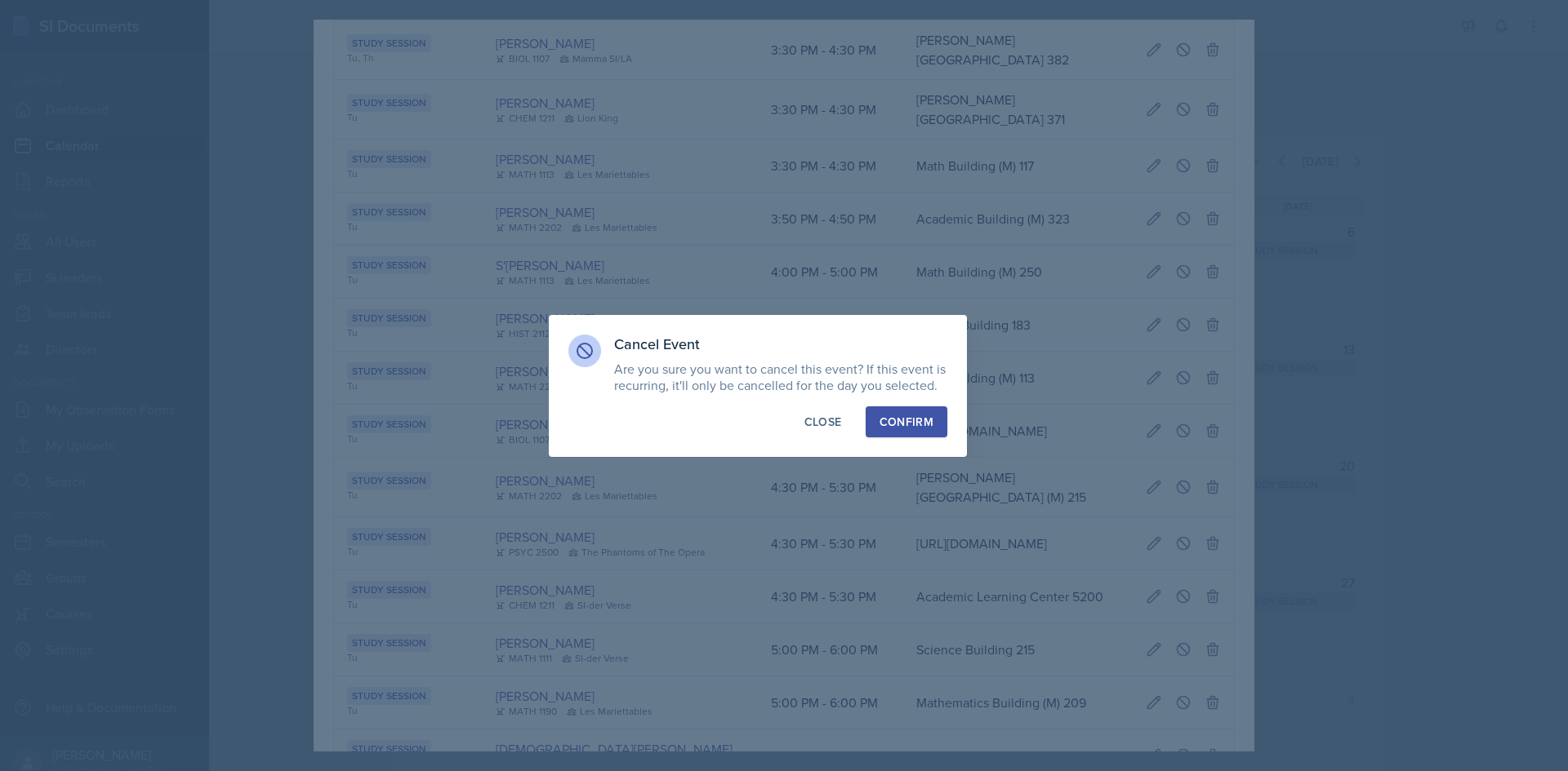
click at [926, 415] on div "Confirm" at bounding box center [906, 422] width 54 height 17
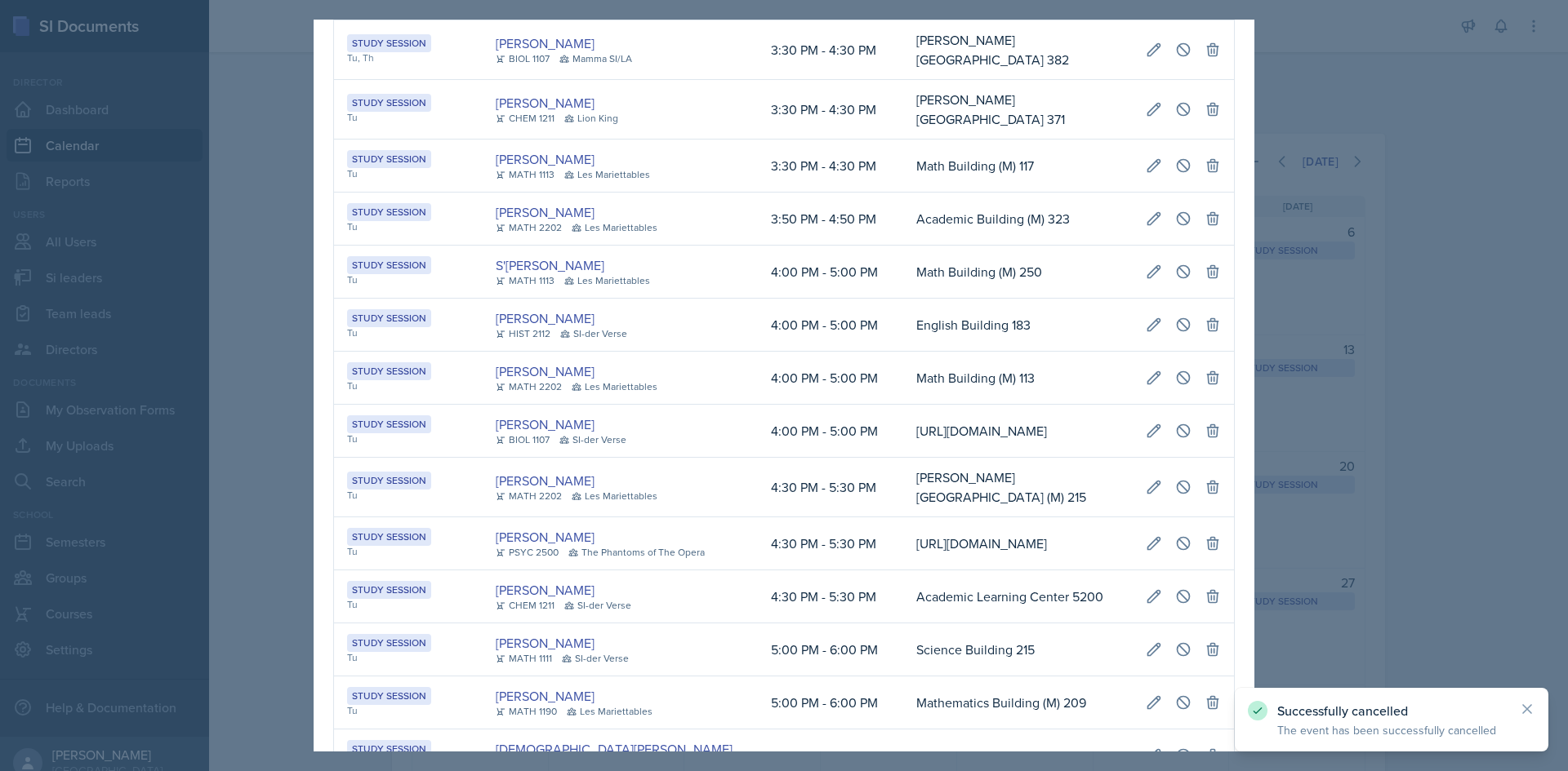
click at [1399, 417] on div at bounding box center [784, 386] width 1568 height 771
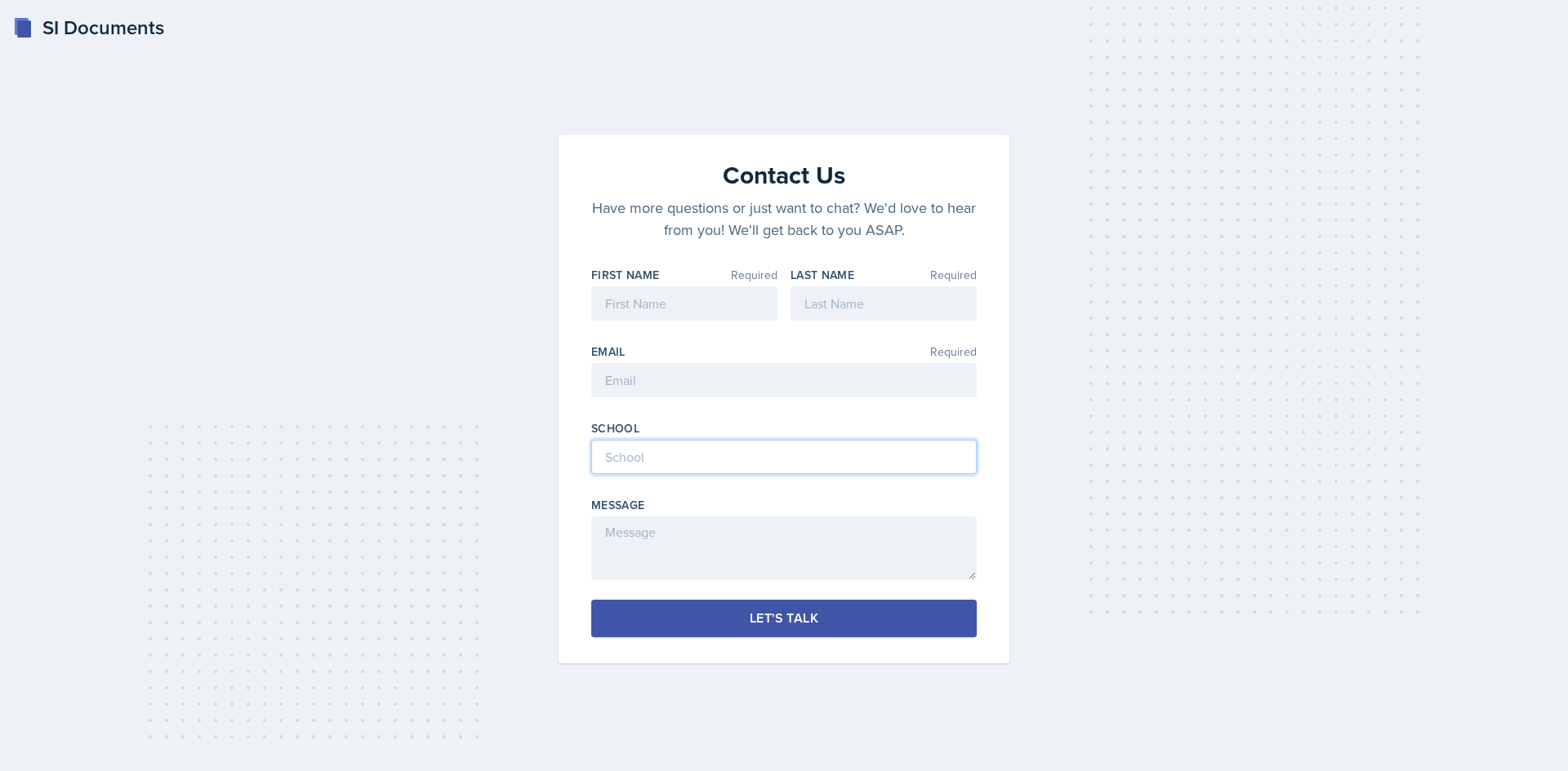
click at [863, 467] on input at bounding box center [784, 457] width 386 height 34
click at [851, 399] on div at bounding box center [784, 406] width 386 height 17
click at [857, 384] on input "email" at bounding box center [784, 380] width 386 height 34
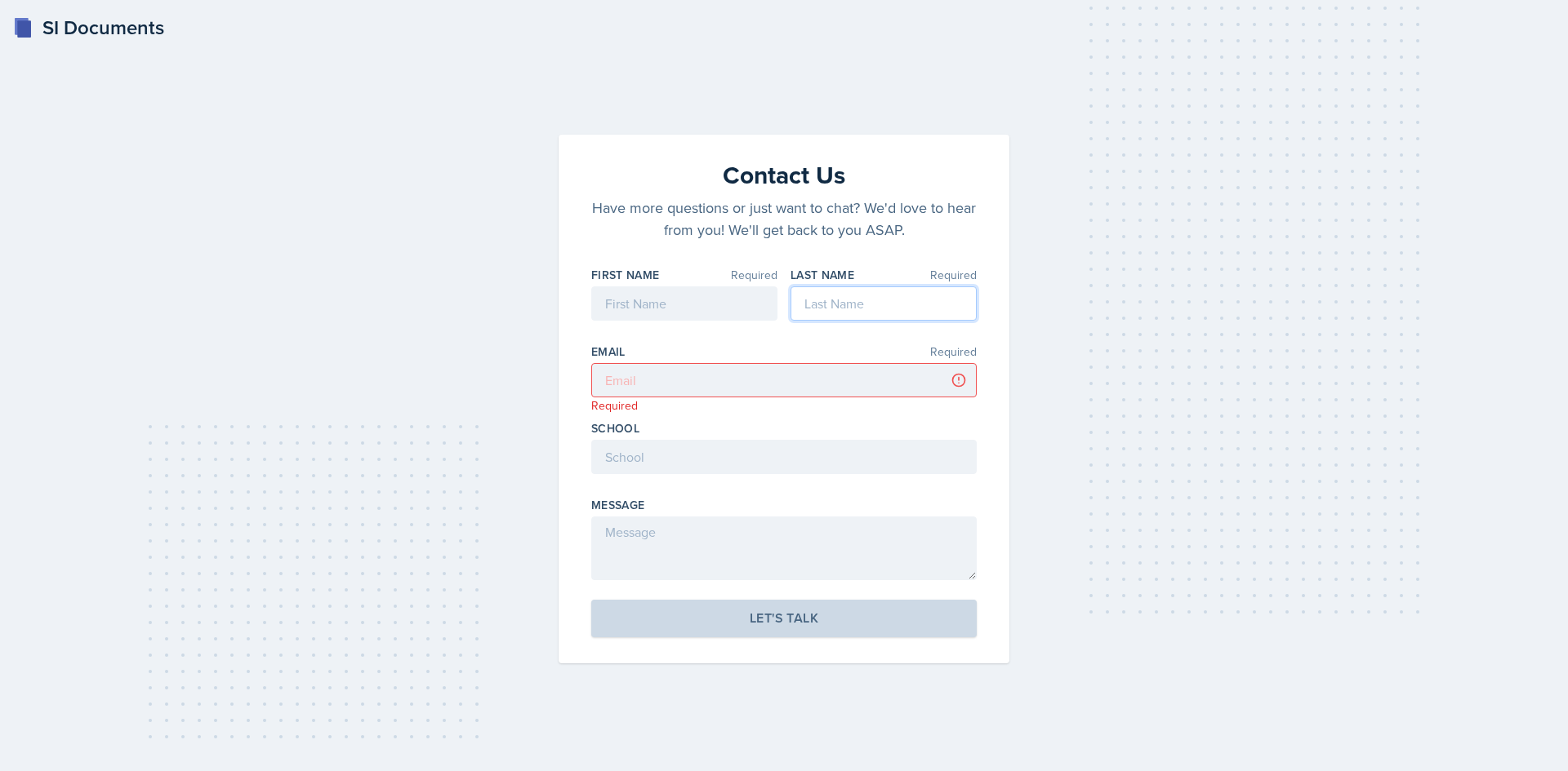
click at [892, 301] on input at bounding box center [883, 303] width 186 height 34
click at [727, 312] on input at bounding box center [684, 303] width 186 height 34
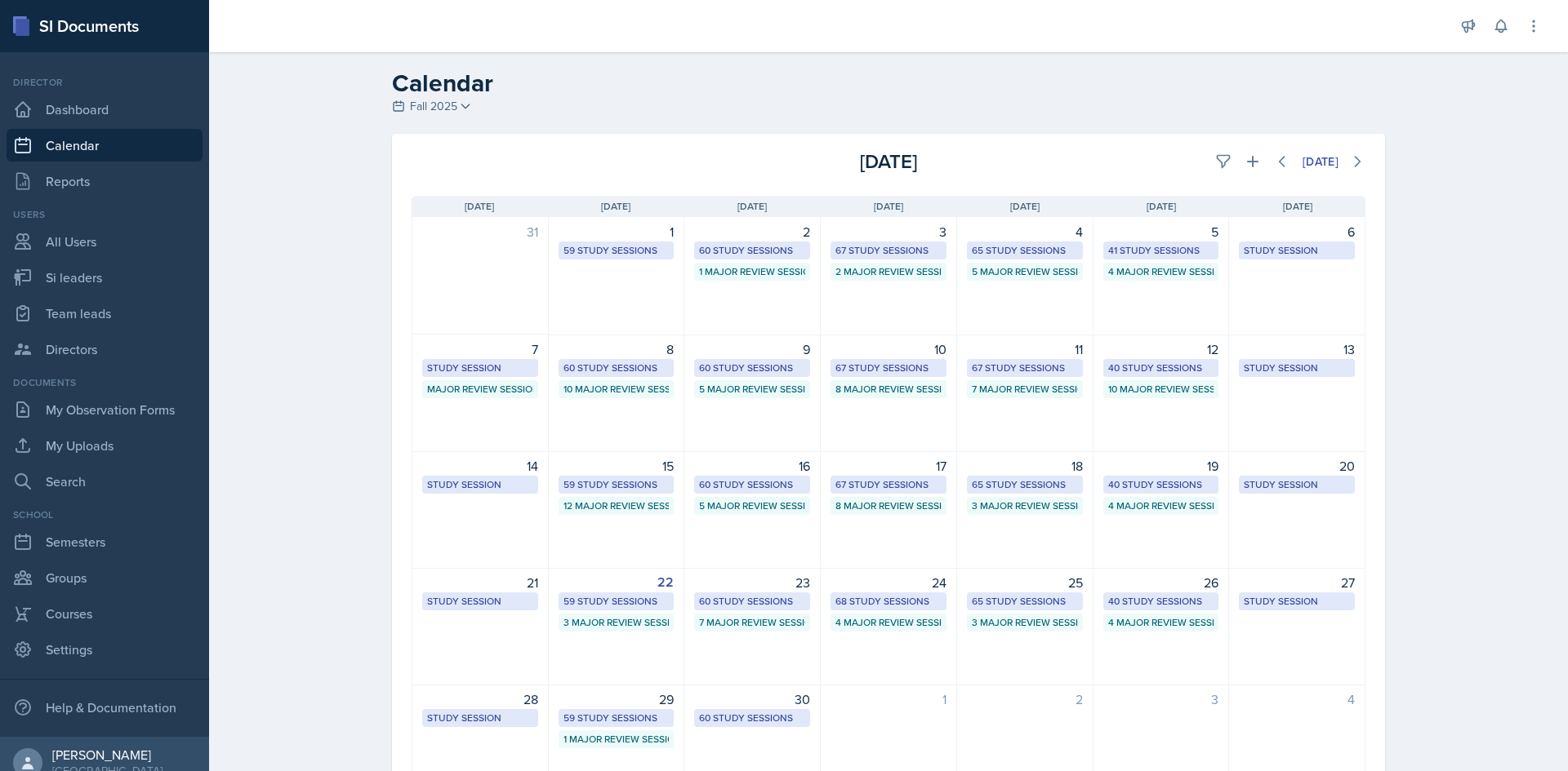
select select "1"
select select "6"
select select "PM"
select select "6"
select select "30"
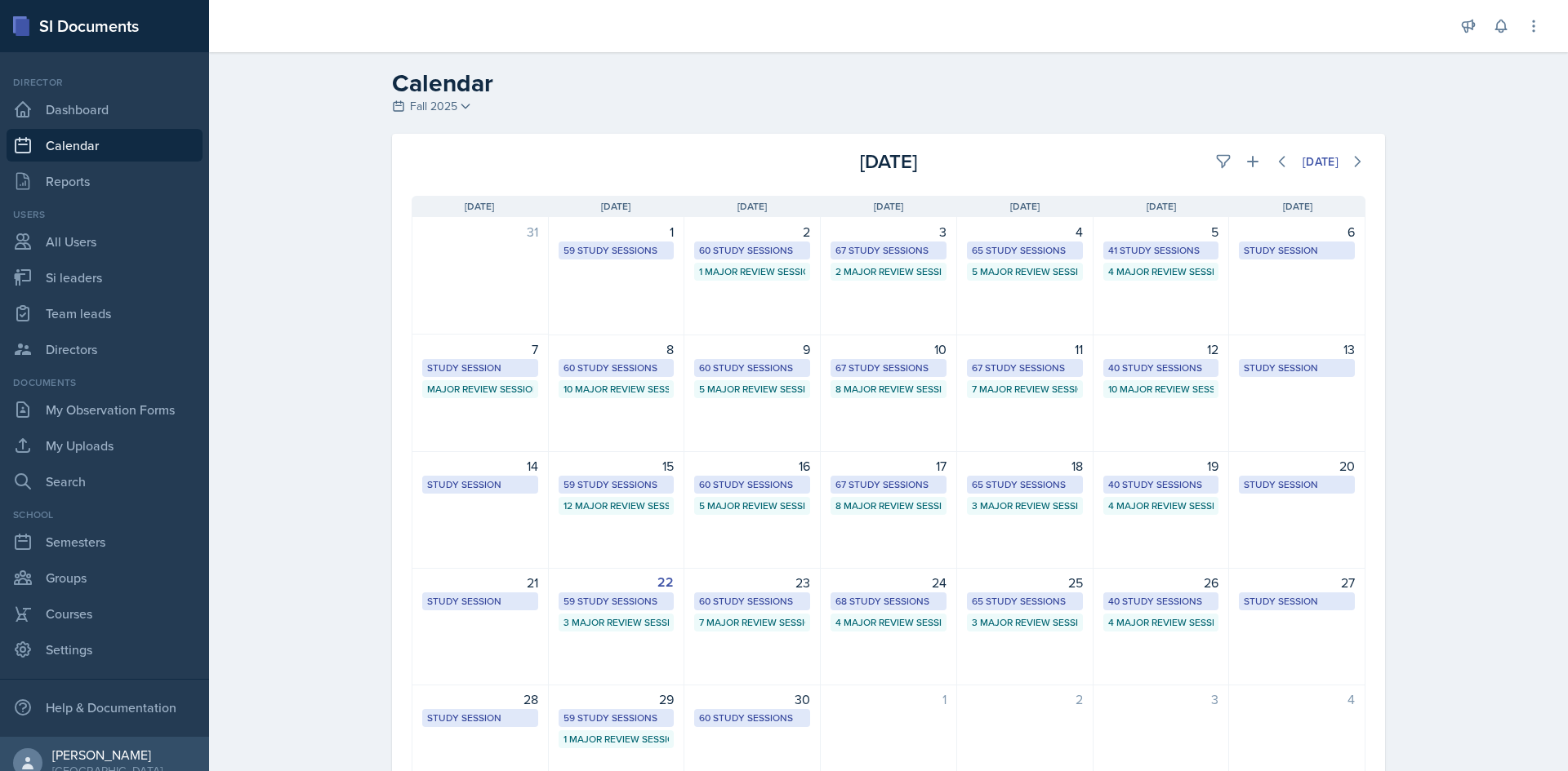
select select "PM"
click at [1247, 171] on button at bounding box center [1253, 162] width 30 height 30
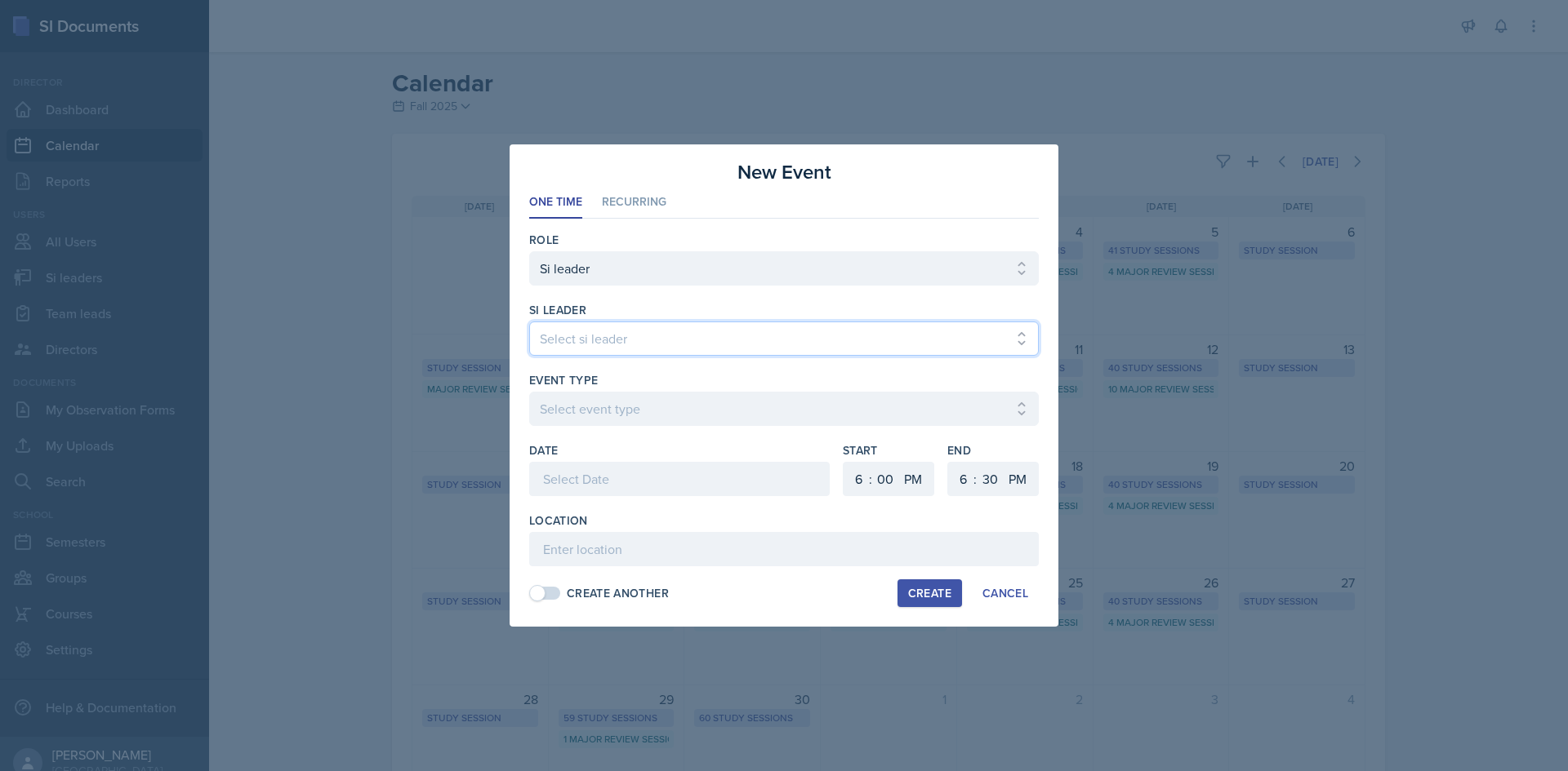
click at [649, 330] on select "Select si leader [PERSON_NAME] [PERSON_NAME] [PERSON_NAME] [PERSON_NAME] [PERSO…" at bounding box center [784, 338] width 509 height 34
select select "b69d4fe0-baf9-4344-89da-77b9013b47c6"
click at [529, 321] on select "Select si leader [PERSON_NAME] [PERSON_NAME] [PERSON_NAME] [PERSON_NAME] [PERSO…" at bounding box center [784, 338] width 509 height 34
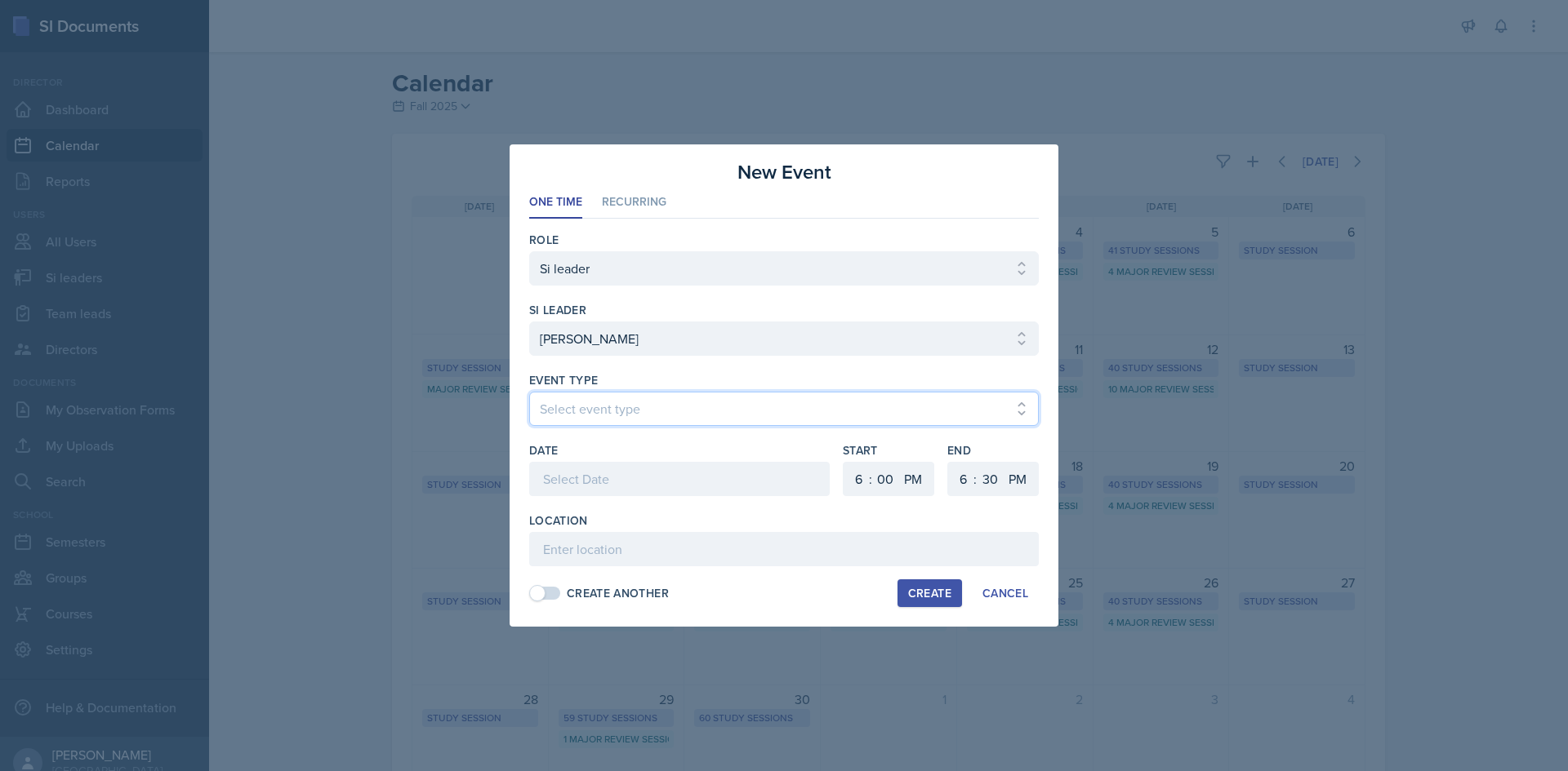
click at [607, 404] on select "Select event type Major Review Session Study Session" at bounding box center [784, 409] width 509 height 34
select select "66bb7cbf-e419-488b-a7ef-f63bc5f9ed04"
click at [529, 392] on select "Select event type Major Review Session Study Session" at bounding box center [784, 409] width 509 height 34
click at [602, 479] on div at bounding box center [679, 478] width 300 height 34
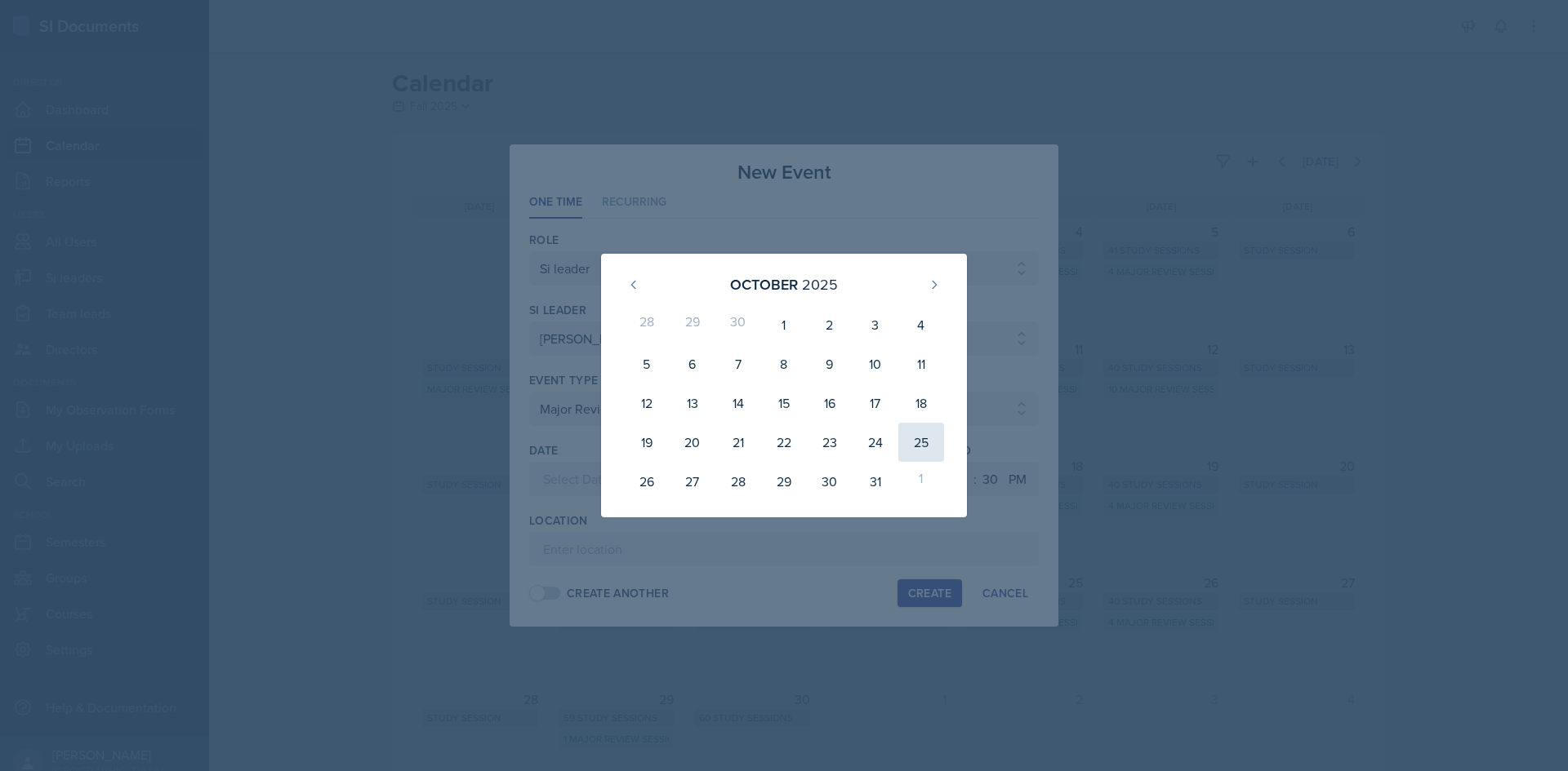
click at [916, 437] on div "25" at bounding box center [920, 442] width 46 height 39
type input "[DATE]"
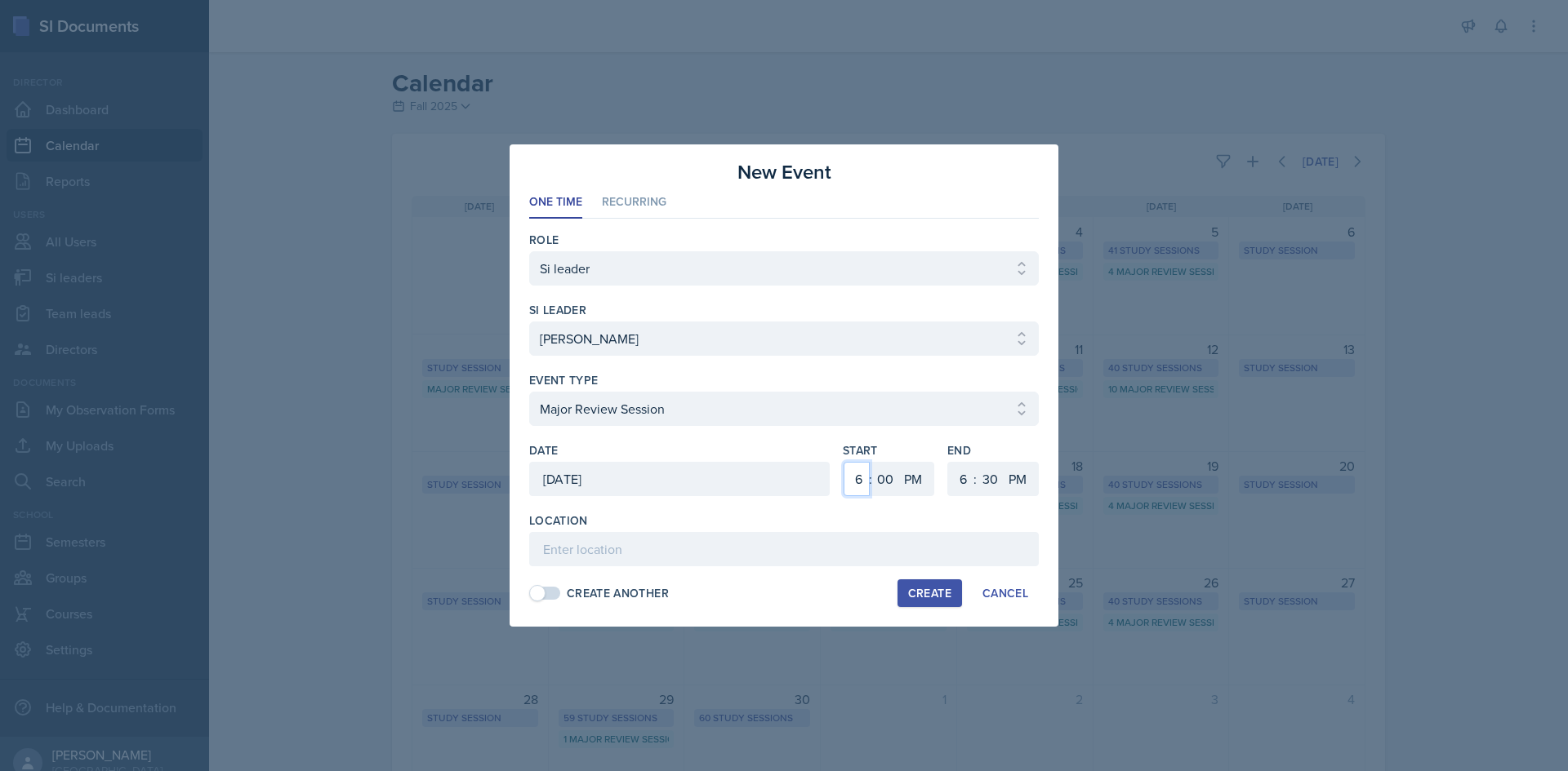
click at [859, 467] on select "1 2 3 4 5 6 7 8 9 10 11 12" at bounding box center [857, 478] width 26 height 34
select select "5"
click at [844, 462] on select "1 2 3 4 5 6 7 8 9 10 11 12" at bounding box center [857, 478] width 26 height 34
click at [965, 474] on select "1 2 3 4 5 6 7 8 9 10 11 12" at bounding box center [961, 478] width 26 height 34
select select "7"
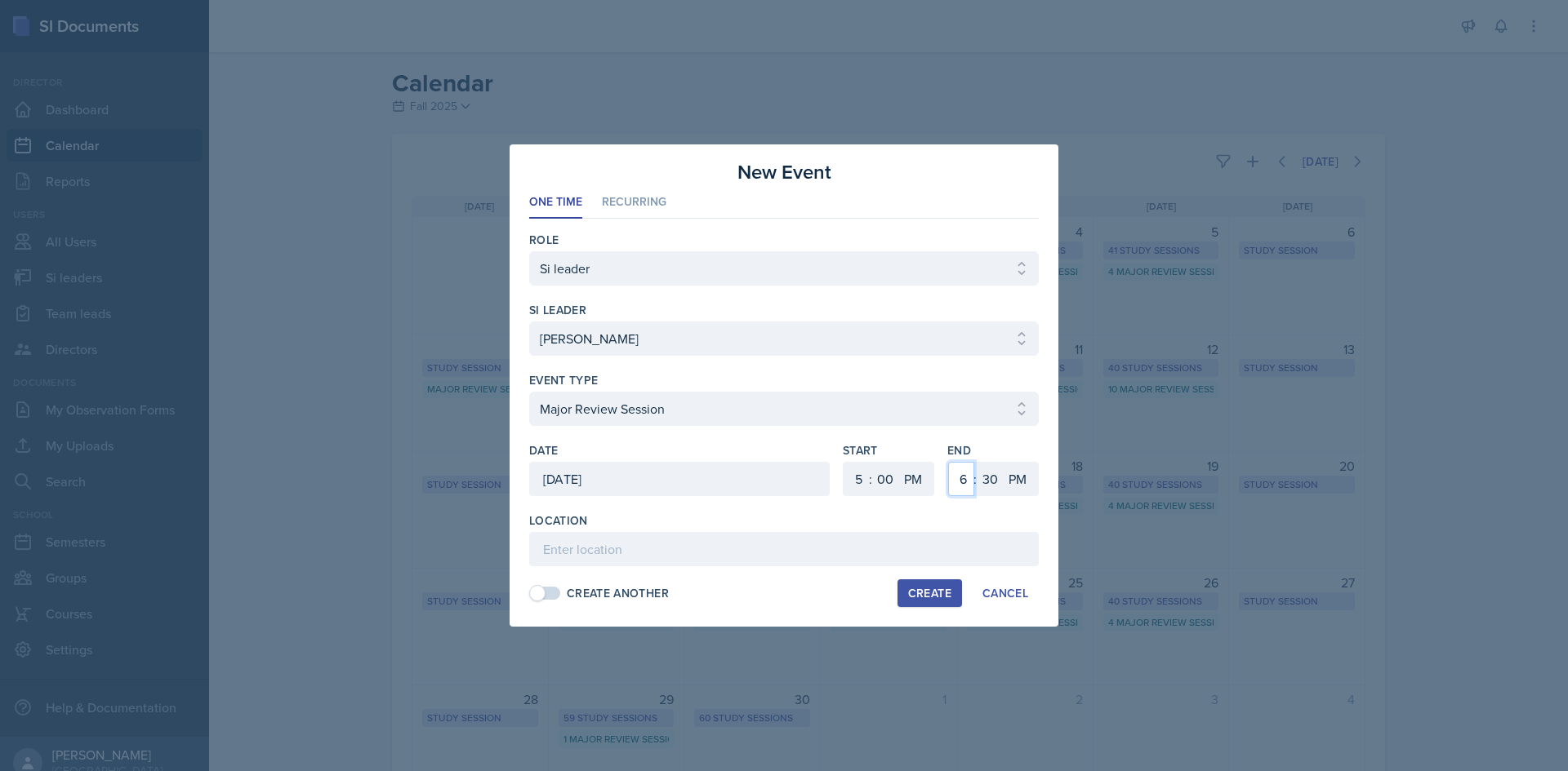
click at [948, 462] on select "1 2 3 4 5 6 7 8 9 10 11 12" at bounding box center [961, 478] width 26 height 34
drag, startPoint x: 982, startPoint y: 481, endPoint x: 976, endPoint y: 391, distance: 90.2
click at [982, 481] on select "00 05 10 15 20 25 30 35 40 45 50 55" at bounding box center [990, 478] width 26 height 34
select select "0"
click at [977, 462] on select "00 05 10 15 20 25 30 35 40 45 50 55" at bounding box center [990, 478] width 26 height 34
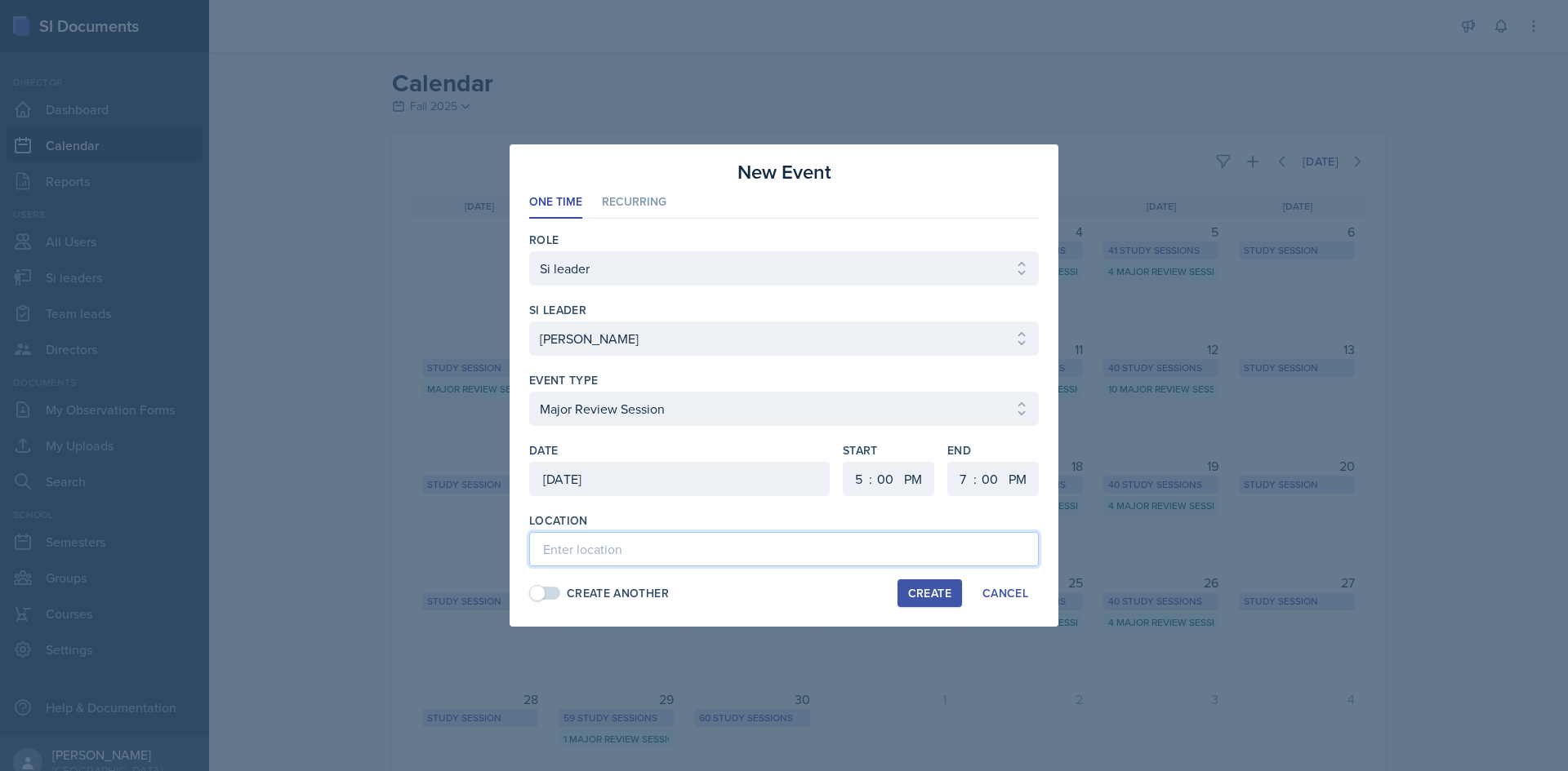
click at [699, 551] on input at bounding box center [784, 549] width 509 height 34
paste input "[URL][DOMAIN_NAME]"
type input "[URL][DOMAIN_NAME]"
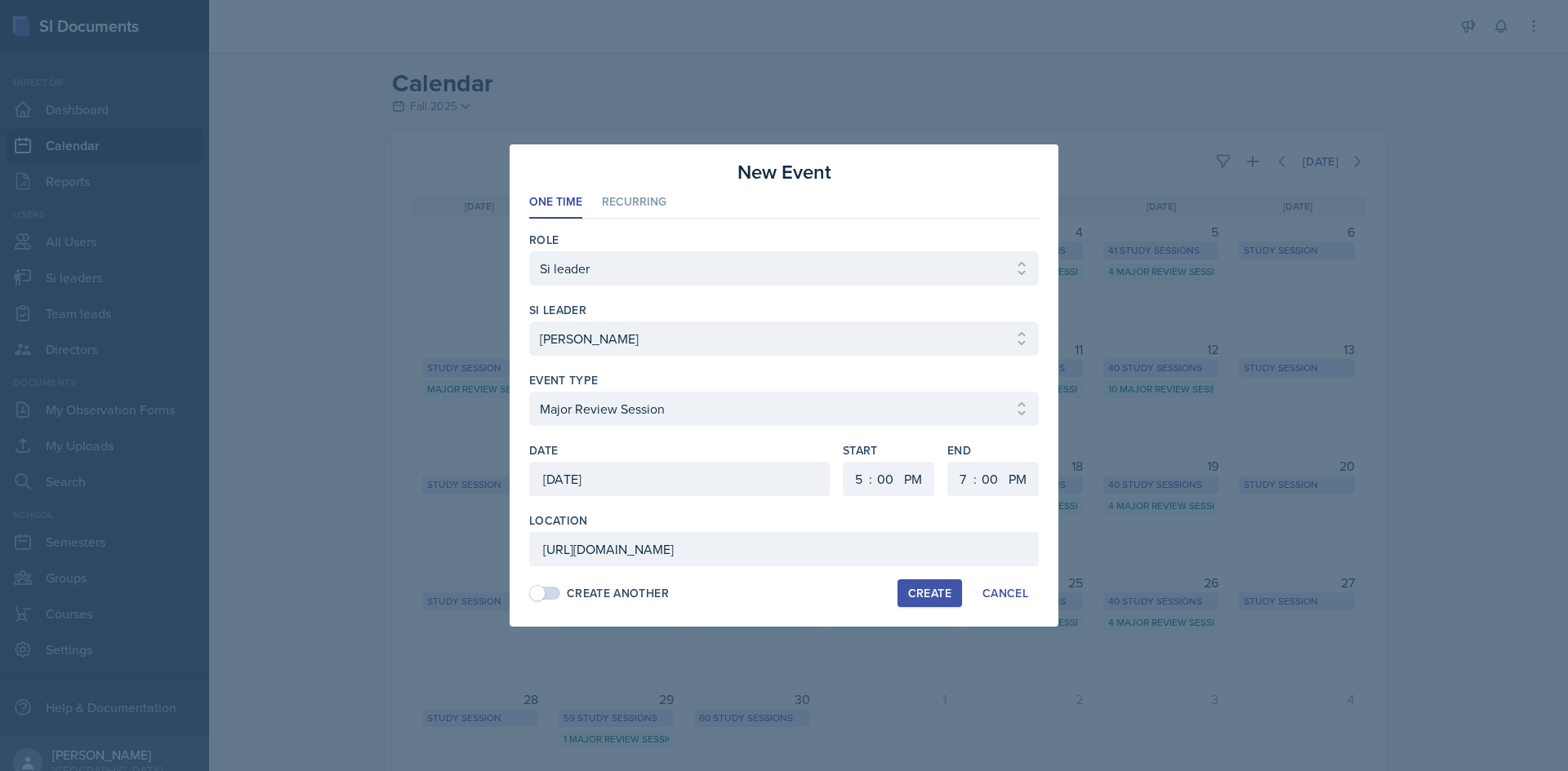
click at [918, 595] on div "Create" at bounding box center [929, 594] width 44 height 13
select select
select select "6"
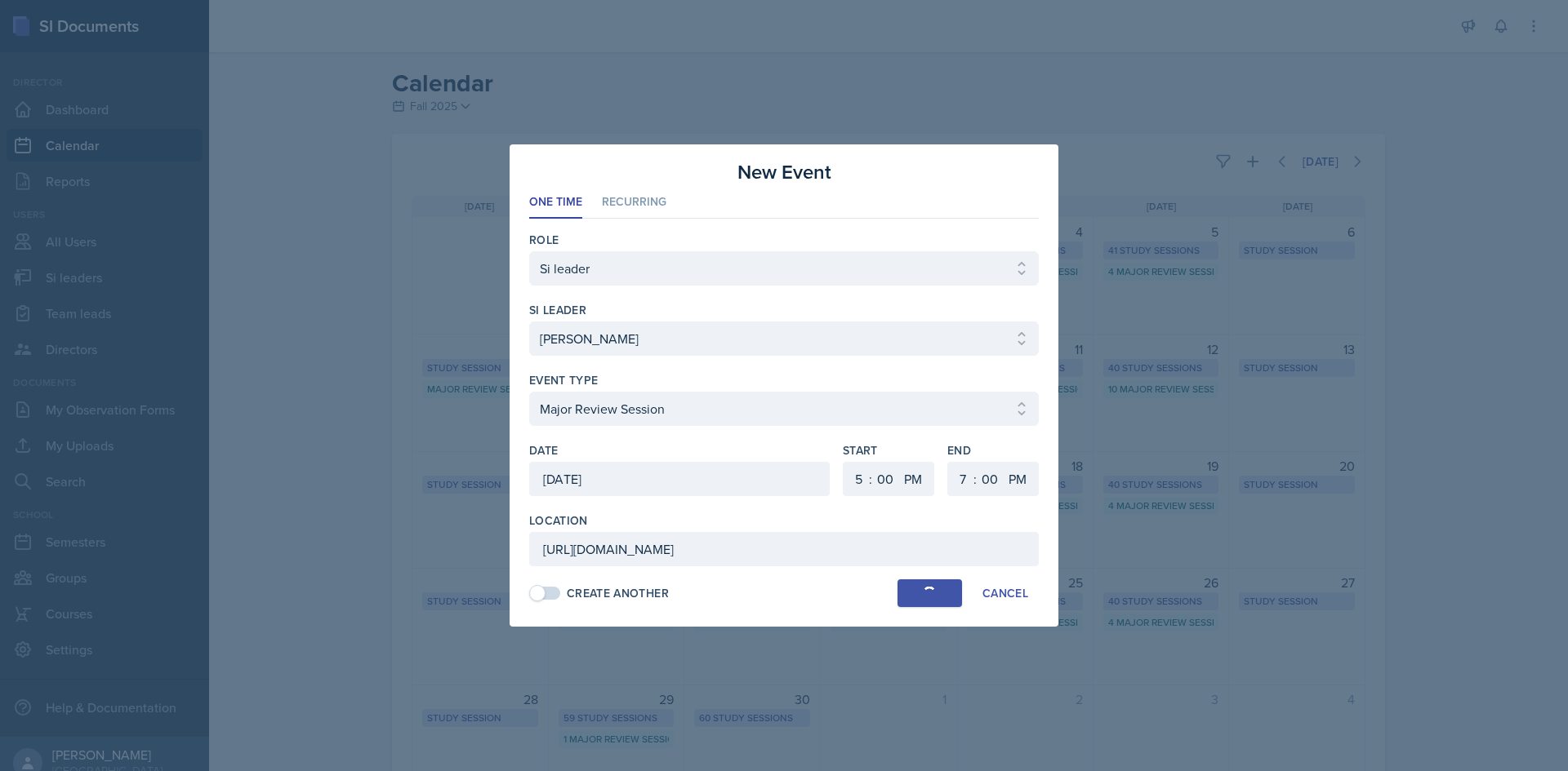
select select "30"
